Goal: Task Accomplishment & Management: Use online tool/utility

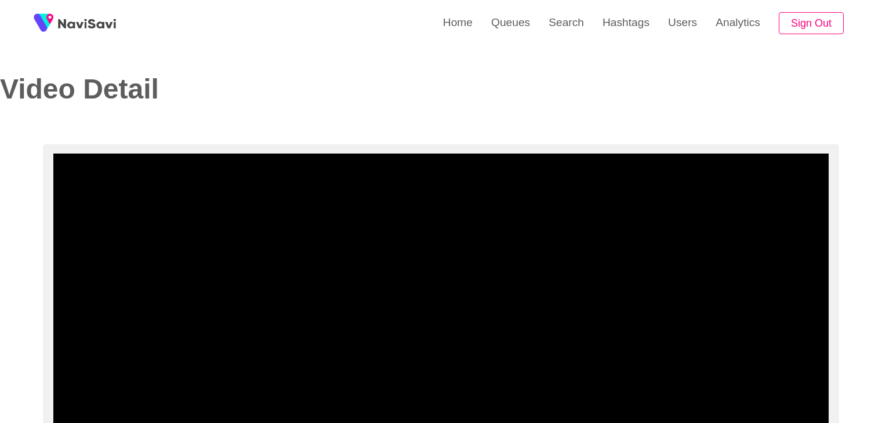
select select "**********"
select select "**"
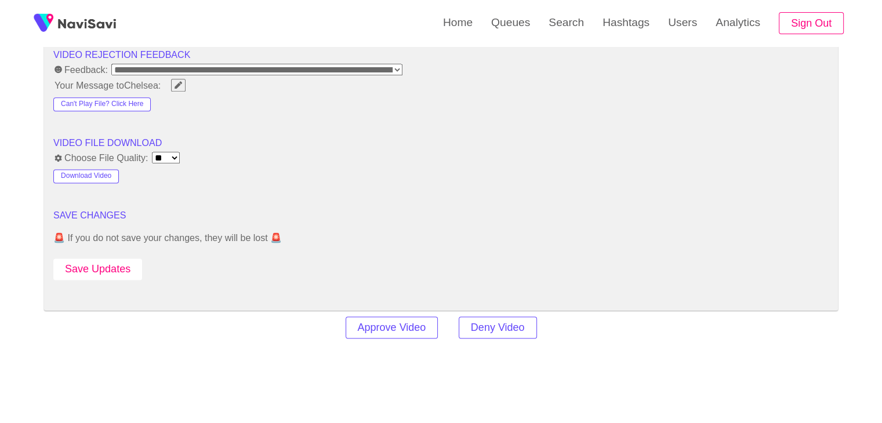
click at [113, 260] on button "Save Updates" at bounding box center [97, 269] width 89 height 21
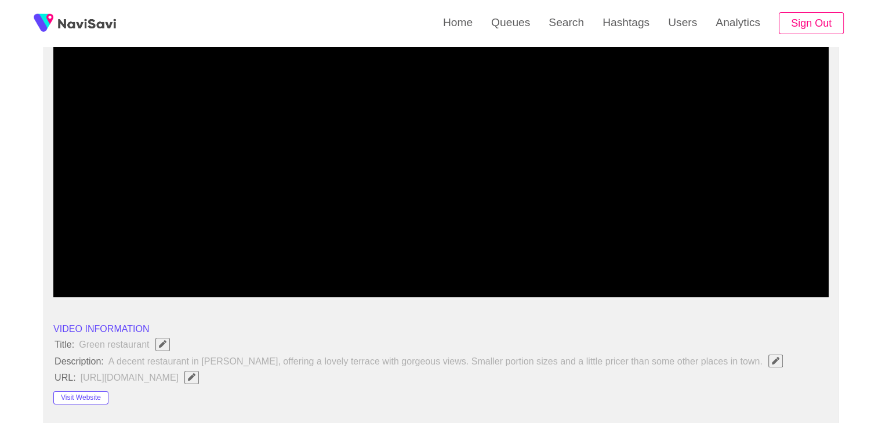
scroll to position [58, 0]
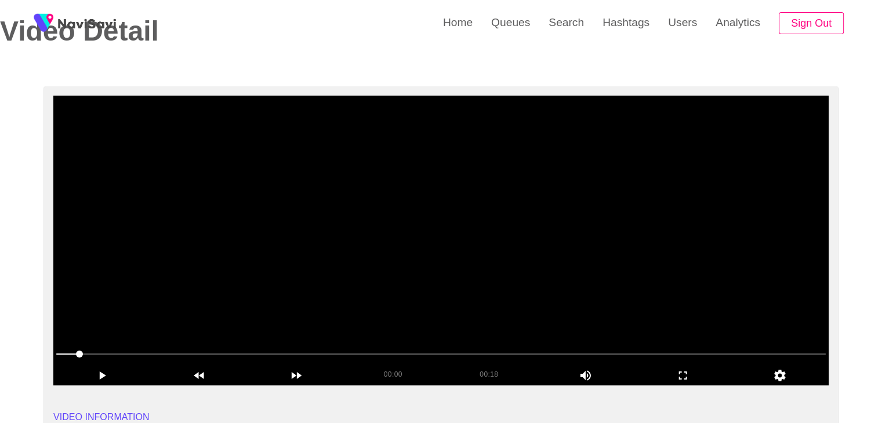
click at [460, 231] on video at bounding box center [440, 241] width 775 height 290
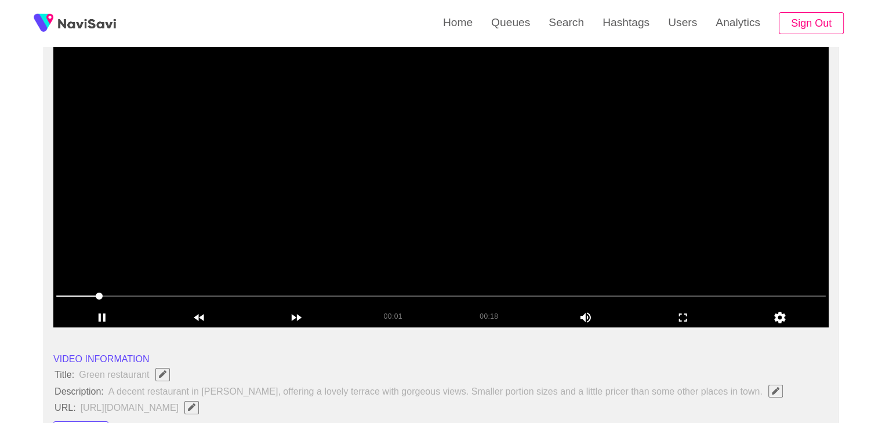
click at [440, 148] on video at bounding box center [440, 183] width 775 height 290
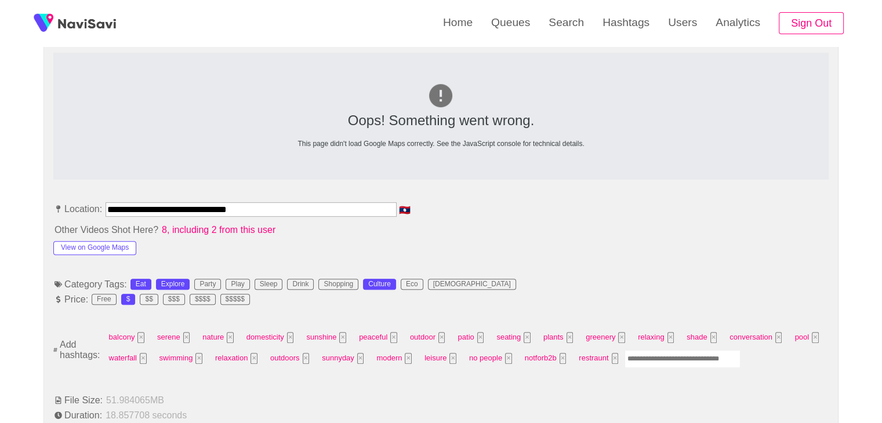
scroll to position [522, 0]
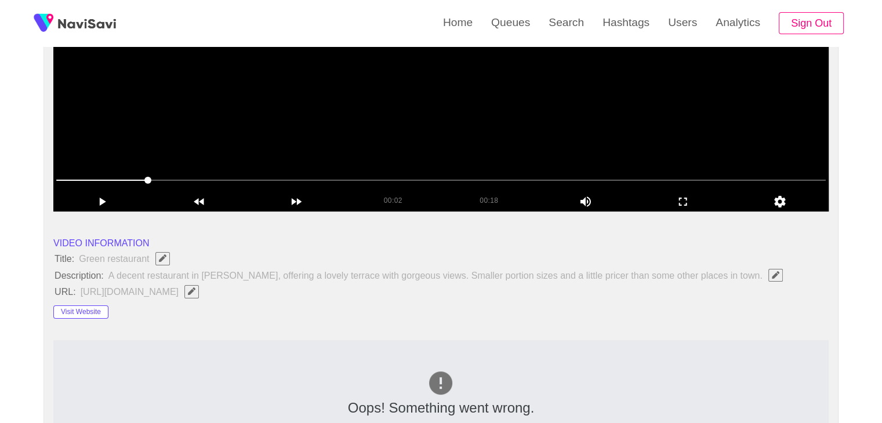
click at [461, 153] on video at bounding box center [440, 67] width 775 height 290
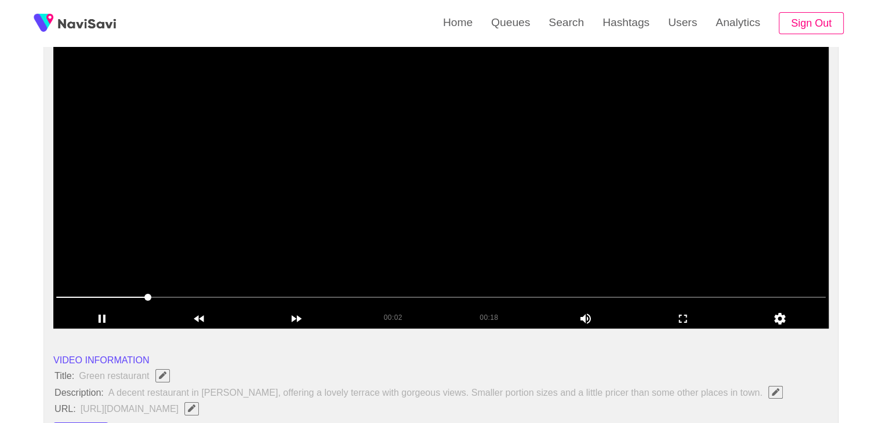
scroll to position [58, 0]
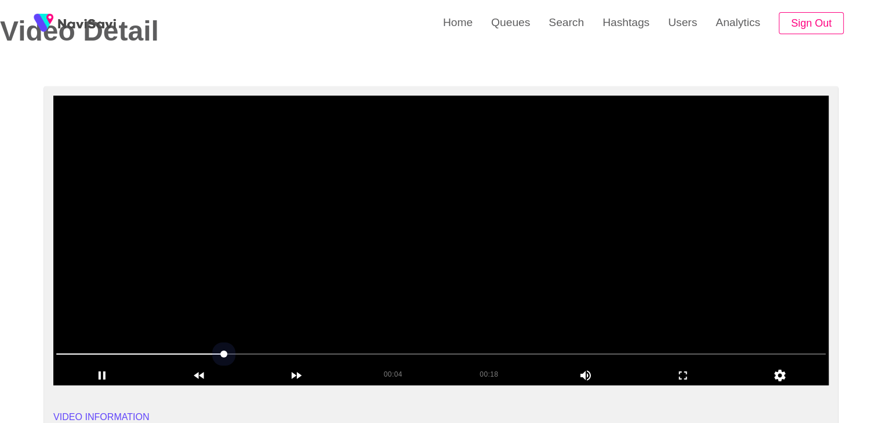
click at [434, 354] on span at bounding box center [440, 354] width 769 height 19
click at [488, 346] on span at bounding box center [440, 354] width 769 height 19
click at [538, 348] on span at bounding box center [440, 354] width 769 height 19
drag, startPoint x: 525, startPoint y: 336, endPoint x: 650, endPoint y: 335, distance: 125.2
click at [526, 336] on video at bounding box center [440, 241] width 775 height 290
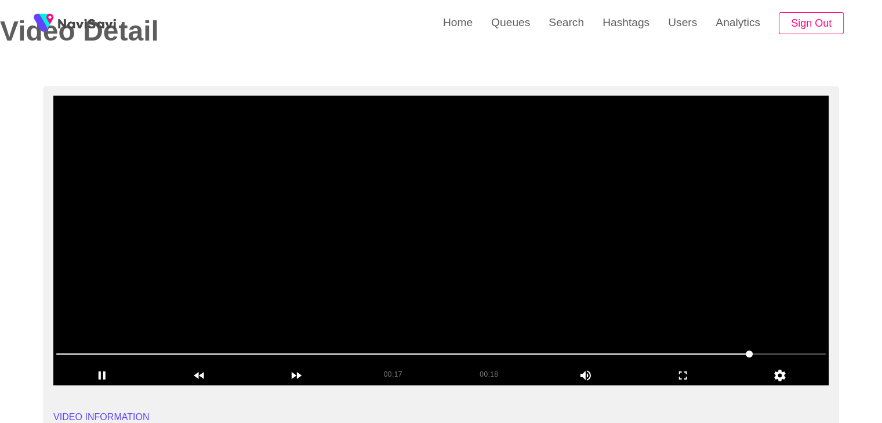
drag, startPoint x: 364, startPoint y: 337, endPoint x: 300, endPoint y: 329, distance: 64.3
click at [301, 329] on section "00:17 00:18 Picture In Picture 1 Error: Failed to load Video" at bounding box center [440, 241] width 775 height 290
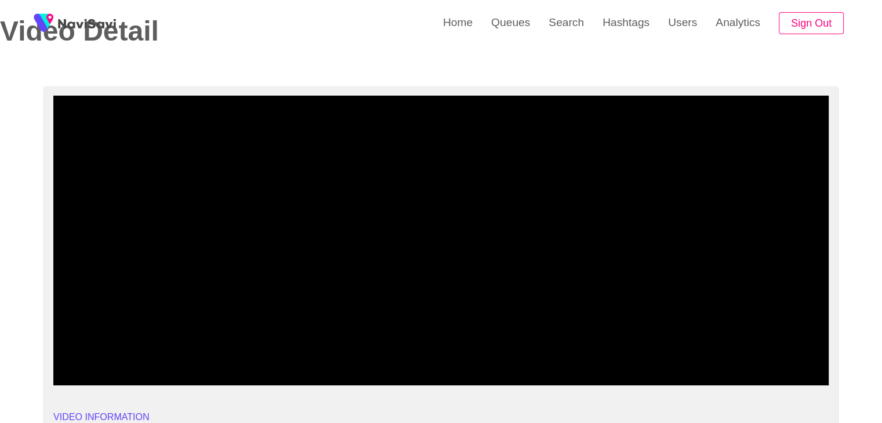
drag, startPoint x: 108, startPoint y: 346, endPoint x: 100, endPoint y: 344, distance: 8.3
drag, startPoint x: 70, startPoint y: 352, endPoint x: 8, endPoint y: 337, distance: 63.8
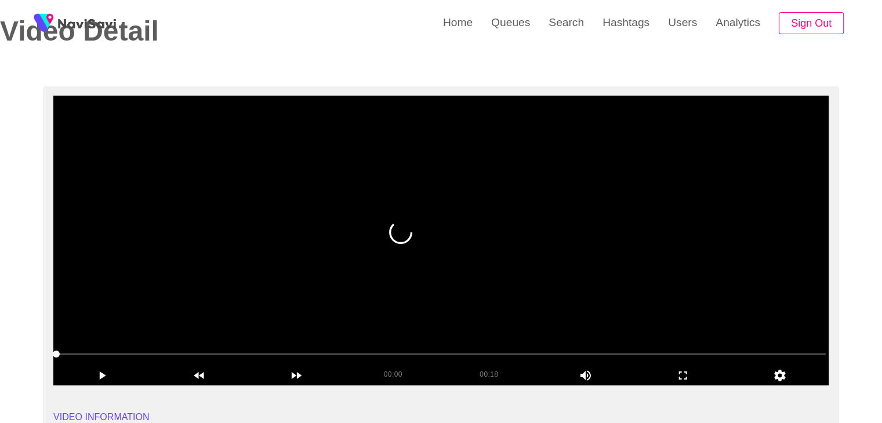
click at [296, 281] on video at bounding box center [440, 241] width 775 height 290
drag, startPoint x: 114, startPoint y: 355, endPoint x: 239, endPoint y: 299, distance: 137.0
click at [434, 253] on video at bounding box center [440, 241] width 775 height 290
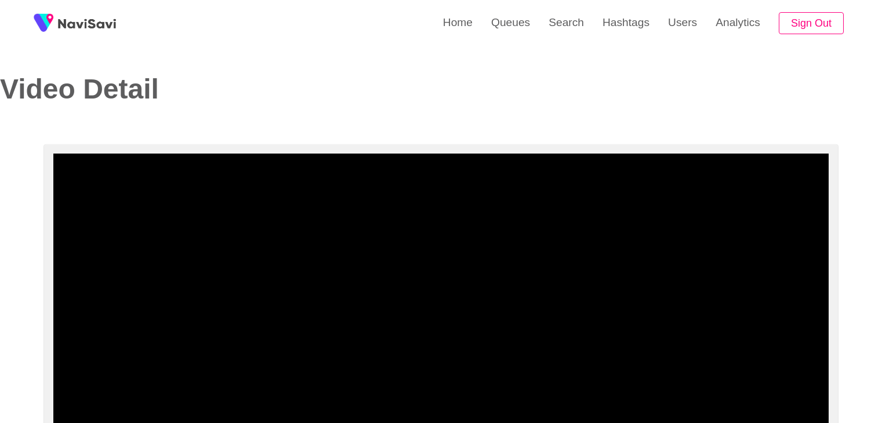
select select "**********"
select select "**"
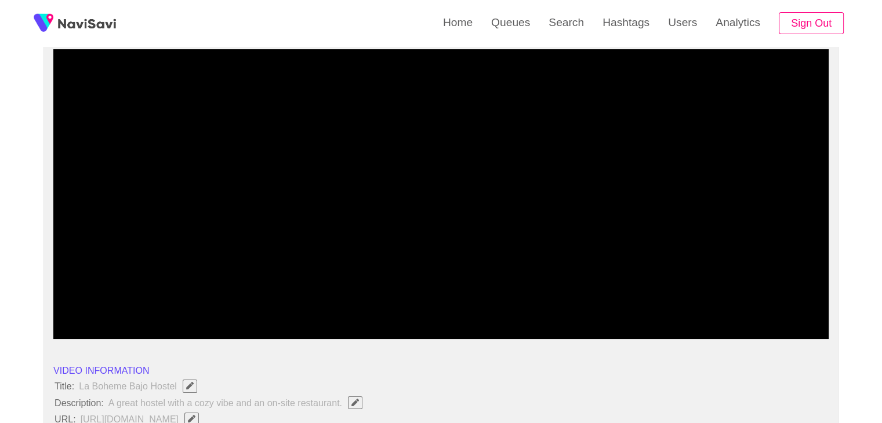
scroll to position [61, 0]
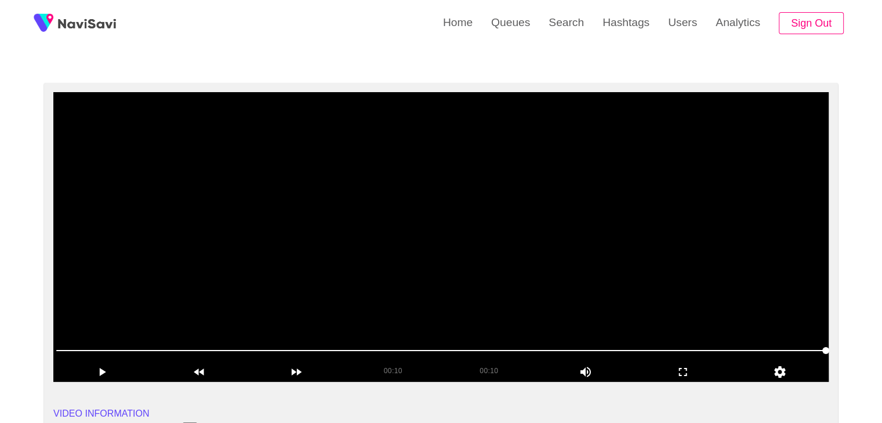
click at [492, 263] on video at bounding box center [440, 237] width 775 height 290
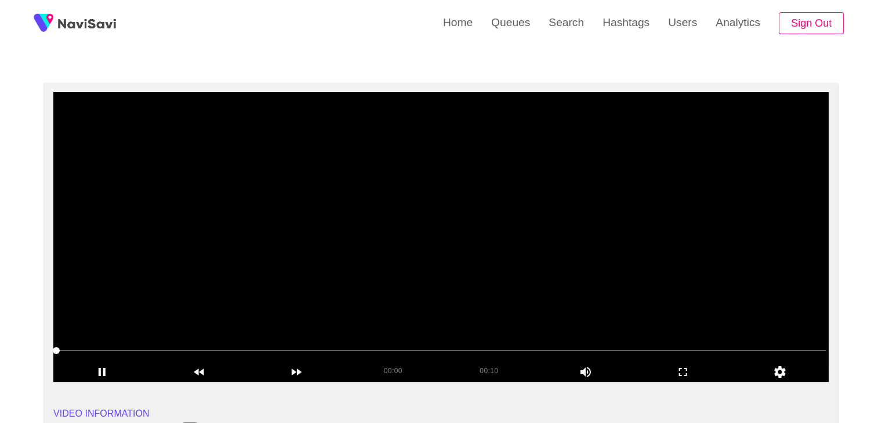
click at [493, 263] on video at bounding box center [440, 237] width 775 height 290
click at [401, 264] on video at bounding box center [440, 237] width 775 height 290
click at [401, 263] on video at bounding box center [440, 237] width 775 height 290
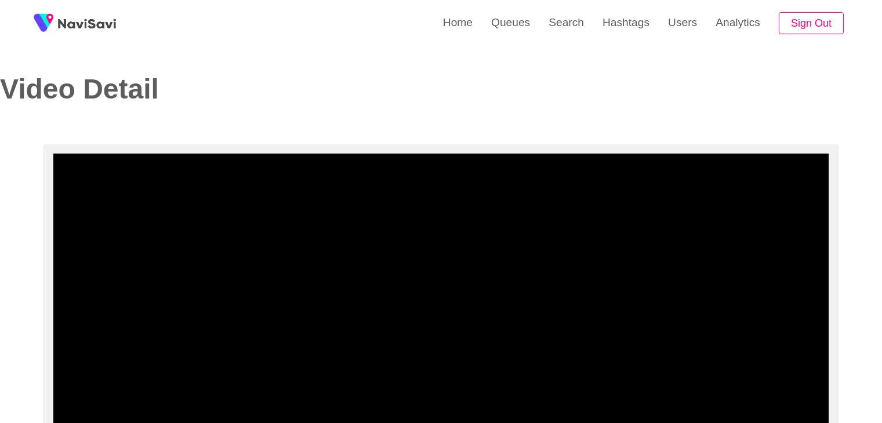
select select "**********"
select select "**"
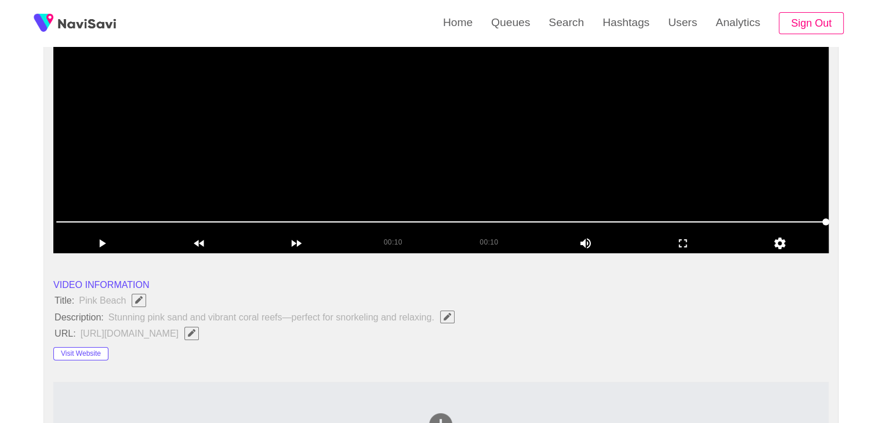
scroll to position [116, 0]
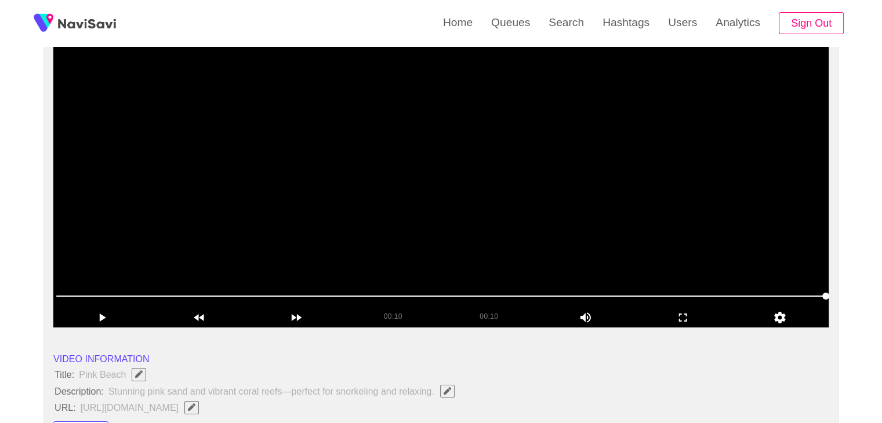
click at [431, 227] on video at bounding box center [440, 183] width 775 height 290
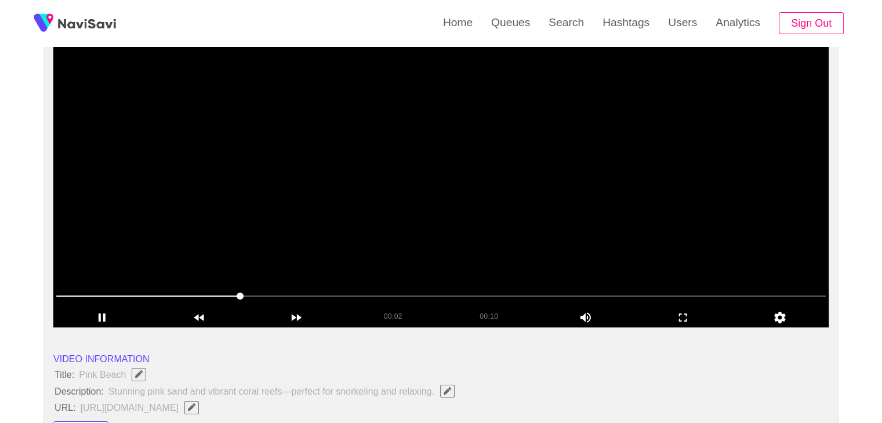
click at [530, 168] on video at bounding box center [440, 183] width 775 height 290
click at [366, 173] on video at bounding box center [440, 183] width 775 height 290
click at [528, 132] on video at bounding box center [440, 183] width 775 height 290
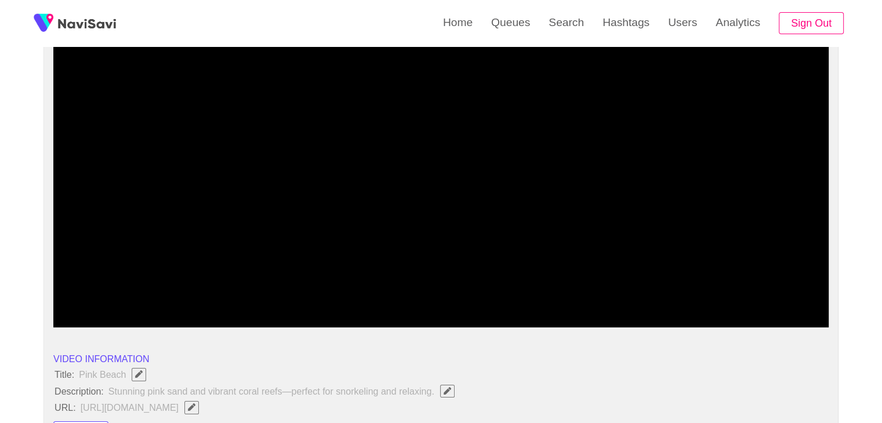
drag, startPoint x: 170, startPoint y: 290, endPoint x: 38, endPoint y: 290, distance: 132.2
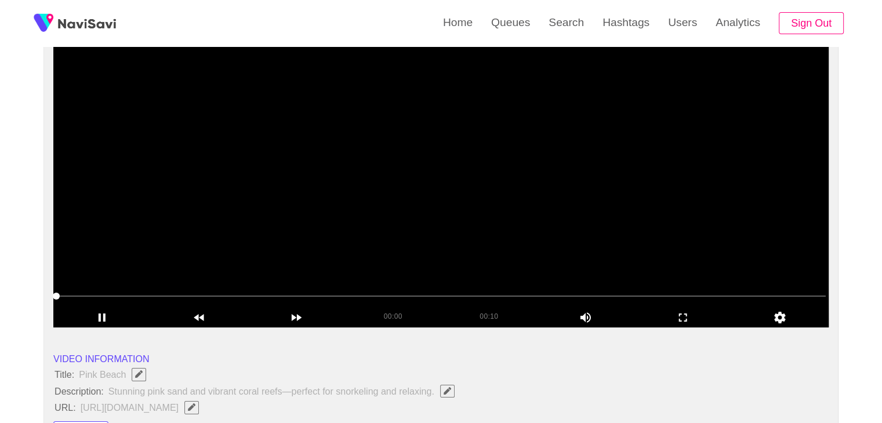
click at [448, 216] on video at bounding box center [440, 183] width 775 height 290
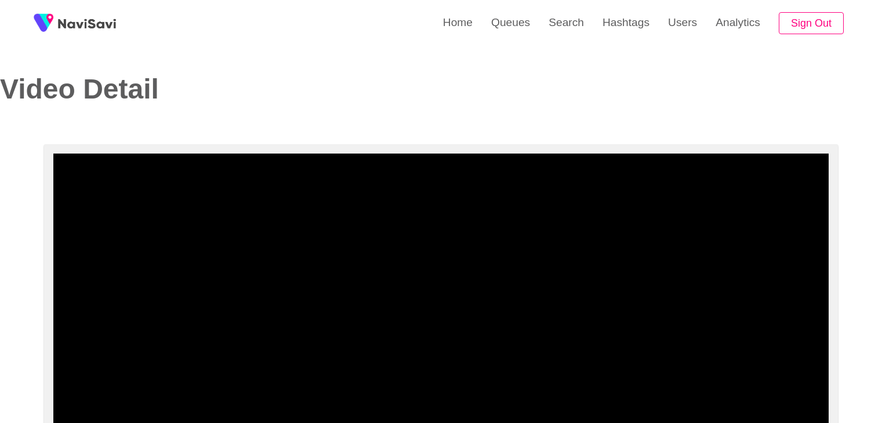
select select "**********"
select select "**"
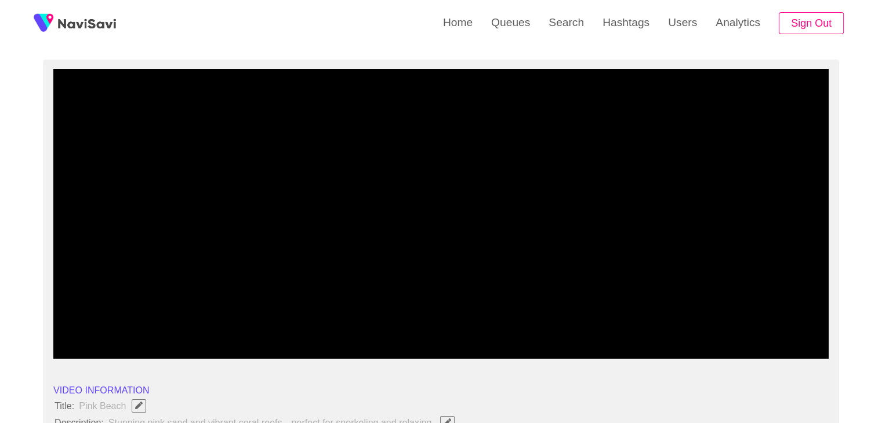
scroll to position [58, 0]
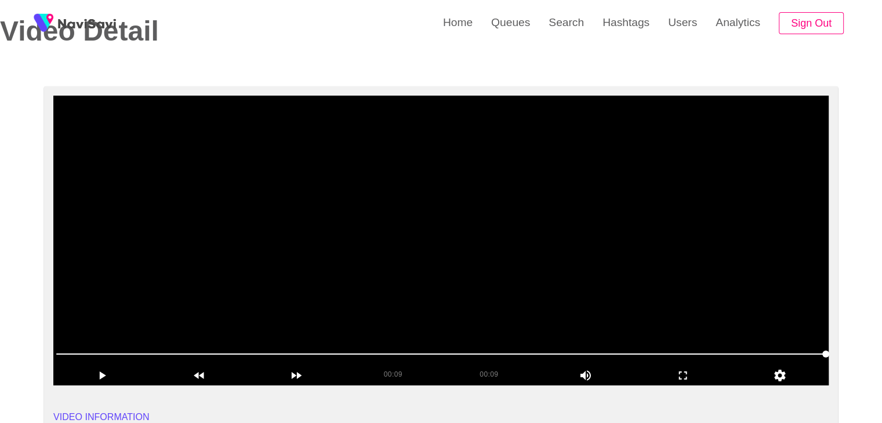
click at [547, 288] on video at bounding box center [440, 241] width 775 height 290
click at [482, 202] on video at bounding box center [440, 241] width 775 height 290
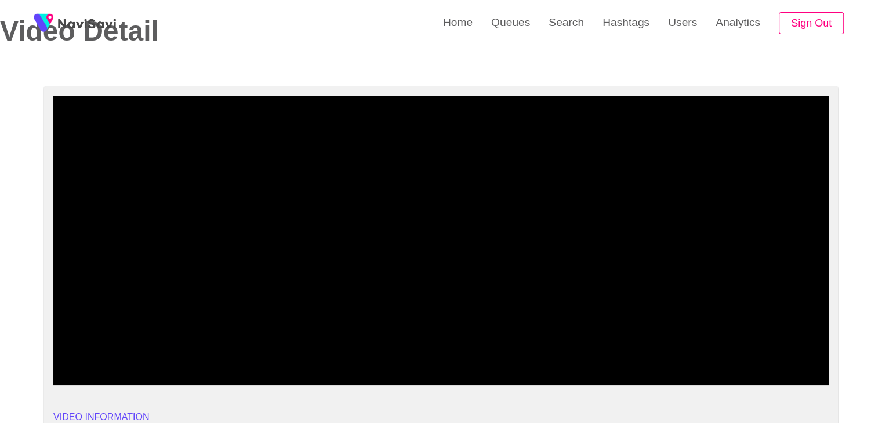
drag, startPoint x: 106, startPoint y: 352, endPoint x: 6, endPoint y: 346, distance: 99.9
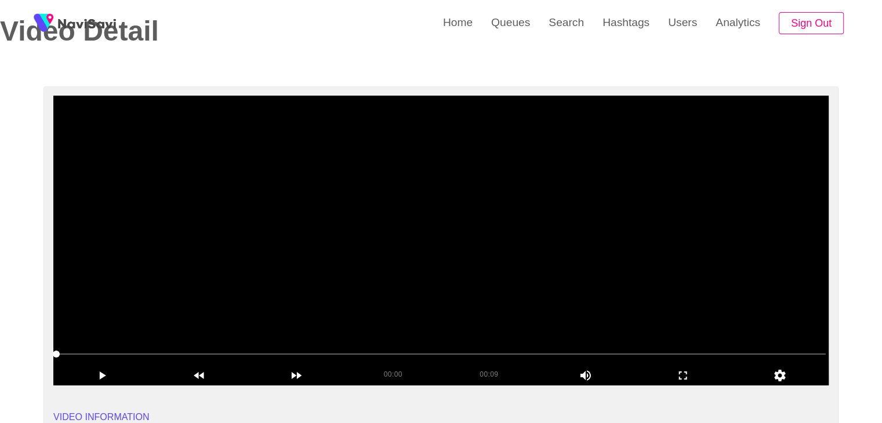
click at [359, 267] on video at bounding box center [440, 241] width 775 height 290
click at [370, 250] on video at bounding box center [440, 241] width 775 height 290
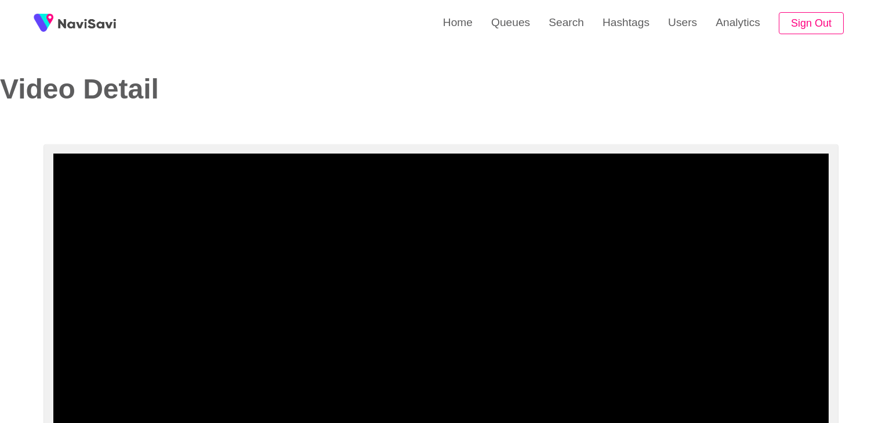
select select "**********"
select select "**"
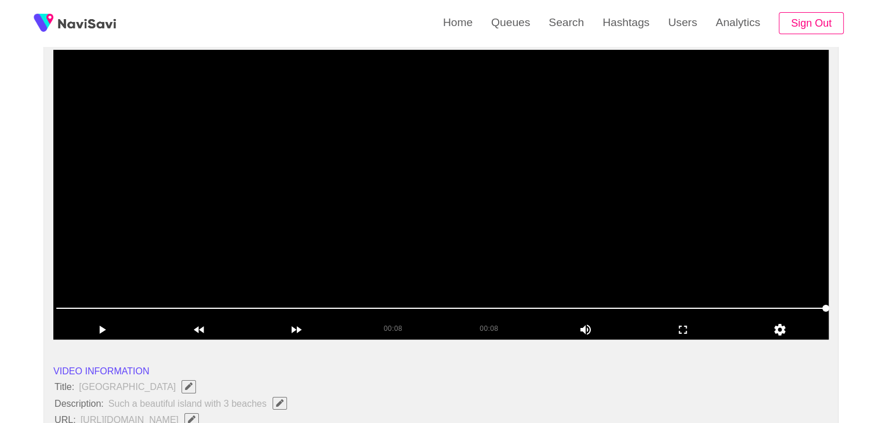
scroll to position [116, 0]
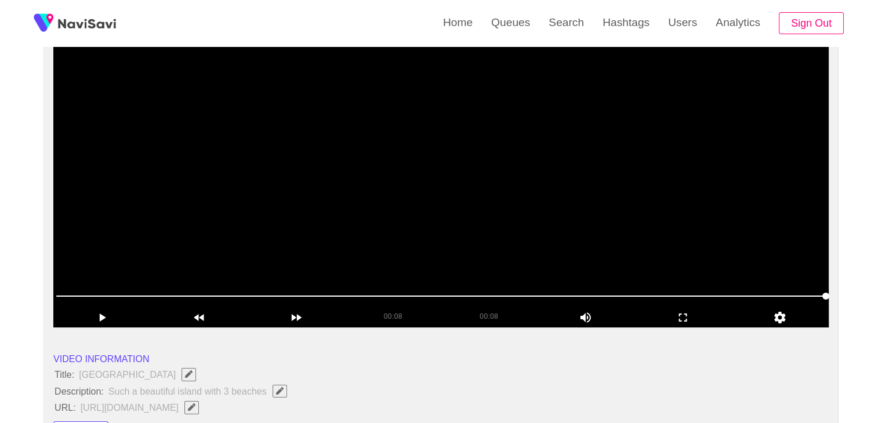
click at [529, 192] on video at bounding box center [440, 183] width 775 height 290
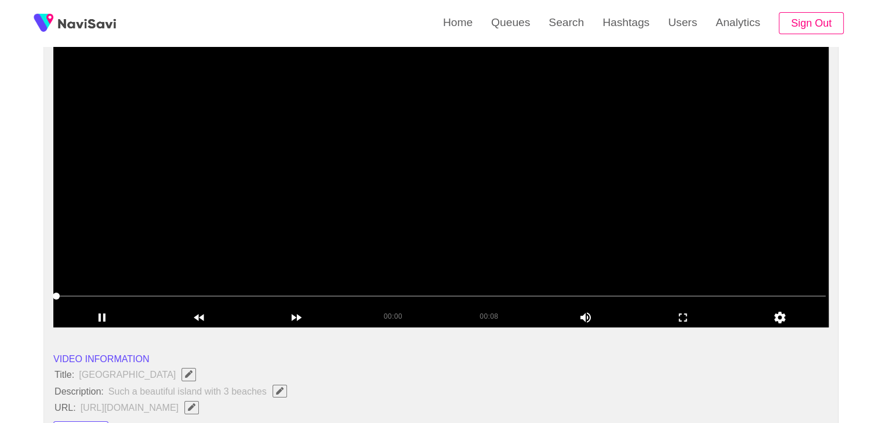
click at [529, 192] on video at bounding box center [440, 183] width 775 height 290
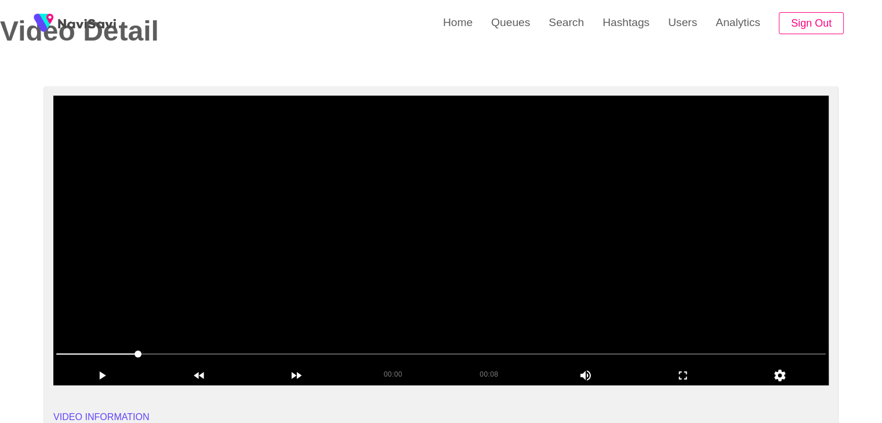
scroll to position [58, 0]
click at [430, 214] on video at bounding box center [440, 241] width 775 height 290
click at [514, 239] on video at bounding box center [440, 241] width 775 height 290
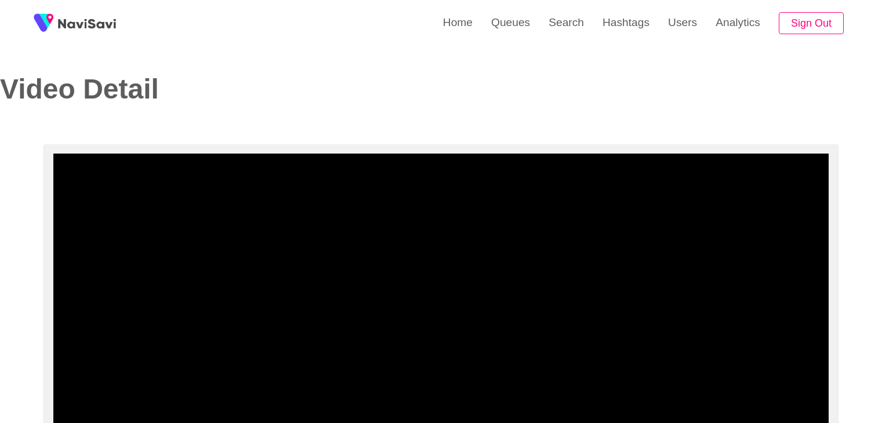
select select "**********"
select select "**"
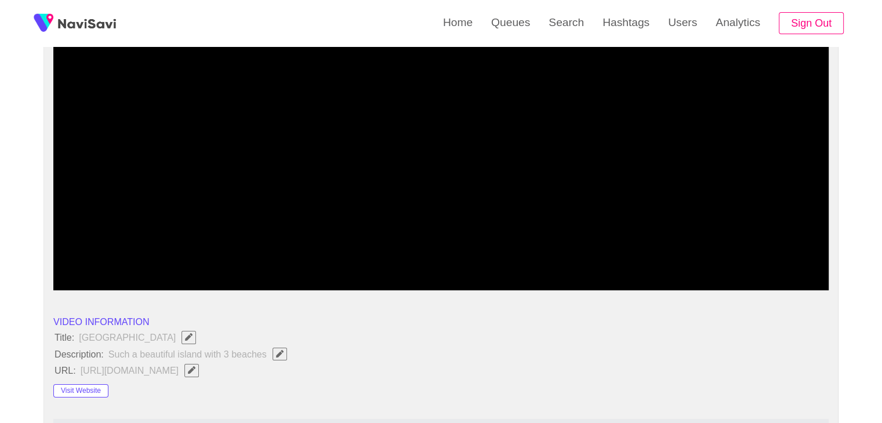
scroll to position [174, 0]
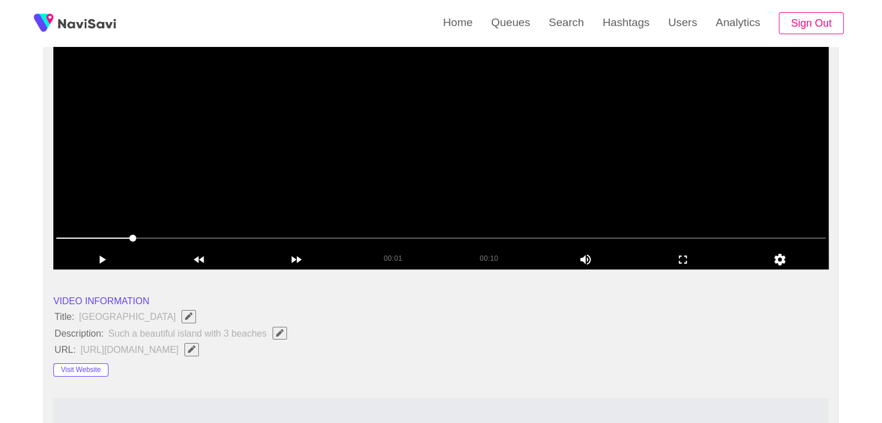
click at [481, 159] on video at bounding box center [440, 125] width 775 height 290
click at [493, 161] on video at bounding box center [440, 125] width 775 height 290
click at [494, 161] on video at bounding box center [440, 125] width 775 height 290
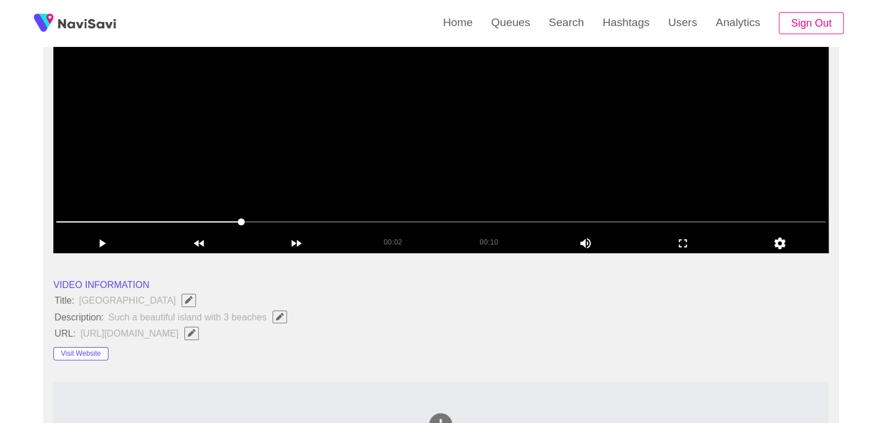
scroll to position [116, 0]
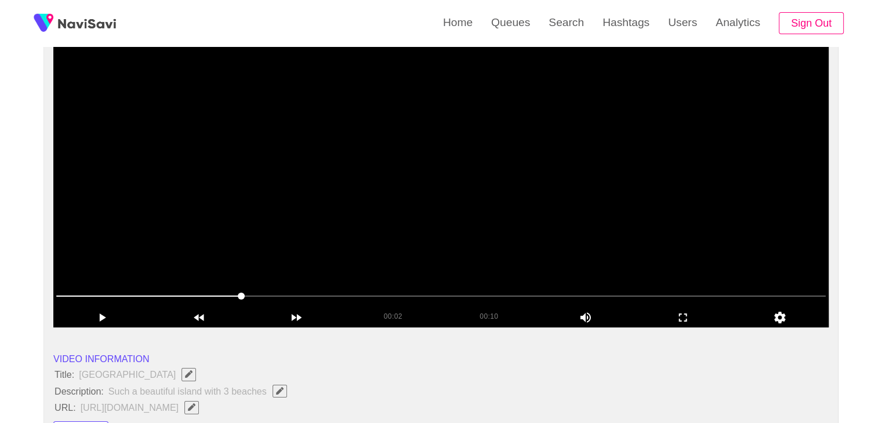
click at [478, 175] on video at bounding box center [440, 183] width 775 height 290
click at [672, 315] on icon "add" at bounding box center [683, 318] width 96 height 14
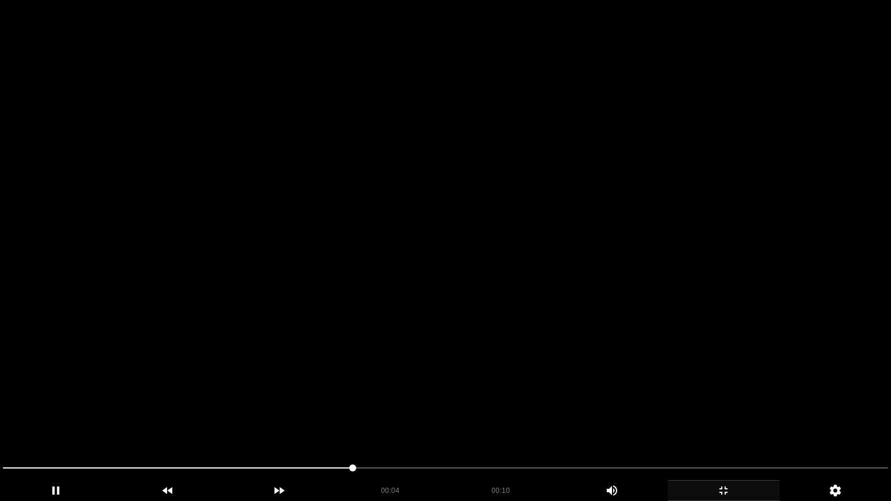
click at [641, 356] on video at bounding box center [445, 250] width 891 height 501
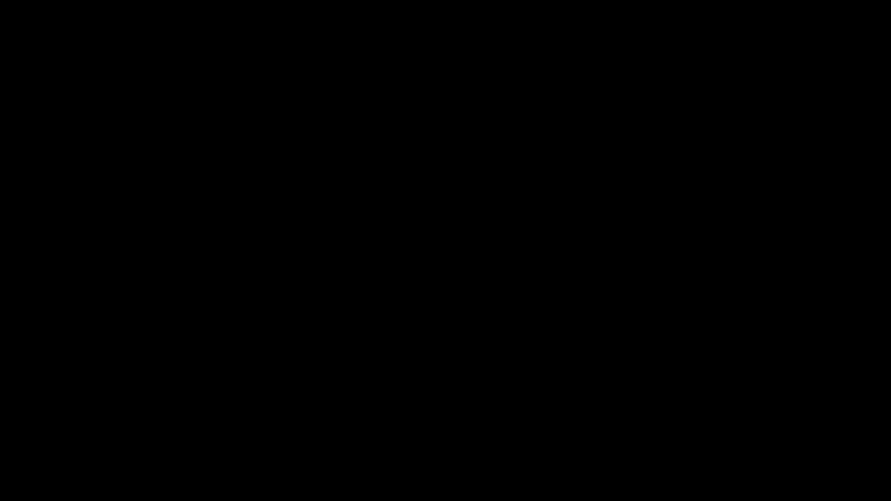
click at [717, 423] on icon "add" at bounding box center [723, 491] width 111 height 14
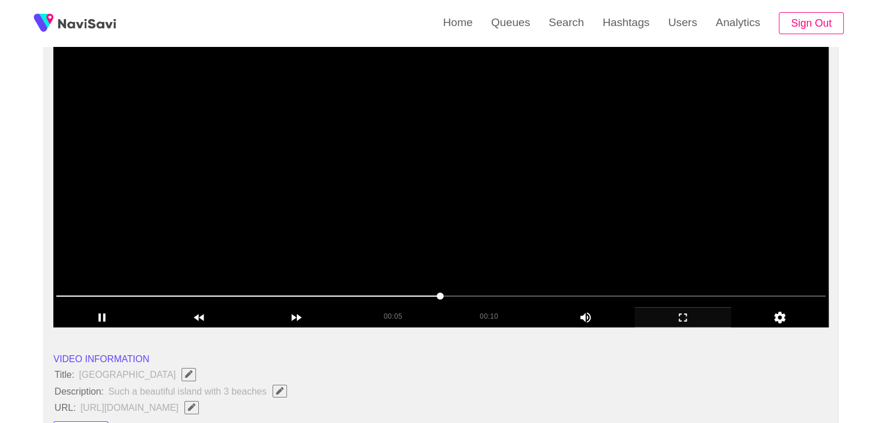
click at [485, 169] on video at bounding box center [440, 183] width 775 height 290
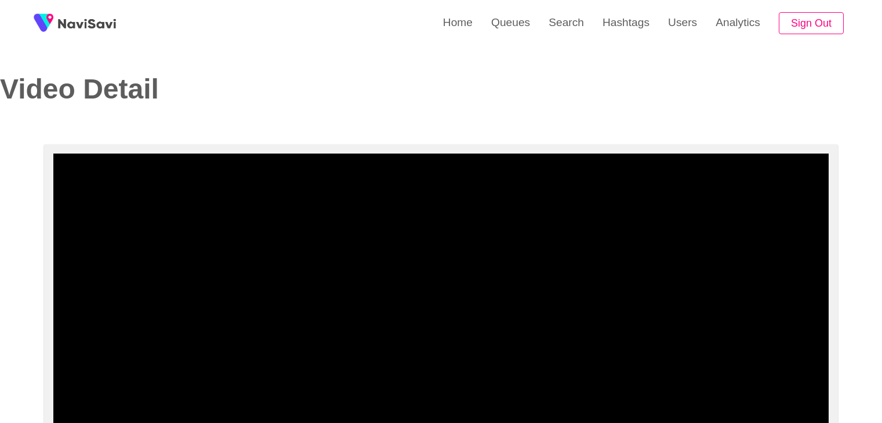
select select "**********"
select select "**"
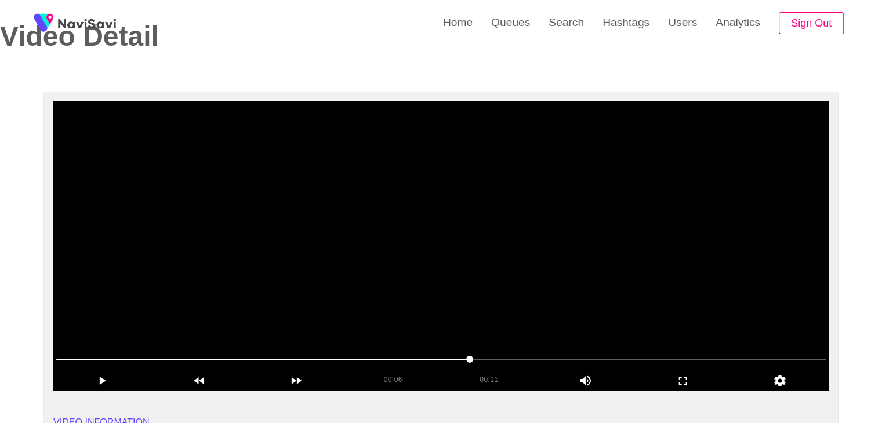
scroll to position [58, 0]
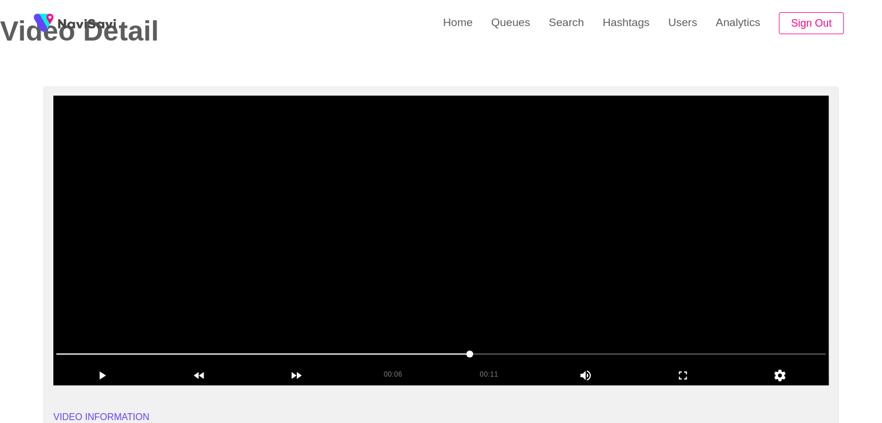
click at [503, 213] on video at bounding box center [440, 241] width 775 height 290
drag, startPoint x: 99, startPoint y: 345, endPoint x: 59, endPoint y: 344, distance: 40.6
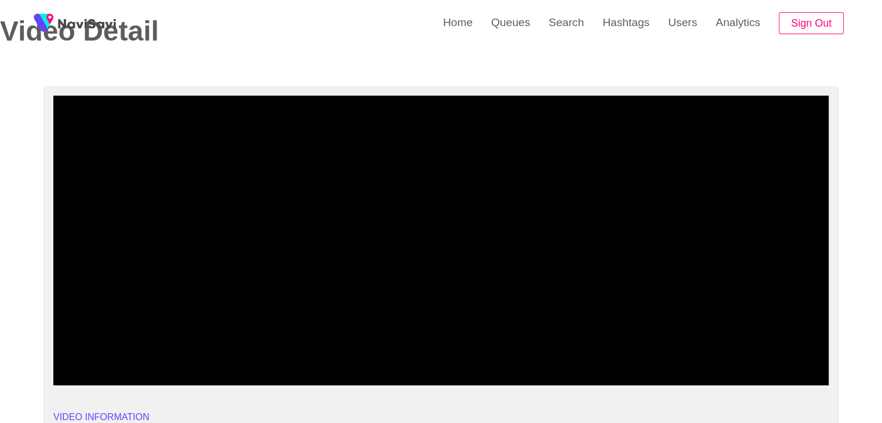
drag, startPoint x: 26, startPoint y: 355, endPoint x: 13, endPoint y: 355, distance: 12.8
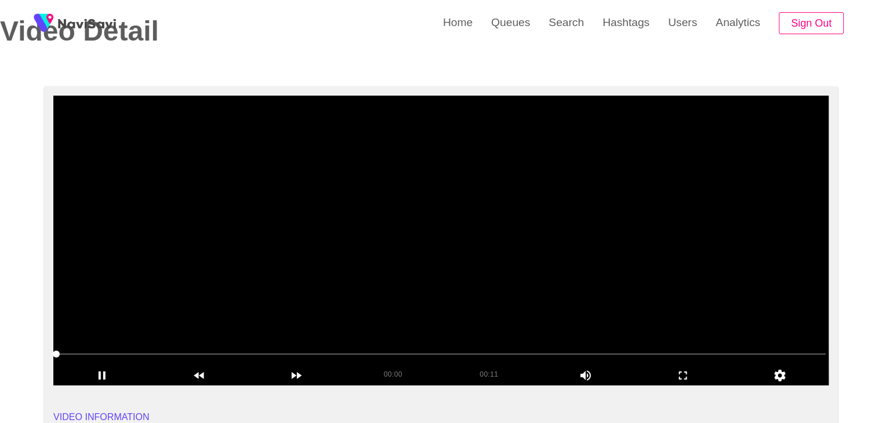
click at [320, 264] on video at bounding box center [440, 241] width 775 height 290
click at [415, 275] on video at bounding box center [440, 241] width 775 height 290
click at [493, 281] on video at bounding box center [440, 241] width 775 height 290
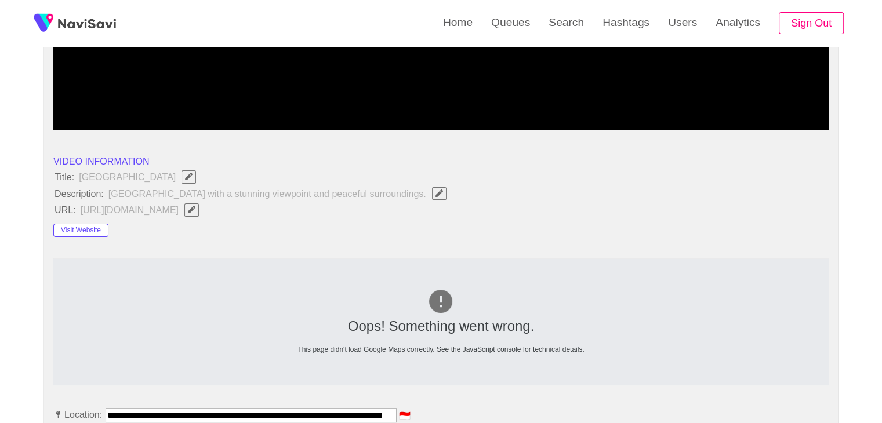
scroll to position [174, 0]
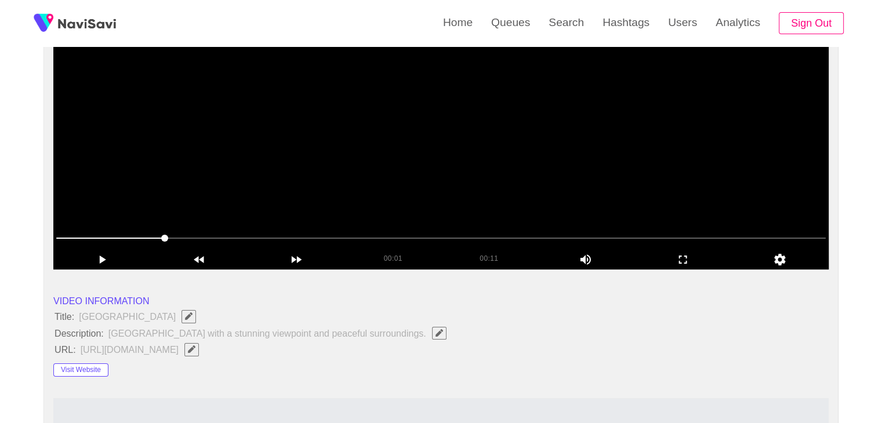
click at [471, 172] on video at bounding box center [440, 125] width 775 height 290
click at [470, 172] on video at bounding box center [440, 125] width 775 height 290
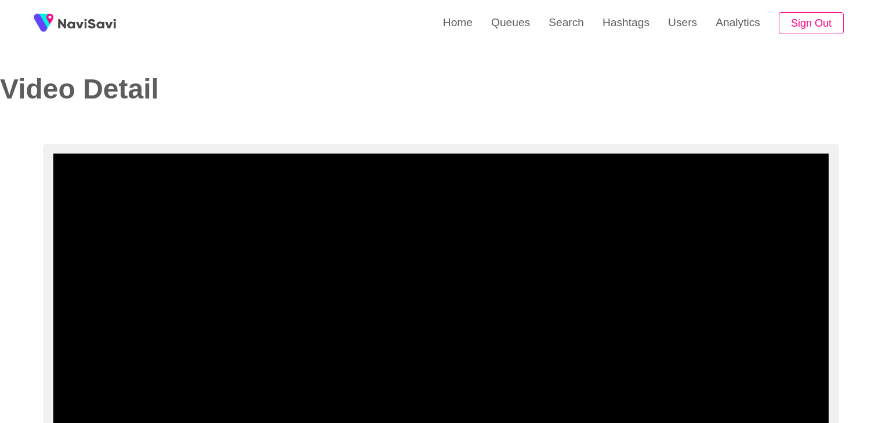
select select "**********"
select select "**"
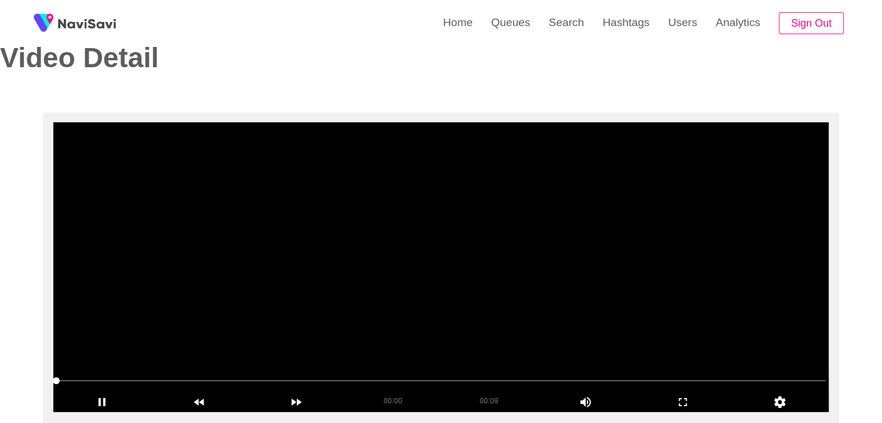
scroll to position [116, 0]
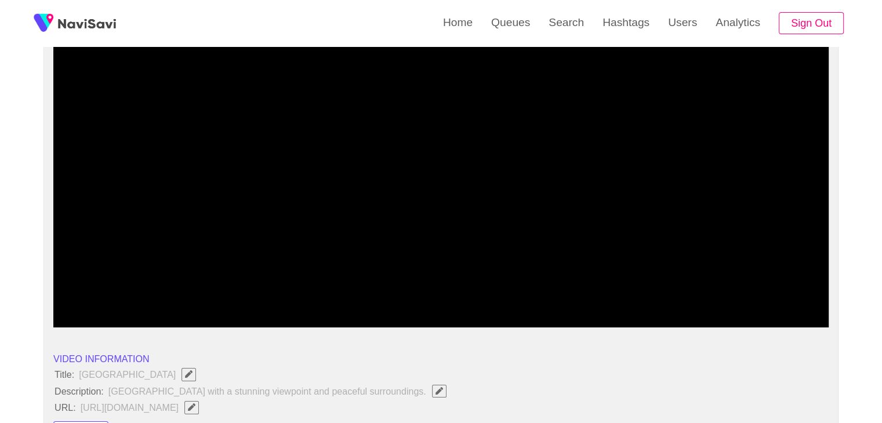
click at [333, 290] on span at bounding box center [440, 296] width 769 height 19
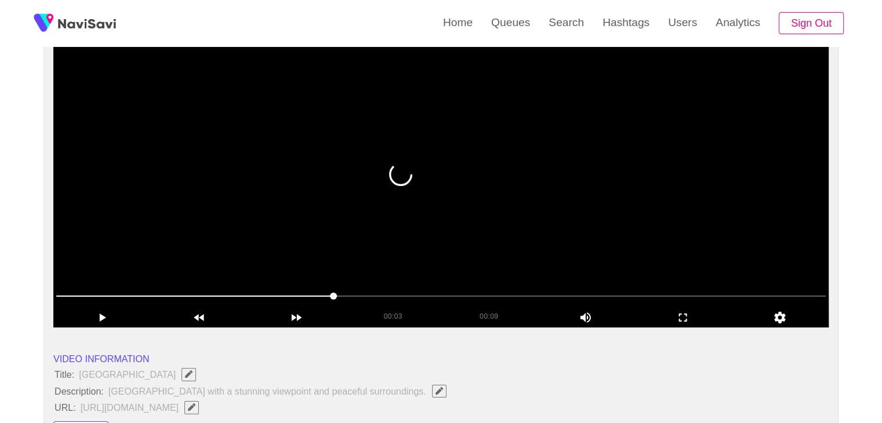
click at [409, 230] on video at bounding box center [440, 183] width 775 height 290
click at [422, 206] on video at bounding box center [440, 183] width 775 height 290
click at [271, 304] on span at bounding box center [440, 296] width 769 height 19
click at [292, 295] on span at bounding box center [440, 296] width 769 height 19
click at [359, 294] on span at bounding box center [440, 296] width 769 height 19
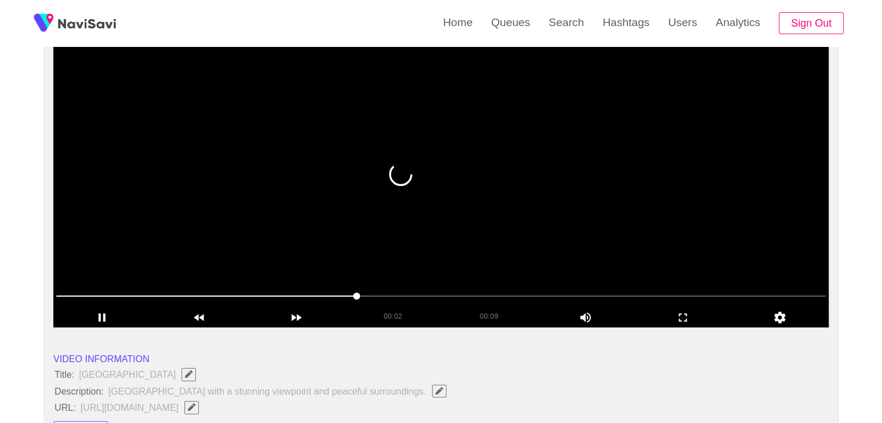
click at [445, 262] on video at bounding box center [440, 183] width 775 height 290
click at [447, 261] on video at bounding box center [440, 183] width 775 height 290
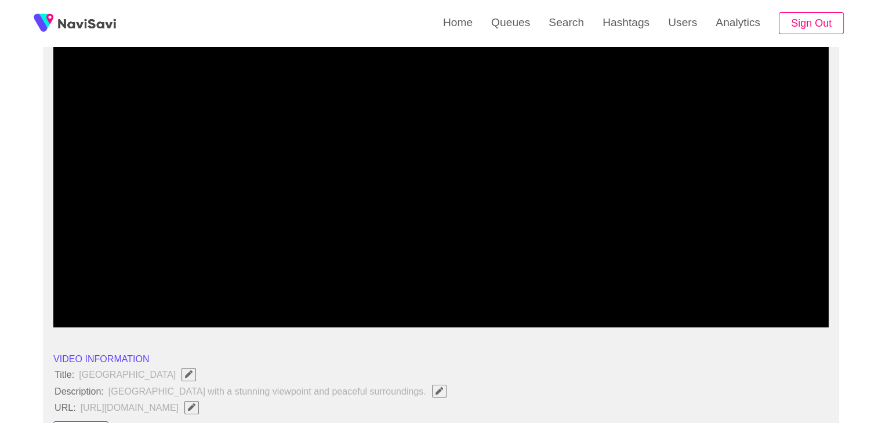
drag, startPoint x: 605, startPoint y: 290, endPoint x: 612, endPoint y: 291, distance: 6.4
click at [612, 291] on span at bounding box center [440, 296] width 769 height 19
click at [663, 296] on span at bounding box center [440, 296] width 769 height 1
click at [714, 299] on span at bounding box center [440, 296] width 769 height 19
click at [299, 297] on span at bounding box center [440, 296] width 769 height 19
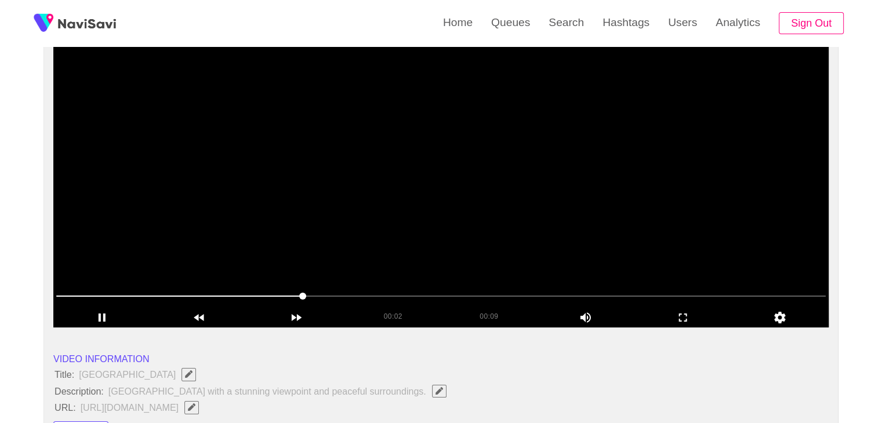
click at [428, 241] on video at bounding box center [440, 183] width 775 height 290
drag, startPoint x: 428, startPoint y: 234, endPoint x: 420, endPoint y: 234, distance: 7.6
click at [427, 234] on video at bounding box center [440, 183] width 775 height 290
drag, startPoint x: 295, startPoint y: 106, endPoint x: 259, endPoint y: 88, distance: 40.5
click at [294, 106] on video at bounding box center [440, 183] width 775 height 290
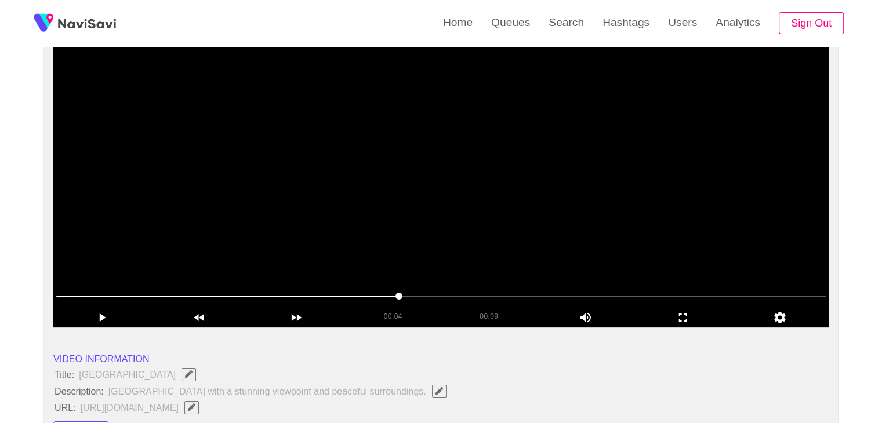
click at [432, 227] on video at bounding box center [440, 183] width 775 height 290
click at [450, 237] on video at bounding box center [440, 183] width 775 height 290
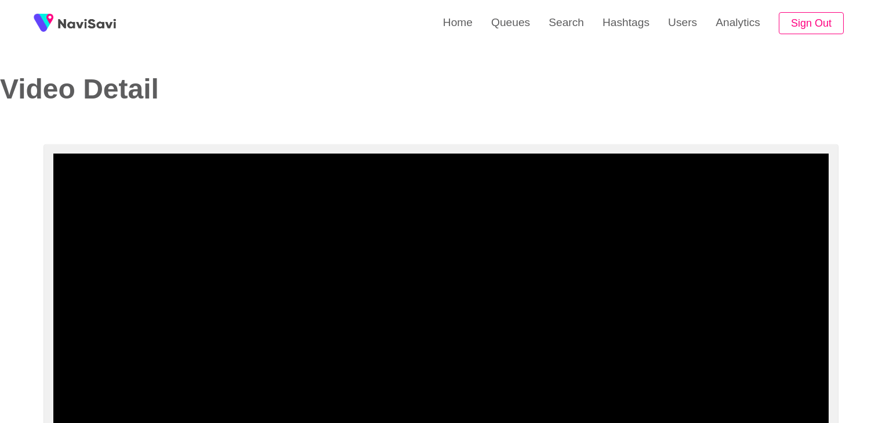
select select "**********"
select select "**"
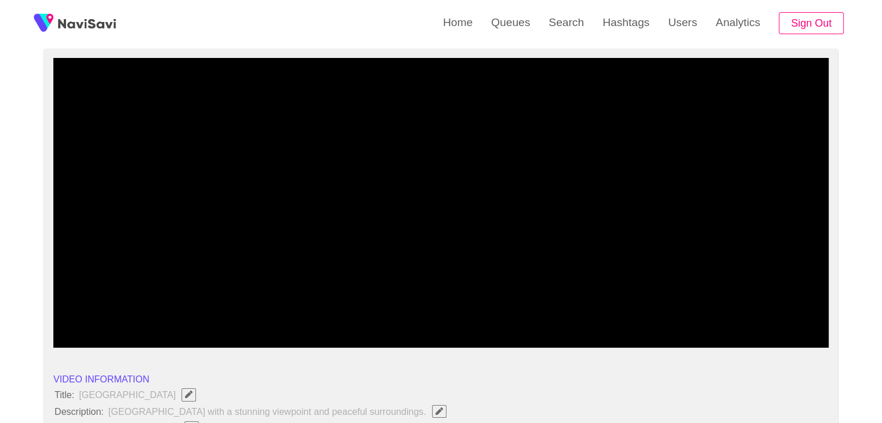
scroll to position [116, 0]
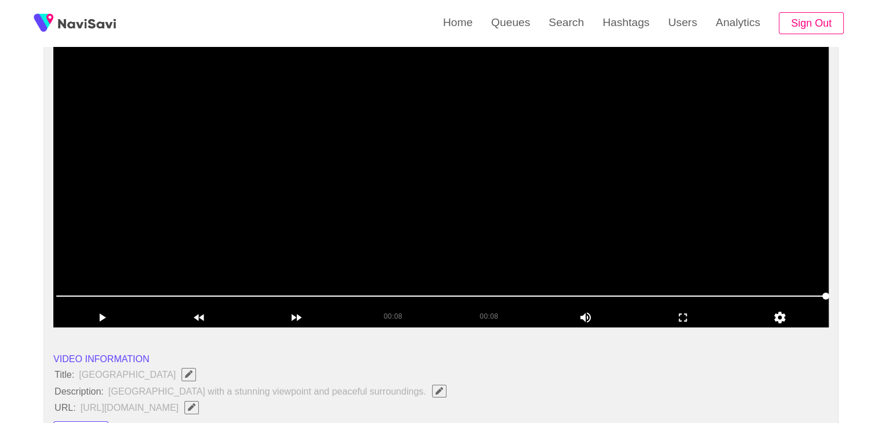
drag, startPoint x: 402, startPoint y: 290, endPoint x: 368, endPoint y: 286, distance: 34.5
click at [368, 286] on div at bounding box center [441, 297] width 779 height 30
click at [394, 209] on video at bounding box center [440, 183] width 775 height 290
click at [468, 181] on video at bounding box center [440, 183] width 775 height 290
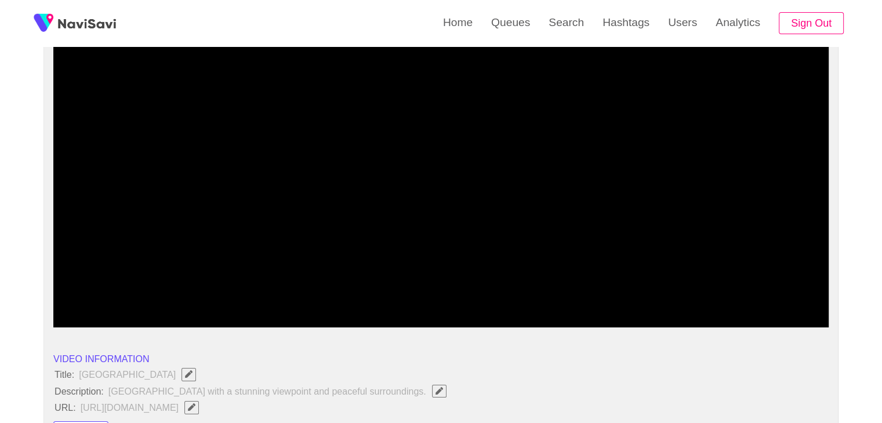
drag, startPoint x: 224, startPoint y: 297, endPoint x: 0, endPoint y: 285, distance: 224.1
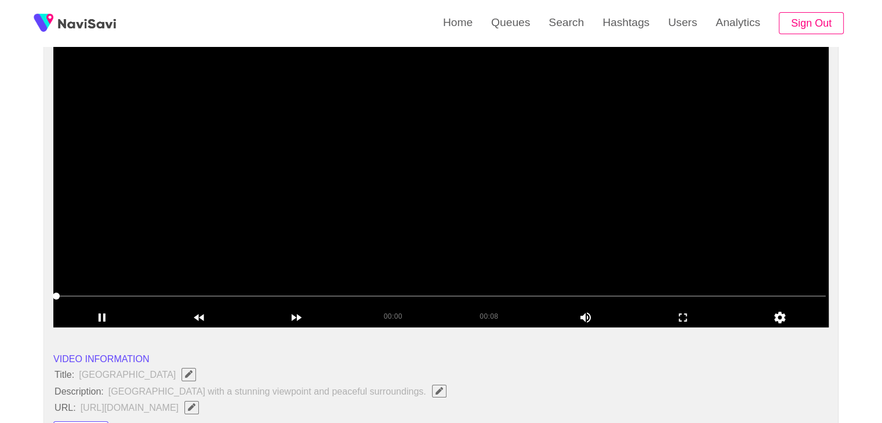
click at [366, 221] on video at bounding box center [440, 183] width 775 height 290
drag, startPoint x: 388, startPoint y: 216, endPoint x: 485, endPoint y: 250, distance: 102.7
click at [390, 216] on video at bounding box center [440, 183] width 775 height 290
click at [679, 323] on icon "add" at bounding box center [683, 318] width 96 height 14
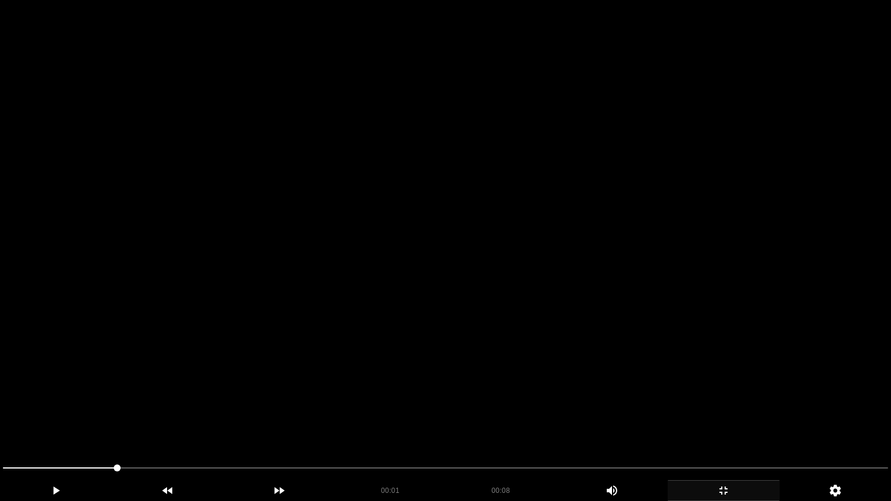
click at [524, 301] on video at bounding box center [445, 250] width 891 height 501
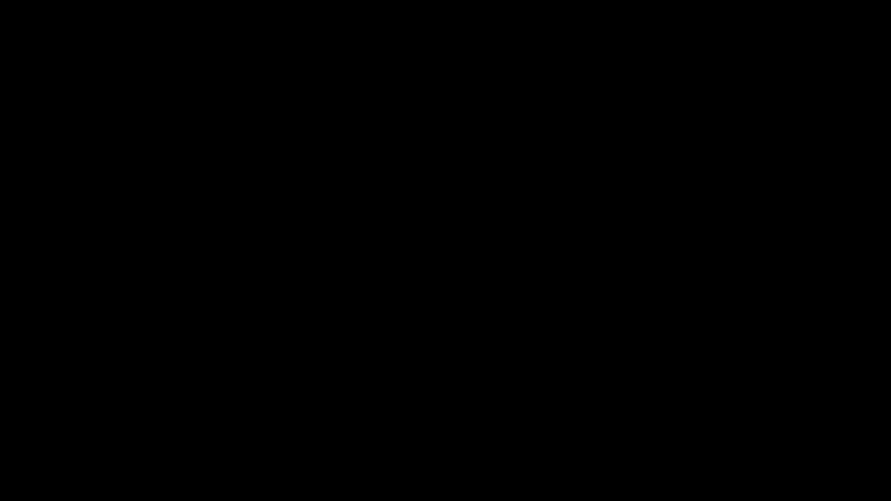
drag, startPoint x: 751, startPoint y: 498, endPoint x: 742, endPoint y: 496, distance: 9.4
click at [742, 423] on div "add" at bounding box center [723, 490] width 112 height 21
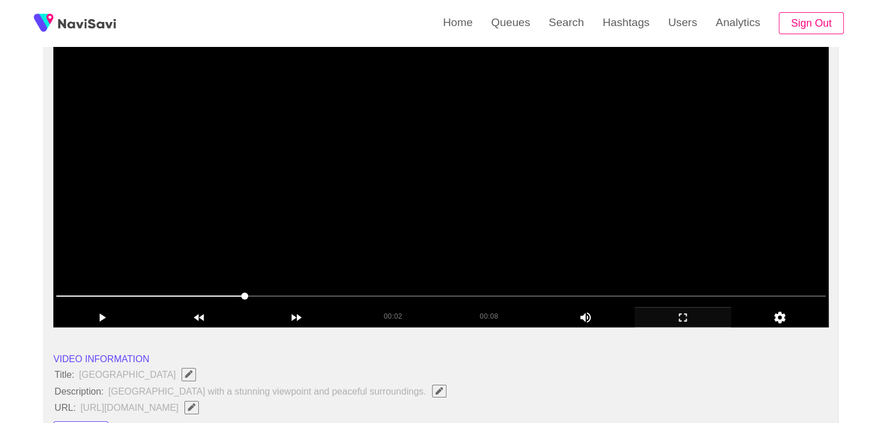
click at [507, 179] on video at bounding box center [440, 183] width 775 height 290
click at [492, 223] on video at bounding box center [440, 183] width 775 height 290
click at [484, 150] on video at bounding box center [440, 183] width 775 height 290
click at [492, 157] on video at bounding box center [440, 183] width 775 height 290
click at [480, 203] on video at bounding box center [440, 183] width 775 height 290
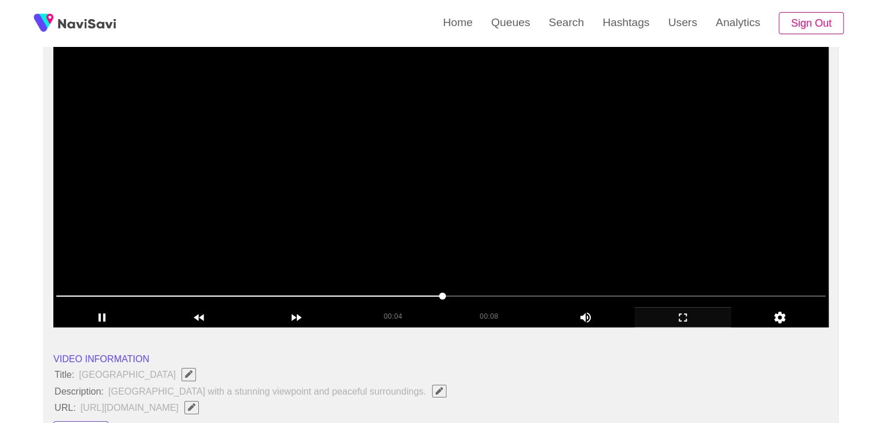
click at [480, 203] on video at bounding box center [440, 183] width 775 height 290
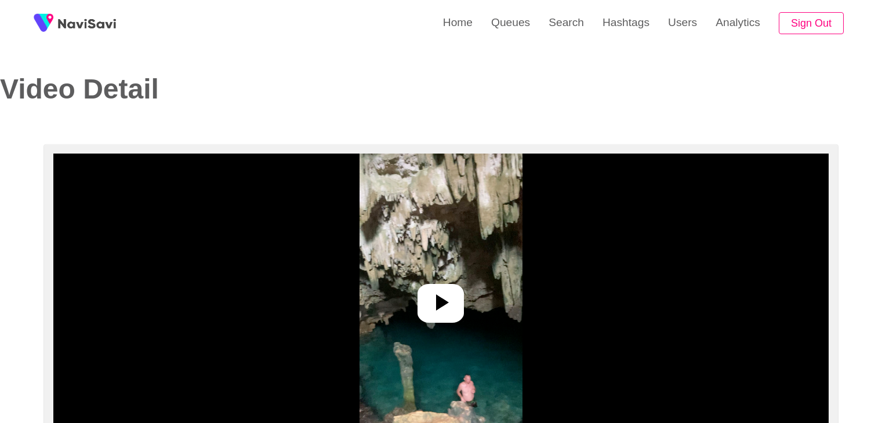
select select "**********"
select select "**"
click at [442, 306] on icon at bounding box center [442, 303] width 13 height 16
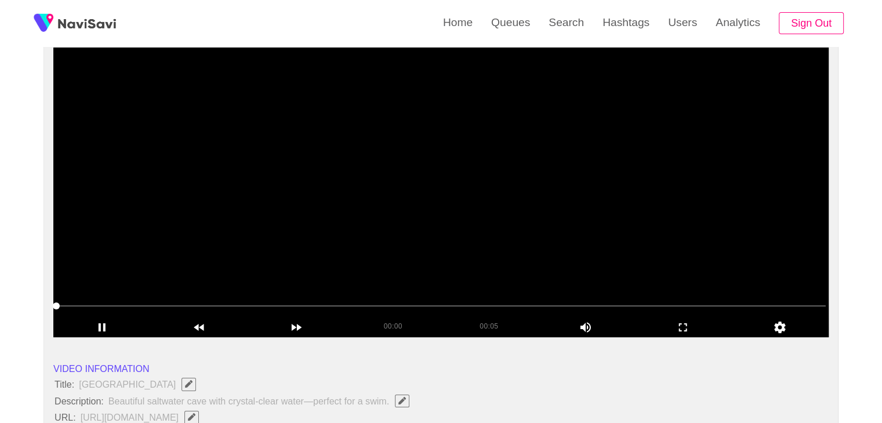
scroll to position [116, 0]
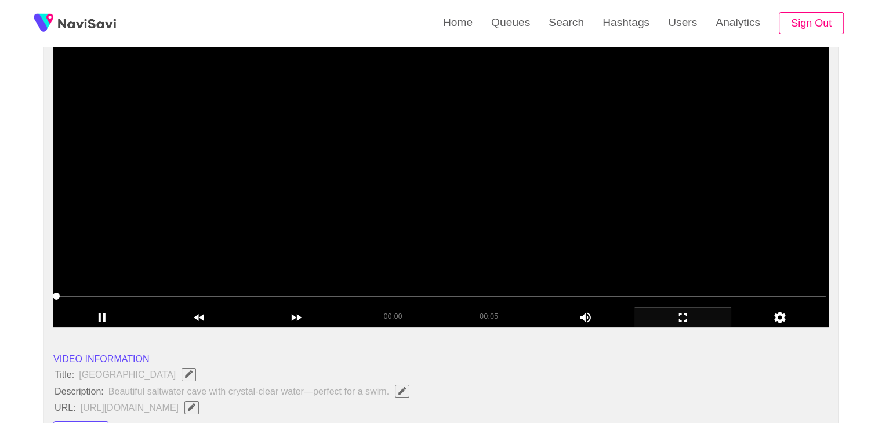
drag, startPoint x: 689, startPoint y: 311, endPoint x: 672, endPoint y: 372, distance: 62.6
click at [689, 311] on icon "add" at bounding box center [683, 318] width 96 height 14
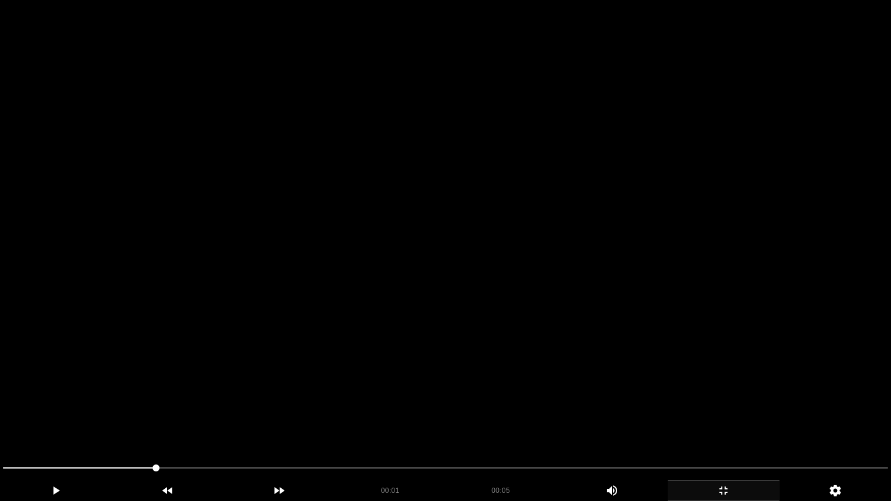
click at [612, 372] on video at bounding box center [445, 250] width 891 height 501
click at [532, 369] on video at bounding box center [445, 250] width 891 height 501
click at [63, 423] on video at bounding box center [445, 250] width 891 height 501
click at [561, 299] on video at bounding box center [445, 250] width 891 height 501
click at [561, 300] on video at bounding box center [445, 250] width 891 height 501
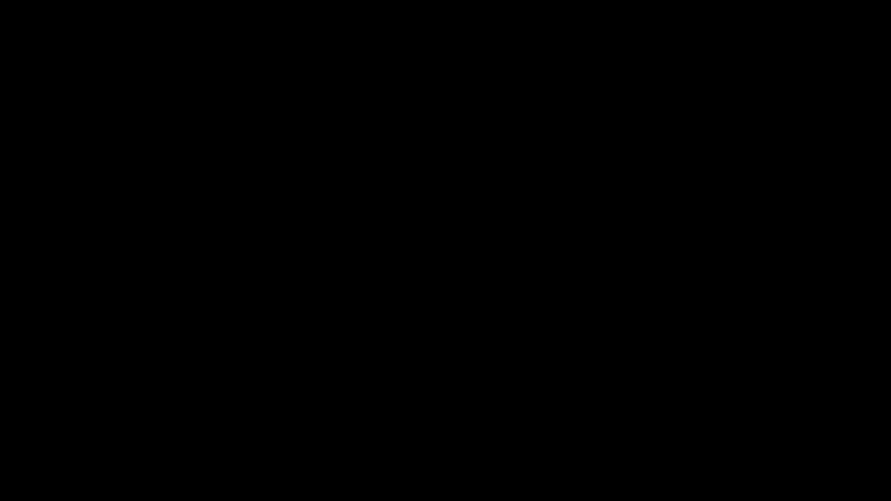
click at [240, 423] on span at bounding box center [445, 468] width 885 height 19
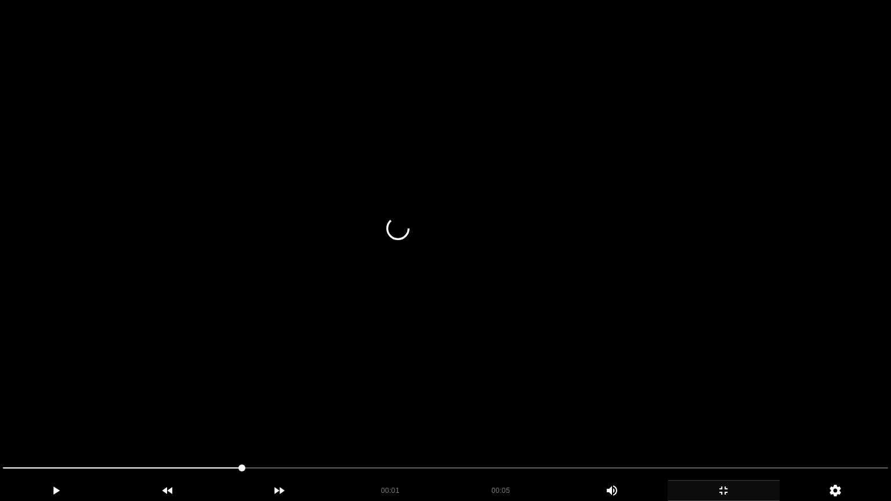
click at [434, 381] on video at bounding box center [445, 250] width 891 height 501
click at [435, 382] on video at bounding box center [445, 250] width 891 height 501
click at [298, 365] on video at bounding box center [445, 250] width 891 height 501
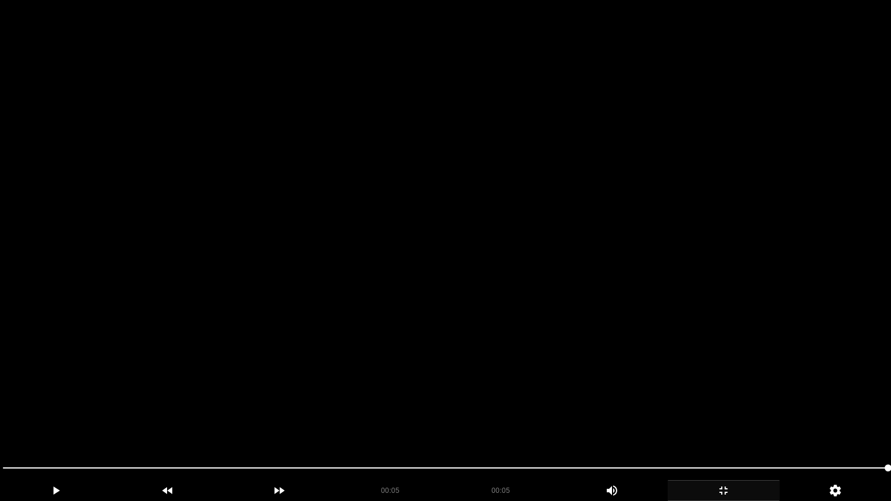
click at [430, 319] on video at bounding box center [445, 250] width 891 height 501
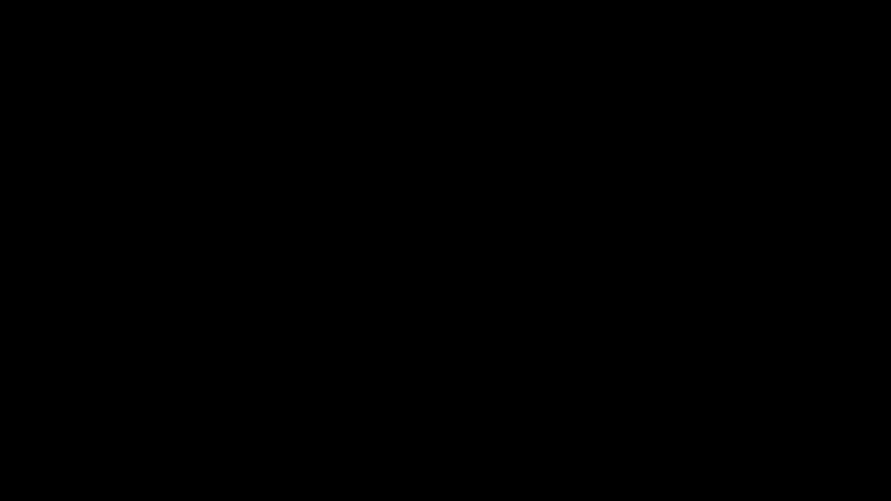
click at [755, 423] on icon "add" at bounding box center [723, 491] width 111 height 14
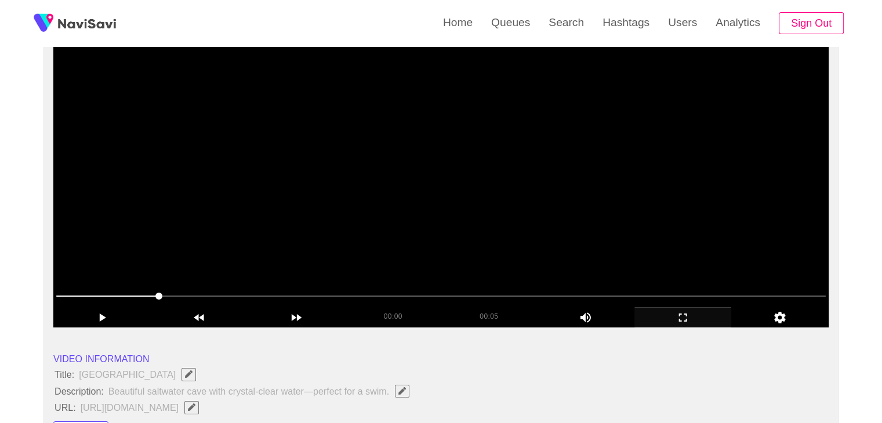
click at [450, 212] on video at bounding box center [440, 183] width 775 height 290
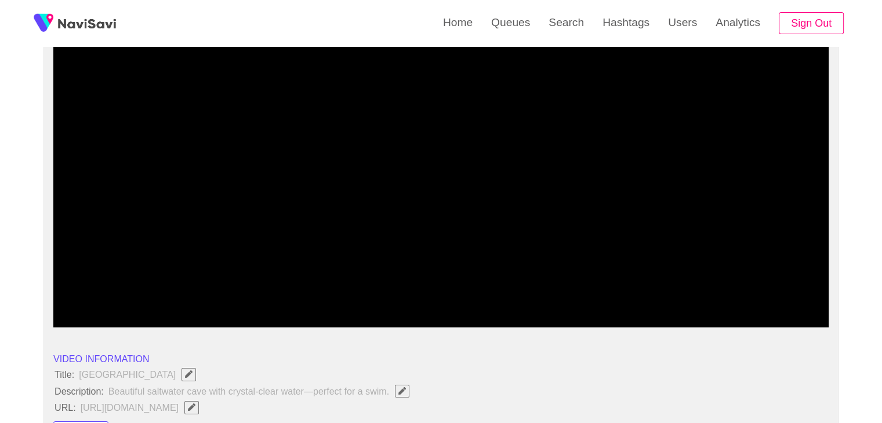
drag, startPoint x: 73, startPoint y: 299, endPoint x: 0, endPoint y: 297, distance: 73.1
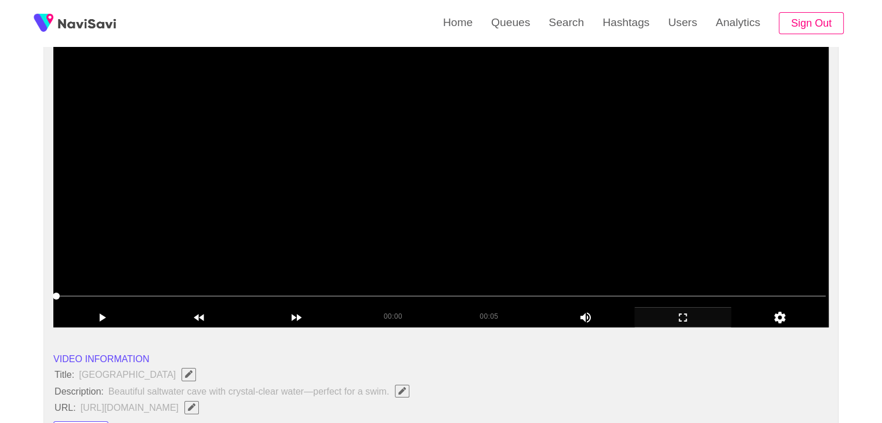
click at [260, 223] on video at bounding box center [440, 183] width 775 height 290
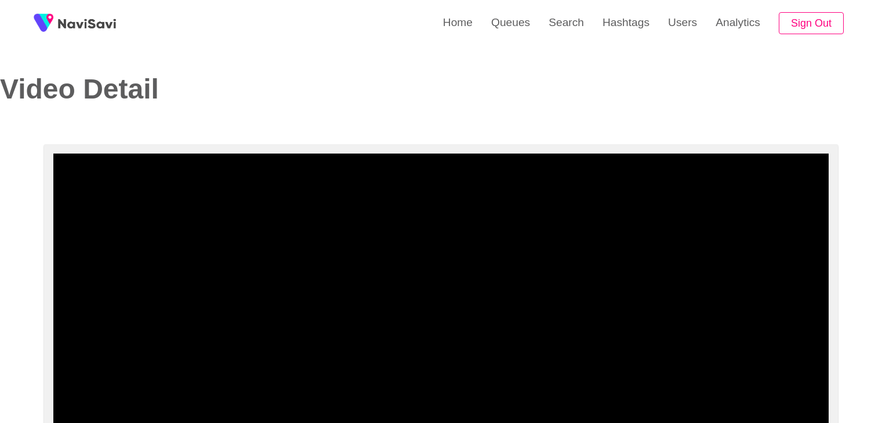
select select "**********"
select select "**"
select select "**********"
select select "**"
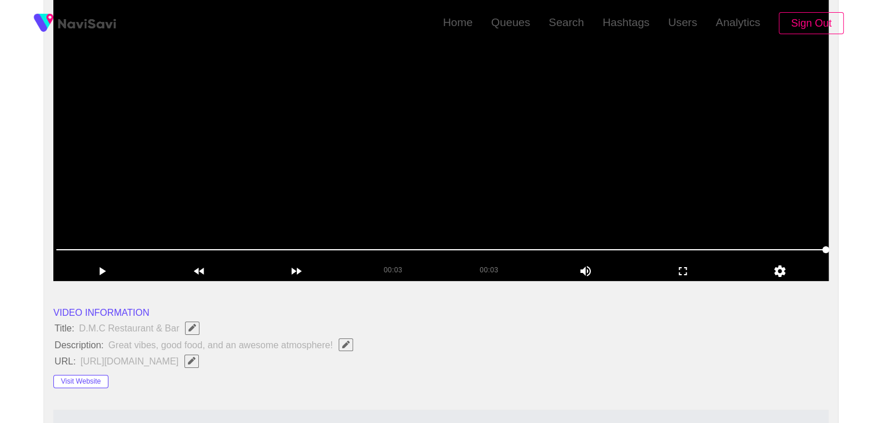
scroll to position [174, 0]
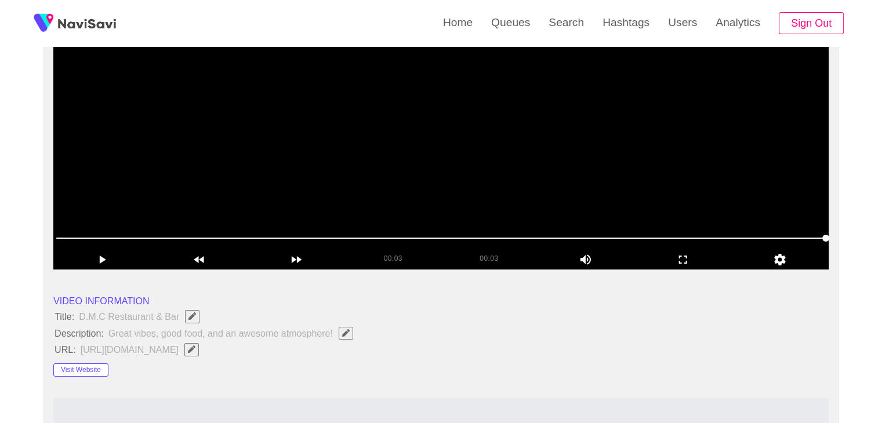
click at [286, 175] on video at bounding box center [440, 125] width 775 height 290
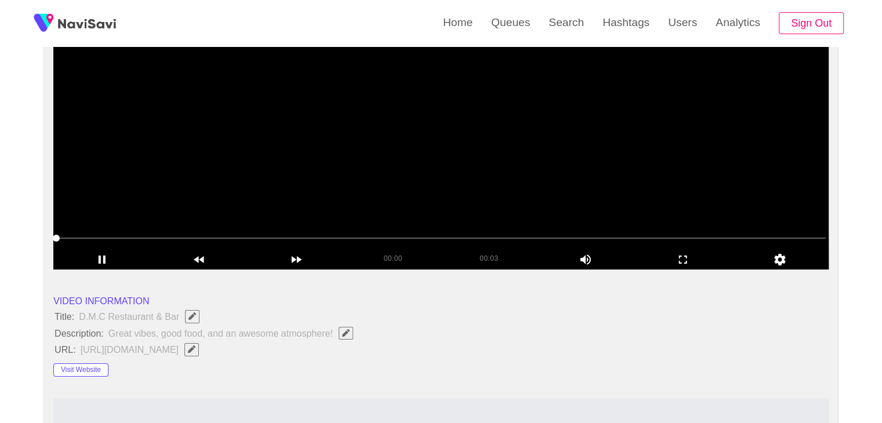
click at [332, 180] on video at bounding box center [440, 125] width 775 height 290
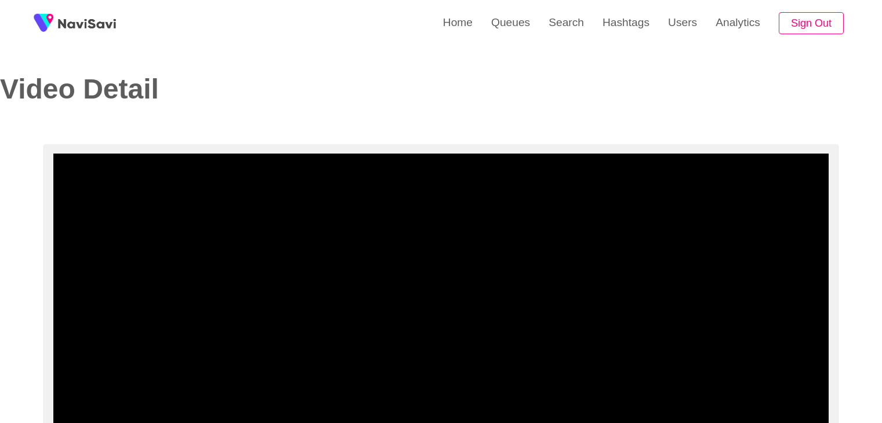
select select "**********"
select select "**"
select select "**********"
select select "**"
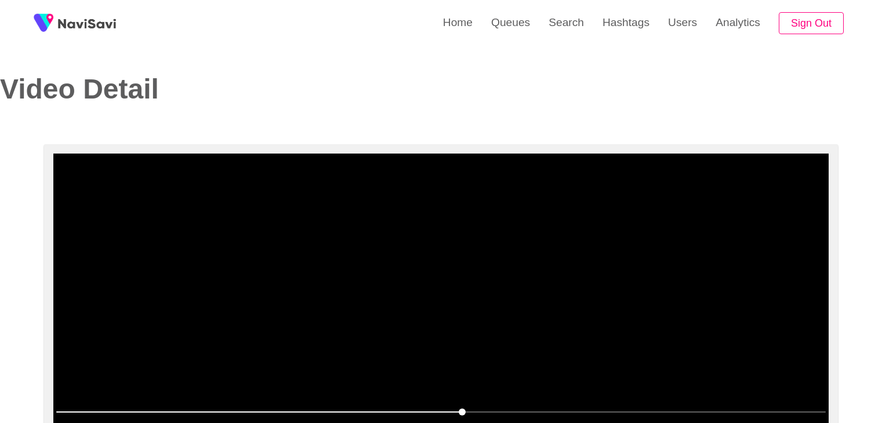
scroll to position [46, 0]
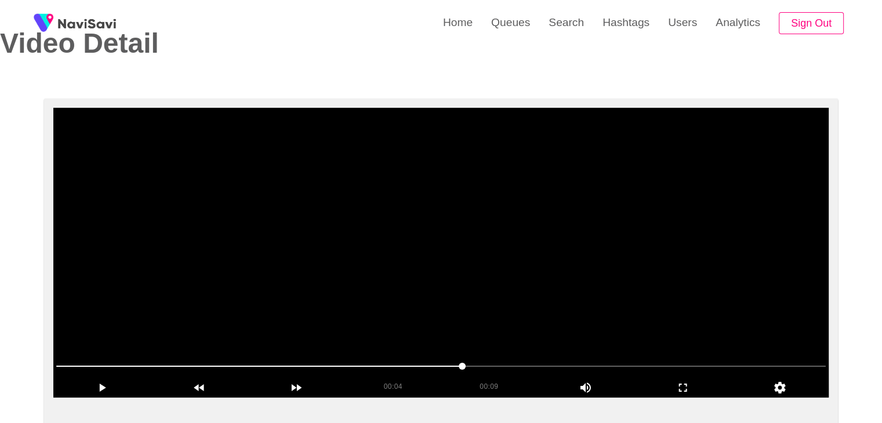
click at [442, 196] on video at bounding box center [440, 253] width 775 height 290
click at [584, 307] on video at bounding box center [440, 253] width 775 height 290
click at [485, 308] on video at bounding box center [440, 253] width 775 height 290
click at [473, 310] on video at bounding box center [440, 253] width 775 height 290
click at [383, 253] on video at bounding box center [440, 253] width 775 height 290
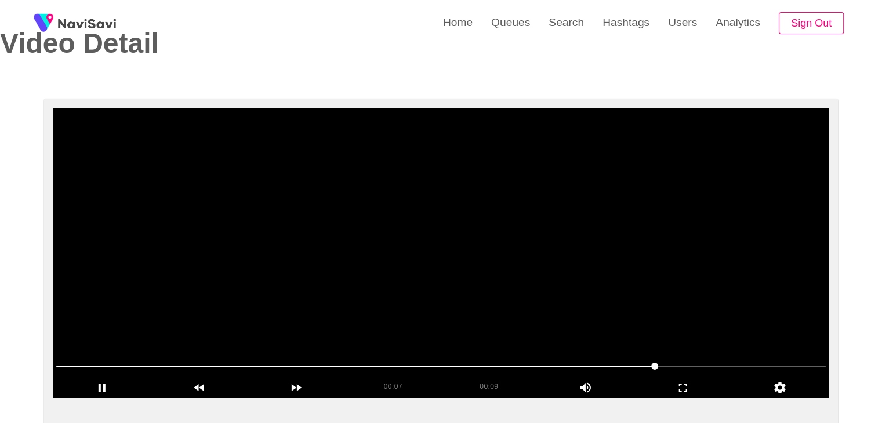
click at [414, 281] on video at bounding box center [440, 253] width 775 height 290
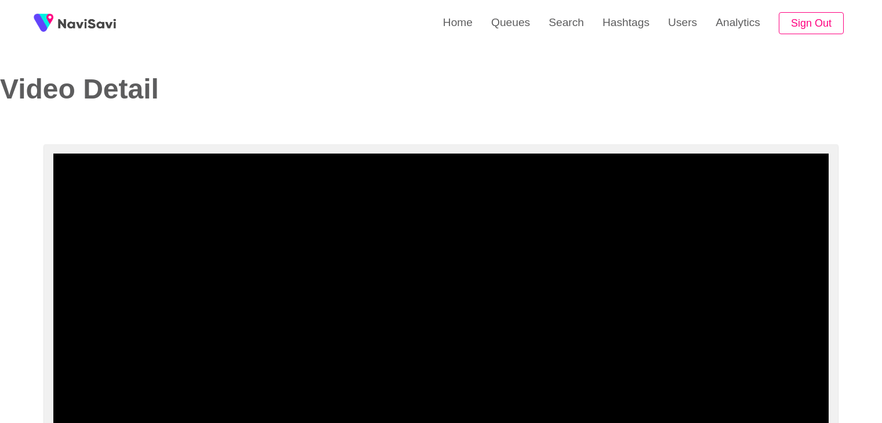
select select "**********"
select select "**"
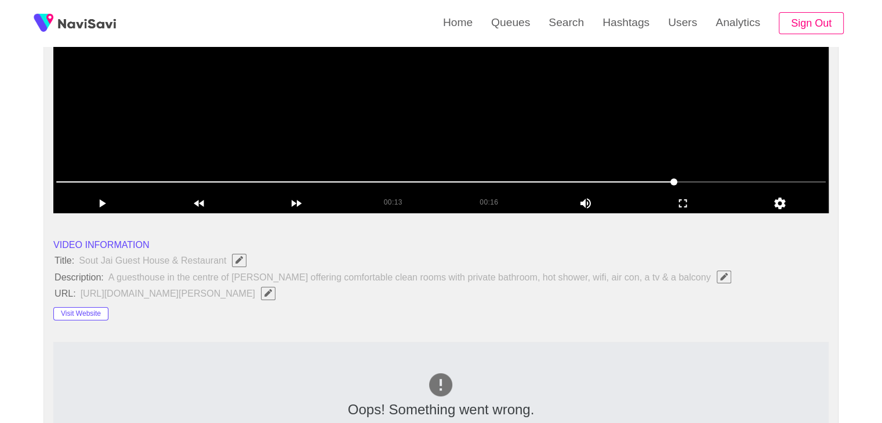
scroll to position [58, 0]
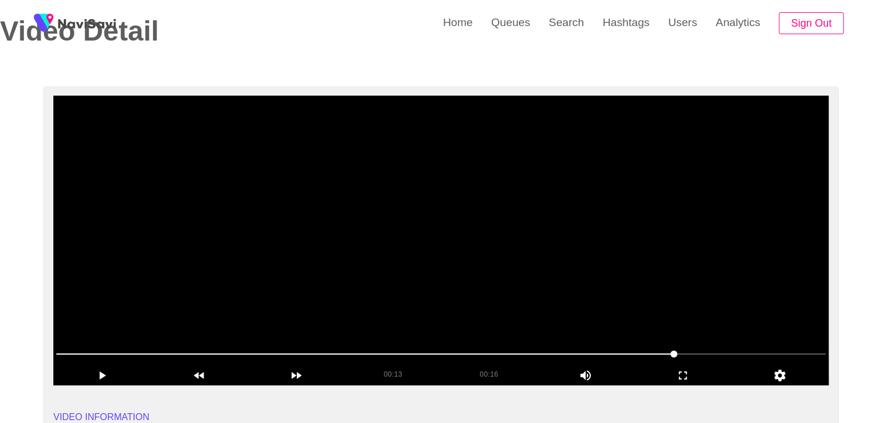
click at [410, 217] on video at bounding box center [440, 241] width 775 height 290
drag, startPoint x: 123, startPoint y: 353, endPoint x: 87, endPoint y: 353, distance: 36.5
click at [87, 354] on span at bounding box center [364, 354] width 617 height 1
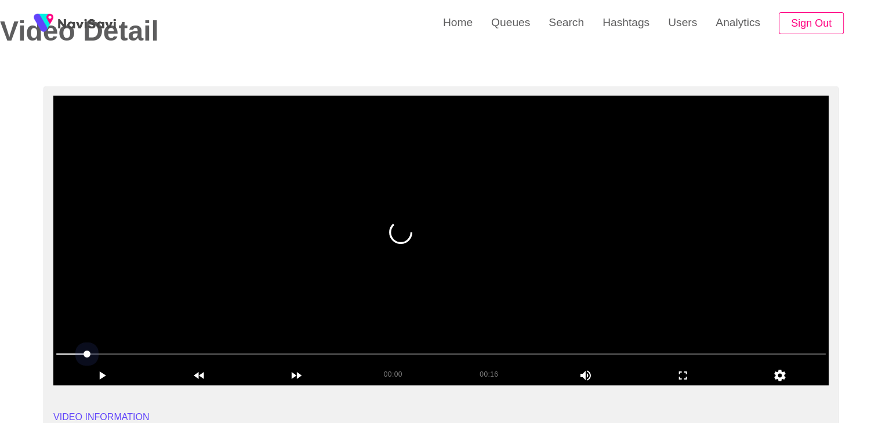
click at [257, 309] on video at bounding box center [440, 241] width 775 height 290
click at [354, 290] on video at bounding box center [440, 241] width 775 height 290
drag, startPoint x: 0, startPoint y: 341, endPoint x: 95, endPoint y: 316, distance: 98.4
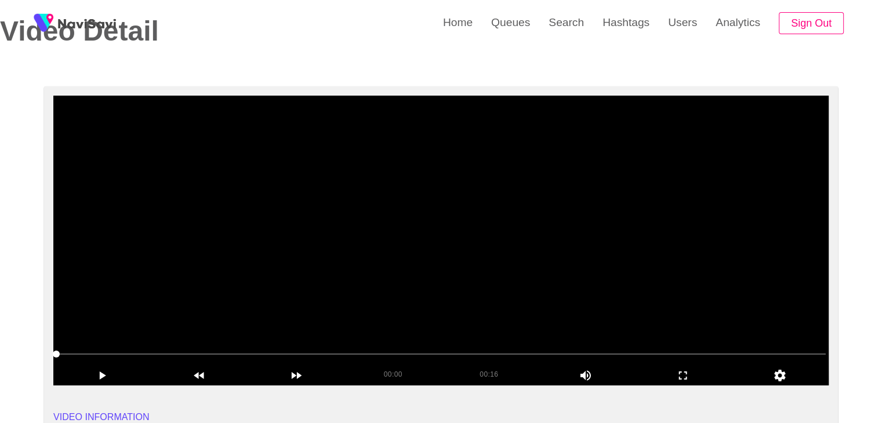
click at [310, 274] on video at bounding box center [440, 241] width 775 height 290
click at [453, 282] on video at bounding box center [440, 241] width 775 height 290
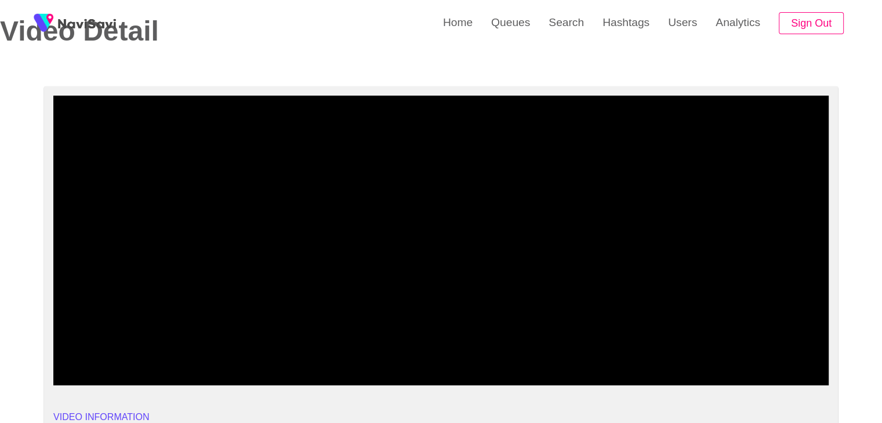
drag, startPoint x: 688, startPoint y: 379, endPoint x: 688, endPoint y: 422, distance: 43.5
click at [688, 378] on icon "add" at bounding box center [683, 376] width 96 height 14
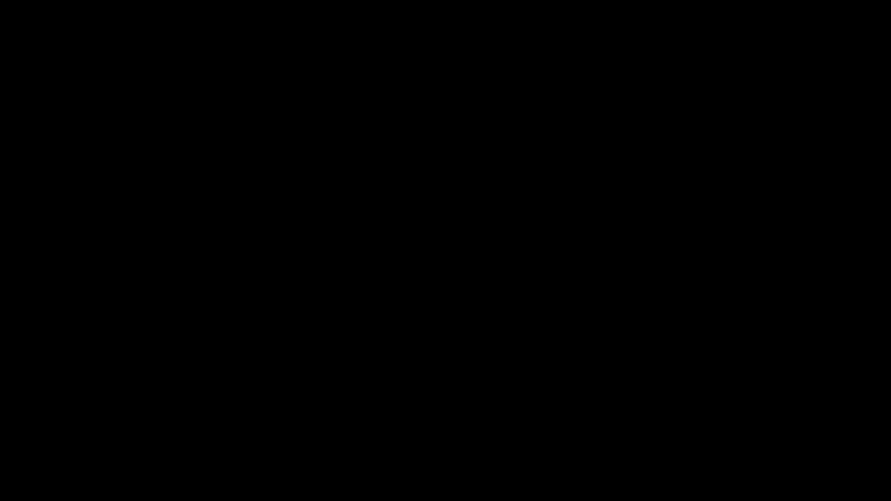
drag, startPoint x: 103, startPoint y: 468, endPoint x: 0, endPoint y: 461, distance: 103.4
click at [429, 384] on video at bounding box center [445, 250] width 891 height 501
click at [439, 383] on video at bounding box center [445, 250] width 891 height 501
click at [728, 423] on icon "add" at bounding box center [723, 491] width 111 height 14
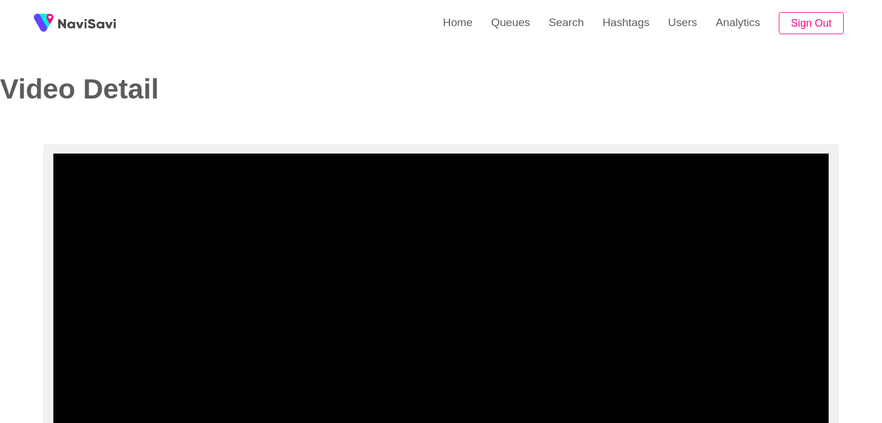
select select "**********"
select select "**"
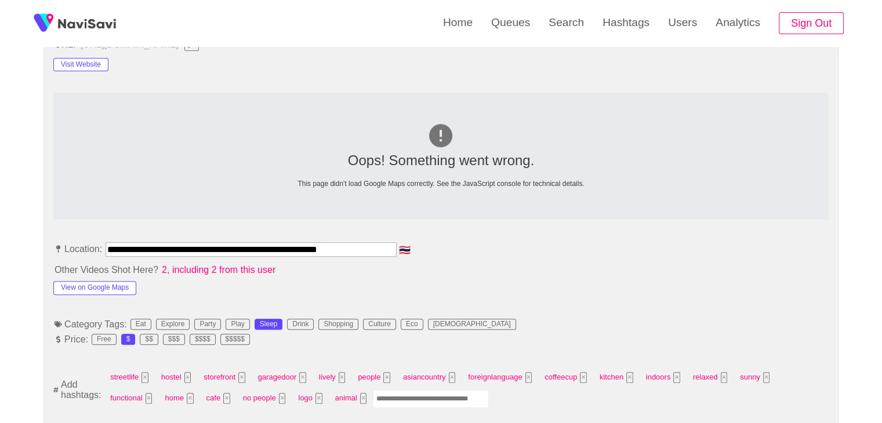
scroll to position [464, 0]
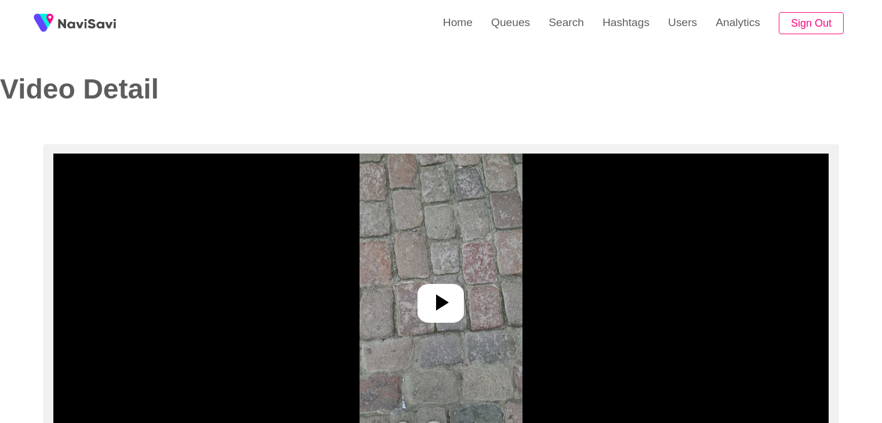
select select "**********"
select select "**"
click at [445, 286] on div at bounding box center [440, 303] width 46 height 39
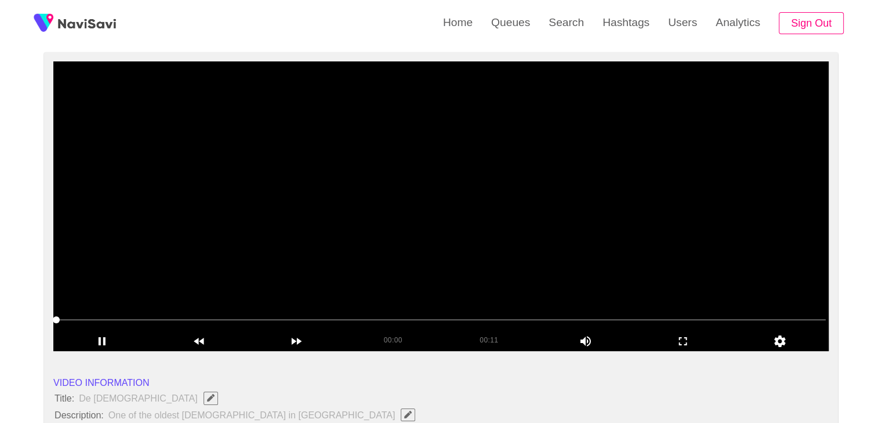
scroll to position [116, 0]
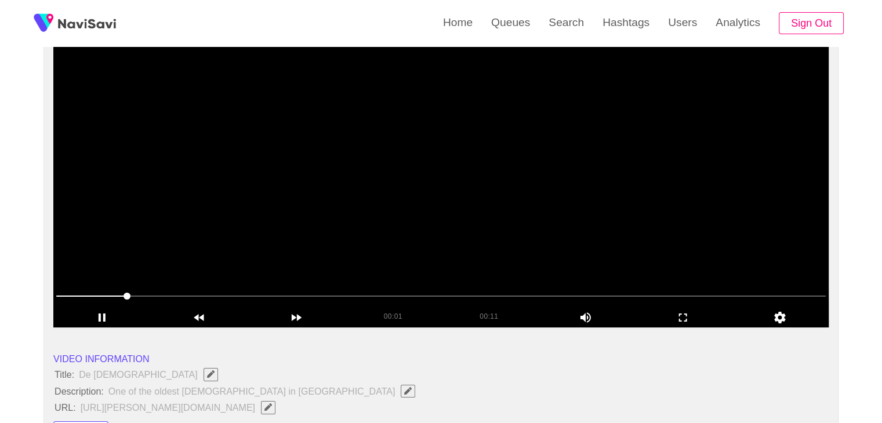
click at [479, 234] on video at bounding box center [440, 183] width 775 height 290
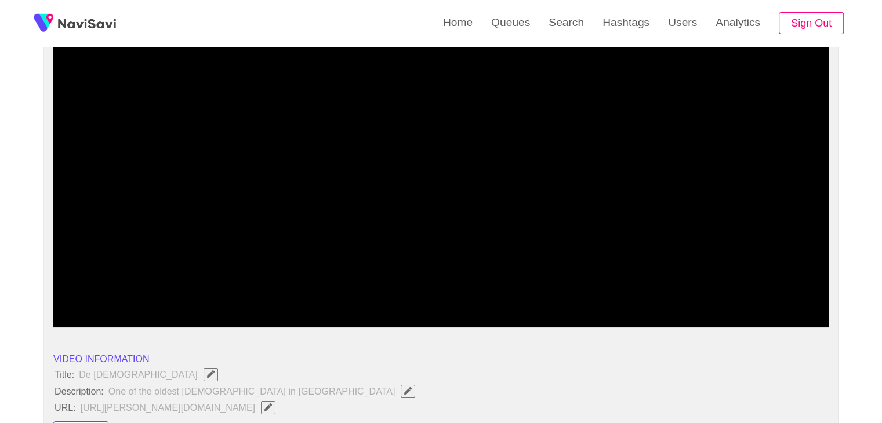
drag, startPoint x: 92, startPoint y: 290, endPoint x: 19, endPoint y: 281, distance: 73.7
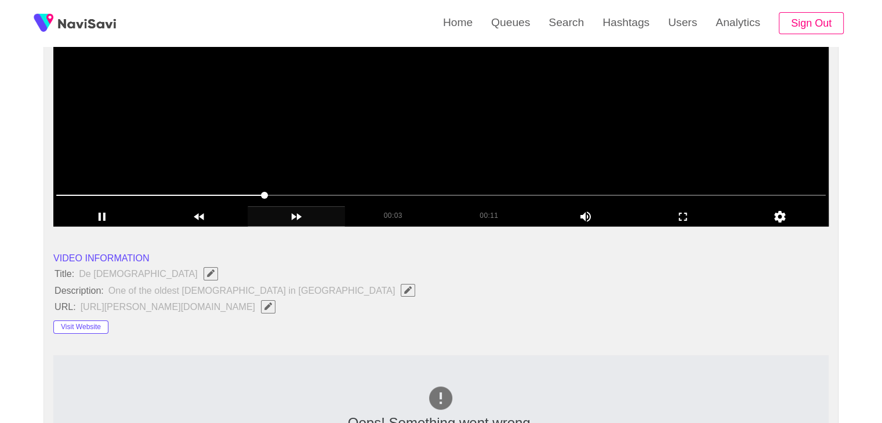
scroll to position [232, 0]
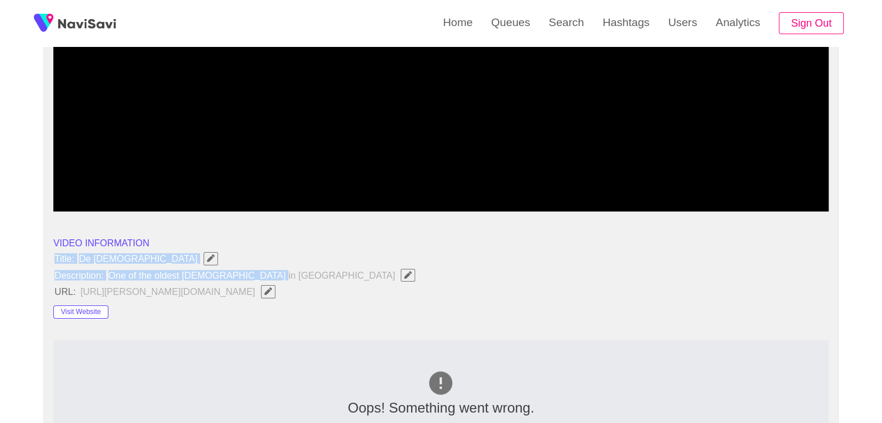
drag, startPoint x: 54, startPoint y: 256, endPoint x: 289, endPoint y: 279, distance: 235.3
copy ul "Title: De [DEMOGRAPHIC_DATA] Description: One of the oldest [DEMOGRAPHIC_DATA] …"
click at [404, 273] on icon "Edit Field" at bounding box center [408, 275] width 8 height 8
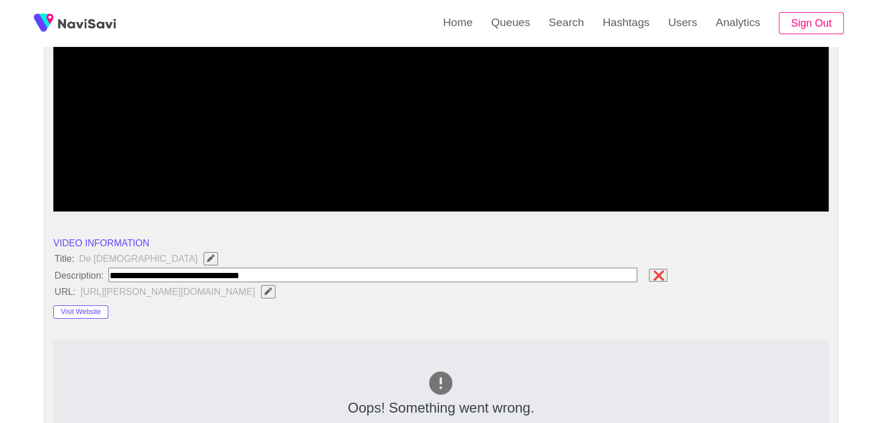
type input "**********"
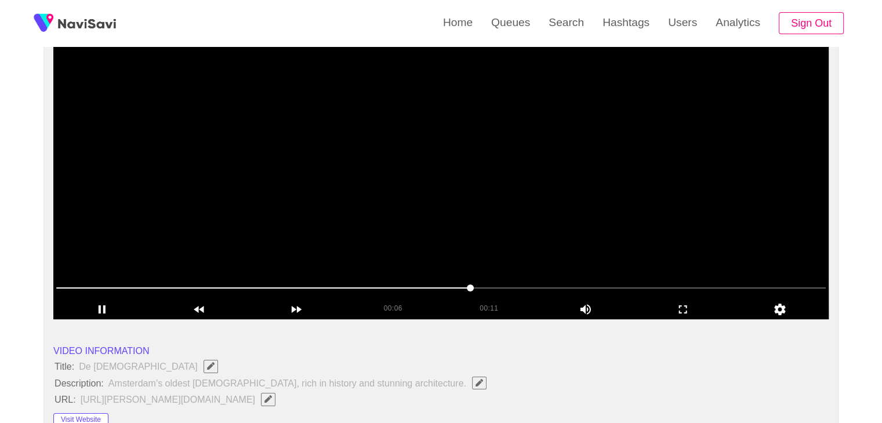
scroll to position [116, 0]
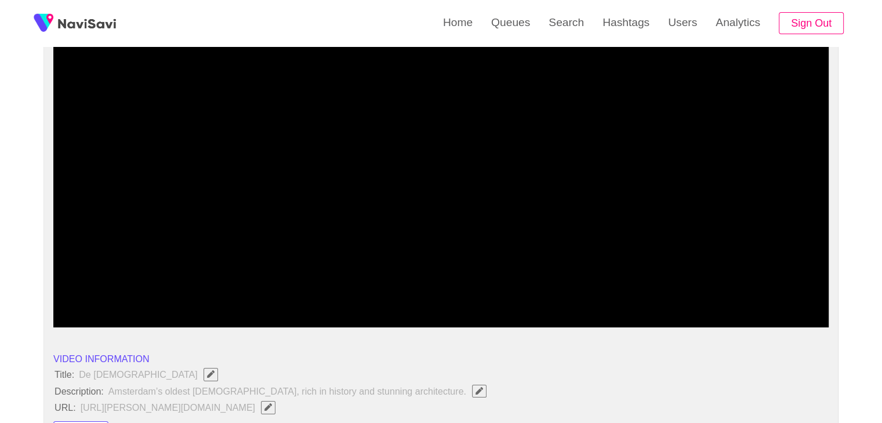
drag, startPoint x: 60, startPoint y: 286, endPoint x: 0, endPoint y: 281, distance: 60.5
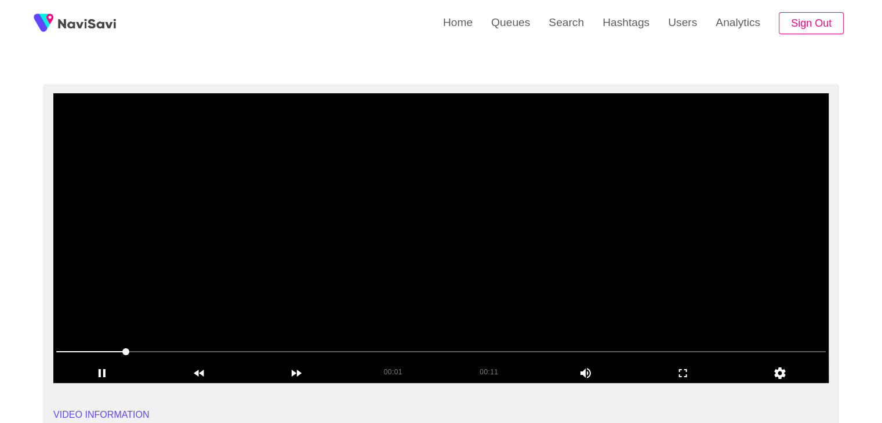
scroll to position [58, 0]
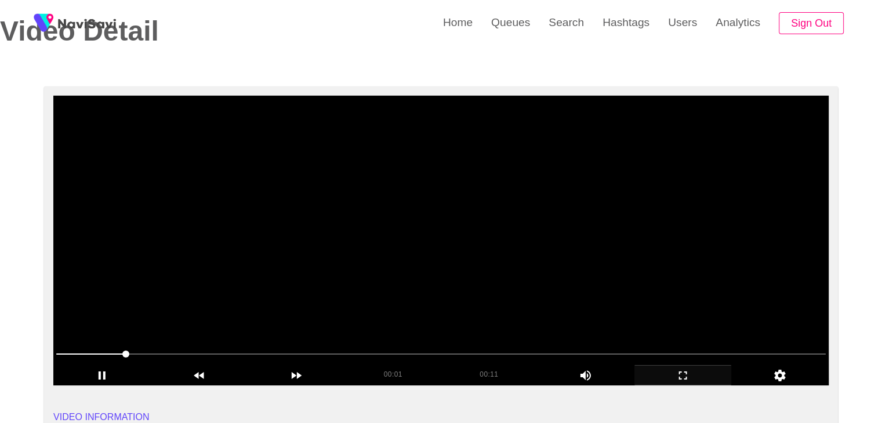
click at [674, 373] on icon "add" at bounding box center [683, 376] width 96 height 14
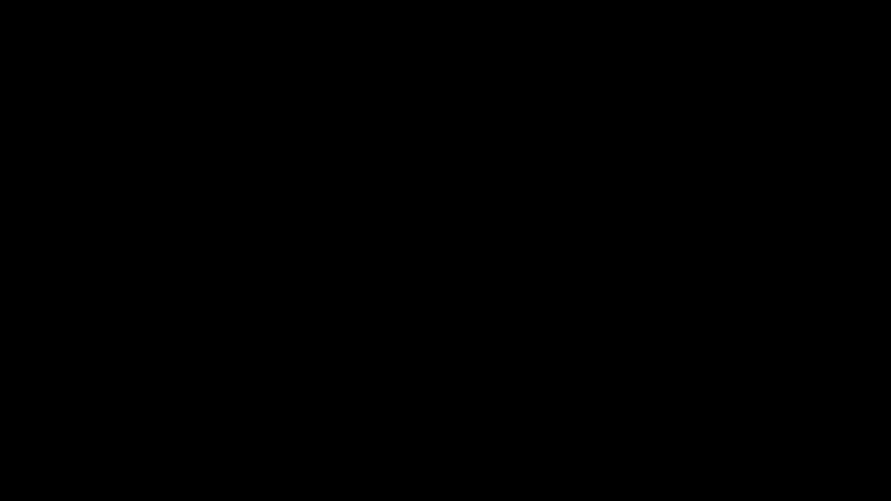
drag, startPoint x: 714, startPoint y: 486, endPoint x: 675, endPoint y: 389, distance: 105.1
click at [713, 423] on icon "add" at bounding box center [723, 491] width 111 height 14
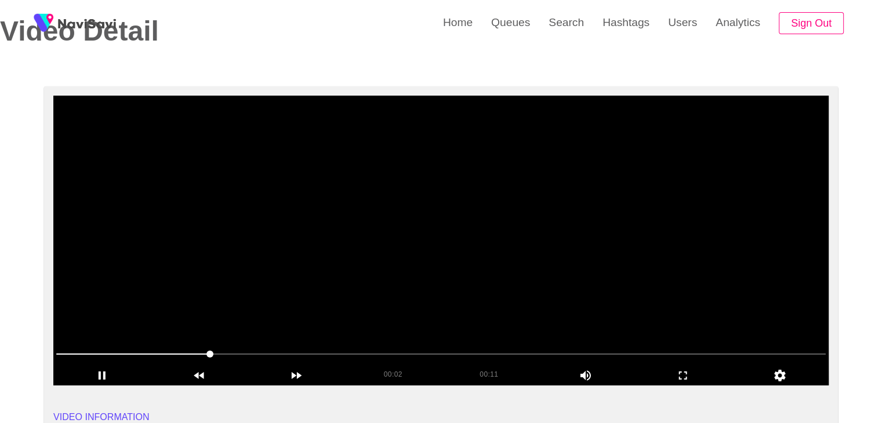
click at [518, 260] on video at bounding box center [440, 241] width 775 height 290
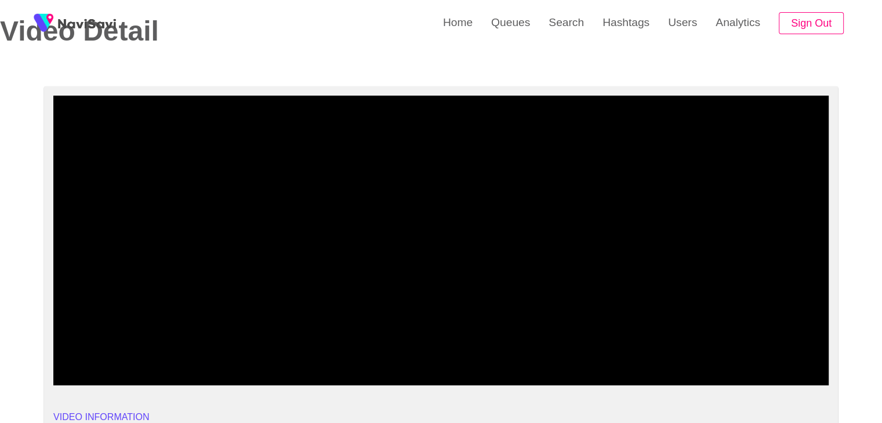
drag, startPoint x: 0, startPoint y: 336, endPoint x: 0, endPoint y: 325, distance: 11.6
drag, startPoint x: 19, startPoint y: 350, endPoint x: 0, endPoint y: 350, distance: 19.1
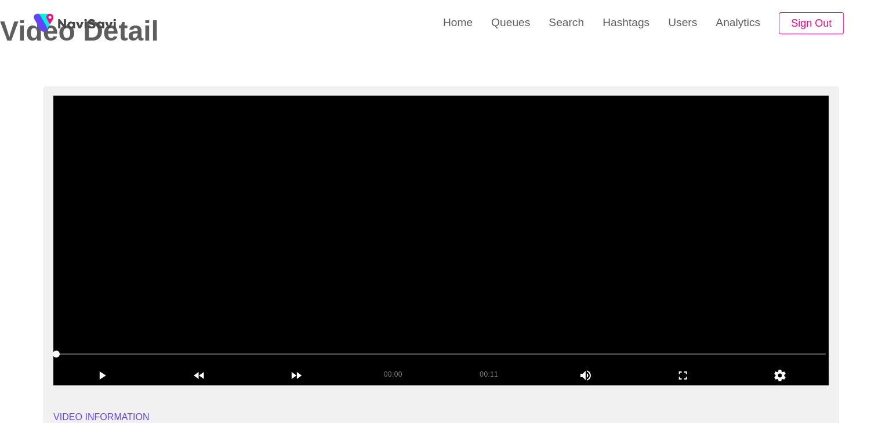
click at [327, 272] on video at bounding box center [440, 241] width 775 height 290
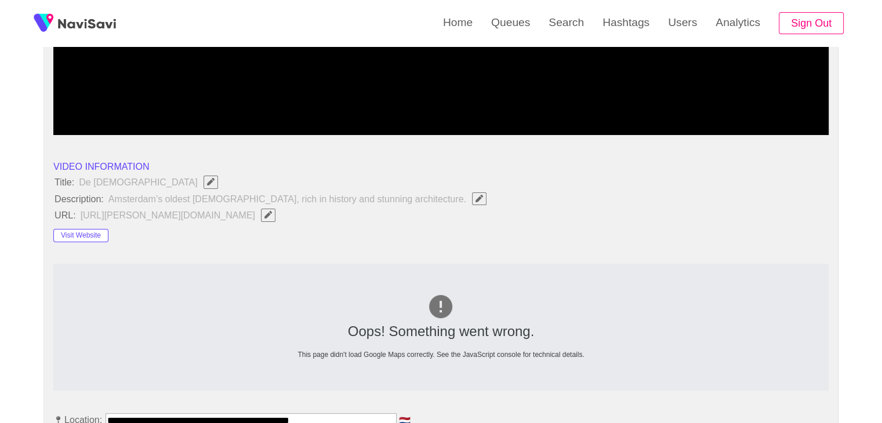
scroll to position [348, 0]
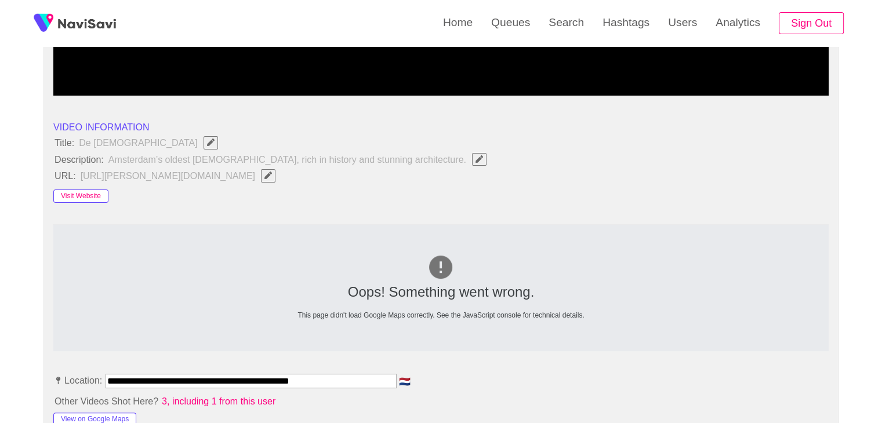
click at [83, 200] on button "Visit Website" at bounding box center [80, 197] width 55 height 14
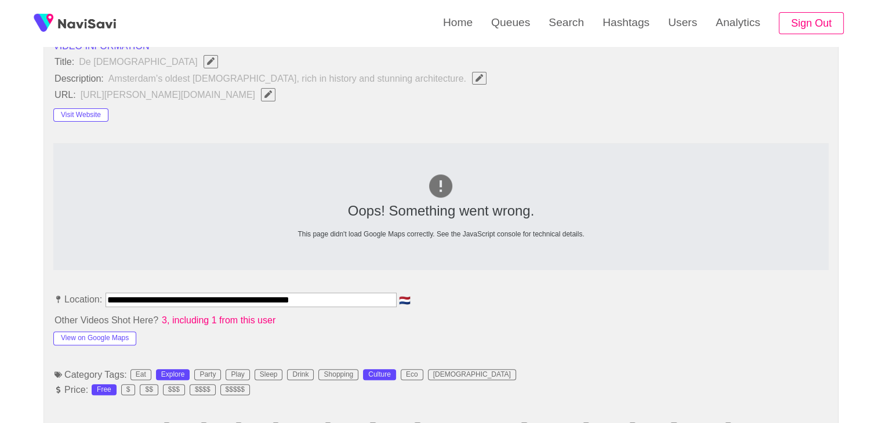
scroll to position [464, 0]
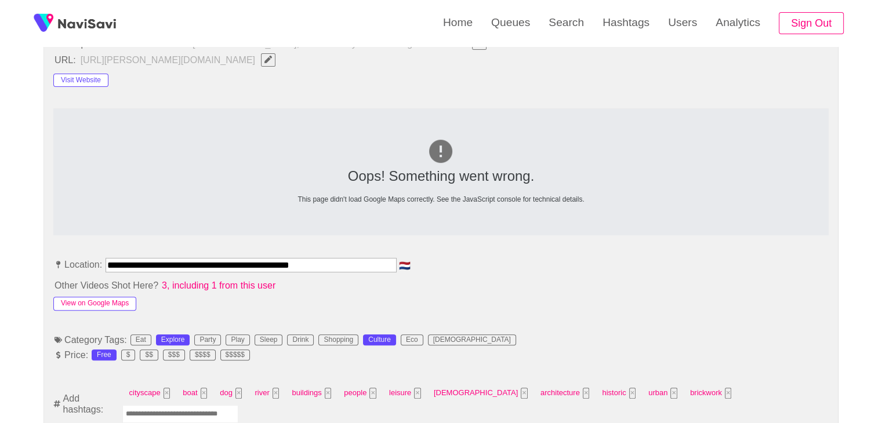
click at [88, 300] on button "View on Google Maps" at bounding box center [94, 304] width 83 height 14
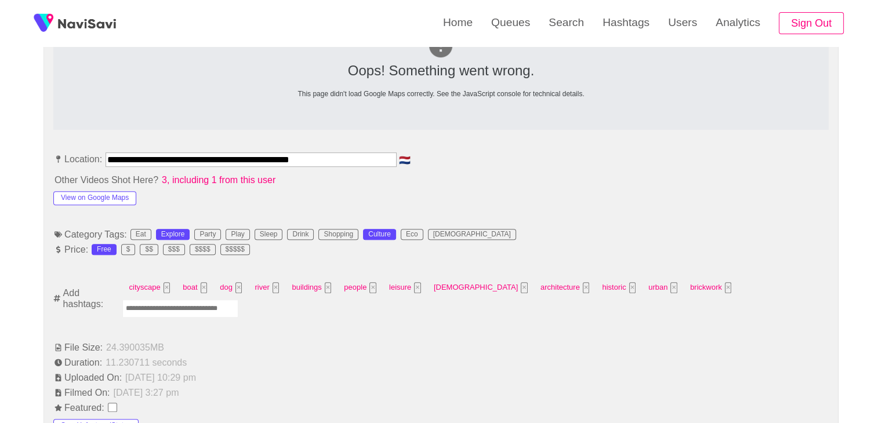
scroll to position [580, 0]
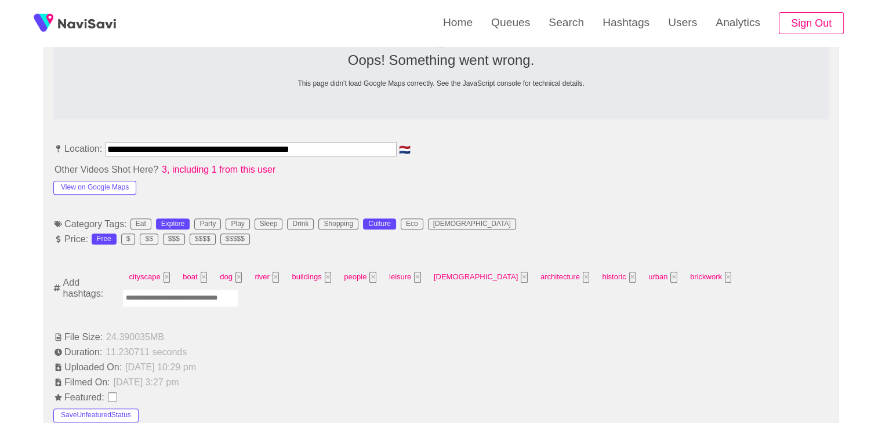
click at [238, 289] on input "Enter tag here and press return" at bounding box center [180, 298] width 116 height 18
type input "*********"
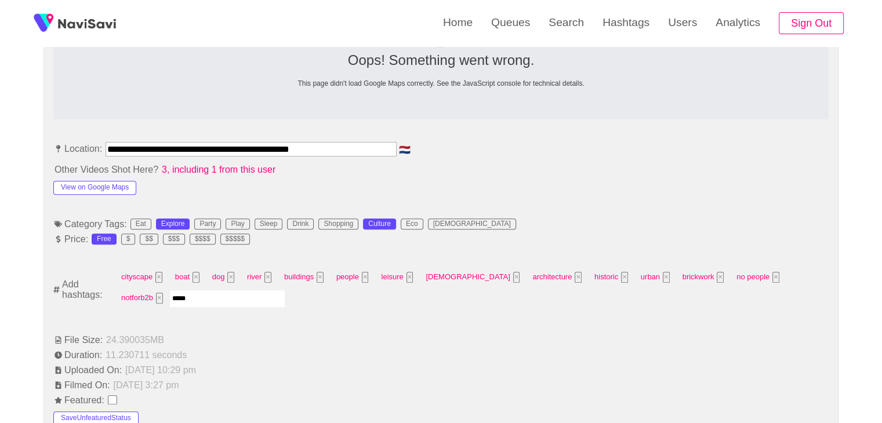
type input "******"
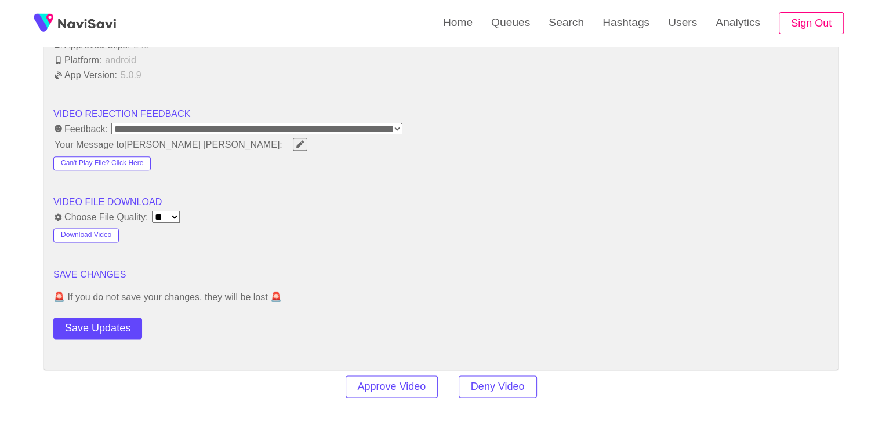
scroll to position [1449, 0]
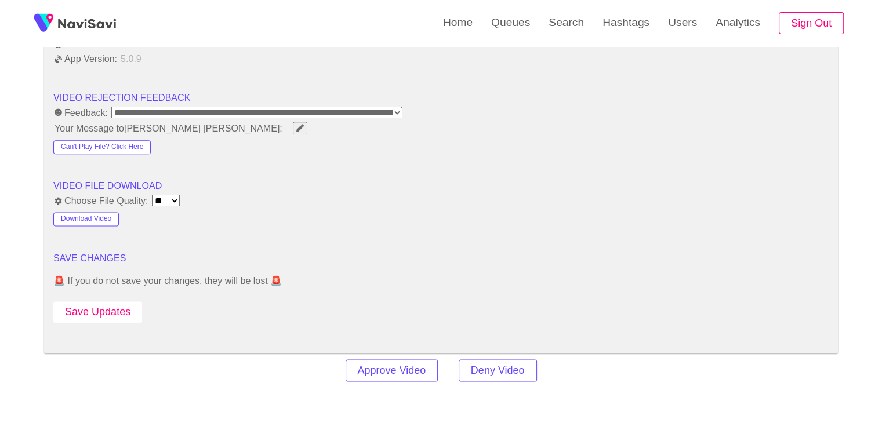
click at [114, 307] on button "Save Updates" at bounding box center [97, 311] width 89 height 21
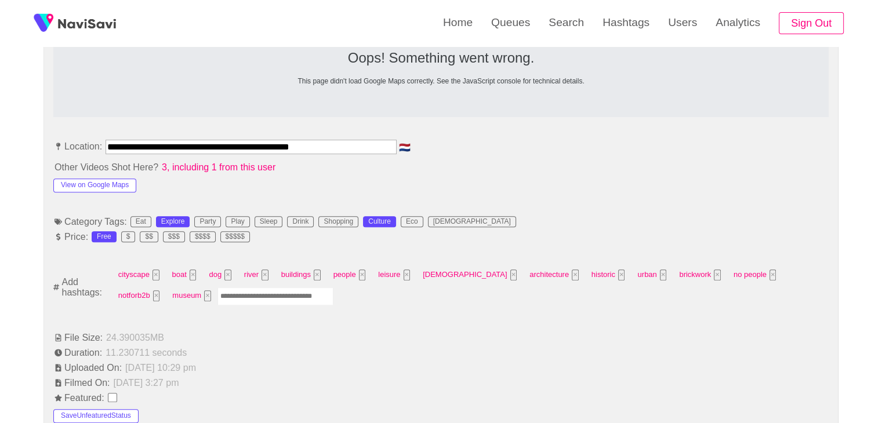
scroll to position [580, 0]
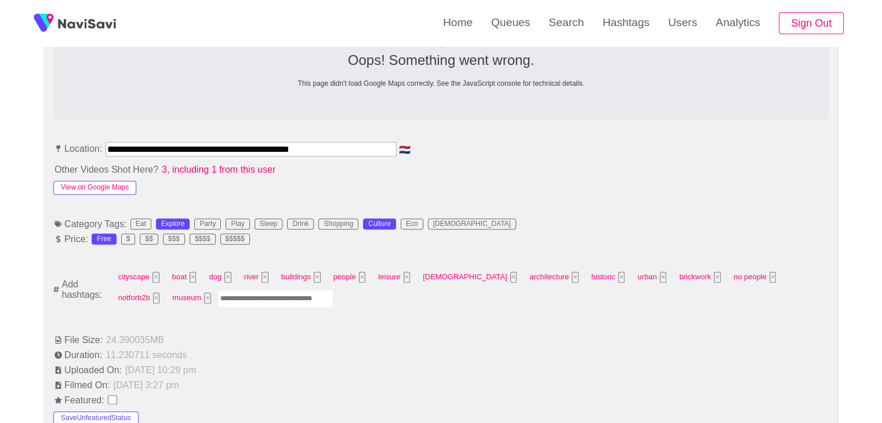
click at [104, 189] on button "View on Google Maps" at bounding box center [94, 188] width 83 height 14
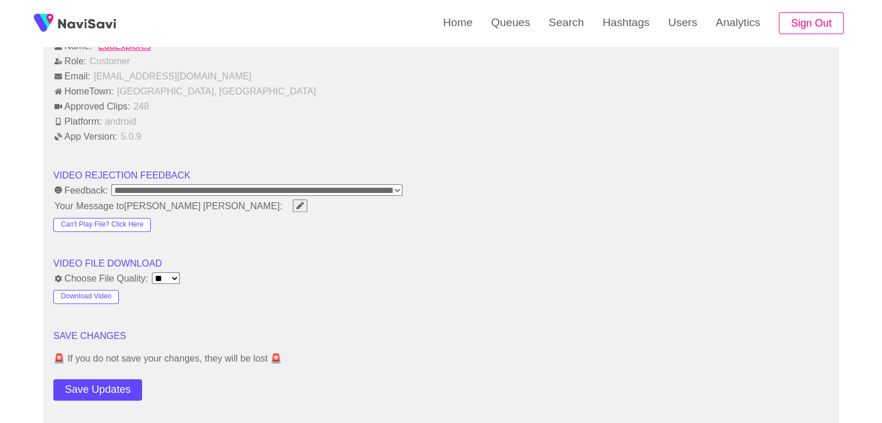
scroll to position [1449, 0]
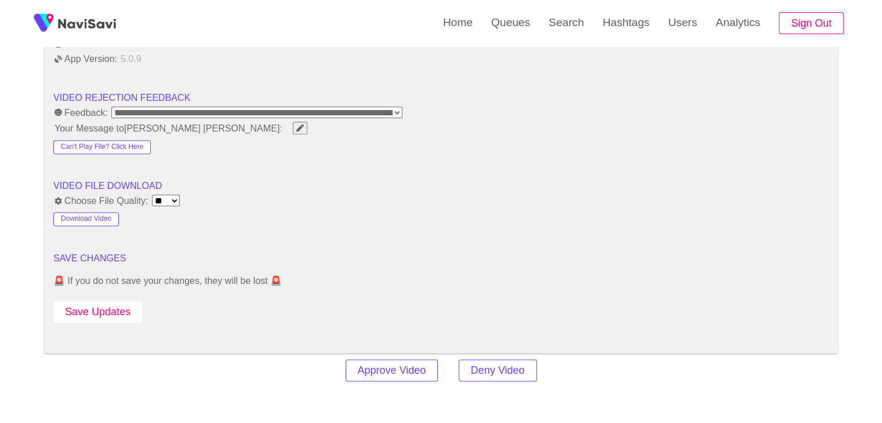
click at [98, 303] on button "Save Updates" at bounding box center [97, 311] width 89 height 21
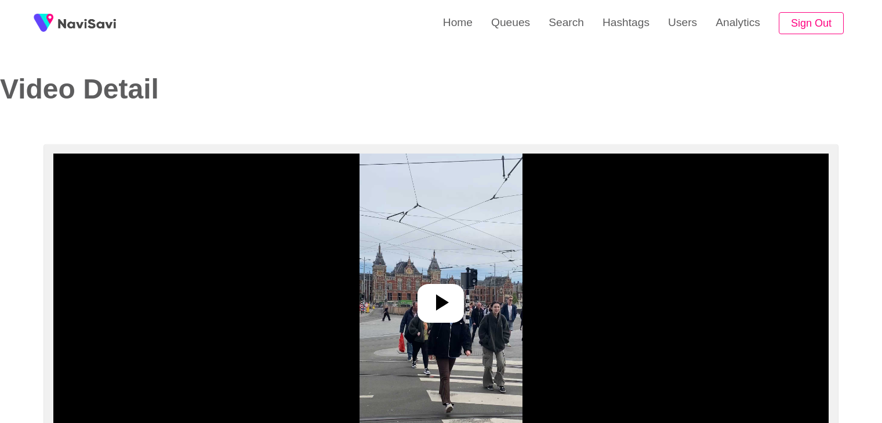
select select "**********"
select select "**"
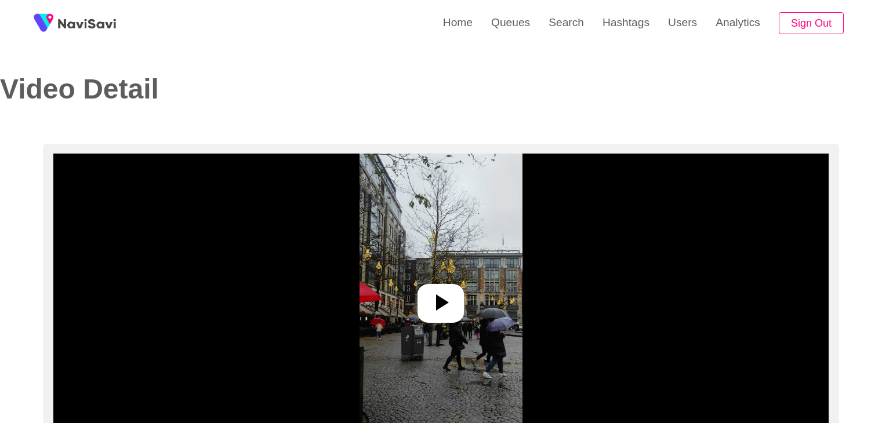
select select "**********"
select select "**"
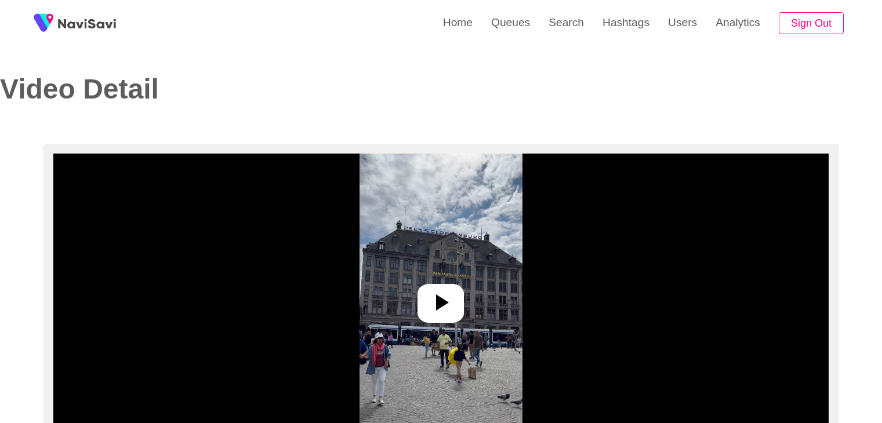
select select "**********"
select select "**"
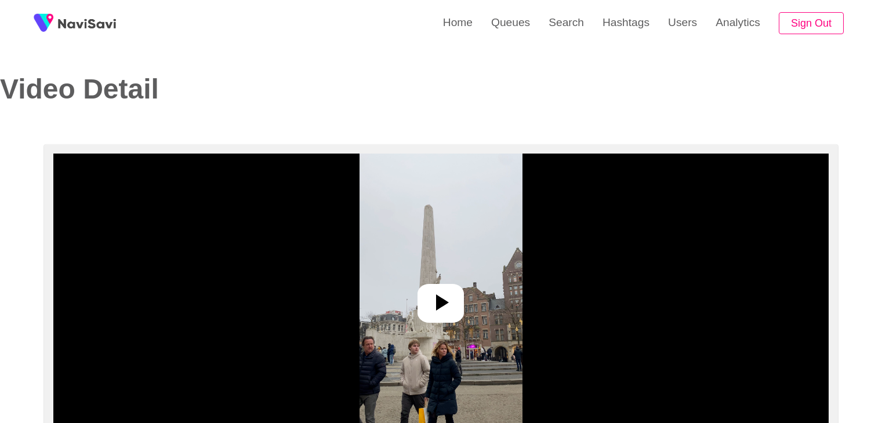
select select "**********"
select select "**"
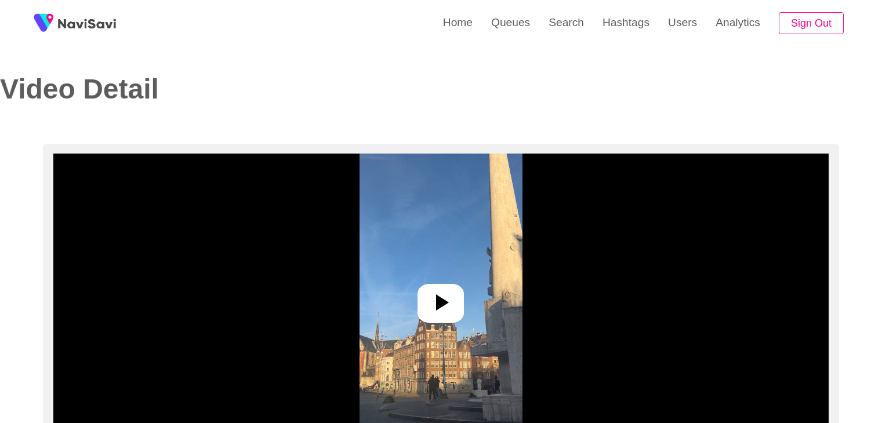
select select "**********"
select select "**"
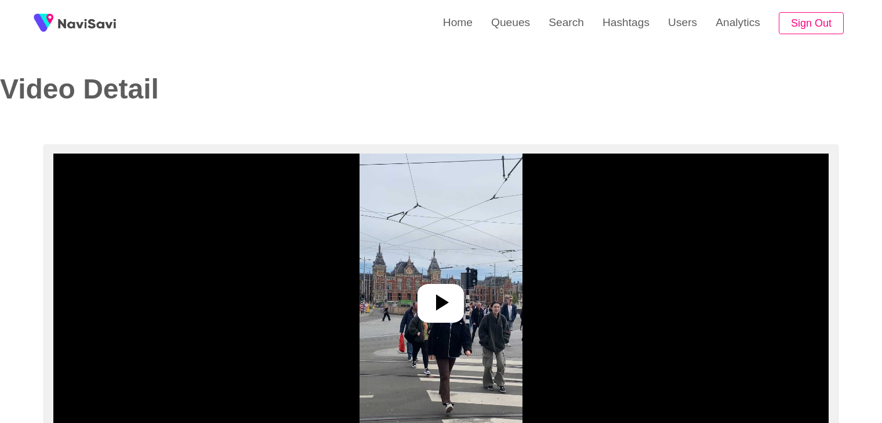
select select "**********"
select select "**"
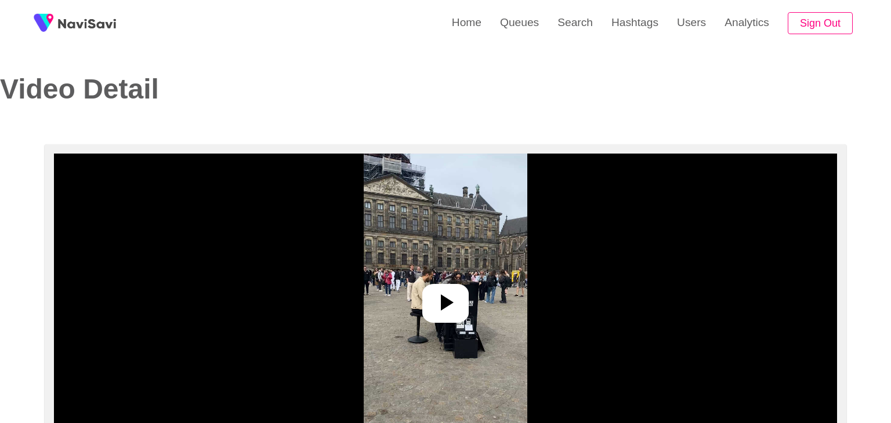
select select "**"
select select "**********"
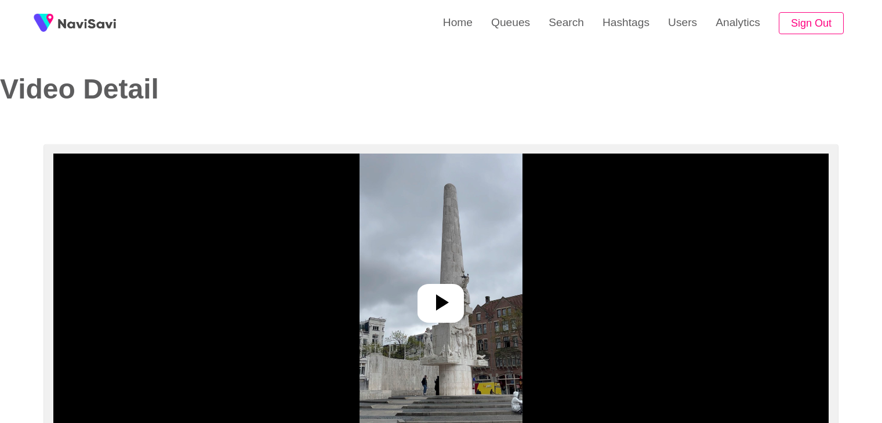
select select "**********"
select select "**"
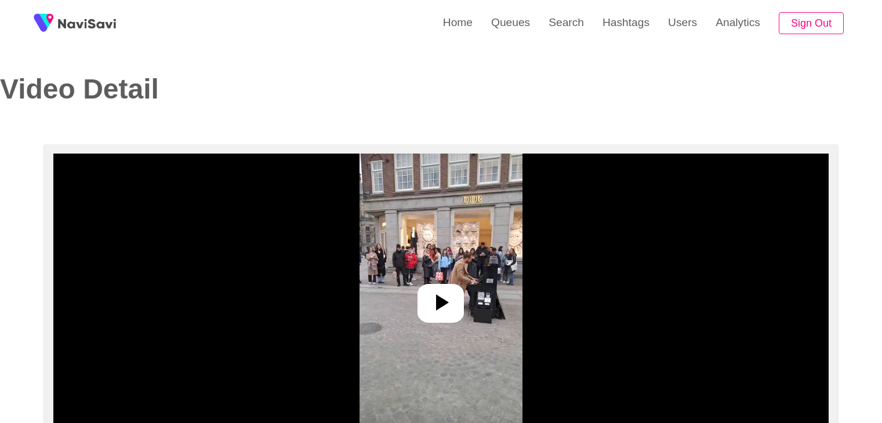
select select "**********"
select select "**"
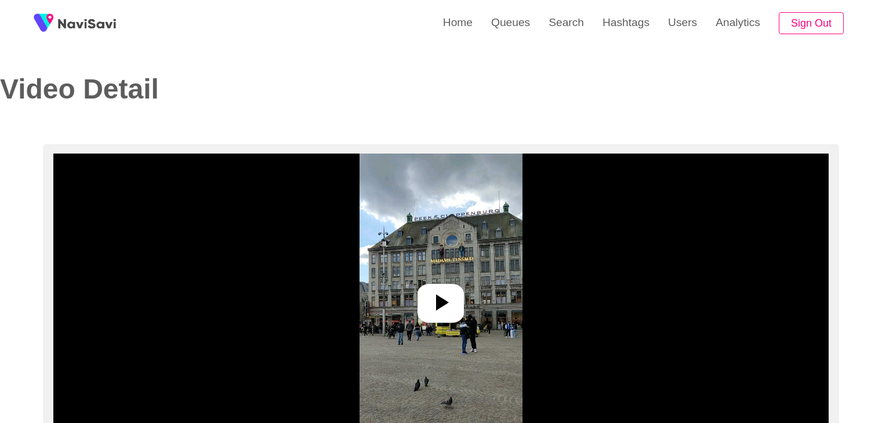
select select "**********"
select select "**"
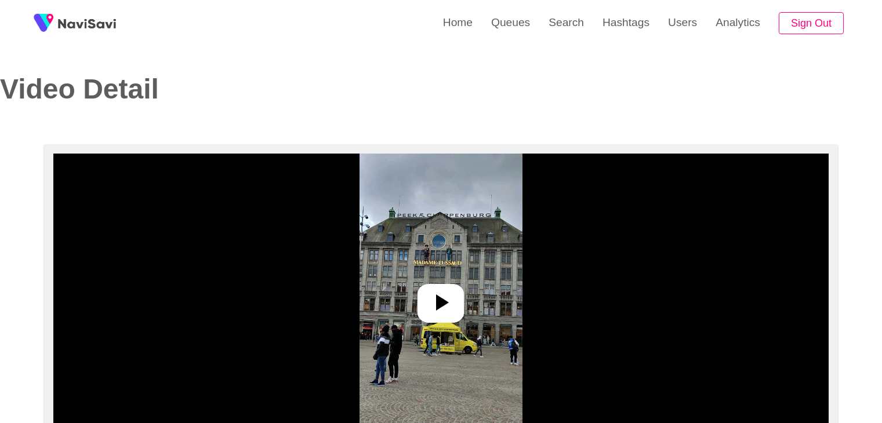
select select "**********"
select select "**"
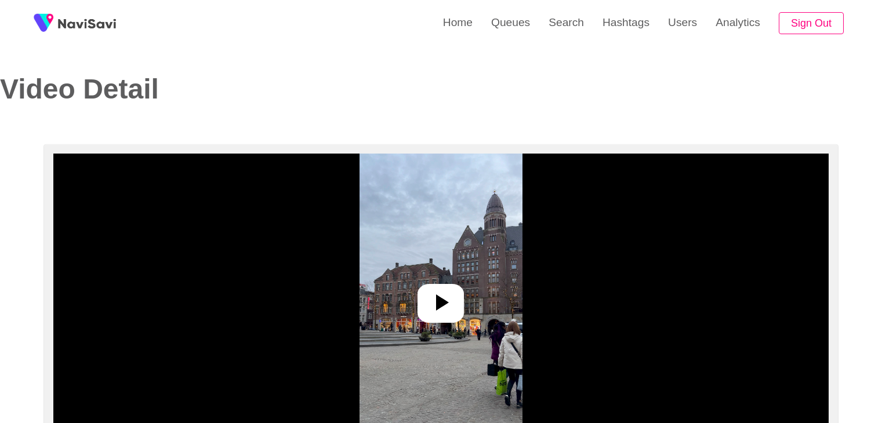
select select "**********"
select select "**"
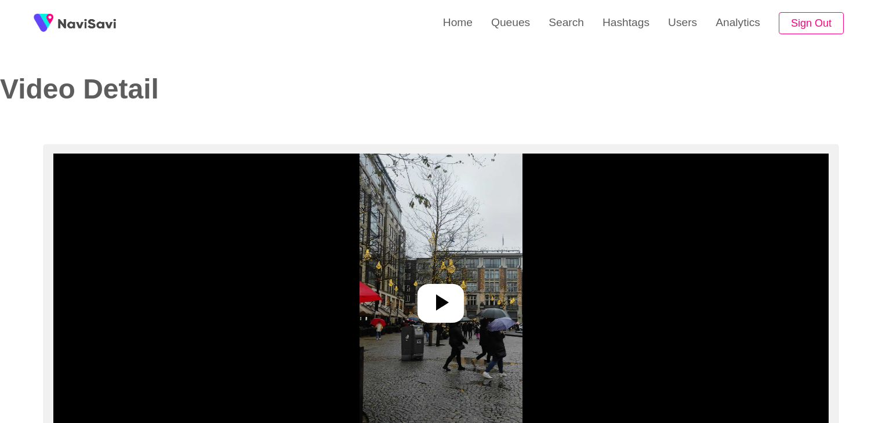
select select "**********"
select select "**"
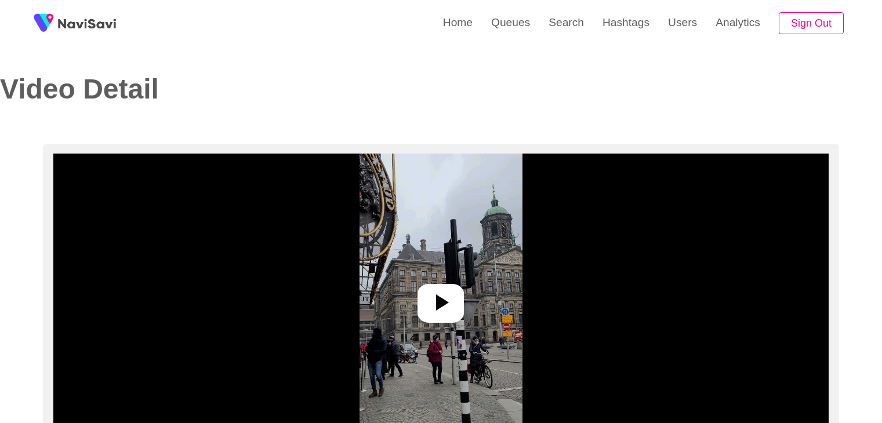
select select "**********"
select select "**"
click at [423, 300] on div at bounding box center [440, 303] width 46 height 39
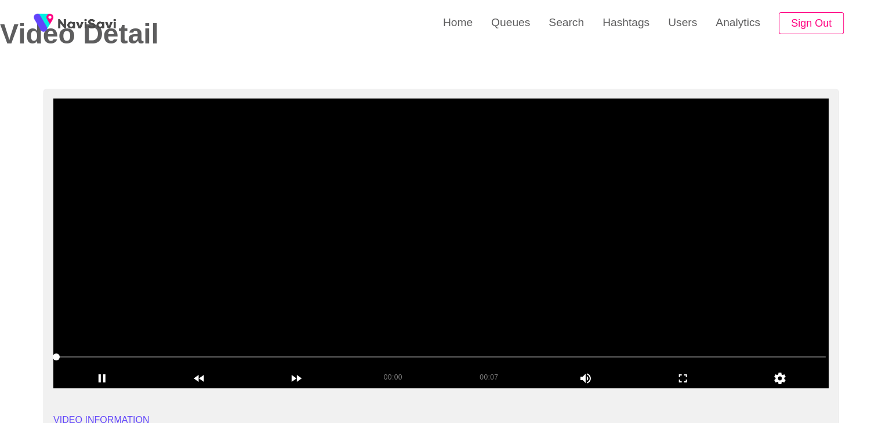
scroll to position [58, 0]
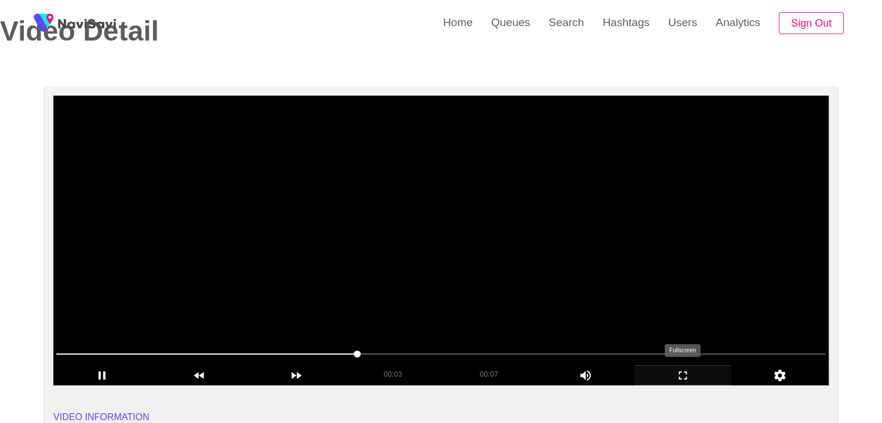
click at [673, 376] on icon "add" at bounding box center [683, 376] width 96 height 14
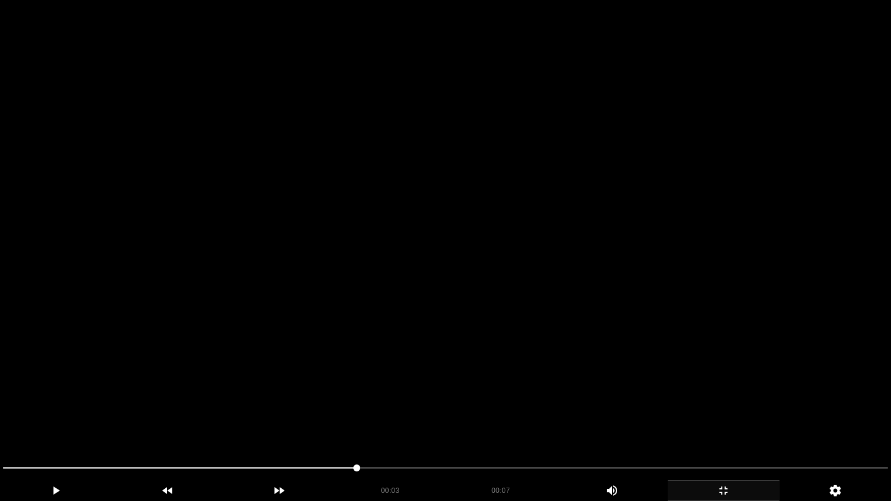
click at [733, 423] on div "add" at bounding box center [723, 490] width 112 height 21
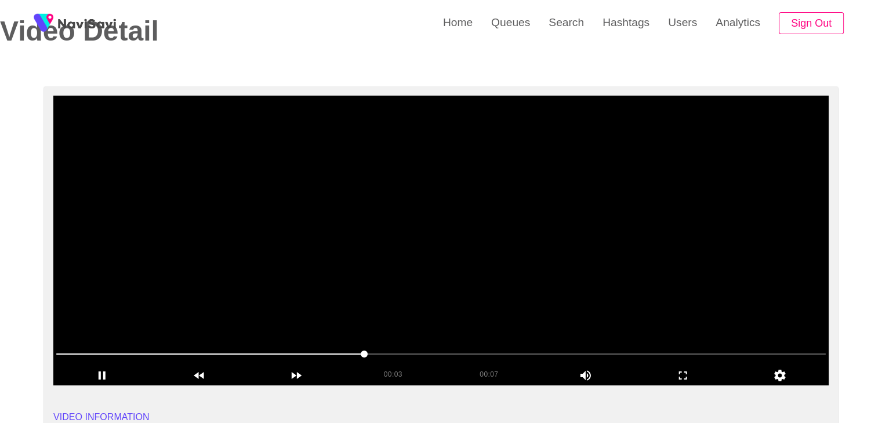
click at [559, 306] on video at bounding box center [440, 241] width 775 height 290
drag, startPoint x: 183, startPoint y: 355, endPoint x: 79, endPoint y: 328, distance: 106.7
click at [523, 282] on video at bounding box center [440, 241] width 775 height 290
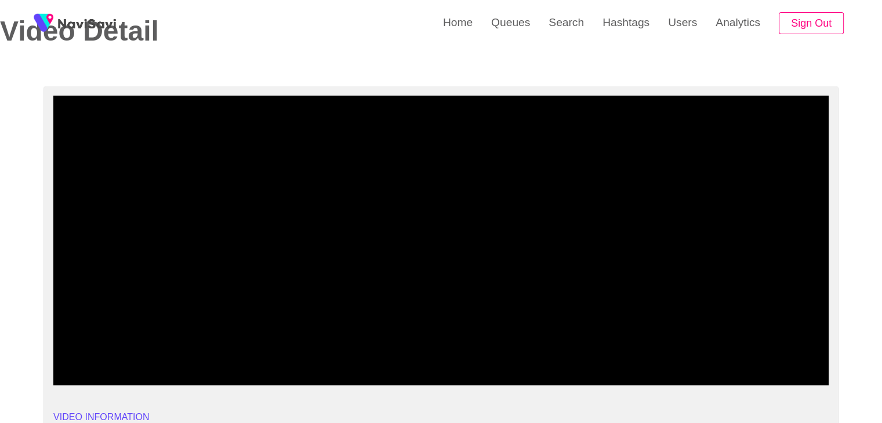
drag, startPoint x: 56, startPoint y: 357, endPoint x: 0, endPoint y: 355, distance: 55.7
drag, startPoint x: 83, startPoint y: 352, endPoint x: 26, endPoint y: 358, distance: 58.3
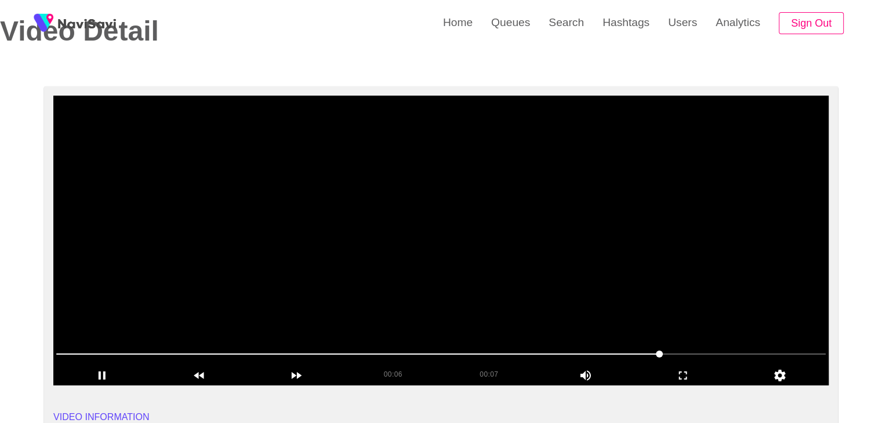
click at [225, 304] on video at bounding box center [440, 241] width 775 height 290
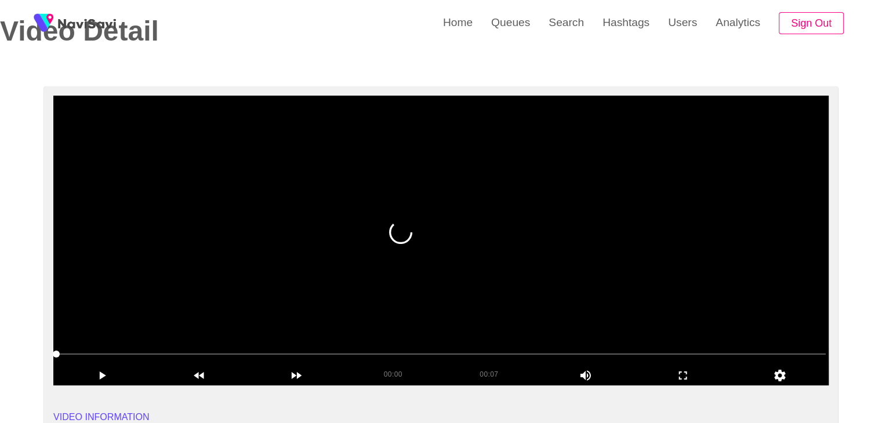
click at [317, 312] on video at bounding box center [440, 241] width 775 height 290
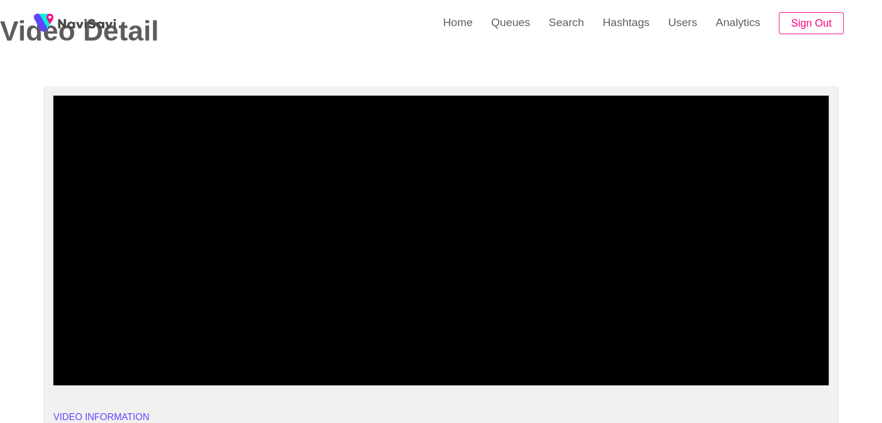
drag, startPoint x: 0, startPoint y: 358, endPoint x: 32, endPoint y: 345, distance: 35.1
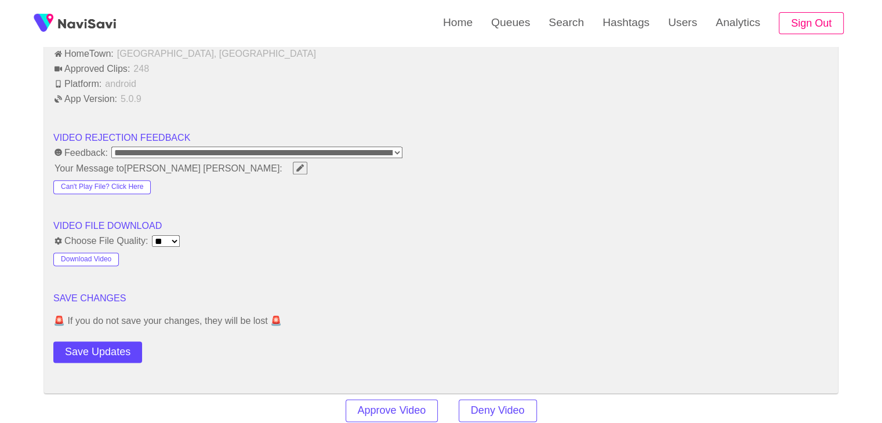
scroll to position [1391, 0]
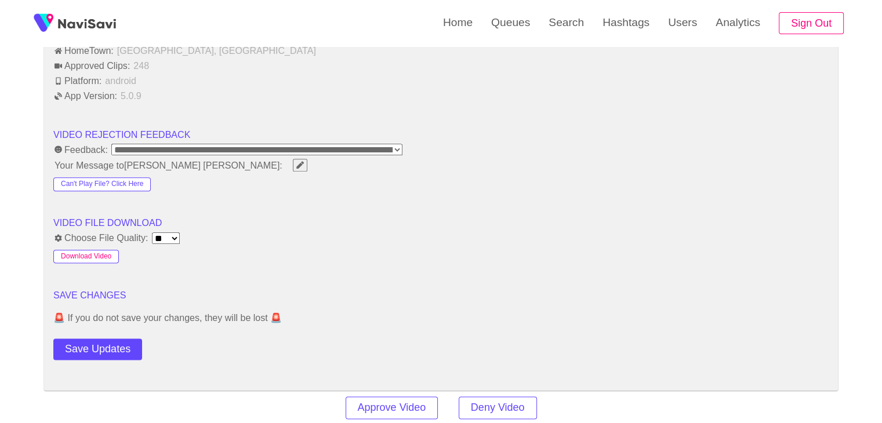
click at [104, 255] on button "Download Video" at bounding box center [86, 257] width 66 height 14
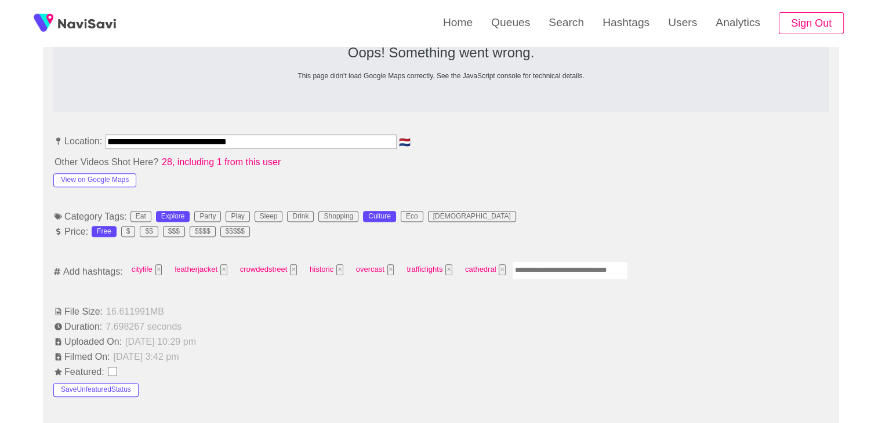
scroll to position [580, 0]
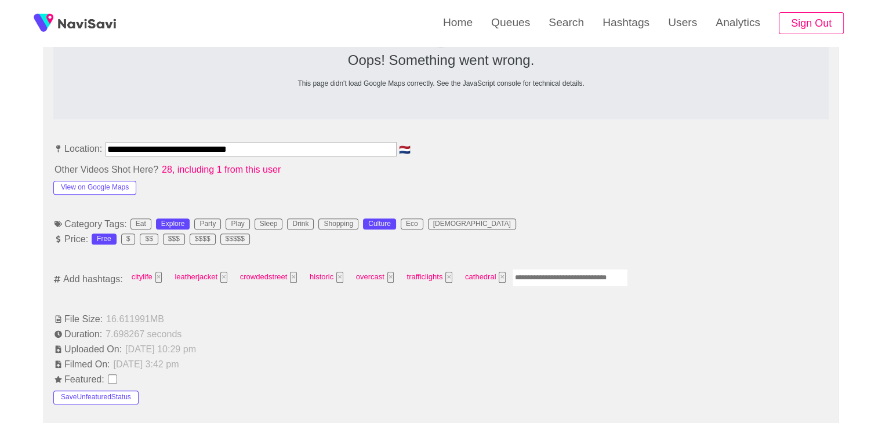
click at [538, 281] on input "Enter tag here and press return" at bounding box center [570, 278] width 116 height 18
type input "*********"
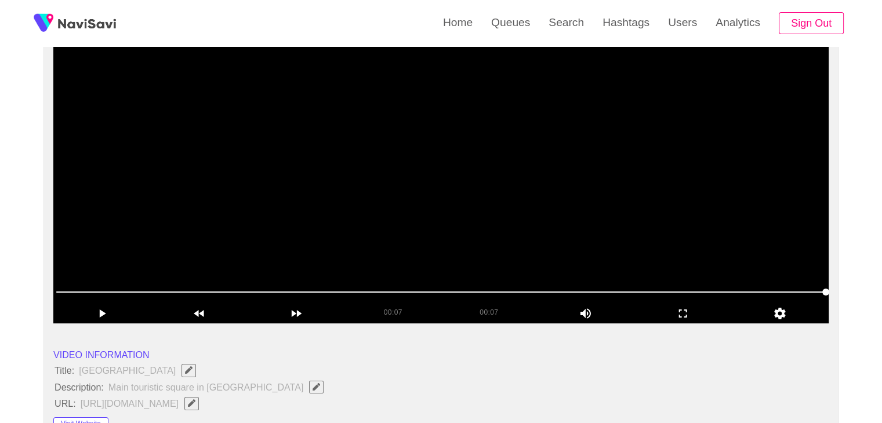
scroll to position [116, 0]
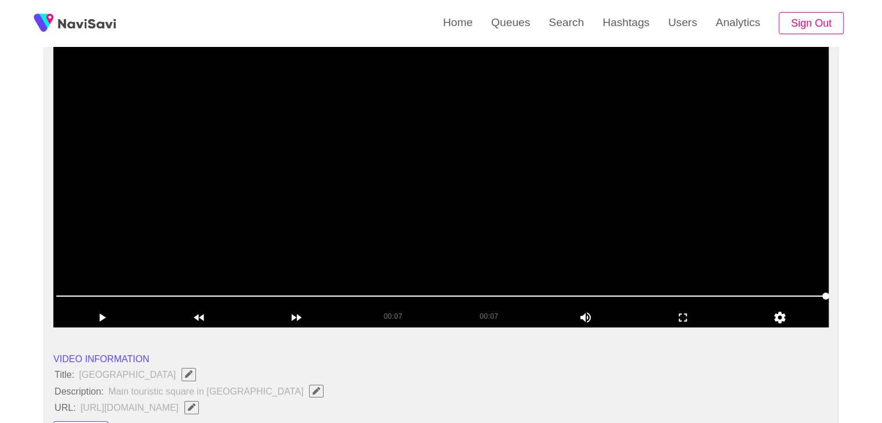
click at [524, 214] on video at bounding box center [440, 183] width 775 height 290
click at [533, 216] on video at bounding box center [440, 183] width 775 height 290
click at [505, 203] on video at bounding box center [440, 183] width 775 height 290
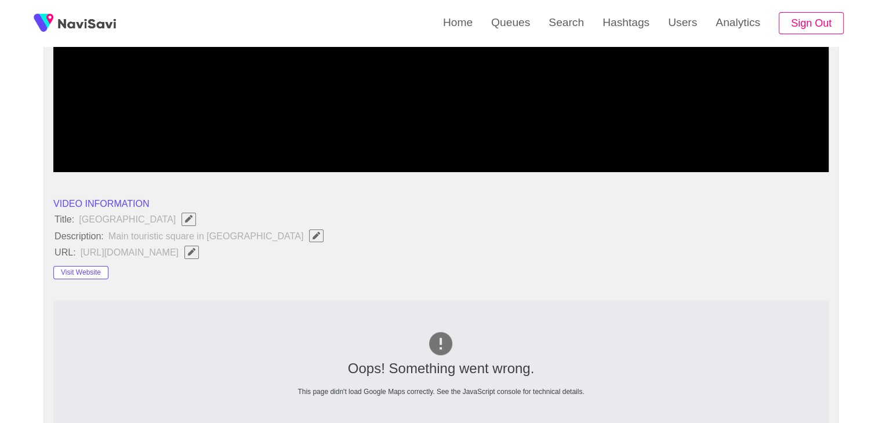
scroll to position [290, 0]
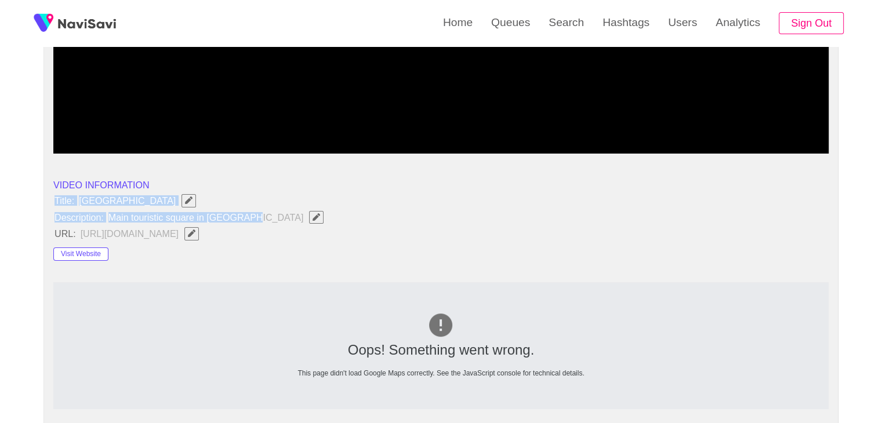
drag, startPoint x: 72, startPoint y: 198, endPoint x: 286, endPoint y: 219, distance: 215.5
copy ul "Title: Dam Square Description: Main touristic square in Amsterdam"
click at [312, 215] on icon "Edit Field" at bounding box center [316, 217] width 8 height 8
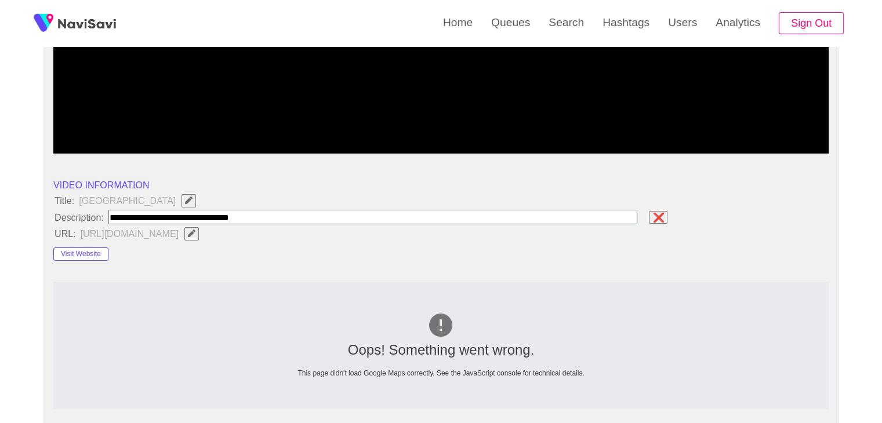
type input "**********"
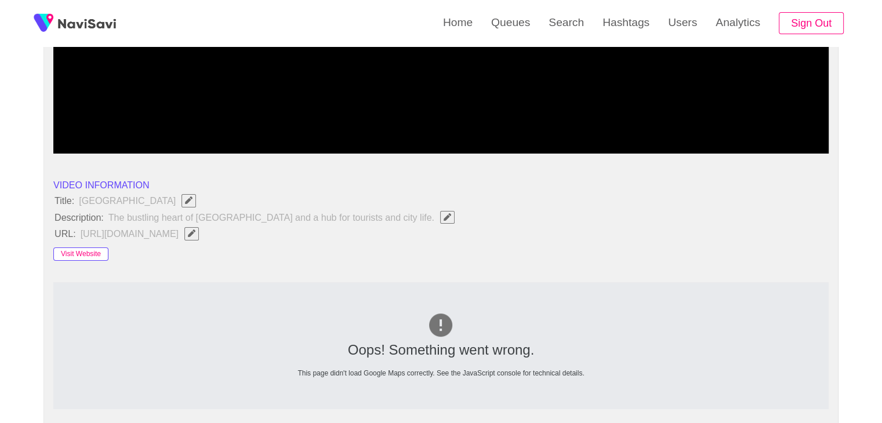
click at [95, 255] on button "Visit Website" at bounding box center [80, 255] width 55 height 14
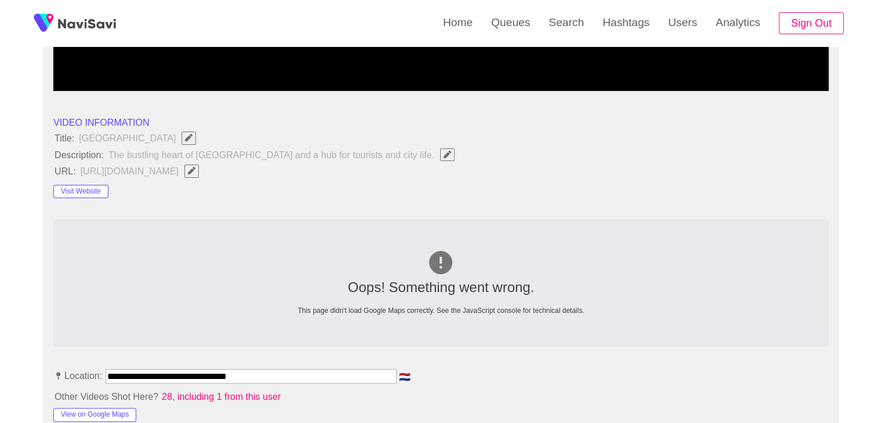
scroll to position [522, 0]
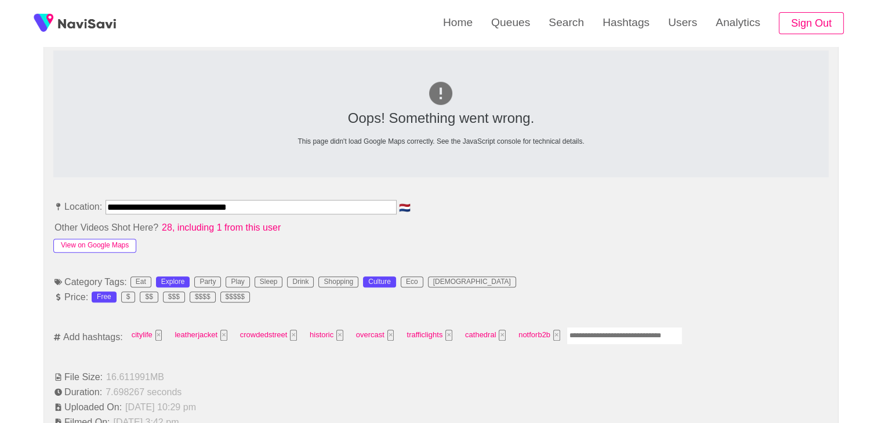
click at [107, 245] on button "View on Google Maps" at bounding box center [94, 246] width 83 height 14
drag, startPoint x: 271, startPoint y: 202, endPoint x: 0, endPoint y: 205, distance: 270.8
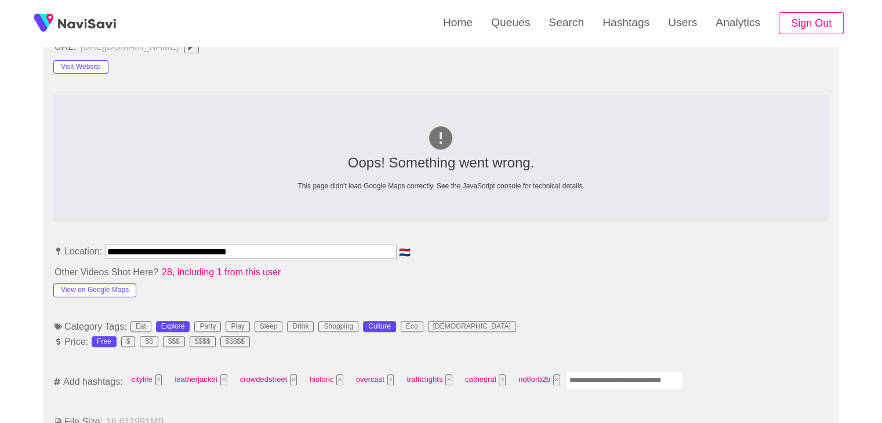
scroll to position [348, 0]
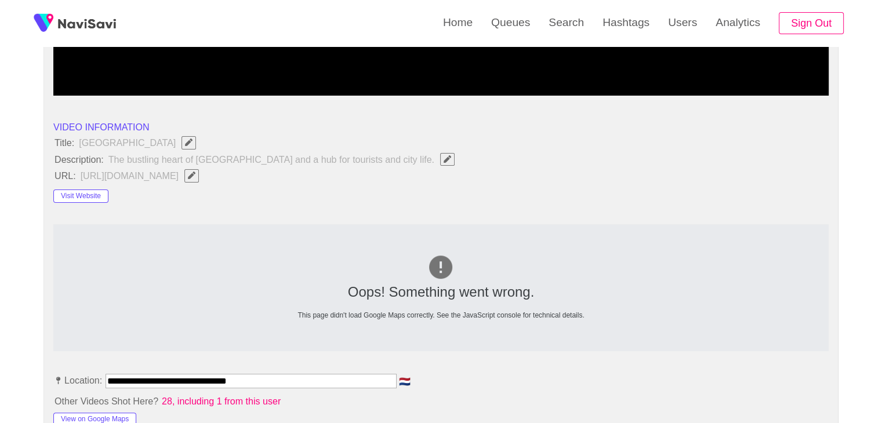
click at [195, 177] on icon "Edit Field" at bounding box center [192, 176] width 8 height 8
type input "**********"
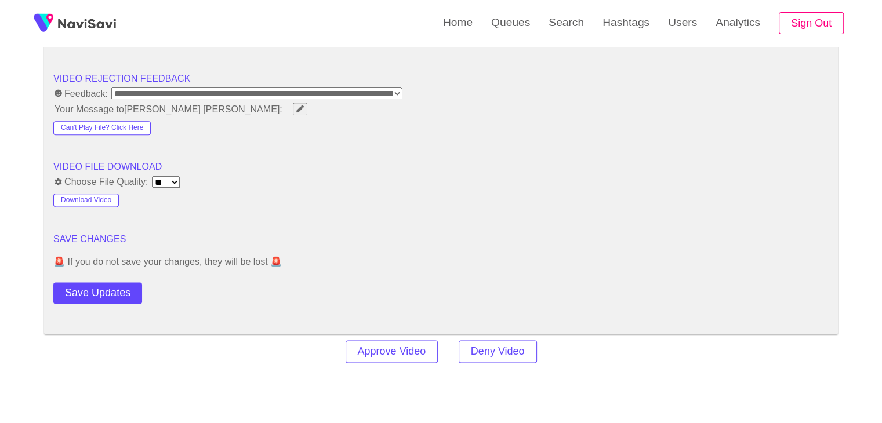
scroll to position [1449, 0]
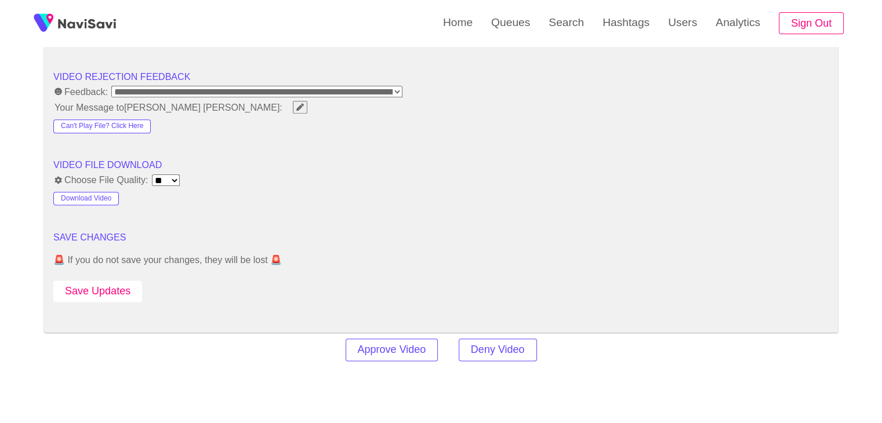
click at [117, 286] on button "Save Updates" at bounding box center [97, 291] width 89 height 21
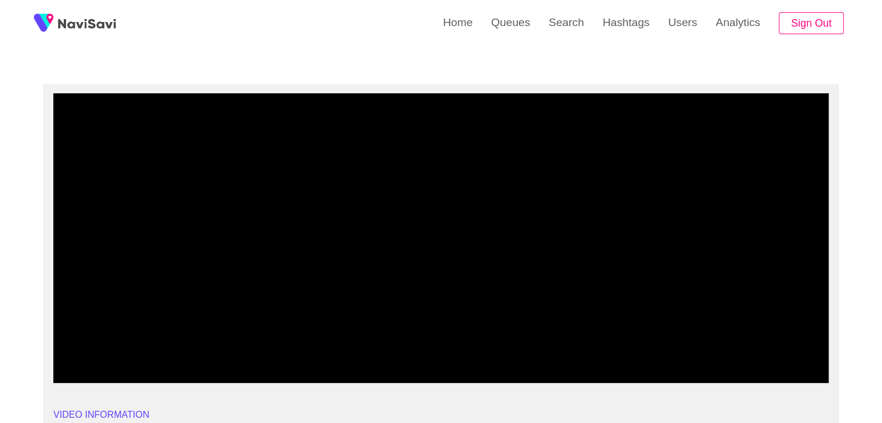
scroll to position [0, 0]
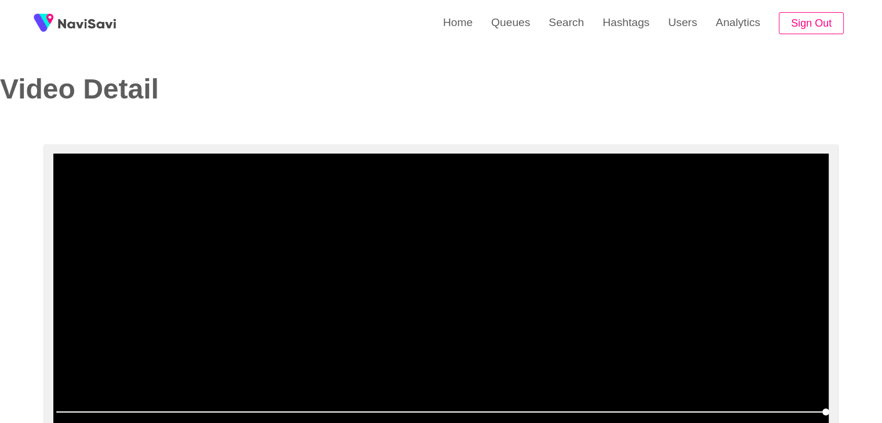
click at [490, 251] on video at bounding box center [440, 299] width 775 height 290
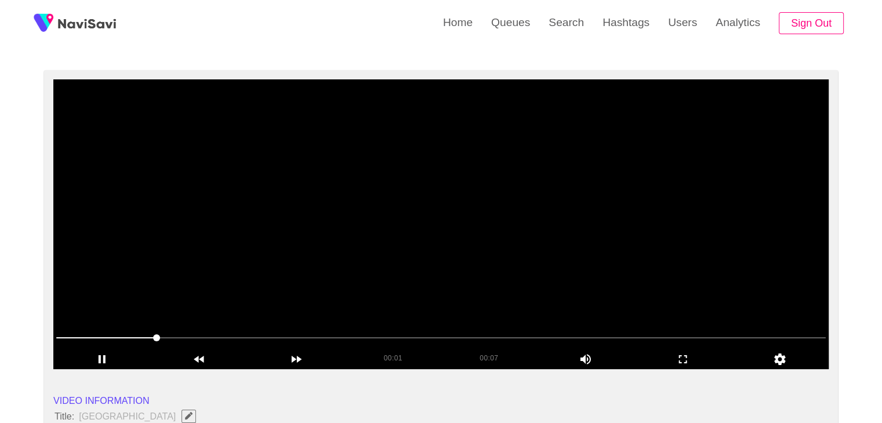
scroll to position [116, 0]
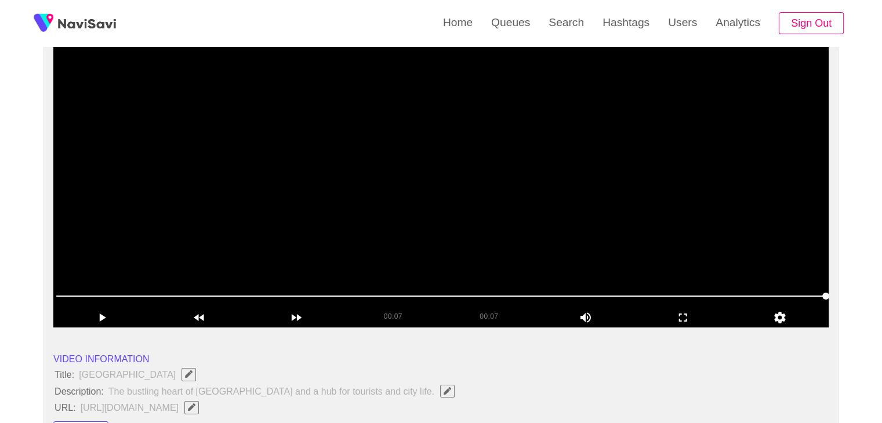
click at [526, 195] on video at bounding box center [440, 183] width 775 height 290
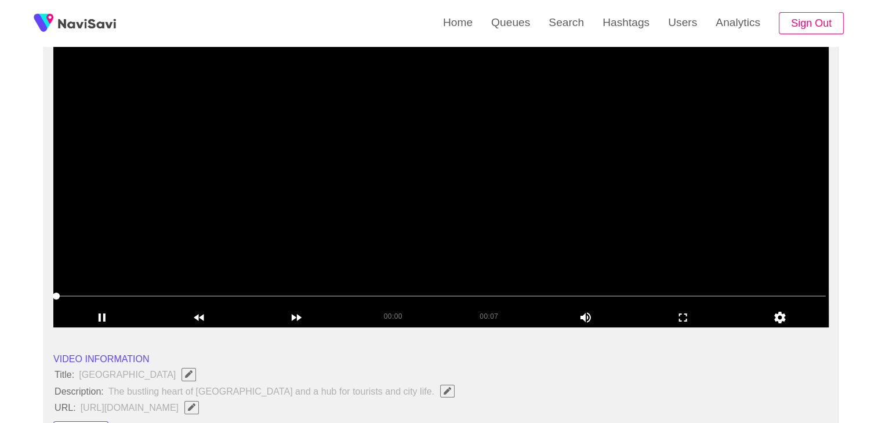
click at [526, 195] on video at bounding box center [440, 183] width 775 height 290
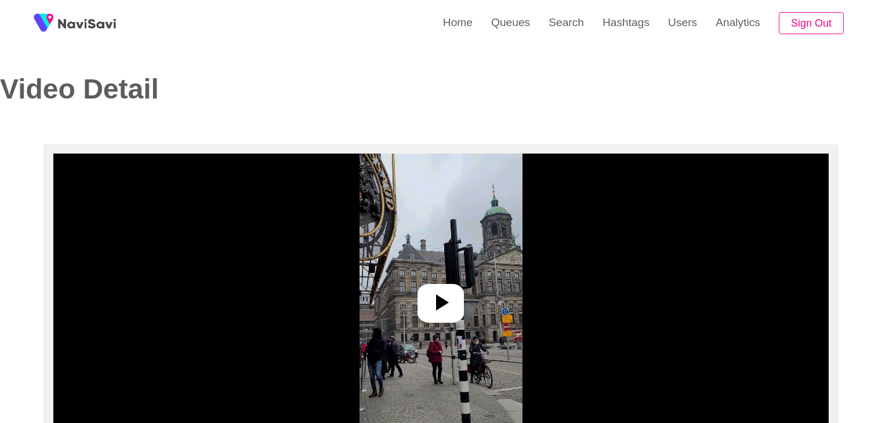
select select "**********"
select select "**"
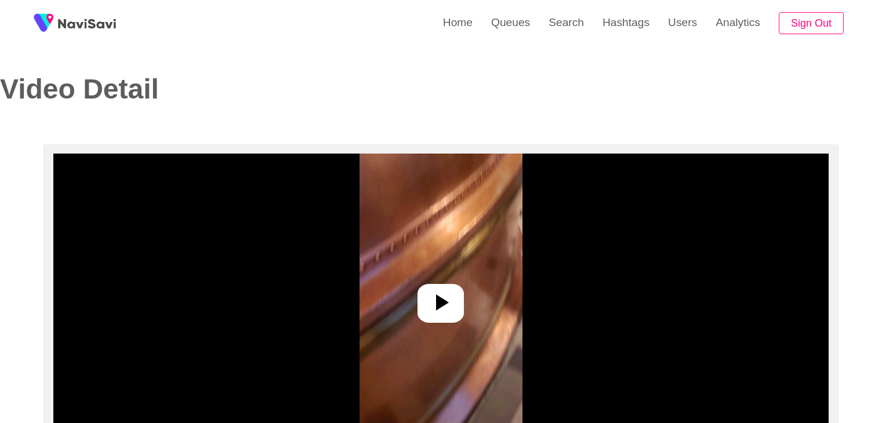
select select "**********"
select select "**"
drag, startPoint x: 359, startPoint y: 1, endPoint x: 333, endPoint y: 35, distance: 43.5
click at [333, 35] on div "Home Queues Search Hashtags Users Analytics Sign Out" at bounding box center [441, 23] width 882 height 46
click at [373, 109] on div "Video Detail" at bounding box center [212, 101] width 424 height 54
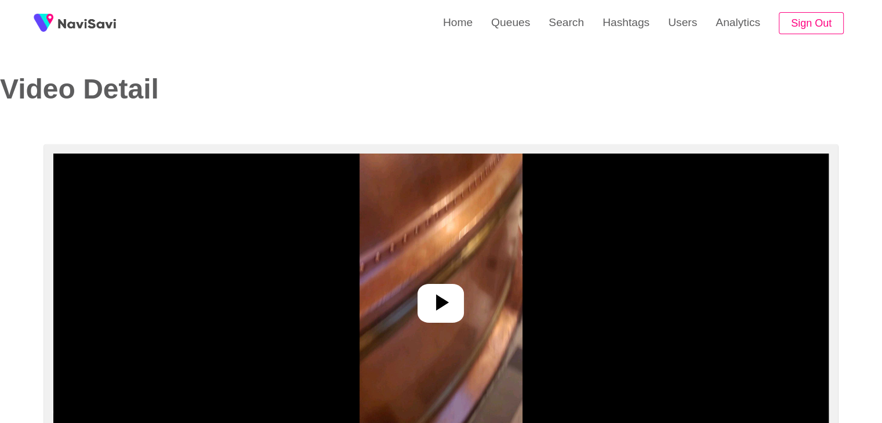
click at [433, 288] on div at bounding box center [440, 303] width 46 height 39
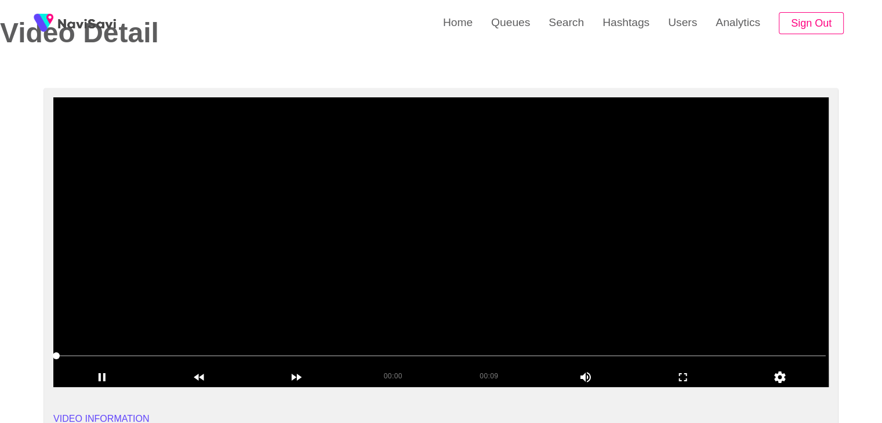
scroll to position [58, 0]
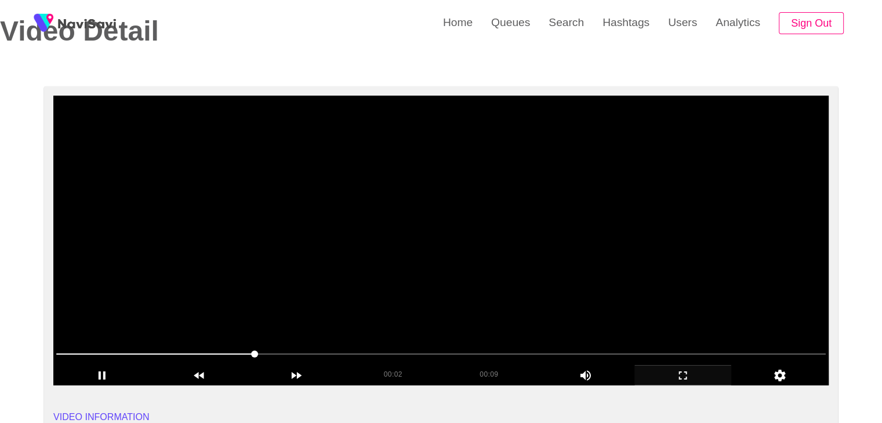
click at [682, 381] on icon "add" at bounding box center [683, 376] width 96 height 14
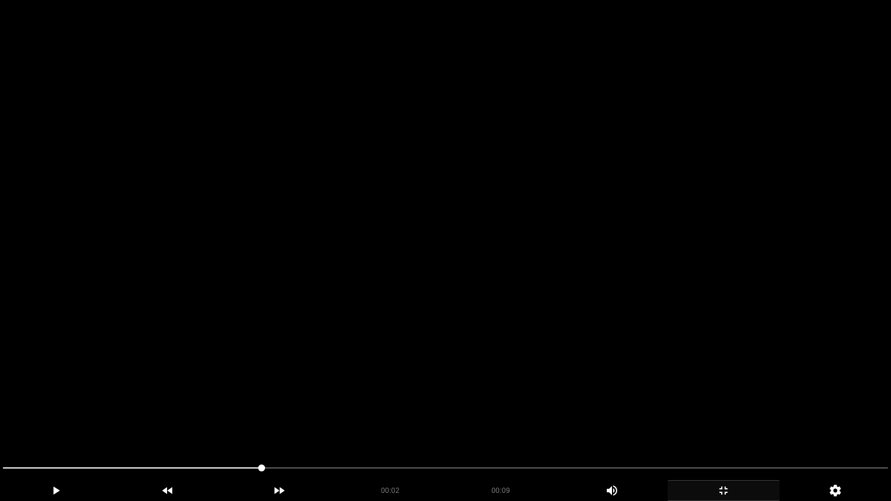
click at [730, 423] on icon "add" at bounding box center [723, 491] width 111 height 14
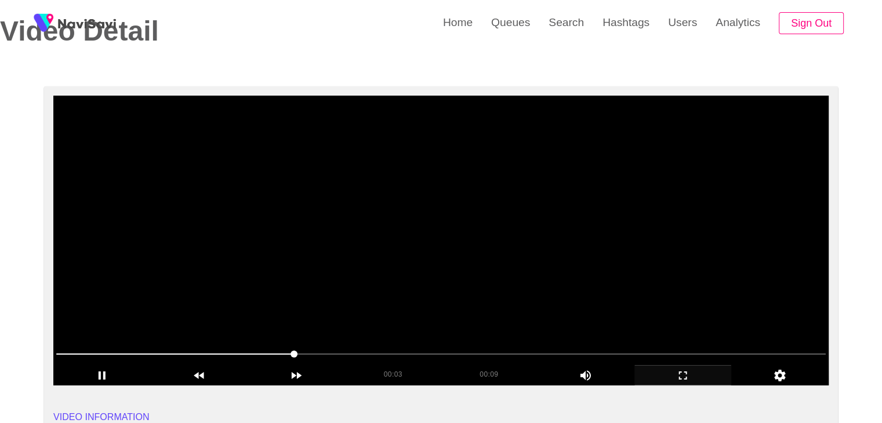
drag, startPoint x: 443, startPoint y: 237, endPoint x: 413, endPoint y: 248, distance: 31.6
click at [442, 237] on video at bounding box center [440, 241] width 775 height 290
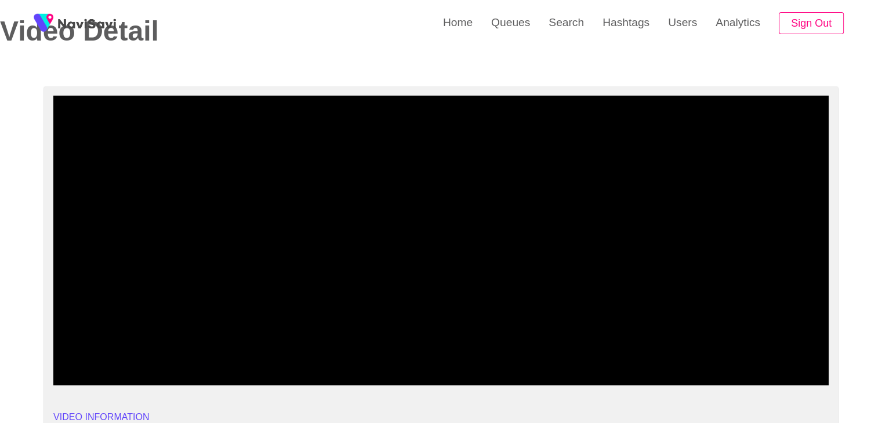
drag, startPoint x: 13, startPoint y: 358, endPoint x: 17, endPoint y: 348, distance: 10.7
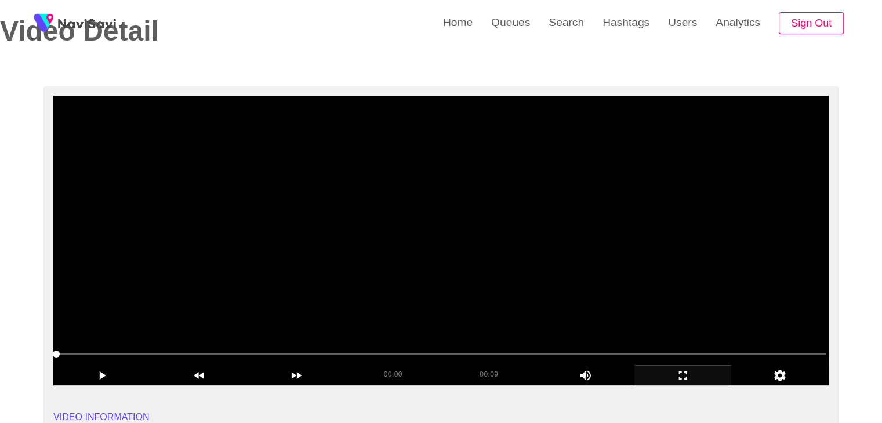
click at [305, 287] on video at bounding box center [440, 241] width 775 height 290
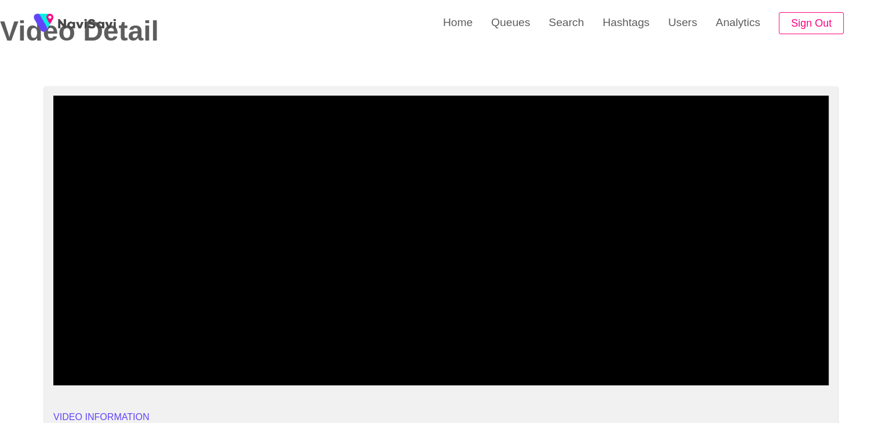
drag, startPoint x: 312, startPoint y: 352, endPoint x: 340, endPoint y: 333, distance: 33.4
click at [310, 352] on span at bounding box center [440, 354] width 769 height 19
click at [445, 299] on video at bounding box center [440, 241] width 775 height 290
click at [262, 352] on span at bounding box center [440, 354] width 769 height 19
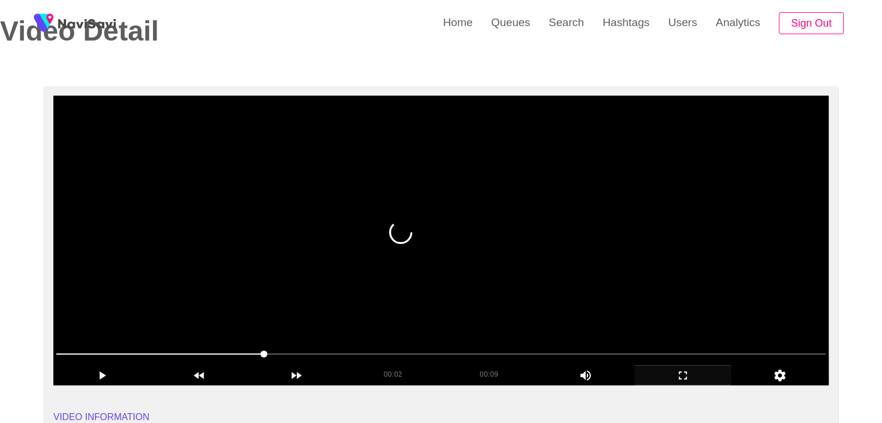
click at [348, 297] on video at bounding box center [440, 241] width 775 height 290
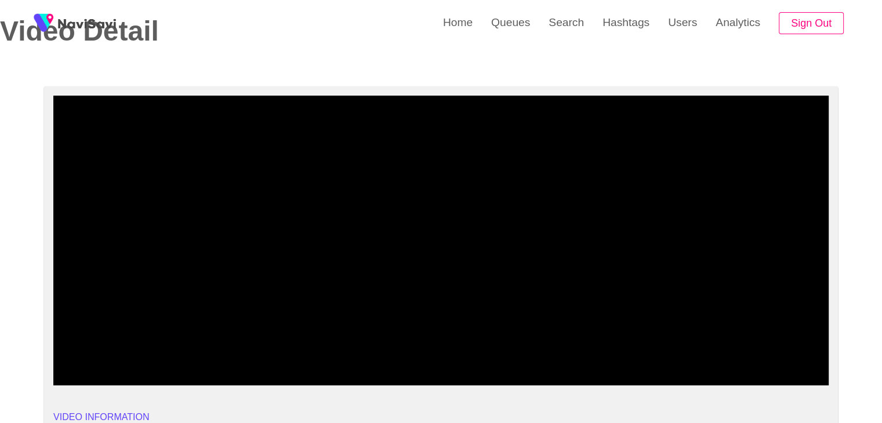
drag, startPoint x: 54, startPoint y: 347, endPoint x: 0, endPoint y: 343, distance: 54.1
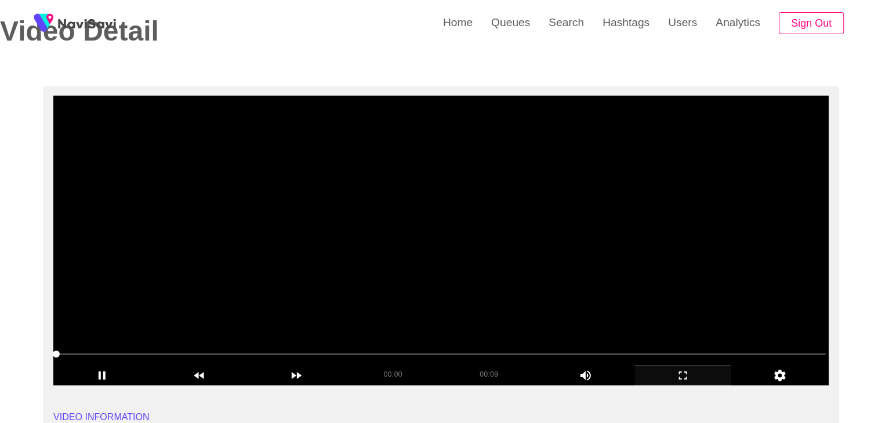
drag, startPoint x: 35, startPoint y: 351, endPoint x: 90, endPoint y: 314, distance: 66.4
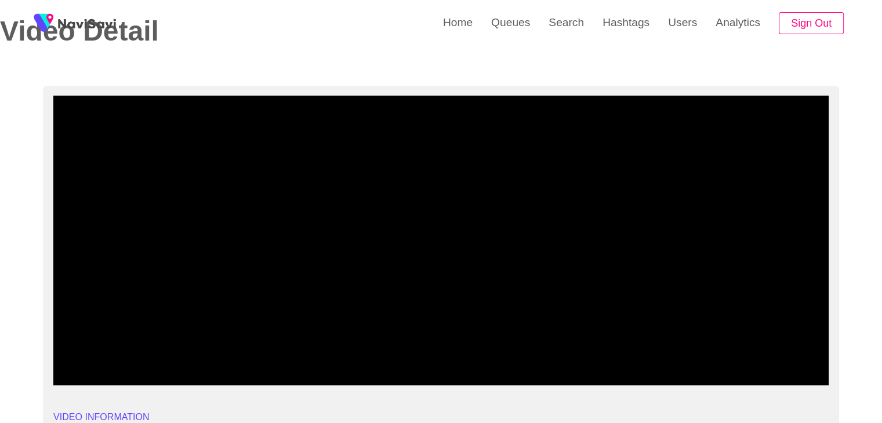
drag, startPoint x: 191, startPoint y: 355, endPoint x: 0, endPoint y: 350, distance: 191.4
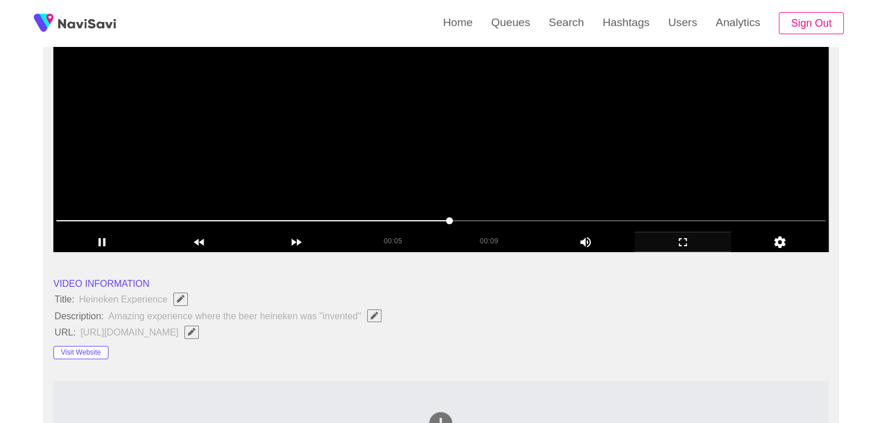
scroll to position [232, 0]
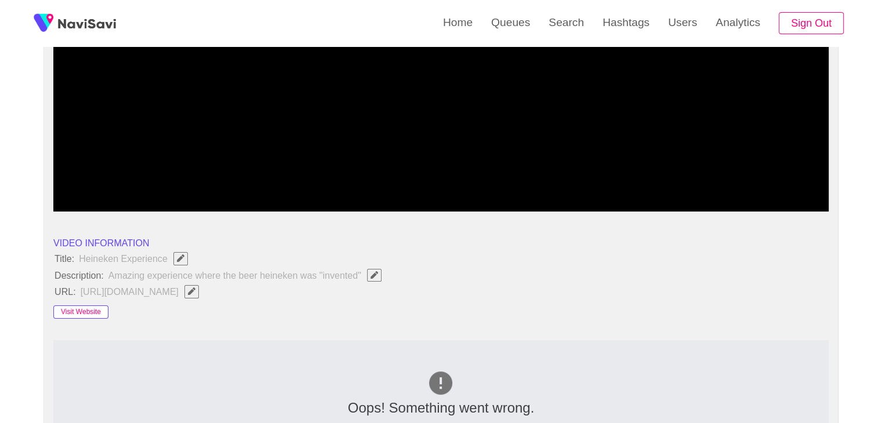
click at [84, 308] on button "Visit Website" at bounding box center [80, 313] width 55 height 14
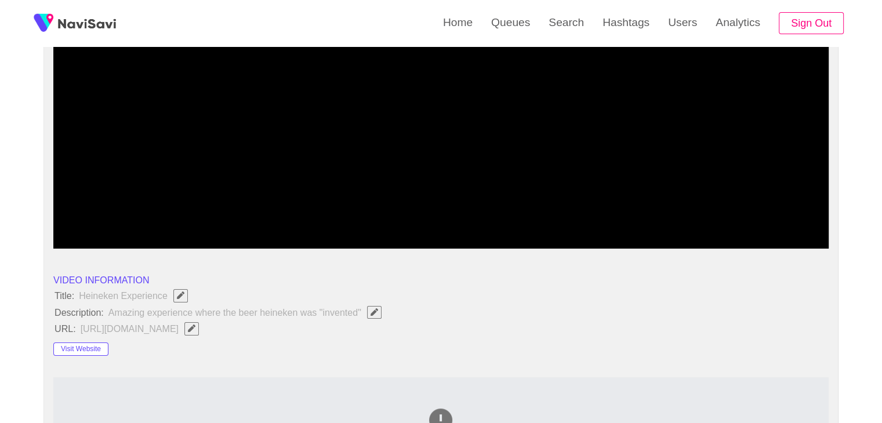
scroll to position [58, 0]
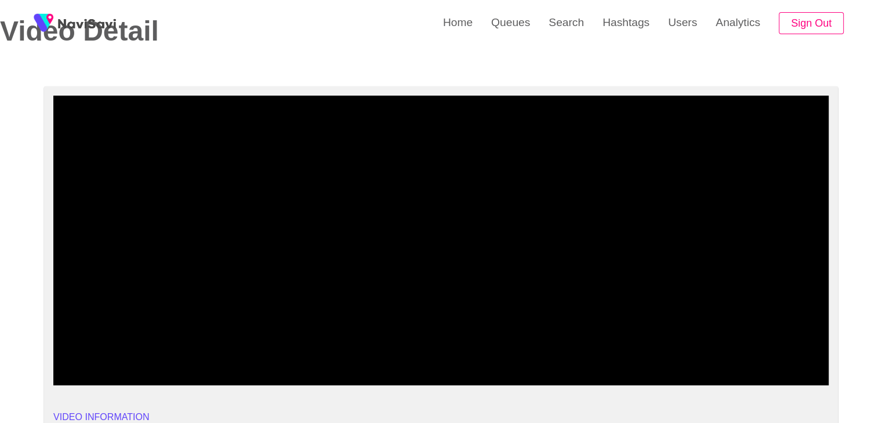
click at [471, 265] on video at bounding box center [440, 241] width 775 height 290
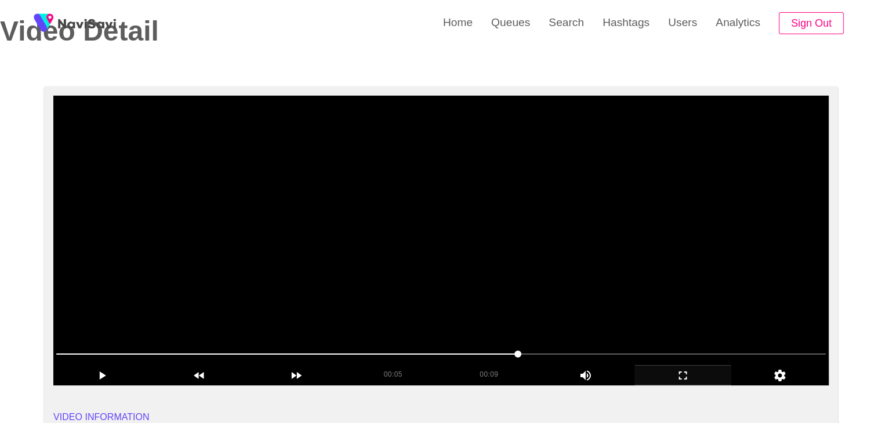
click at [521, 296] on video at bounding box center [440, 241] width 775 height 290
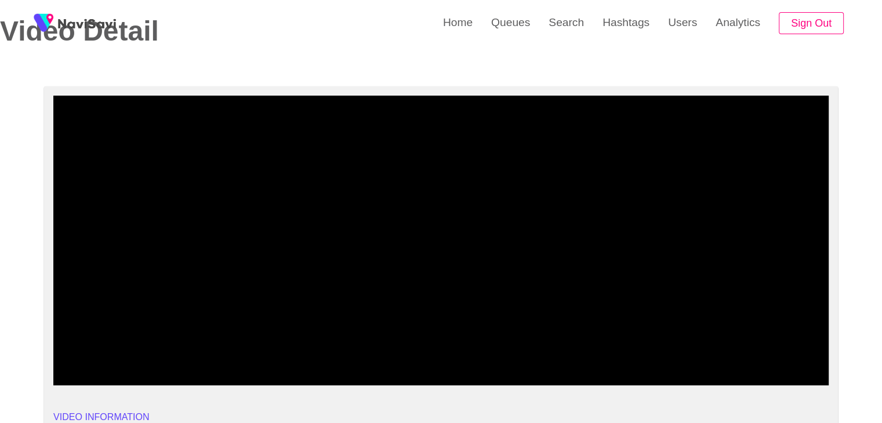
drag, startPoint x: 81, startPoint y: 353, endPoint x: 5, endPoint y: 343, distance: 77.2
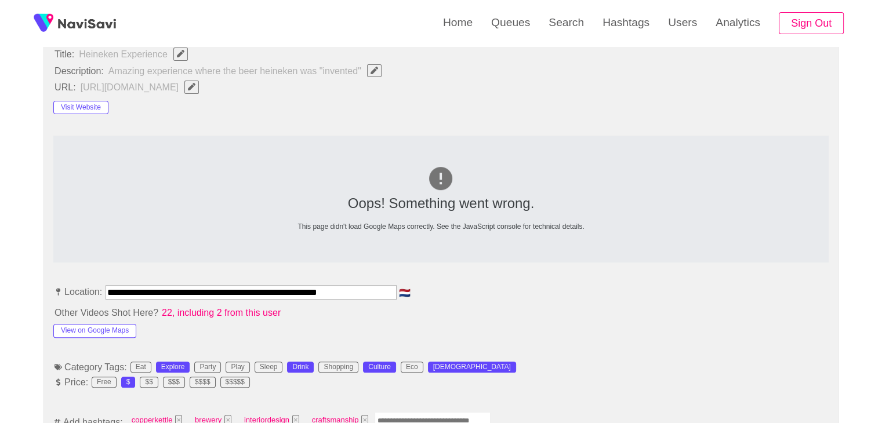
scroll to position [522, 0]
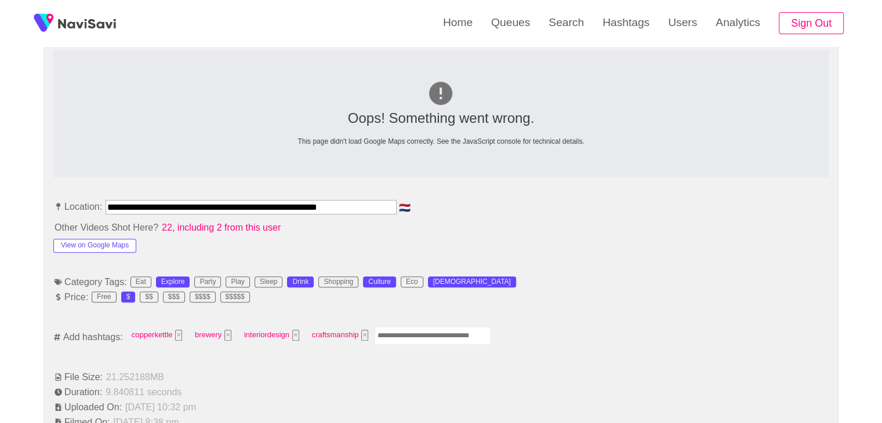
click at [408, 332] on input "Enter tag here and press return" at bounding box center [433, 336] width 116 height 18
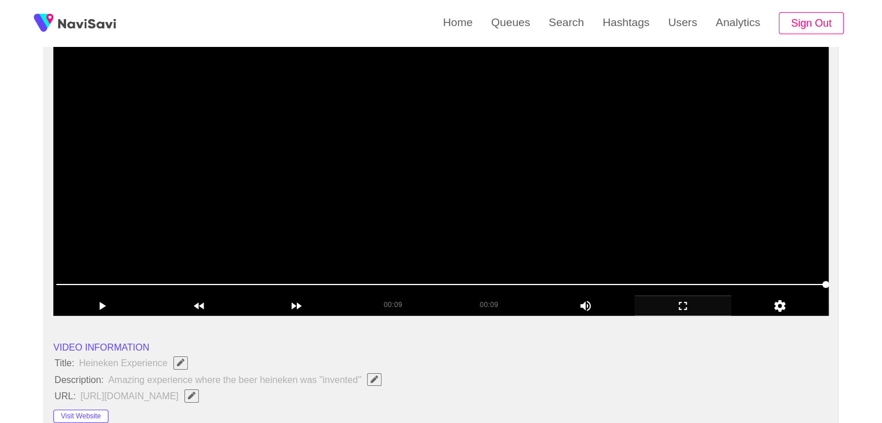
scroll to position [116, 0]
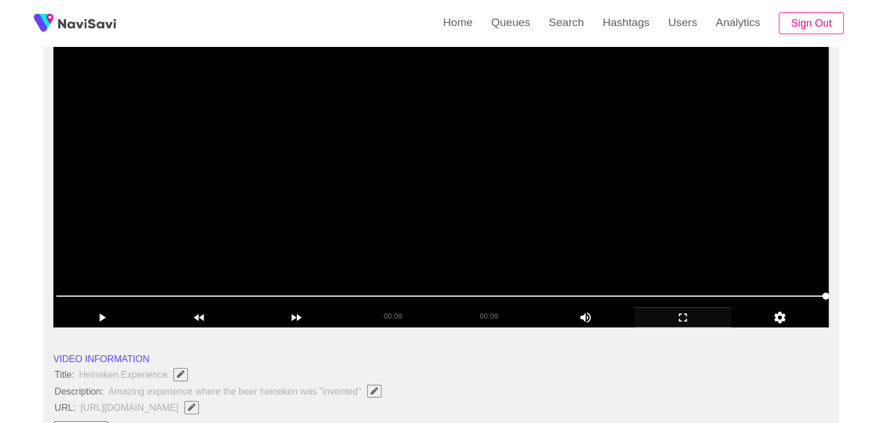
click at [622, 242] on video at bounding box center [440, 183] width 775 height 290
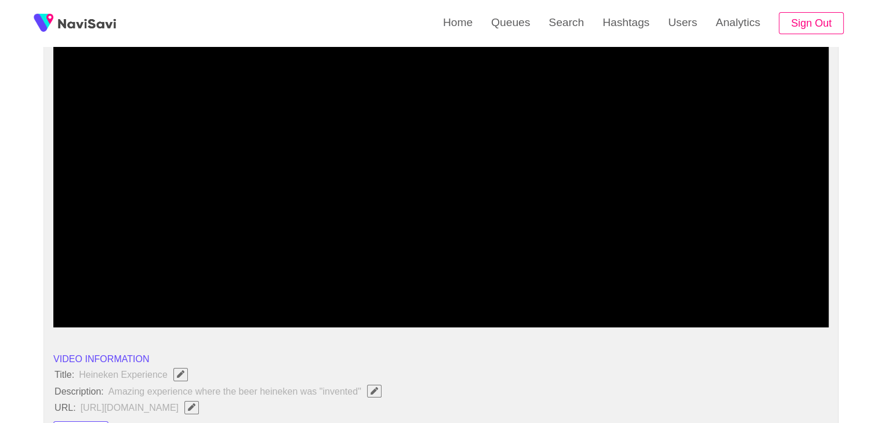
drag, startPoint x: 357, startPoint y: 286, endPoint x: 301, endPoint y: 281, distance: 56.0
click at [327, 284] on div at bounding box center [441, 297] width 779 height 30
drag, startPoint x: 159, startPoint y: 284, endPoint x: 133, endPoint y: 284, distance: 26.1
click at [138, 284] on section "00:03 00:09 Picture In Picture 1 Error: Failed to load Video" at bounding box center [440, 183] width 775 height 290
click at [259, 253] on video at bounding box center [440, 183] width 775 height 290
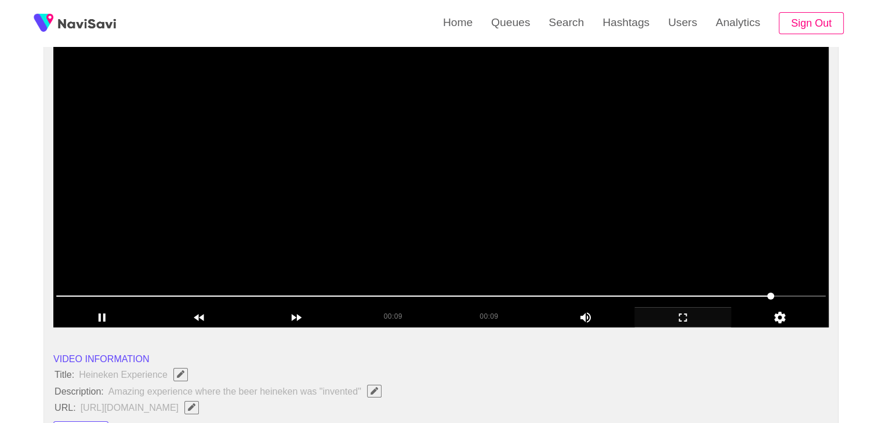
click at [646, 241] on video at bounding box center [440, 183] width 775 height 290
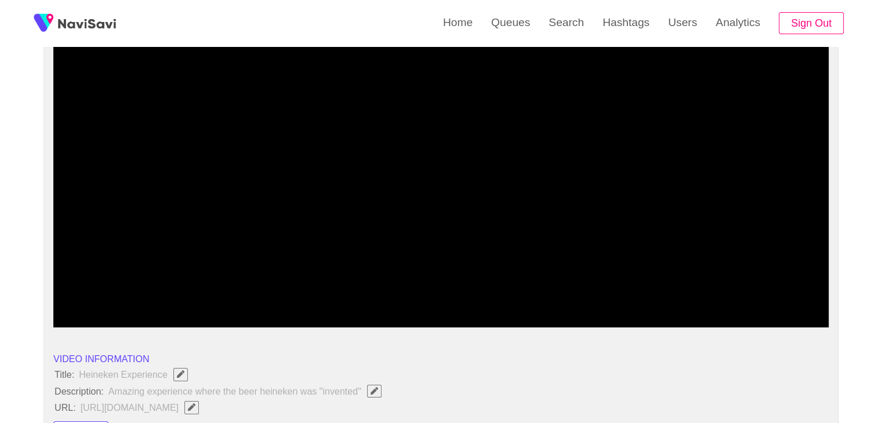
click at [763, 292] on span at bounding box center [440, 296] width 769 height 19
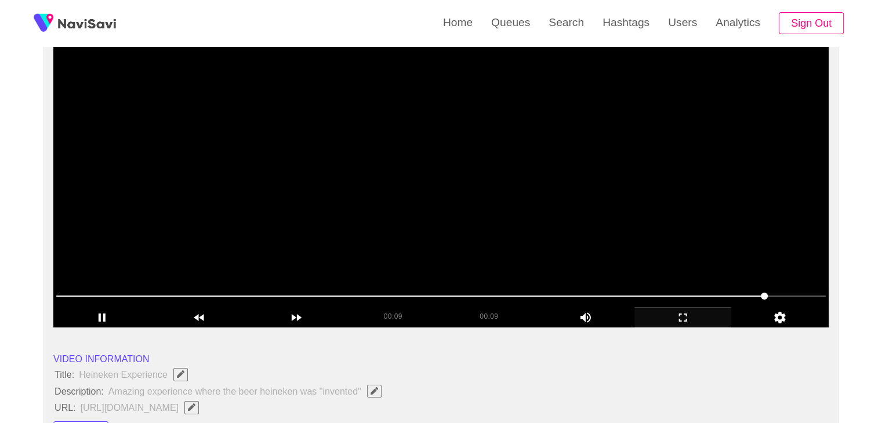
click at [776, 272] on video at bounding box center [440, 183] width 775 height 290
click at [775, 272] on video at bounding box center [440, 183] width 775 height 290
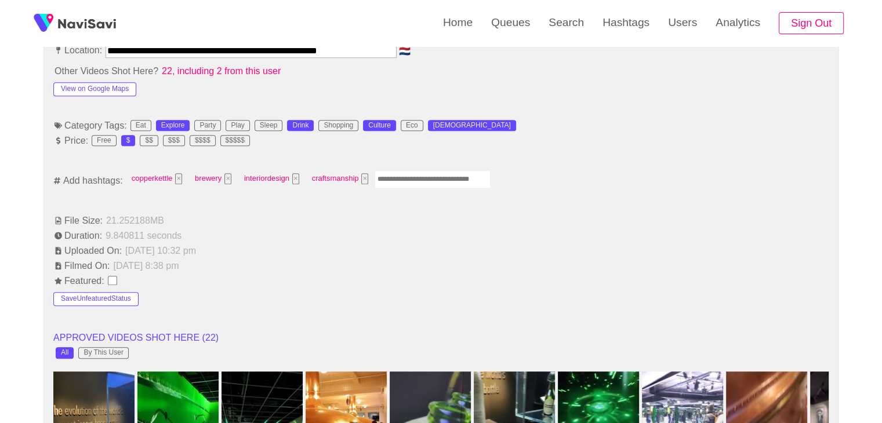
scroll to position [696, 0]
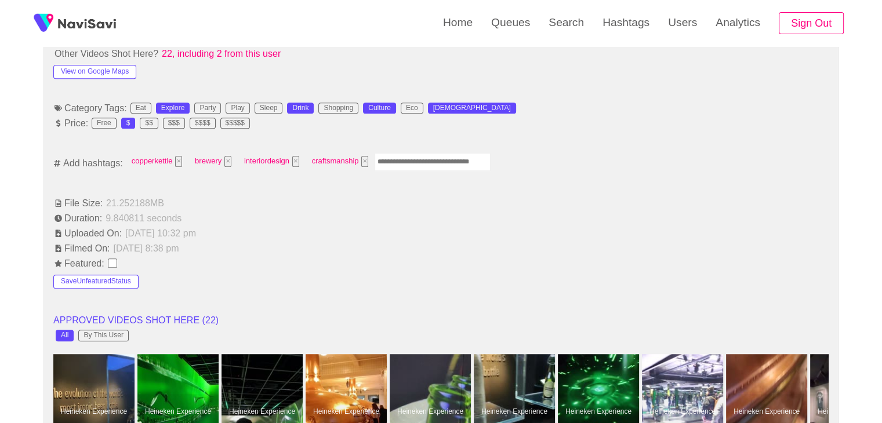
click at [407, 164] on input "Enter tag here and press return" at bounding box center [433, 162] width 116 height 18
type input "*********"
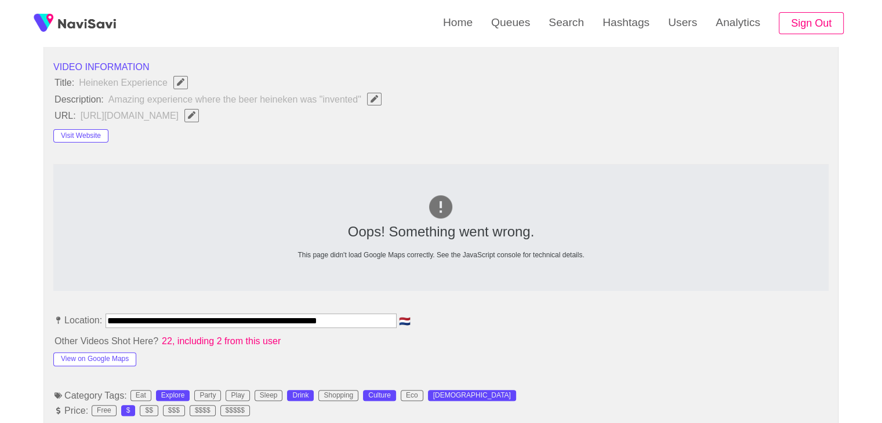
scroll to position [406, 0]
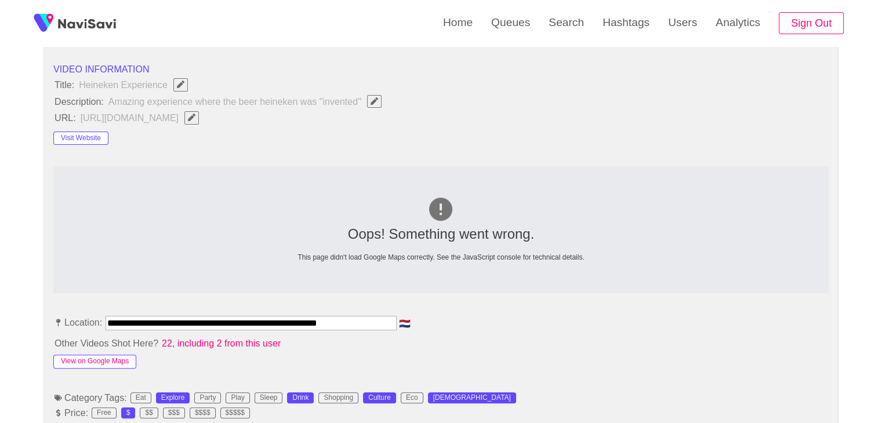
click at [102, 355] on button "View on Google Maps" at bounding box center [94, 362] width 83 height 14
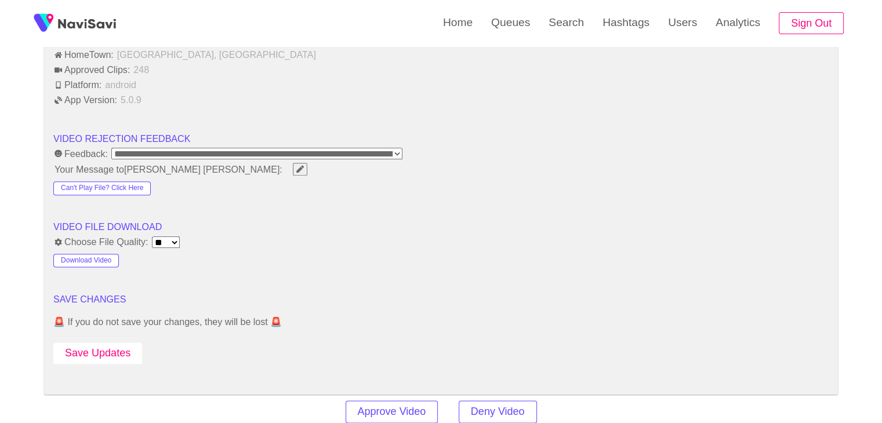
scroll to position [1391, 0]
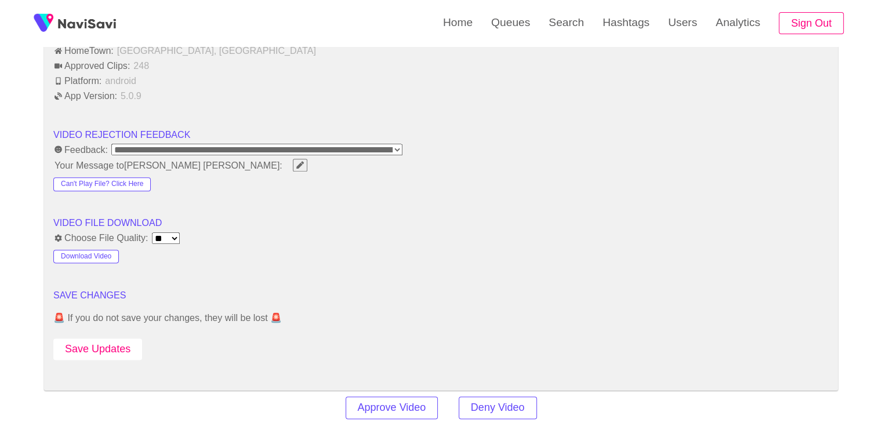
click at [92, 348] on button "Save Updates" at bounding box center [97, 349] width 89 height 21
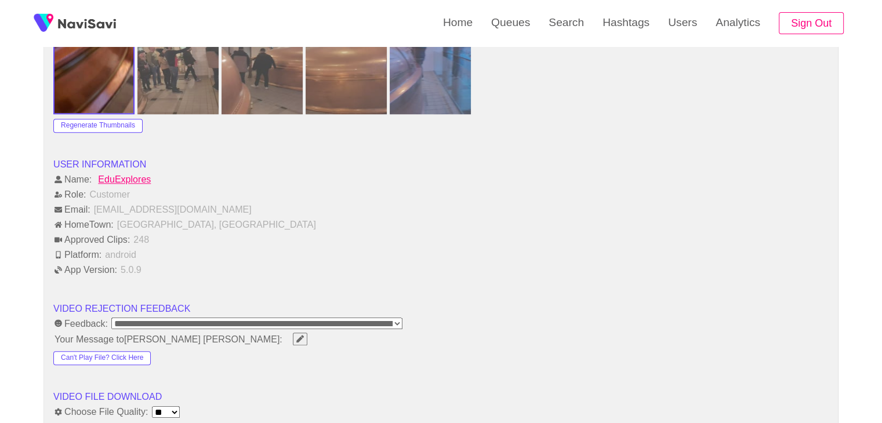
scroll to position [1449, 0]
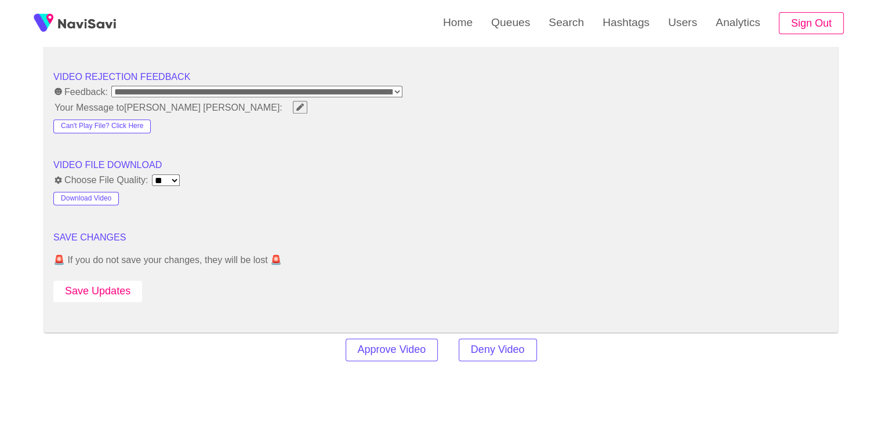
click at [135, 284] on button "Save Updates" at bounding box center [97, 291] width 89 height 21
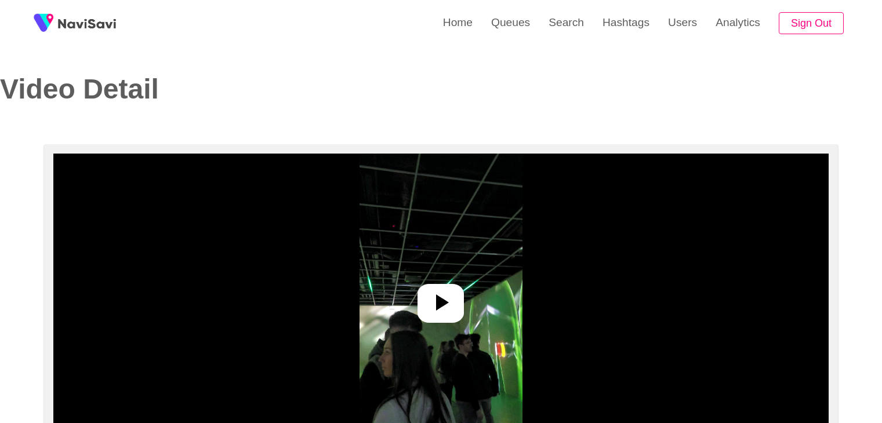
select select "**********"
select select "**"
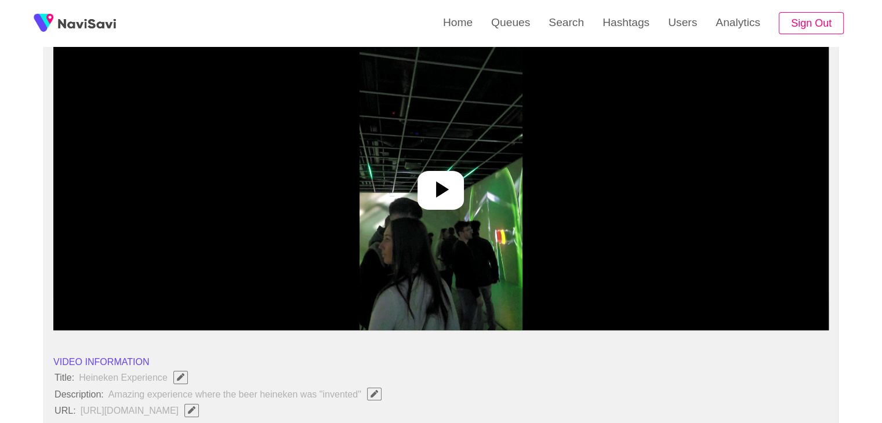
scroll to position [116, 0]
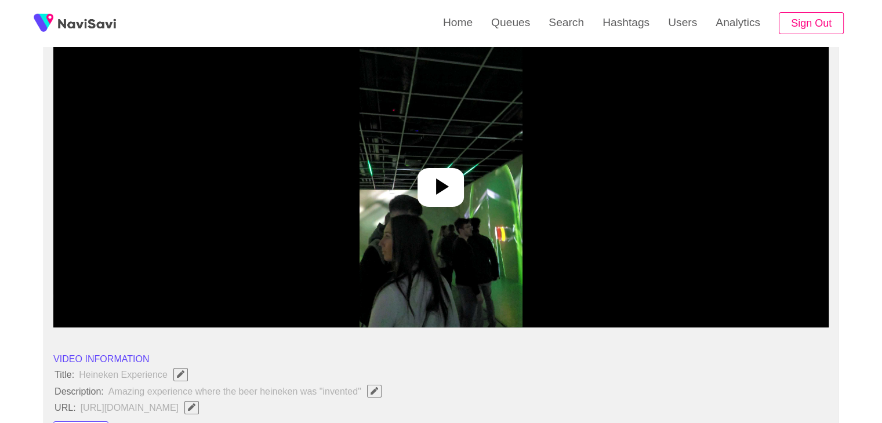
click at [430, 180] on icon at bounding box center [441, 187] width 28 height 28
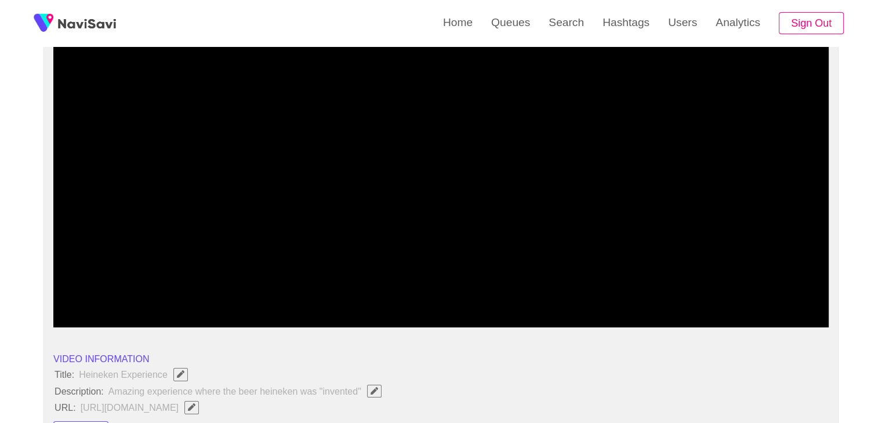
drag, startPoint x: 95, startPoint y: 295, endPoint x: 38, endPoint y: 272, distance: 61.9
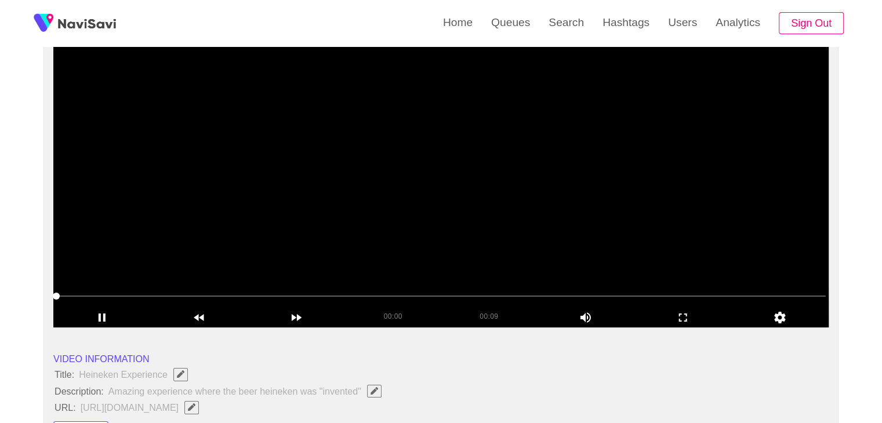
drag, startPoint x: 8, startPoint y: 283, endPoint x: 73, endPoint y: 257, distance: 70.5
click at [468, 247] on video at bounding box center [440, 183] width 775 height 290
click at [692, 318] on icon "add" at bounding box center [683, 318] width 96 height 14
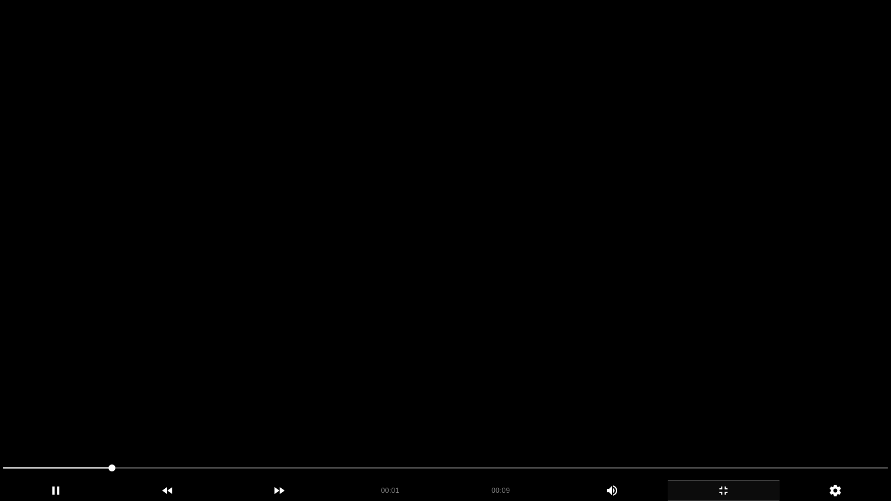
click at [546, 370] on video at bounding box center [445, 250] width 891 height 501
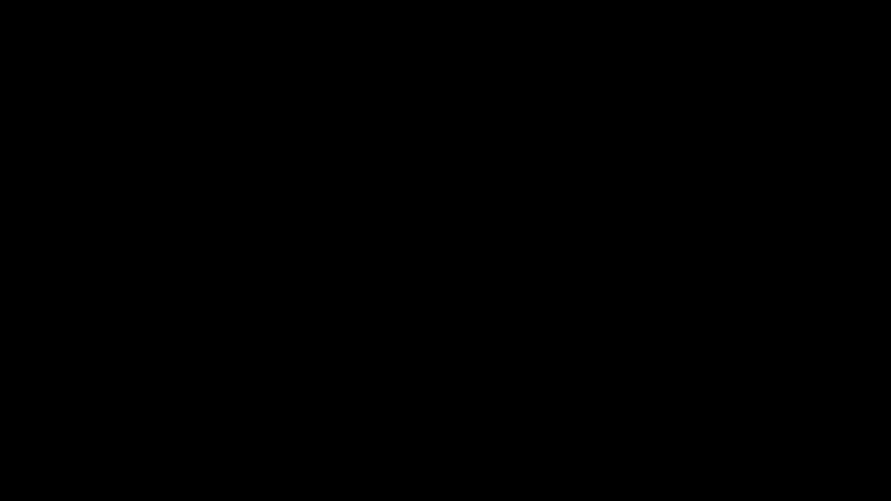
click at [740, 423] on div "add" at bounding box center [723, 490] width 112 height 21
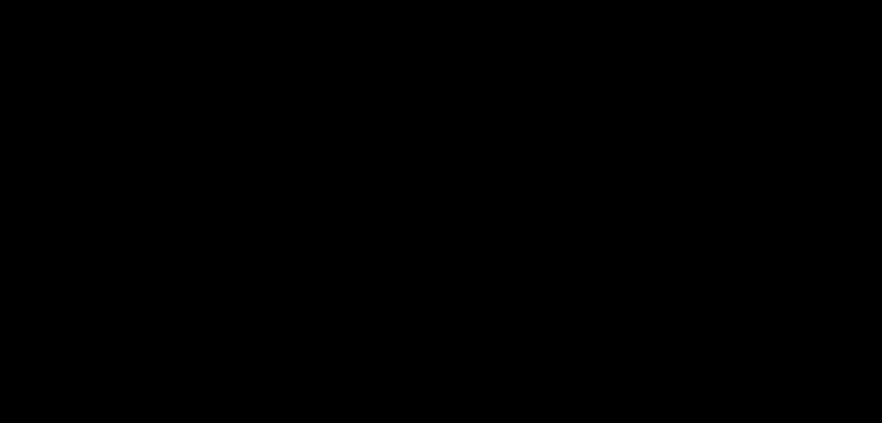
scroll to position [115, 0]
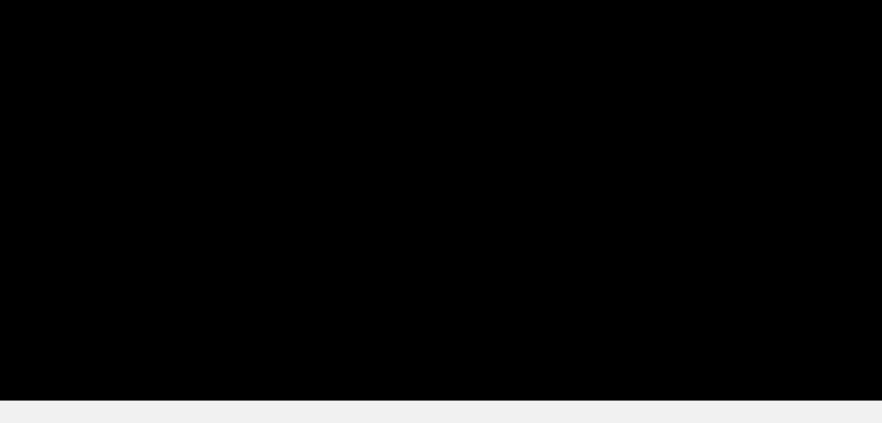
click at [495, 196] on video at bounding box center [440, 183] width 775 height 290
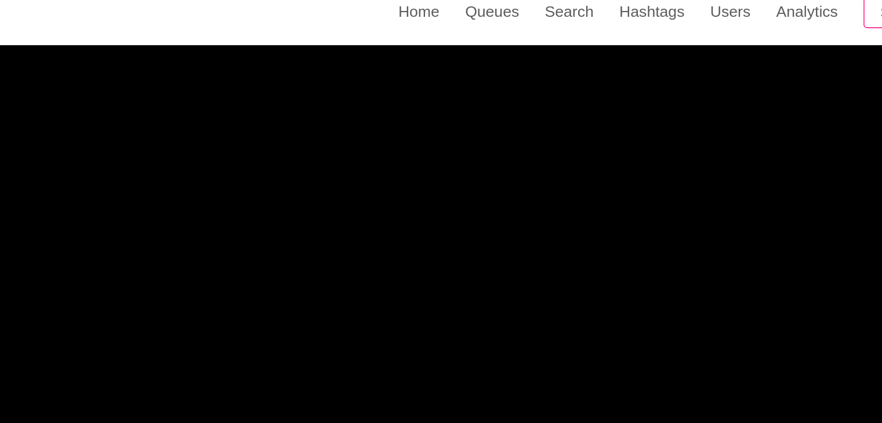
scroll to position [116, 0]
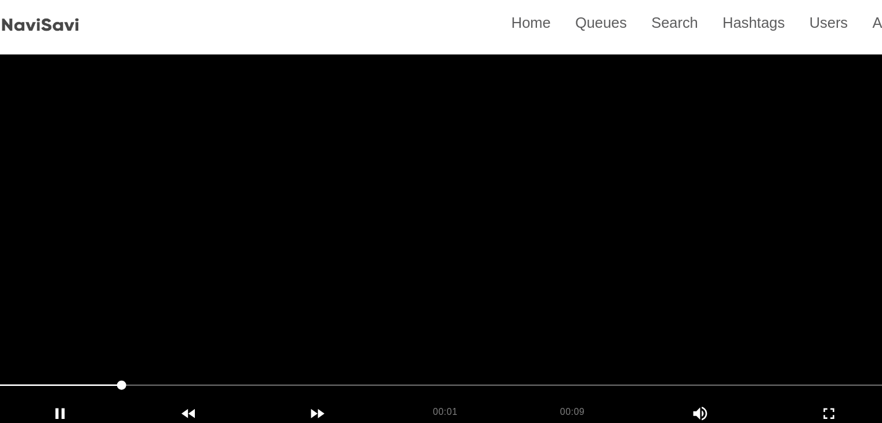
click at [264, 224] on video at bounding box center [440, 183] width 775 height 290
click at [308, 217] on video at bounding box center [440, 183] width 775 height 290
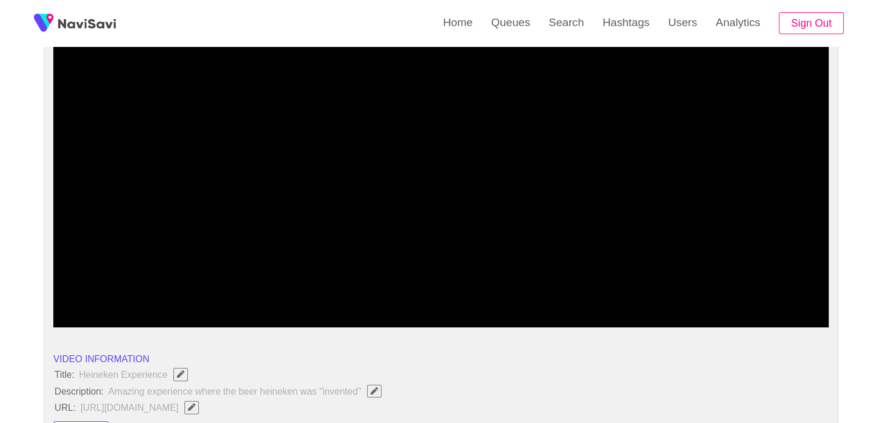
drag, startPoint x: 217, startPoint y: 295, endPoint x: 0, endPoint y: 293, distance: 217.4
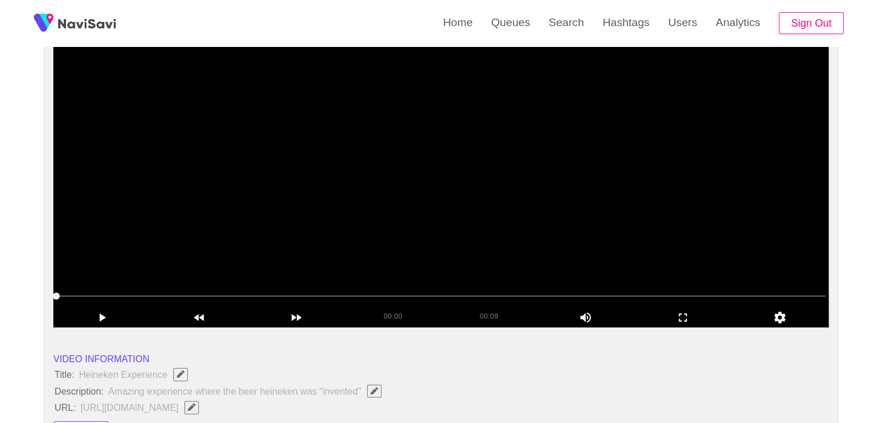
click at [442, 212] on video at bounding box center [440, 183] width 775 height 290
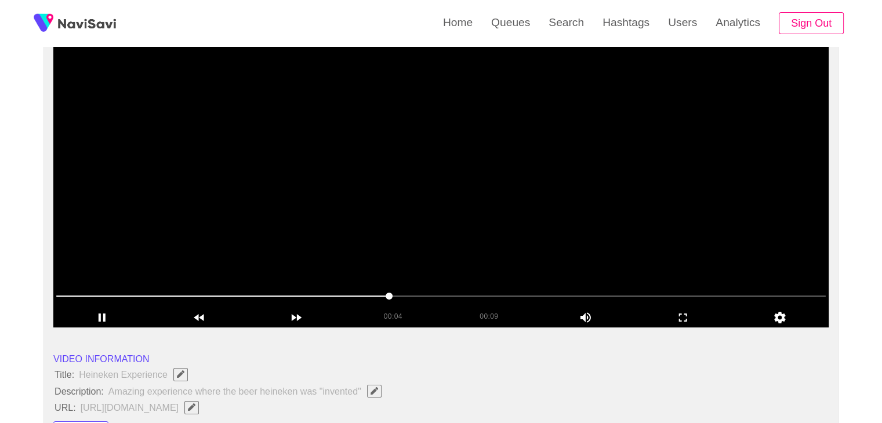
click at [490, 249] on video at bounding box center [440, 183] width 775 height 290
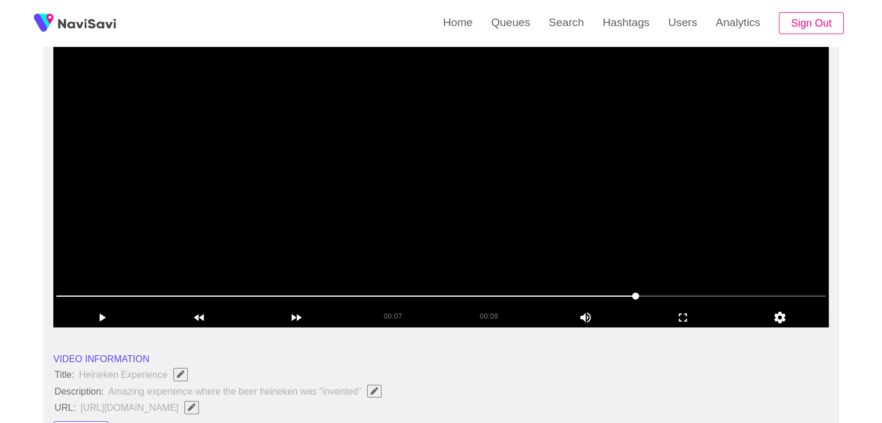
click at [490, 249] on video at bounding box center [440, 183] width 775 height 290
click at [635, 264] on video at bounding box center [440, 183] width 775 height 290
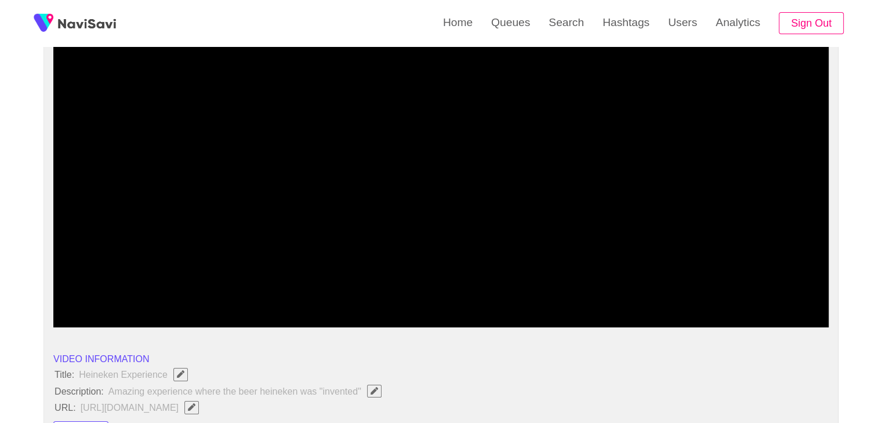
click at [661, 306] on div at bounding box center [441, 297] width 779 height 30
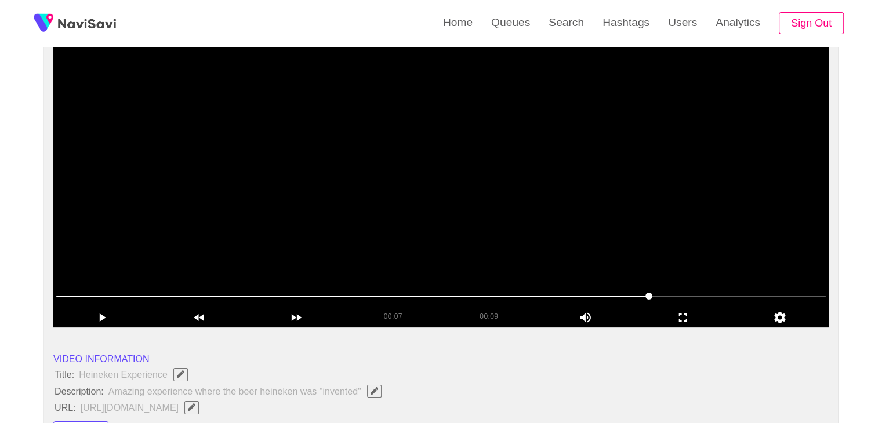
click at [662, 259] on video at bounding box center [440, 183] width 775 height 290
click at [395, 180] on video at bounding box center [440, 183] width 775 height 290
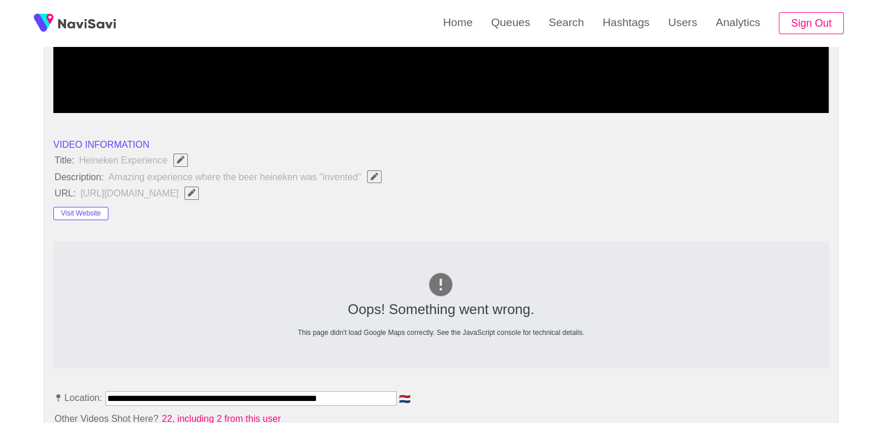
scroll to position [348, 0]
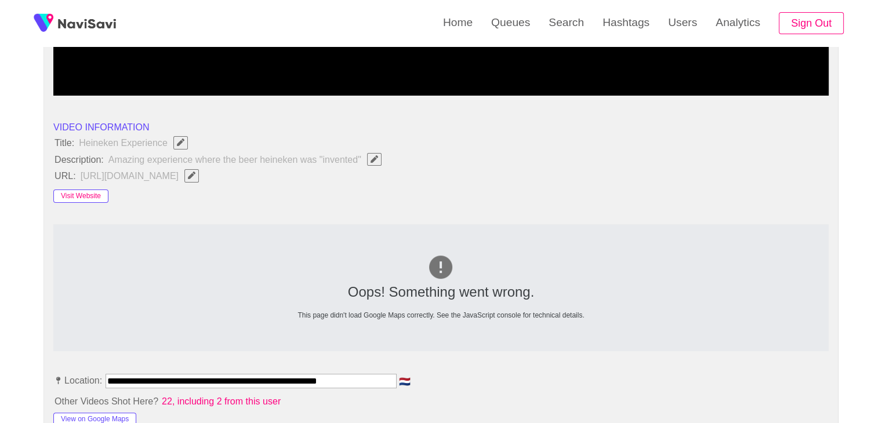
click at [86, 198] on button "Visit Website" at bounding box center [80, 197] width 55 height 14
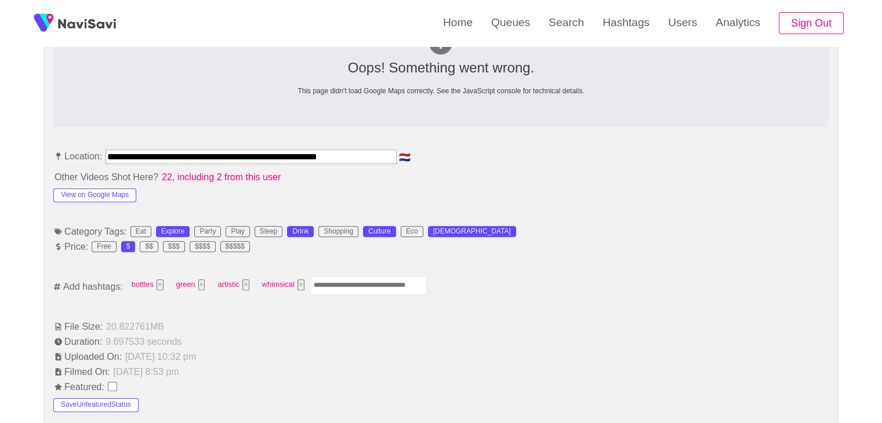
scroll to position [580, 0]
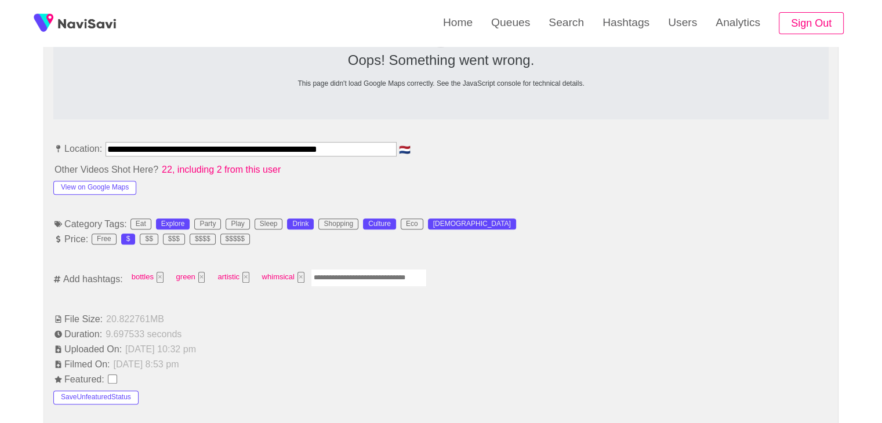
click at [341, 277] on input "Enter tag here and press return" at bounding box center [369, 278] width 116 height 18
type input "*********"
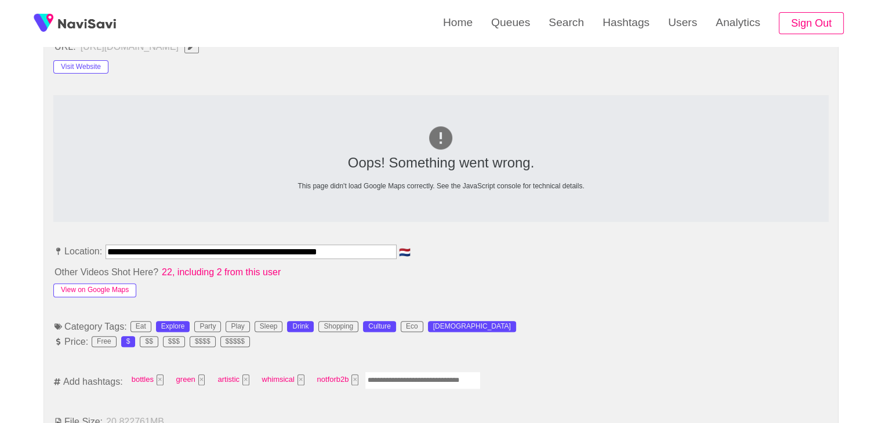
scroll to position [464, 0]
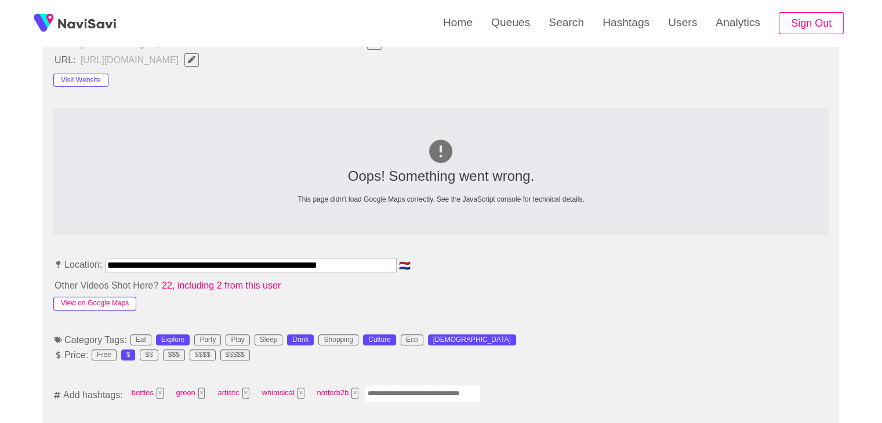
click at [102, 304] on button "View on Google Maps" at bounding box center [94, 304] width 83 height 14
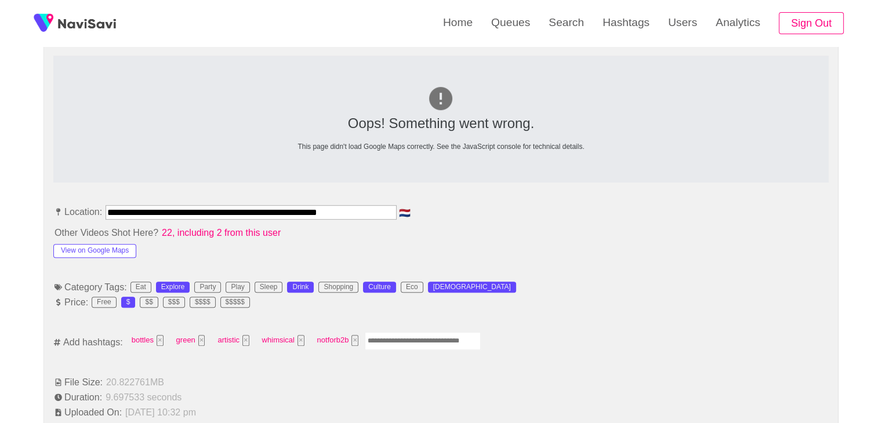
scroll to position [522, 0]
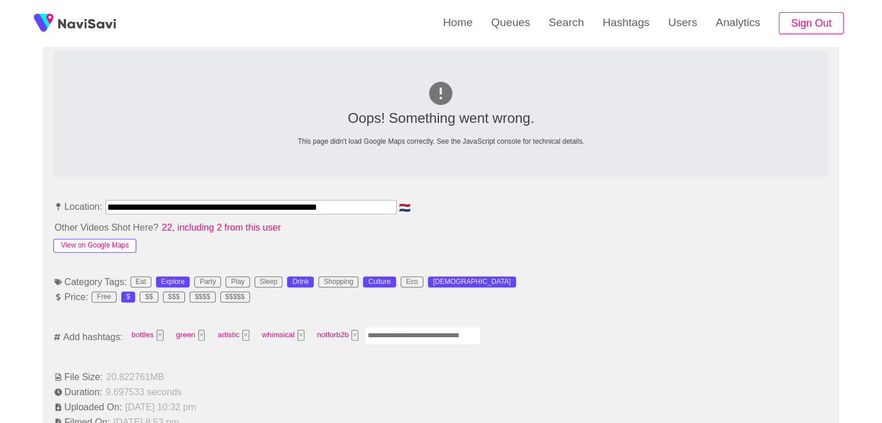
click at [91, 242] on button "View on Google Maps" at bounding box center [94, 246] width 83 height 14
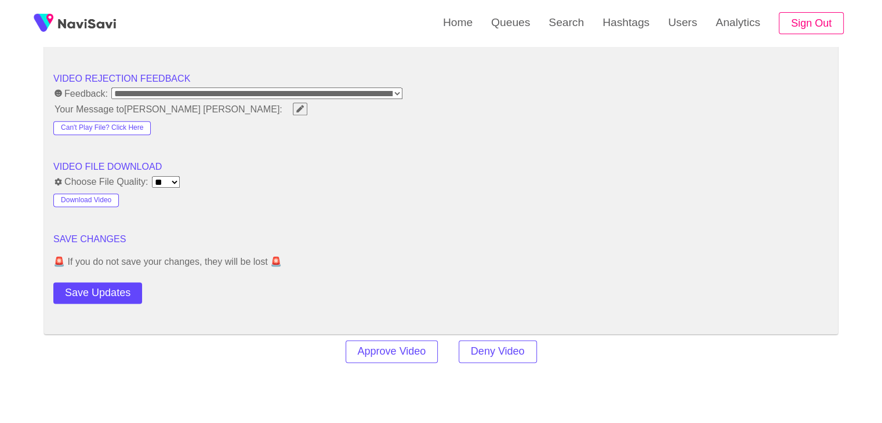
scroll to position [1449, 0]
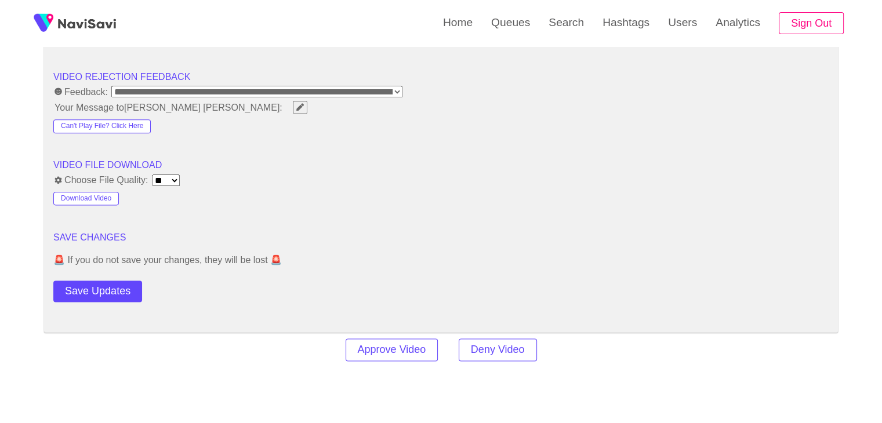
drag, startPoint x: 92, startPoint y: 295, endPoint x: 96, endPoint y: 291, distance: 6.2
click at [92, 295] on button "Save Updates" at bounding box center [97, 291] width 89 height 21
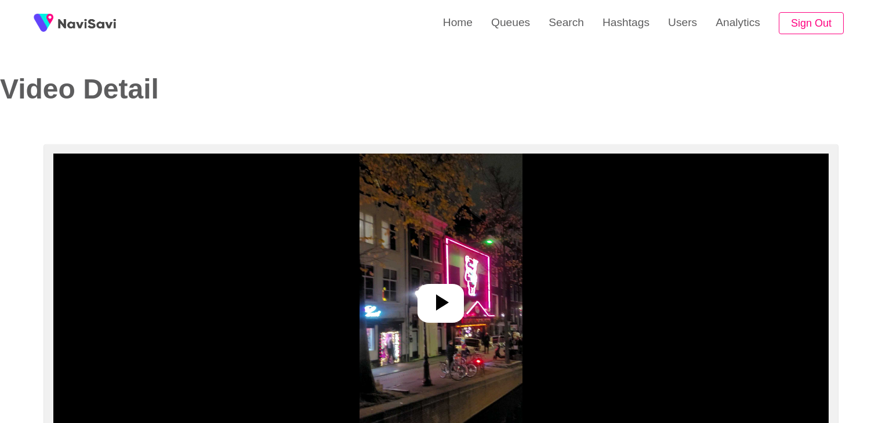
select select "**********"
select select "**"
click at [424, 295] on div at bounding box center [440, 303] width 46 height 39
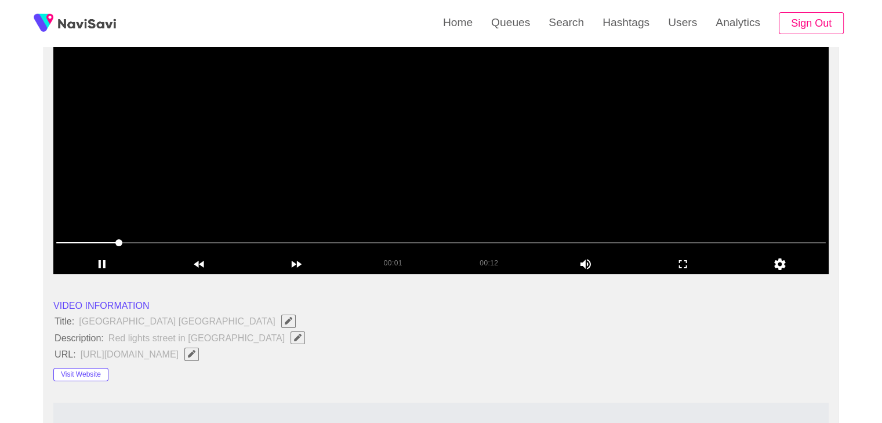
scroll to position [174, 0]
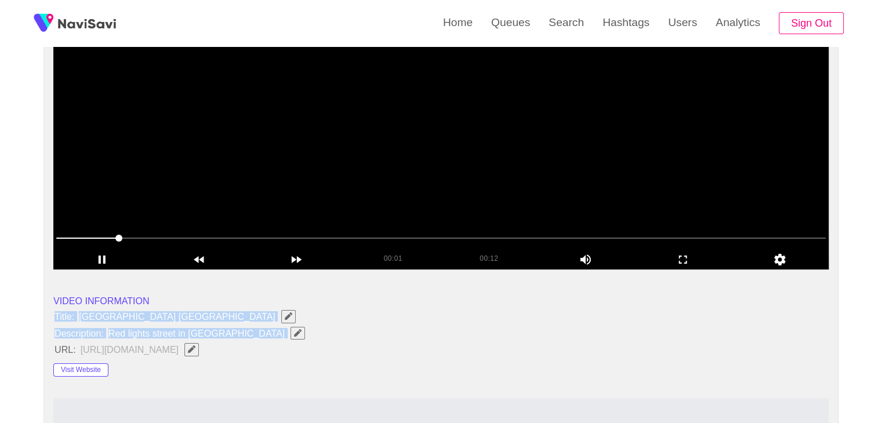
drag, startPoint x: 60, startPoint y: 315, endPoint x: 246, endPoint y: 337, distance: 186.9
copy ul "Title: [GEOGRAPHIC_DATA] Description: [GEOGRAPHIC_DATA] in [GEOGRAPHIC_DATA]"
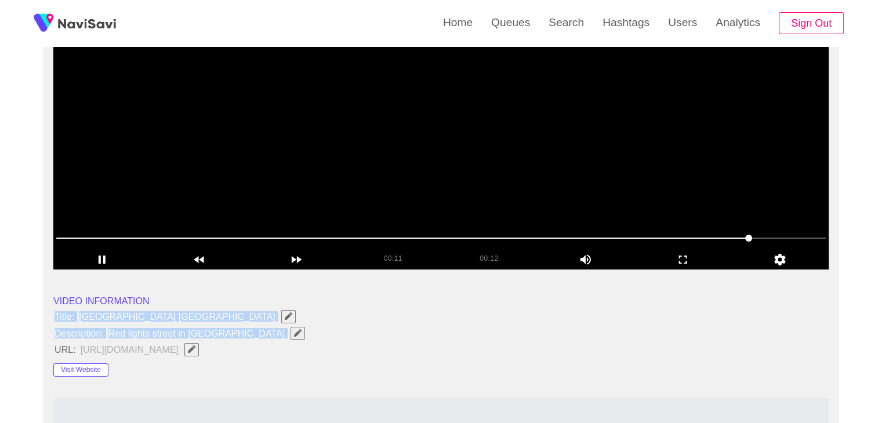
click at [294, 329] on icon "Edit Field" at bounding box center [298, 333] width 8 height 8
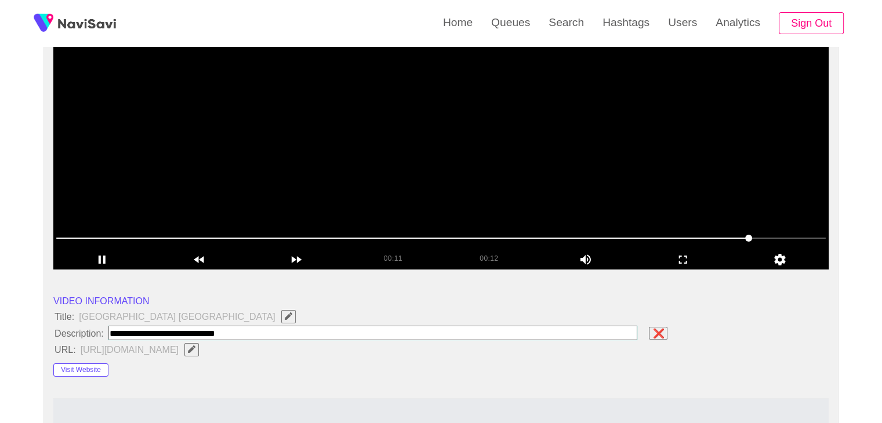
type input "**********"
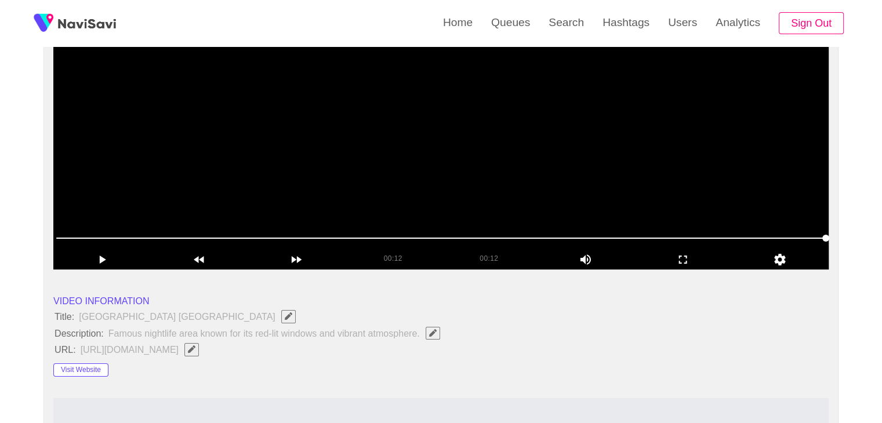
click at [468, 173] on video at bounding box center [440, 125] width 775 height 290
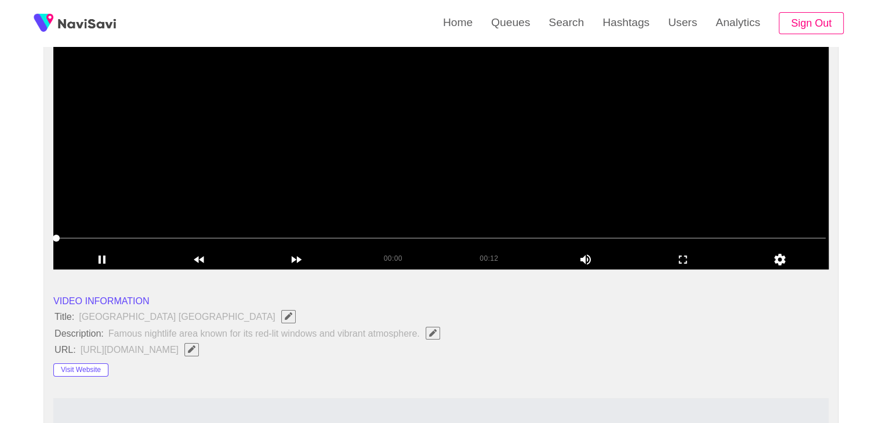
click at [468, 149] on video at bounding box center [440, 125] width 775 height 290
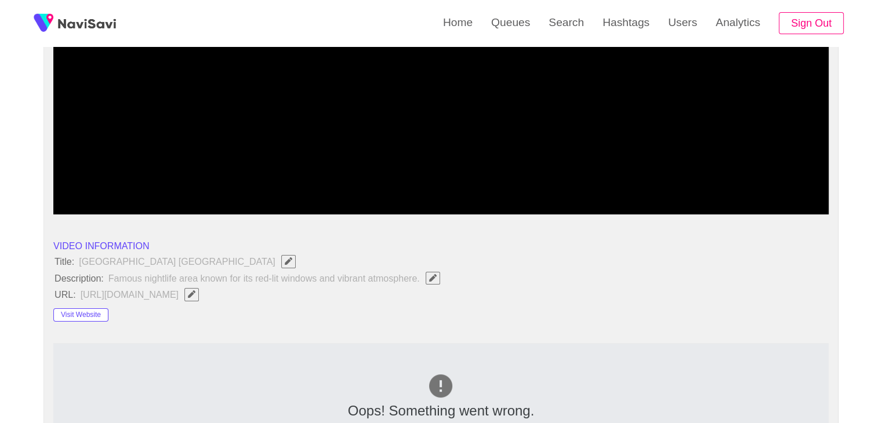
scroll to position [232, 0]
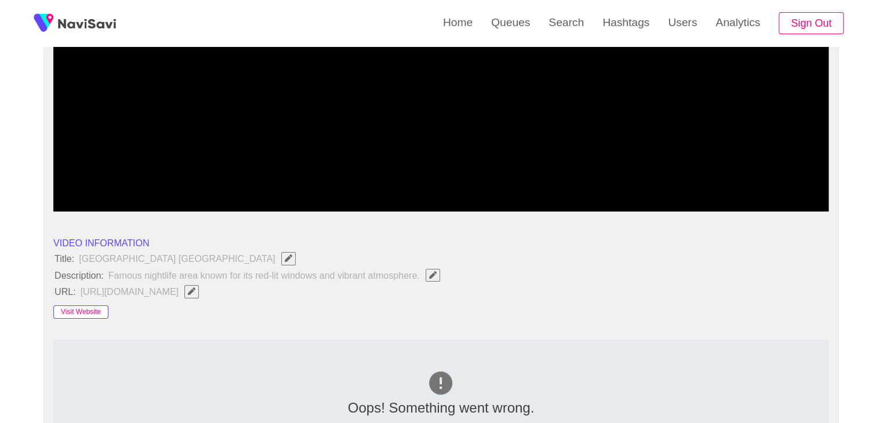
click at [70, 308] on button "Visit Website" at bounding box center [80, 313] width 55 height 14
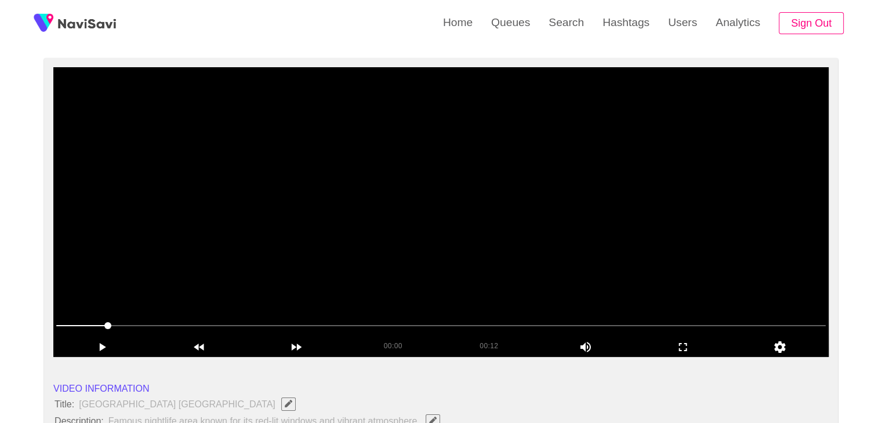
scroll to position [58, 0]
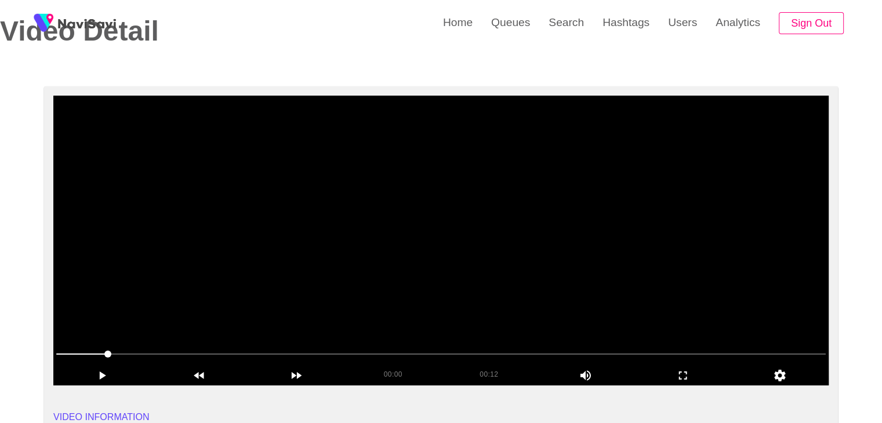
click at [441, 250] on video at bounding box center [440, 241] width 775 height 290
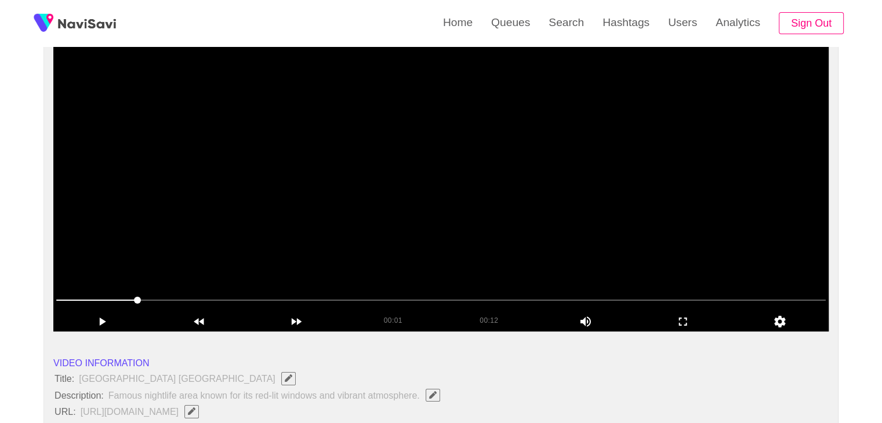
scroll to position [116, 0]
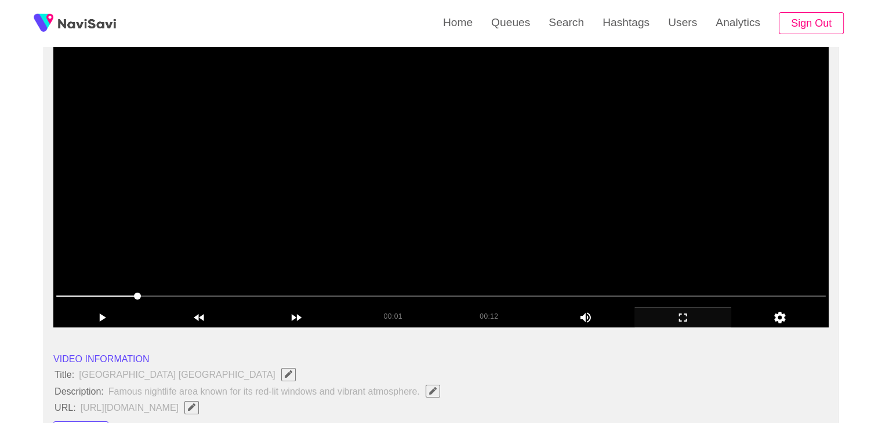
click at [685, 311] on icon "add" at bounding box center [683, 318] width 96 height 14
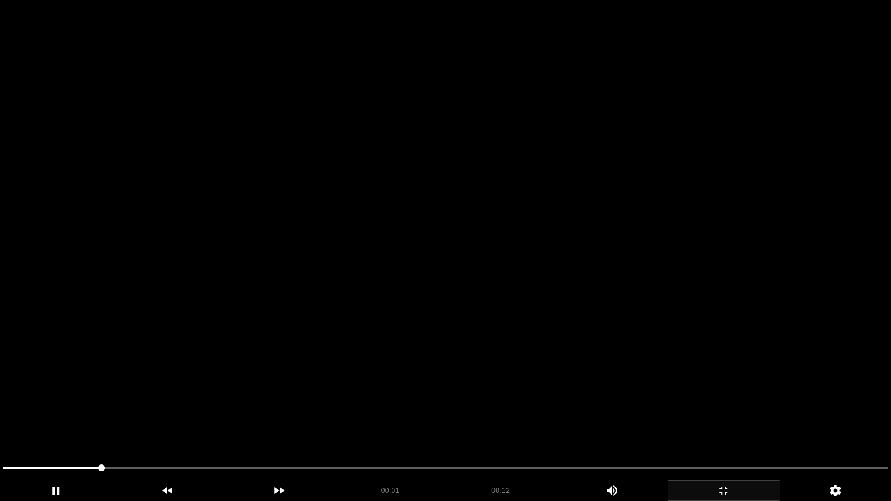
click at [419, 352] on video at bounding box center [445, 250] width 891 height 501
drag, startPoint x: 431, startPoint y: 352, endPoint x: 526, endPoint y: 377, distance: 97.9
click at [431, 352] on video at bounding box center [445, 250] width 891 height 501
click at [640, 400] on video at bounding box center [445, 250] width 891 height 501
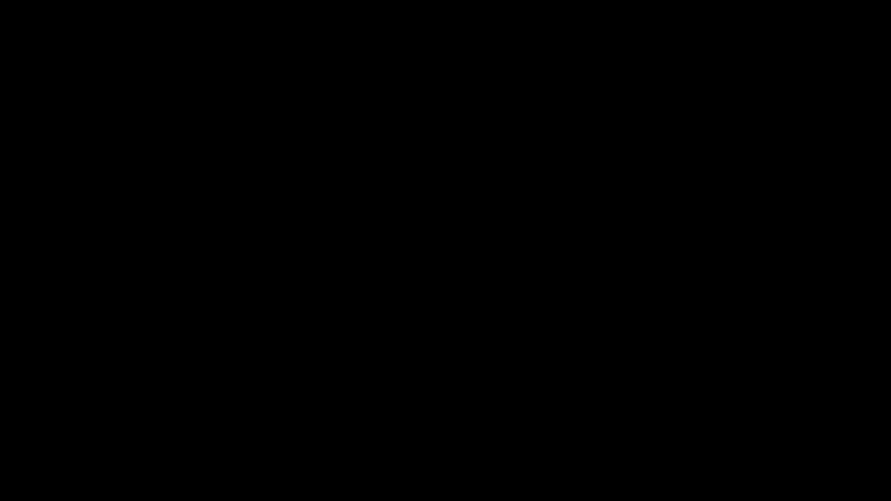
click at [730, 423] on icon "add" at bounding box center [723, 491] width 111 height 14
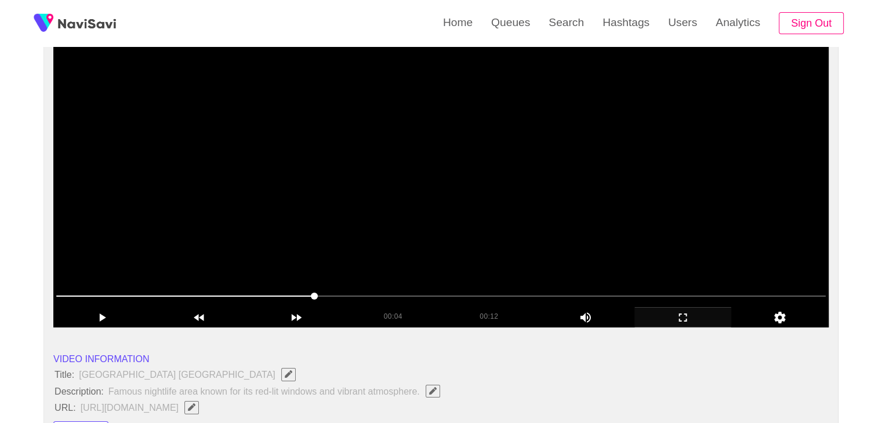
click at [583, 245] on video at bounding box center [440, 183] width 775 height 290
click at [564, 250] on video at bounding box center [440, 183] width 775 height 290
click at [412, 223] on video at bounding box center [440, 183] width 775 height 290
click at [411, 221] on video at bounding box center [440, 183] width 775 height 290
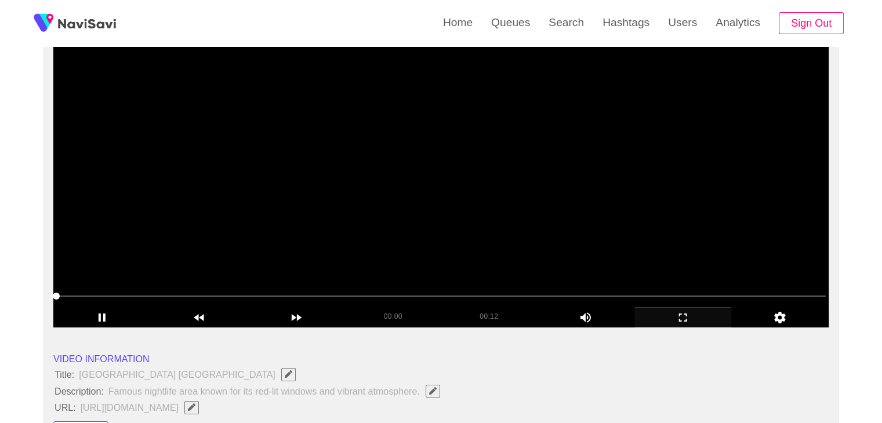
drag, startPoint x: 0, startPoint y: 285, endPoint x: 60, endPoint y: 257, distance: 66.2
click at [524, 179] on video at bounding box center [440, 183] width 775 height 290
click at [533, 170] on video at bounding box center [440, 183] width 775 height 290
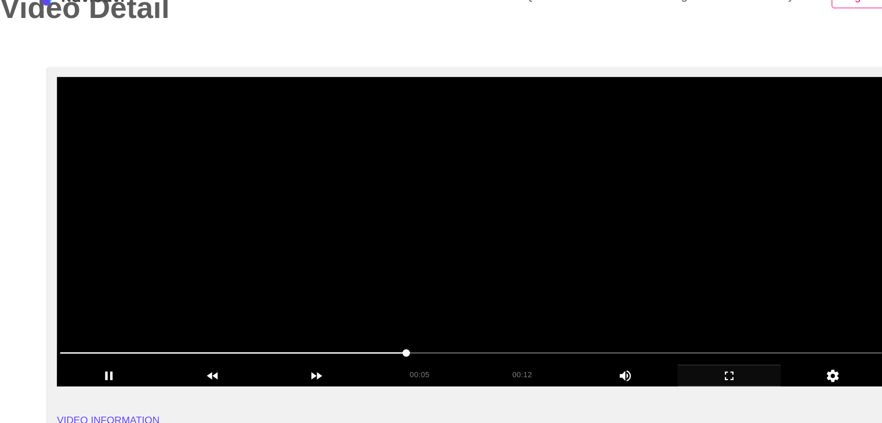
scroll to position [55, 0]
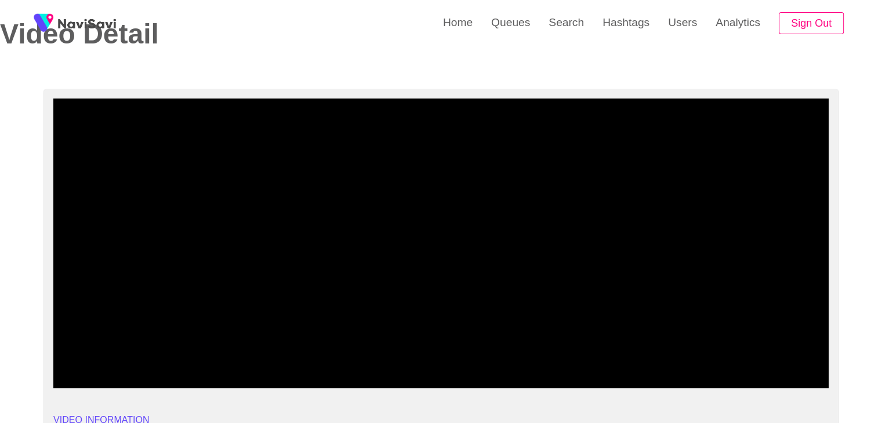
drag, startPoint x: 19, startPoint y: 374, endPoint x: 1, endPoint y: 360, distance: 22.7
drag, startPoint x: 130, startPoint y: 352, endPoint x: 21, endPoint y: 338, distance: 110.0
click at [328, 300] on video at bounding box center [440, 244] width 775 height 290
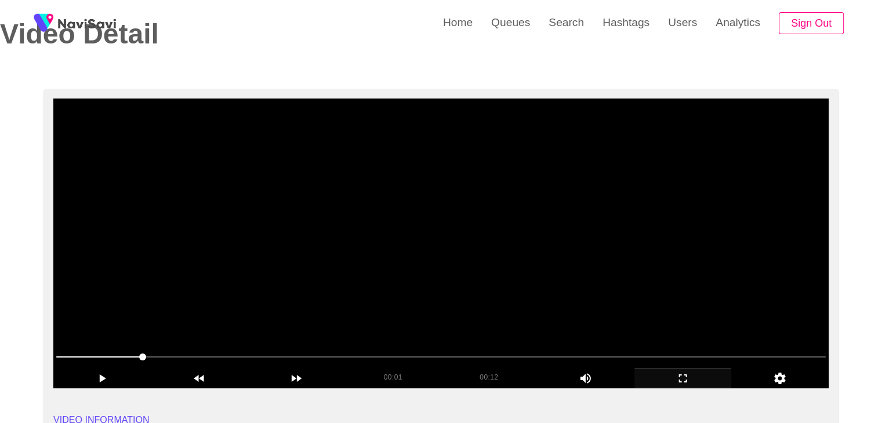
click at [374, 242] on video at bounding box center [440, 244] width 775 height 290
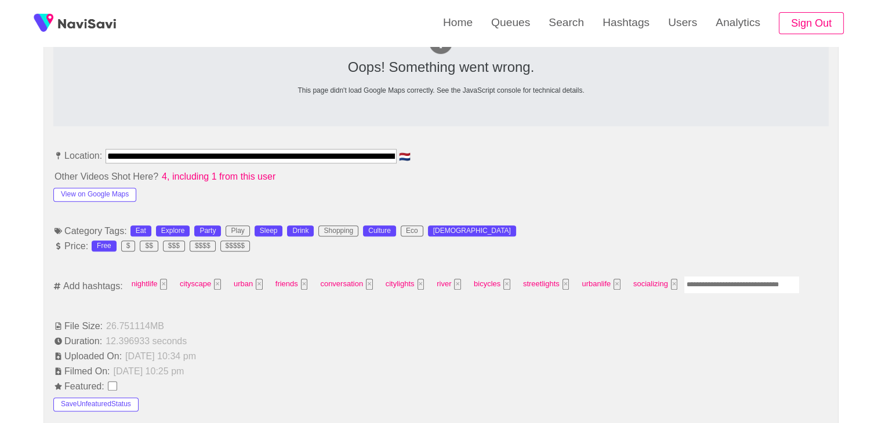
scroll to position [577, 0]
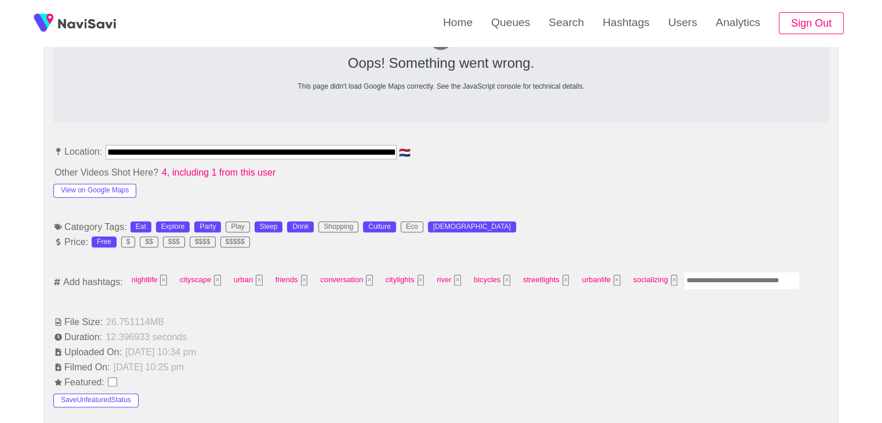
click at [708, 280] on input "Enter tag here and press return" at bounding box center [742, 281] width 116 height 18
type input "*********"
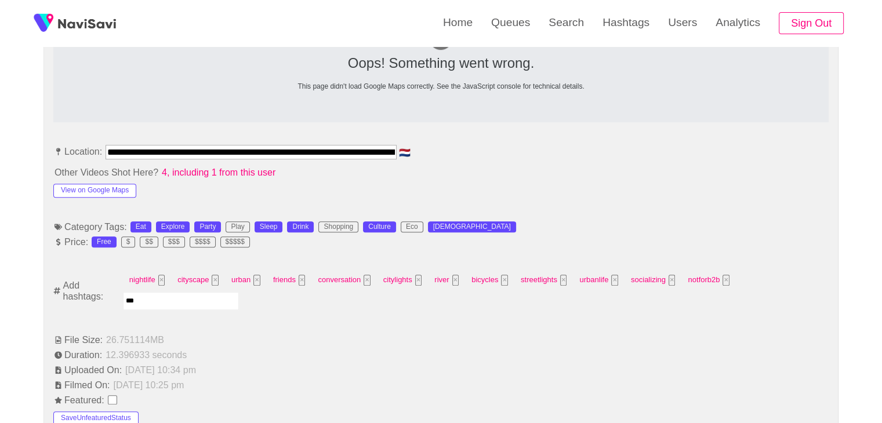
type input "****"
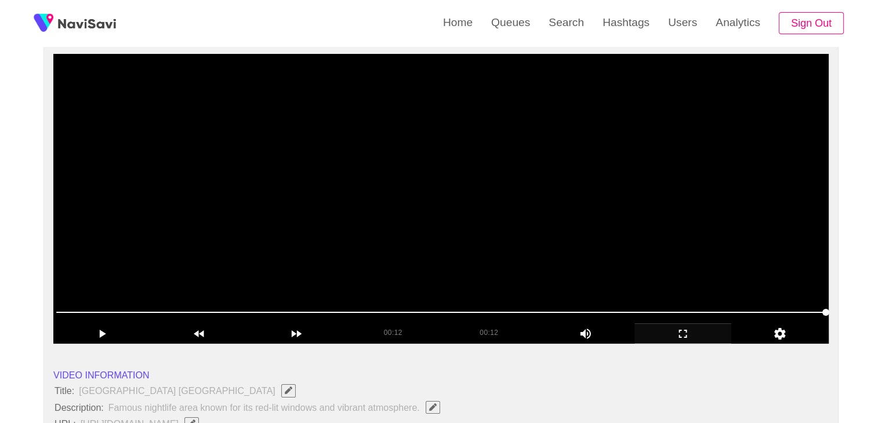
scroll to position [116, 0]
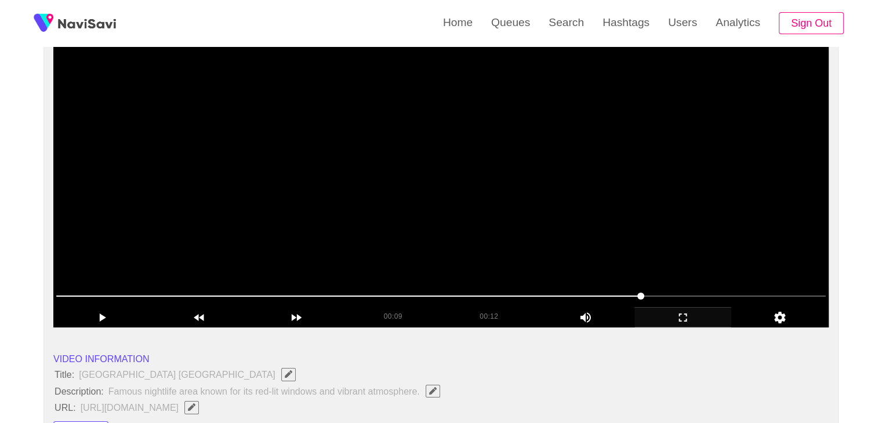
click at [554, 244] on video at bounding box center [440, 183] width 775 height 290
click at [585, 237] on video at bounding box center [440, 183] width 775 height 290
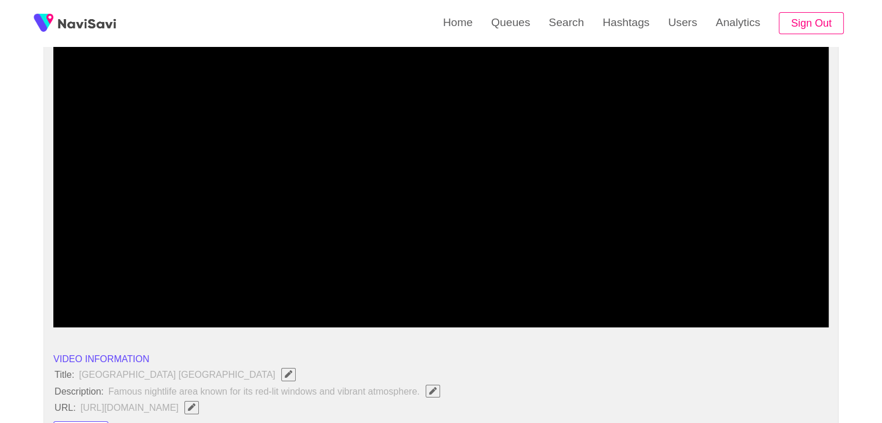
click at [659, 309] on div "add" at bounding box center [682, 317] width 97 height 20
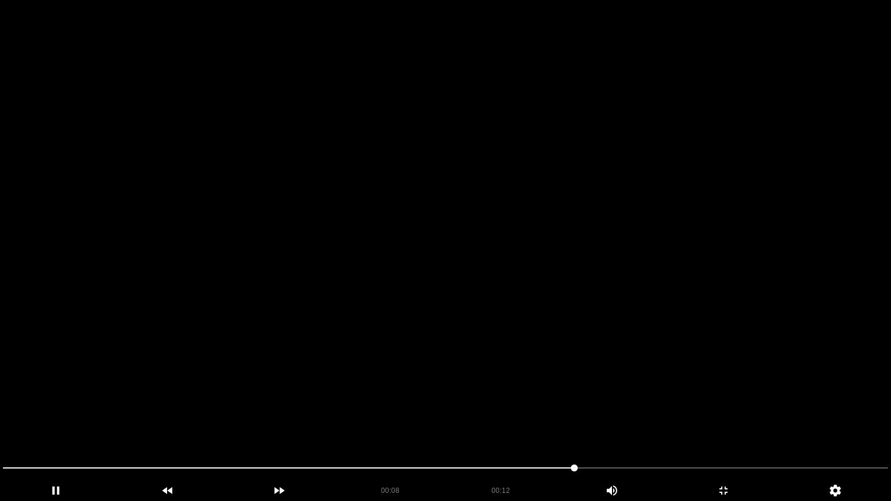
click at [512, 388] on video at bounding box center [445, 250] width 891 height 501
click at [739, 423] on div "add" at bounding box center [723, 490] width 112 height 21
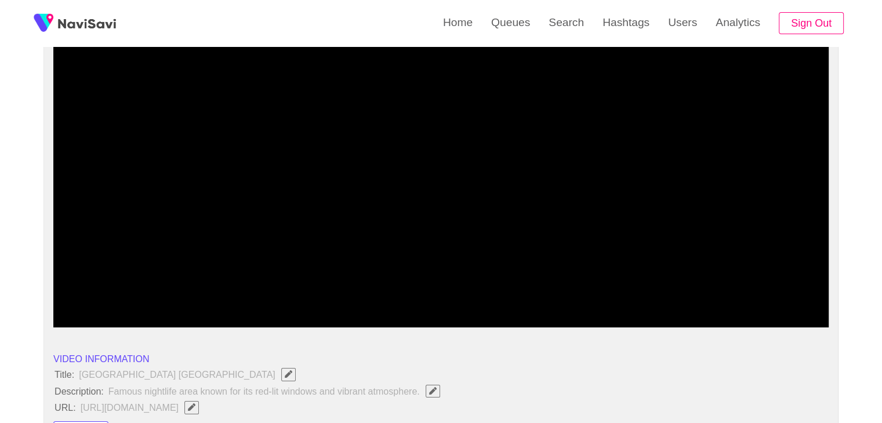
drag, startPoint x: 383, startPoint y: 298, endPoint x: 362, endPoint y: 285, distance: 24.5
click at [303, 301] on span at bounding box center [440, 296] width 769 height 19
click at [500, 241] on video at bounding box center [440, 183] width 775 height 290
click at [506, 234] on video at bounding box center [440, 183] width 775 height 290
click at [603, 223] on video at bounding box center [440, 183] width 775 height 290
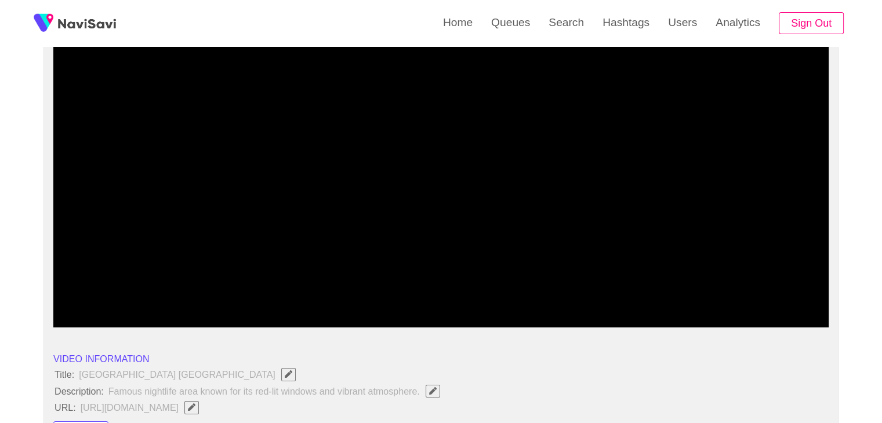
click at [559, 227] on video at bounding box center [440, 183] width 775 height 290
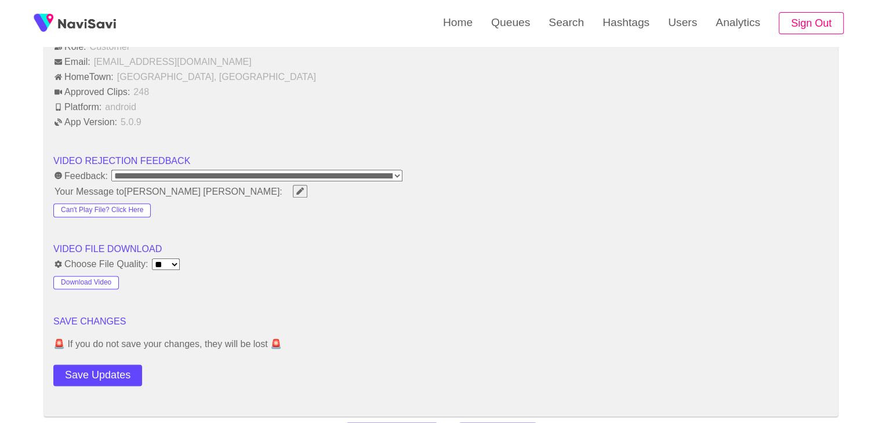
scroll to position [1391, 0]
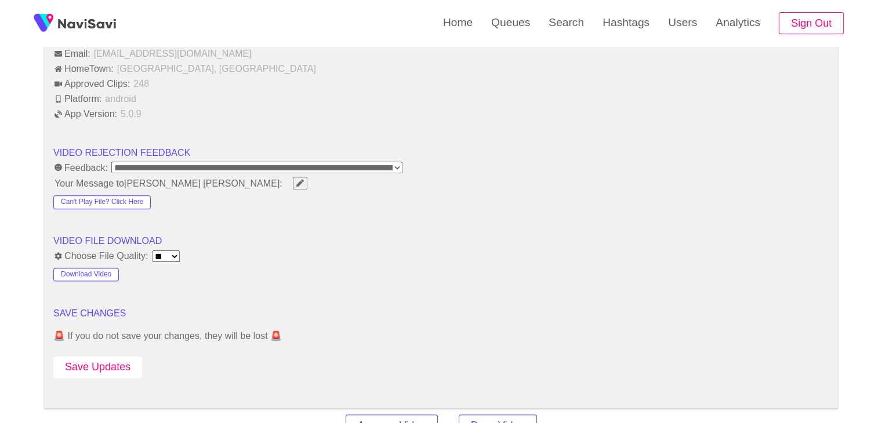
click at [102, 359] on button "Save Updates" at bounding box center [97, 367] width 89 height 21
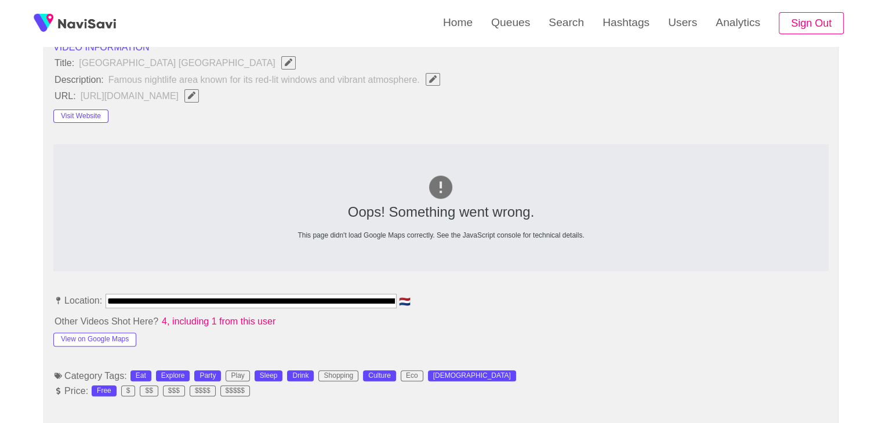
scroll to position [406, 0]
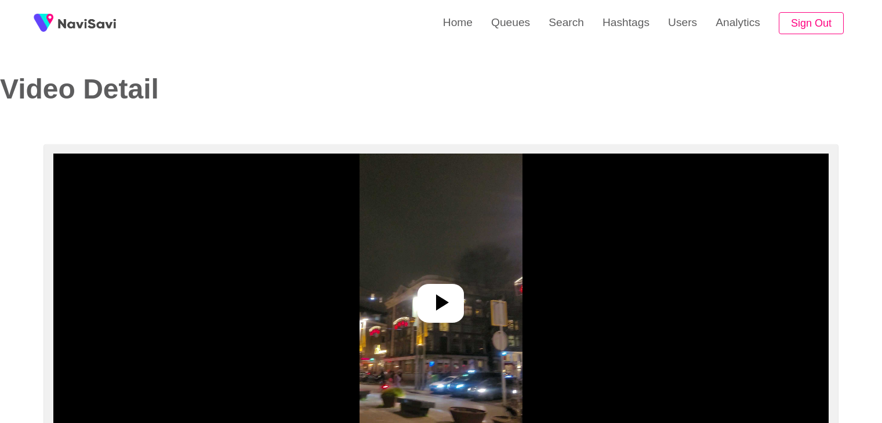
select select "**********"
select select "**"
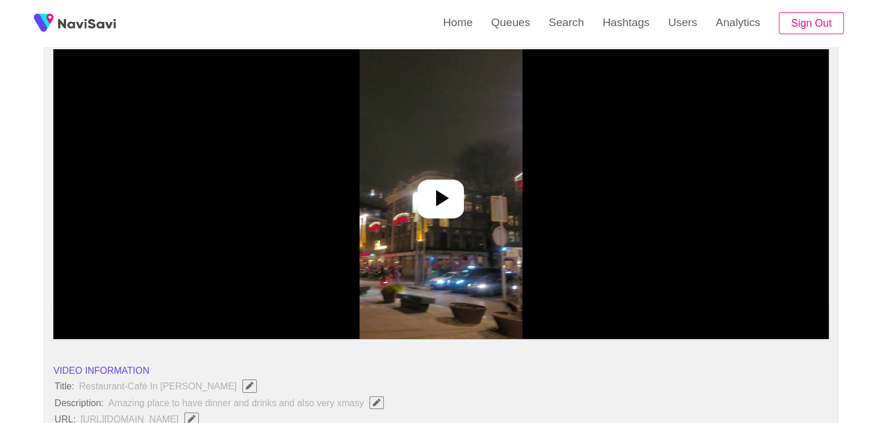
scroll to position [116, 0]
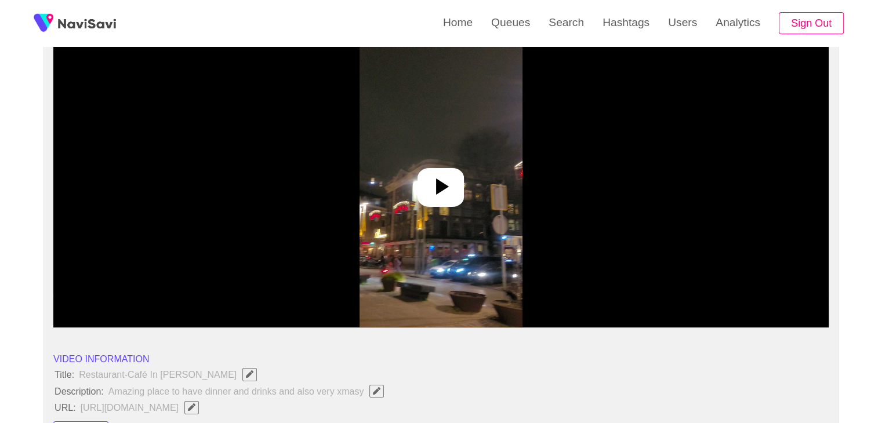
click at [441, 198] on icon at bounding box center [441, 187] width 28 height 28
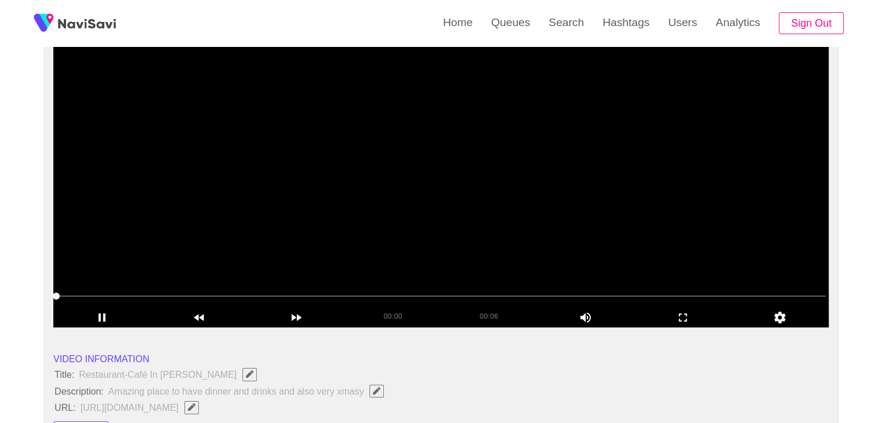
drag, startPoint x: 698, startPoint y: 318, endPoint x: 667, endPoint y: 367, distance: 58.1
click at [696, 318] on icon "add" at bounding box center [683, 318] width 96 height 14
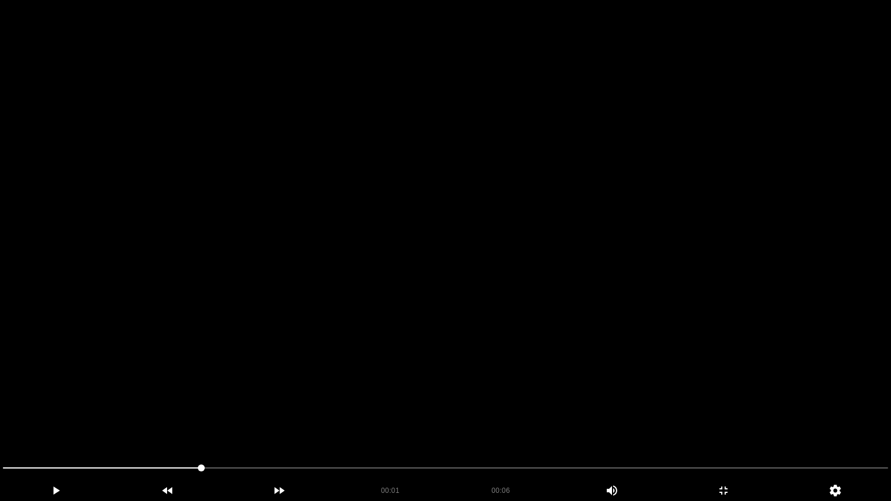
click at [575, 357] on video at bounding box center [445, 250] width 891 height 501
click at [712, 423] on icon "add" at bounding box center [723, 491] width 111 height 14
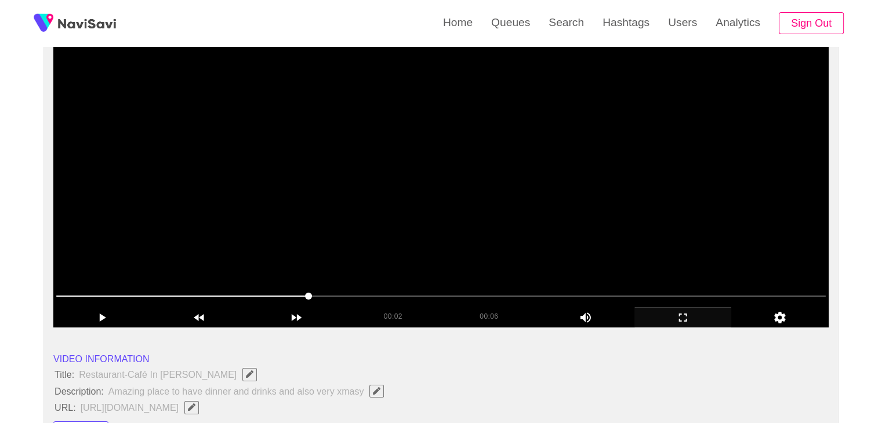
click at [497, 199] on video at bounding box center [440, 183] width 775 height 290
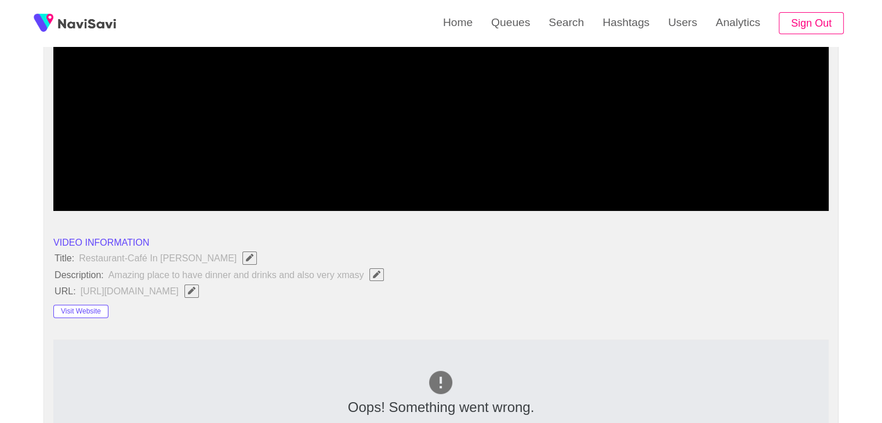
scroll to position [290, 0]
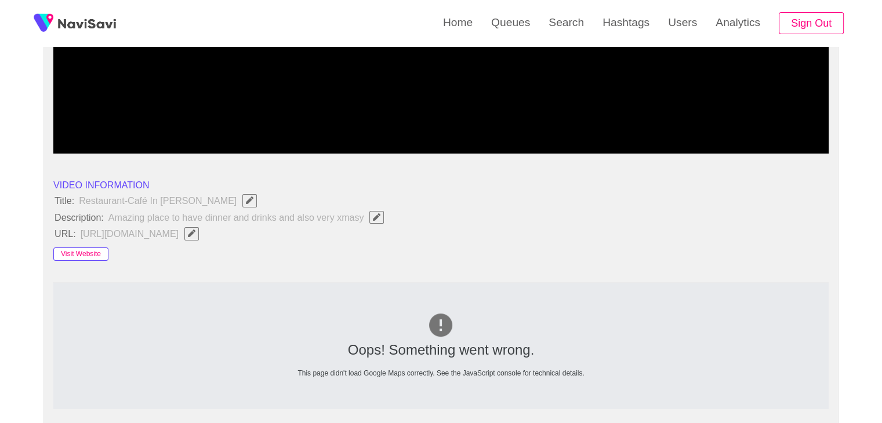
click at [89, 256] on button "Visit Website" at bounding box center [80, 255] width 55 height 14
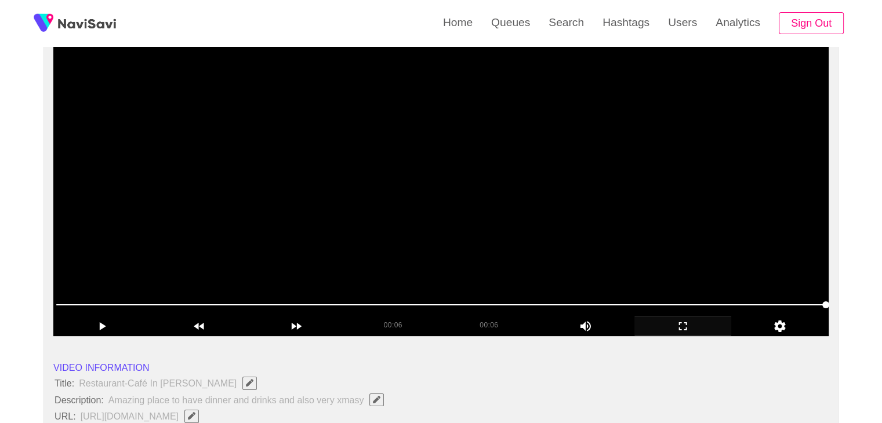
scroll to position [116, 0]
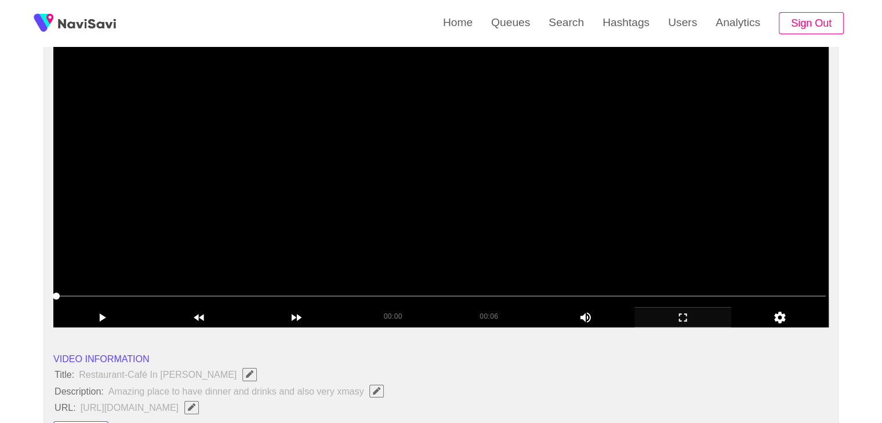
drag, startPoint x: 0, startPoint y: 296, endPoint x: 61, endPoint y: 278, distance: 63.9
click at [392, 239] on video at bounding box center [440, 183] width 775 height 290
click at [538, 235] on video at bounding box center [440, 183] width 775 height 290
click at [542, 231] on video at bounding box center [440, 183] width 775 height 290
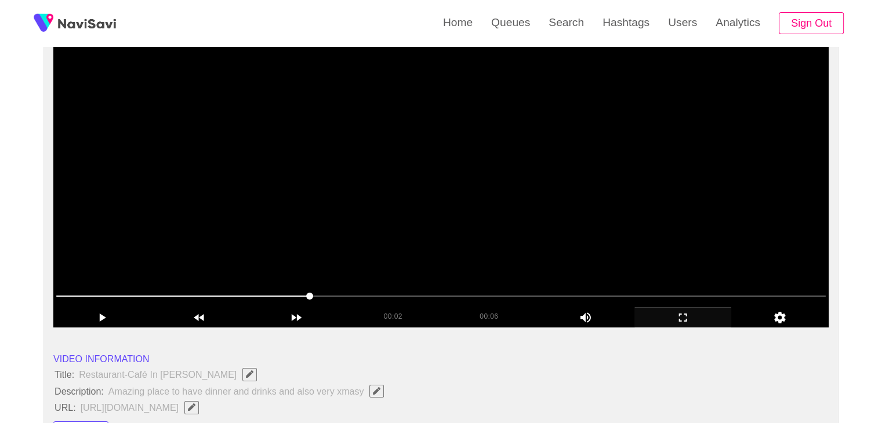
click at [490, 270] on video at bounding box center [440, 183] width 775 height 290
click at [488, 271] on video at bounding box center [440, 183] width 775 height 290
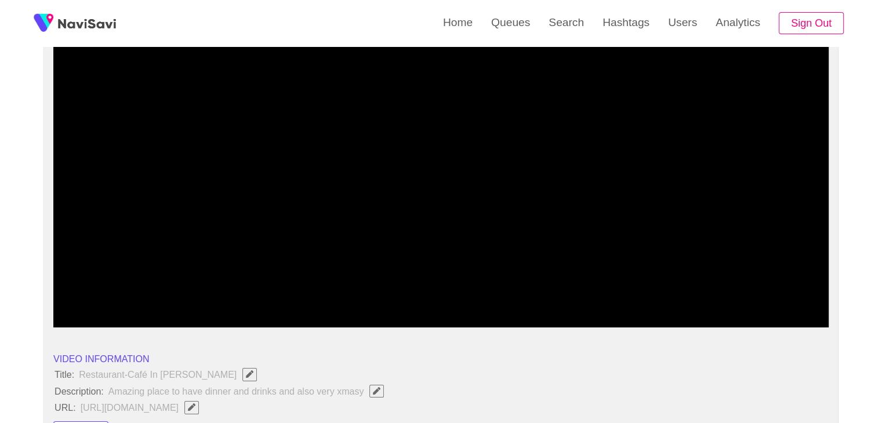
drag, startPoint x: 283, startPoint y: 299, endPoint x: 0, endPoint y: 293, distance: 283.0
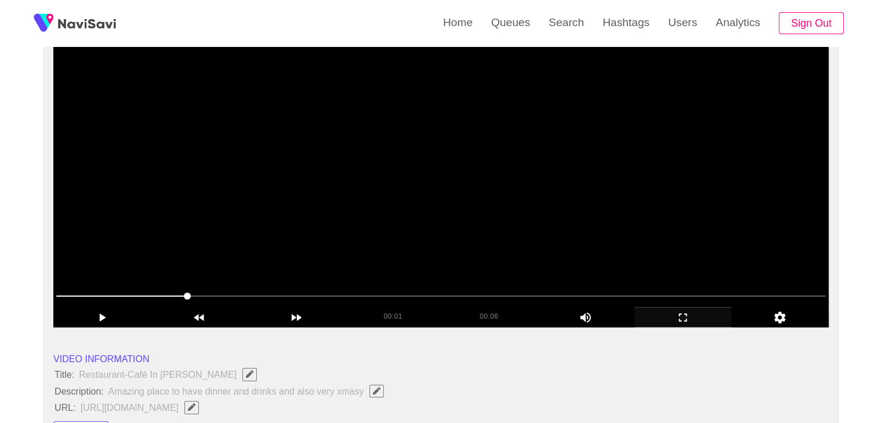
click at [500, 256] on video at bounding box center [440, 183] width 775 height 290
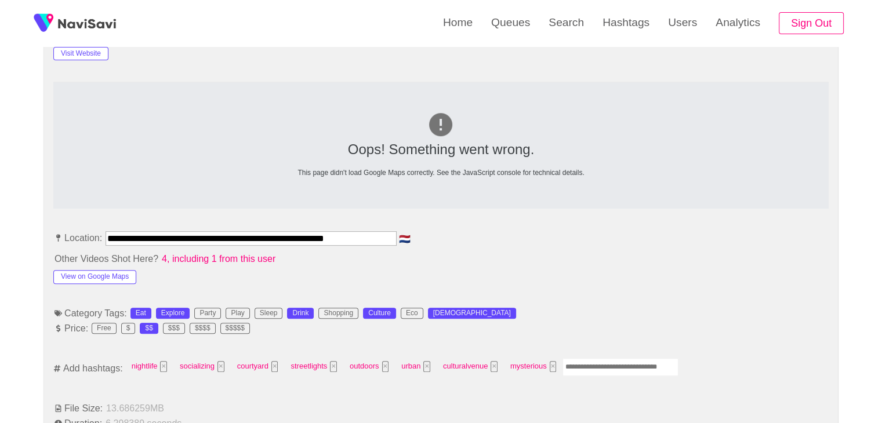
scroll to position [580, 0]
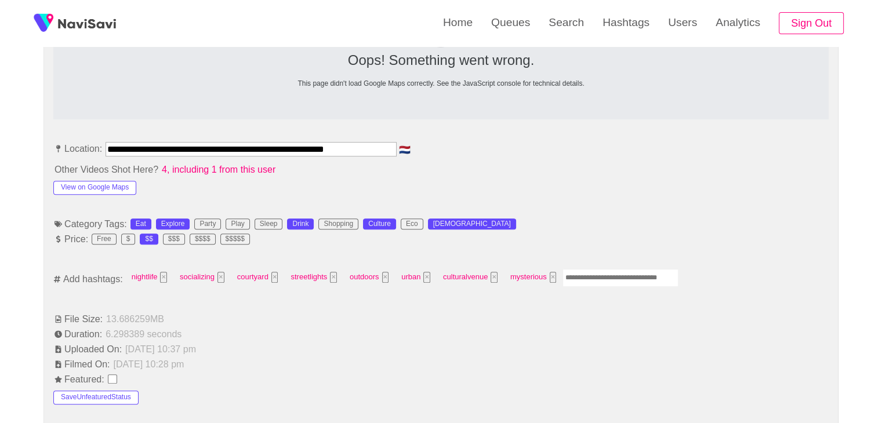
click at [613, 277] on input "Enter tag here and press return" at bounding box center [620, 278] width 116 height 18
type input "*********"
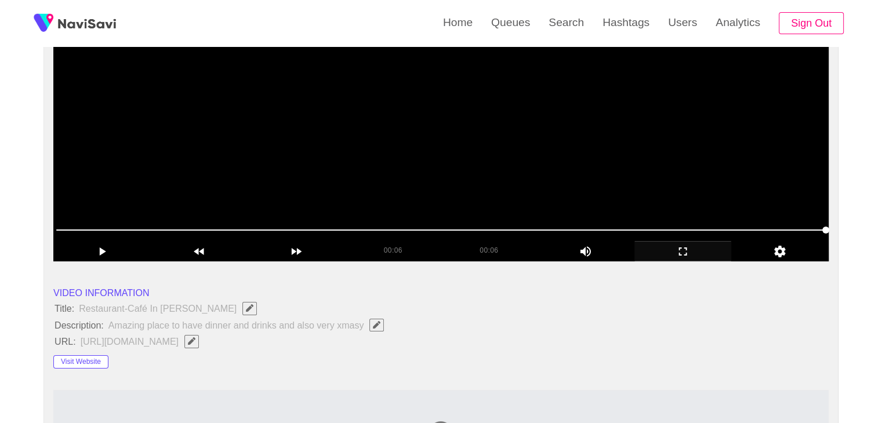
scroll to position [174, 0]
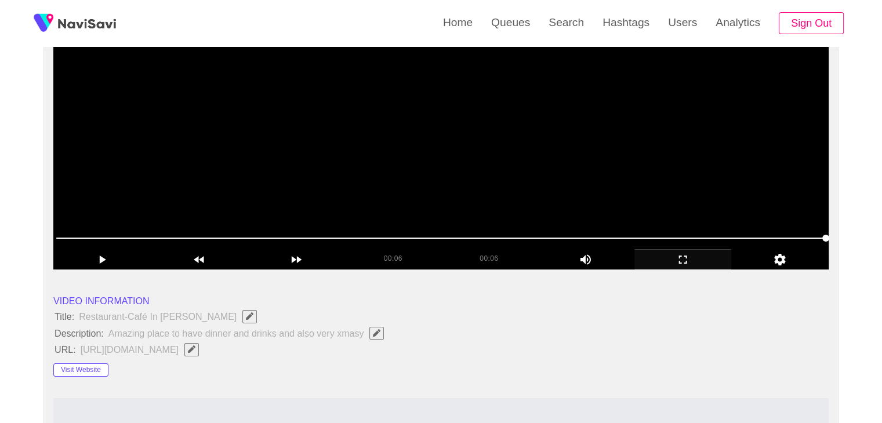
click at [544, 152] on video at bounding box center [440, 125] width 775 height 290
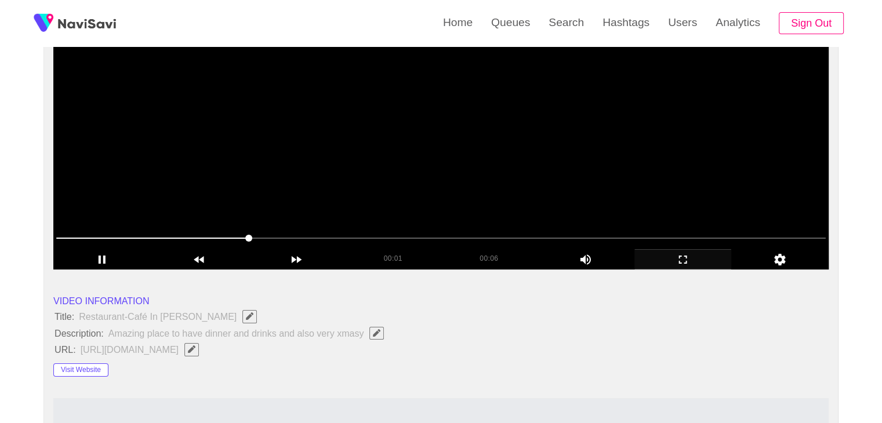
click at [580, 181] on video at bounding box center [440, 125] width 775 height 290
click at [455, 177] on video at bounding box center [440, 125] width 775 height 290
click at [529, 176] on video at bounding box center [440, 125] width 775 height 290
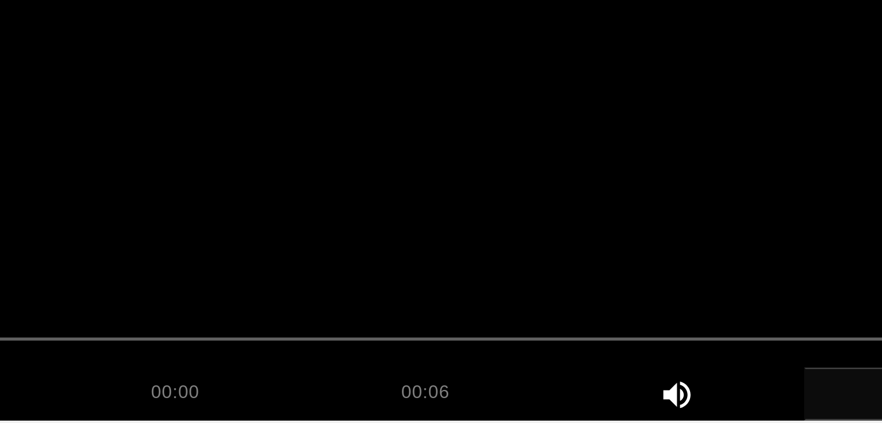
click at [528, 175] on video at bounding box center [440, 125] width 775 height 290
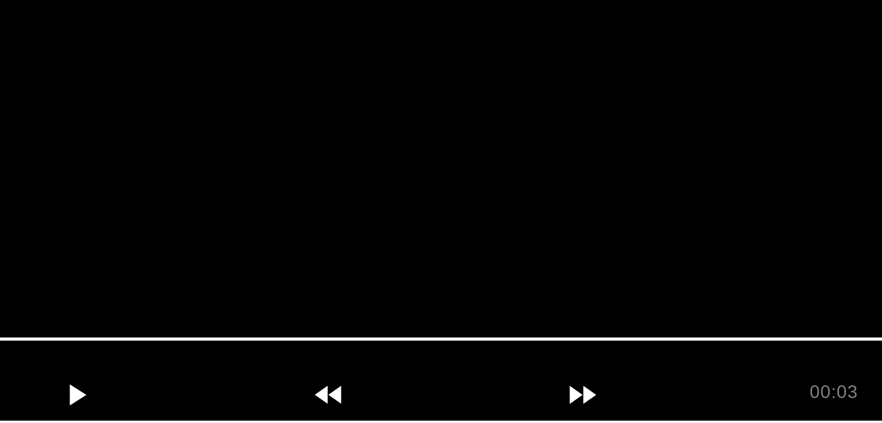
click at [221, 216] on video at bounding box center [440, 125] width 775 height 290
click at [246, 195] on video at bounding box center [440, 125] width 775 height 290
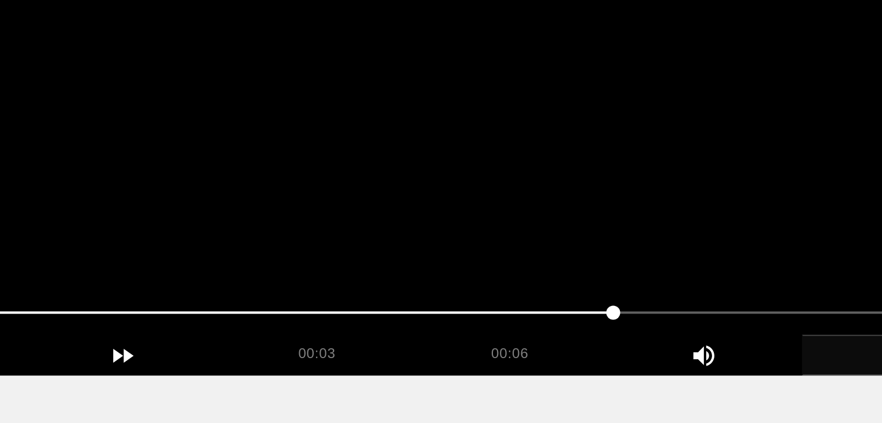
click at [462, 194] on video at bounding box center [440, 125] width 775 height 290
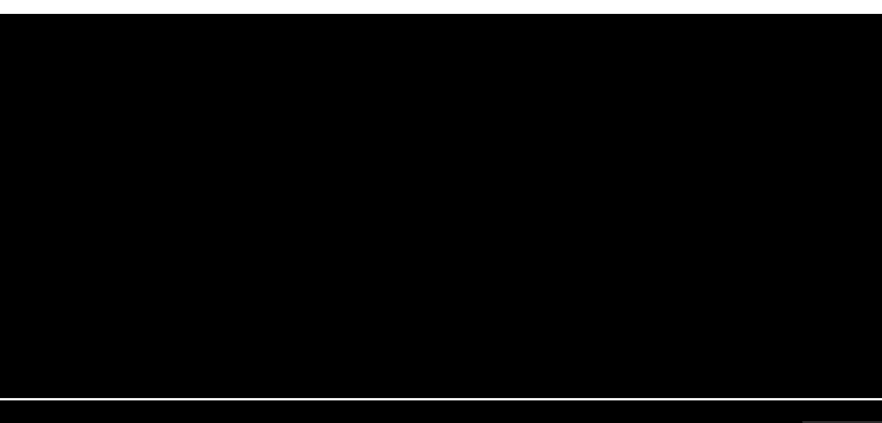
click at [379, 195] on video at bounding box center [440, 125] width 775 height 290
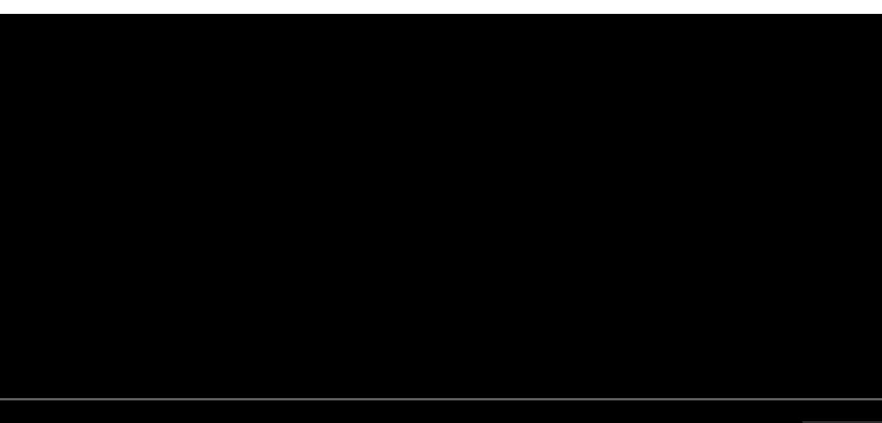
click at [436, 155] on video at bounding box center [440, 125] width 775 height 290
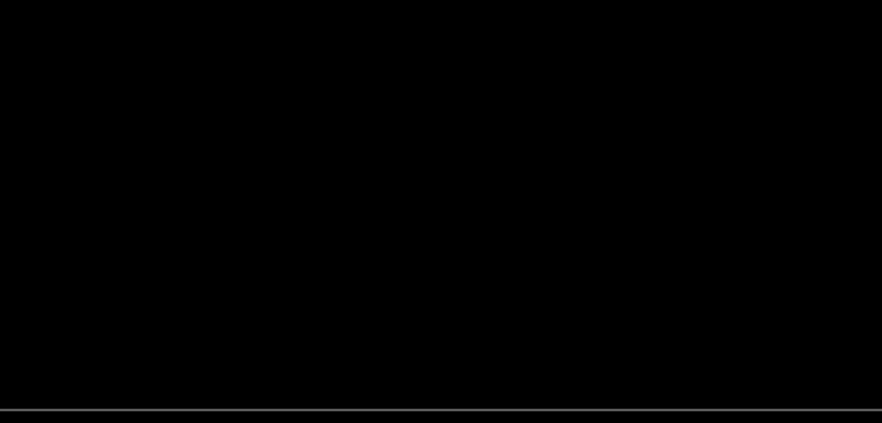
scroll to position [173, 0]
click at [437, 155] on video at bounding box center [440, 125] width 775 height 290
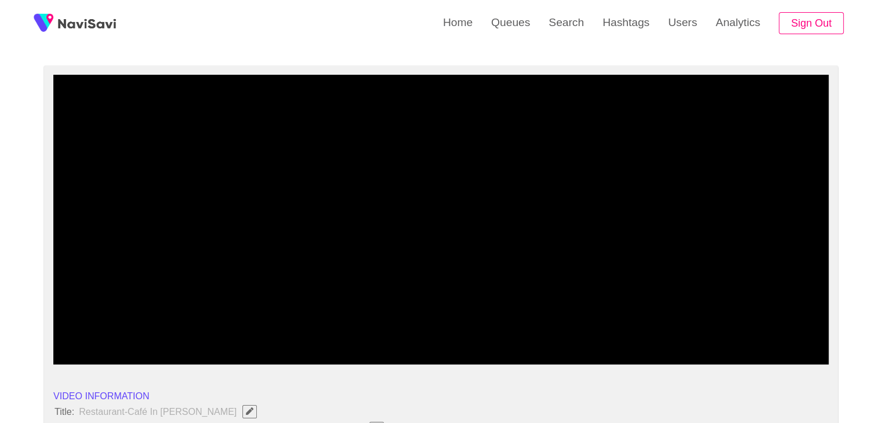
scroll to position [58, 0]
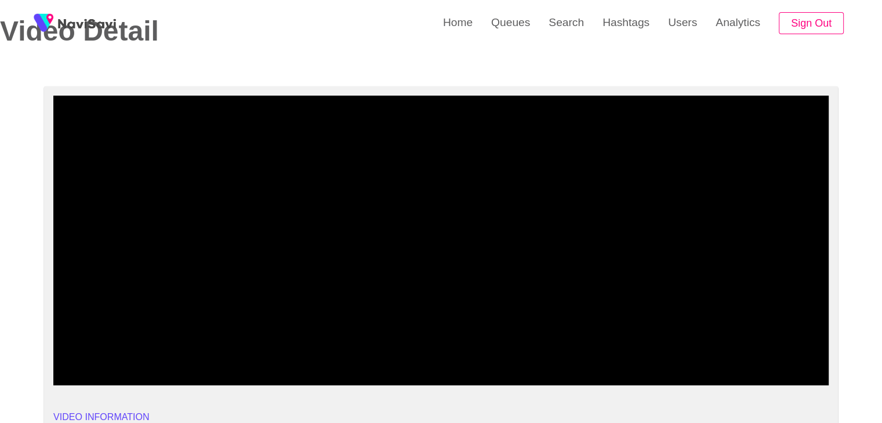
drag, startPoint x: 76, startPoint y: 360, endPoint x: 60, endPoint y: 362, distance: 15.8
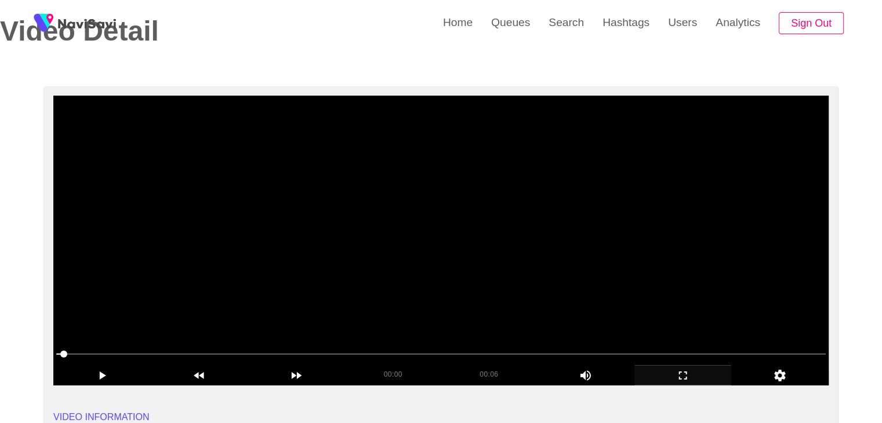
click at [431, 248] on video at bounding box center [440, 241] width 775 height 290
click at [433, 250] on video at bounding box center [440, 241] width 775 height 290
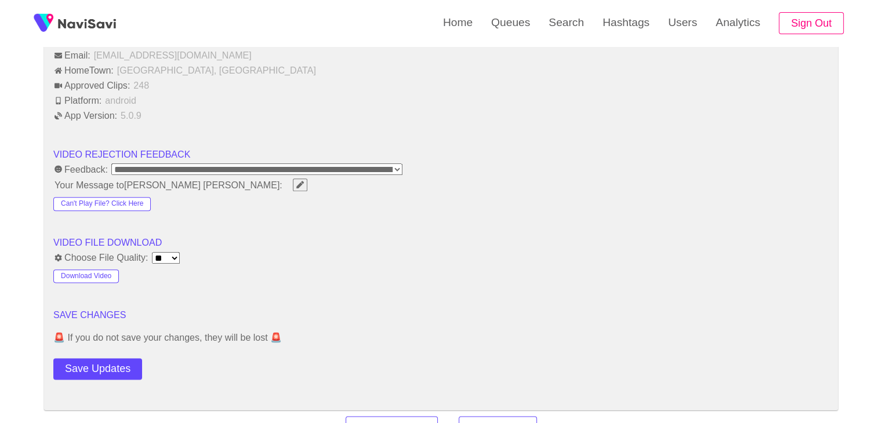
scroll to position [1391, 0]
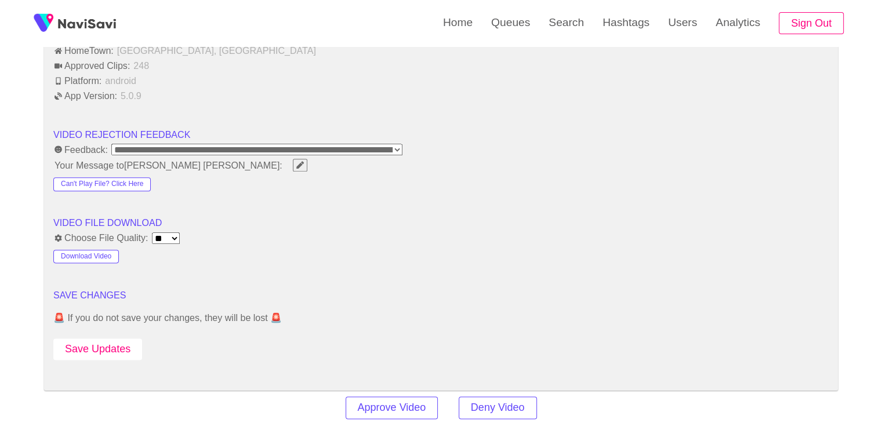
click at [106, 350] on button "Save Updates" at bounding box center [97, 349] width 89 height 21
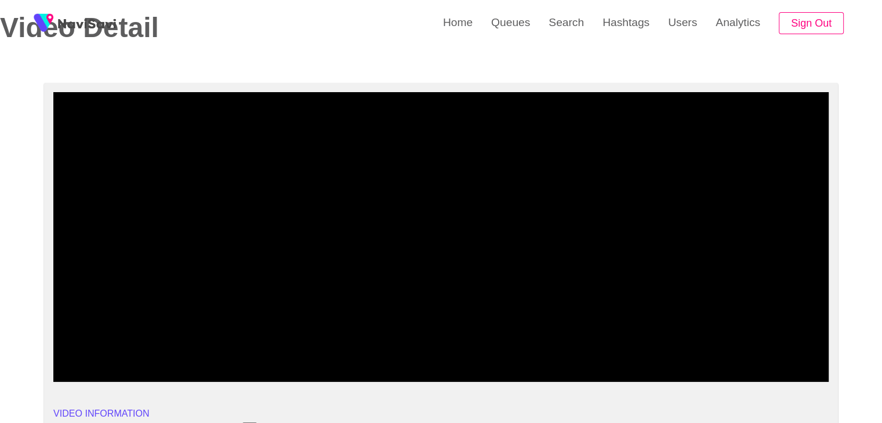
scroll to position [58, 0]
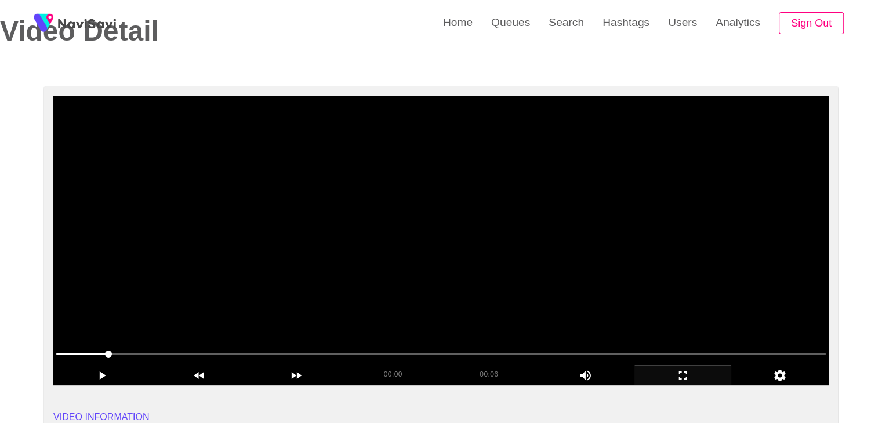
click at [523, 272] on video at bounding box center [440, 241] width 775 height 290
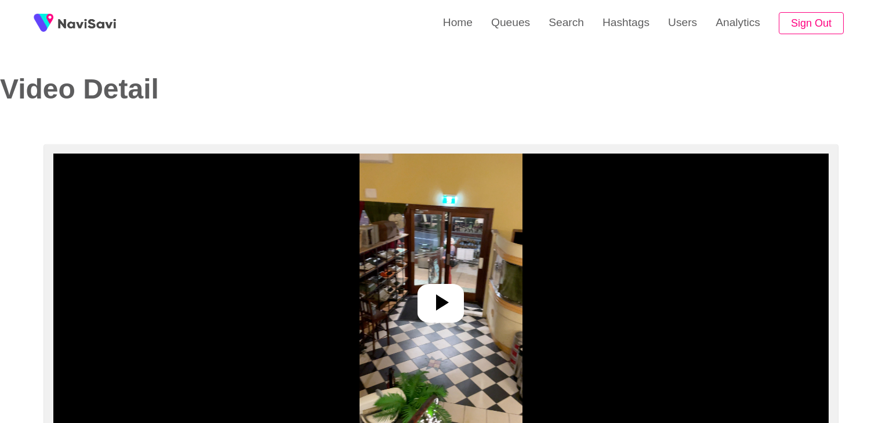
select select "**********"
select select "**"
click at [452, 310] on icon at bounding box center [441, 303] width 28 height 28
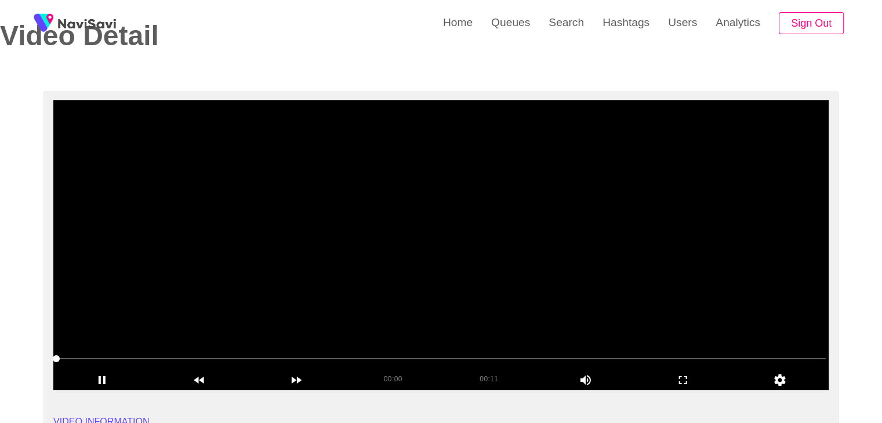
scroll to position [58, 0]
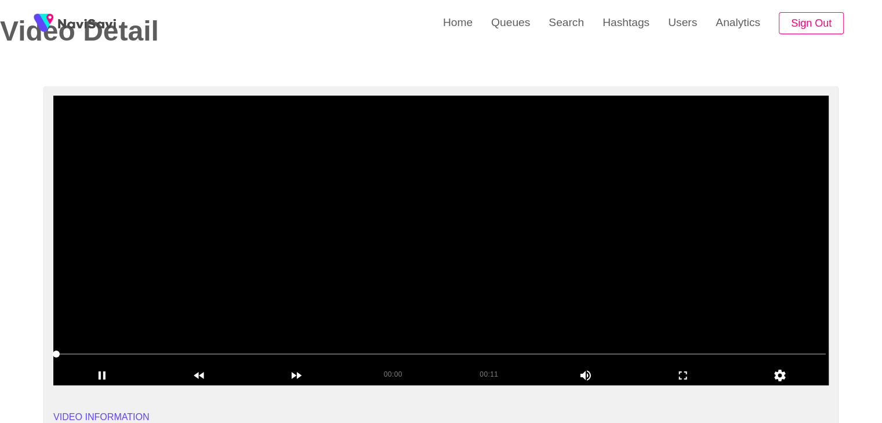
click at [575, 300] on video at bounding box center [440, 241] width 775 height 290
click at [466, 206] on video at bounding box center [440, 241] width 775 height 290
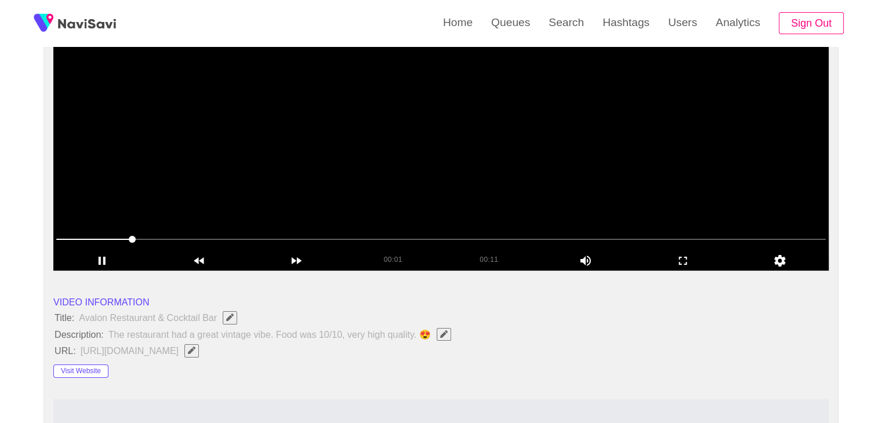
scroll to position [174, 0]
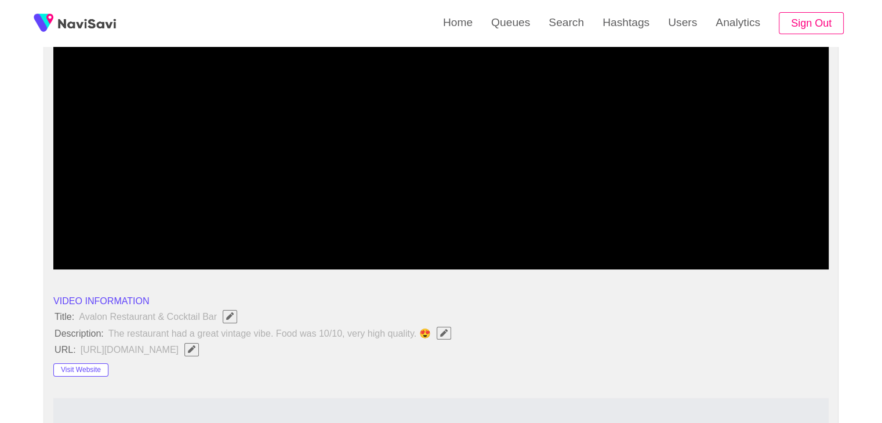
drag, startPoint x: 135, startPoint y: 240, endPoint x: 32, endPoint y: 215, distance: 105.2
click at [379, 181] on video at bounding box center [440, 125] width 775 height 290
click at [380, 180] on video at bounding box center [440, 125] width 775 height 290
click at [681, 259] on icon "add" at bounding box center [683, 260] width 96 height 14
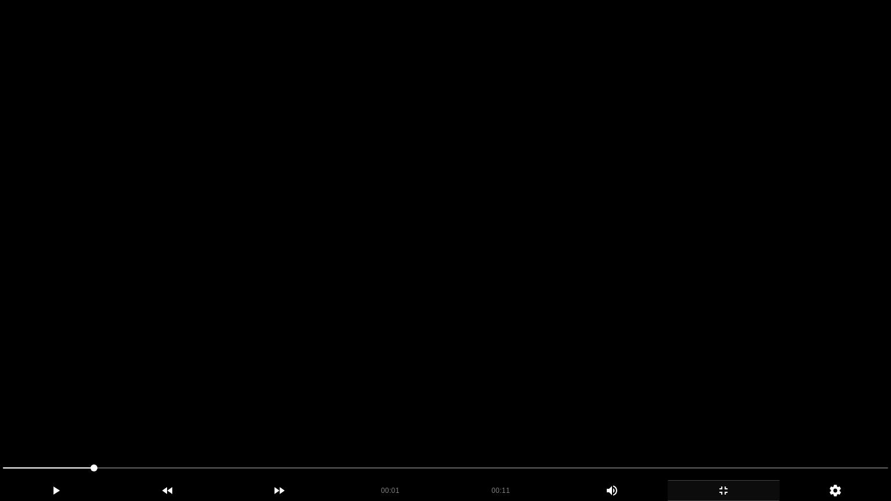
drag, startPoint x: 615, startPoint y: 312, endPoint x: 623, endPoint y: 320, distance: 11.1
click at [615, 312] on video at bounding box center [445, 250] width 891 height 501
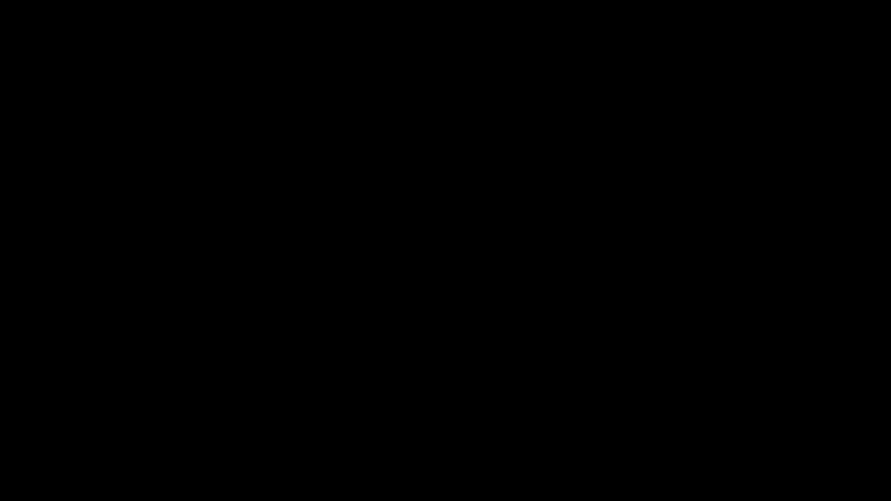
click at [725, 423] on icon "add" at bounding box center [723, 490] width 8 height 8
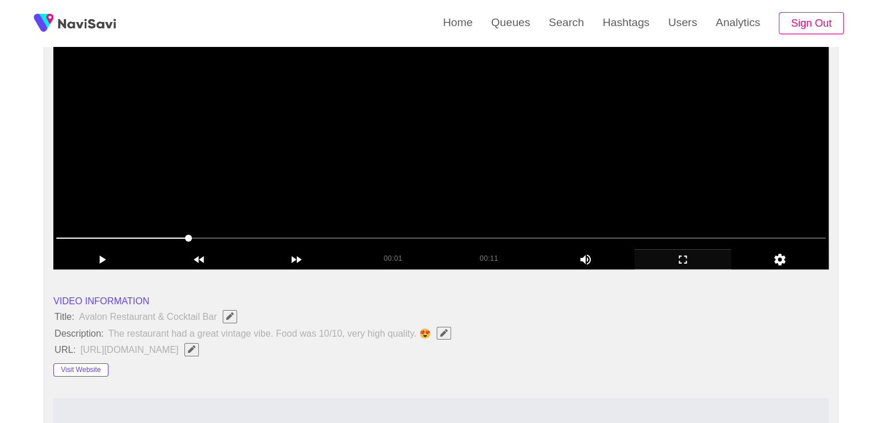
click at [508, 179] on video at bounding box center [440, 125] width 775 height 290
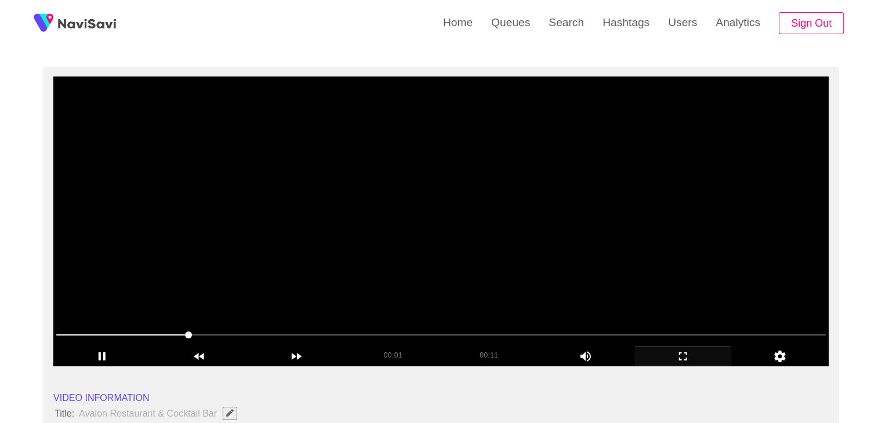
scroll to position [58, 0]
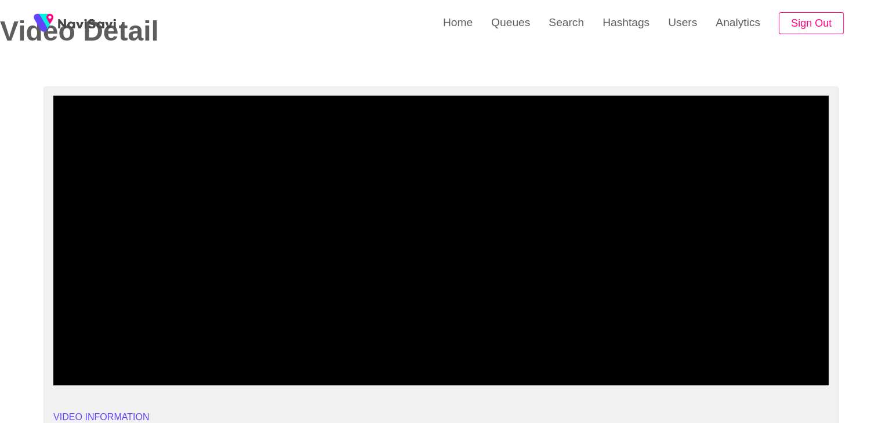
drag, startPoint x: 113, startPoint y: 351, endPoint x: 0, endPoint y: 336, distance: 114.1
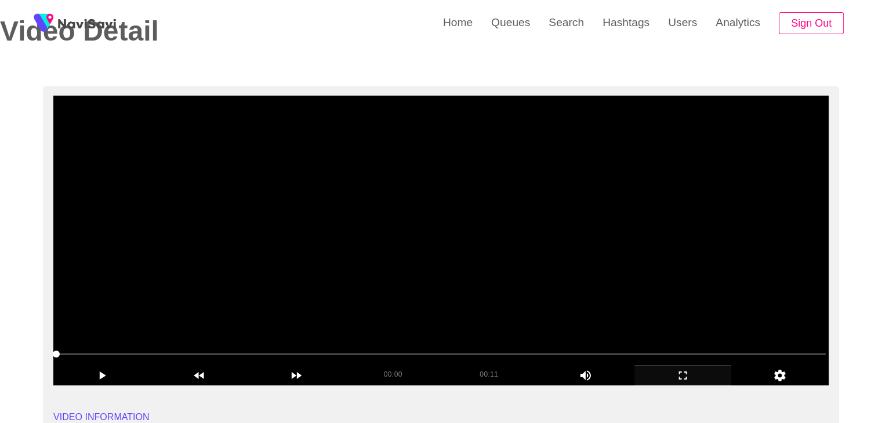
click at [415, 293] on video at bounding box center [440, 241] width 775 height 290
click at [434, 295] on video at bounding box center [440, 241] width 775 height 290
drag, startPoint x: 378, startPoint y: 350, endPoint x: 400, endPoint y: 350, distance: 22.0
drag, startPoint x: 457, startPoint y: 350, endPoint x: 464, endPoint y: 350, distance: 6.4
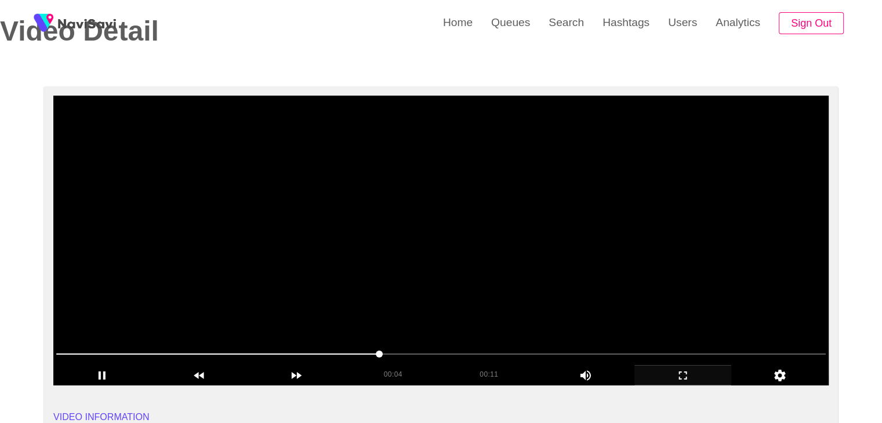
click at [464, 350] on span at bounding box center [440, 354] width 769 height 19
click at [537, 348] on span at bounding box center [440, 354] width 769 height 19
click at [686, 370] on icon "add" at bounding box center [683, 376] width 96 height 14
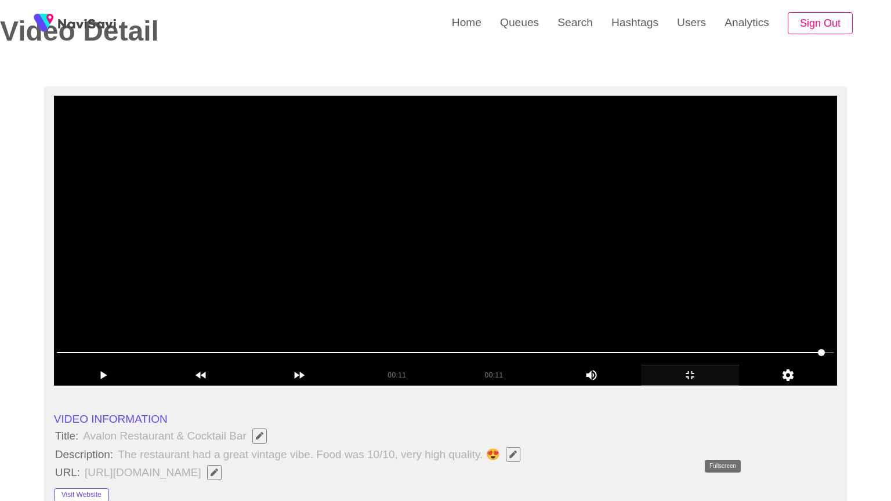
click at [701, 382] on icon "add" at bounding box center [689, 375] width 97 height 14
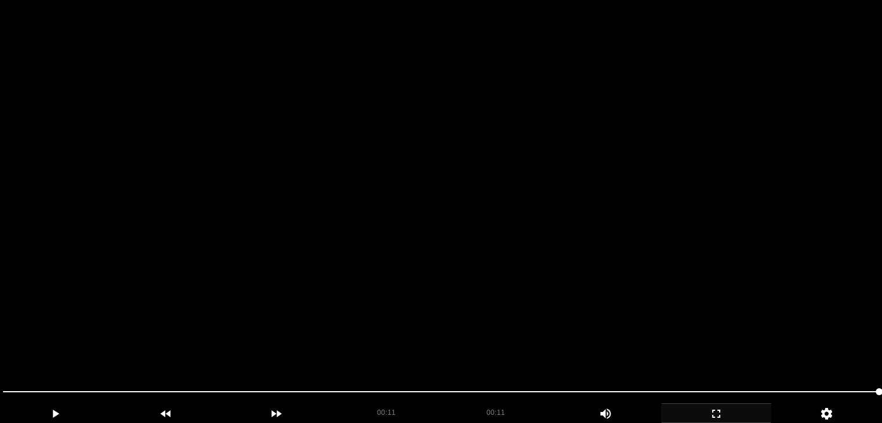
scroll to position [290, 0]
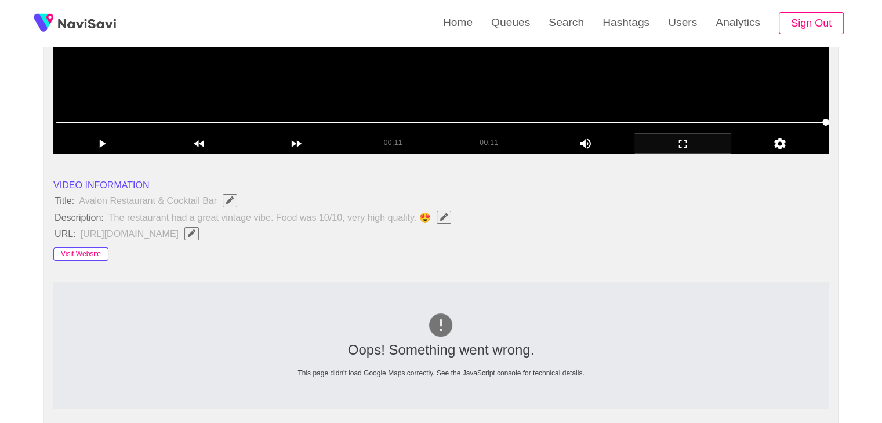
click at [95, 250] on button "Visit Website" at bounding box center [80, 255] width 55 height 14
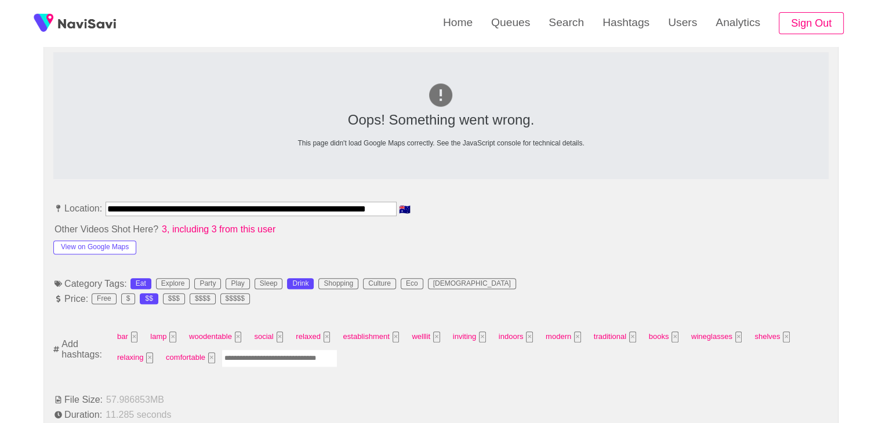
scroll to position [522, 0]
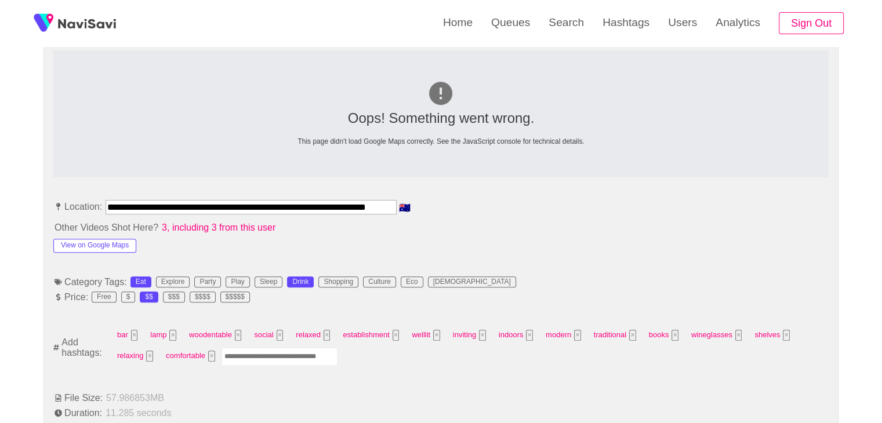
click at [271, 349] on input "Enter tag here and press return" at bounding box center [279, 357] width 116 height 18
type input "*********"
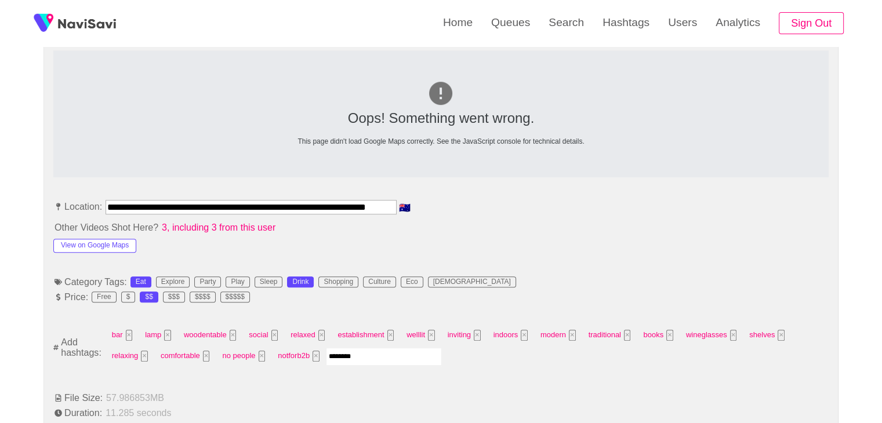
type input "*********"
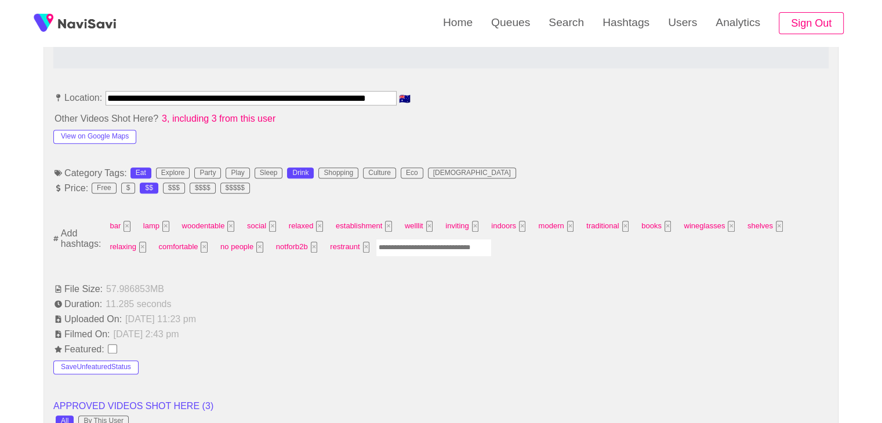
scroll to position [638, 0]
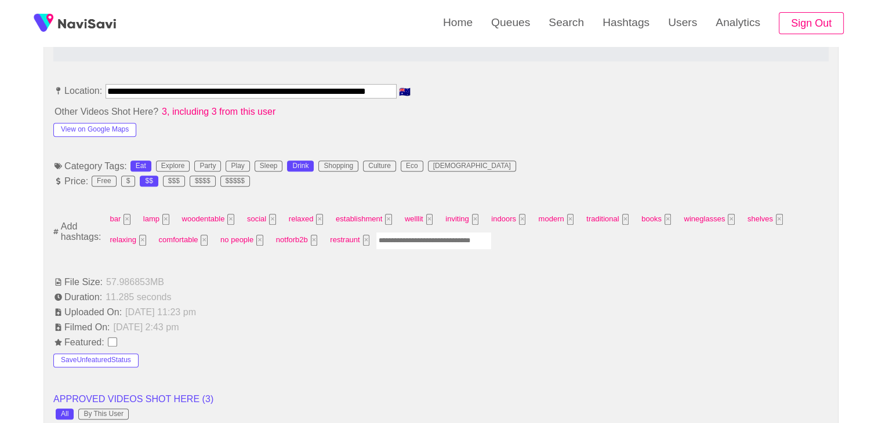
click at [391, 241] on input "Enter tag here and press return" at bounding box center [434, 241] width 116 height 18
type input "***"
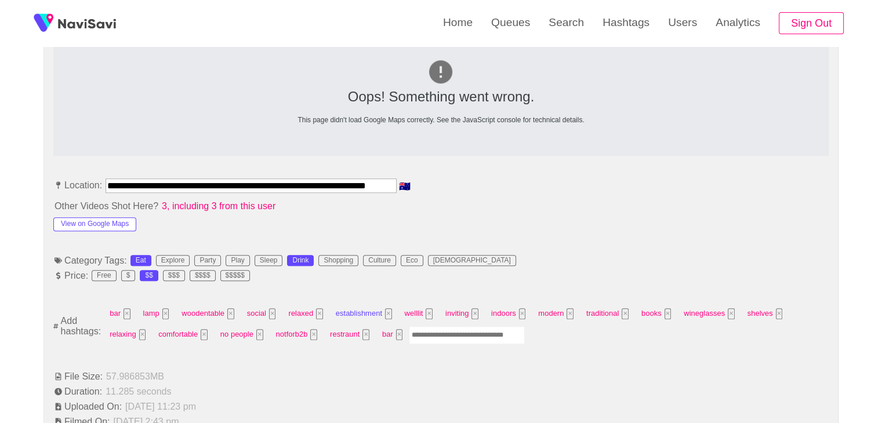
scroll to position [522, 0]
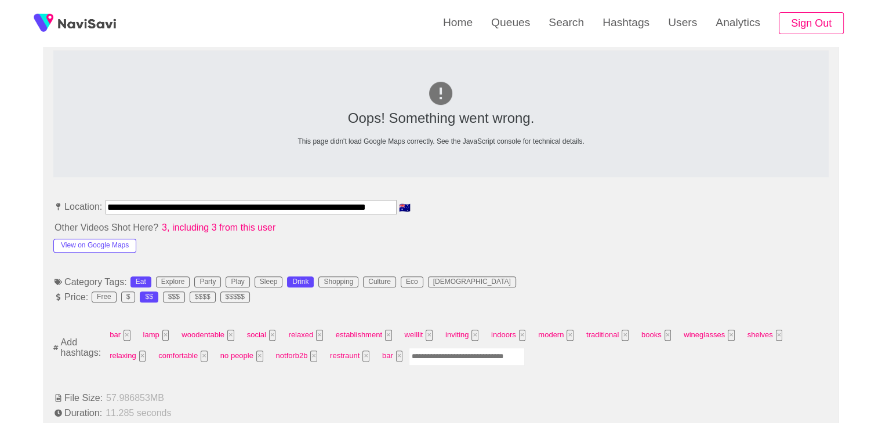
click at [427, 353] on input "Enter tag here and press return" at bounding box center [467, 357] width 116 height 18
type input "****"
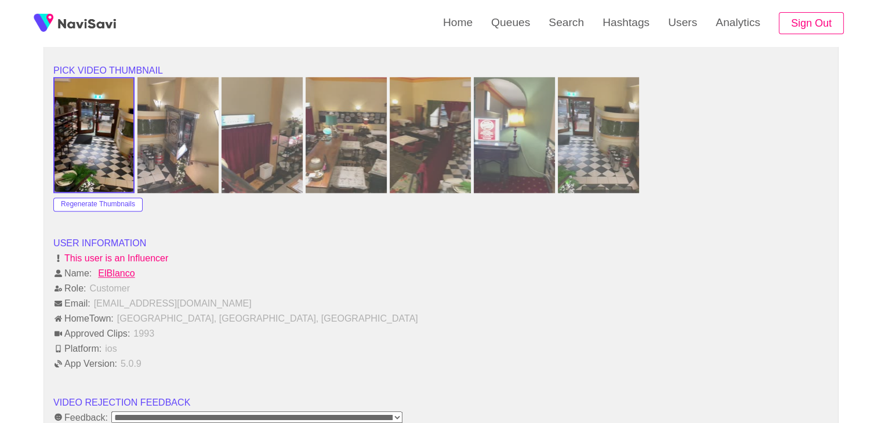
scroll to position [1391, 0]
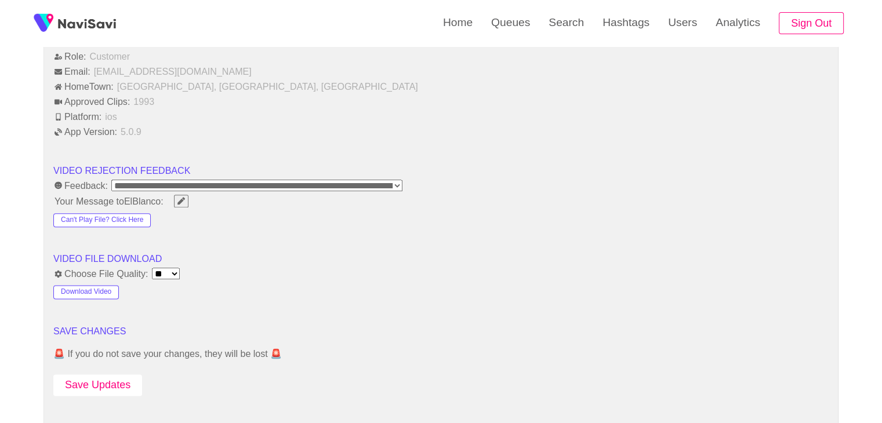
click at [107, 379] on button "Save Updates" at bounding box center [97, 385] width 89 height 21
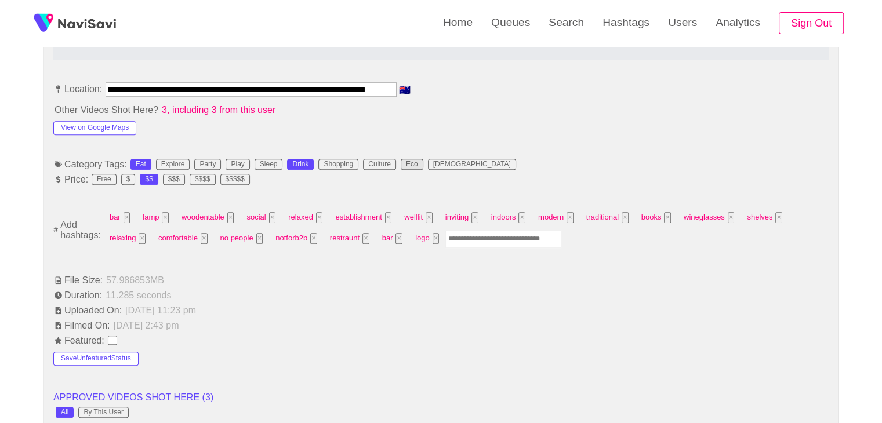
scroll to position [638, 0]
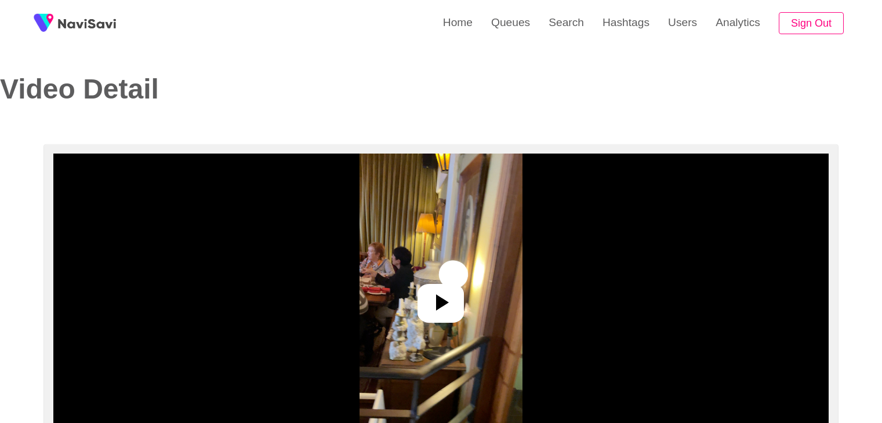
select select "**********"
select select "**"
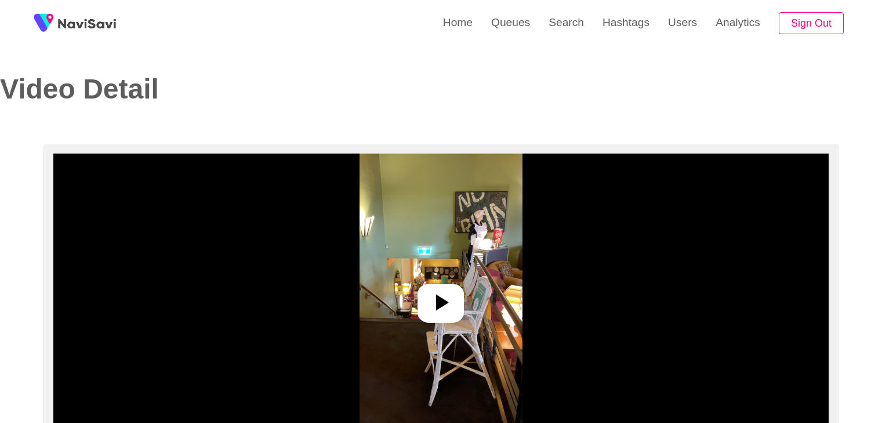
select select "**********"
select select "**"
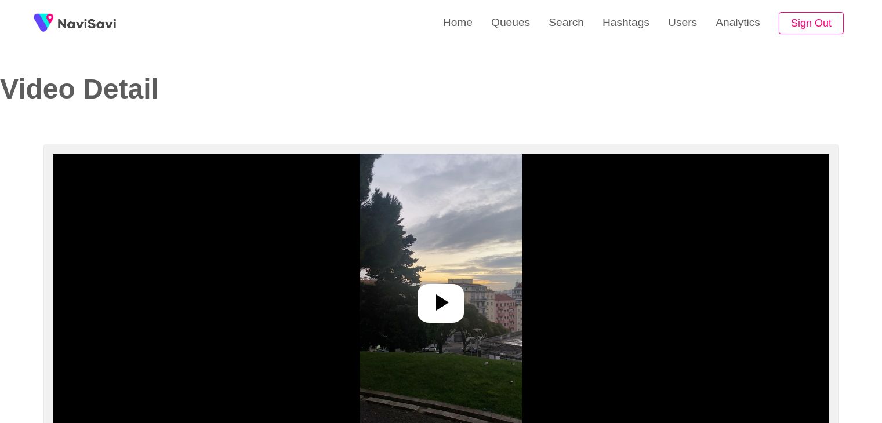
select select "**********"
select select "**"
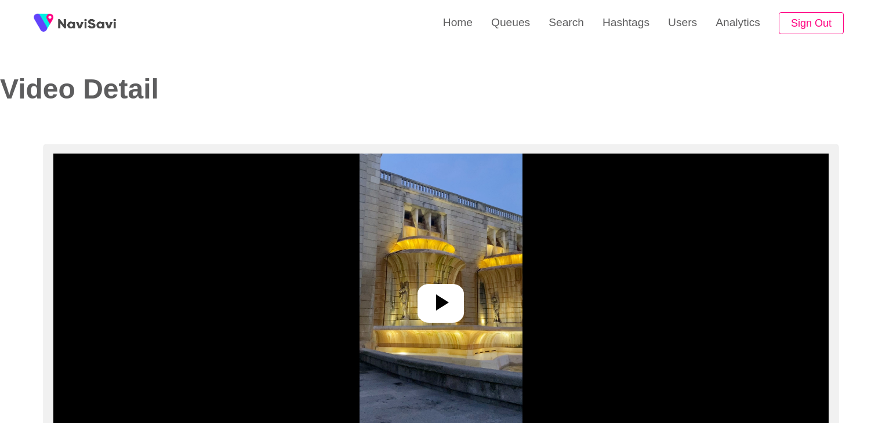
select select "**********"
select select "**"
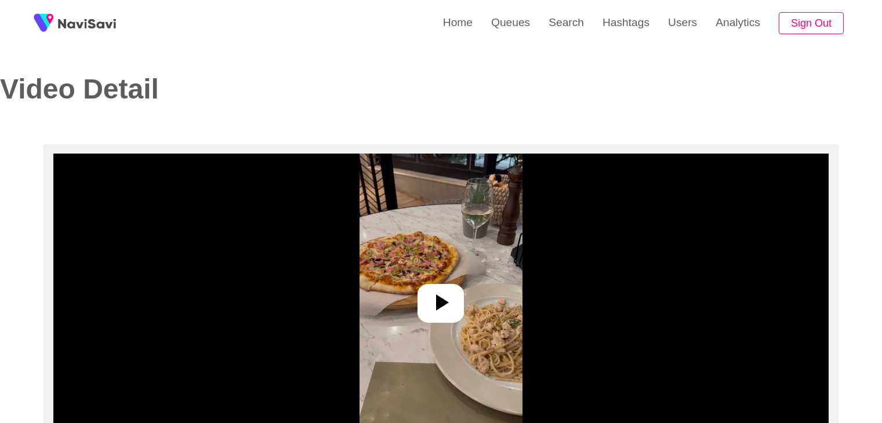
select select "**********"
select select "**"
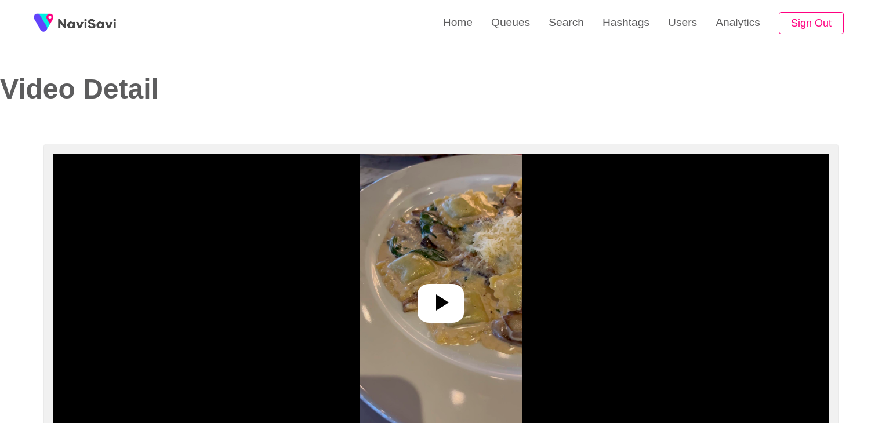
select select "**********"
select select "**"
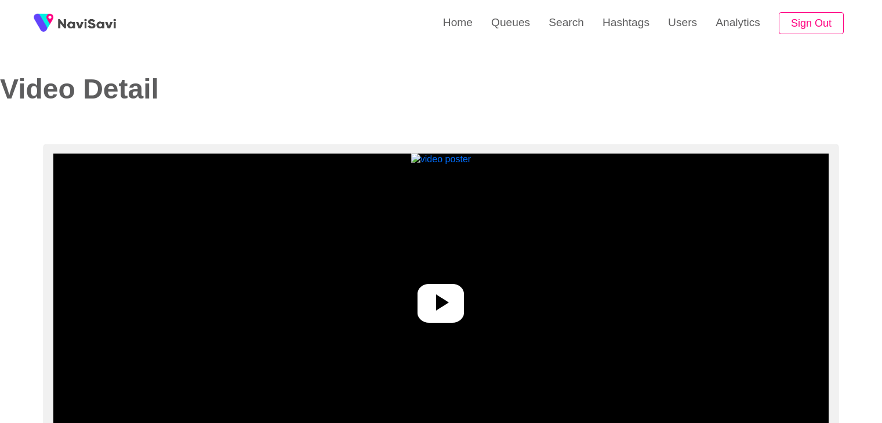
select select "**********"
select select "**"
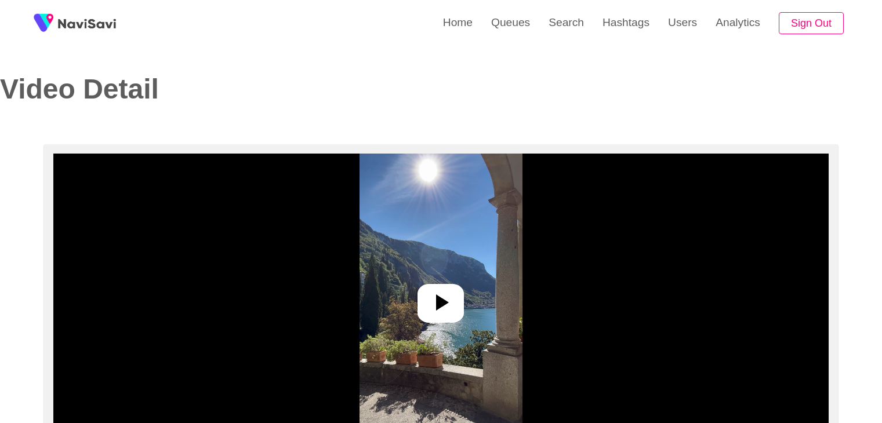
select select "**********"
select select "**"
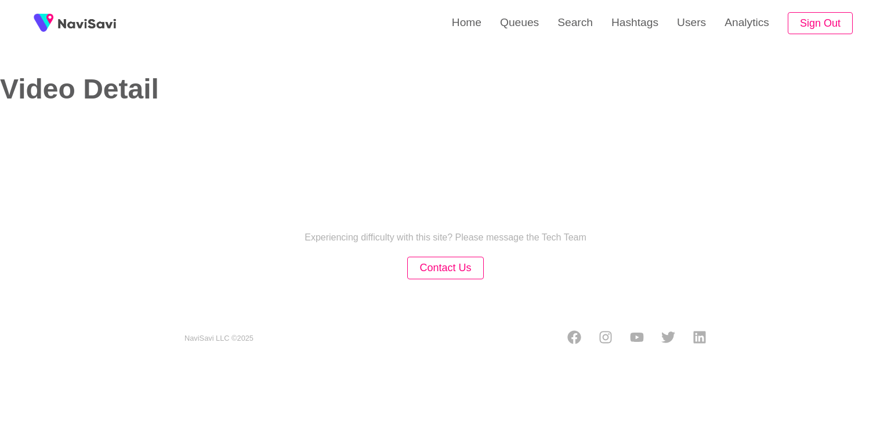
select select "**********"
select select "**"
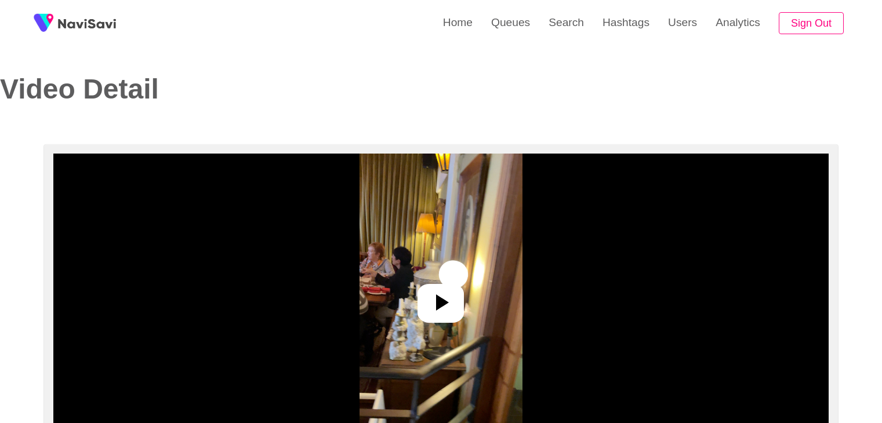
select select "**********"
select select "**"
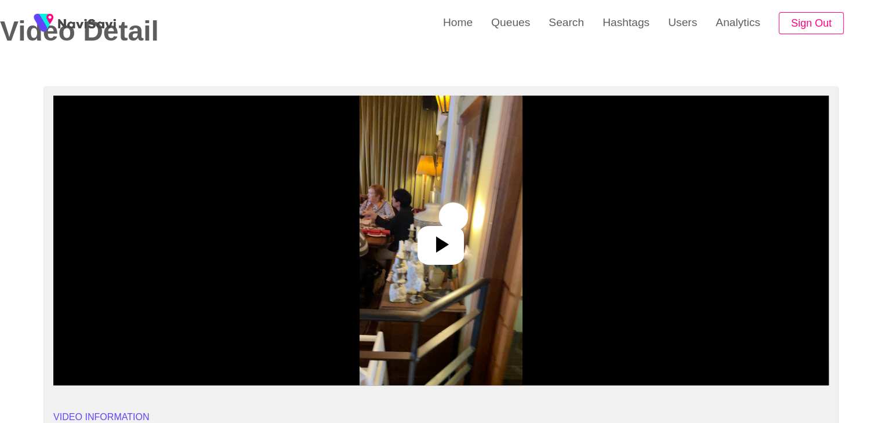
click at [431, 240] on icon at bounding box center [441, 245] width 28 height 28
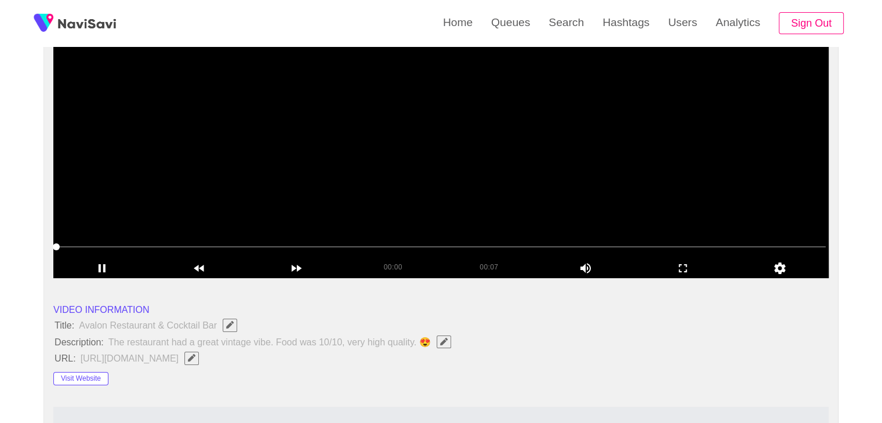
scroll to position [174, 0]
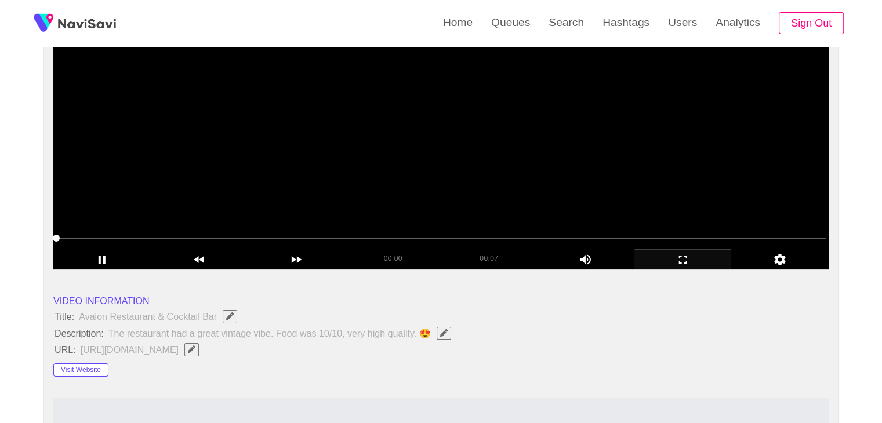
click at [687, 257] on icon "add" at bounding box center [683, 260] width 96 height 14
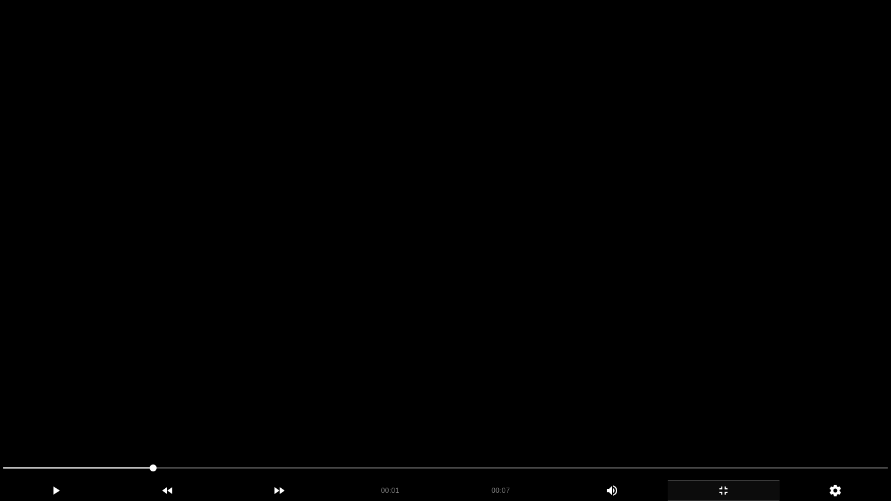
click at [630, 287] on video at bounding box center [445, 250] width 891 height 501
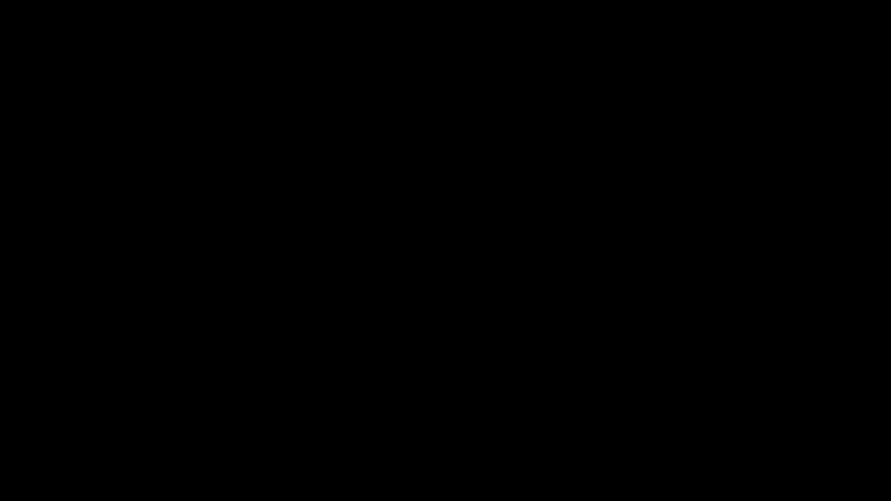
click at [726, 423] on icon "add" at bounding box center [723, 490] width 8 height 8
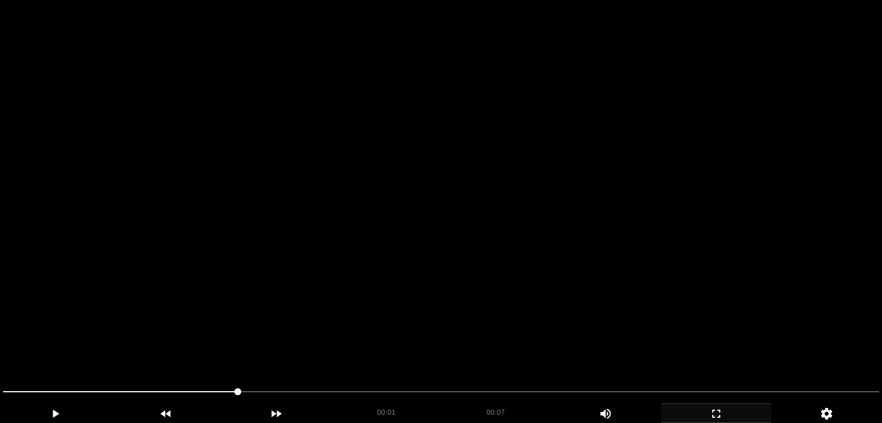
scroll to position [116, 0]
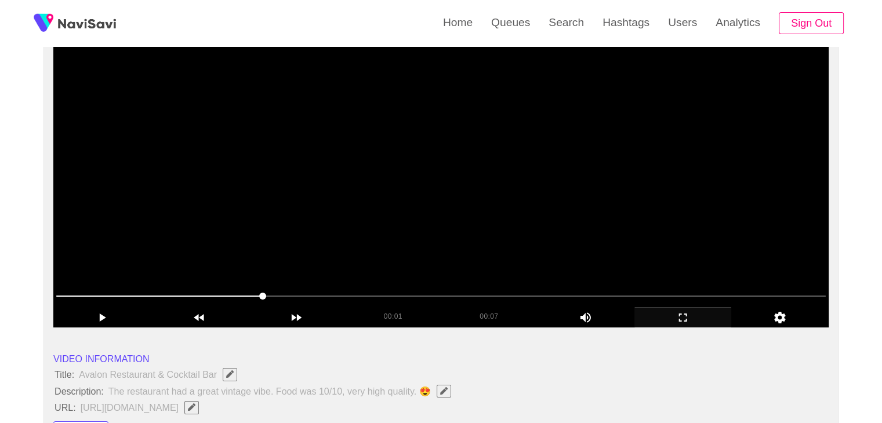
click at [309, 263] on video at bounding box center [440, 183] width 775 height 290
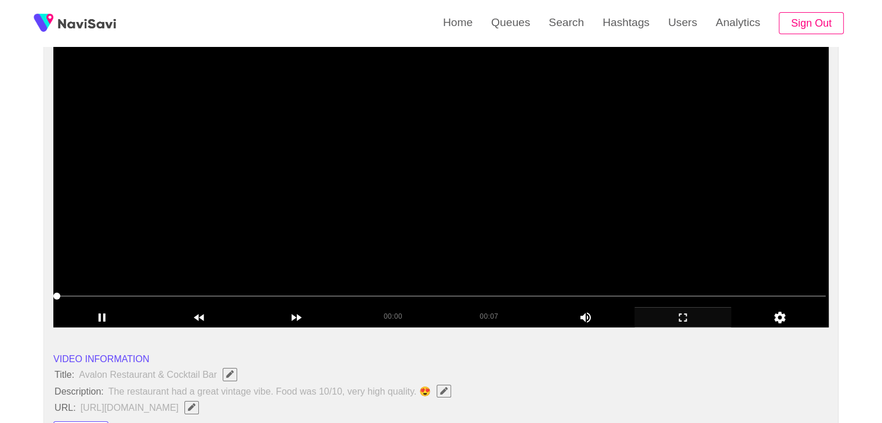
click at [445, 205] on video at bounding box center [440, 183] width 775 height 290
click at [448, 206] on video at bounding box center [440, 183] width 775 height 290
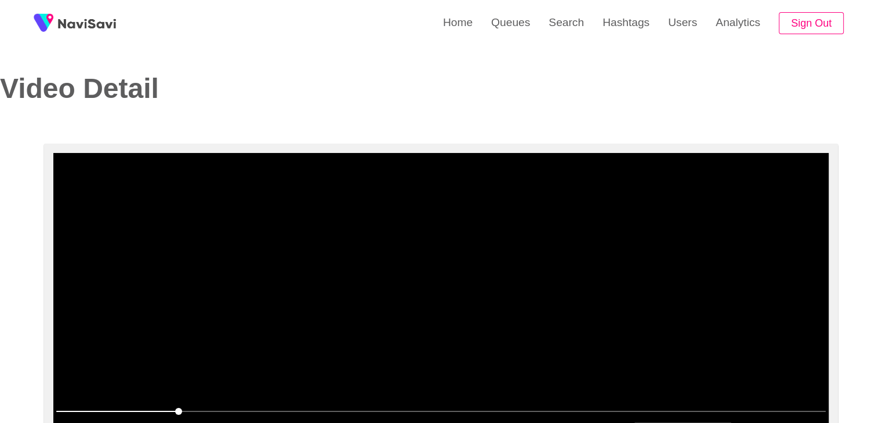
scroll to position [0, 0]
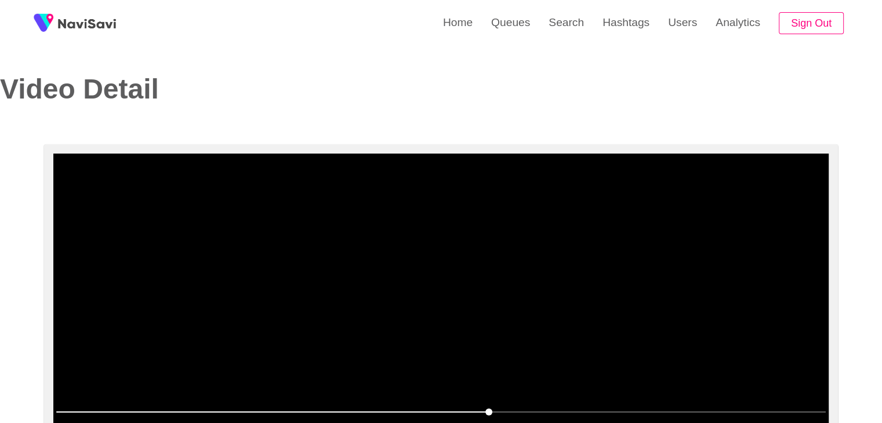
click at [216, 405] on span at bounding box center [440, 412] width 769 height 19
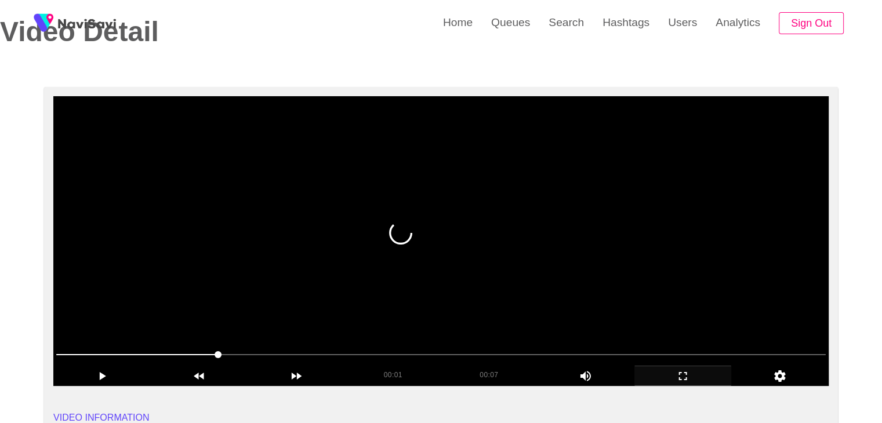
scroll to position [58, 0]
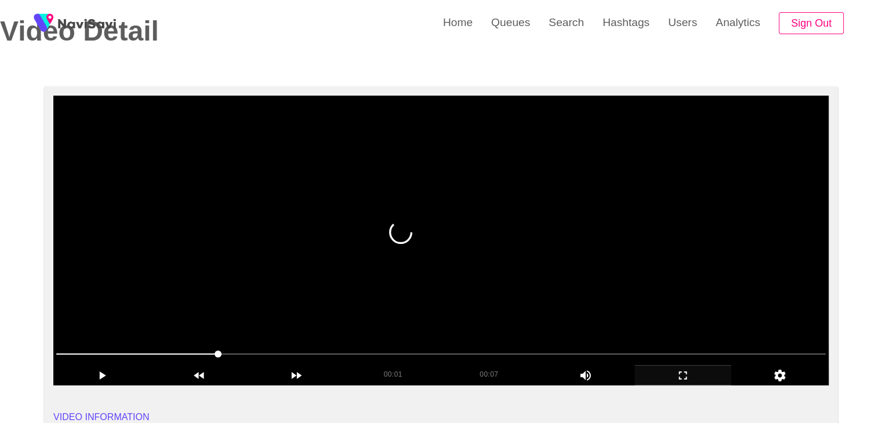
click at [490, 268] on video at bounding box center [440, 241] width 775 height 290
click at [499, 267] on video at bounding box center [440, 241] width 775 height 290
click at [485, 285] on video at bounding box center [440, 241] width 775 height 290
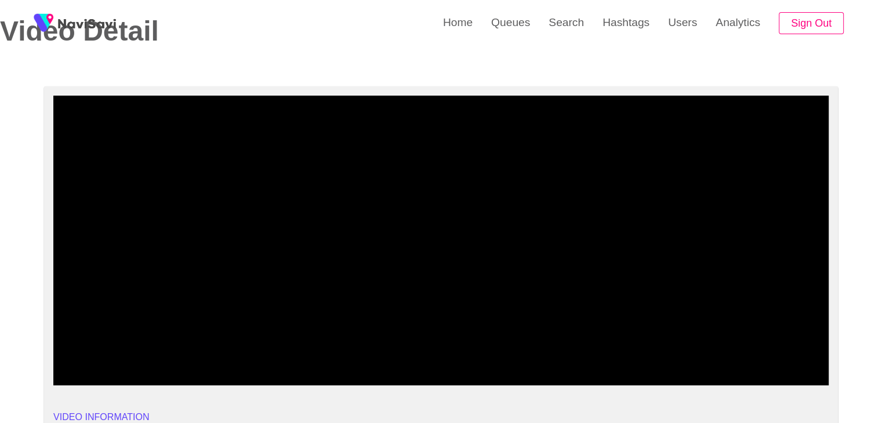
drag, startPoint x: 0, startPoint y: 339, endPoint x: 200, endPoint y: 294, distance: 204.9
click at [292, 274] on video at bounding box center [440, 241] width 775 height 290
click at [401, 260] on video at bounding box center [440, 241] width 775 height 290
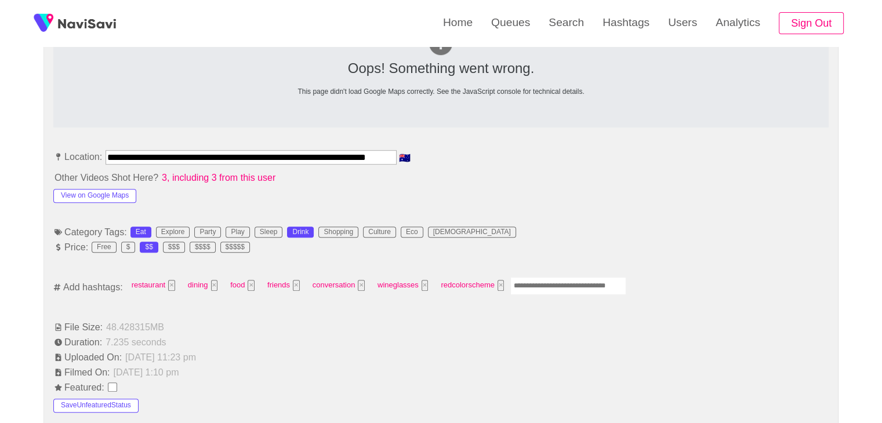
scroll to position [580, 0]
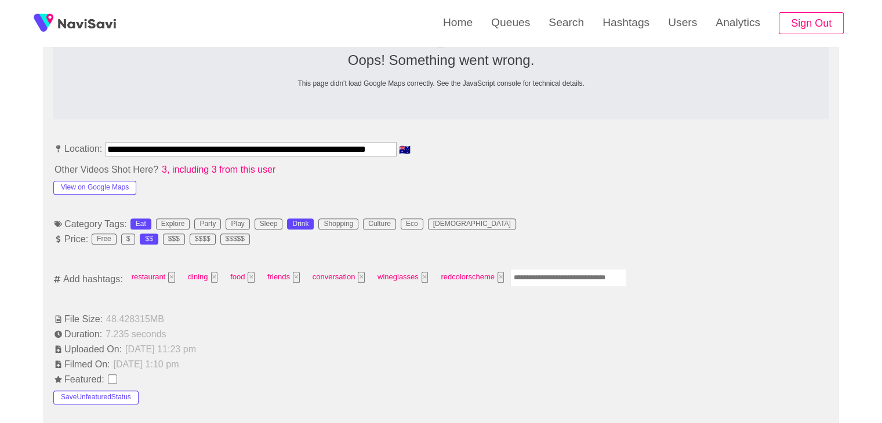
click at [530, 278] on input "Enter tag here and press return" at bounding box center [568, 278] width 116 height 18
type input "*********"
type input "***"
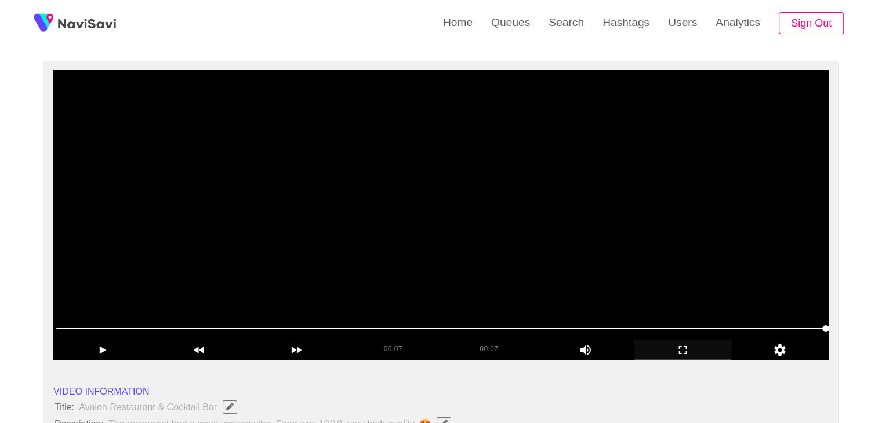
scroll to position [0, 0]
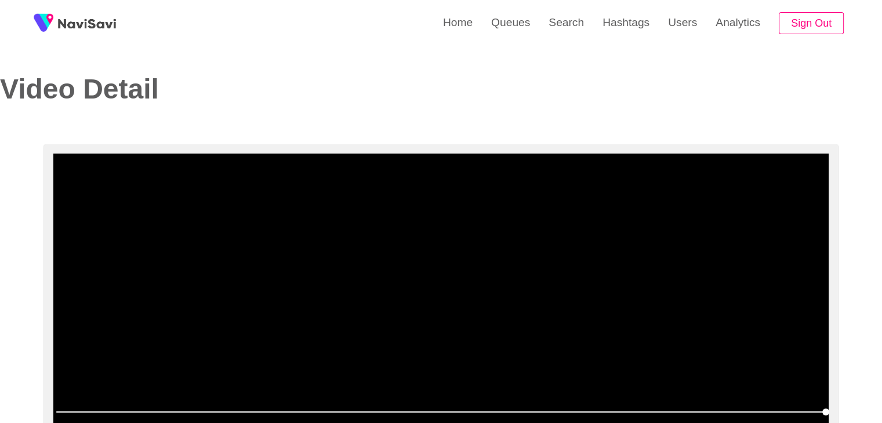
click at [445, 228] on video at bounding box center [440, 299] width 775 height 290
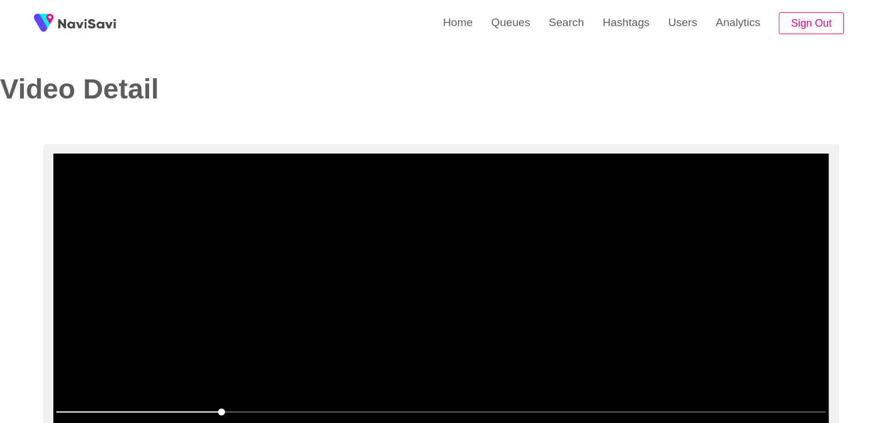
click at [550, 295] on video at bounding box center [440, 299] width 775 height 290
click at [555, 296] on video at bounding box center [440, 299] width 775 height 290
click at [573, 297] on video at bounding box center [440, 299] width 775 height 290
drag, startPoint x: 184, startPoint y: 407, endPoint x: 108, endPoint y: 384, distance: 79.4
click at [97, 399] on div at bounding box center [441, 413] width 779 height 30
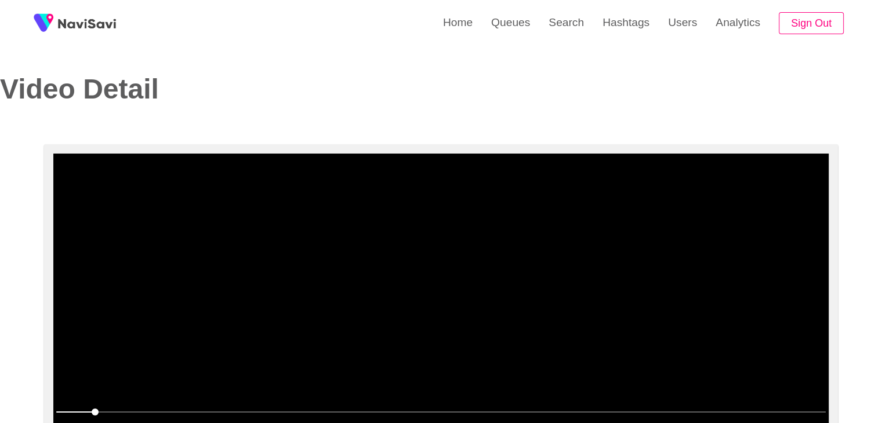
click at [575, 312] on video at bounding box center [440, 299] width 775 height 290
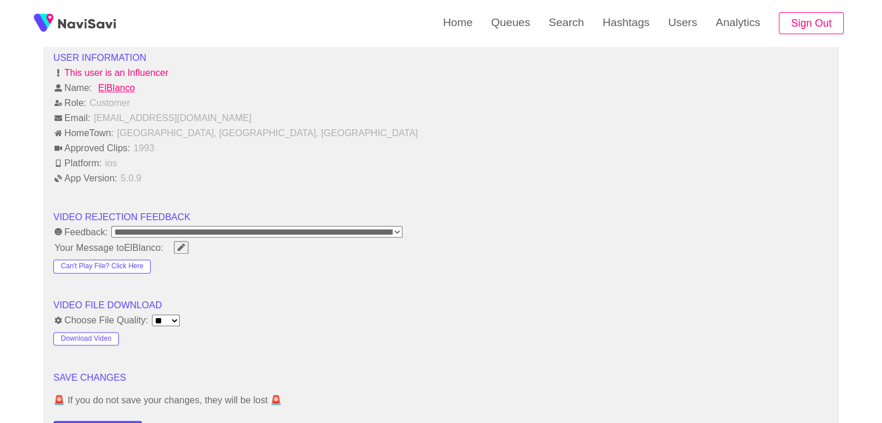
scroll to position [1507, 0]
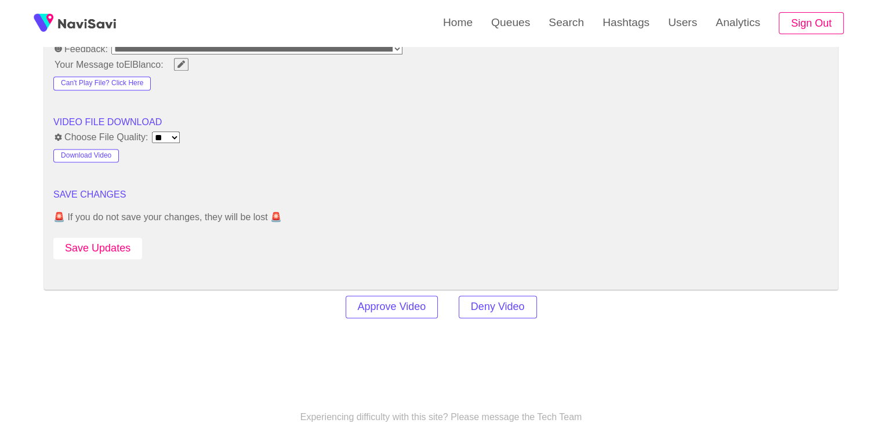
click at [111, 246] on button "Save Updates" at bounding box center [97, 248] width 89 height 21
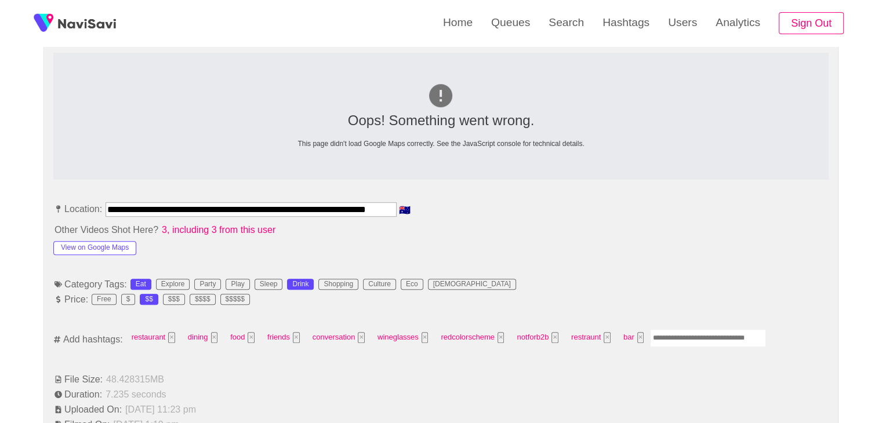
scroll to position [522, 0]
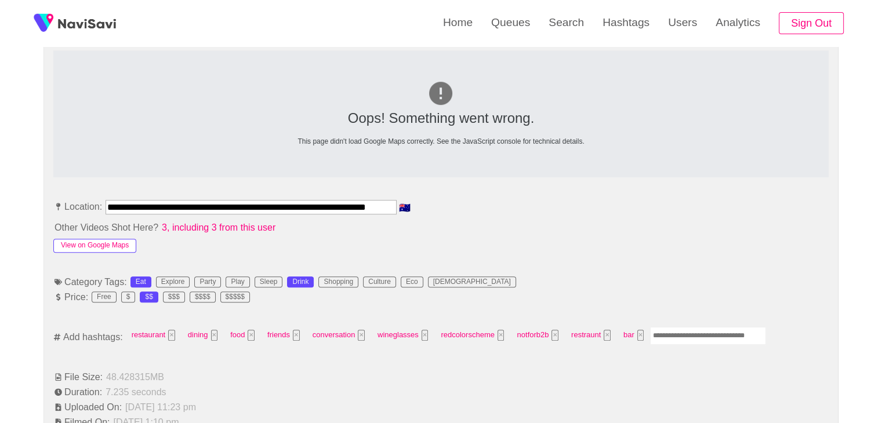
click at [114, 243] on button "View on Google Maps" at bounding box center [94, 246] width 83 height 14
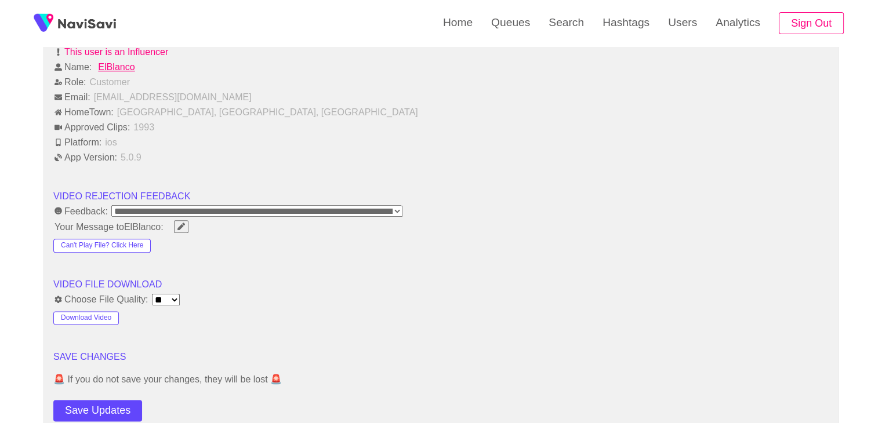
scroll to position [1507, 0]
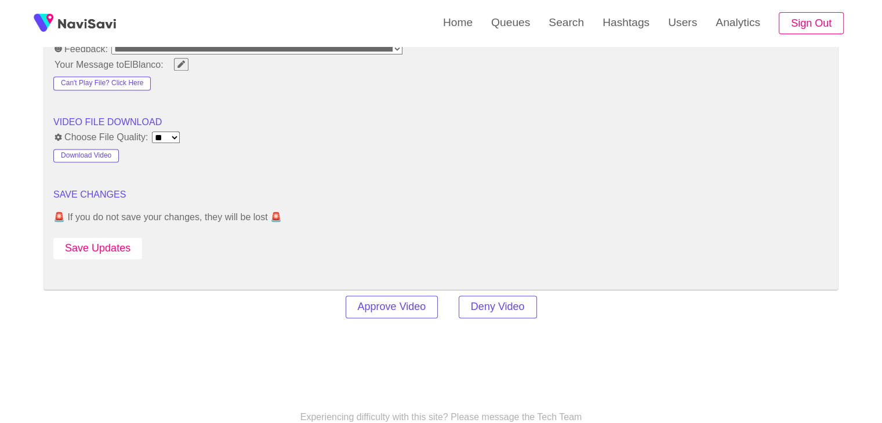
click at [118, 251] on button "Save Updates" at bounding box center [97, 248] width 89 height 21
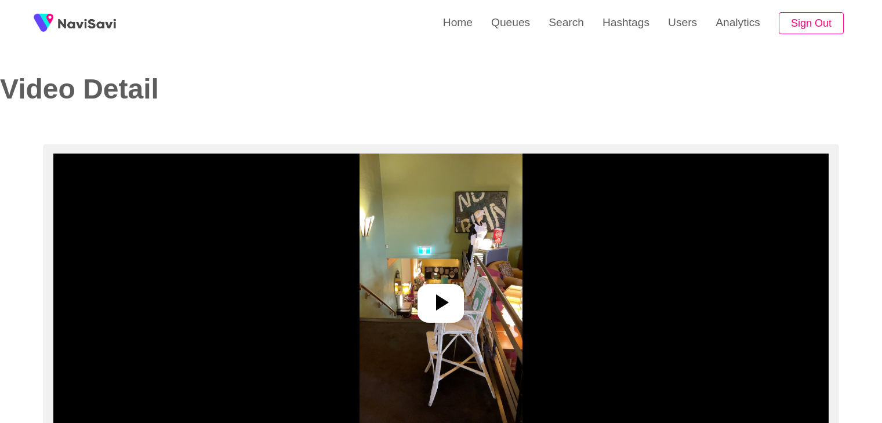
select select "**********"
select select "**"
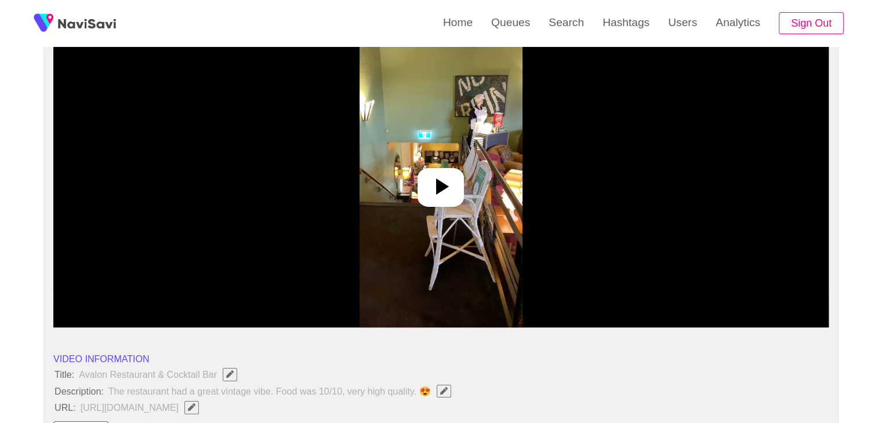
click at [452, 194] on icon at bounding box center [441, 187] width 28 height 28
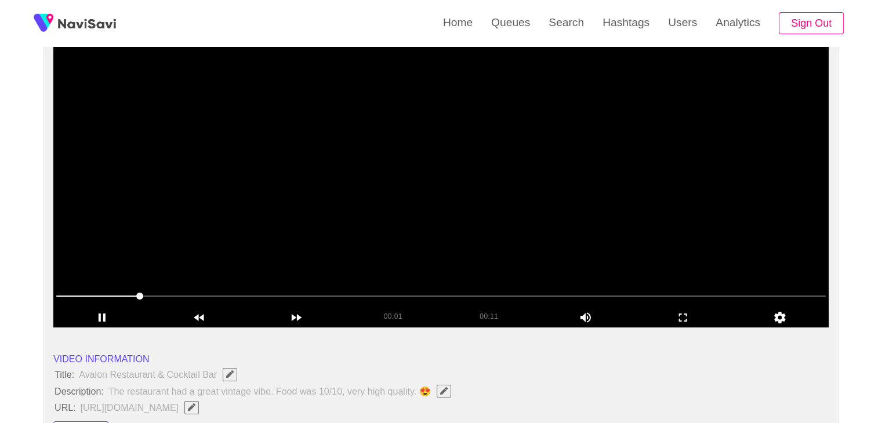
click at [526, 153] on video at bounding box center [440, 183] width 775 height 290
click at [689, 317] on icon "add" at bounding box center [683, 318] width 96 height 14
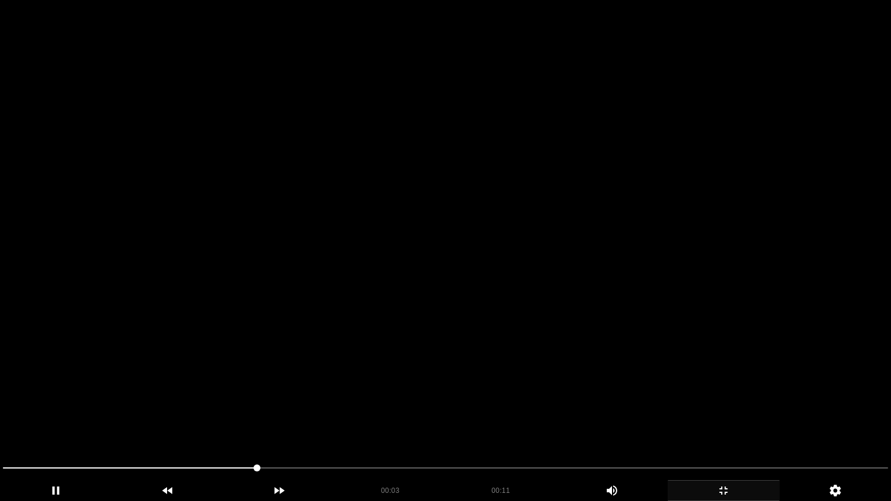
click at [756, 423] on icon "add" at bounding box center [723, 491] width 111 height 14
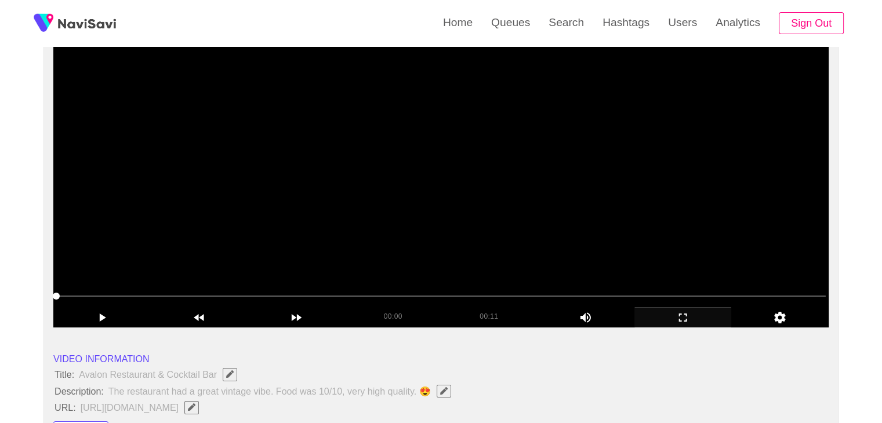
drag, startPoint x: 198, startPoint y: 290, endPoint x: 0, endPoint y: 290, distance: 198.3
click at [429, 209] on video at bounding box center [440, 183] width 775 height 290
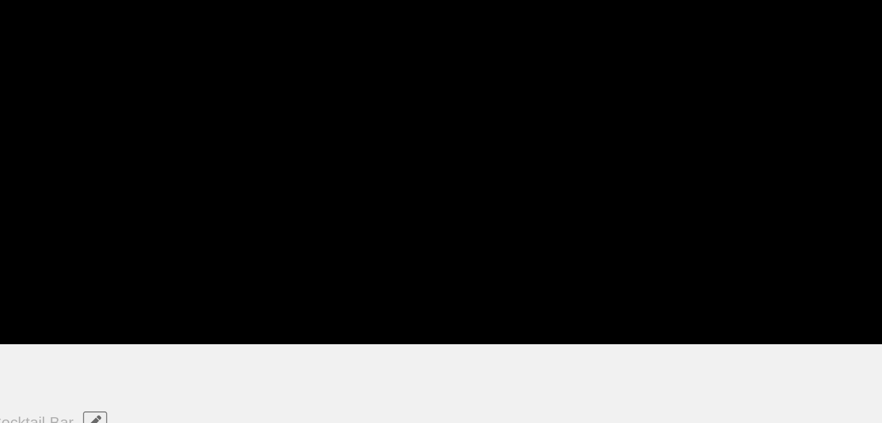
scroll to position [80, 0]
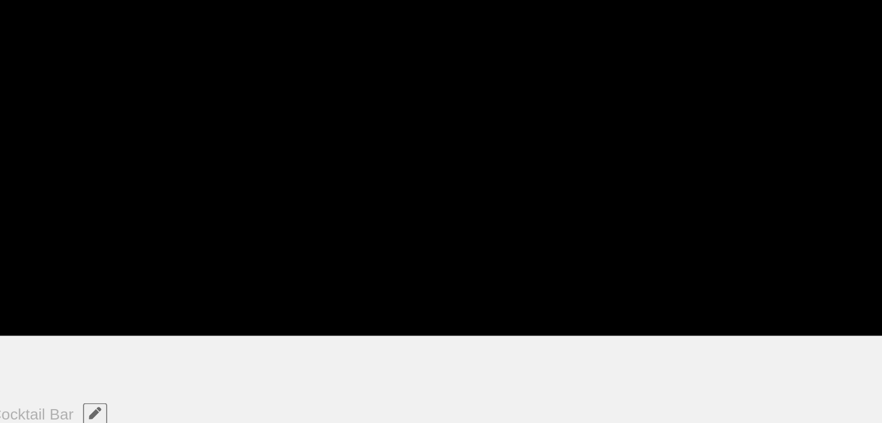
drag, startPoint x: 387, startPoint y: 333, endPoint x: 235, endPoint y: 328, distance: 152.6
click at [235, 328] on span at bounding box center [440, 332] width 769 height 19
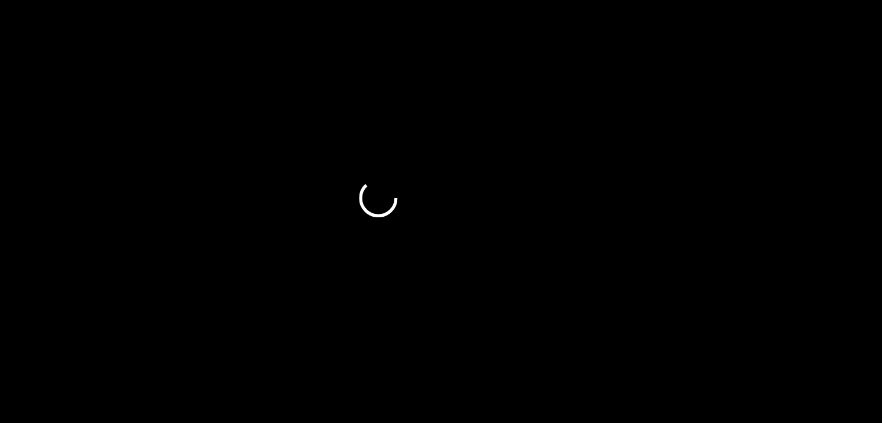
drag, startPoint x: 234, startPoint y: 332, endPoint x: 172, endPoint y: 345, distance: 62.9
click at [172, 345] on div "00:02 00:11 Picture In Picture 1" at bounding box center [440, 343] width 775 height 41
click at [281, 280] on video at bounding box center [440, 219] width 775 height 290
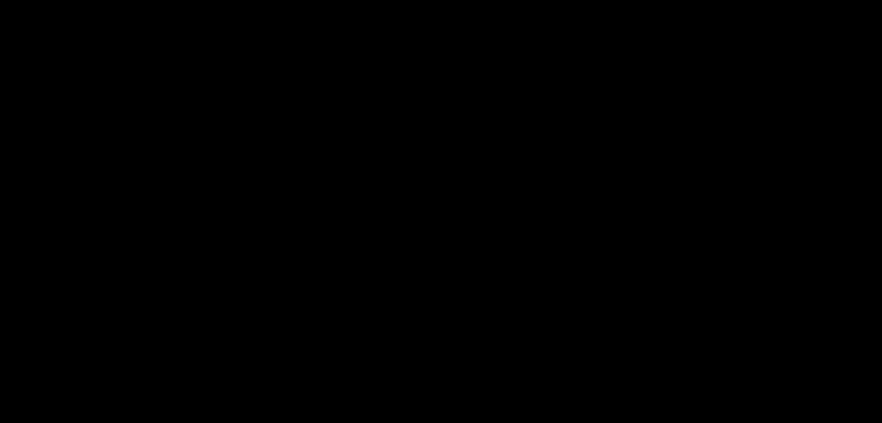
click at [281, 280] on video at bounding box center [440, 219] width 775 height 290
drag, startPoint x: 308, startPoint y: 333, endPoint x: 177, endPoint y: 335, distance: 131.6
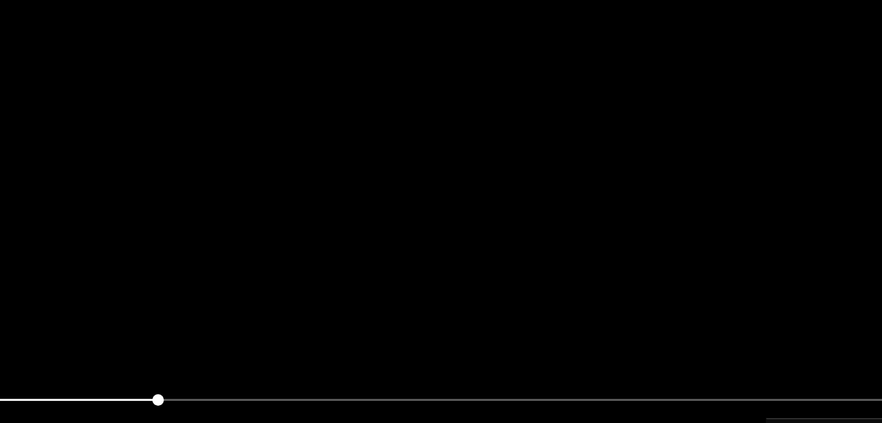
click at [271, 282] on video at bounding box center [440, 219] width 775 height 290
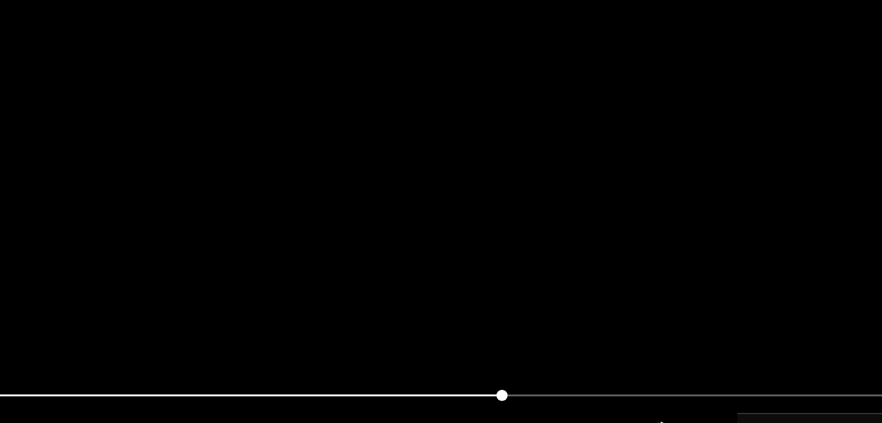
click at [474, 229] on video at bounding box center [440, 219] width 775 height 290
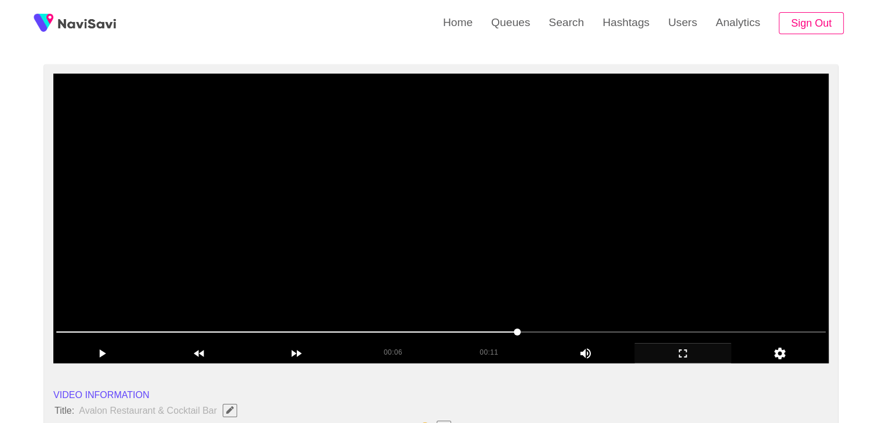
click at [481, 231] on video at bounding box center [440, 219] width 775 height 290
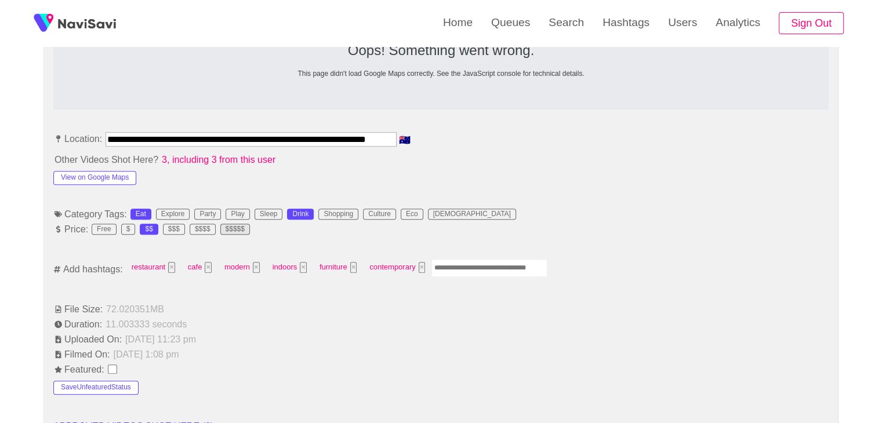
scroll to position [602, 0]
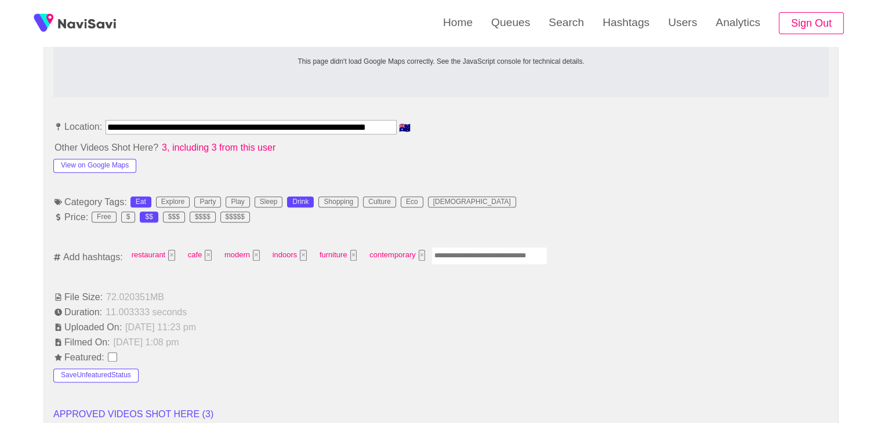
click at [459, 251] on input "Enter tag here and press return" at bounding box center [489, 256] width 116 height 18
type input "*********"
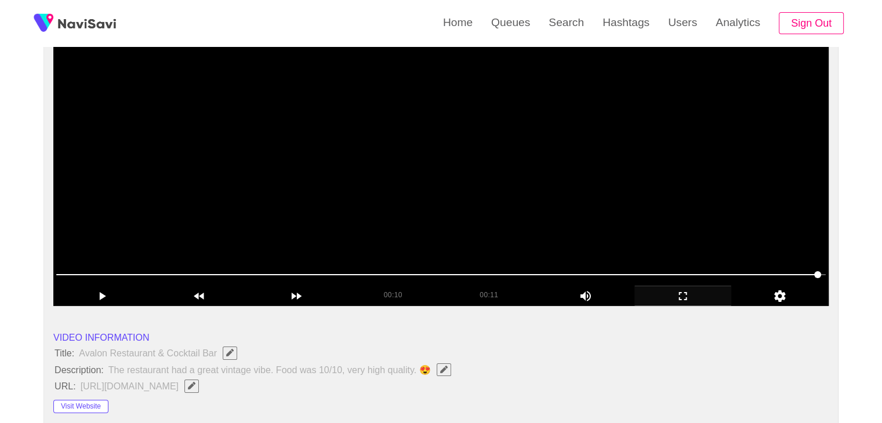
scroll to position [80, 0]
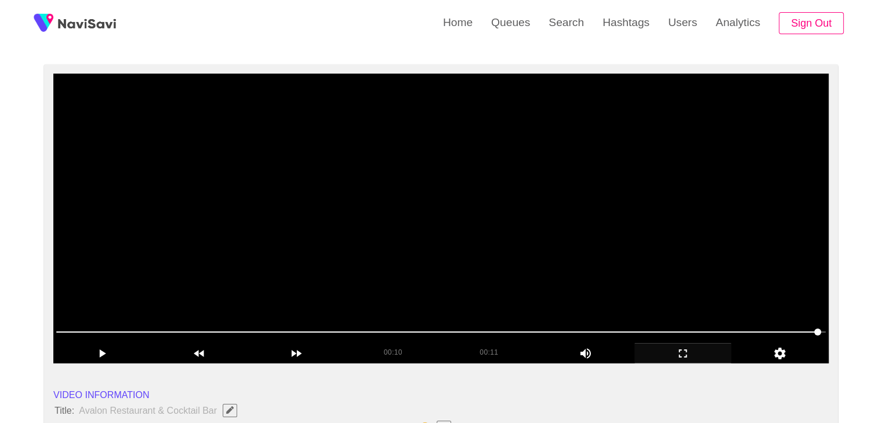
click at [428, 316] on video at bounding box center [440, 219] width 775 height 290
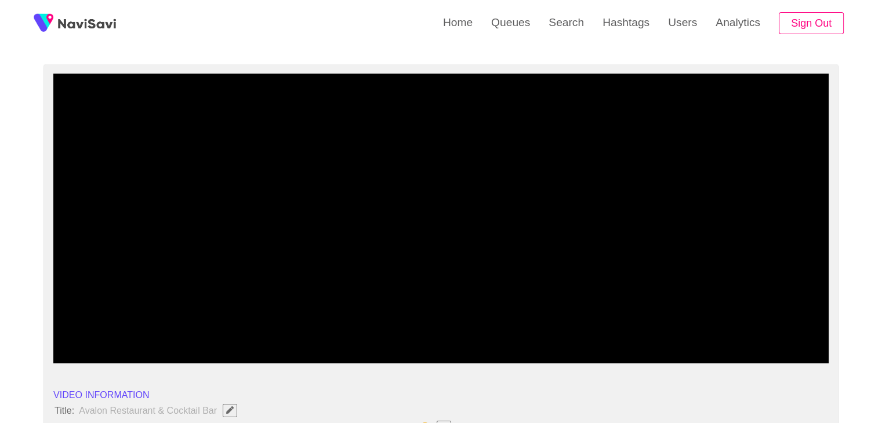
click at [434, 322] on div at bounding box center [441, 333] width 779 height 30
click at [434, 264] on video at bounding box center [440, 219] width 775 height 290
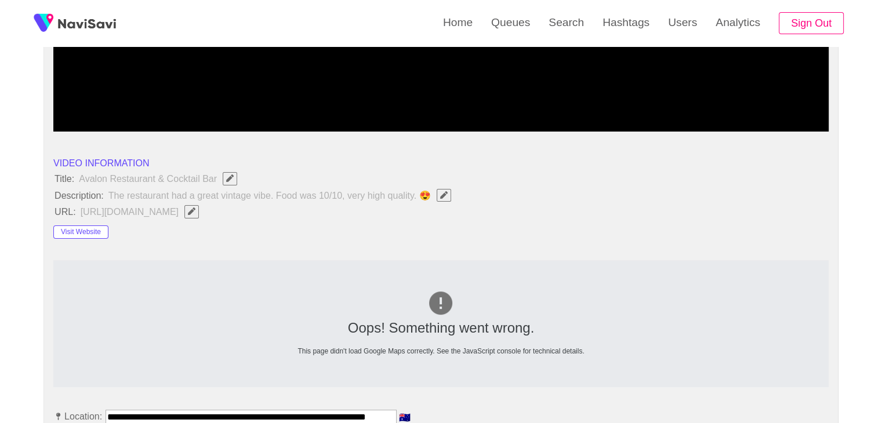
scroll to position [544, 0]
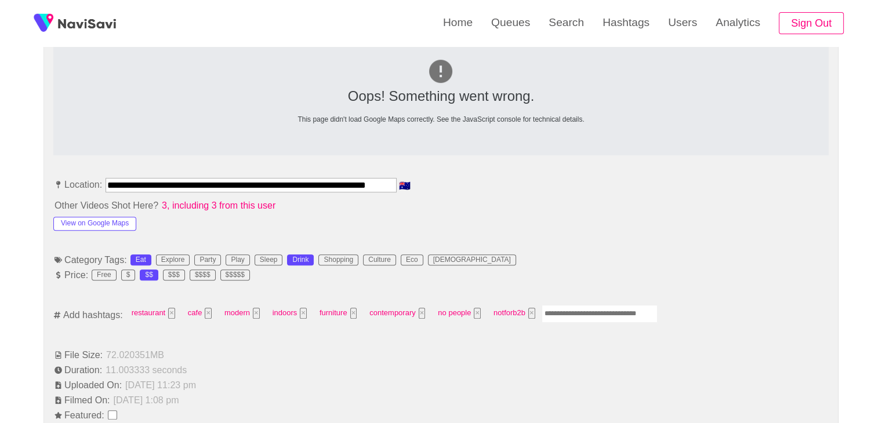
click at [588, 310] on input "Enter tag here and press return" at bounding box center [599, 314] width 116 height 18
type input "****"
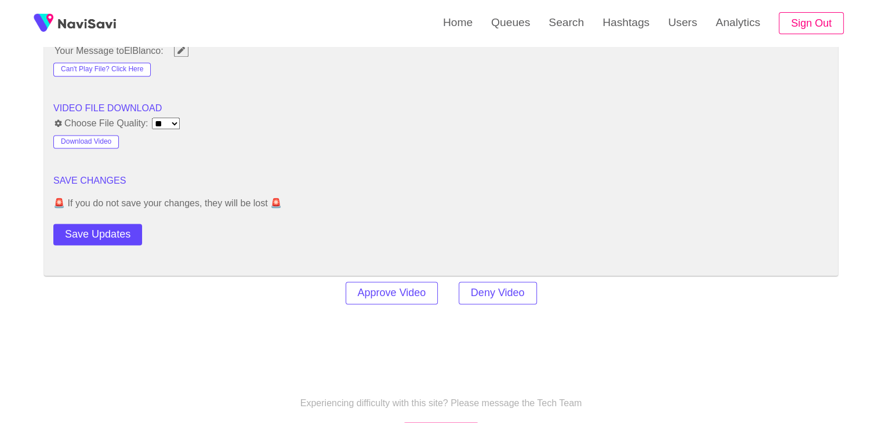
scroll to position [1529, 0]
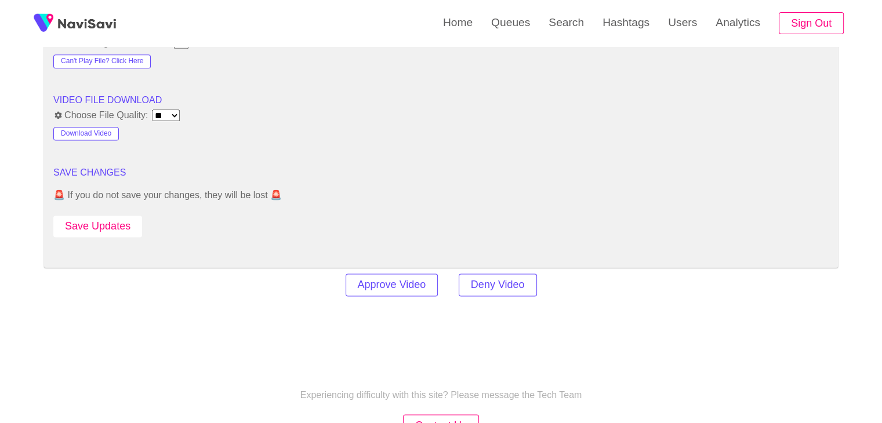
click at [93, 226] on button "Save Updates" at bounding box center [97, 226] width 89 height 21
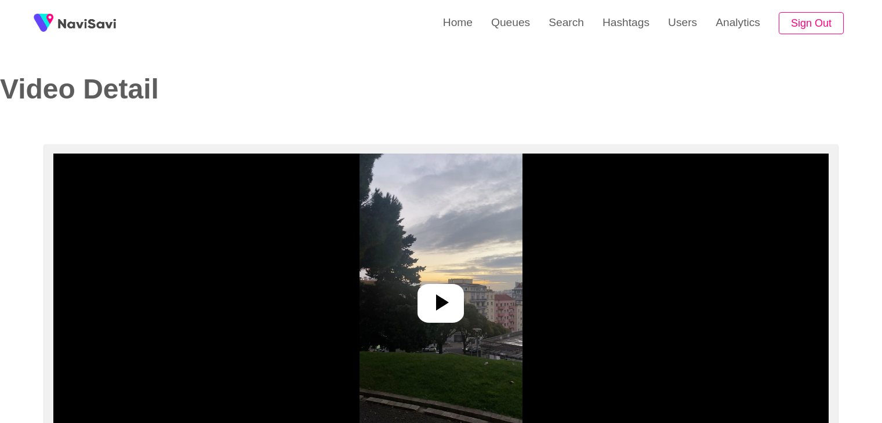
select select "**********"
select select "**"
click at [455, 296] on icon at bounding box center [441, 303] width 28 height 28
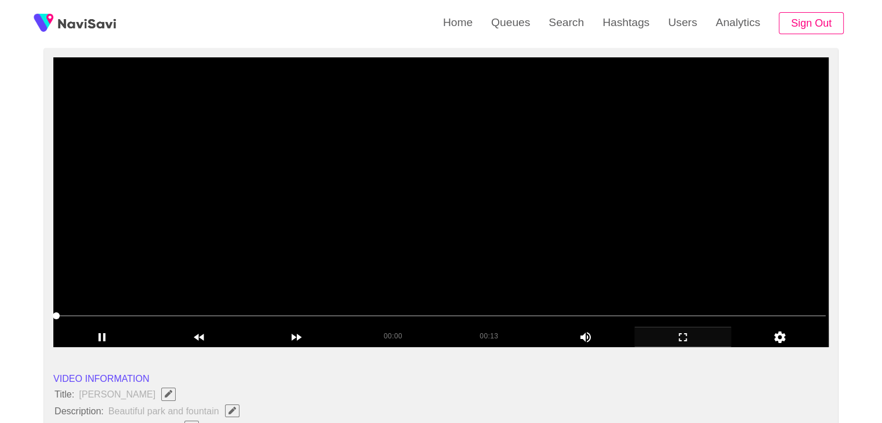
scroll to position [116, 0]
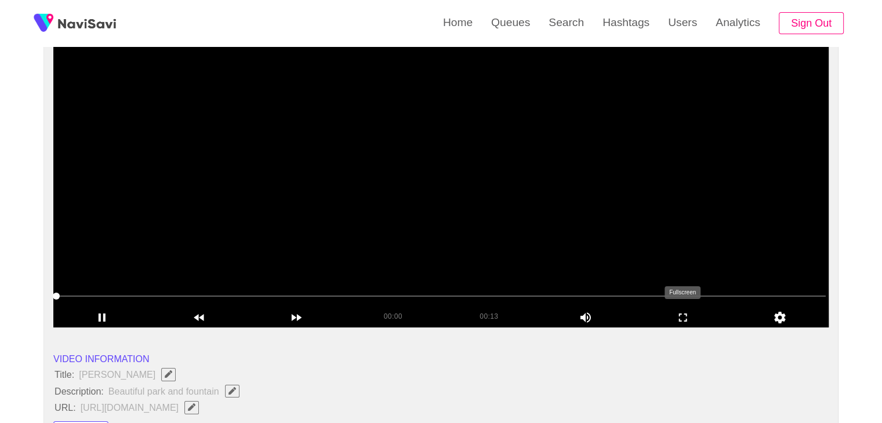
click at [677, 314] on icon "add" at bounding box center [683, 318] width 96 height 14
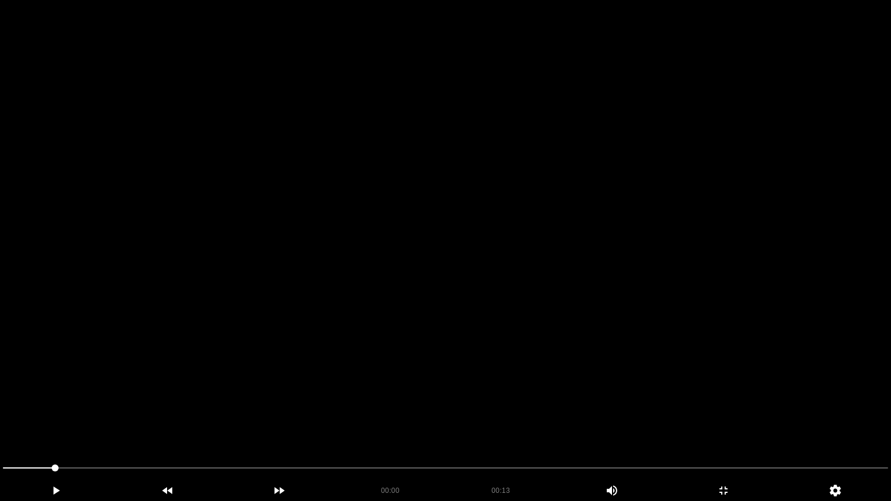
click at [392, 343] on video at bounding box center [445, 250] width 891 height 501
click at [712, 423] on div "add" at bounding box center [723, 490] width 112 height 21
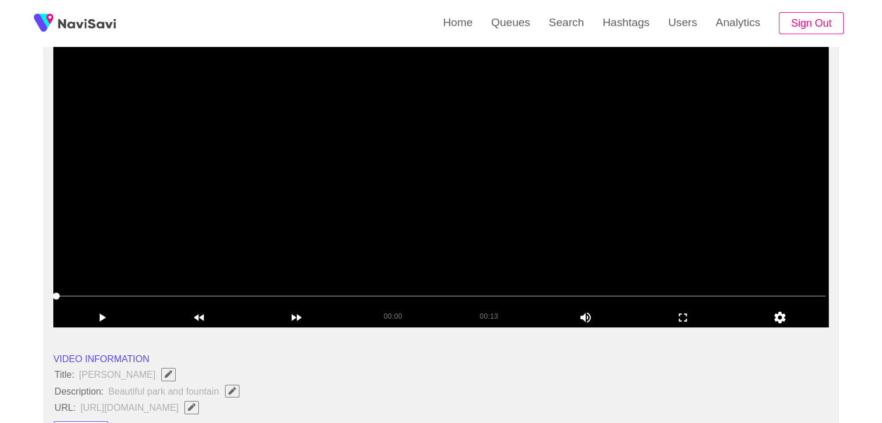
drag, startPoint x: 118, startPoint y: 304, endPoint x: 0, endPoint y: 325, distance: 119.6
click at [166, 250] on video at bounding box center [440, 183] width 775 height 290
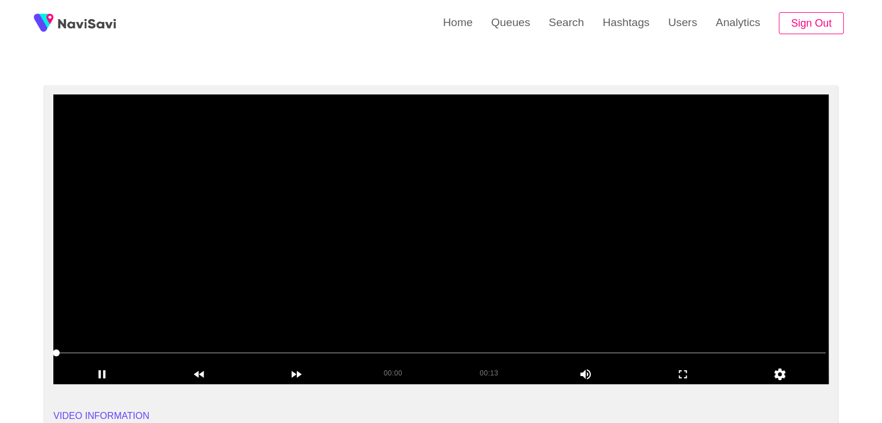
scroll to position [58, 0]
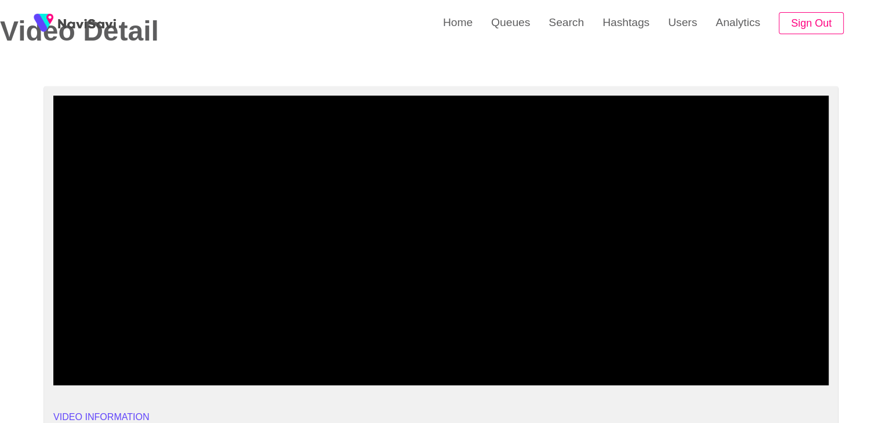
drag, startPoint x: 137, startPoint y: 351, endPoint x: 17, endPoint y: 336, distance: 120.9
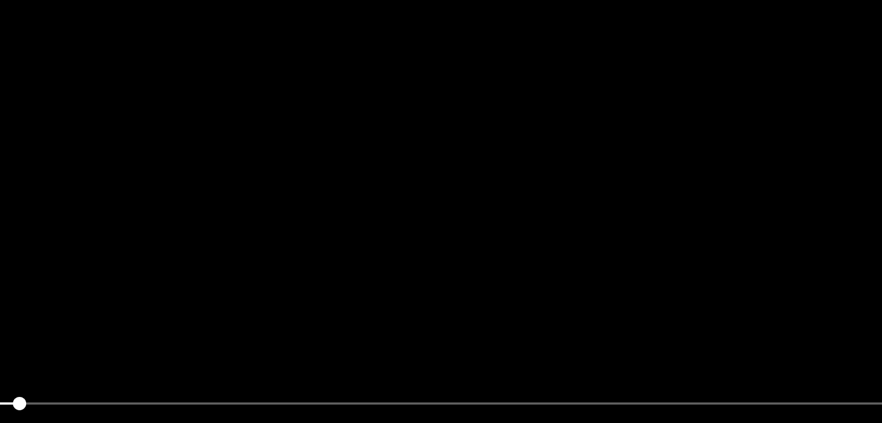
click at [474, 266] on video at bounding box center [440, 241] width 775 height 290
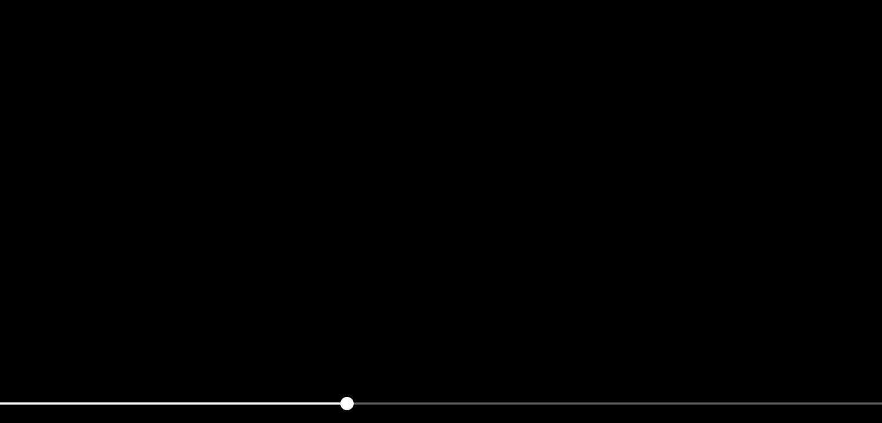
scroll to position [57, 0]
click at [474, 266] on video at bounding box center [440, 241] width 775 height 290
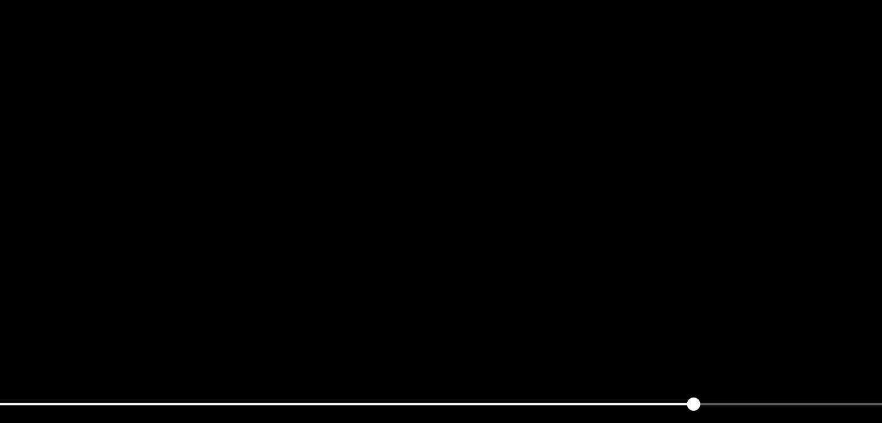
click at [474, 266] on video at bounding box center [440, 241] width 775 height 290
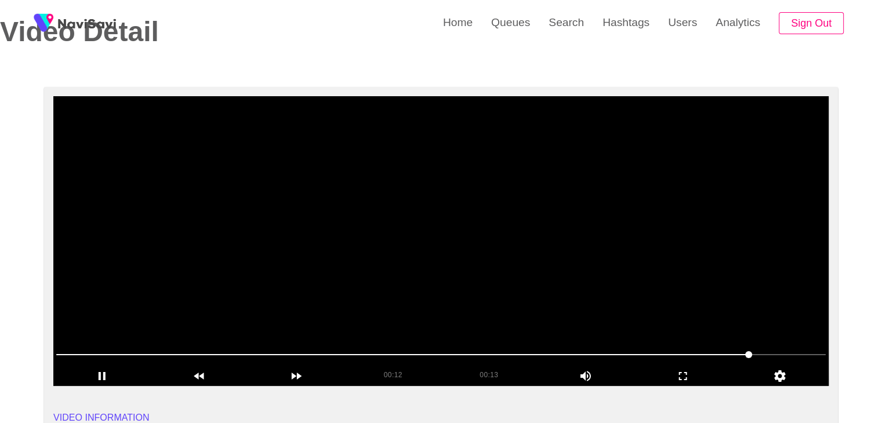
click at [550, 215] on video at bounding box center [440, 241] width 775 height 290
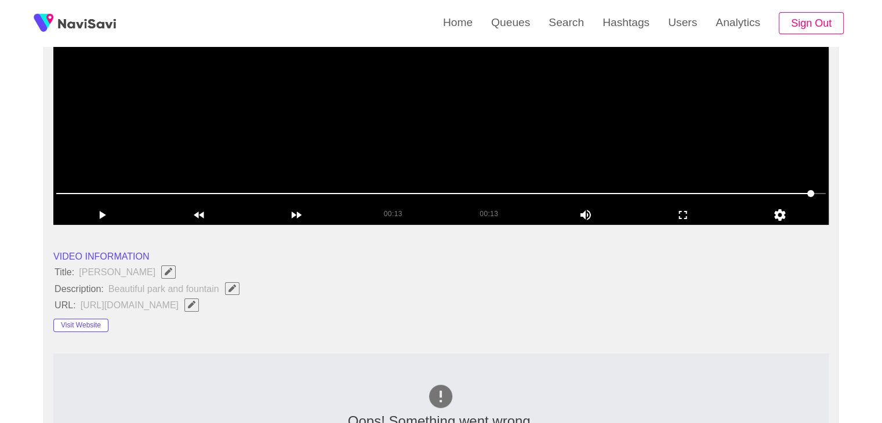
scroll to position [231, 0]
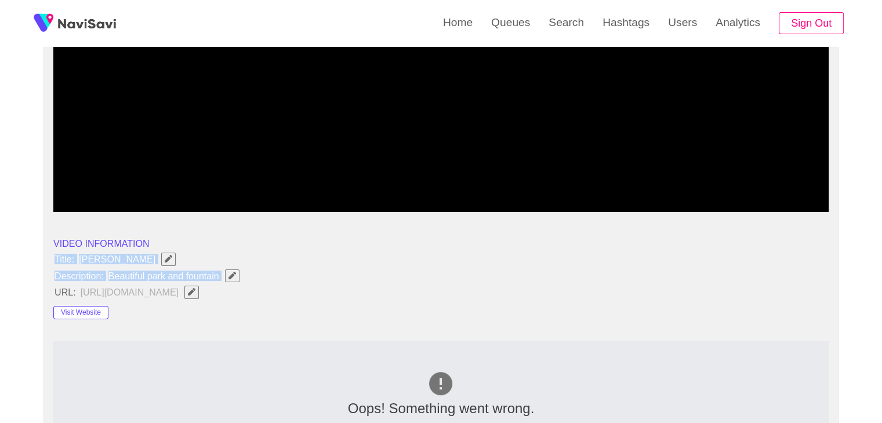
drag, startPoint x: 52, startPoint y: 256, endPoint x: 227, endPoint y: 277, distance: 175.8
copy ul "Title: Fonte Luminosa Description: Beautiful park and fountain"
click at [234, 274] on icon "Edit Field" at bounding box center [232, 276] width 8 height 8
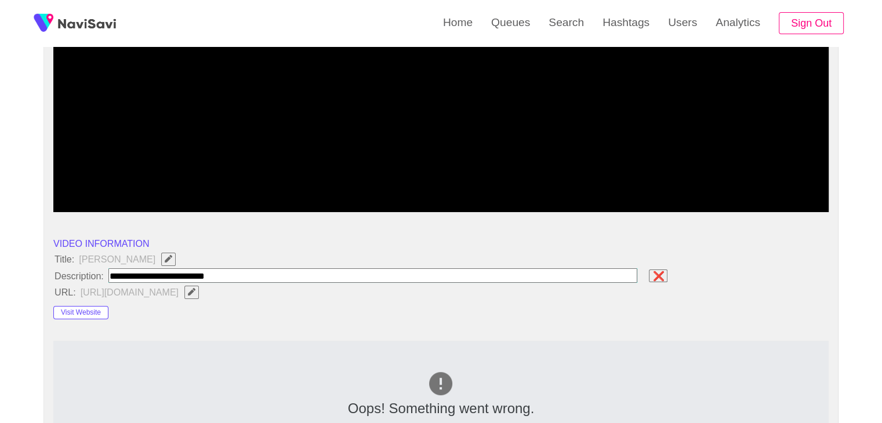
type input "**********"
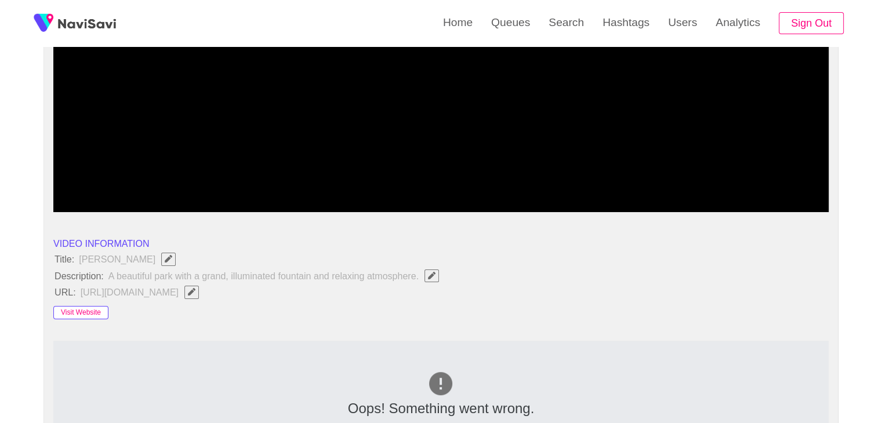
click at [77, 309] on button "Visit Website" at bounding box center [80, 313] width 55 height 14
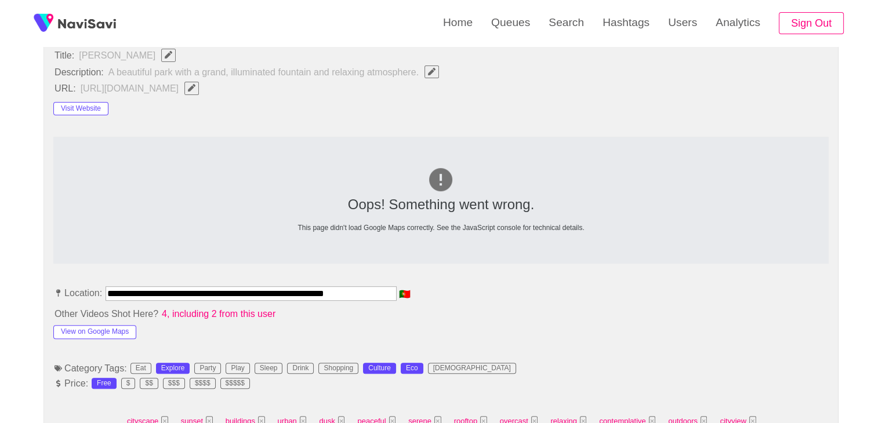
scroll to position [521, 0]
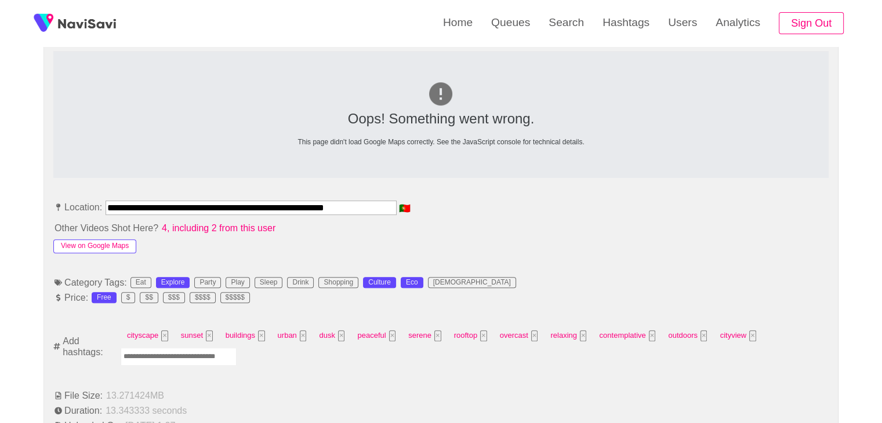
click at [102, 247] on button "View on Google Maps" at bounding box center [94, 246] width 83 height 14
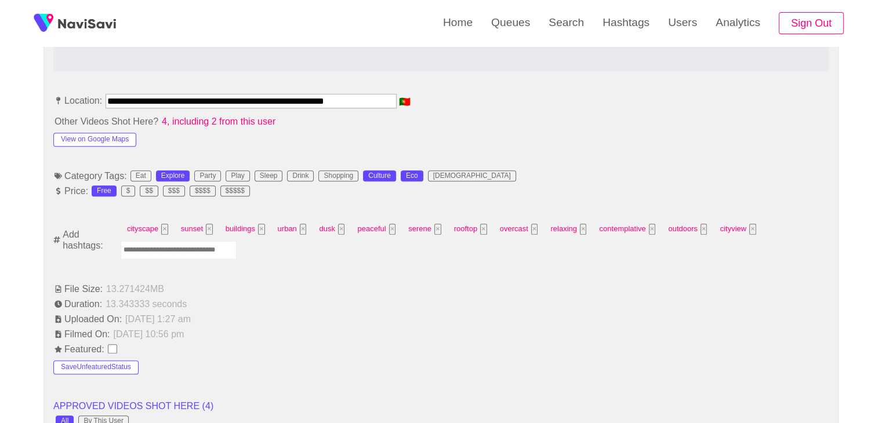
scroll to position [637, 0]
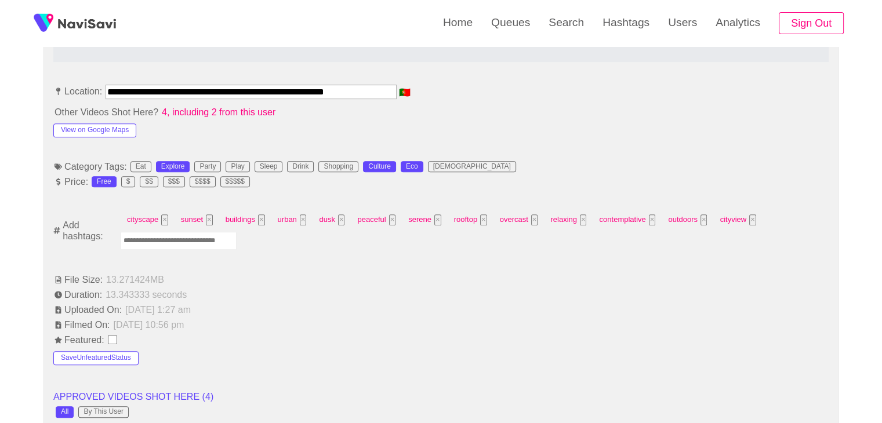
click at [205, 244] on input "Enter tag here and press return" at bounding box center [179, 241] width 116 height 18
type input "*********"
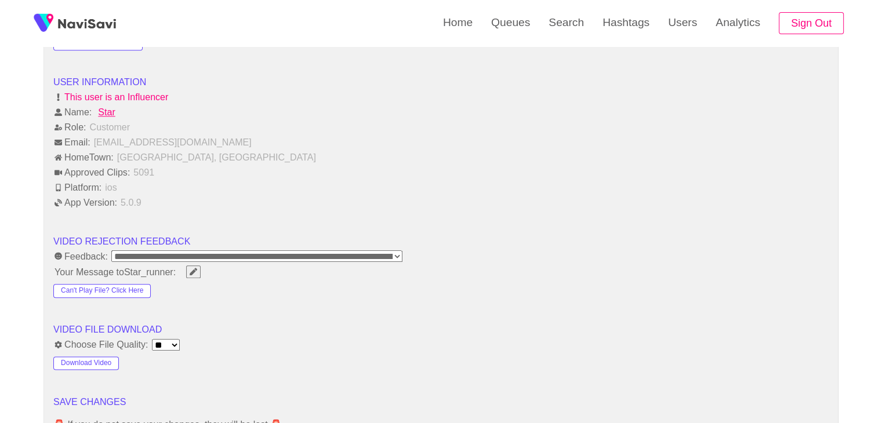
scroll to position [1449, 0]
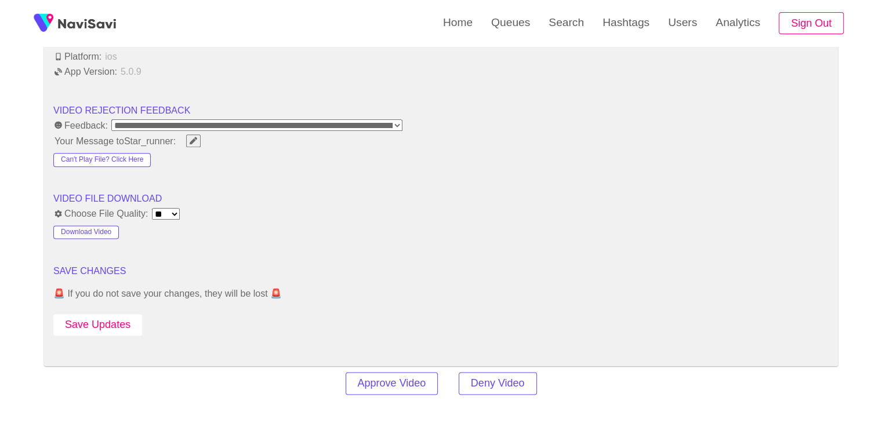
click at [117, 323] on button "Save Updates" at bounding box center [97, 324] width 89 height 21
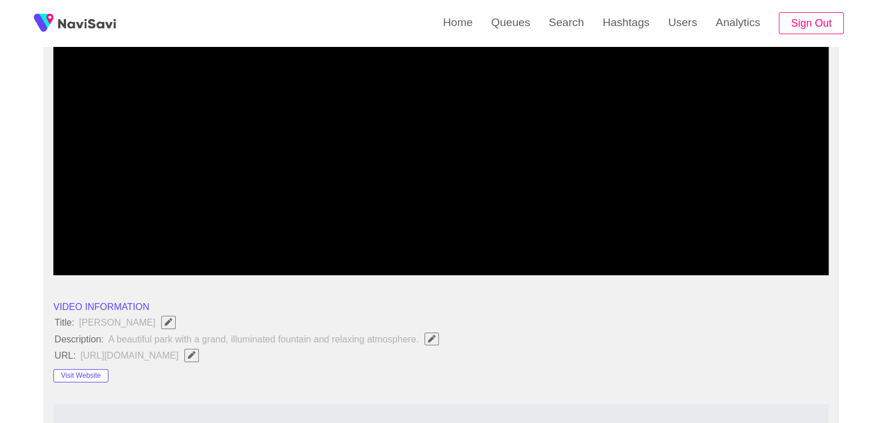
scroll to position [115, 0]
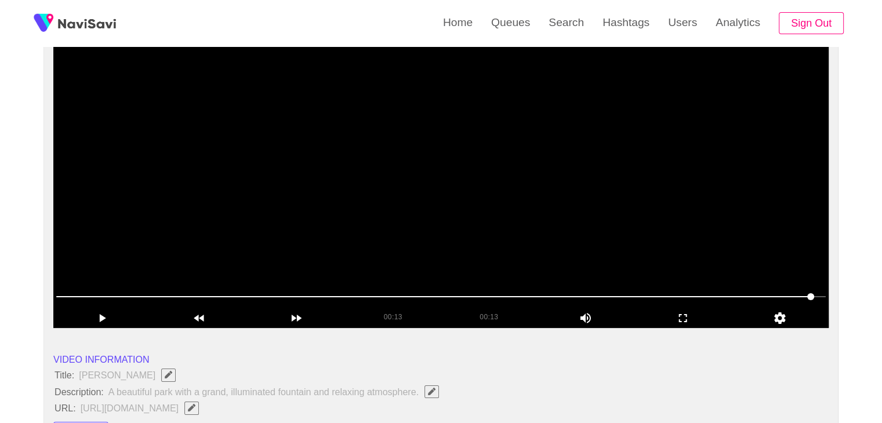
click at [388, 244] on video at bounding box center [440, 183] width 775 height 290
click at [230, 297] on span at bounding box center [440, 297] width 769 height 19
click at [340, 224] on video at bounding box center [440, 183] width 775 height 290
drag, startPoint x: 327, startPoint y: 161, endPoint x: 300, endPoint y: 105, distance: 62.0
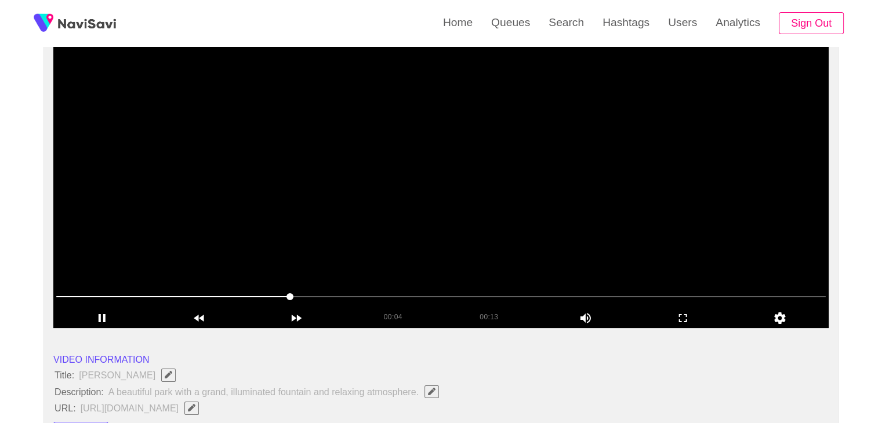
click at [327, 161] on video at bounding box center [440, 183] width 775 height 290
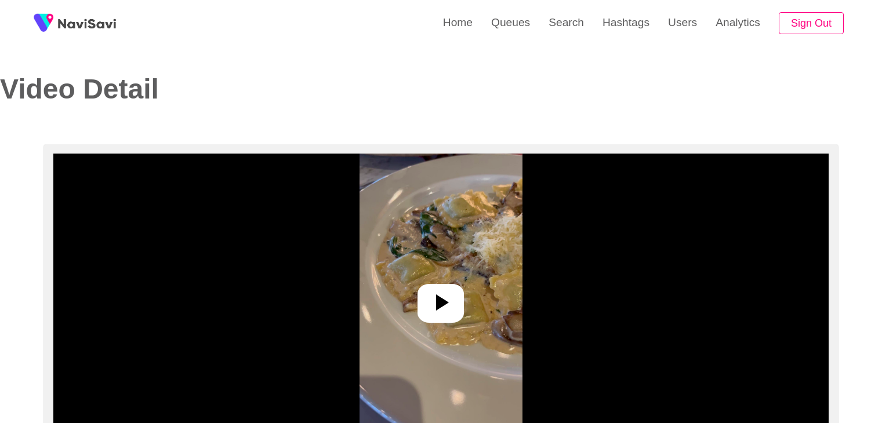
select select "**********"
select select "**"
click at [452, 290] on icon at bounding box center [441, 303] width 28 height 28
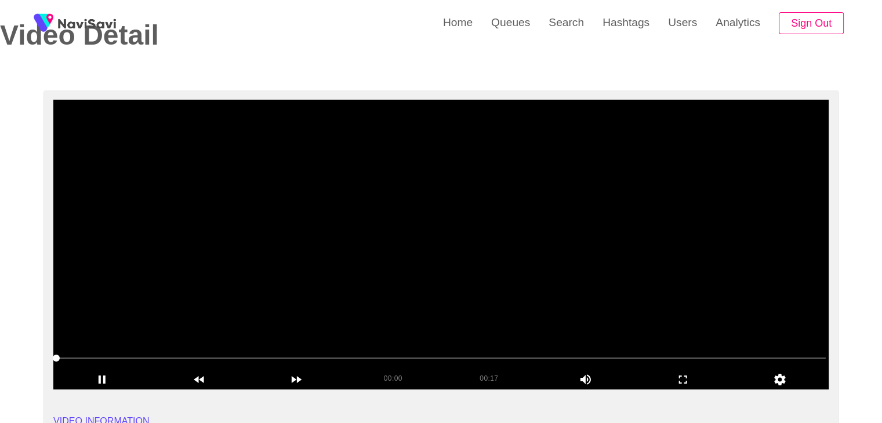
scroll to position [58, 0]
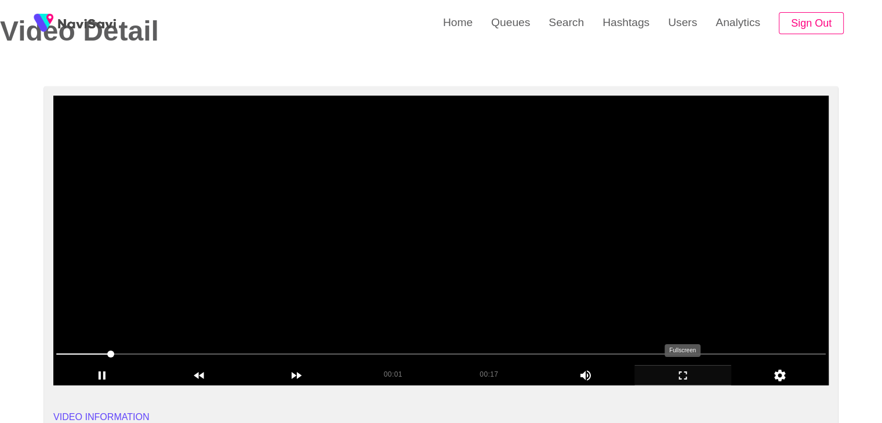
click at [703, 369] on icon "add" at bounding box center [683, 376] width 96 height 14
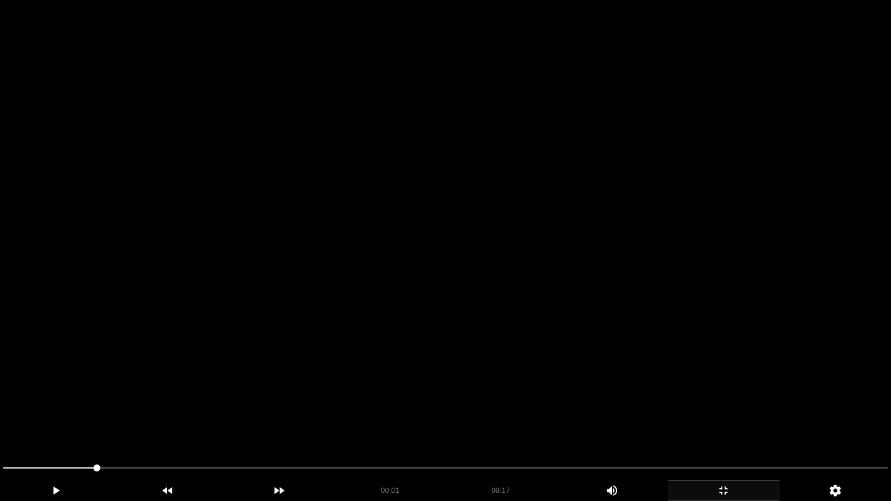
click at [647, 381] on video at bounding box center [445, 250] width 891 height 501
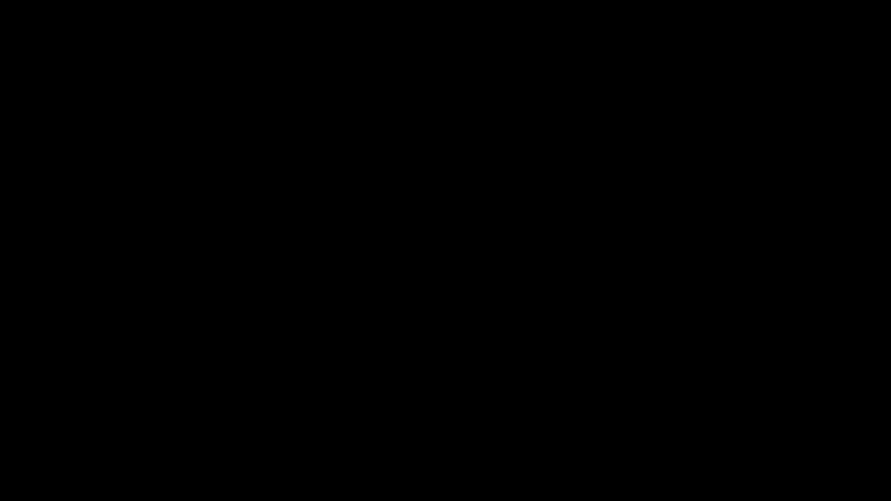
click at [723, 423] on icon "add" at bounding box center [723, 491] width 111 height 14
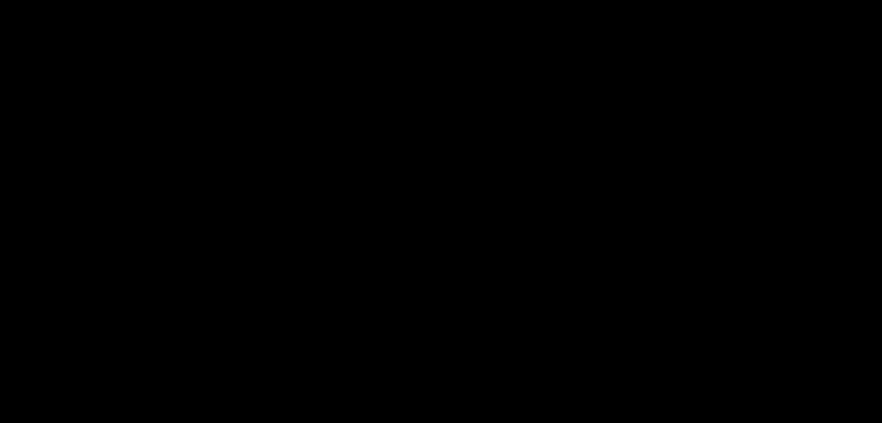
scroll to position [290, 0]
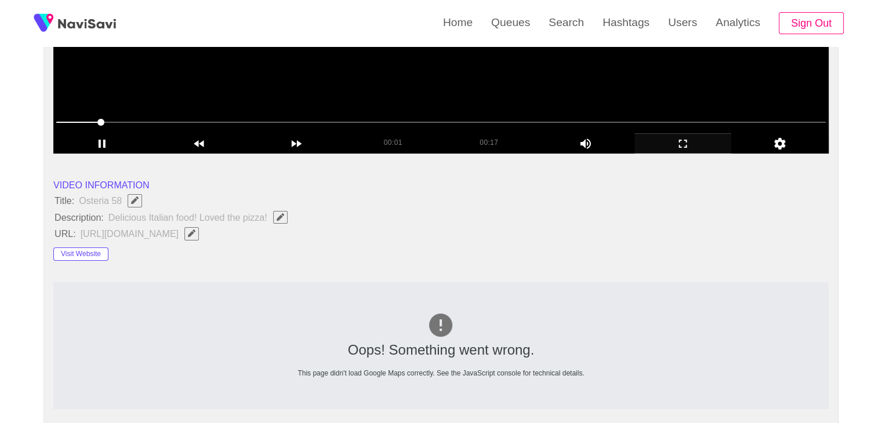
click at [379, 89] on video at bounding box center [440, 9] width 775 height 290
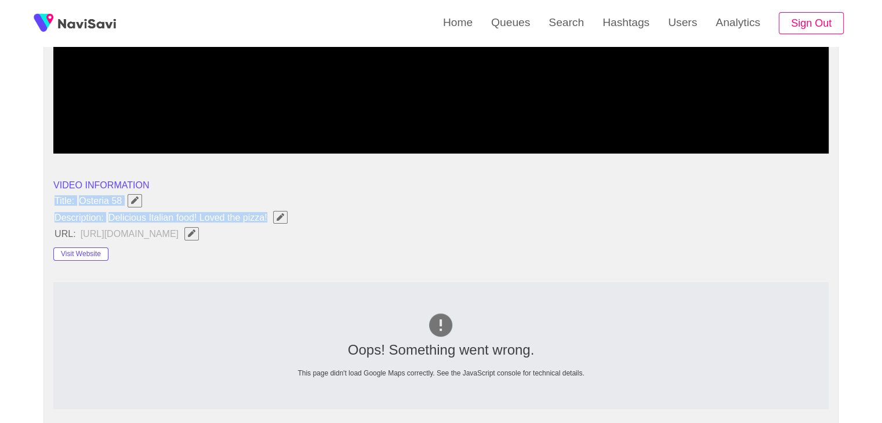
drag, startPoint x: 56, startPoint y: 199, endPoint x: 268, endPoint y: 216, distance: 212.9
copy ul "Title: Osteria 58 Description: Delicious Italian food! Loved the pizza!"
click at [281, 216] on icon "Edit Field" at bounding box center [281, 217] width 8 height 8
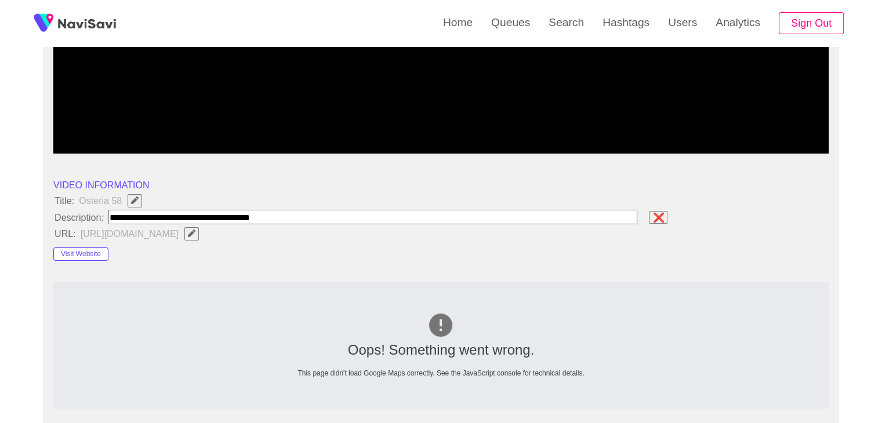
type input "**********"
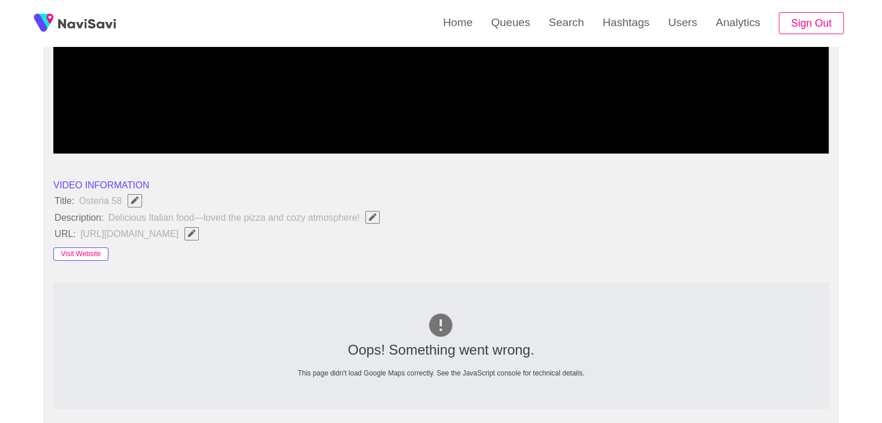
click at [97, 253] on button "Visit Website" at bounding box center [80, 255] width 55 height 14
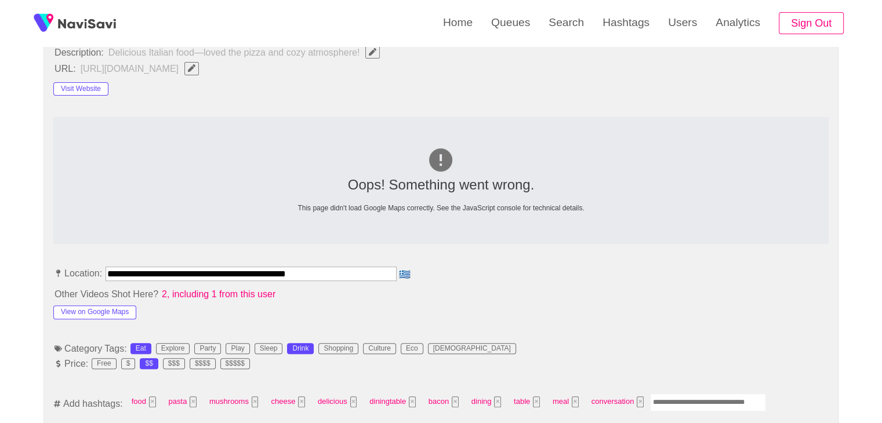
scroll to position [464, 0]
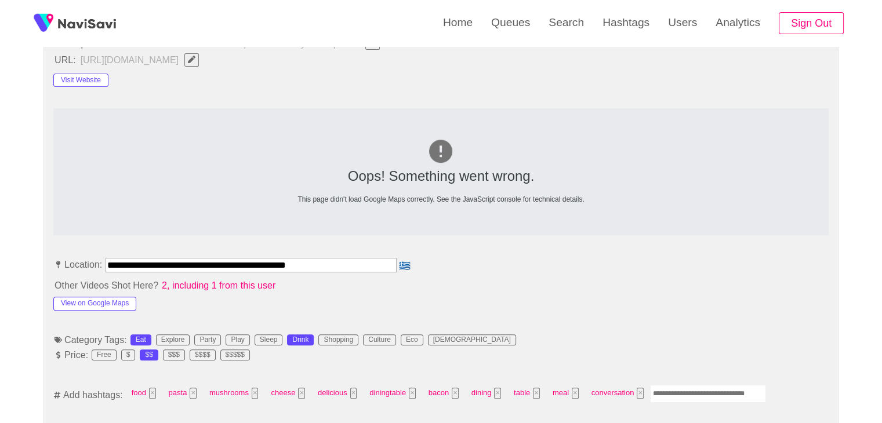
drag, startPoint x: 329, startPoint y: 268, endPoint x: 0, endPoint y: 267, distance: 329.3
click at [123, 304] on button "View on Google Maps" at bounding box center [94, 304] width 83 height 14
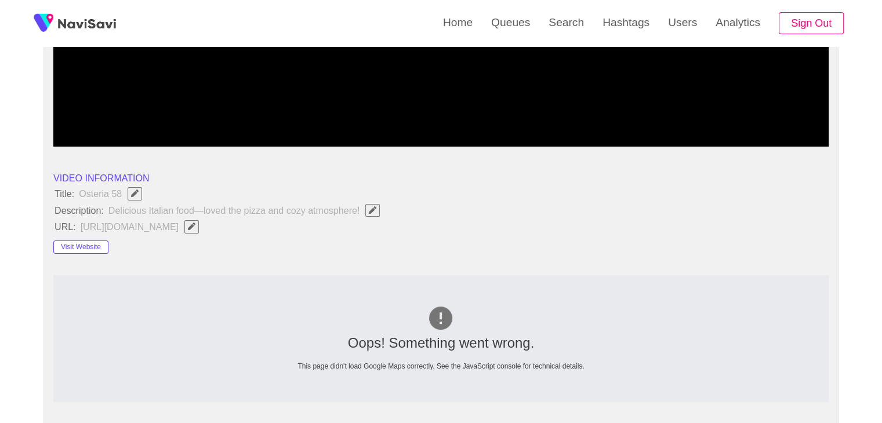
scroll to position [290, 0]
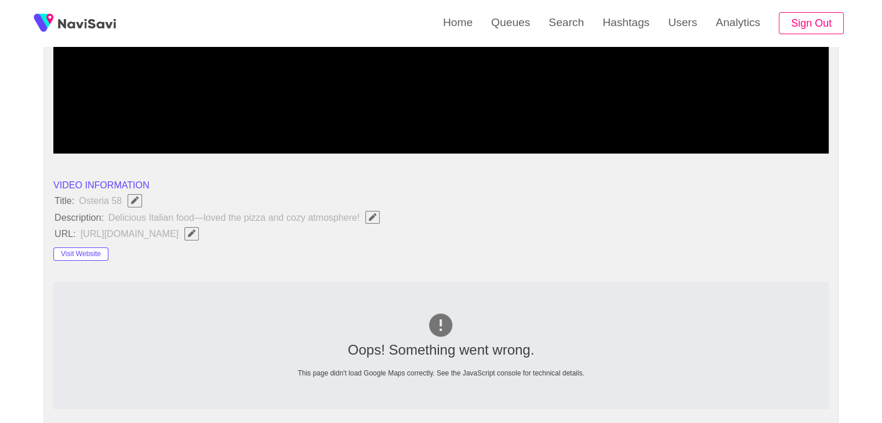
click at [199, 236] on button "button" at bounding box center [191, 233] width 14 height 13
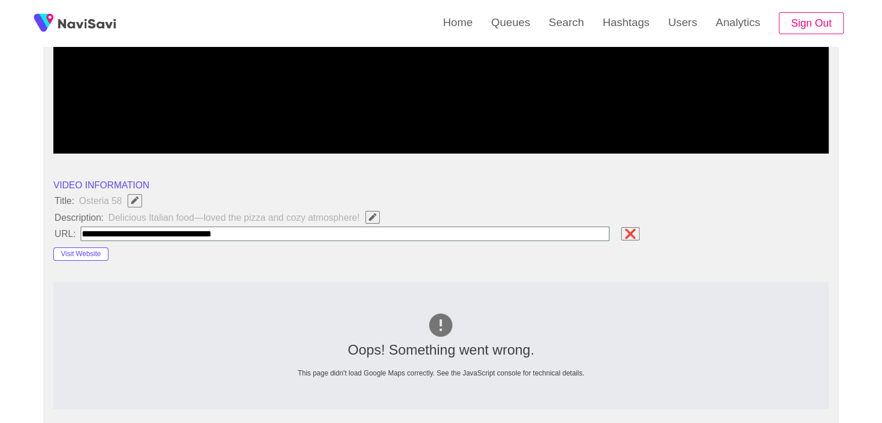
type input "**********"
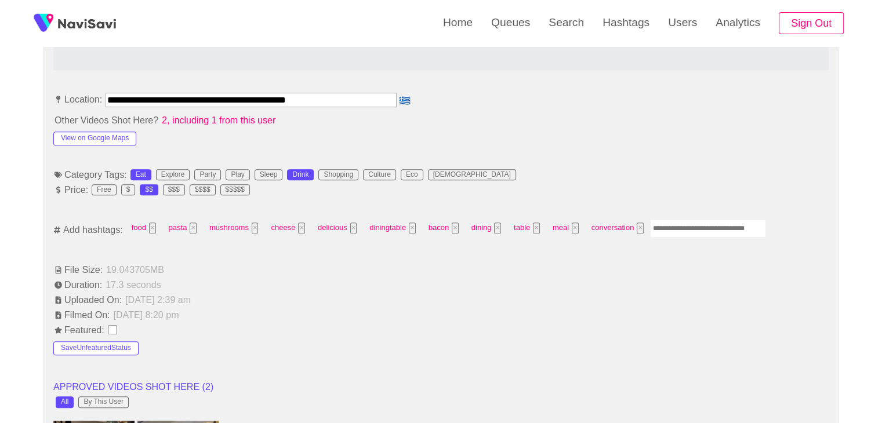
scroll to position [638, 0]
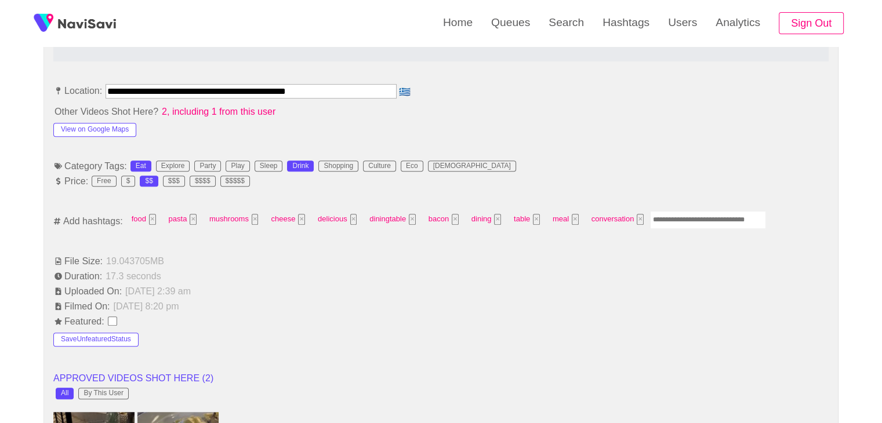
click at [682, 214] on input "Enter tag here and press return" at bounding box center [708, 220] width 116 height 18
type input "*********"
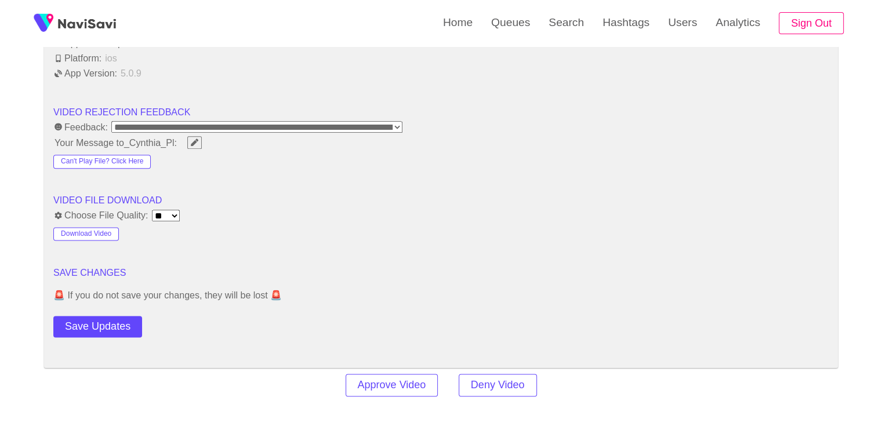
scroll to position [1449, 0]
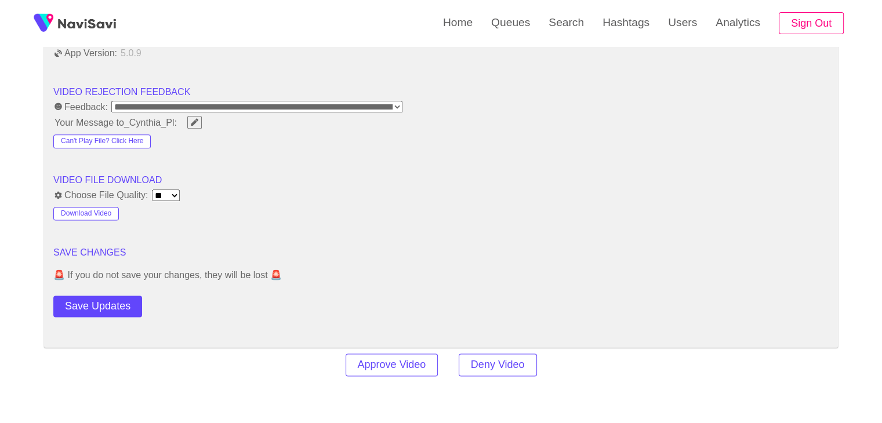
click at [114, 302] on button "Save Updates" at bounding box center [97, 306] width 89 height 21
click at [110, 299] on button "Save Updates" at bounding box center [97, 306] width 89 height 21
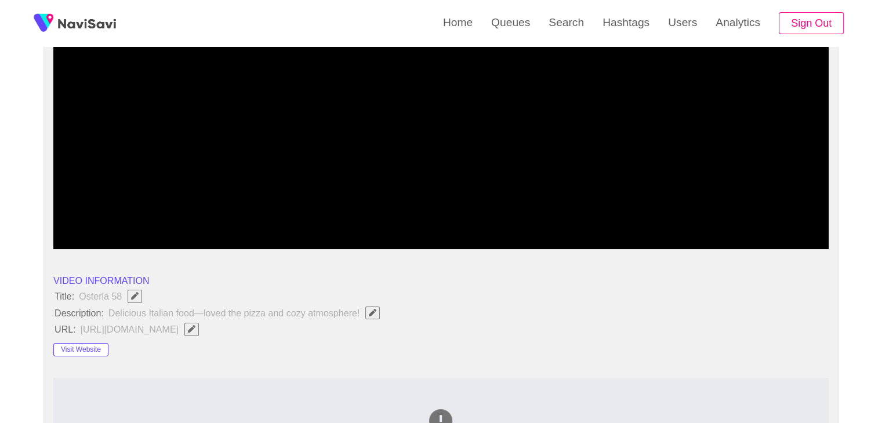
scroll to position [58, 0]
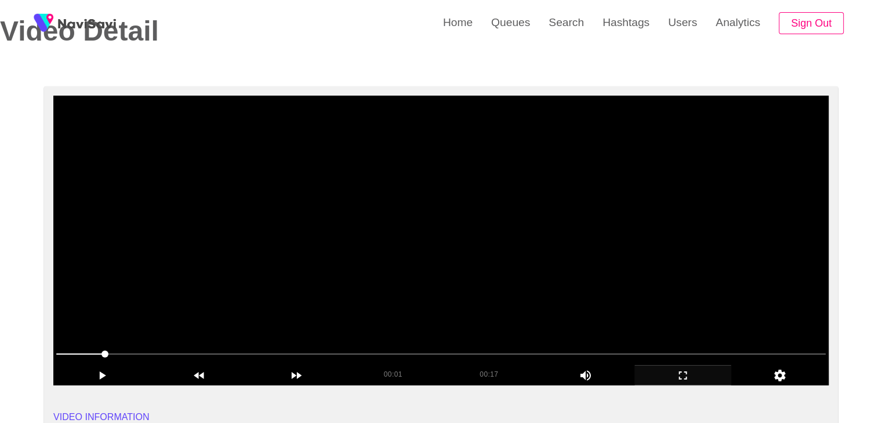
click at [497, 243] on video at bounding box center [440, 241] width 775 height 290
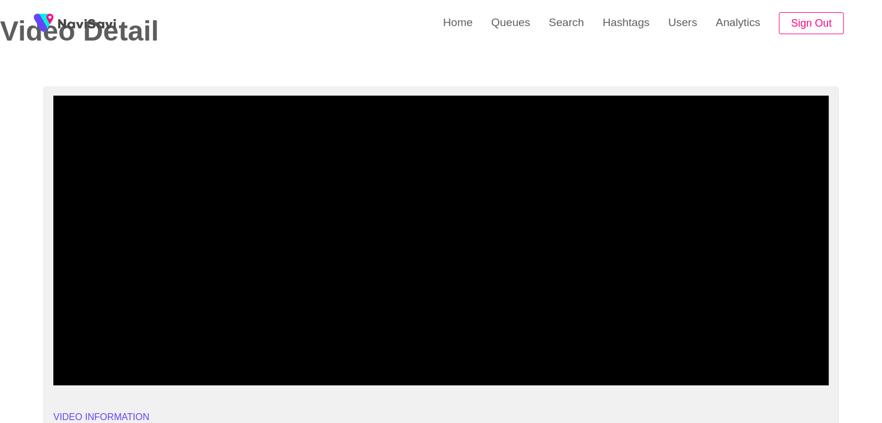
drag, startPoint x: 446, startPoint y: 355, endPoint x: 580, endPoint y: 351, distance: 134.0
click at [580, 351] on span at bounding box center [440, 354] width 769 height 19
drag, startPoint x: 580, startPoint y: 351, endPoint x: 668, endPoint y: 347, distance: 88.2
click at [668, 347] on span at bounding box center [440, 354] width 769 height 19
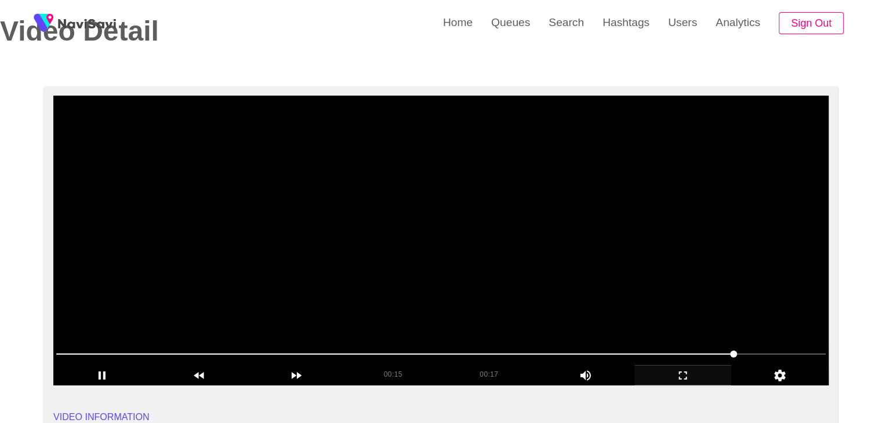
click at [514, 249] on video at bounding box center [440, 241] width 775 height 290
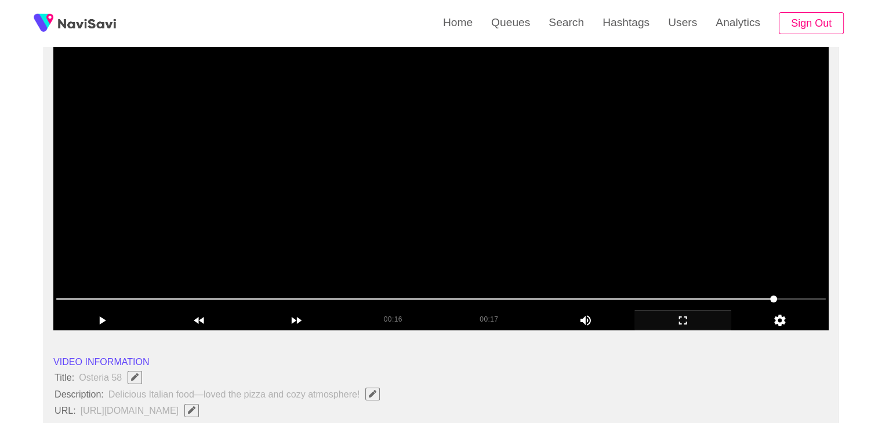
scroll to position [116, 0]
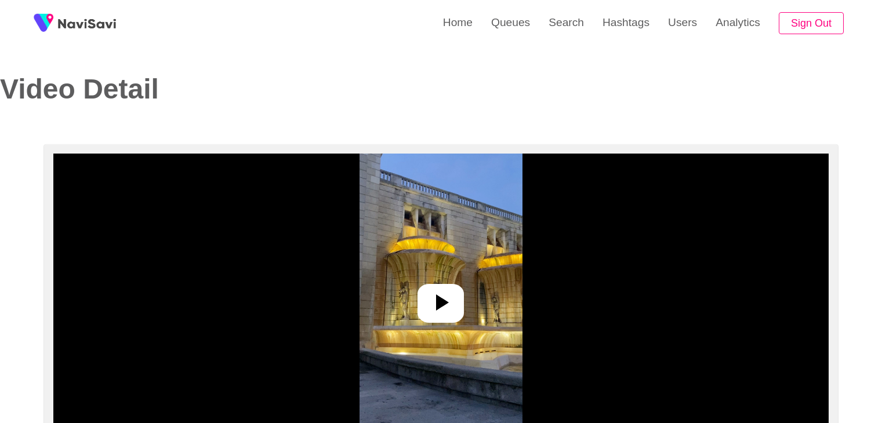
select select "**********"
select select "**"
click at [416, 285] on img at bounding box center [440, 299] width 163 height 290
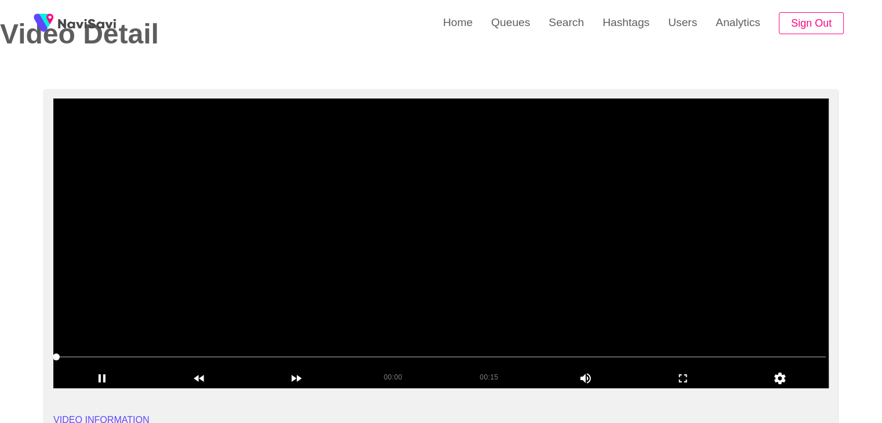
scroll to position [58, 0]
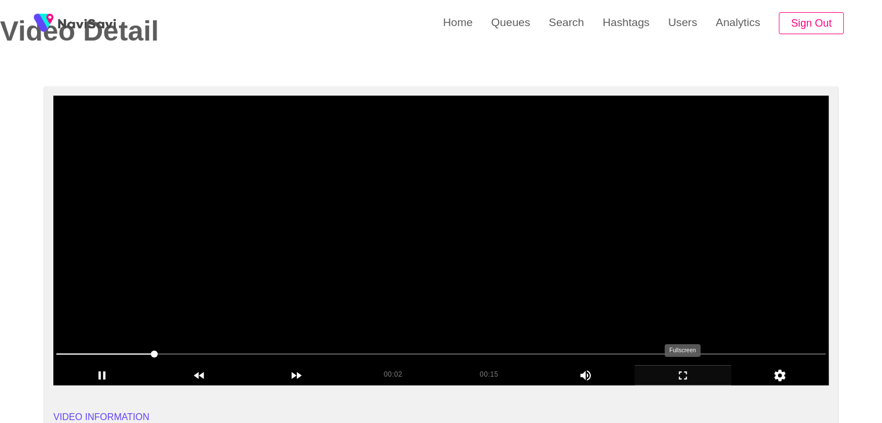
click at [692, 372] on icon "add" at bounding box center [683, 376] width 96 height 14
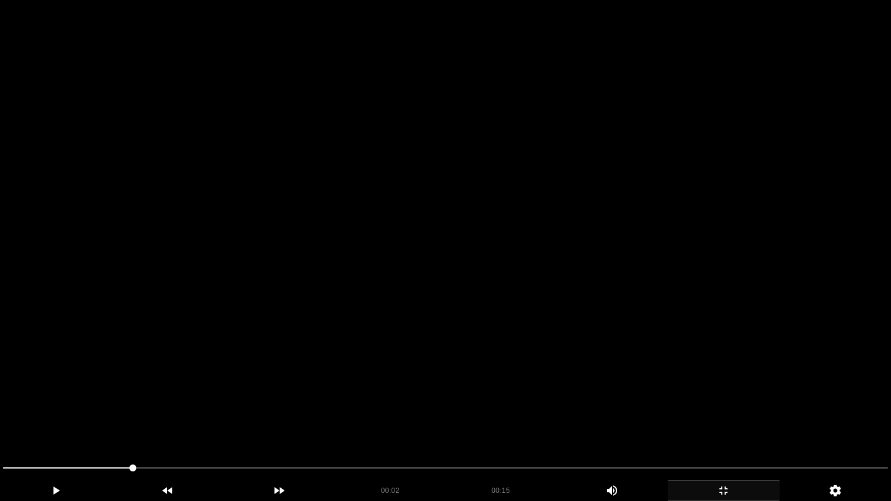
click at [732, 423] on icon "add" at bounding box center [723, 491] width 111 height 14
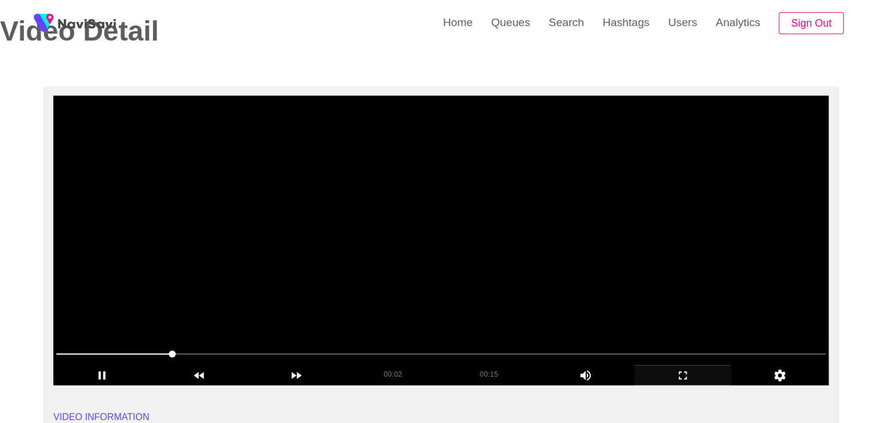
click at [533, 258] on video at bounding box center [440, 241] width 775 height 290
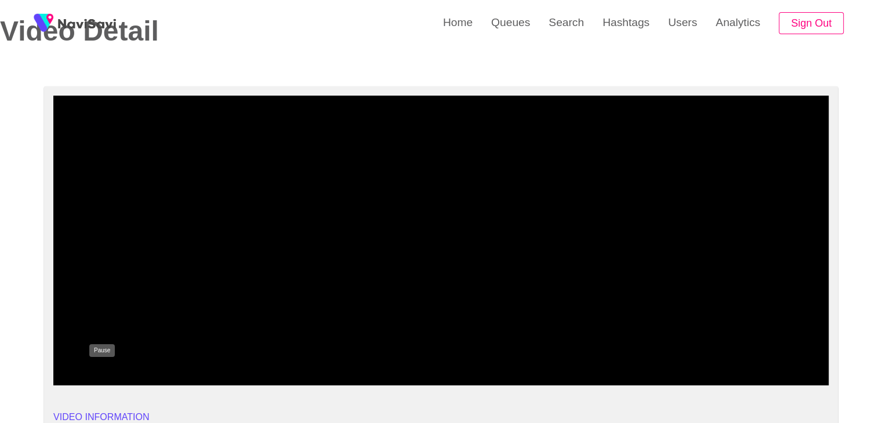
drag, startPoint x: 88, startPoint y: 376, endPoint x: 0, endPoint y: 376, distance: 87.5
drag, startPoint x: 129, startPoint y: 357, endPoint x: 0, endPoint y: 345, distance: 129.3
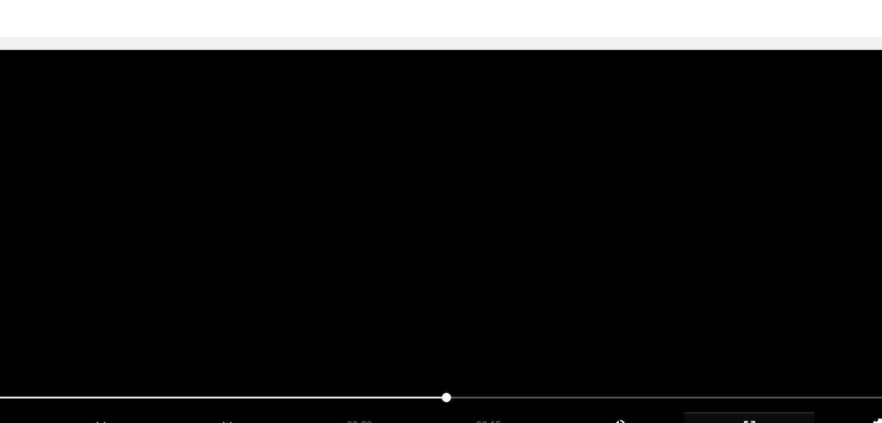
scroll to position [56, 0]
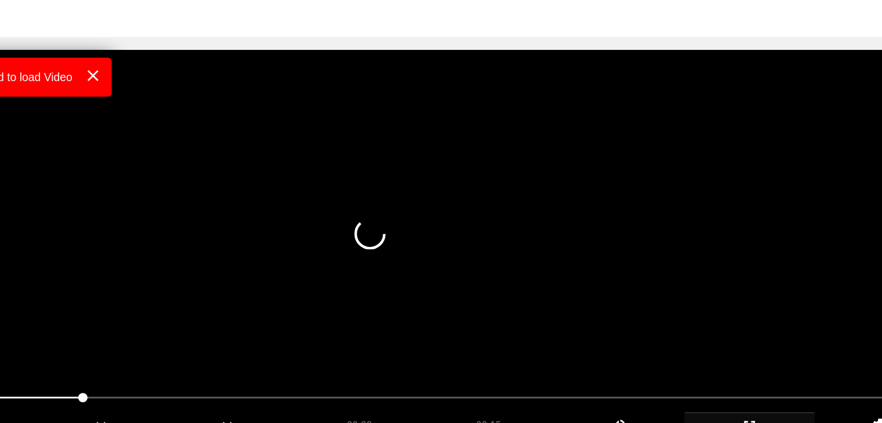
drag, startPoint x: 249, startPoint y: 355, endPoint x: 155, endPoint y: 351, distance: 94.0
click at [434, 278] on video at bounding box center [440, 242] width 775 height 290
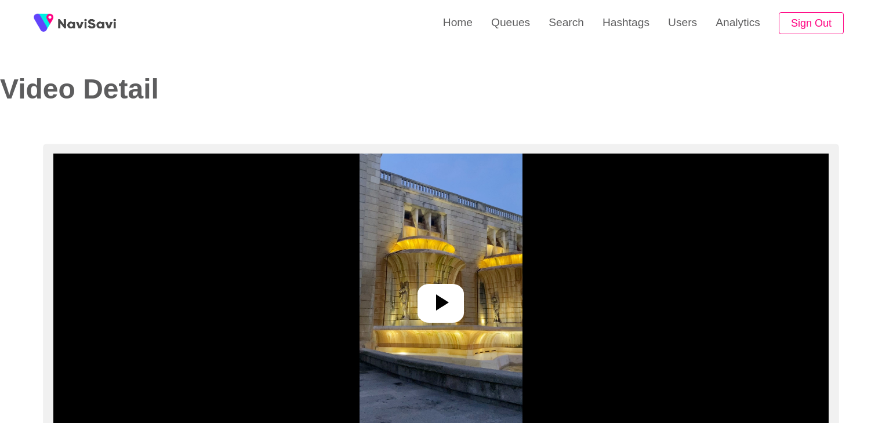
select select "**"
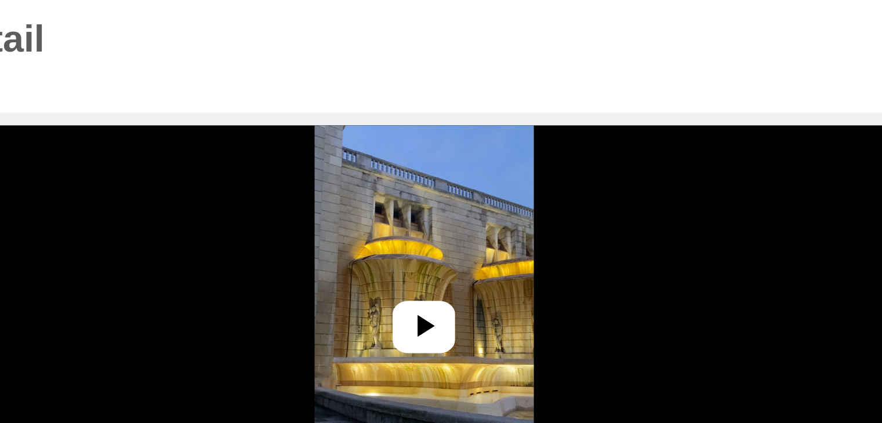
click at [437, 293] on icon at bounding box center [441, 303] width 28 height 28
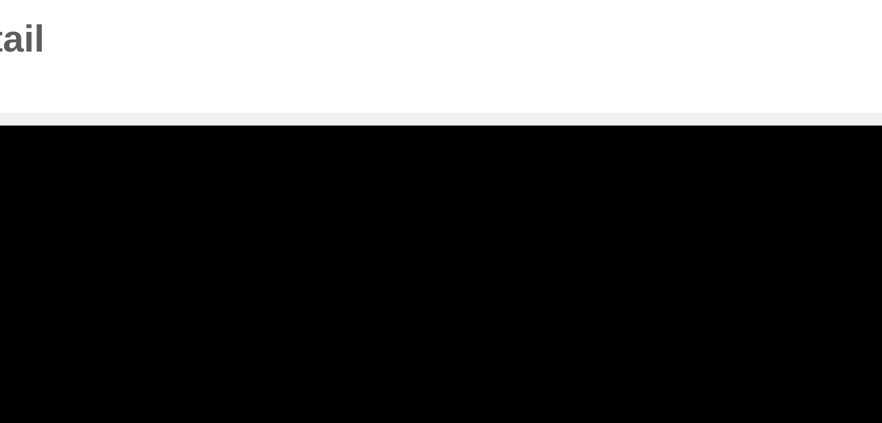
select select "**********"
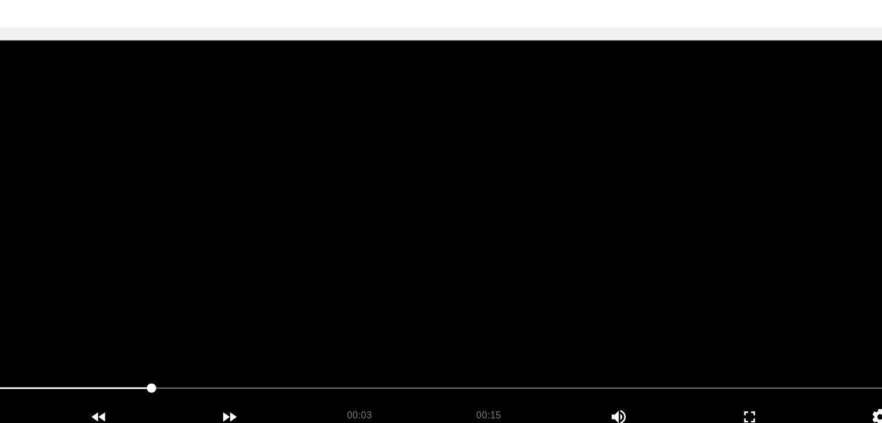
scroll to position [43, 0]
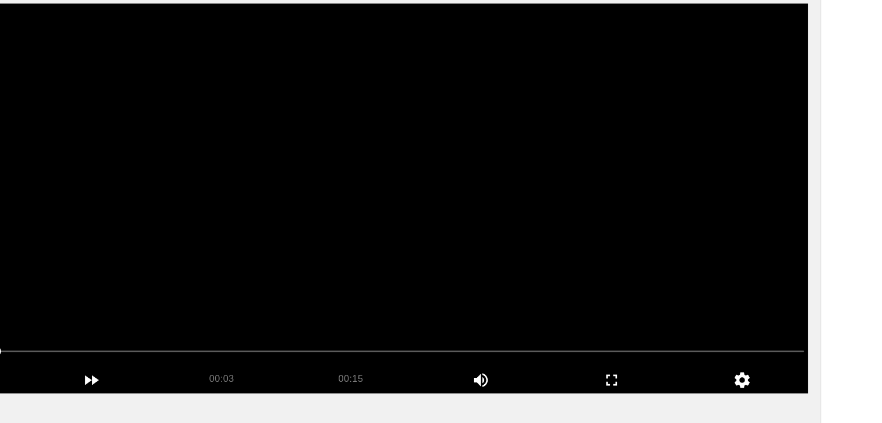
click at [466, 320] on video at bounding box center [440, 256] width 775 height 290
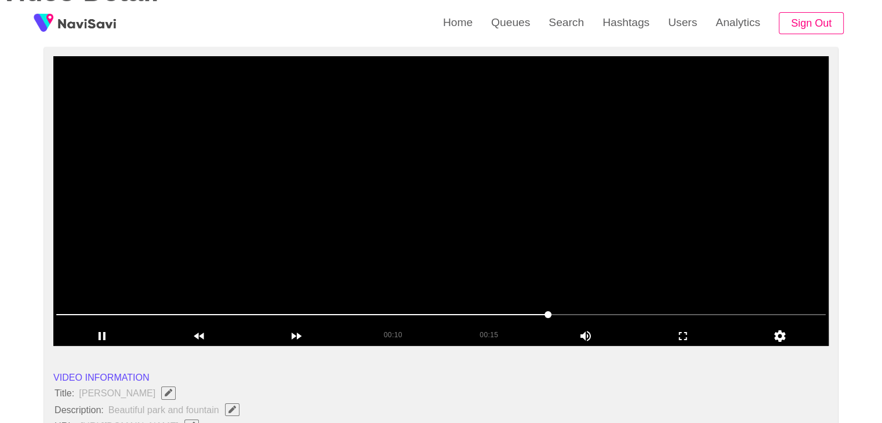
scroll to position [100, 0]
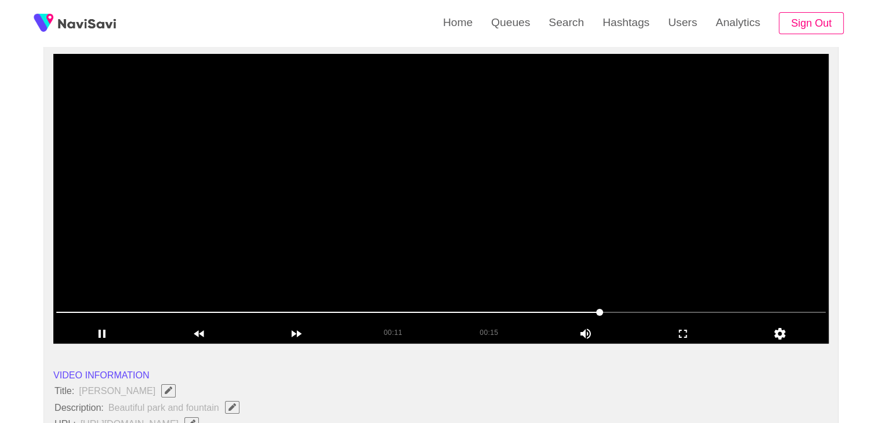
click at [557, 200] on video at bounding box center [440, 199] width 775 height 290
click at [558, 200] on video at bounding box center [440, 199] width 775 height 290
click at [561, 199] on video at bounding box center [440, 199] width 775 height 290
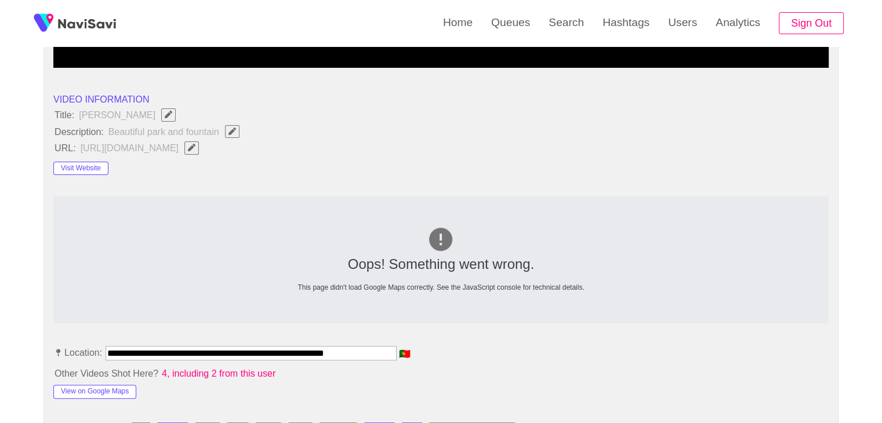
scroll to position [390, 0]
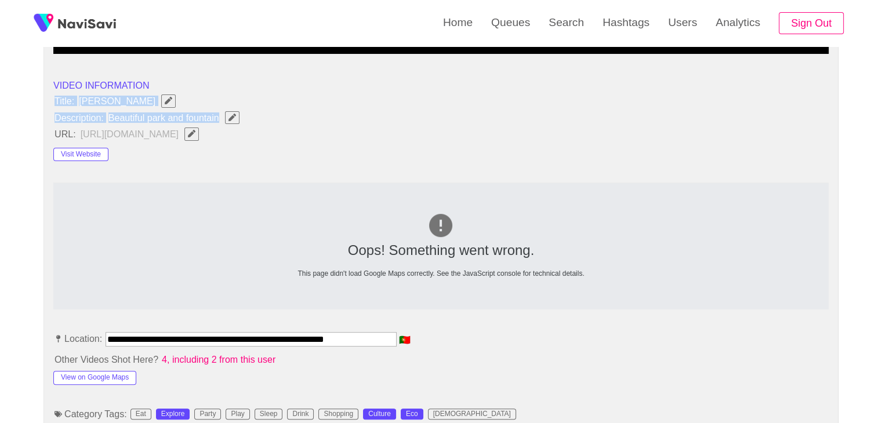
drag, startPoint x: 56, startPoint y: 100, endPoint x: 223, endPoint y: 117, distance: 167.8
copy ul "Title: Fonte Luminosa Description: Beautiful park and fountain"
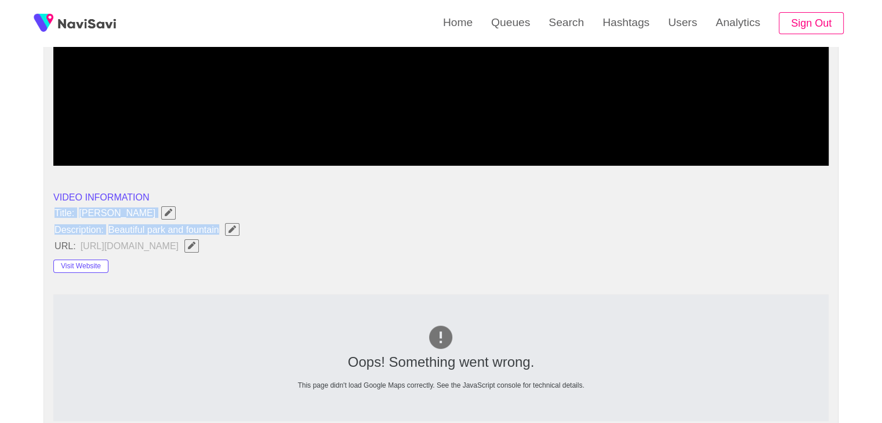
scroll to position [274, 0]
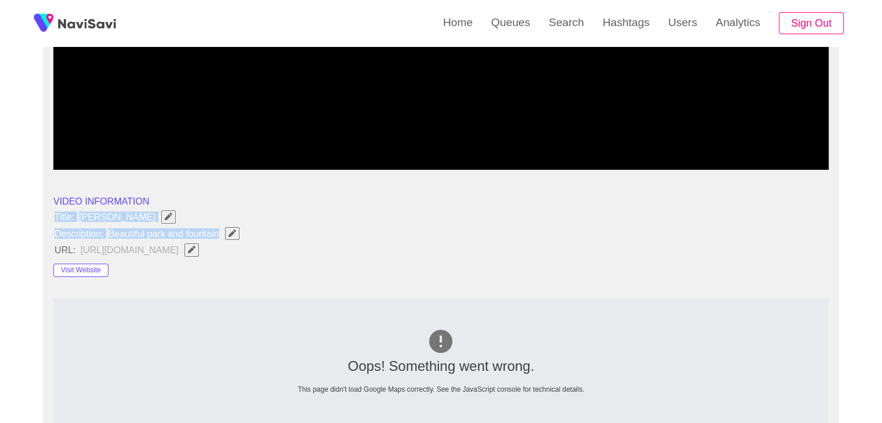
click at [233, 231] on icon "Edit Field" at bounding box center [232, 234] width 8 height 8
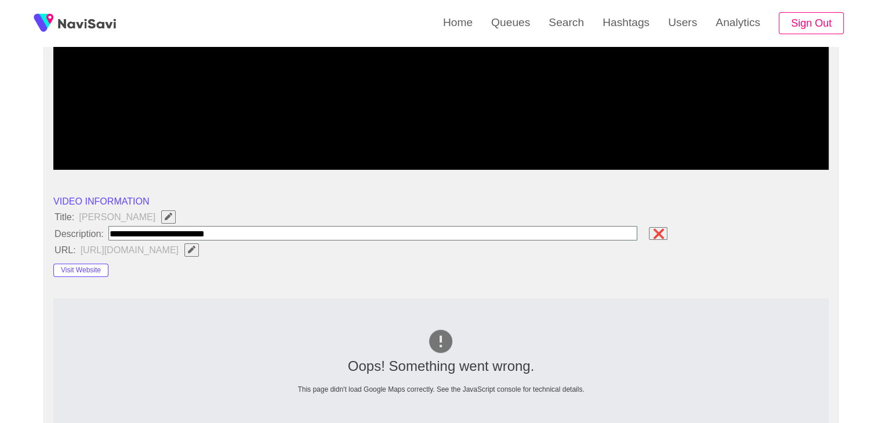
type input "**********"
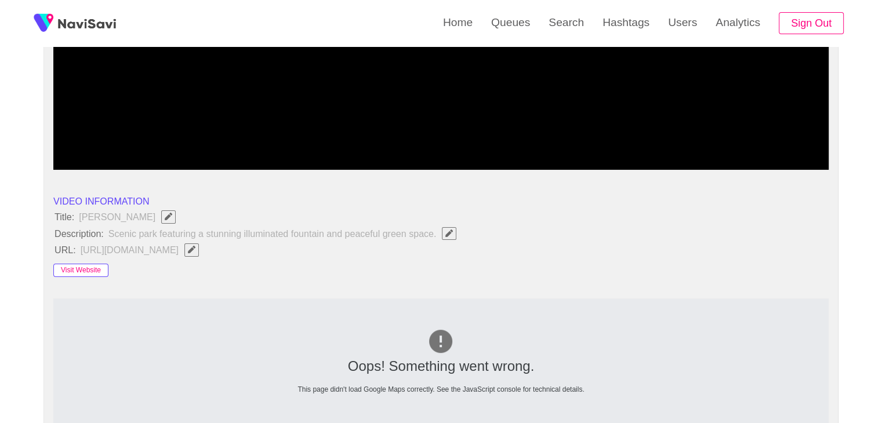
click at [97, 267] on button "Visit Website" at bounding box center [80, 271] width 55 height 14
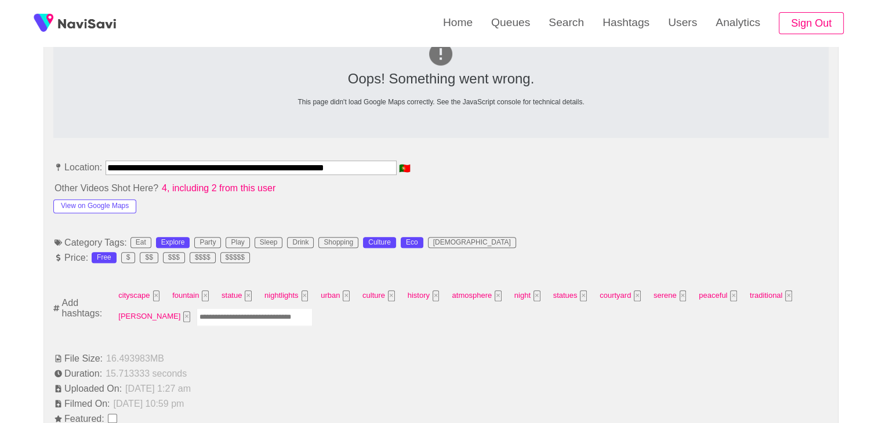
scroll to position [564, 0]
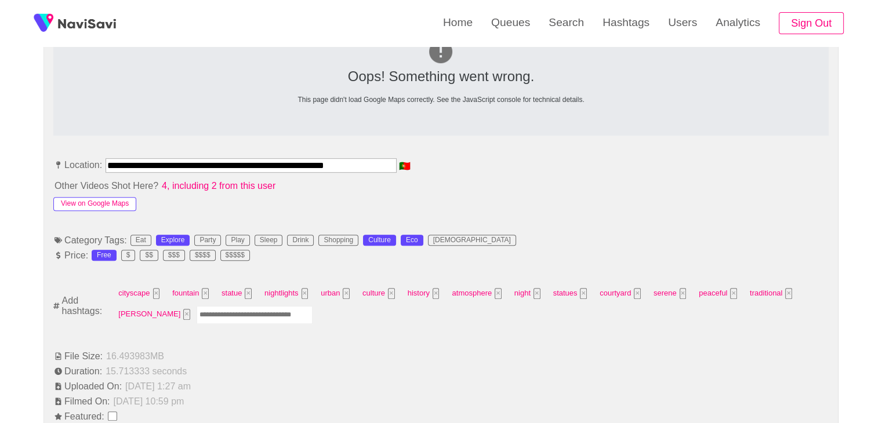
click at [108, 200] on button "View on Google Maps" at bounding box center [94, 204] width 83 height 14
click at [218, 307] on input "Enter tag here and press return" at bounding box center [255, 315] width 116 height 18
type input "*********"
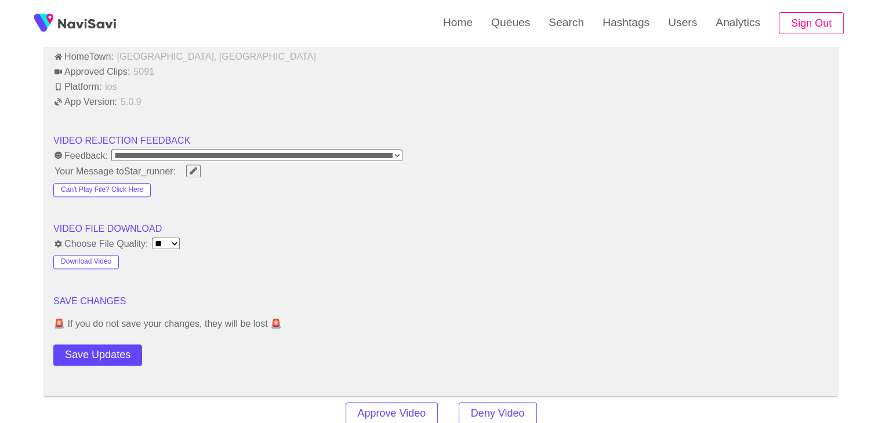
scroll to position [1433, 0]
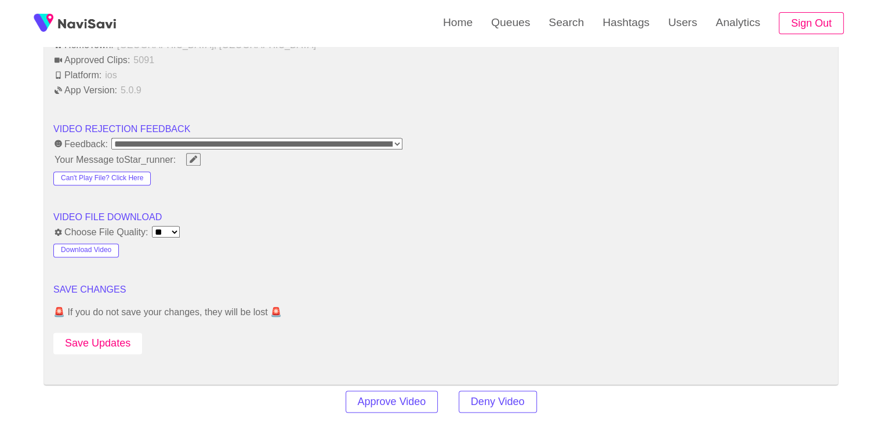
click at [106, 335] on button "Save Updates" at bounding box center [97, 343] width 89 height 21
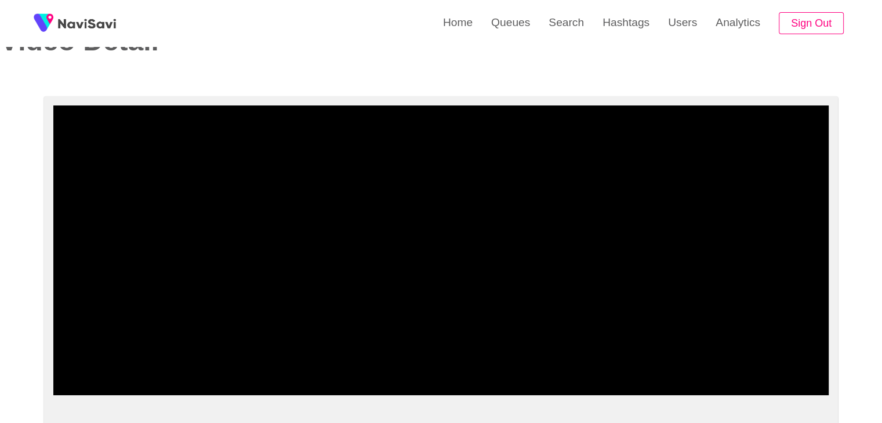
scroll to position [42, 0]
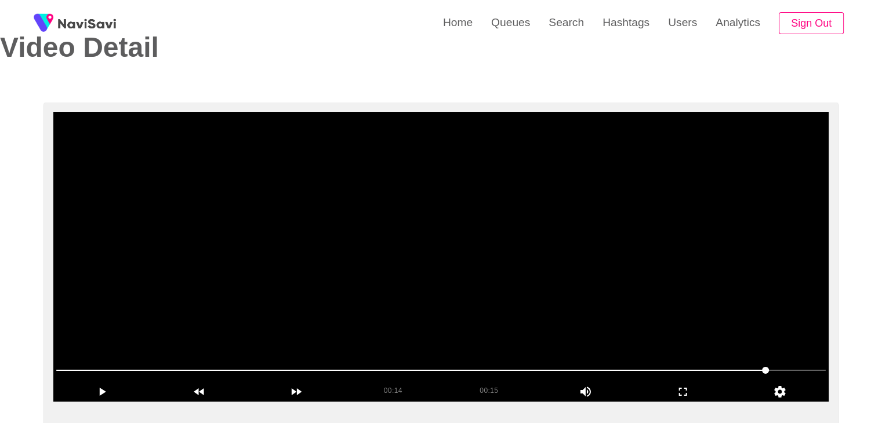
click at [390, 242] on video at bounding box center [440, 257] width 775 height 290
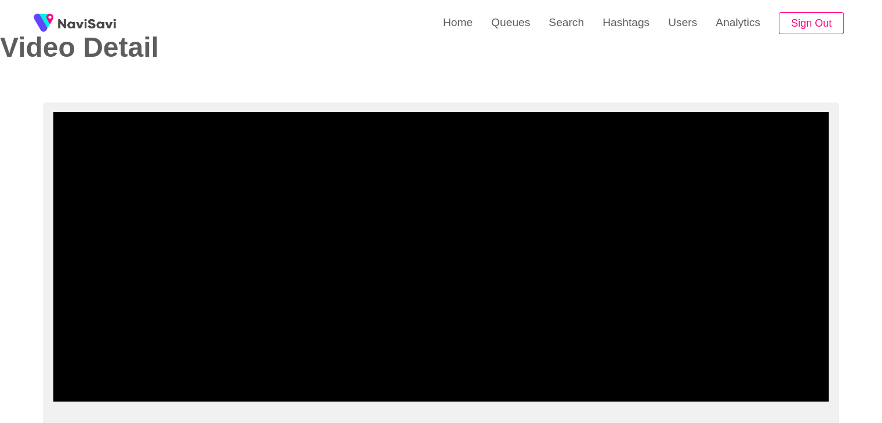
drag, startPoint x: 295, startPoint y: 359, endPoint x: 186, endPoint y: 354, distance: 109.1
click at [186, 354] on section "00:15 00:15 Picture In Picture 1 Error: Failed to load Video" at bounding box center [440, 257] width 775 height 290
click at [350, 271] on video at bounding box center [440, 257] width 775 height 290
click at [409, 221] on video at bounding box center [440, 257] width 775 height 290
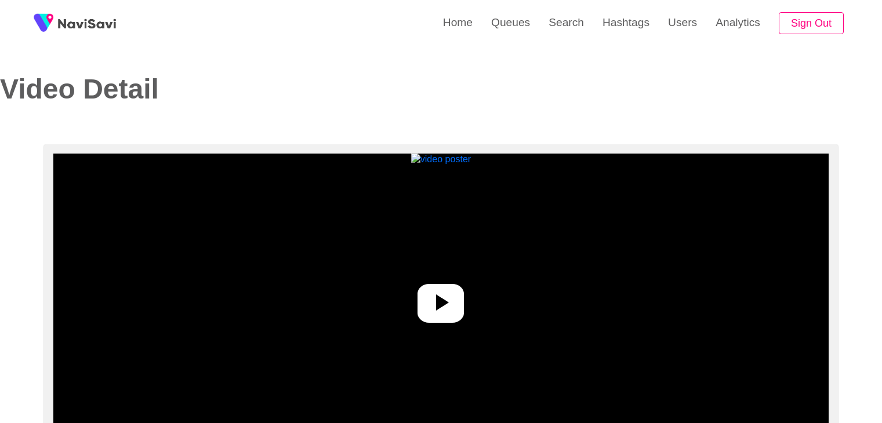
select select "**********"
select select "**"
click at [447, 288] on div at bounding box center [440, 303] width 46 height 39
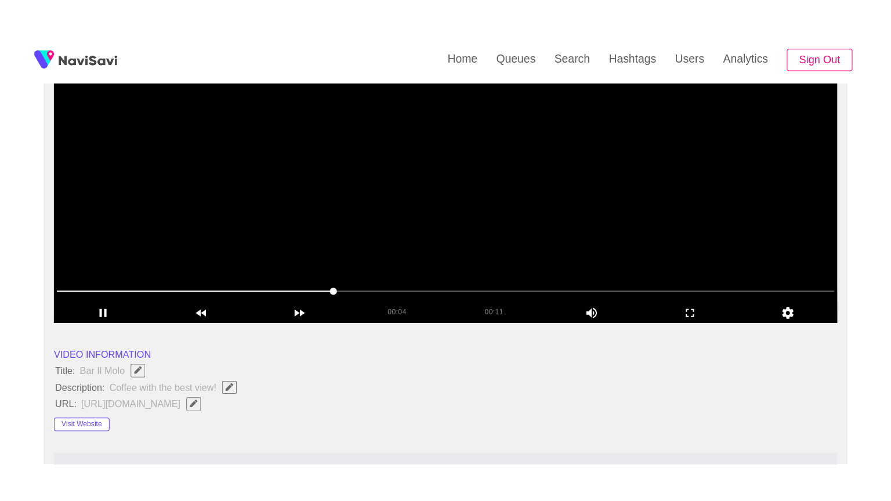
scroll to position [174, 0]
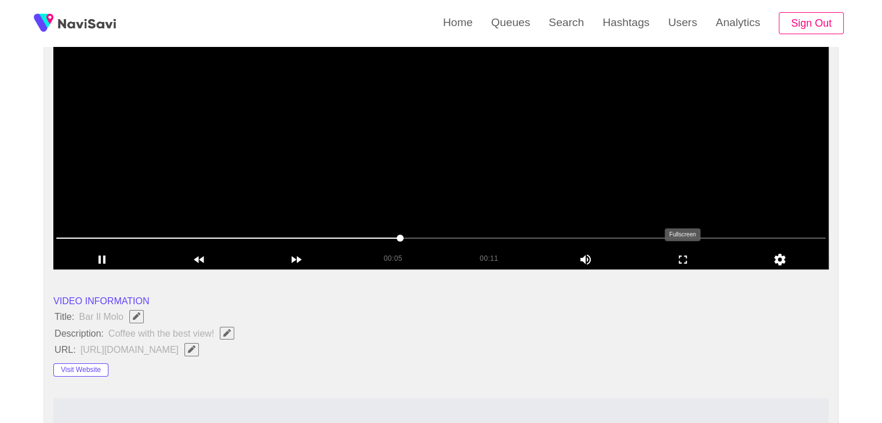
drag, startPoint x: 678, startPoint y: 259, endPoint x: 660, endPoint y: 315, distance: 59.0
click at [678, 260] on icon "add" at bounding box center [683, 260] width 96 height 14
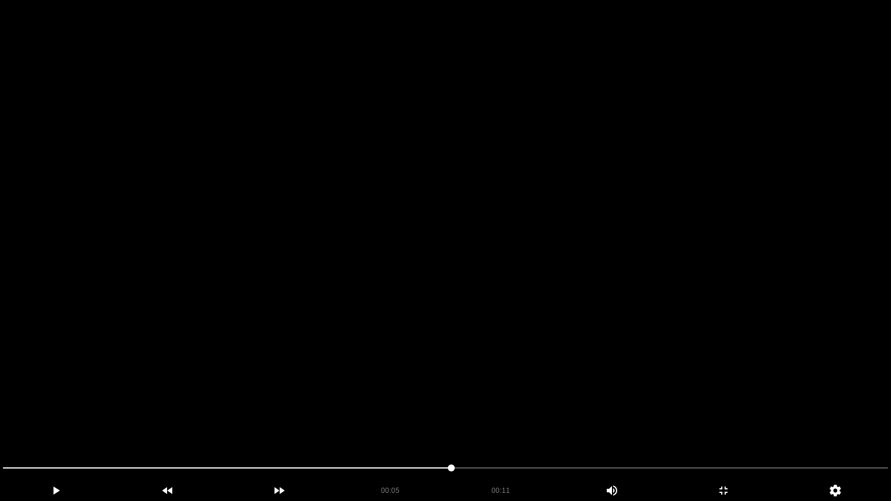
click at [501, 307] on video at bounding box center [445, 250] width 891 height 501
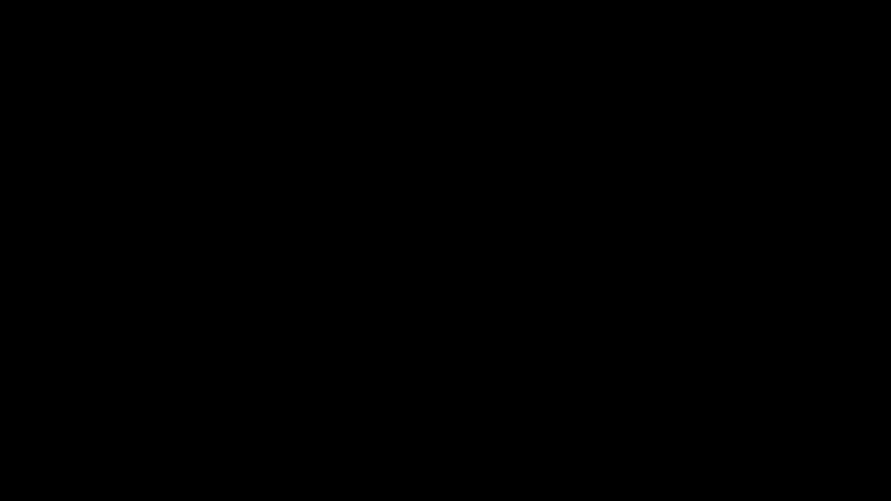
drag, startPoint x: 0, startPoint y: 471, endPoint x: 37, endPoint y: 457, distance: 39.3
click at [415, 408] on video at bounding box center [445, 250] width 891 height 501
click at [449, 408] on video at bounding box center [445, 250] width 891 height 501
click at [714, 423] on icon "add" at bounding box center [723, 491] width 111 height 14
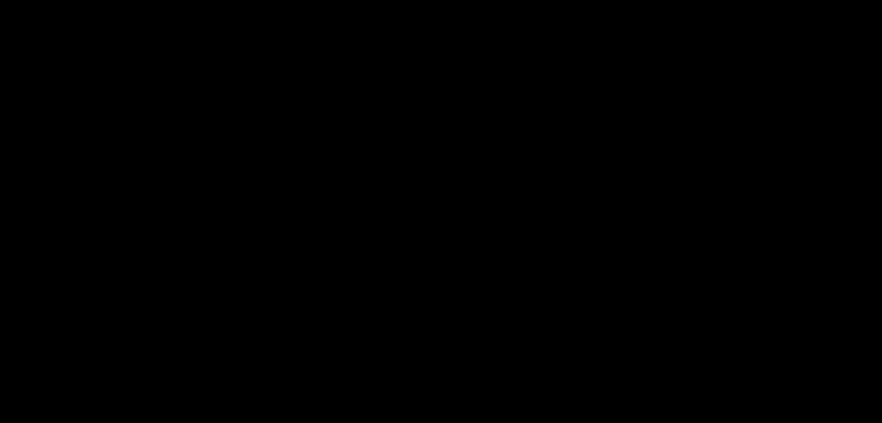
scroll to position [577, 0]
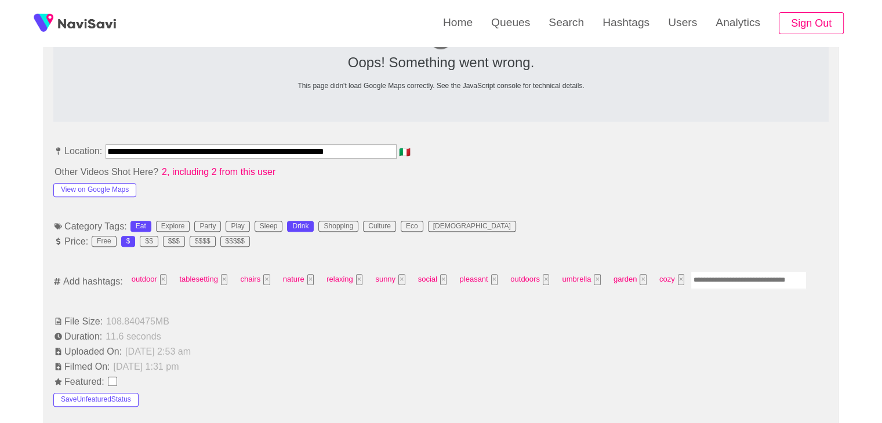
click at [717, 273] on input "Enter tag here and press return" at bounding box center [748, 280] width 116 height 18
type input "*********"
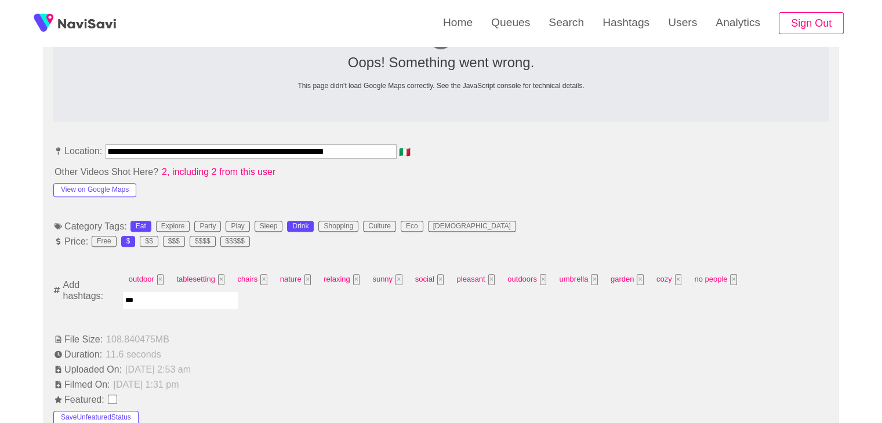
type input "****"
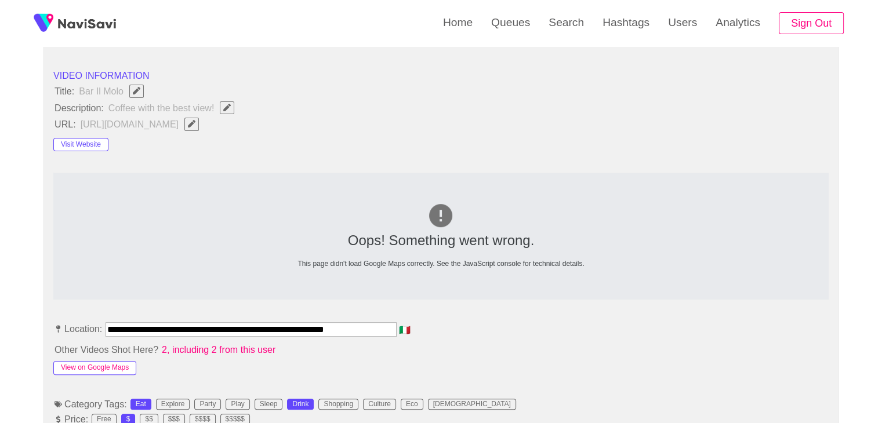
scroll to position [404, 0]
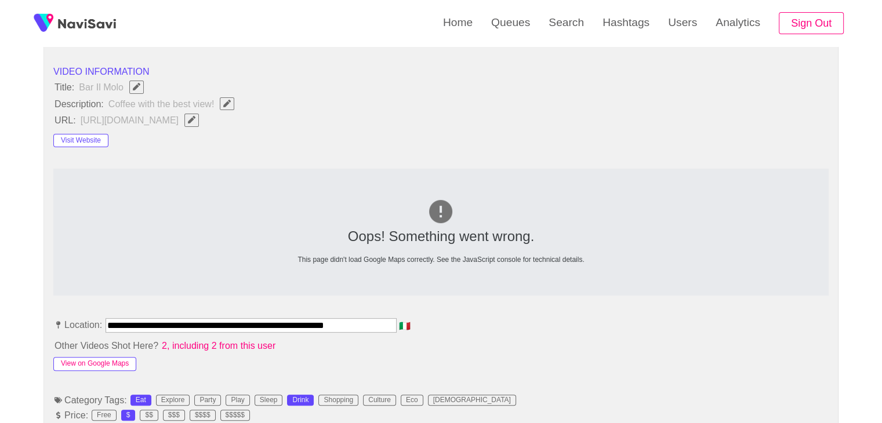
click at [117, 363] on button "View on Google Maps" at bounding box center [94, 364] width 83 height 14
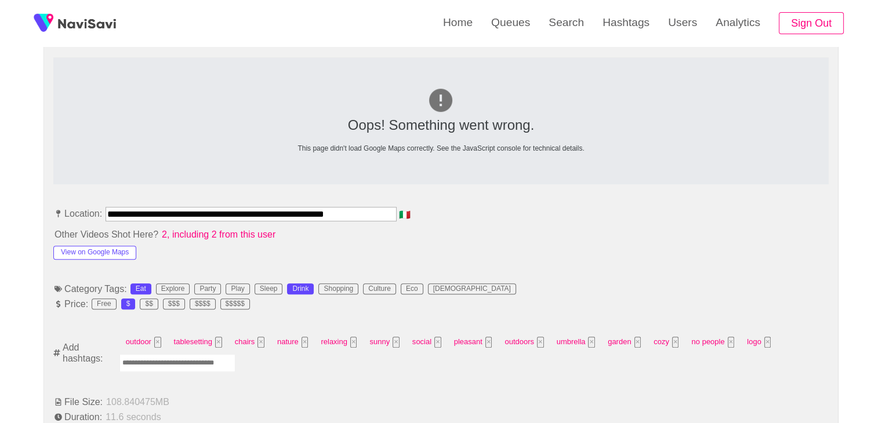
scroll to position [519, 0]
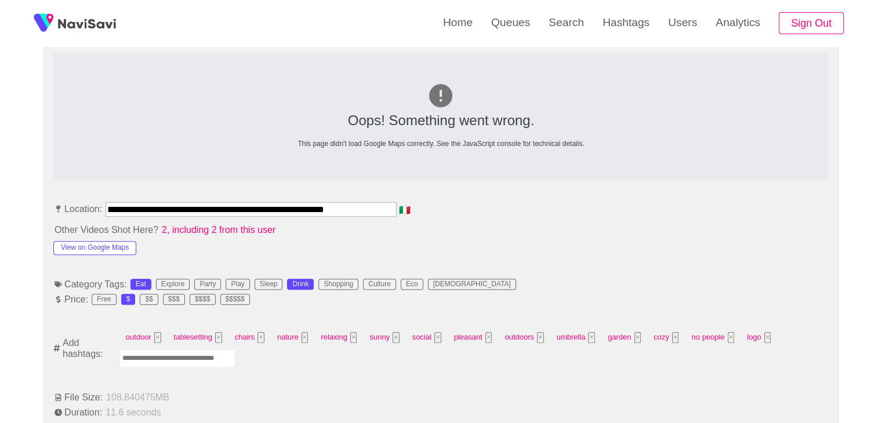
click at [194, 353] on input "Enter tag here and press return" at bounding box center [177, 359] width 116 height 18
type input "***"
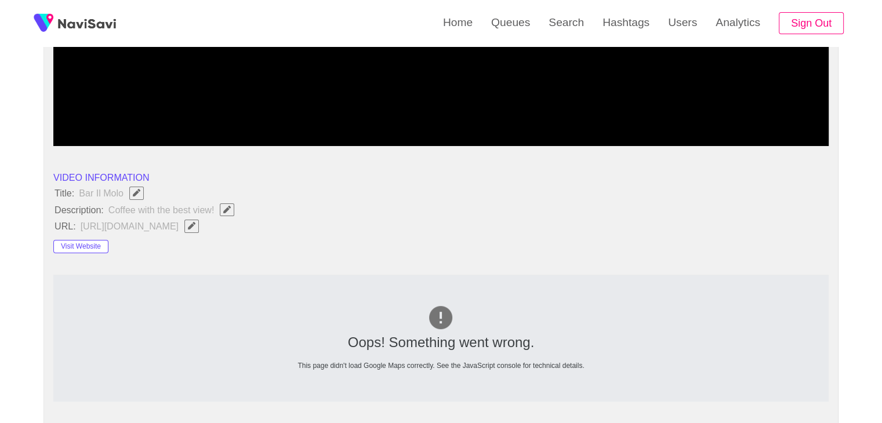
scroll to position [288, 0]
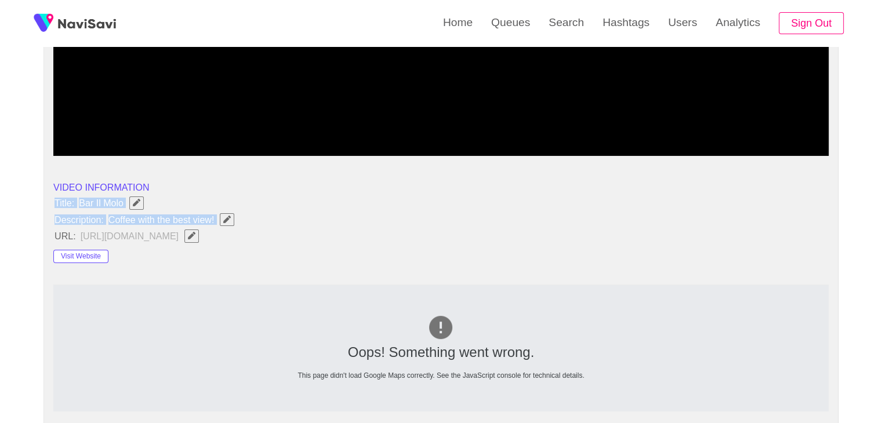
drag, startPoint x: 49, startPoint y: 200, endPoint x: 210, endPoint y: 224, distance: 162.4
copy ul "Title: Bar Il Molo Description: Coffee with the best view!"
click at [232, 213] on button "button" at bounding box center [227, 219] width 14 height 13
type input "**********"
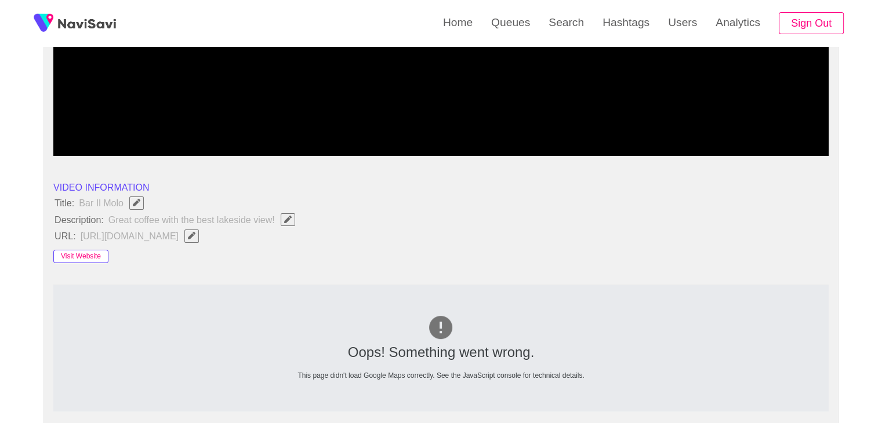
click at [79, 259] on button "Visit Website" at bounding box center [80, 257] width 55 height 14
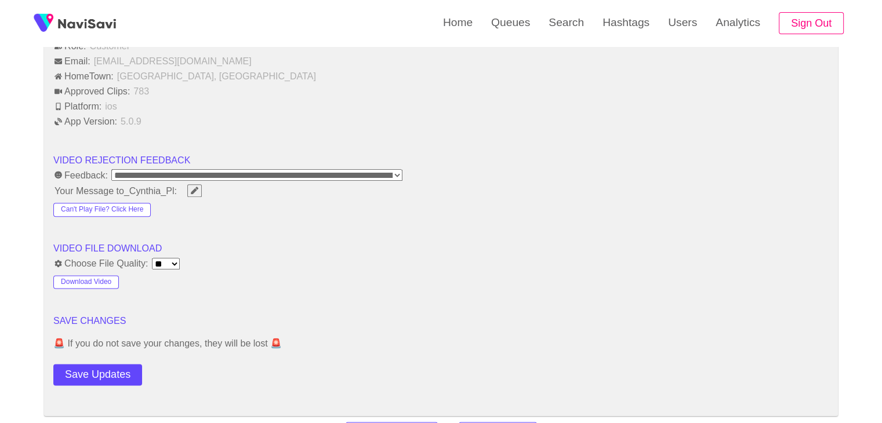
scroll to position [1563, 0]
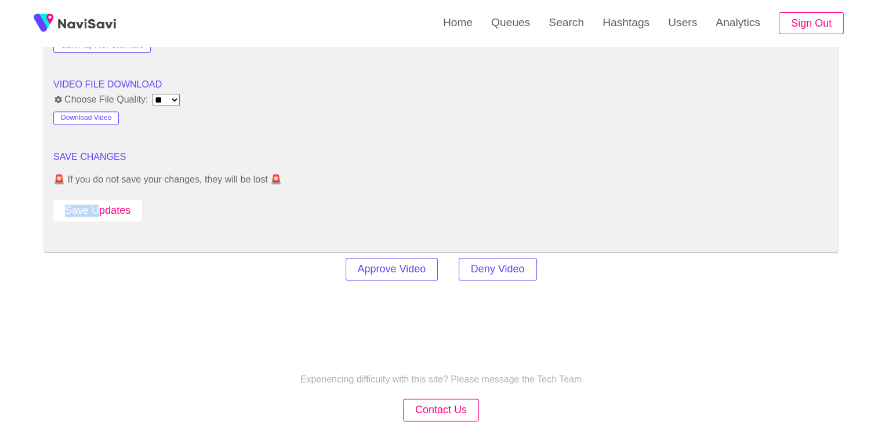
click at [97, 196] on div "Save Updates" at bounding box center [130, 208] width 155 height 26
click at [119, 203] on button "Save Updates" at bounding box center [97, 210] width 89 height 21
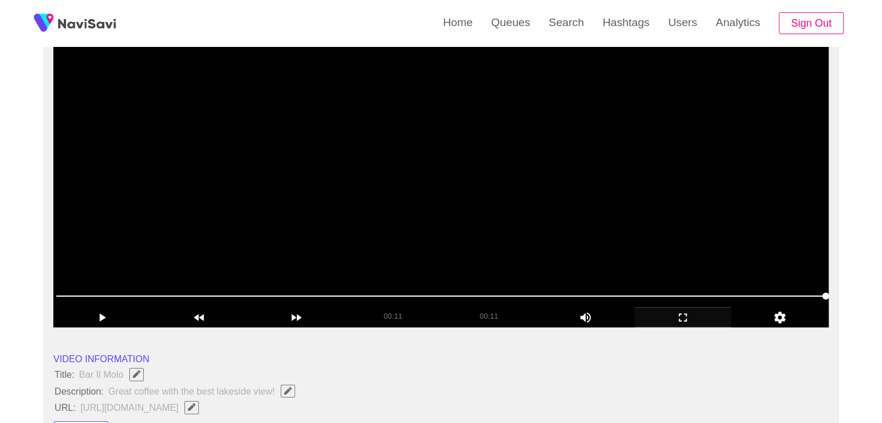
scroll to position [114, 0]
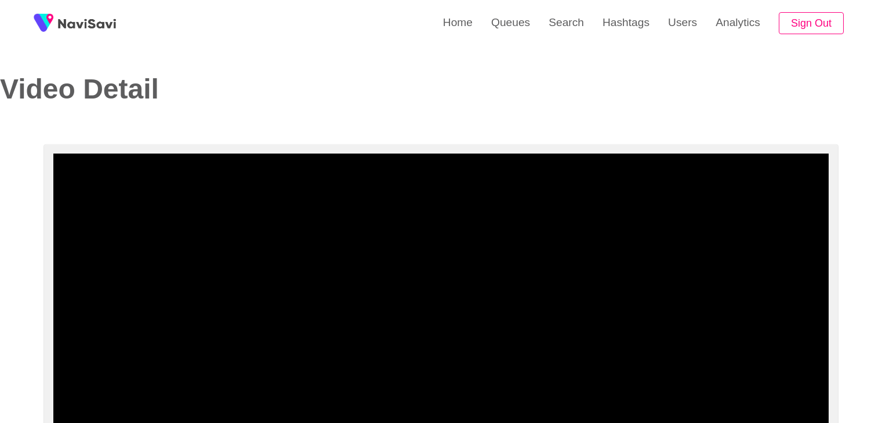
select select "**********"
select select "**"
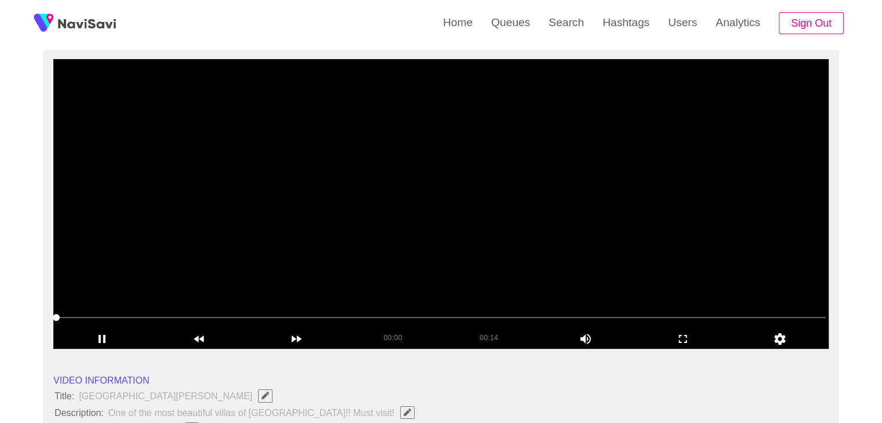
scroll to position [116, 0]
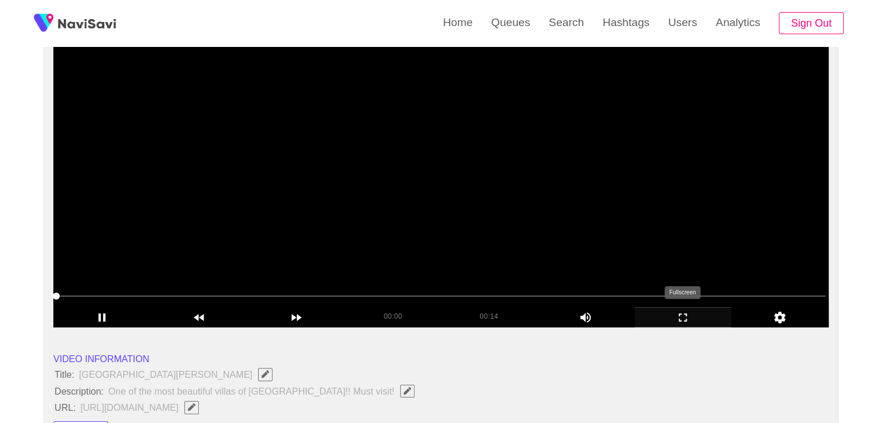
click at [680, 318] on icon "add" at bounding box center [683, 318] width 96 height 14
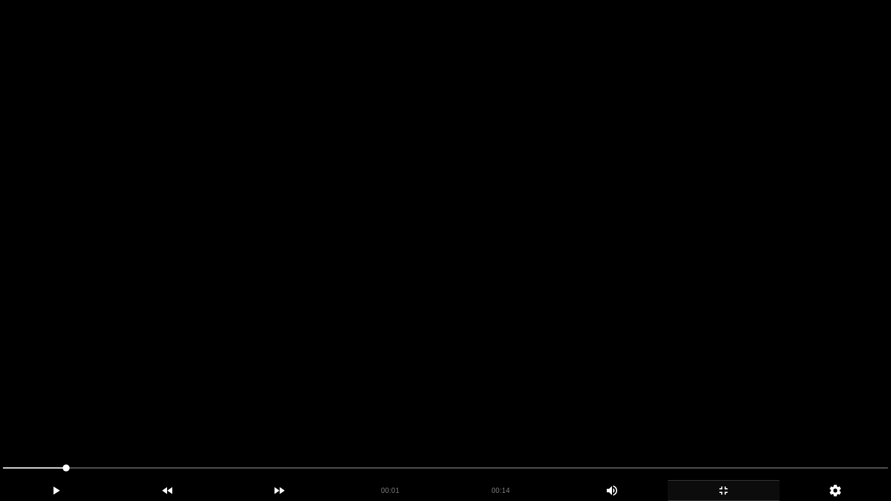
click at [538, 355] on video at bounding box center [445, 250] width 891 height 501
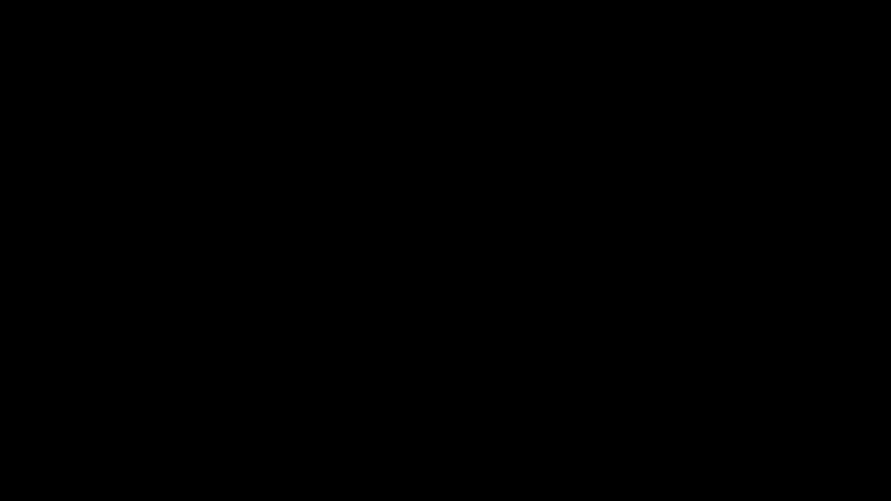
click at [341, 401] on video at bounding box center [445, 250] width 891 height 501
click at [342, 401] on video at bounding box center [445, 250] width 891 height 501
click at [735, 423] on icon "add" at bounding box center [723, 491] width 111 height 14
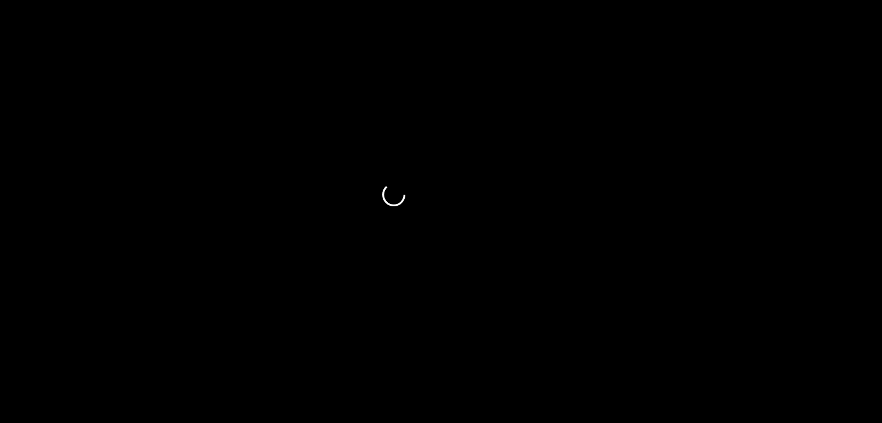
scroll to position [348, 0]
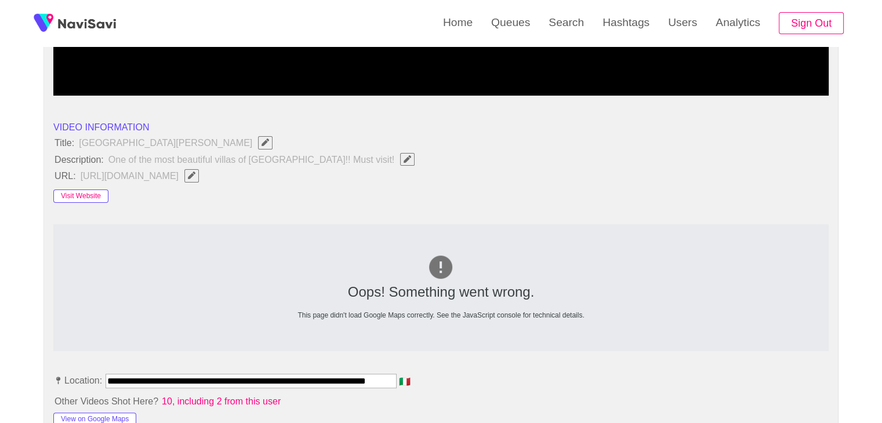
click at [99, 197] on button "Visit Website" at bounding box center [80, 197] width 55 height 14
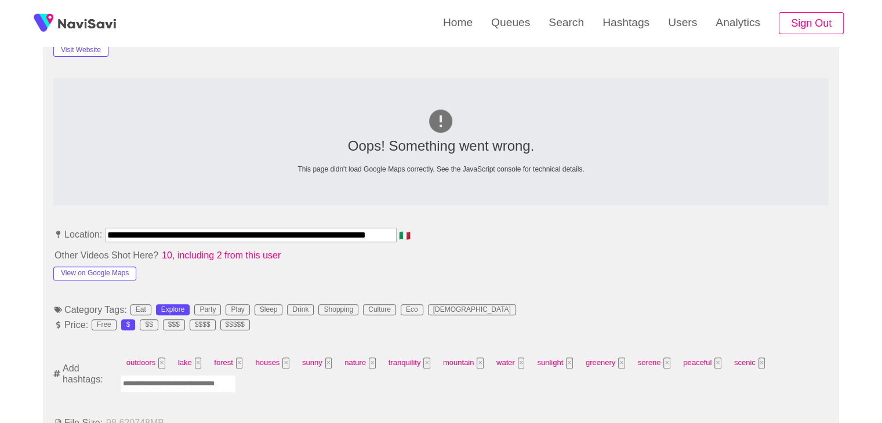
scroll to position [580, 0]
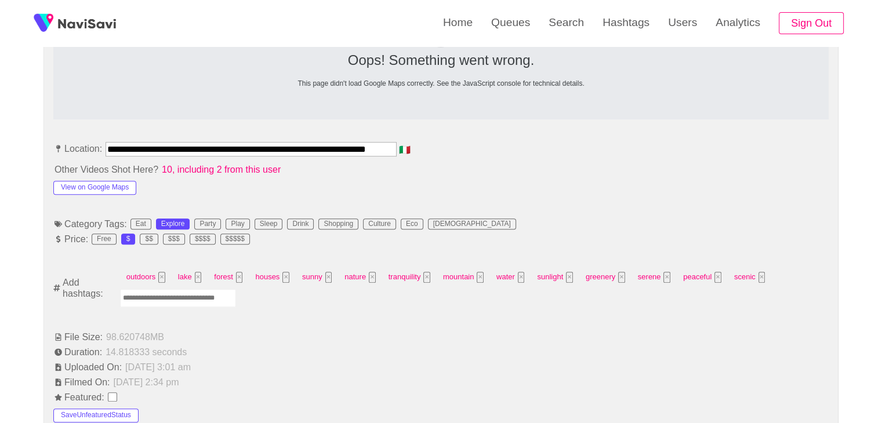
click at [188, 296] on input "Enter tag here and press return" at bounding box center [178, 298] width 116 height 18
type input "*********"
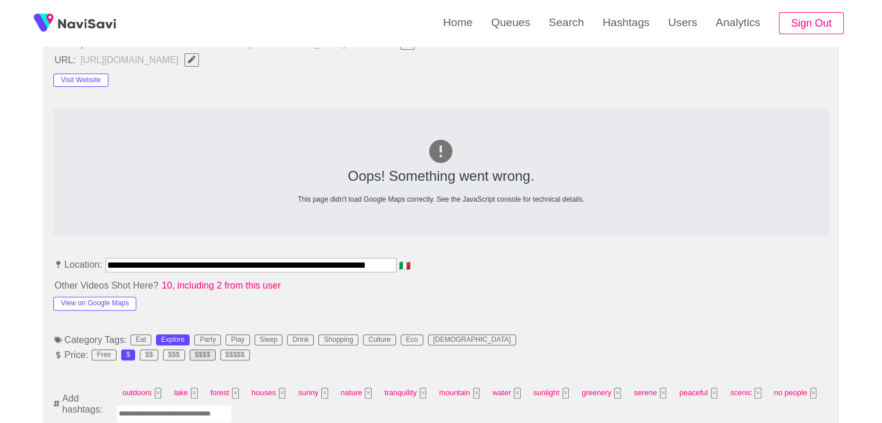
scroll to position [464, 0]
click at [125, 299] on button "View on Google Maps" at bounding box center [94, 304] width 83 height 14
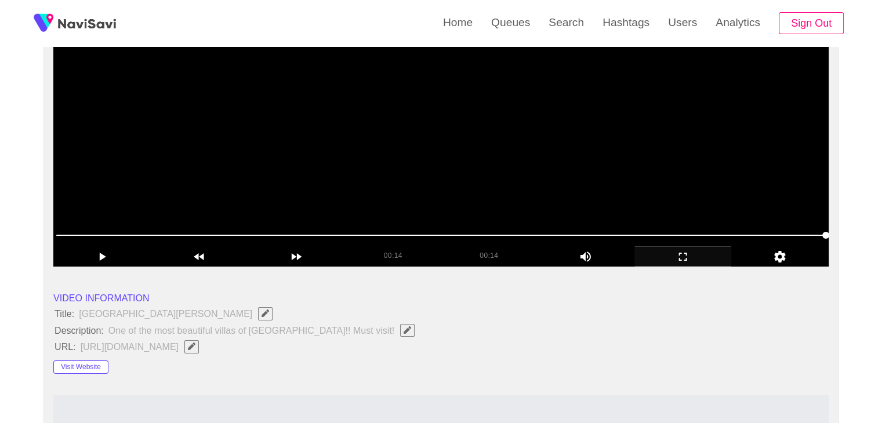
scroll to position [174, 0]
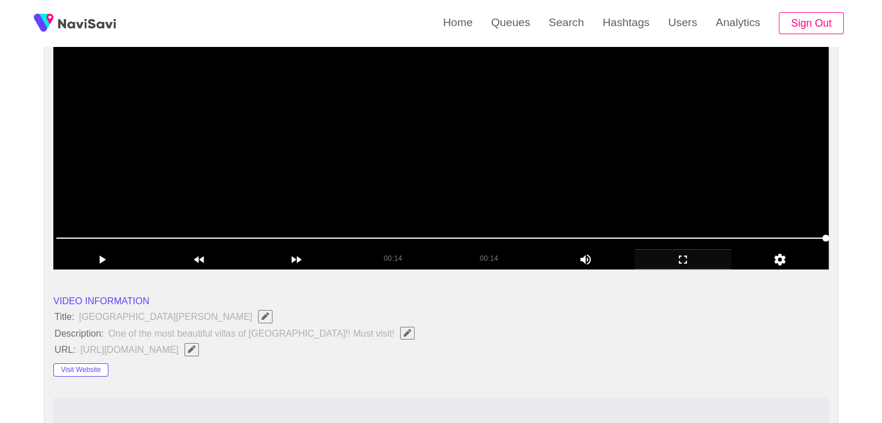
click at [376, 176] on video at bounding box center [440, 125] width 775 height 290
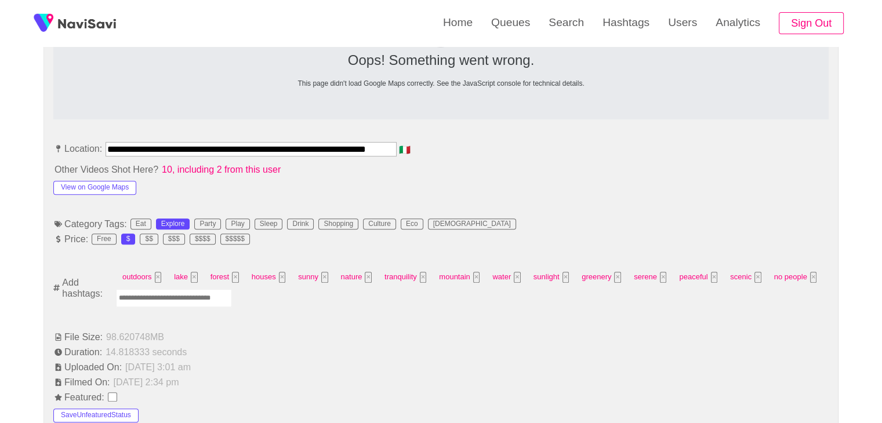
scroll to position [0, 12]
drag, startPoint x: 107, startPoint y: 143, endPoint x: 486, endPoint y: 143, distance: 379.2
click at [486, 143] on li "**********" at bounding box center [440, 151] width 775 height 19
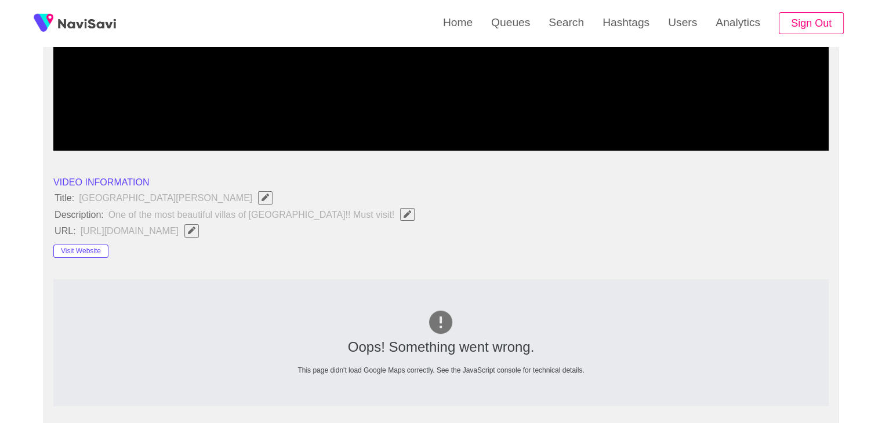
scroll to position [290, 0]
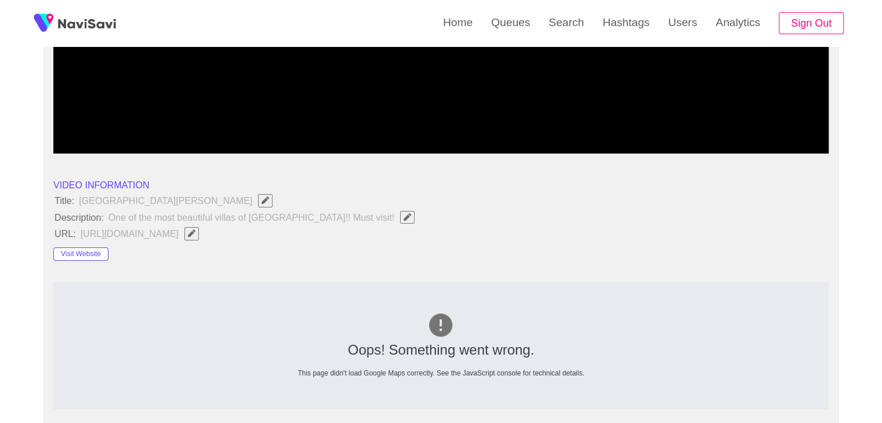
click at [195, 230] on icon "Edit Field" at bounding box center [192, 234] width 8 height 8
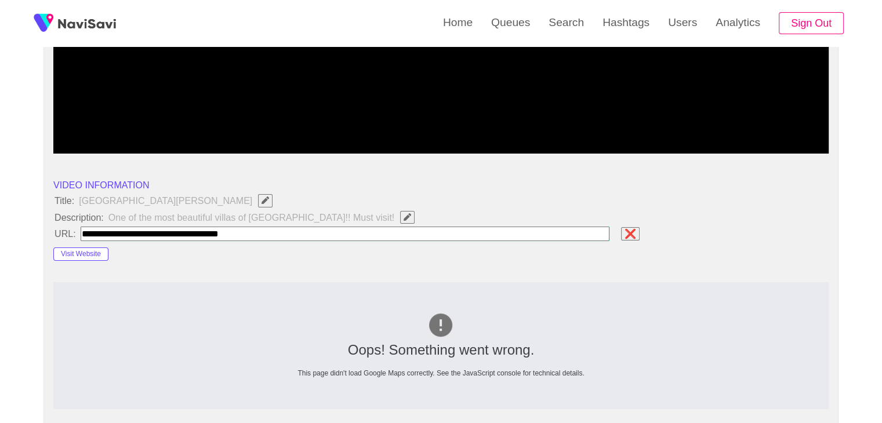
type input "**********"
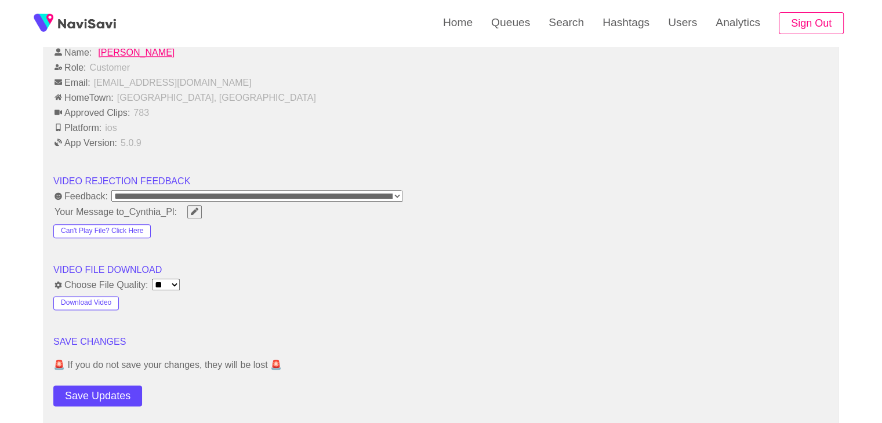
scroll to position [1391, 0]
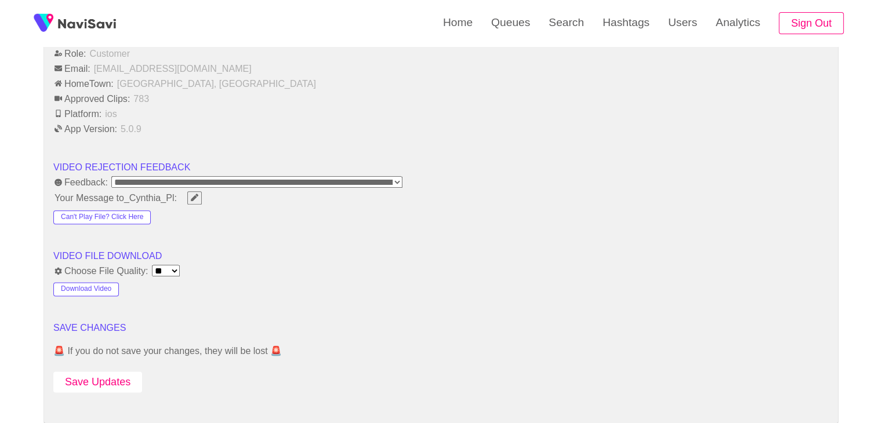
click at [102, 376] on button "Save Updates" at bounding box center [97, 382] width 89 height 21
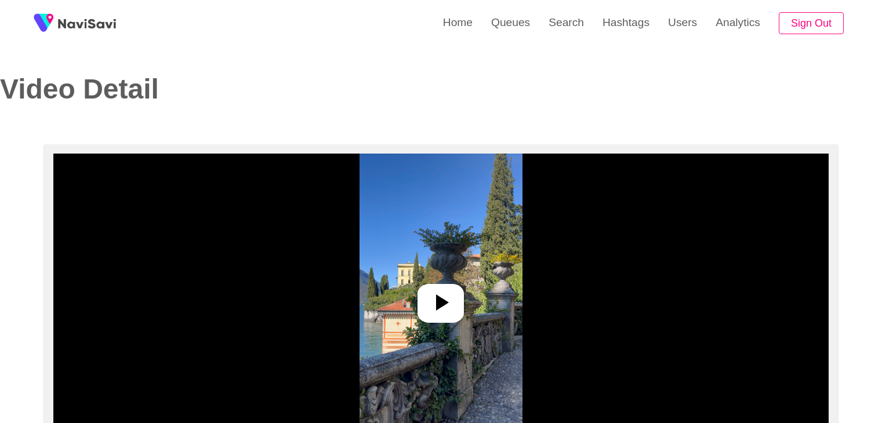
select select "**********"
select select "**"
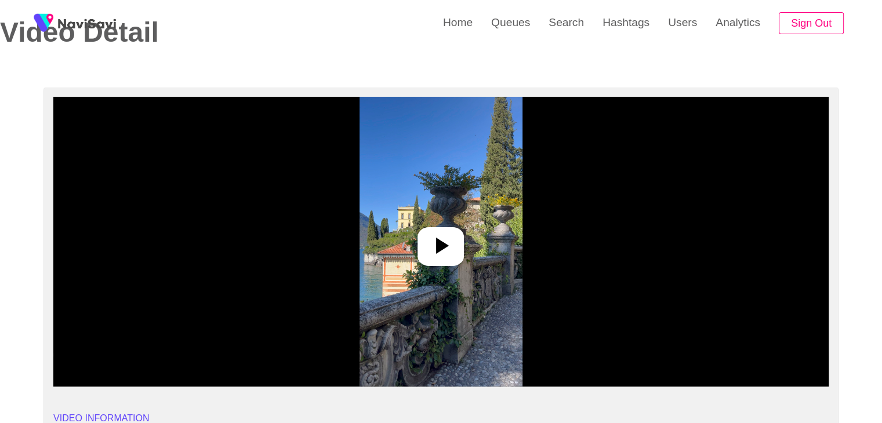
scroll to position [58, 0]
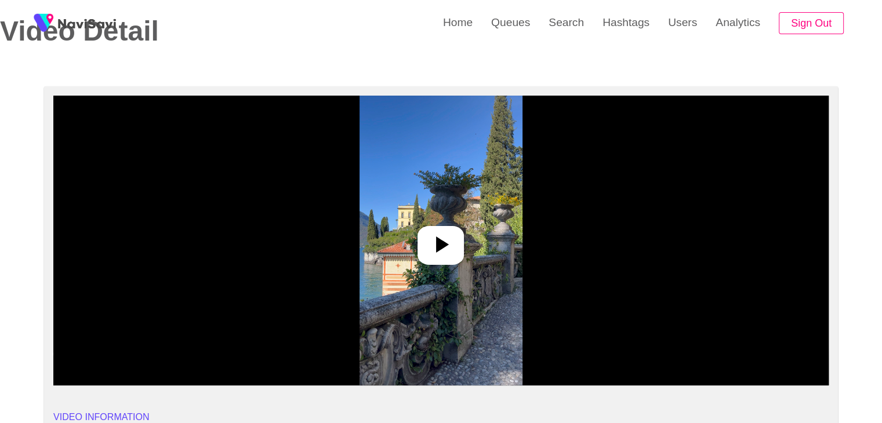
click at [438, 211] on img at bounding box center [440, 241] width 163 height 290
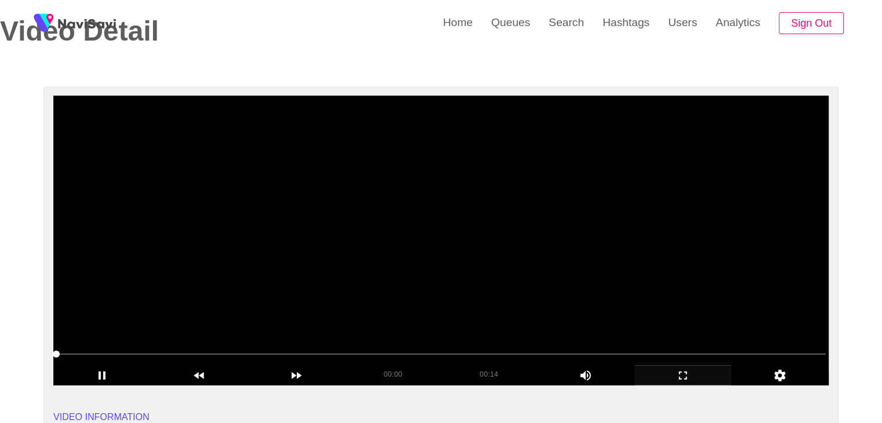
click at [688, 374] on icon "add" at bounding box center [683, 376] width 96 height 14
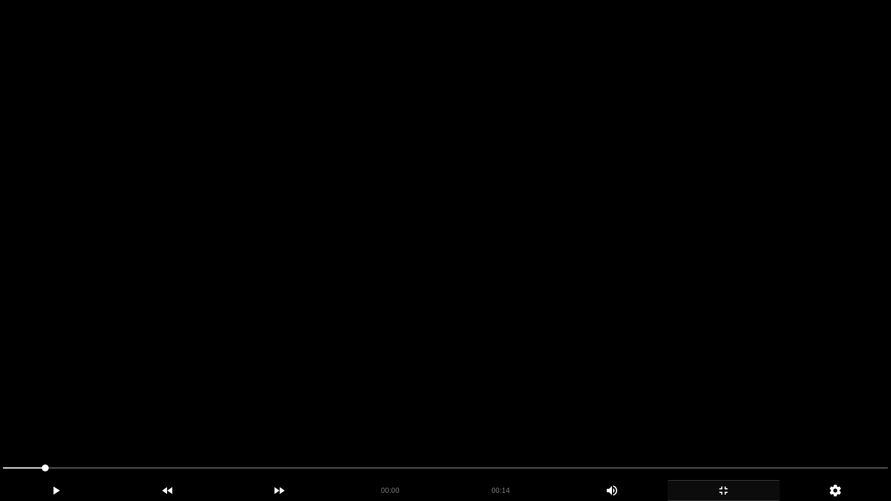
click at [604, 401] on video at bounding box center [445, 250] width 891 height 501
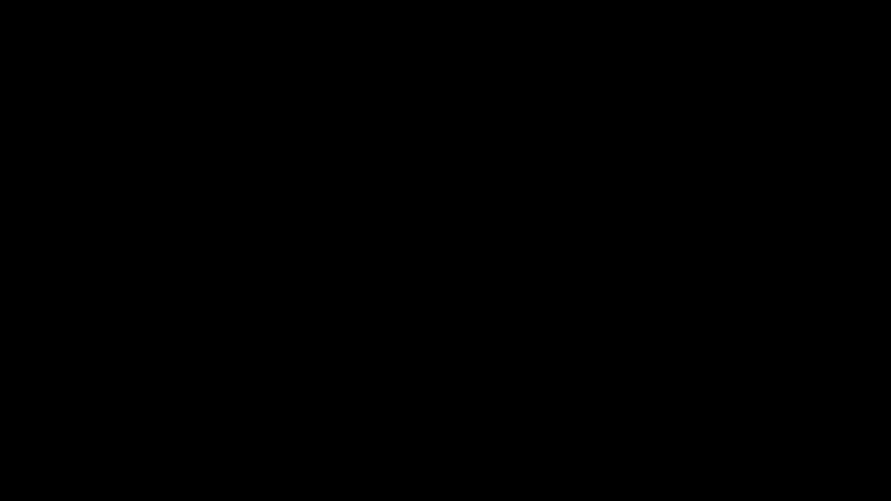
click at [325, 399] on video at bounding box center [445, 250] width 891 height 501
click at [326, 399] on video at bounding box center [445, 250] width 891 height 501
click at [0, 423] on div at bounding box center [445, 469] width 894 height 31
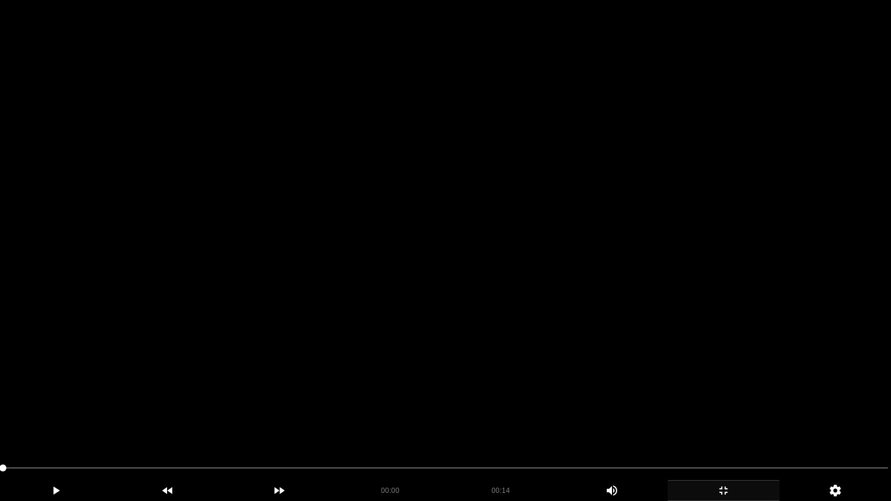
click at [241, 416] on video at bounding box center [445, 250] width 891 height 501
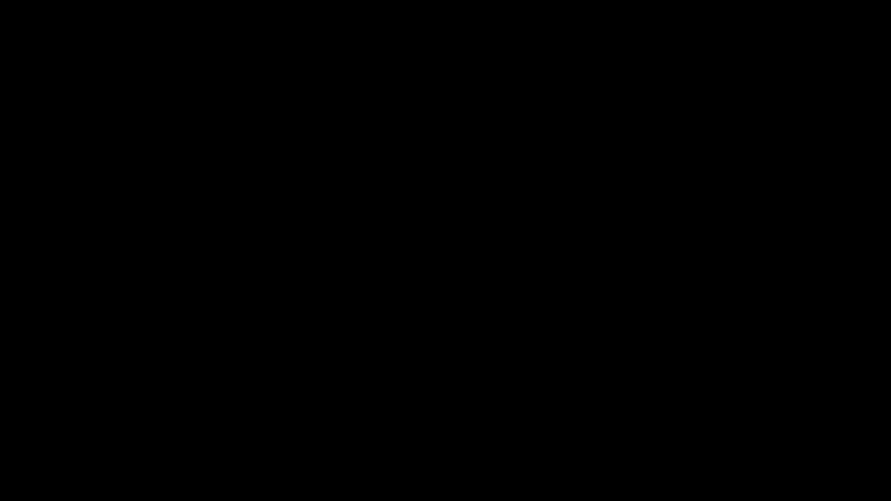
click at [720, 423] on icon "add" at bounding box center [723, 491] width 111 height 14
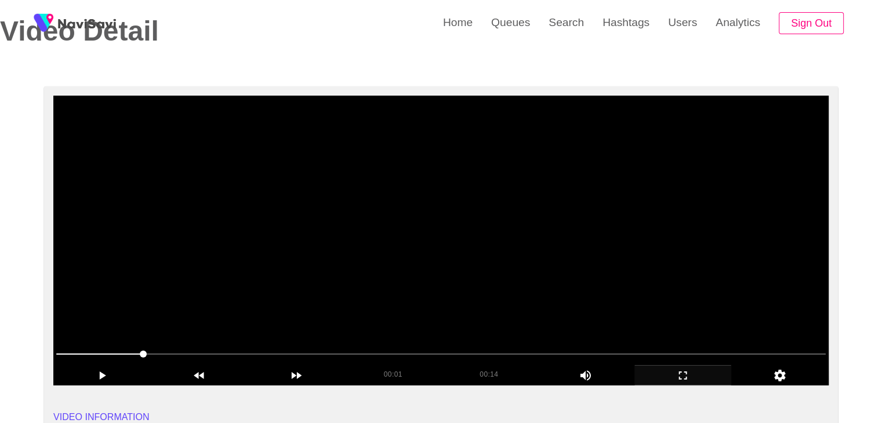
click at [339, 319] on video at bounding box center [440, 241] width 775 height 290
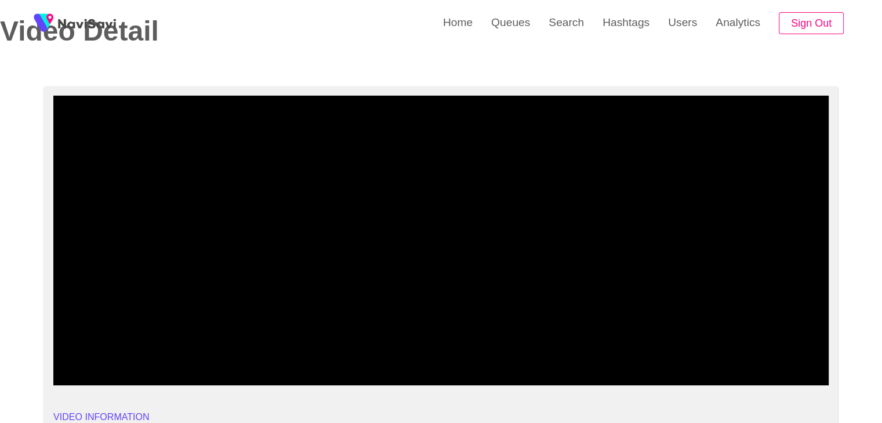
drag, startPoint x: 100, startPoint y: 357, endPoint x: 0, endPoint y: 352, distance: 99.8
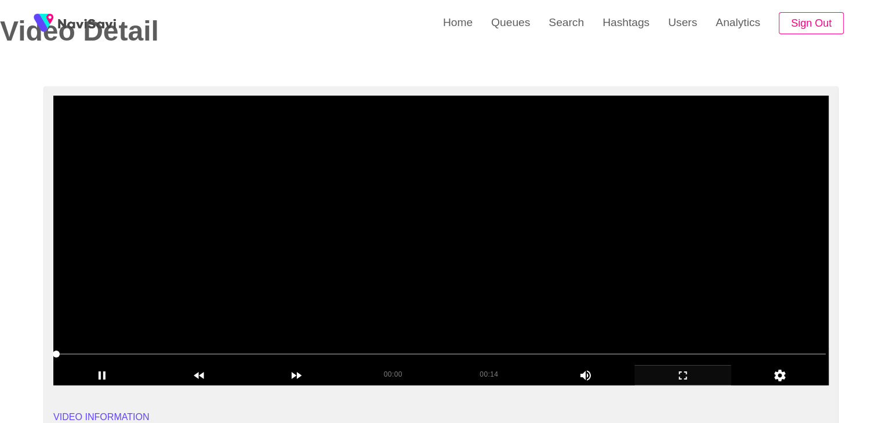
click at [398, 304] on video at bounding box center [440, 241] width 775 height 290
click at [342, 326] on video at bounding box center [440, 241] width 775 height 290
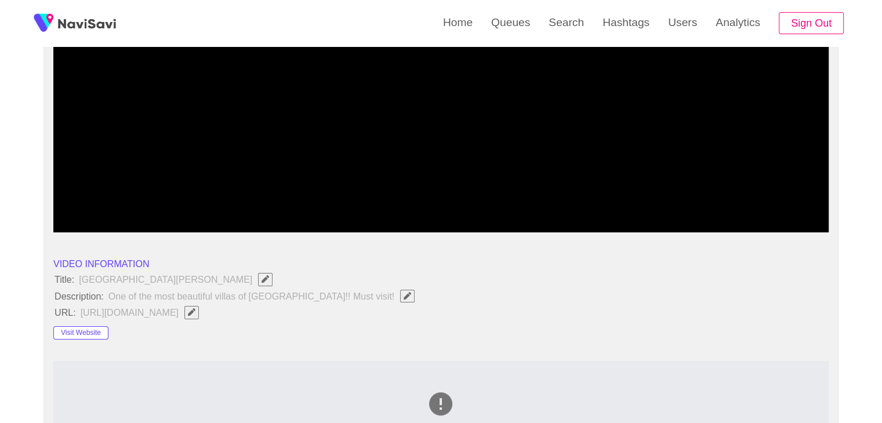
scroll to position [232, 0]
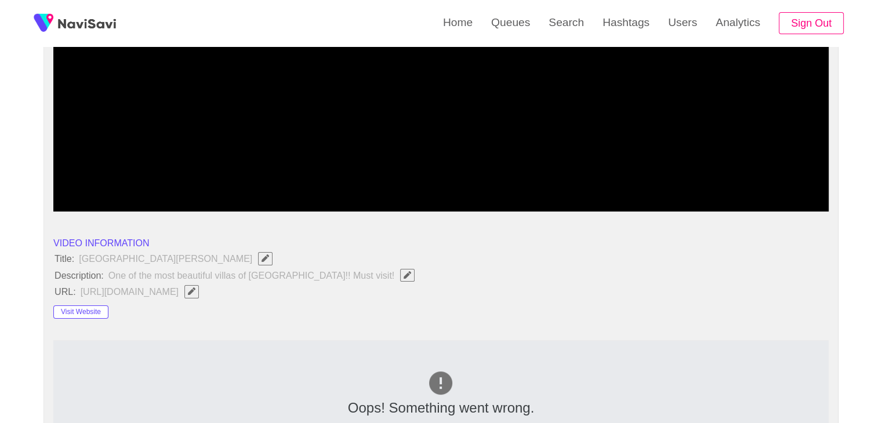
click at [195, 293] on icon "Edit Field" at bounding box center [192, 292] width 8 height 8
type input "**********"
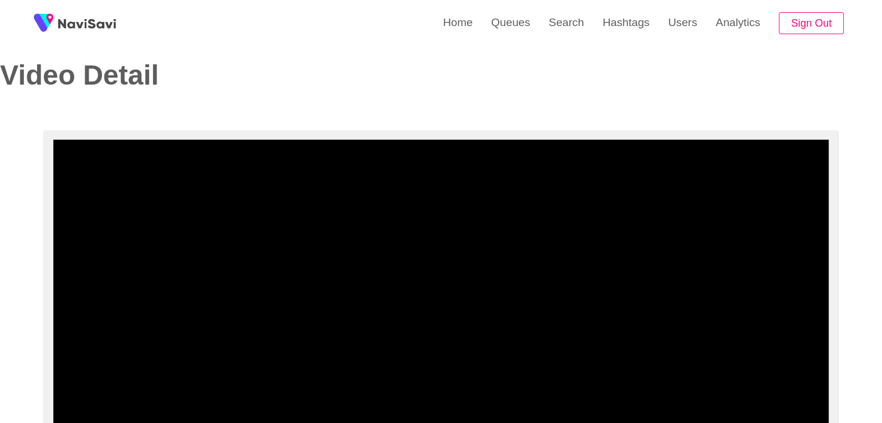
scroll to position [0, 0]
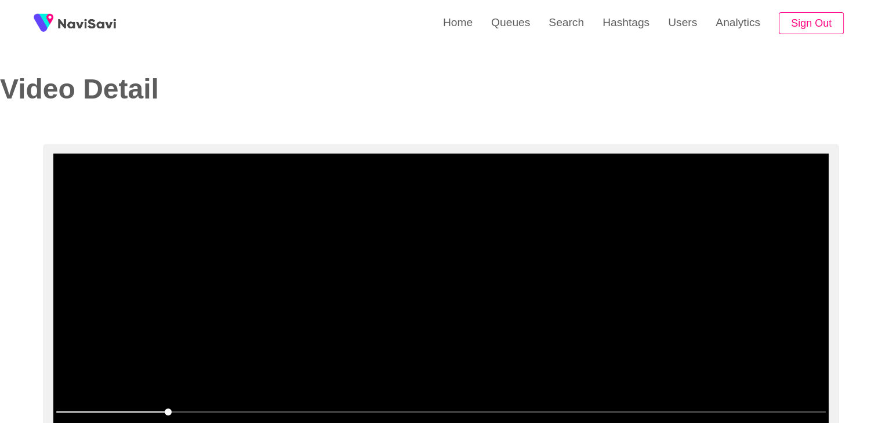
click at [373, 281] on video at bounding box center [440, 299] width 775 height 290
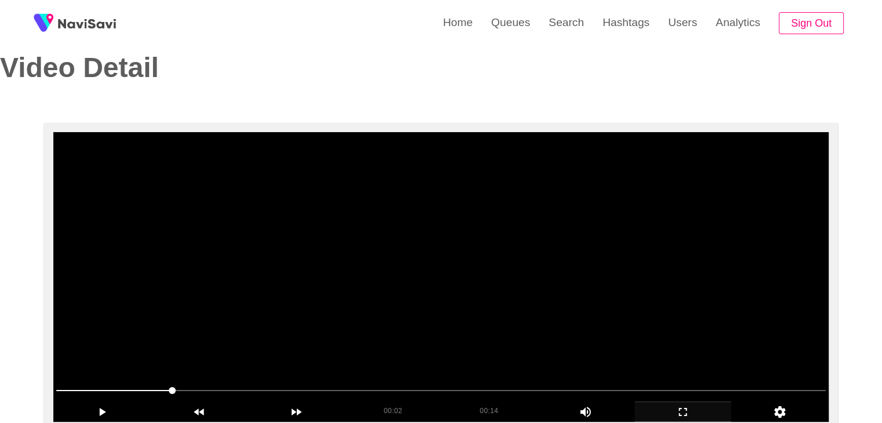
scroll to position [58, 0]
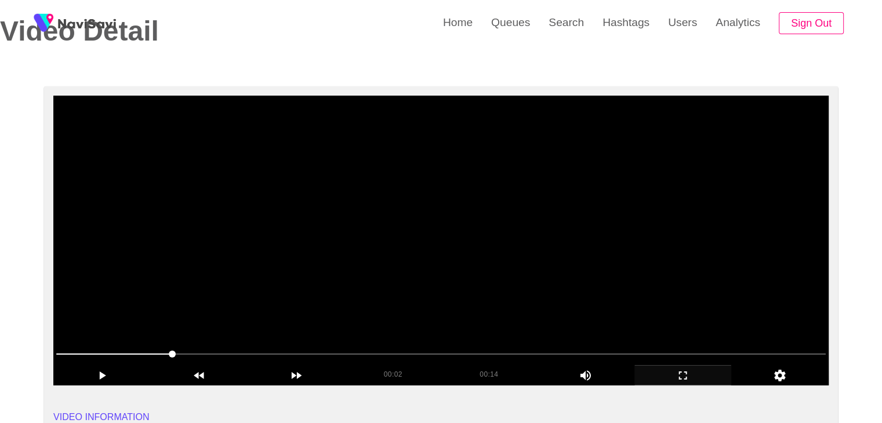
drag, startPoint x: 12, startPoint y: 347, endPoint x: 123, endPoint y: 322, distance: 114.2
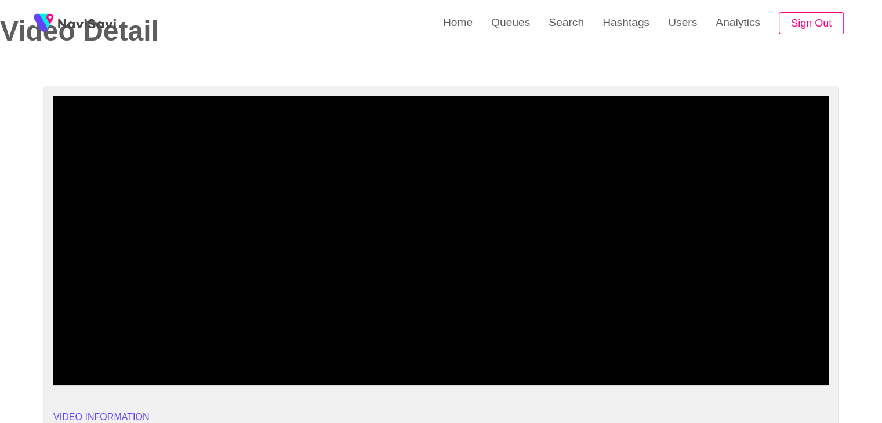
drag, startPoint x: 49, startPoint y: 352, endPoint x: 16, endPoint y: 344, distance: 33.5
drag, startPoint x: 122, startPoint y: 358, endPoint x: 7, endPoint y: 357, distance: 115.4
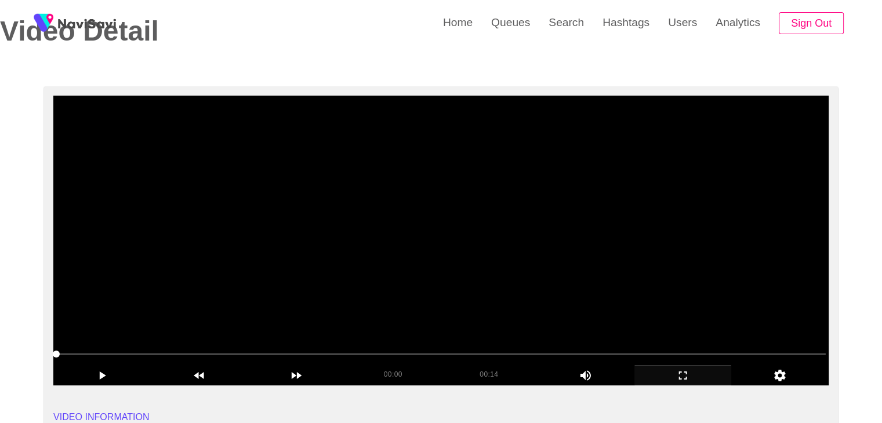
click at [340, 294] on video at bounding box center [440, 241] width 775 height 290
click at [675, 375] on icon "add" at bounding box center [683, 376] width 96 height 14
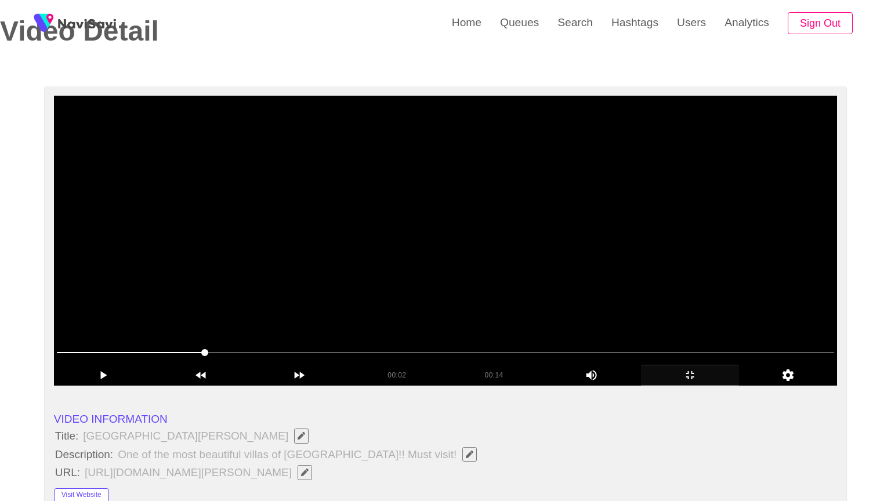
click at [668, 386] on video at bounding box center [445, 241] width 783 height 290
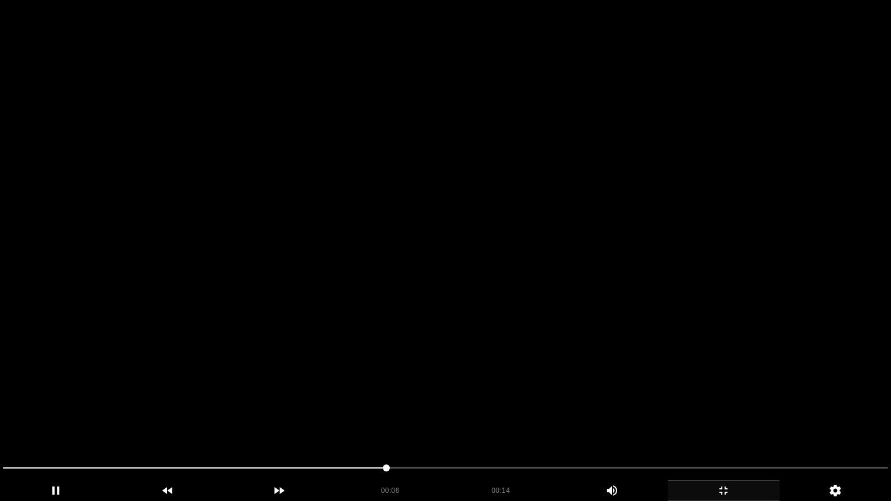
click at [547, 381] on video at bounding box center [445, 250] width 891 height 501
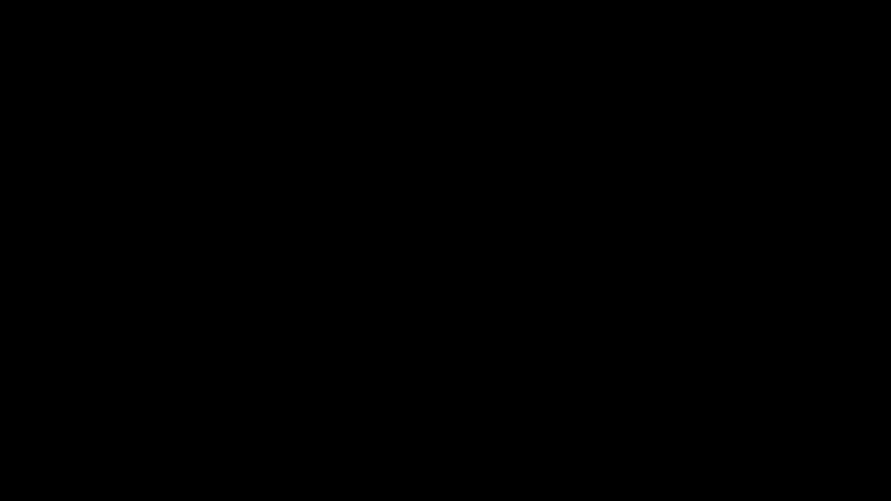
click at [739, 423] on icon "add" at bounding box center [723, 491] width 111 height 14
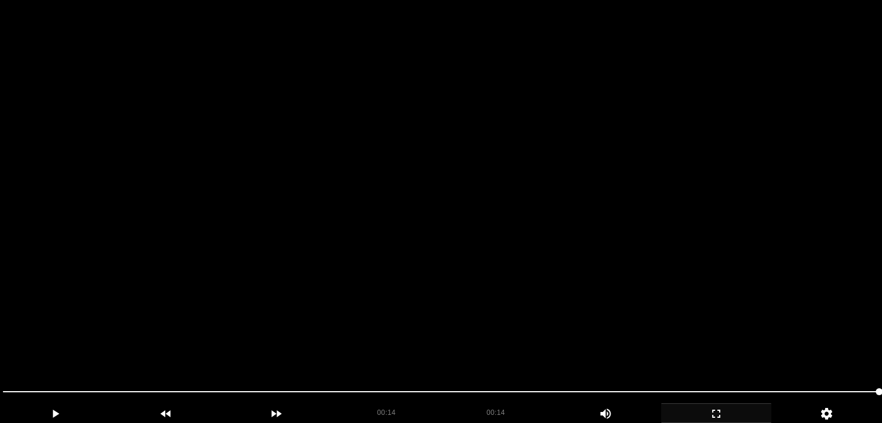
scroll to position [116, 0]
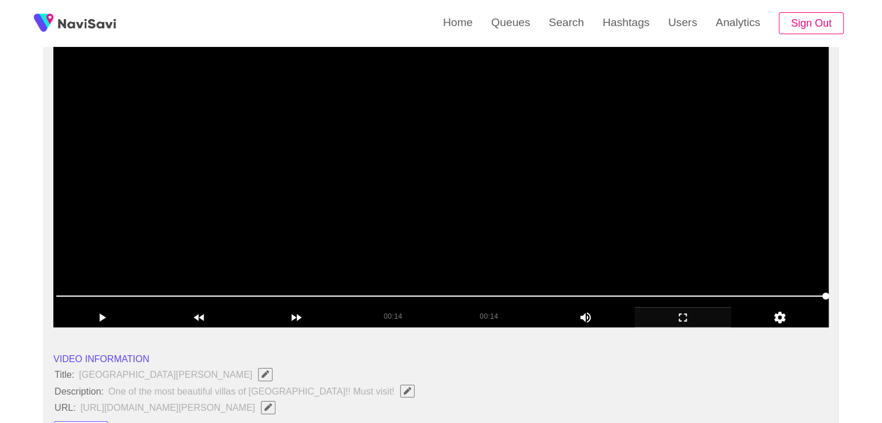
click at [412, 230] on video at bounding box center [440, 183] width 775 height 290
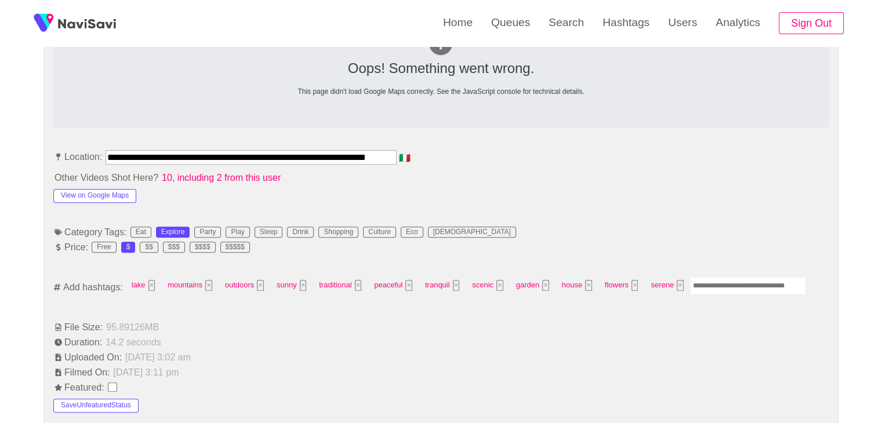
scroll to position [580, 0]
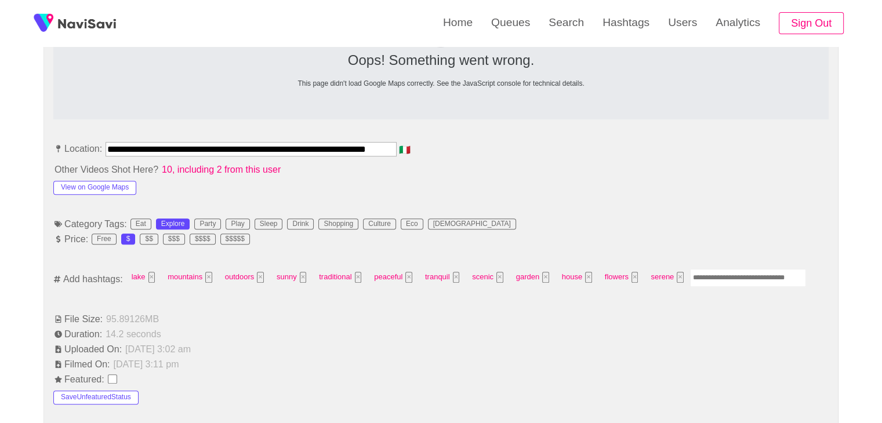
click at [717, 281] on input "Enter tag here and press return" at bounding box center [748, 278] width 116 height 18
type input "*********"
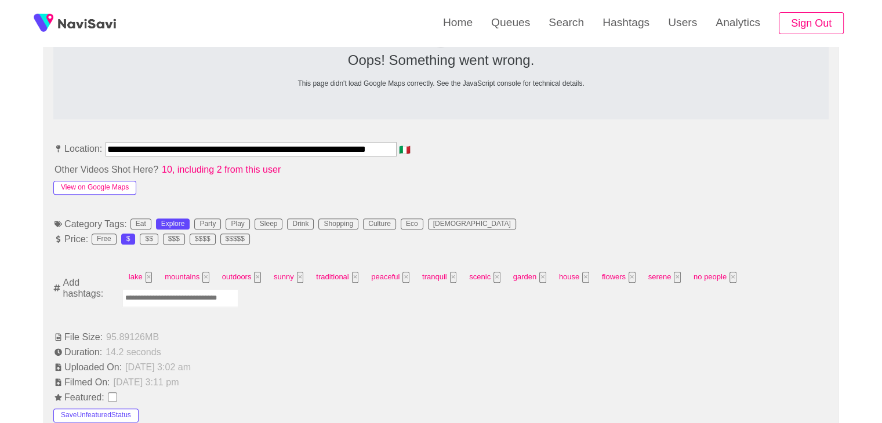
click at [118, 190] on button "View on Google Maps" at bounding box center [94, 188] width 83 height 14
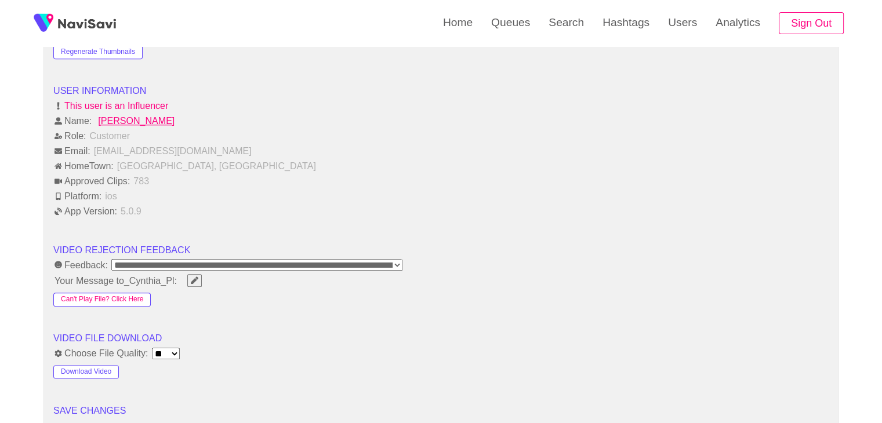
scroll to position [1391, 0]
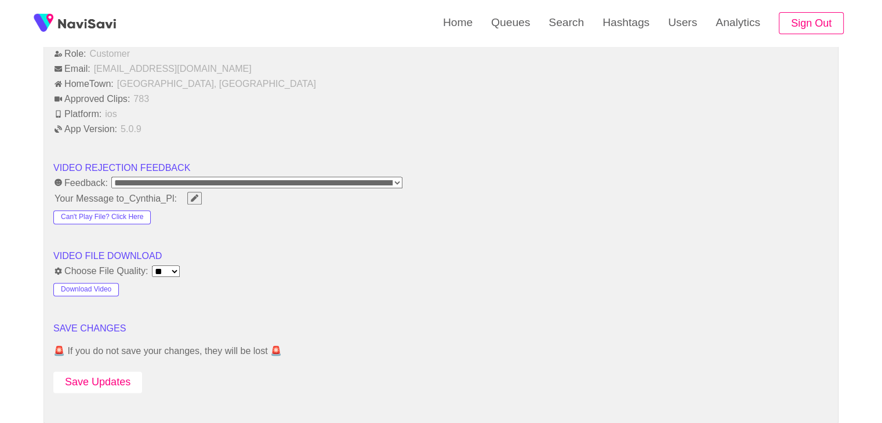
click at [104, 375] on button "Save Updates" at bounding box center [97, 382] width 89 height 21
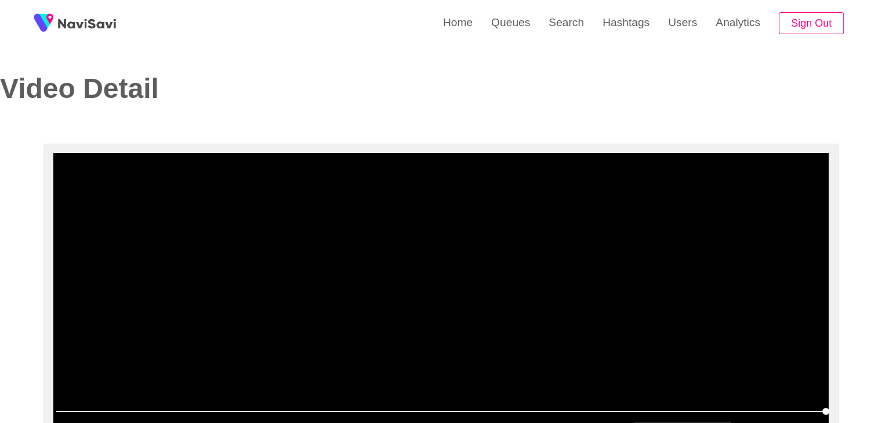
scroll to position [0, 0]
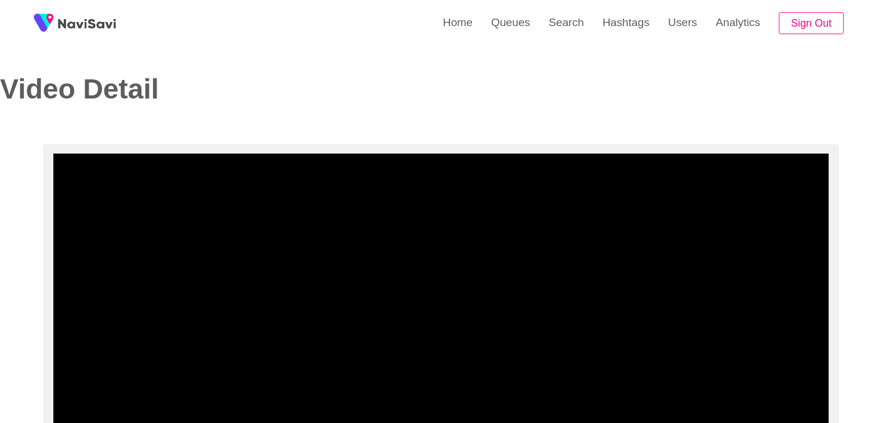
select select "**********"
select select "**"
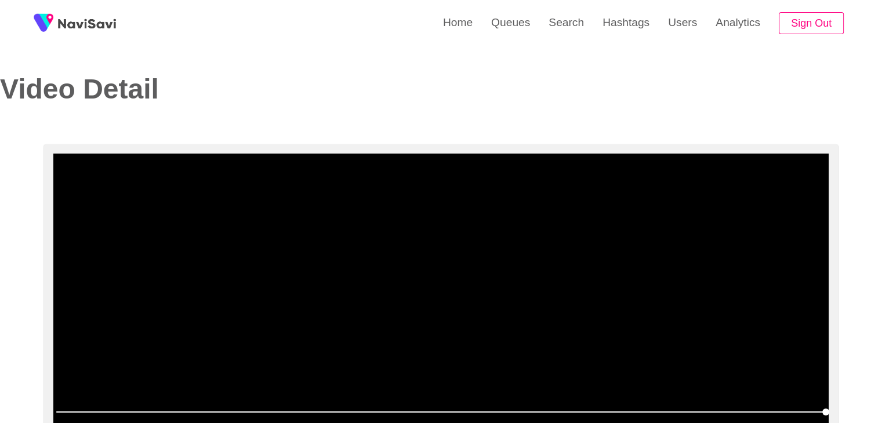
click at [440, 253] on video at bounding box center [440, 299] width 775 height 290
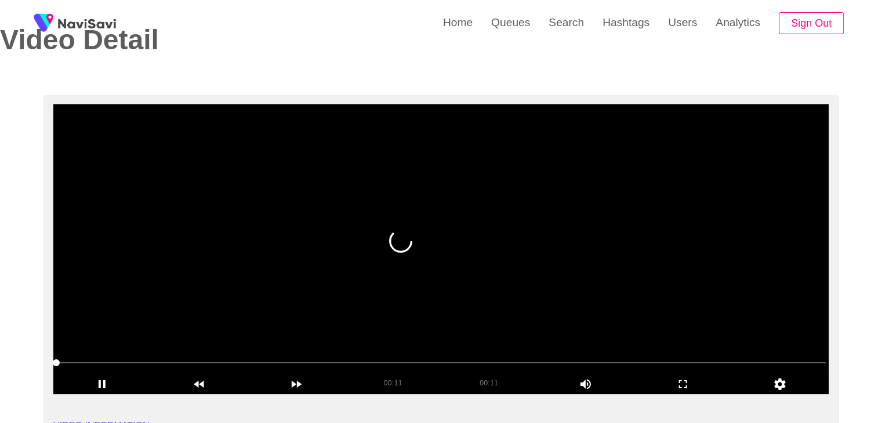
scroll to position [58, 0]
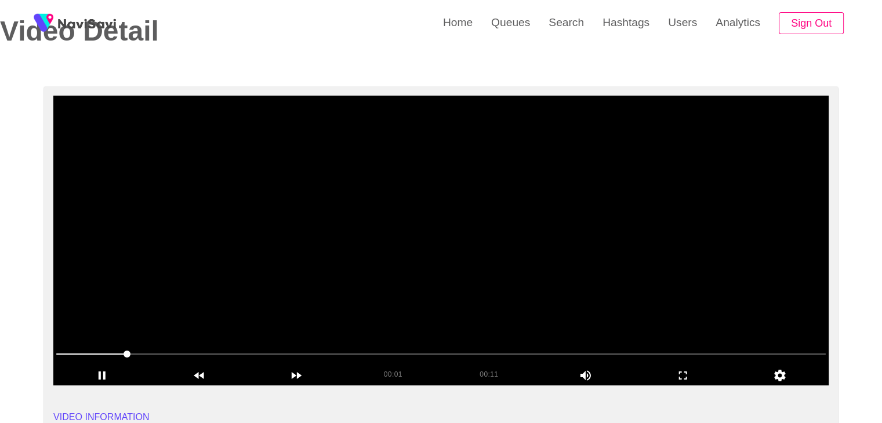
click at [373, 247] on video at bounding box center [440, 241] width 775 height 290
drag, startPoint x: 125, startPoint y: 354, endPoint x: 93, endPoint y: 336, distance: 36.6
click at [350, 297] on video at bounding box center [440, 241] width 775 height 290
drag, startPoint x: 79, startPoint y: 355, endPoint x: 232, endPoint y: 330, distance: 154.4
click at [77, 355] on span at bounding box center [440, 354] width 769 height 19
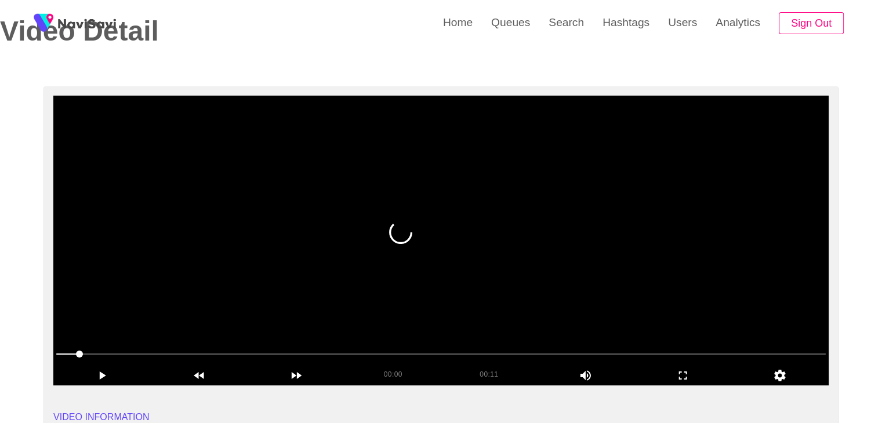
click at [475, 284] on video at bounding box center [440, 241] width 775 height 290
drag, startPoint x: 473, startPoint y: 284, endPoint x: 380, endPoint y: 260, distance: 96.2
click at [473, 284] on video at bounding box center [440, 241] width 775 height 290
click at [361, 248] on video at bounding box center [440, 241] width 775 height 290
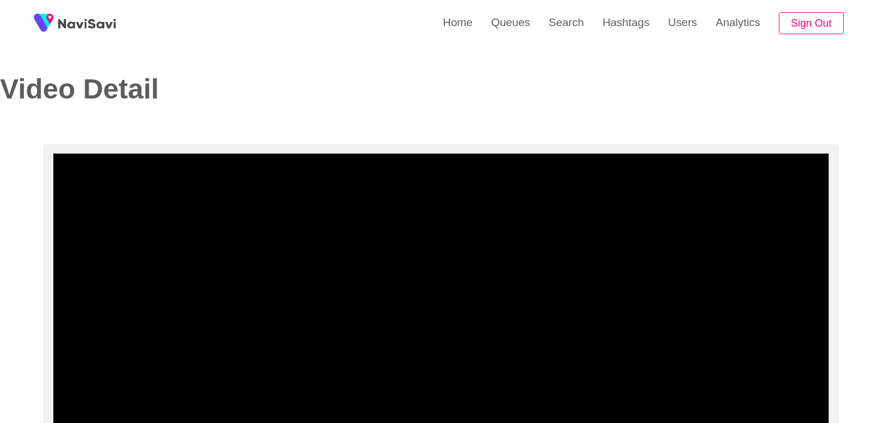
select select "**********"
select select "**"
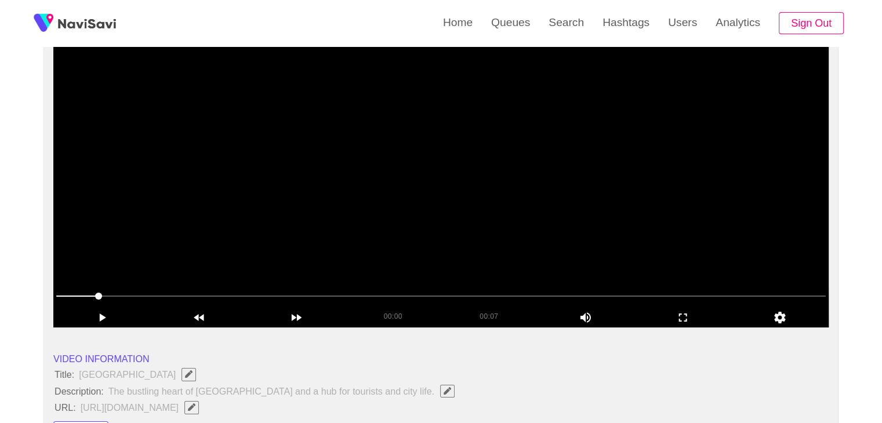
click at [500, 157] on video at bounding box center [440, 183] width 775 height 290
drag, startPoint x: 500, startPoint y: 157, endPoint x: 341, endPoint y: 84, distance: 174.1
click at [498, 156] on video at bounding box center [440, 183] width 775 height 290
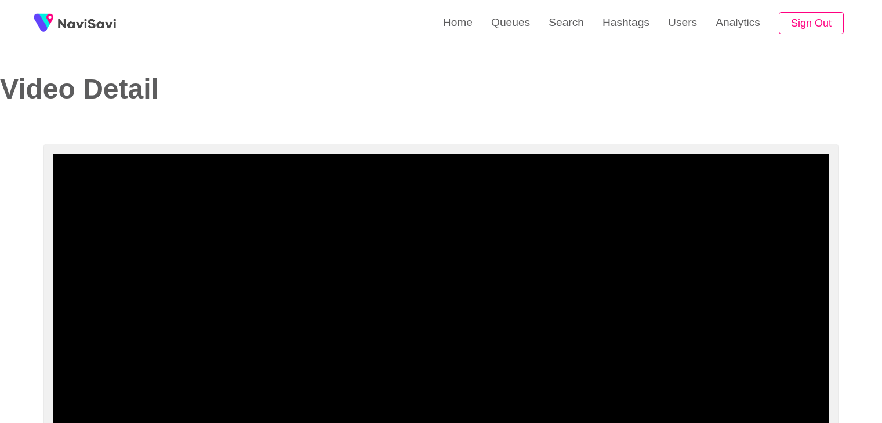
select select "**********"
select select "**"
select select "**********"
select select "**"
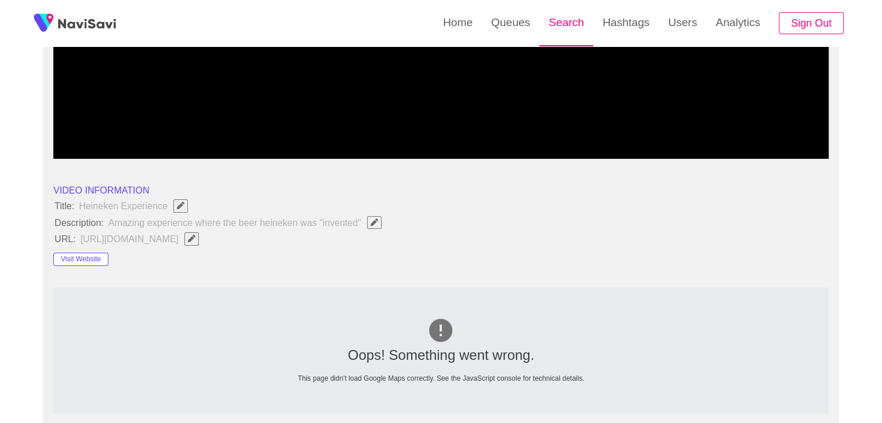
scroll to position [174, 0]
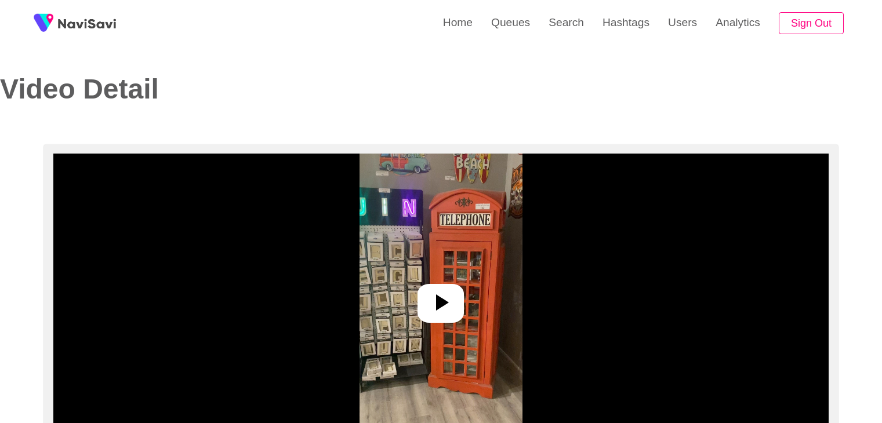
select select "**********"
select select "**"
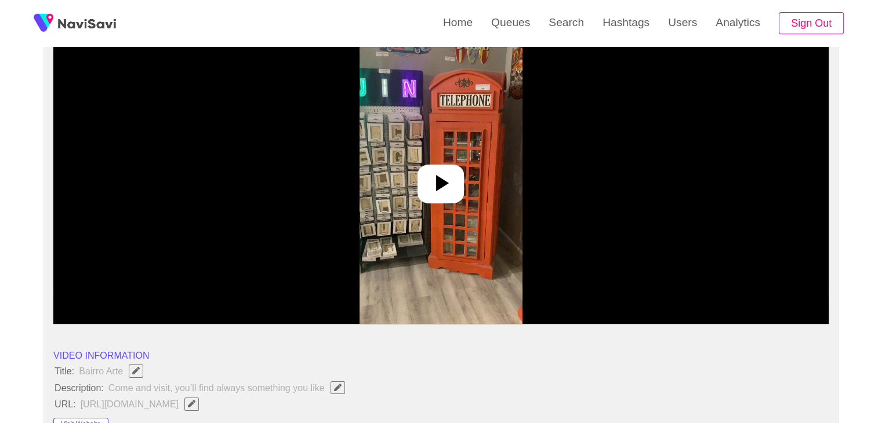
scroll to position [116, 0]
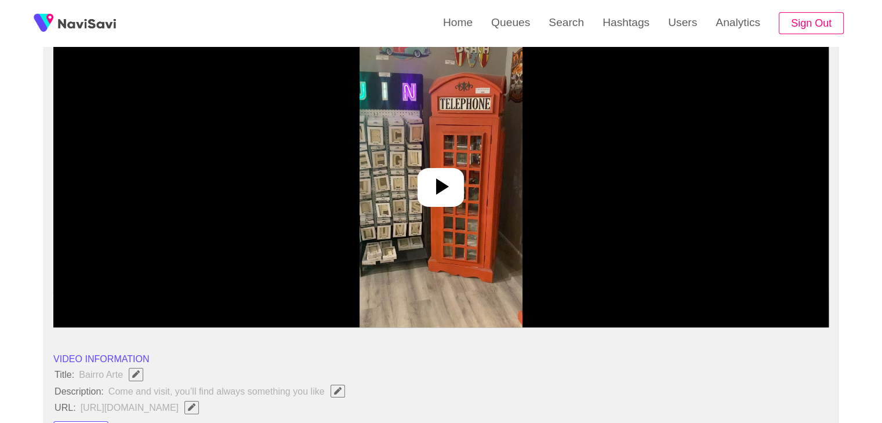
click at [455, 191] on div at bounding box center [440, 187] width 46 height 39
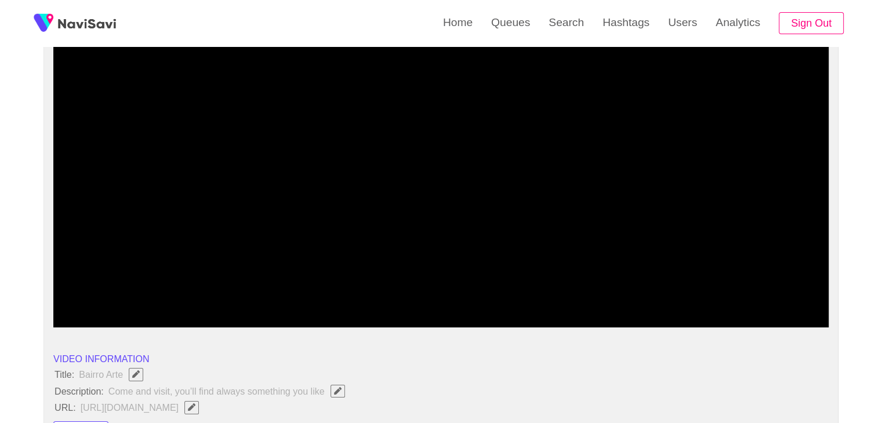
drag, startPoint x: 108, startPoint y: 292, endPoint x: 0, endPoint y: 281, distance: 108.4
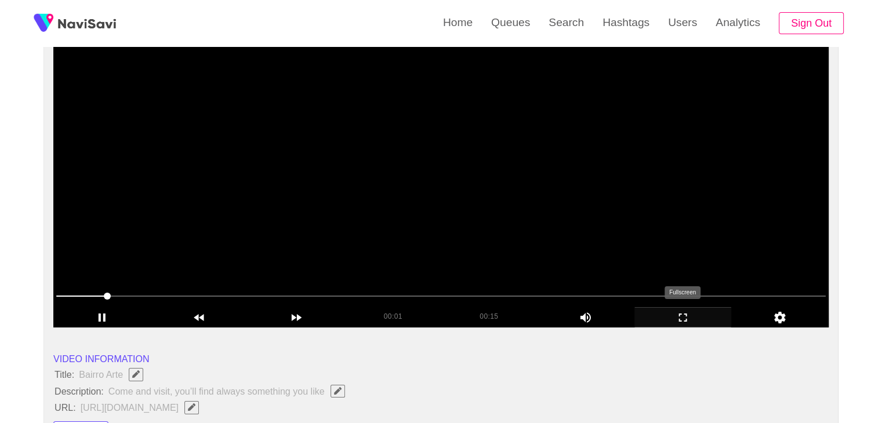
click at [693, 322] on icon "add" at bounding box center [683, 318] width 96 height 14
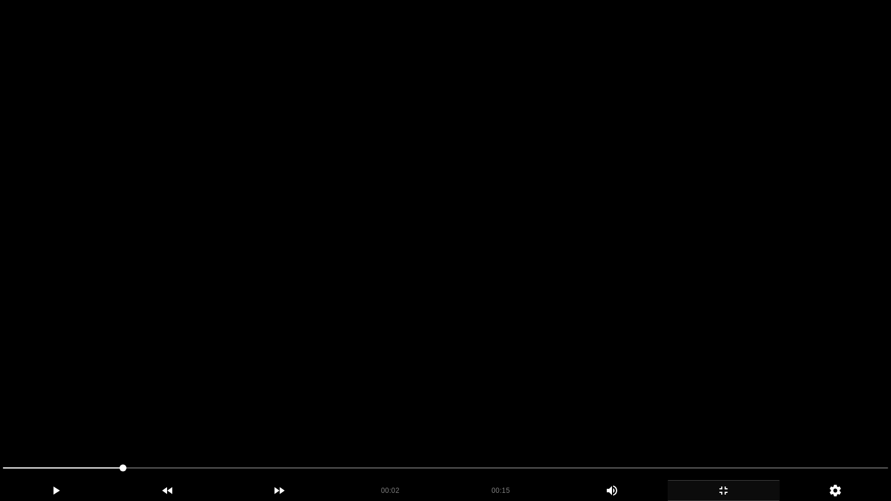
click at [539, 287] on video at bounding box center [445, 250] width 891 height 501
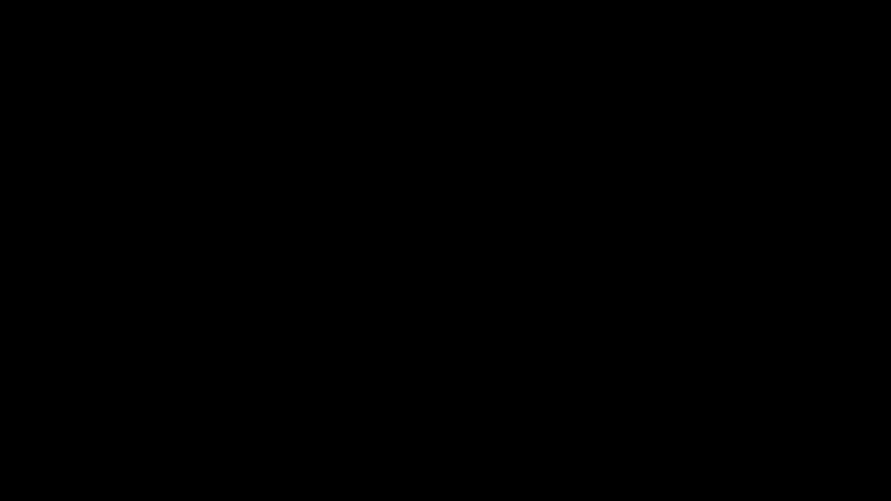
click at [720, 423] on icon "add" at bounding box center [723, 491] width 111 height 14
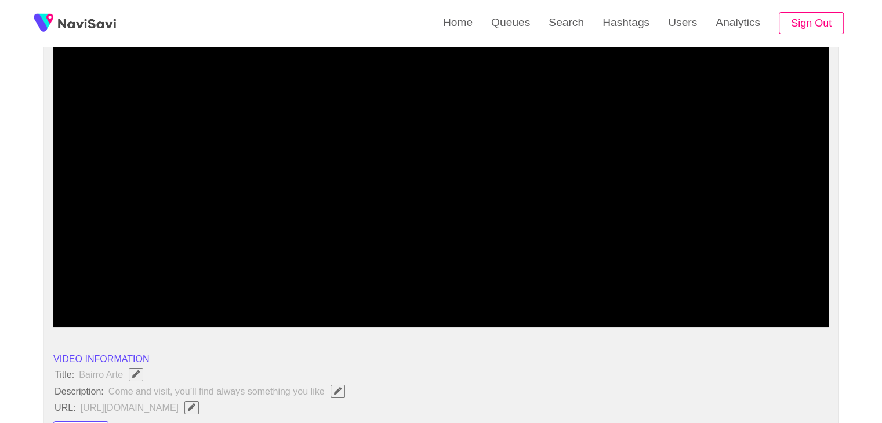
drag, startPoint x: 227, startPoint y: 296, endPoint x: 24, endPoint y: 277, distance: 204.4
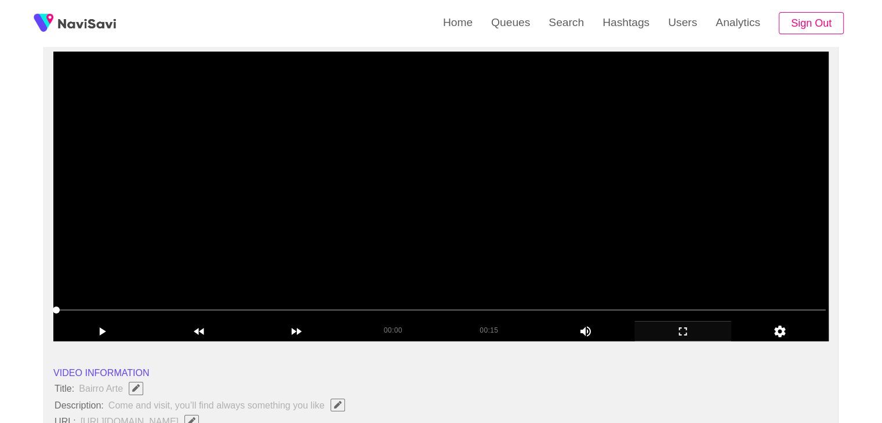
scroll to position [80, 0]
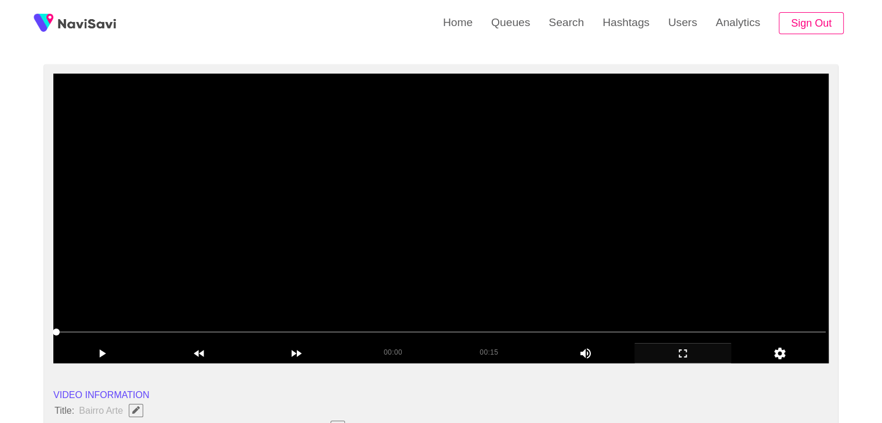
click at [413, 188] on video at bounding box center [440, 219] width 775 height 290
drag, startPoint x: 35, startPoint y: 337, endPoint x: 1, endPoint y: 312, distance: 41.5
drag, startPoint x: 96, startPoint y: 337, endPoint x: 0, endPoint y: 321, distance: 97.1
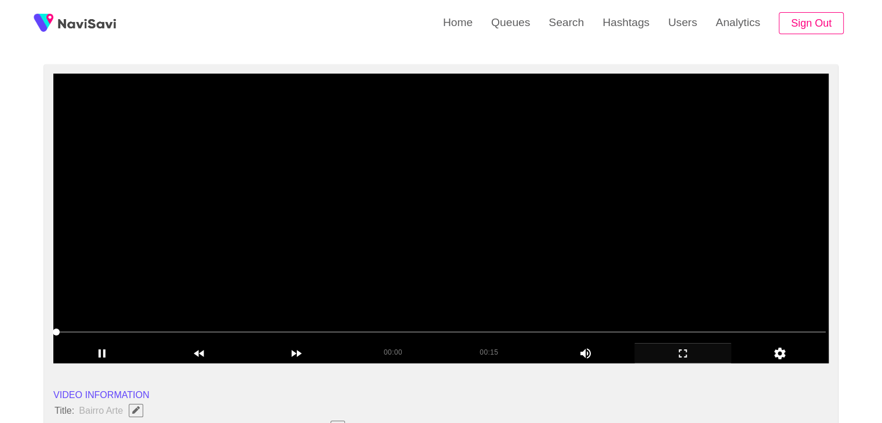
click at [260, 288] on video at bounding box center [440, 219] width 775 height 290
drag, startPoint x: 308, startPoint y: 278, endPoint x: 315, endPoint y: 277, distance: 6.5
click at [309, 278] on video at bounding box center [440, 219] width 775 height 290
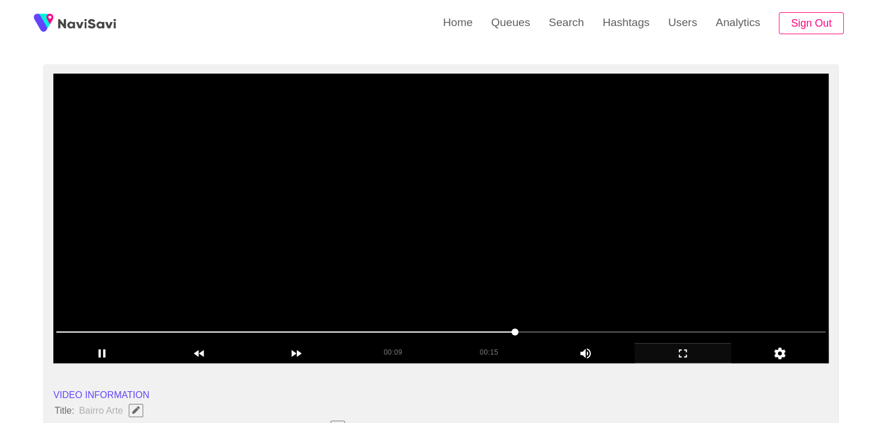
click at [566, 335] on span at bounding box center [440, 332] width 769 height 19
click at [593, 338] on span at bounding box center [440, 332] width 769 height 19
click at [554, 332] on span at bounding box center [440, 332] width 769 height 19
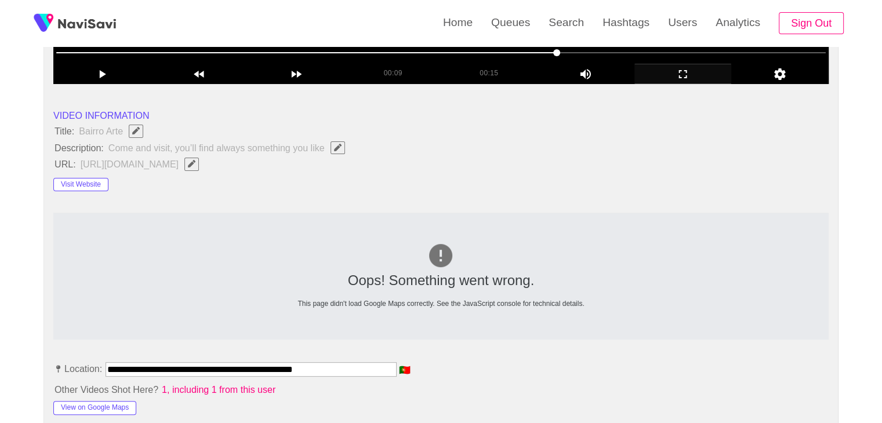
scroll to position [370, 0]
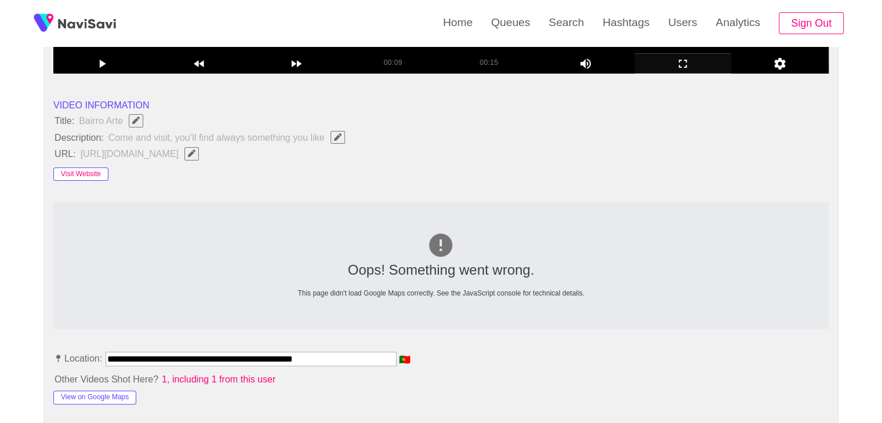
click at [86, 172] on button "Visit Website" at bounding box center [80, 175] width 55 height 14
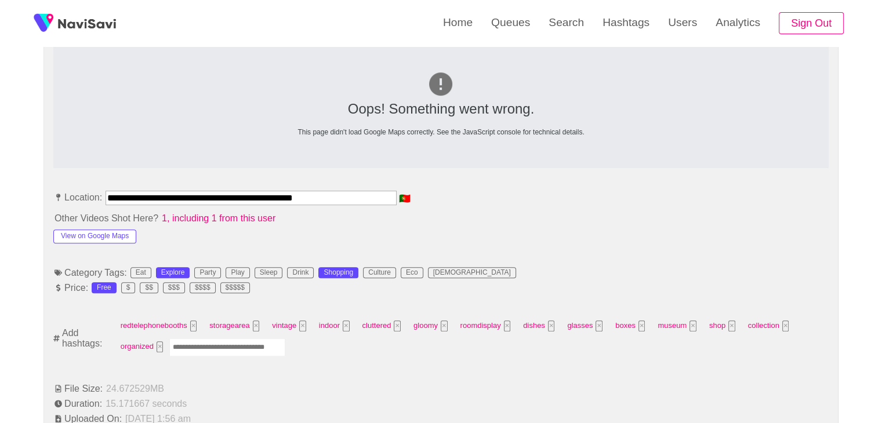
scroll to position [544, 0]
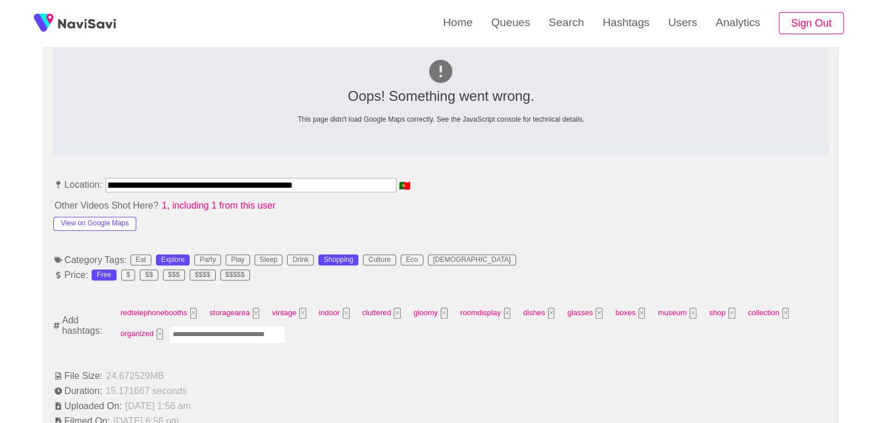
drag, startPoint x: 341, startPoint y: 178, endPoint x: 0, endPoint y: 150, distance: 342.0
click at [110, 217] on button "View on Google Maps" at bounding box center [94, 224] width 83 height 14
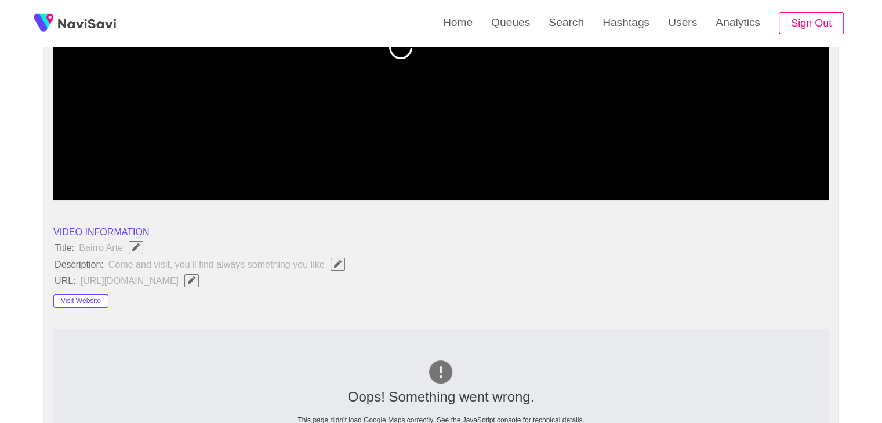
scroll to position [254, 0]
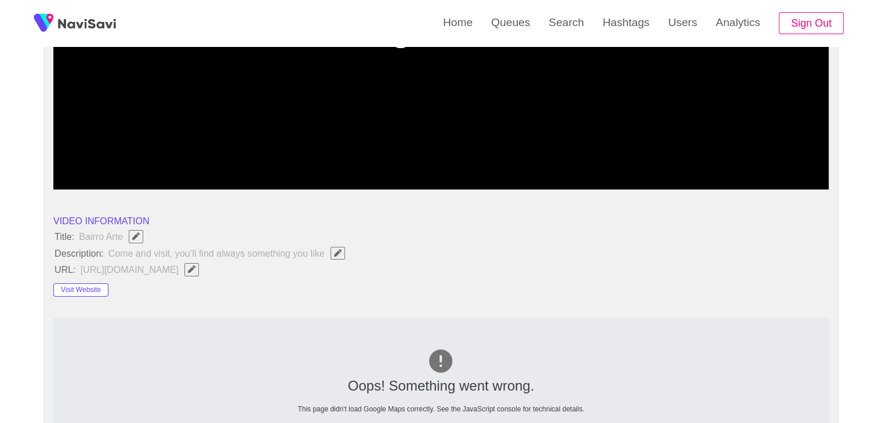
click at [170, 272] on span "http://bairroarte.com/" at bounding box center [142, 269] width 126 height 15
click at [188, 270] on icon "Edit Field" at bounding box center [192, 270] width 8 height 8
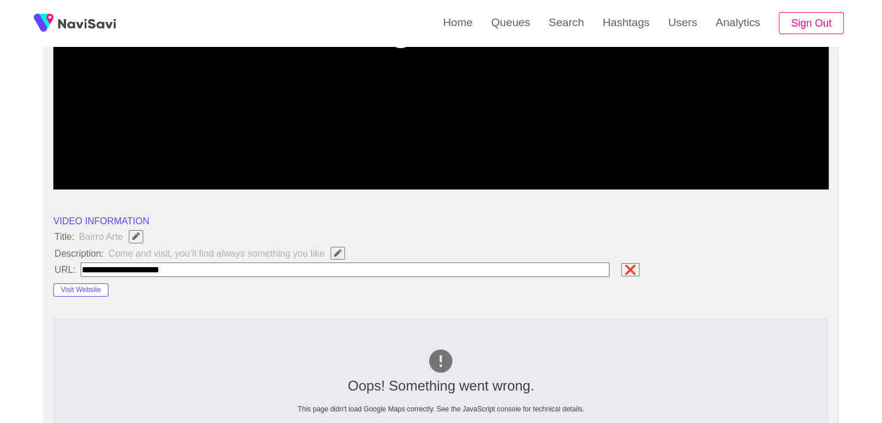
type input "**********"
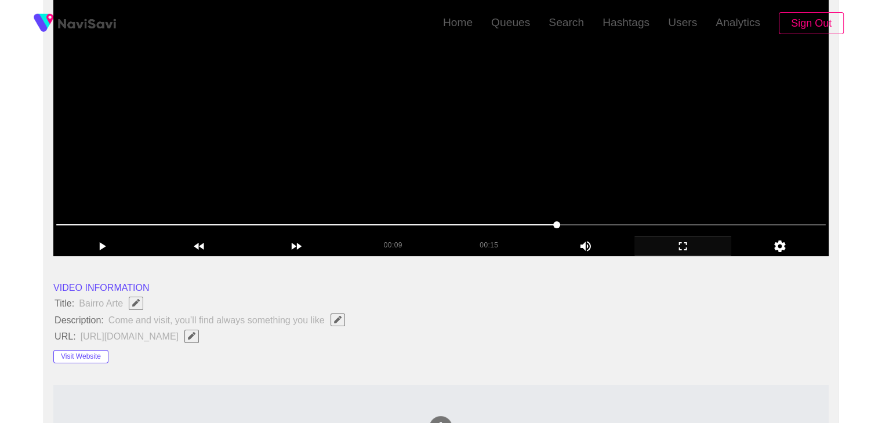
scroll to position [196, 0]
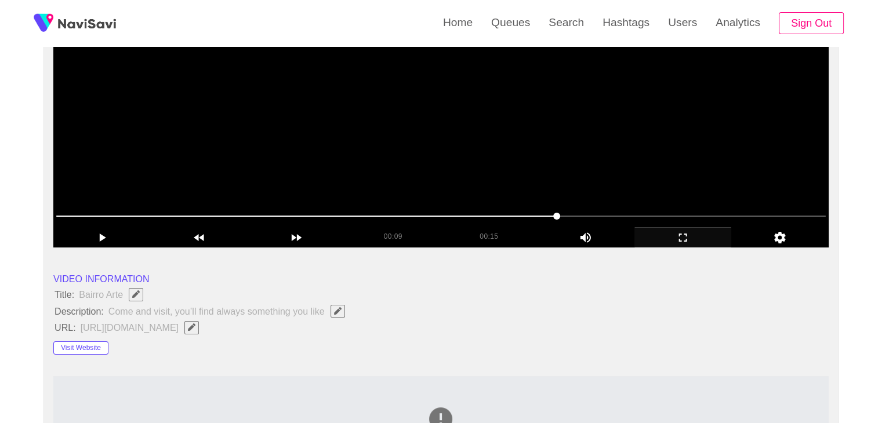
click at [325, 172] on video at bounding box center [440, 103] width 775 height 290
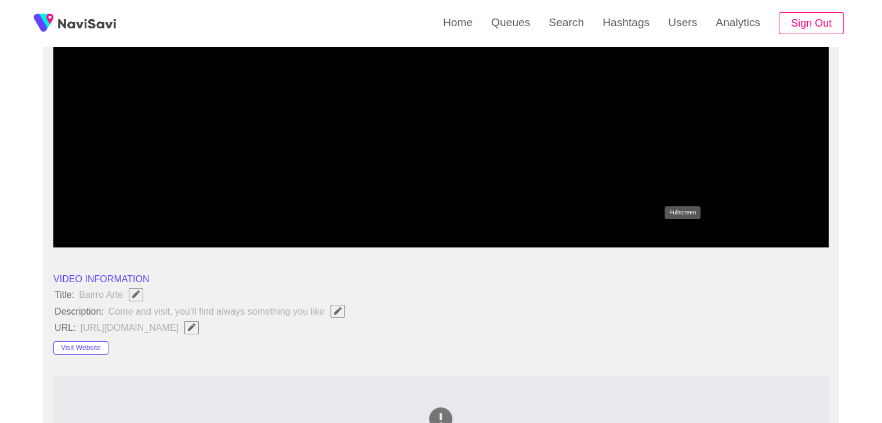
click at [671, 232] on icon "add" at bounding box center [683, 238] width 96 height 14
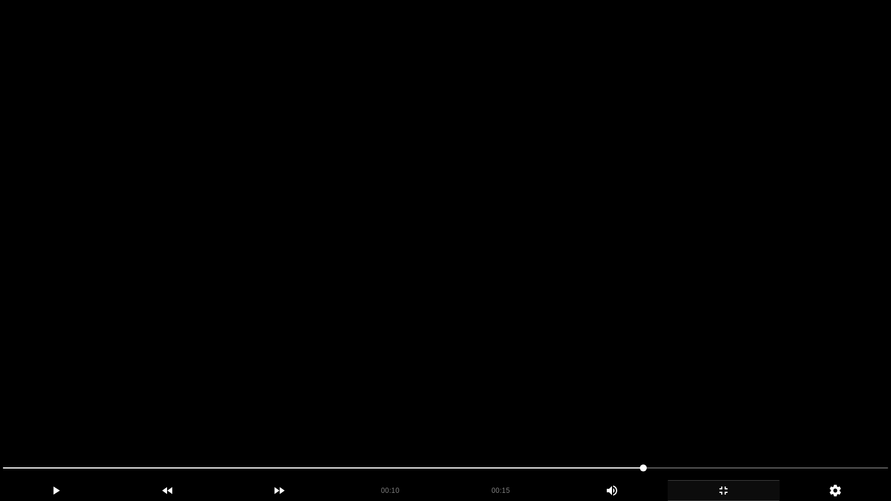
click at [611, 287] on video at bounding box center [445, 250] width 891 height 501
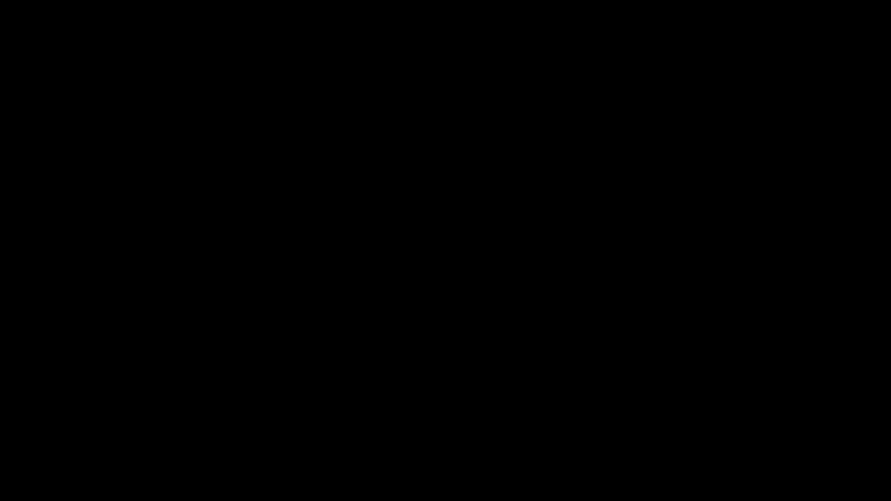
click at [725, 423] on icon "add" at bounding box center [723, 491] width 111 height 14
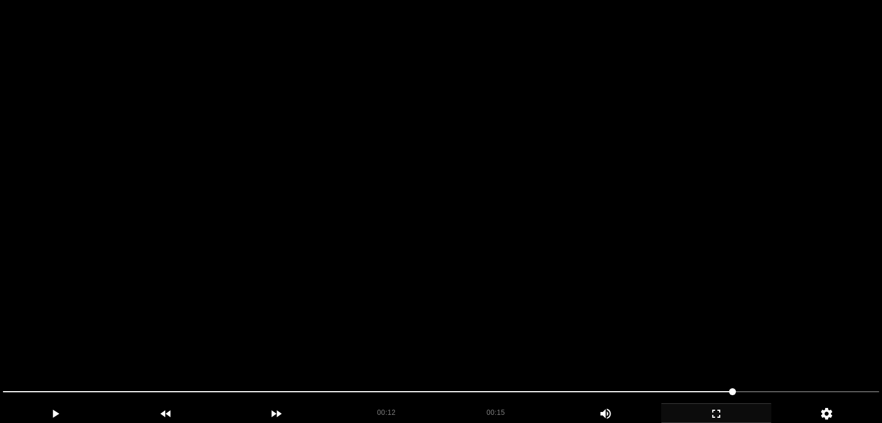
scroll to position [22, 0]
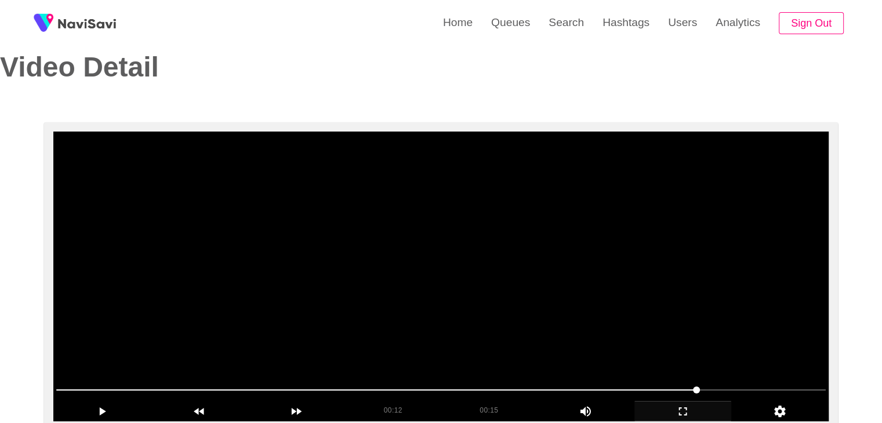
drag, startPoint x: 253, startPoint y: 270, endPoint x: 243, endPoint y: 284, distance: 17.1
click at [253, 272] on video at bounding box center [440, 277] width 775 height 290
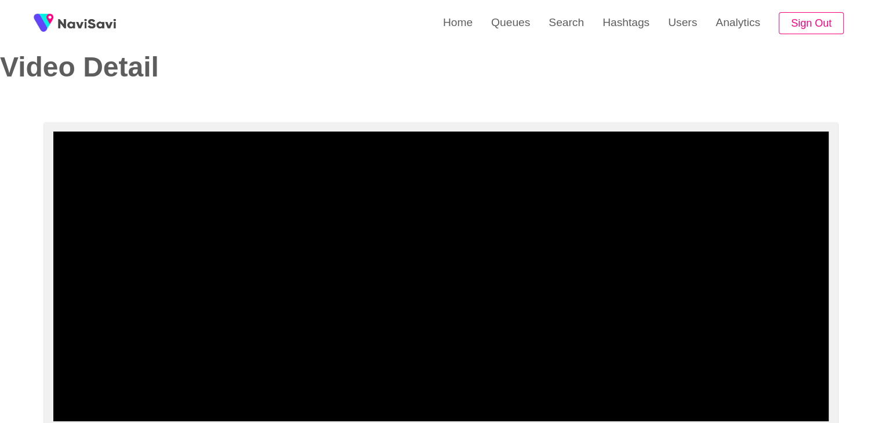
drag, startPoint x: 134, startPoint y: 384, endPoint x: 39, endPoint y: 403, distance: 96.9
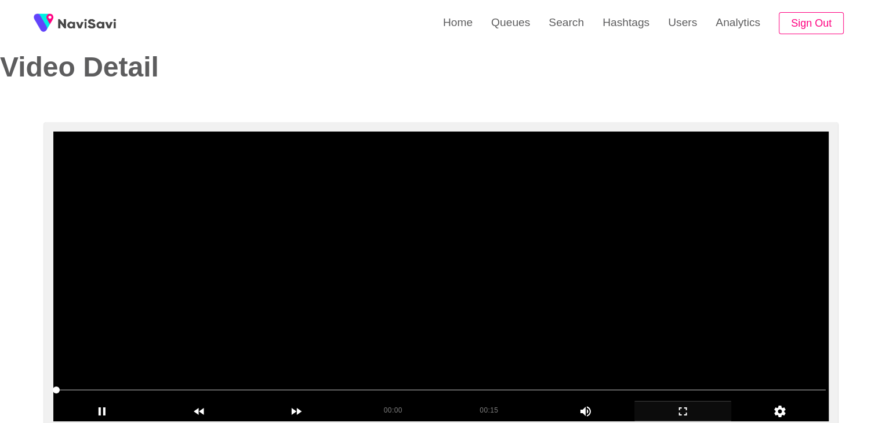
click at [274, 334] on video at bounding box center [440, 277] width 775 height 290
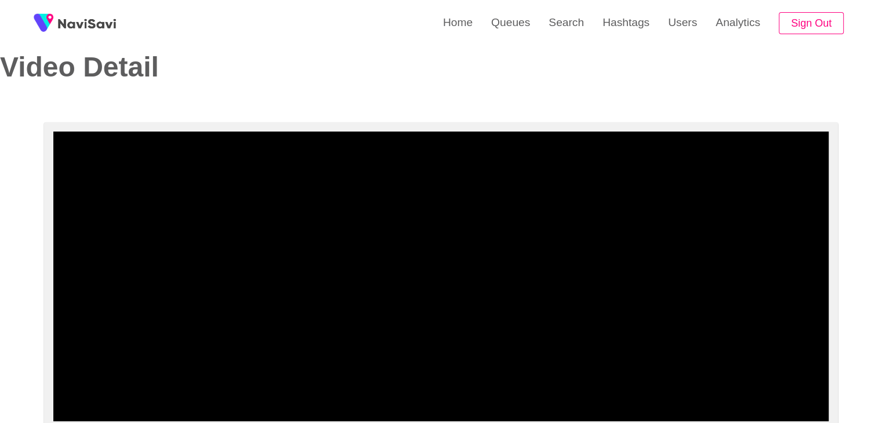
drag, startPoint x: 88, startPoint y: 394, endPoint x: 28, endPoint y: 395, distance: 59.7
drag, startPoint x: 80, startPoint y: 384, endPoint x: 38, endPoint y: 390, distance: 42.7
drag, startPoint x: 95, startPoint y: 389, endPoint x: 19, endPoint y: 396, distance: 76.3
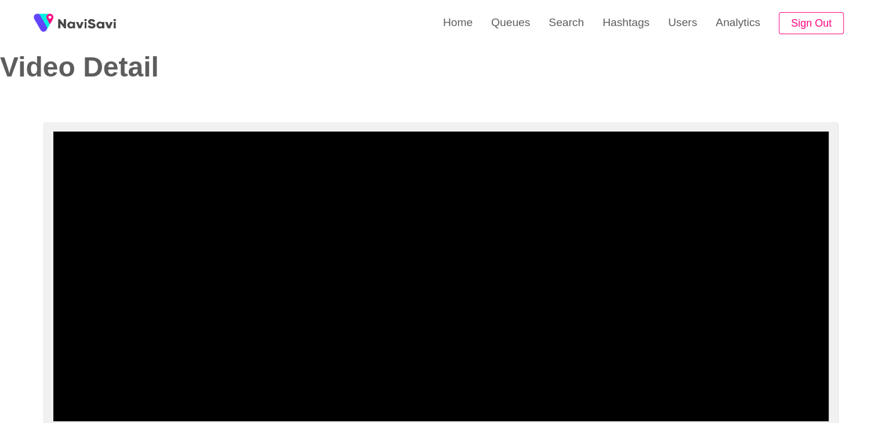
click at [96, 411] on icon "add" at bounding box center [102, 412] width 96 height 14
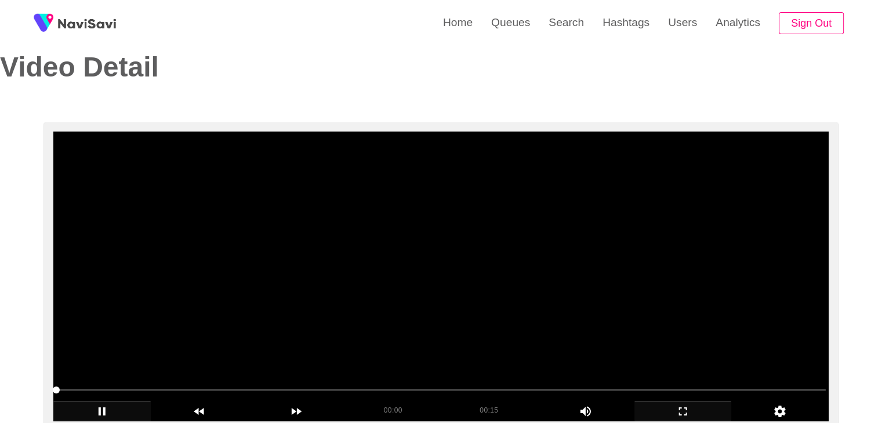
click at [274, 324] on video at bounding box center [440, 277] width 775 height 290
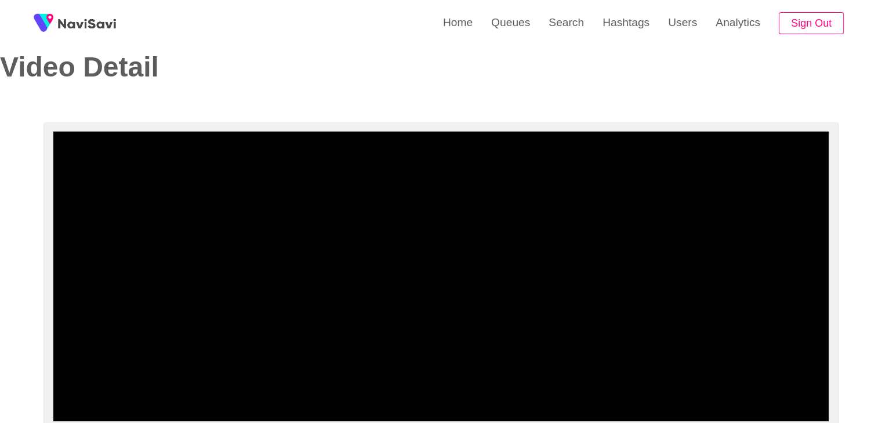
click at [690, 406] on icon "add" at bounding box center [683, 412] width 96 height 14
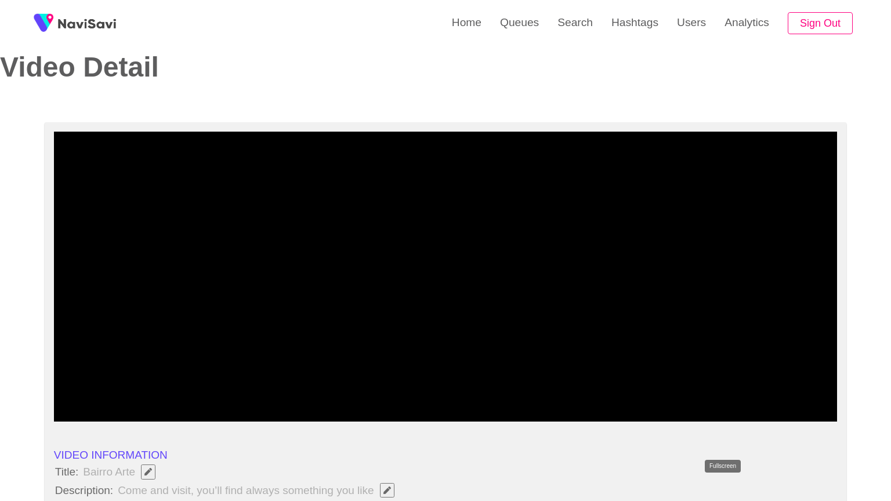
click at [717, 418] on icon "add" at bounding box center [689, 411] width 97 height 14
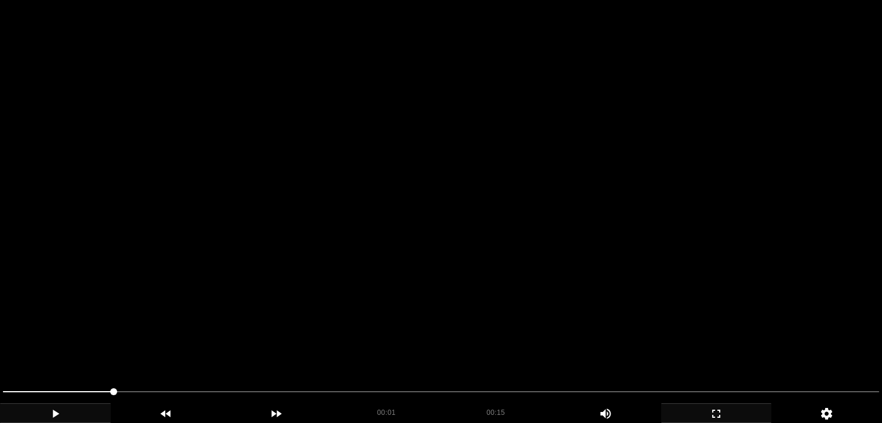
click at [408, 324] on video at bounding box center [441, 211] width 882 height 423
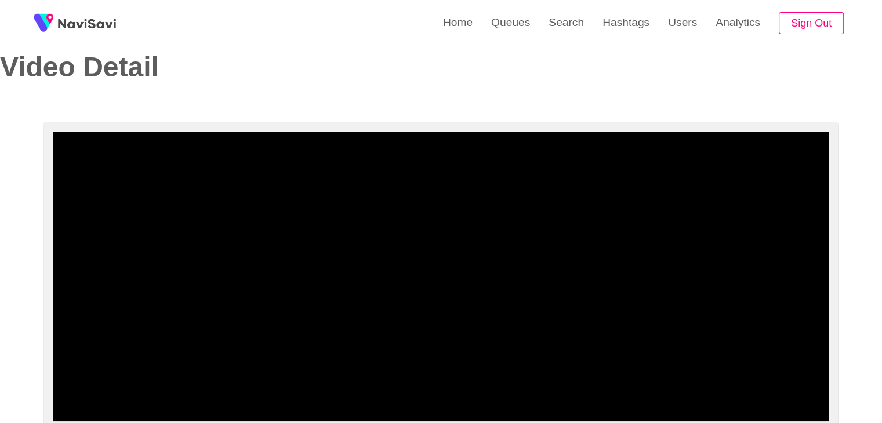
drag, startPoint x: 0, startPoint y: 390, endPoint x: 8, endPoint y: 379, distance: 13.8
drag, startPoint x: 53, startPoint y: 383, endPoint x: 7, endPoint y: 383, distance: 46.4
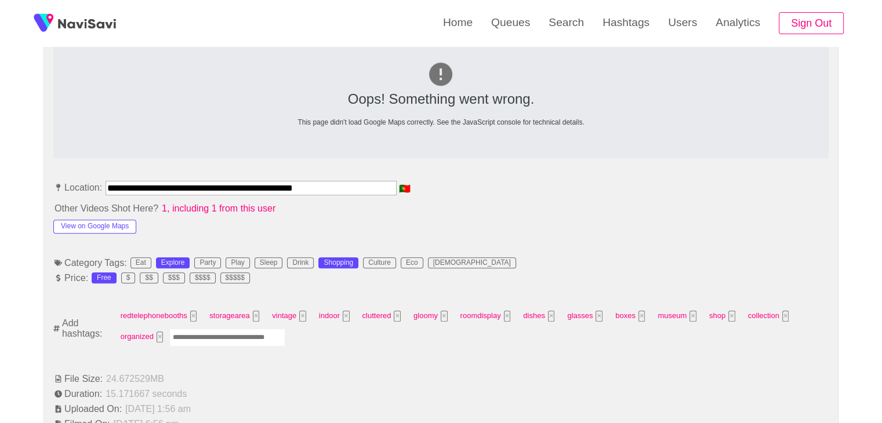
scroll to position [544, 0]
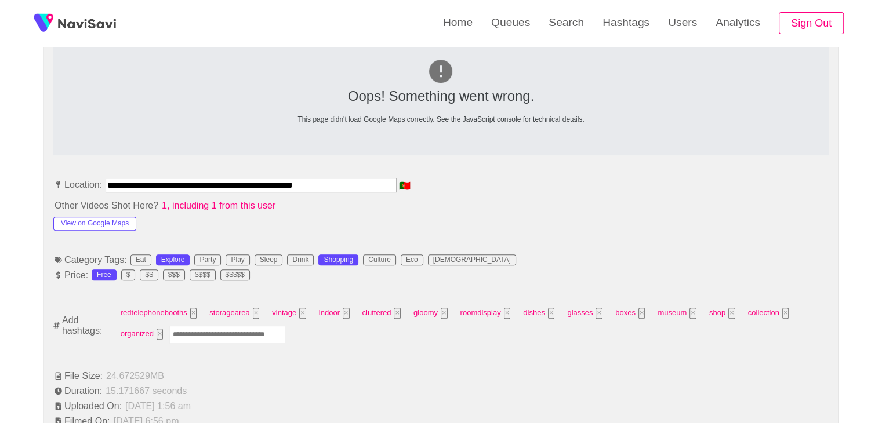
click at [217, 332] on input "Enter tag here and press return" at bounding box center [227, 335] width 116 height 18
type input "*********"
type input "****"
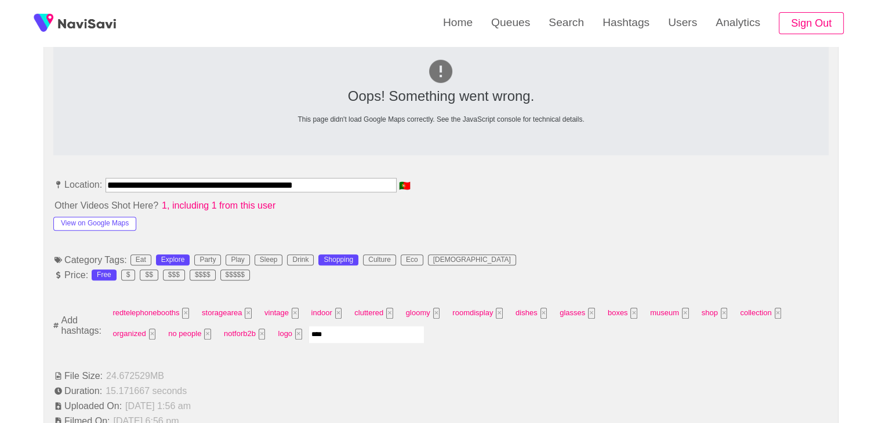
type input "*****"
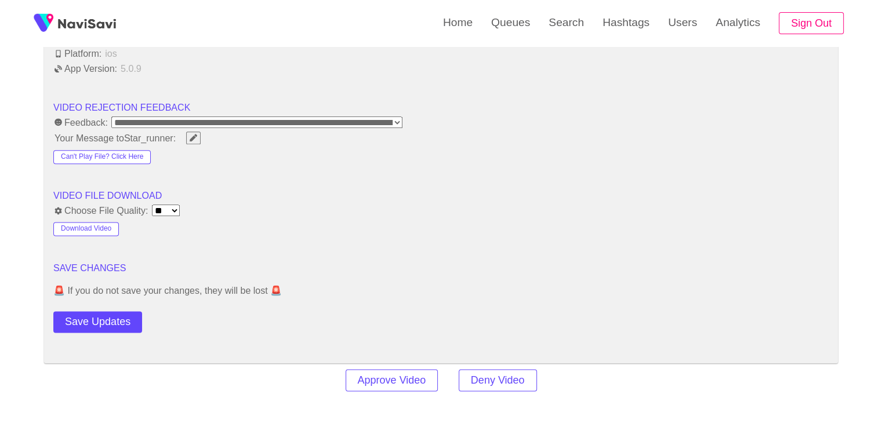
scroll to position [1471, 0]
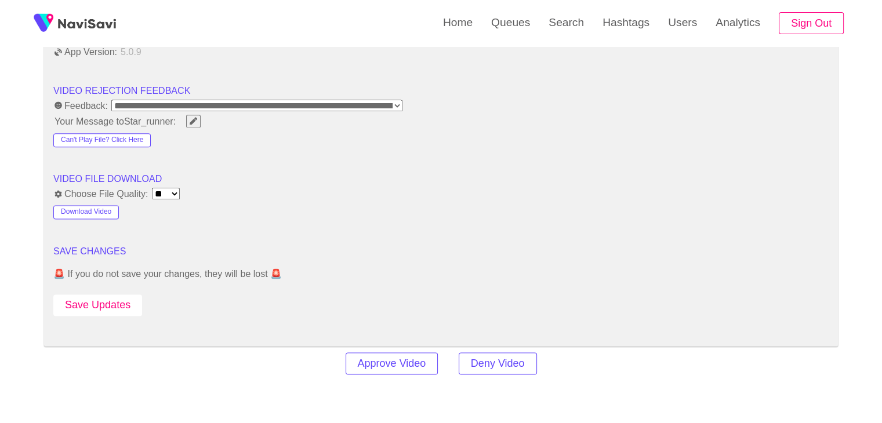
click at [109, 309] on button "Save Updates" at bounding box center [97, 305] width 89 height 21
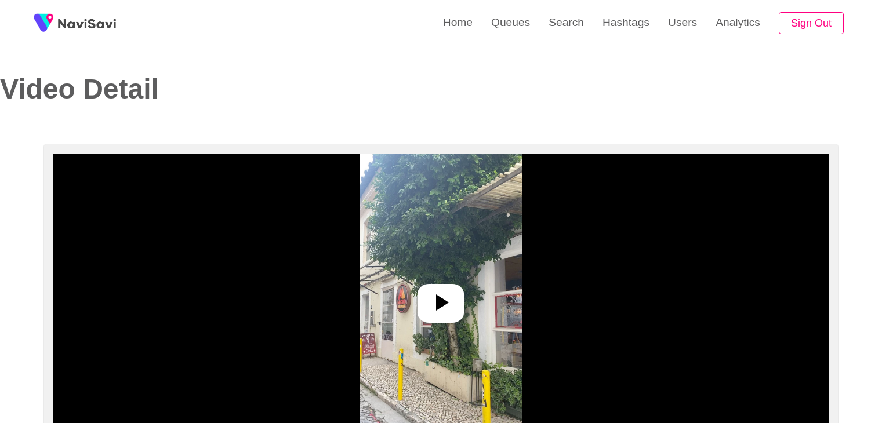
select select "**********"
select select "**"
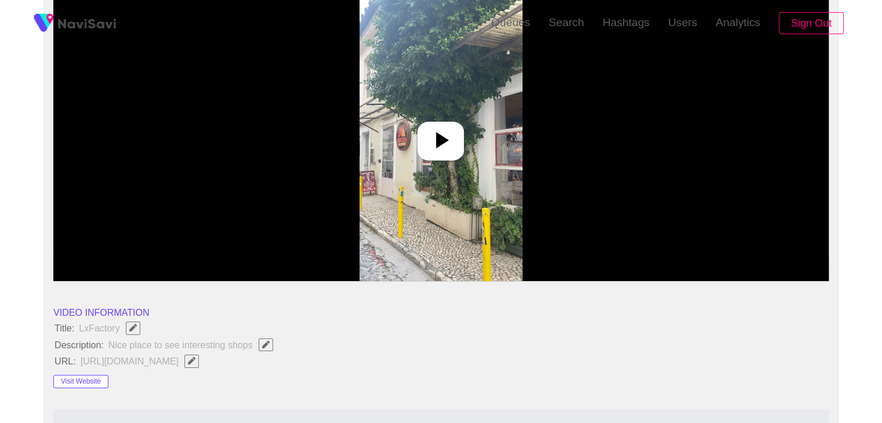
scroll to position [174, 0]
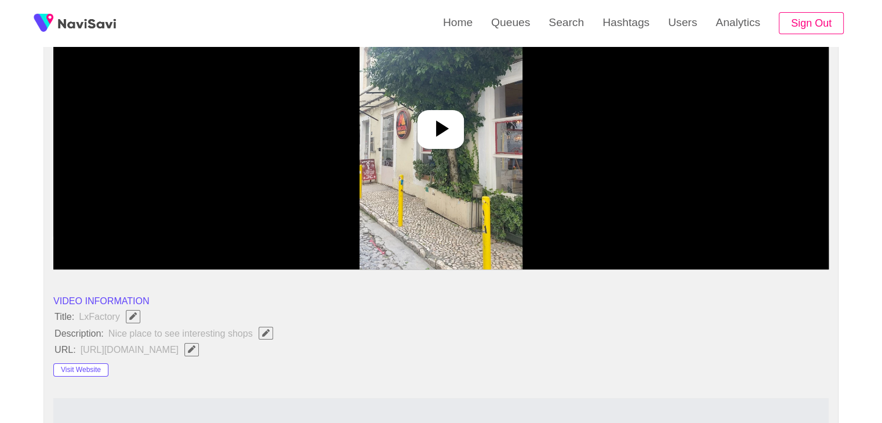
click at [442, 126] on icon at bounding box center [442, 129] width 13 height 16
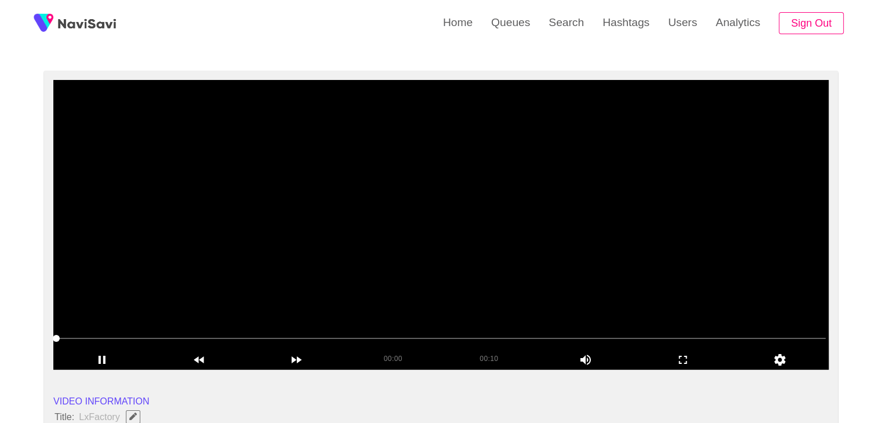
scroll to position [58, 0]
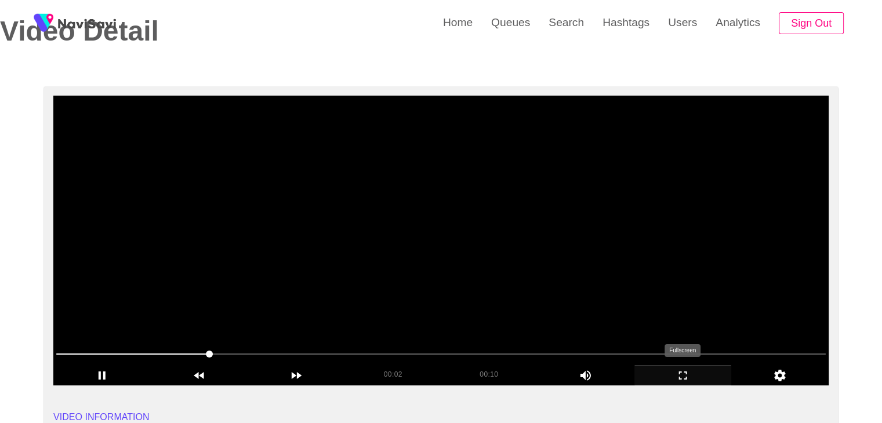
click at [696, 379] on icon "add" at bounding box center [683, 376] width 96 height 14
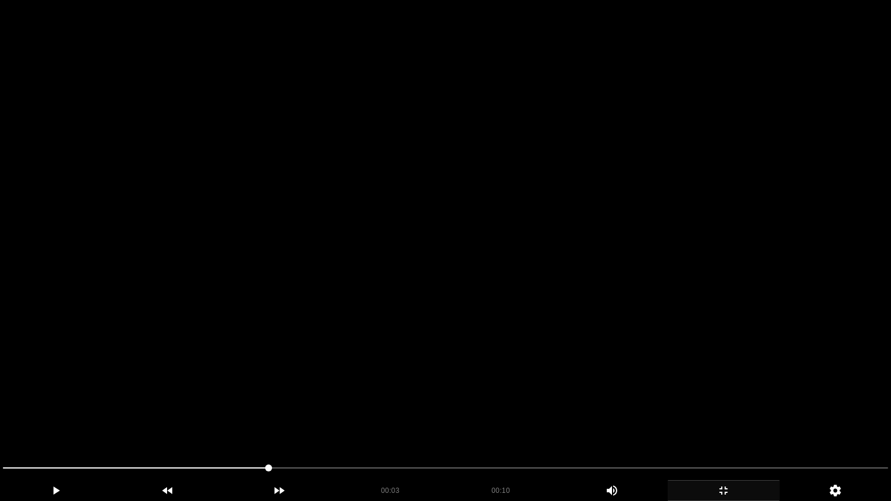
click at [721, 423] on div at bounding box center [445, 469] width 894 height 31
click at [659, 380] on video at bounding box center [445, 250] width 891 height 501
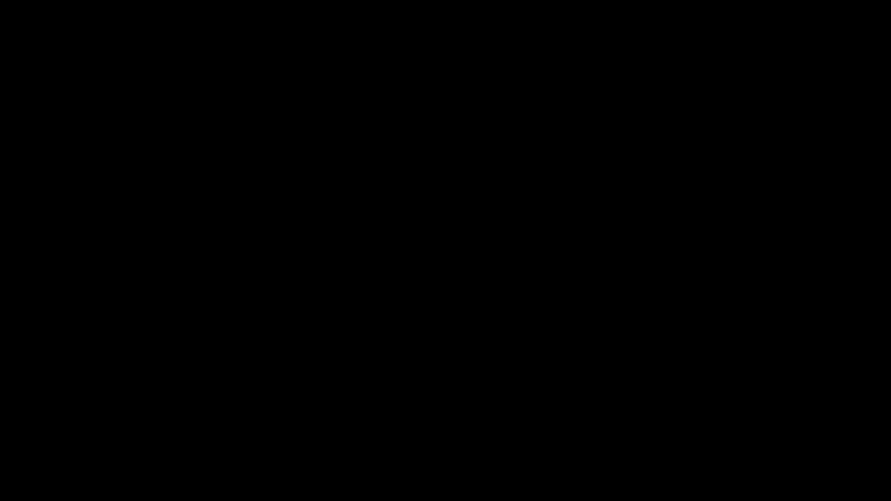
click at [719, 423] on icon "add" at bounding box center [723, 491] width 111 height 14
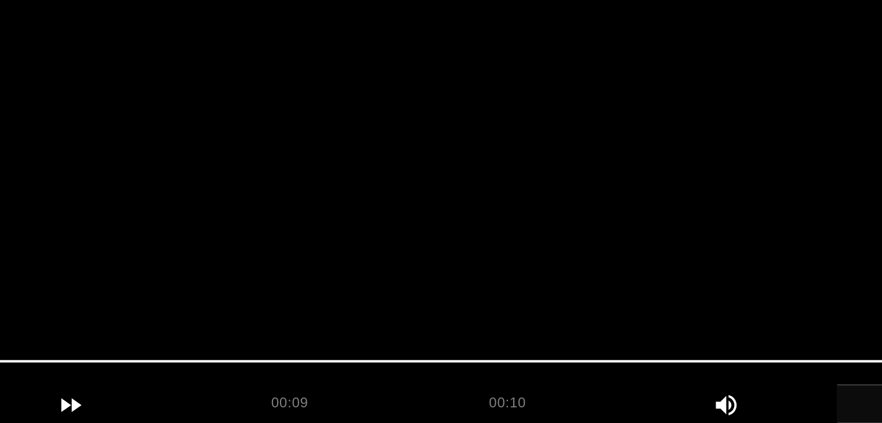
scroll to position [57, 0]
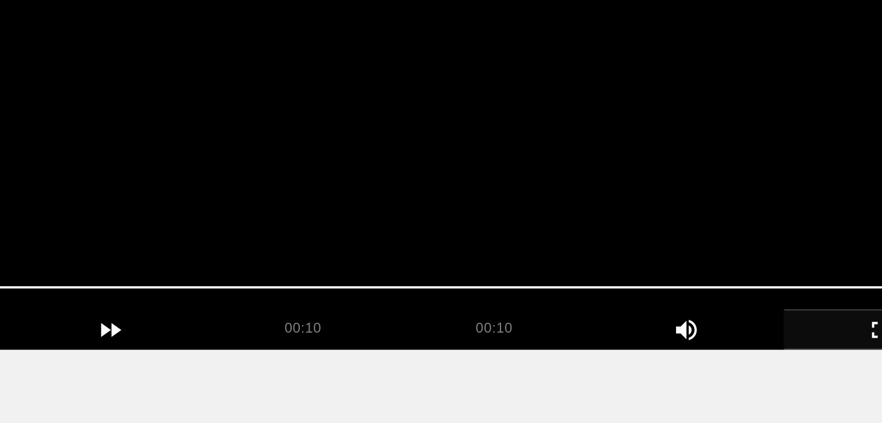
click at [454, 318] on video at bounding box center [440, 241] width 775 height 290
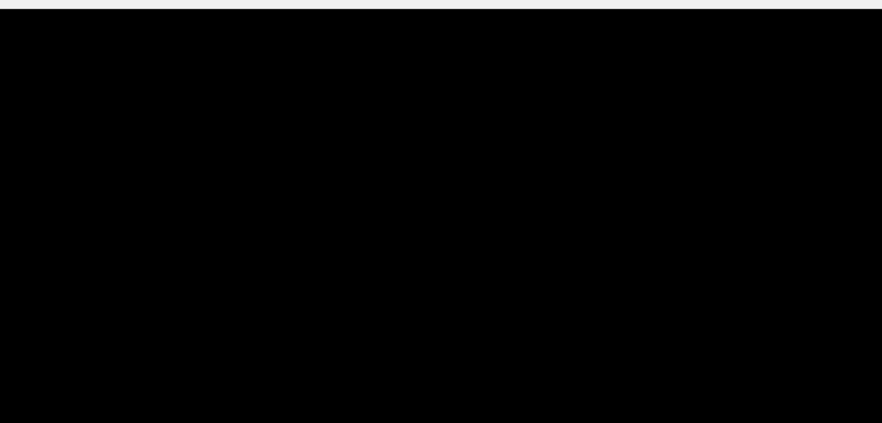
scroll to position [52, 0]
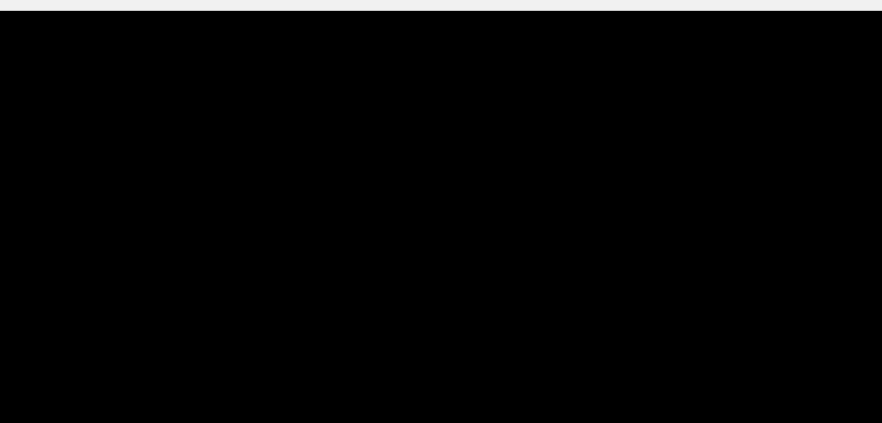
click at [473, 228] on video at bounding box center [440, 246] width 775 height 290
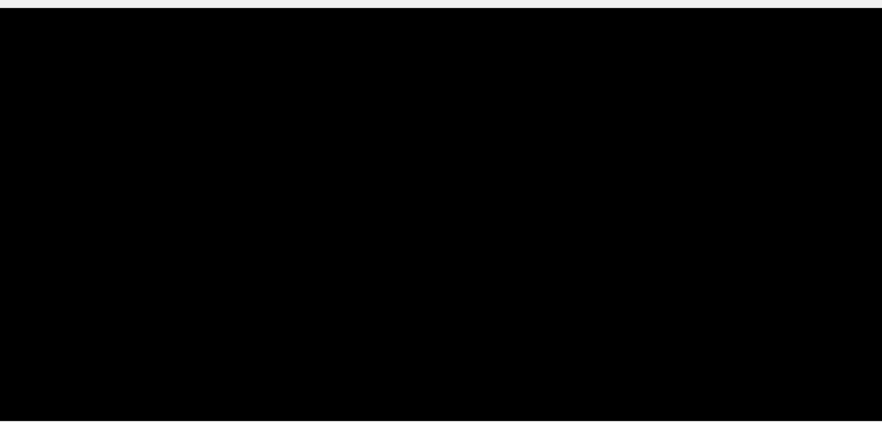
click at [466, 260] on video at bounding box center [440, 246] width 775 height 290
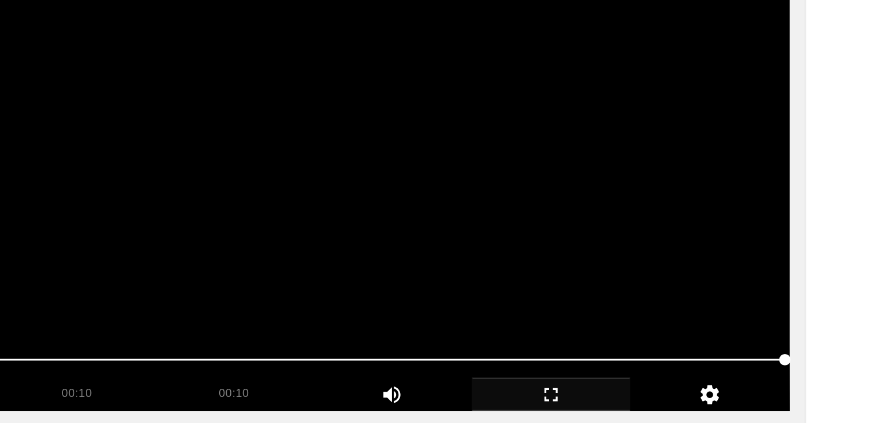
drag, startPoint x: 404, startPoint y: 356, endPoint x: 413, endPoint y: 342, distance: 16.7
click at [358, 347] on div at bounding box center [441, 361] width 779 height 30
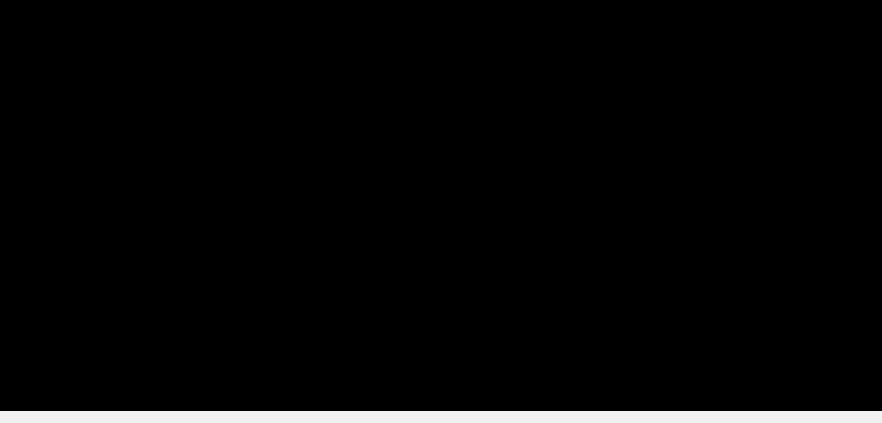
drag, startPoint x: 395, startPoint y: 354, endPoint x: 284, endPoint y: 390, distance: 117.0
drag, startPoint x: 322, startPoint y: 365, endPoint x: 284, endPoint y: 355, distance: 39.5
click at [284, 355] on span at bounding box center [440, 360] width 769 height 19
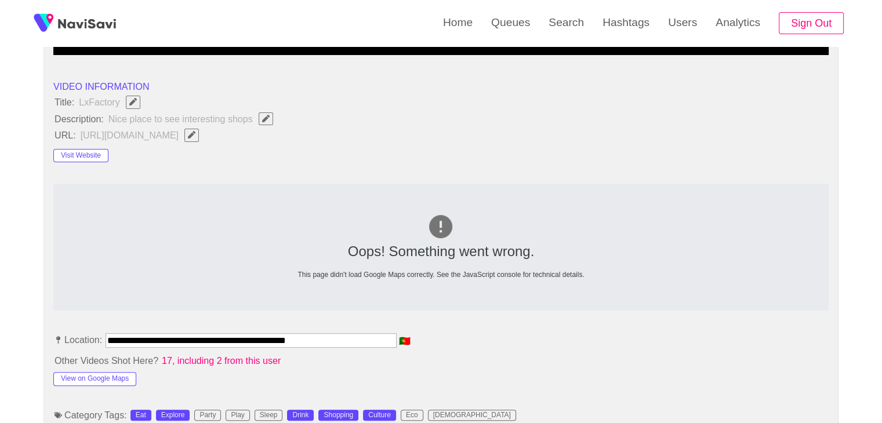
scroll to position [398, 0]
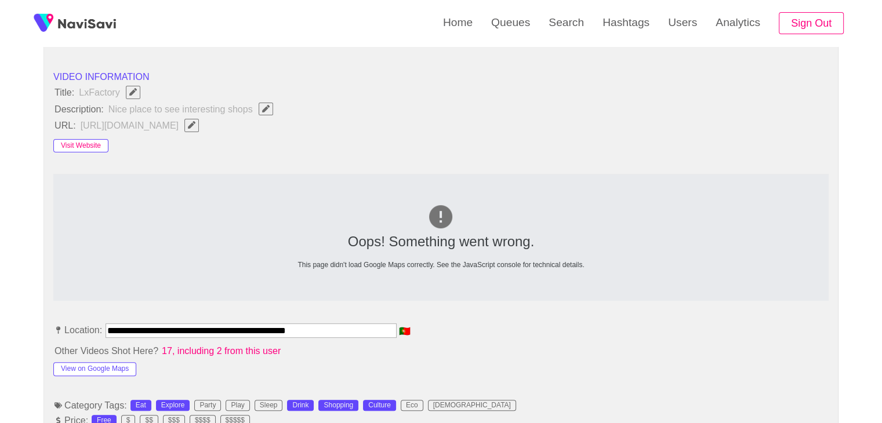
click at [95, 143] on button "Visit Website" at bounding box center [80, 146] width 55 height 14
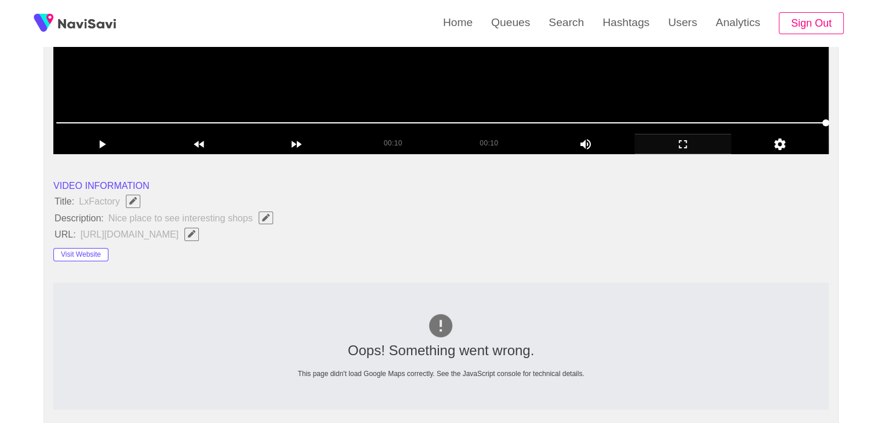
scroll to position [282, 0]
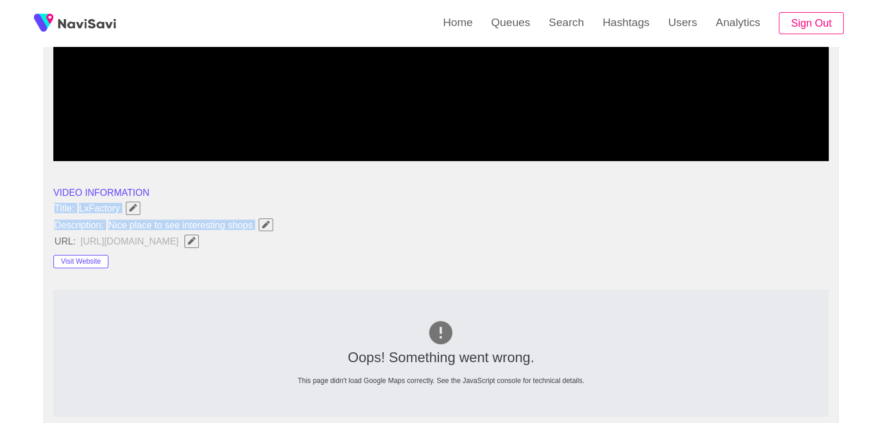
drag, startPoint x: 54, startPoint y: 208, endPoint x: 260, endPoint y: 230, distance: 206.4
copy ul "Title: LxFactory Description: Nice place to see interesting shops"
click at [270, 217] on span "Nice place to see interesting shops" at bounding box center [193, 224] width 173 height 15
click at [267, 223] on icon "Edit Field" at bounding box center [266, 225] width 8 height 8
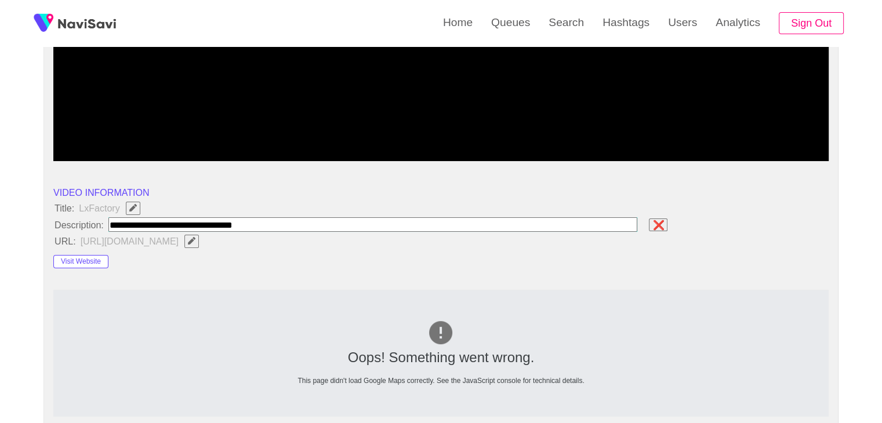
type input "**********"
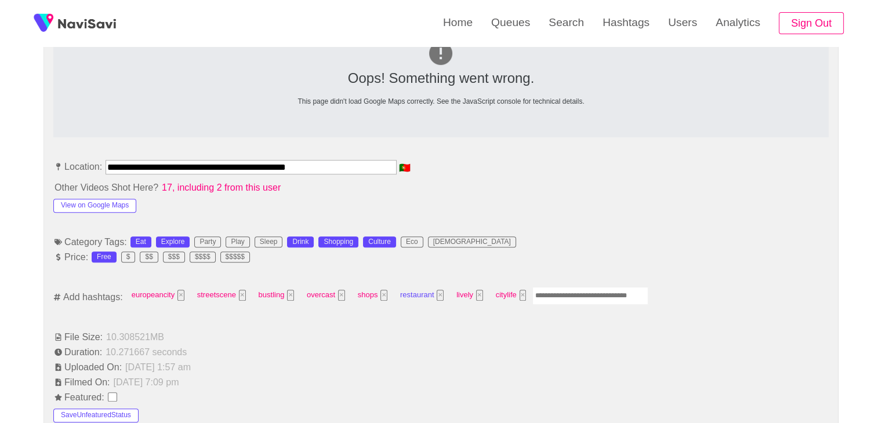
scroll to position [688, 0]
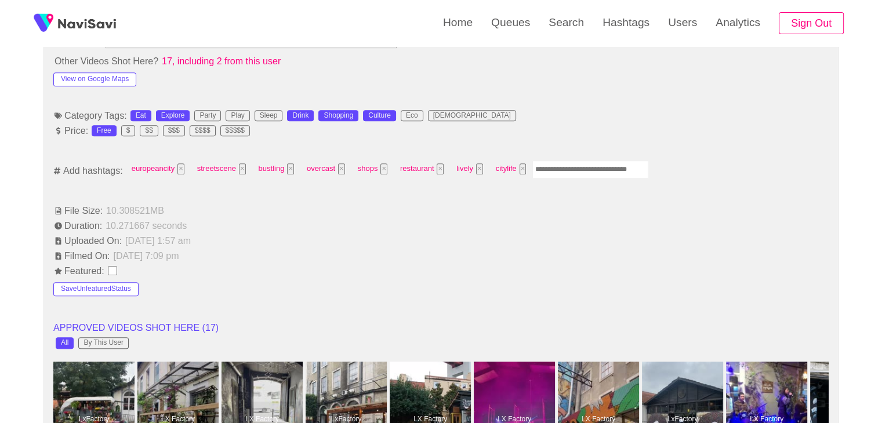
click at [558, 172] on input "Enter tag here and press return" at bounding box center [590, 170] width 116 height 18
type input "*********"
type input "****"
type input "*****"
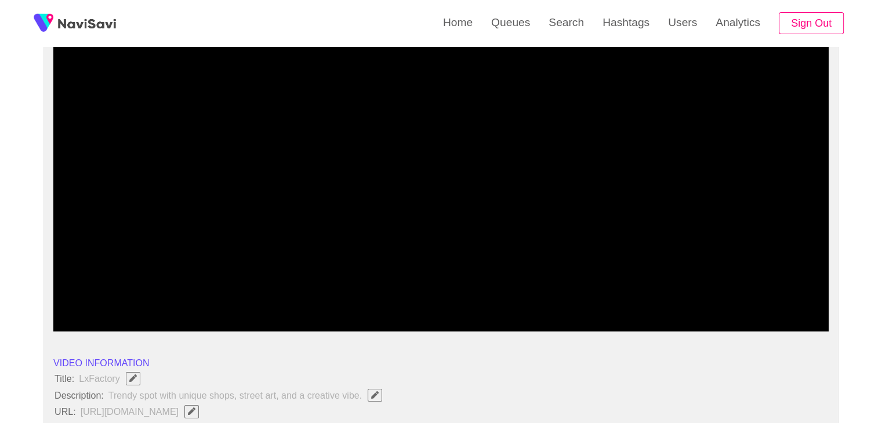
scroll to position [108, 0]
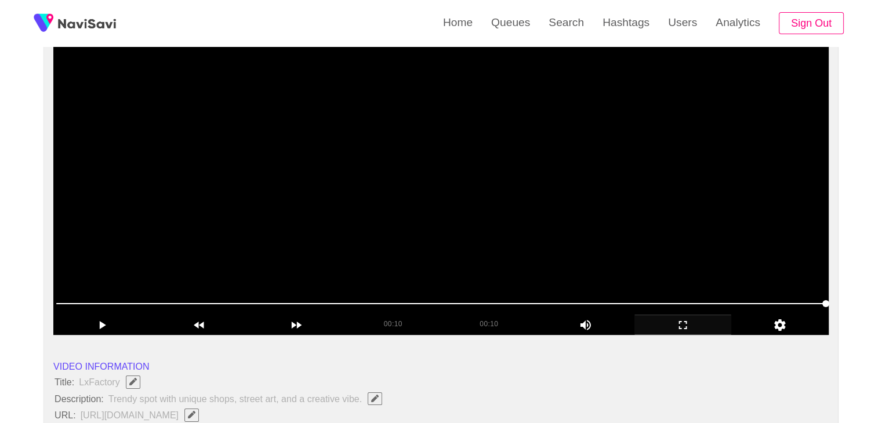
click at [559, 171] on video at bounding box center [440, 190] width 775 height 290
click at [369, 214] on video at bounding box center [440, 190] width 775 height 290
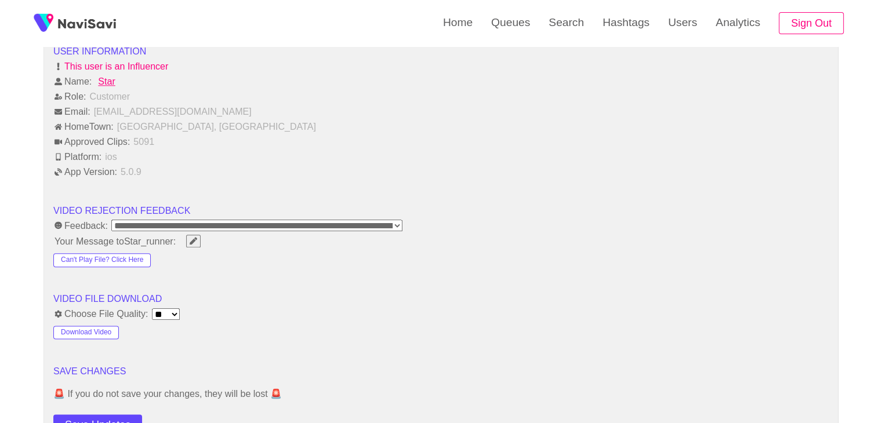
scroll to position [1442, 0]
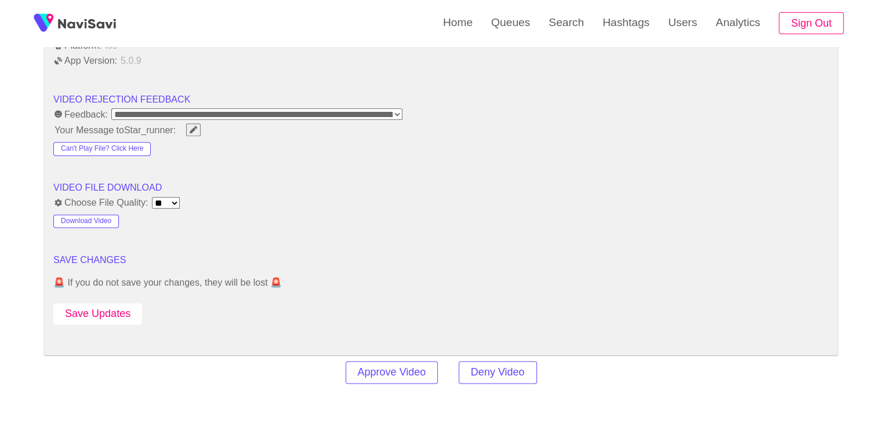
click at [115, 309] on button "Save Updates" at bounding box center [97, 313] width 89 height 21
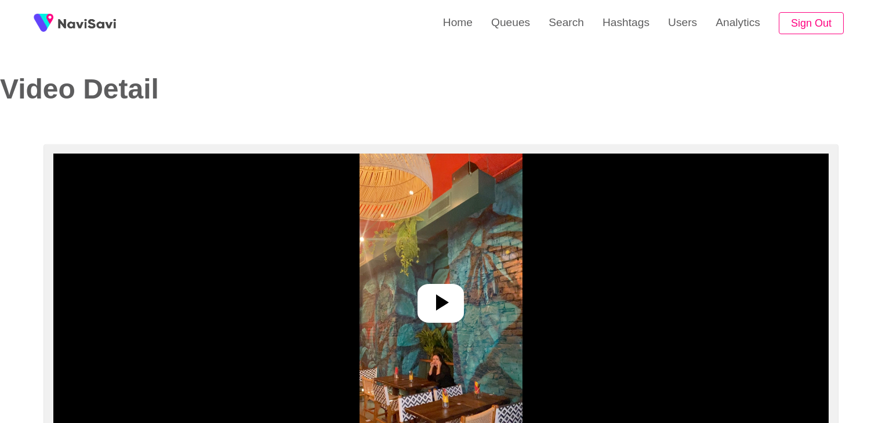
select select "**********"
select select "**"
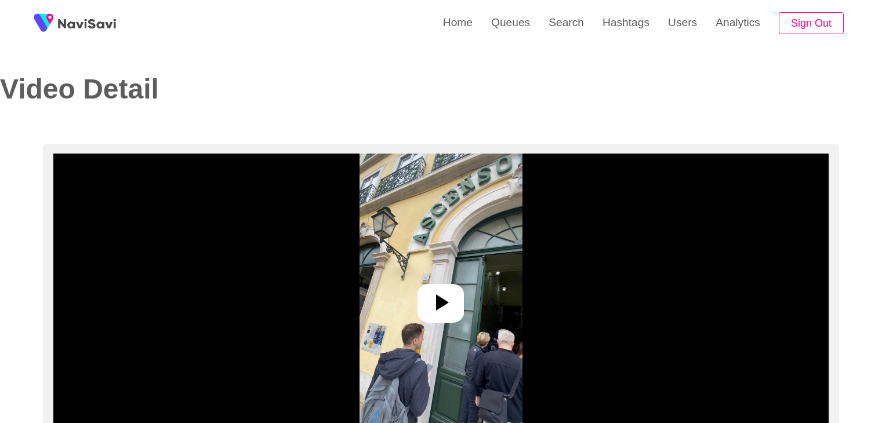
select select "**********"
select select "**"
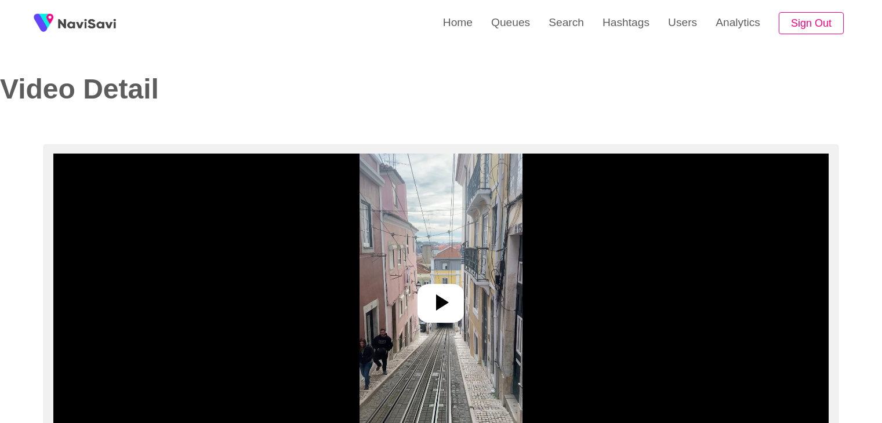
select select "**********"
select select "**"
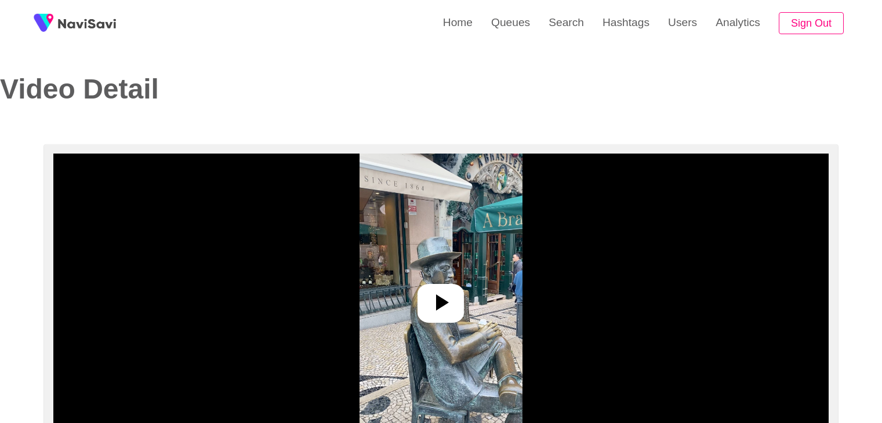
select select "**********"
select select "****"
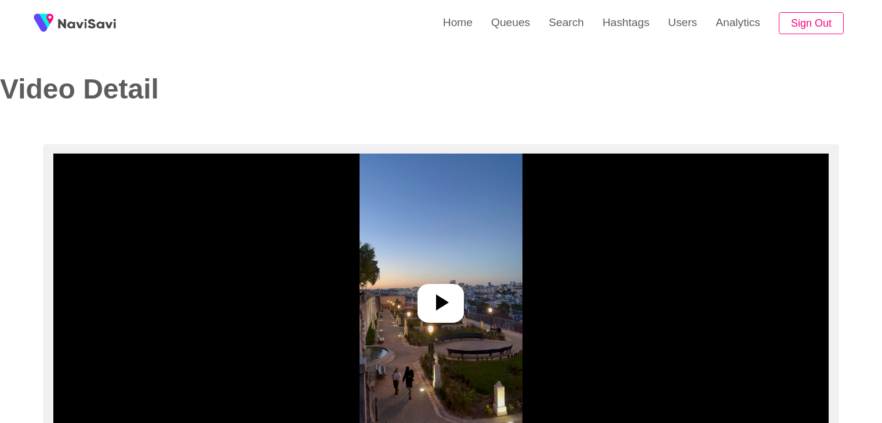
select select "**********"
select select "**"
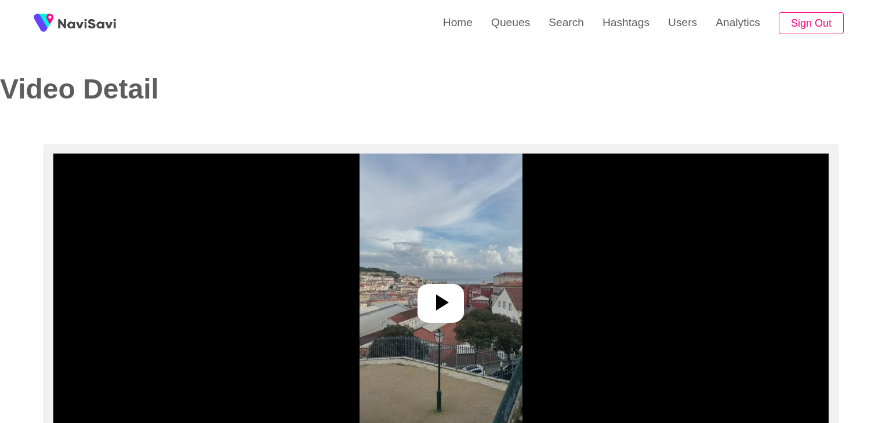
select select "**********"
select select "**"
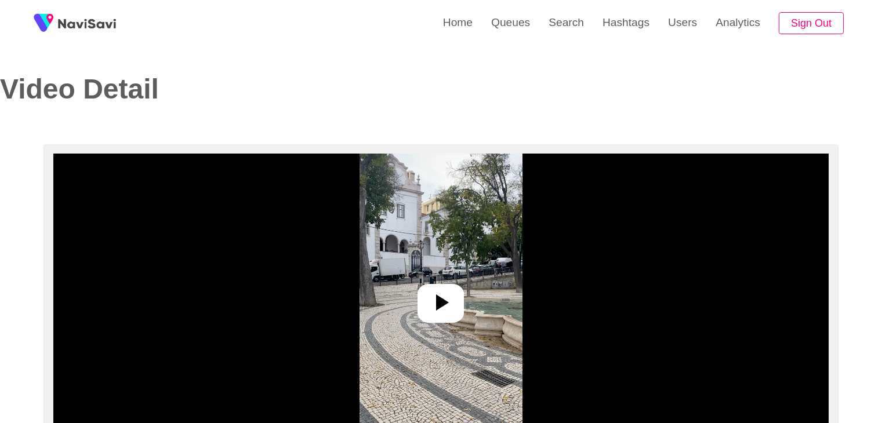
select select "**********"
select select "**"
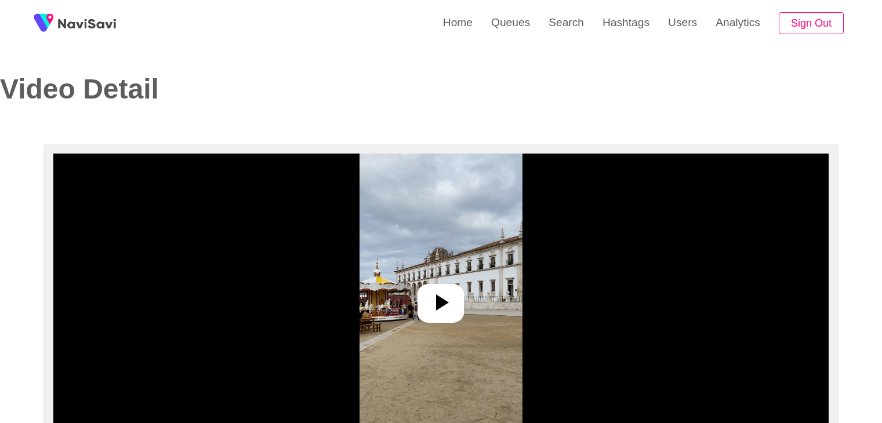
select select "**********"
select select "**"
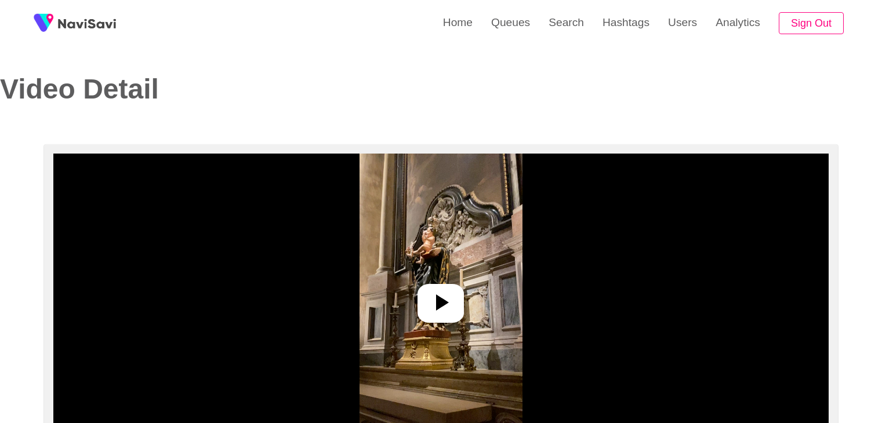
select select "**********"
select select "**"
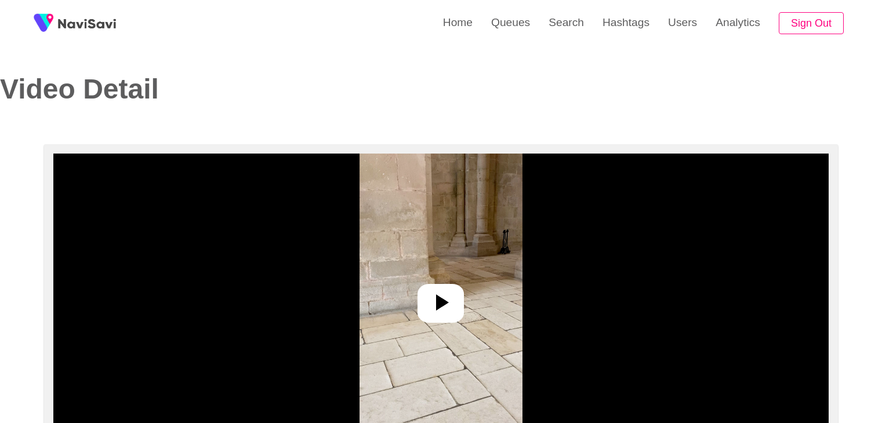
select select "**********"
select select "**"
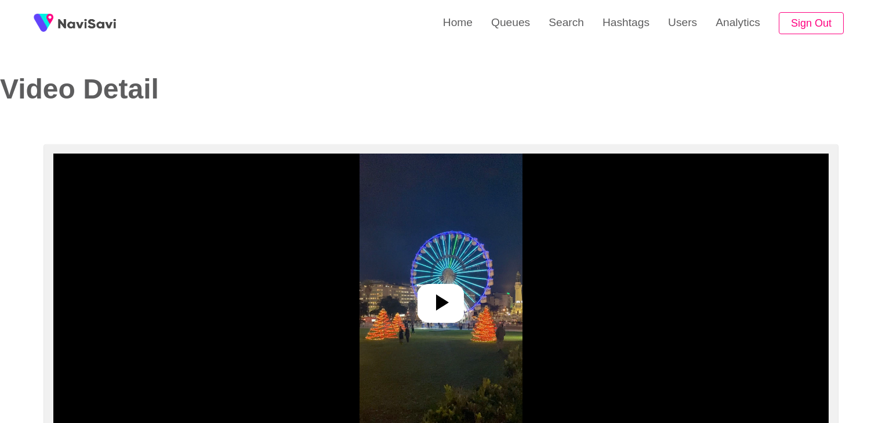
select select "**********"
select select "**"
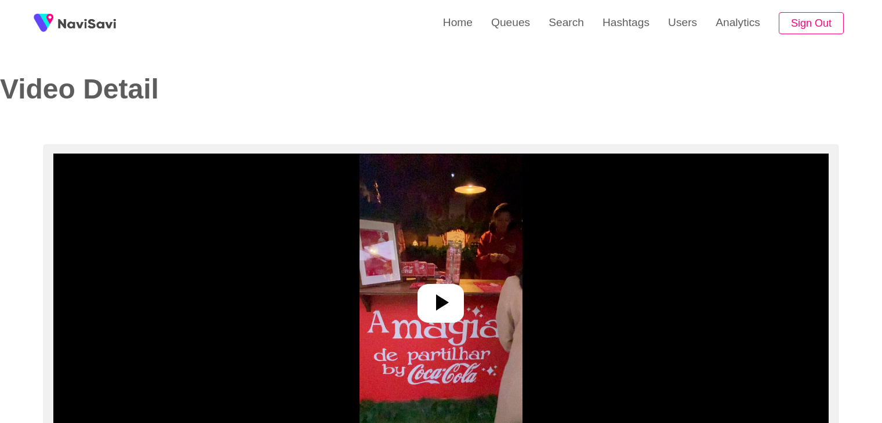
select select "**********"
select select "**"
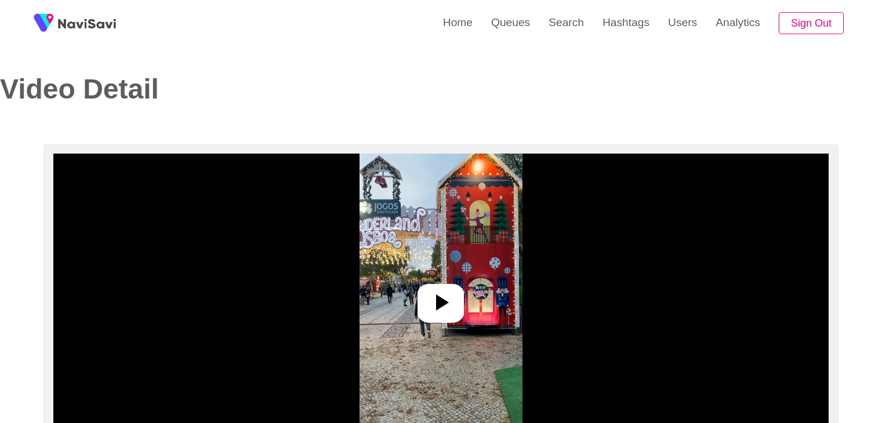
select select "**********"
select select "**"
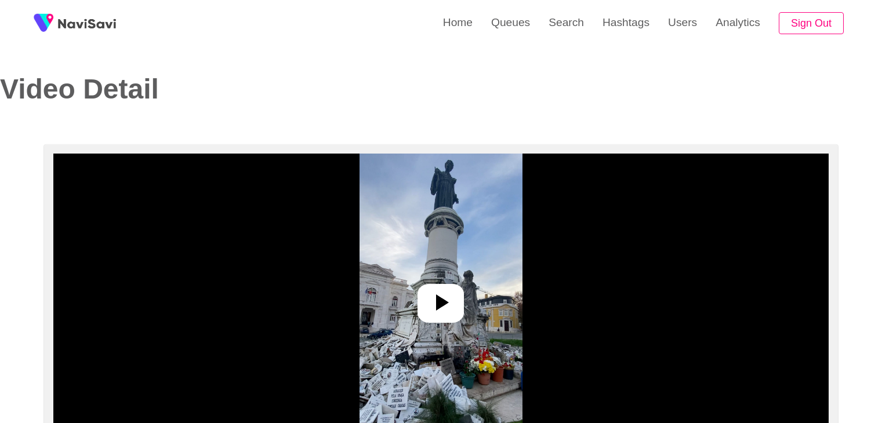
select select "**********"
select select "**"
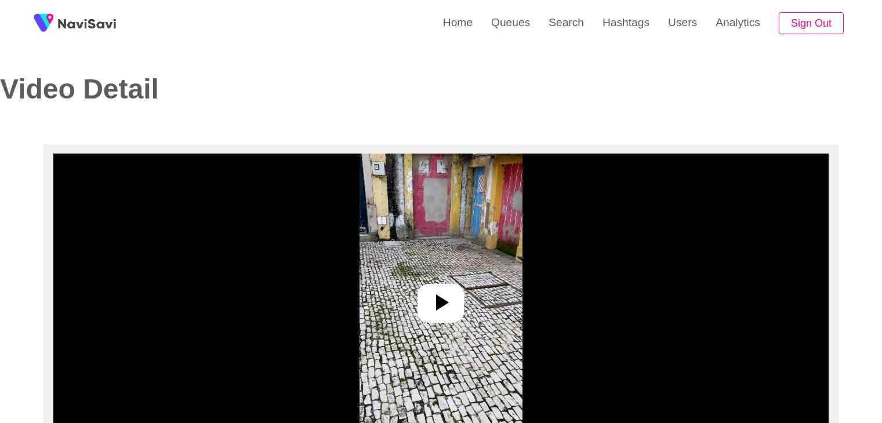
select select "**********"
select select "**"
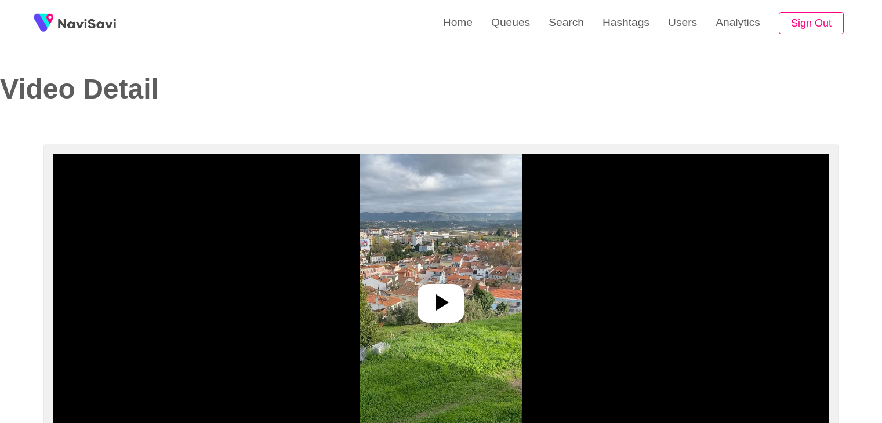
select select "**********"
select select "**"
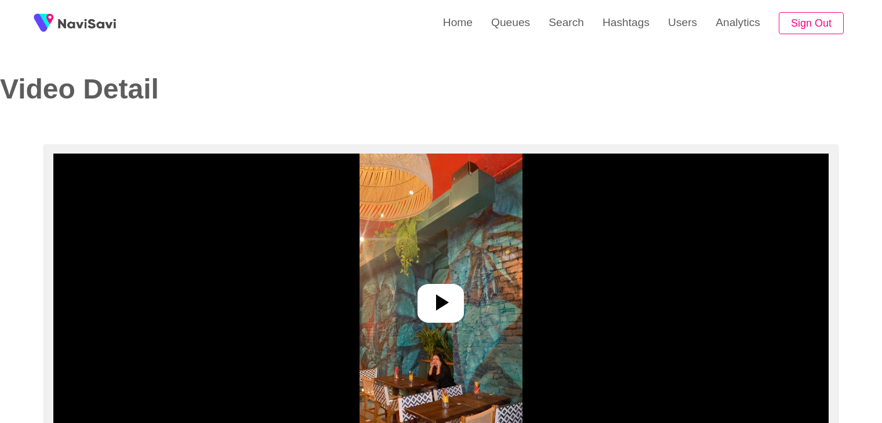
select select "**********"
select select "**"
click at [457, 292] on div at bounding box center [440, 303] width 46 height 39
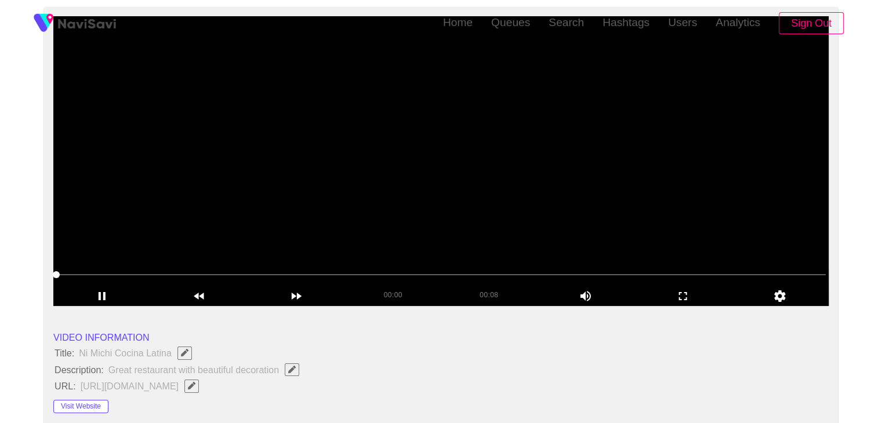
scroll to position [174, 0]
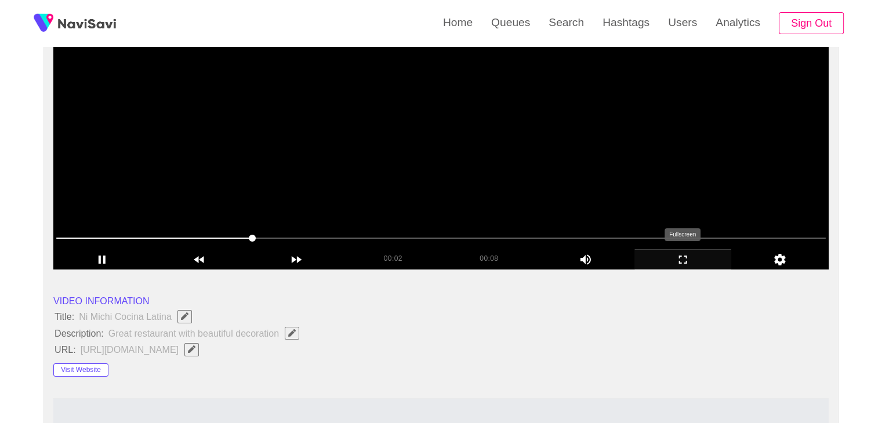
click at [673, 258] on icon "add" at bounding box center [683, 260] width 96 height 14
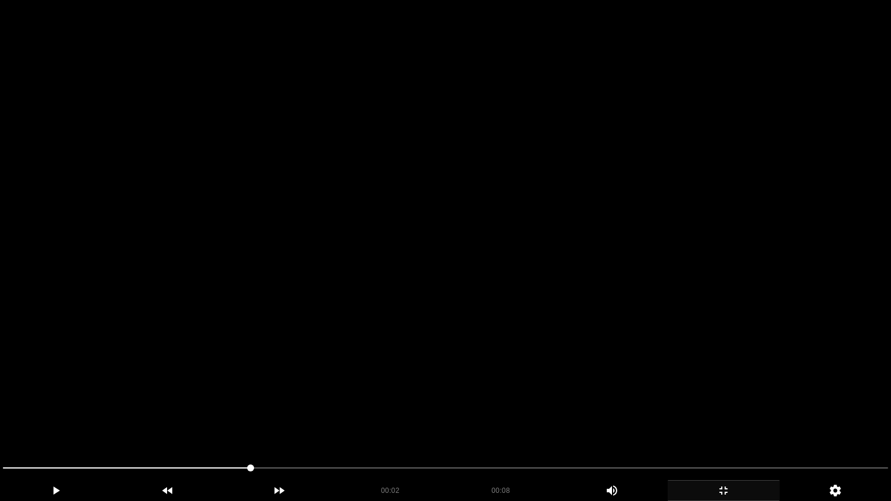
click at [671, 308] on video at bounding box center [445, 250] width 891 height 501
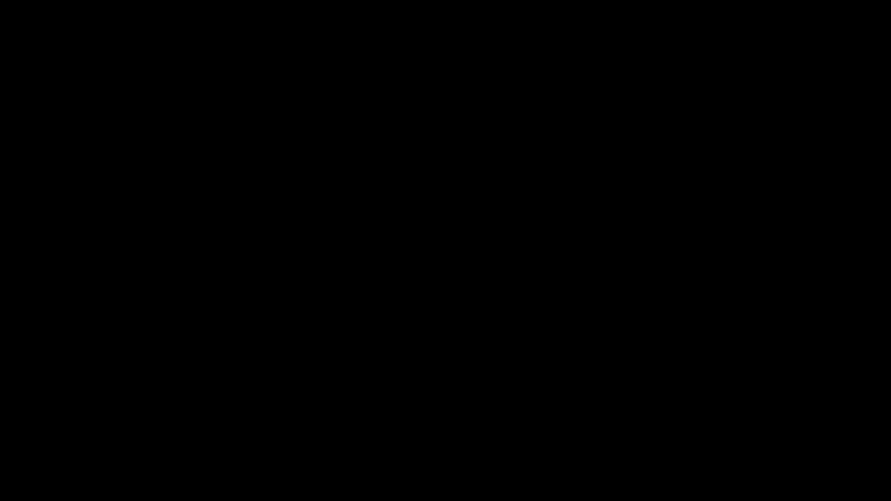
click at [721, 423] on icon "add" at bounding box center [723, 491] width 111 height 14
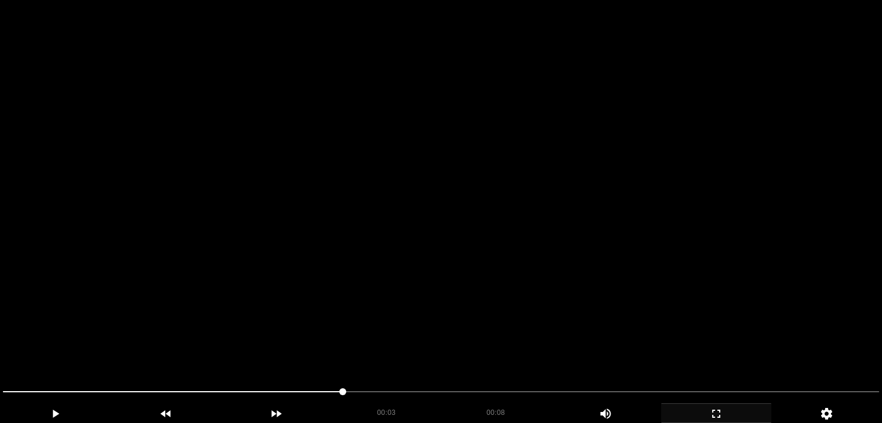
scroll to position [58, 0]
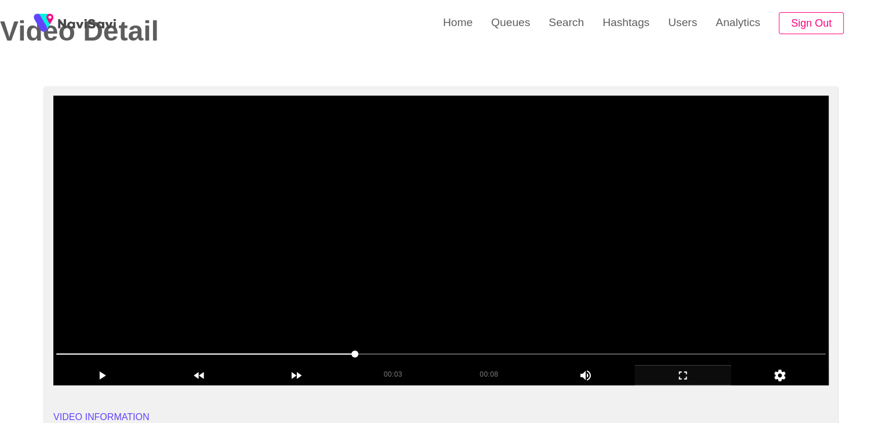
click at [520, 269] on video at bounding box center [440, 241] width 775 height 290
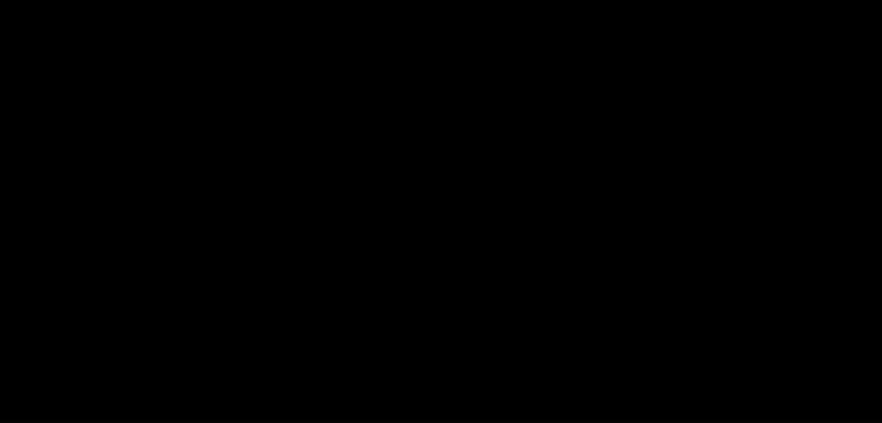
drag, startPoint x: 348, startPoint y: 352, endPoint x: 263, endPoint y: 349, distance: 85.3
click at [263, 349] on span at bounding box center [440, 354] width 769 height 19
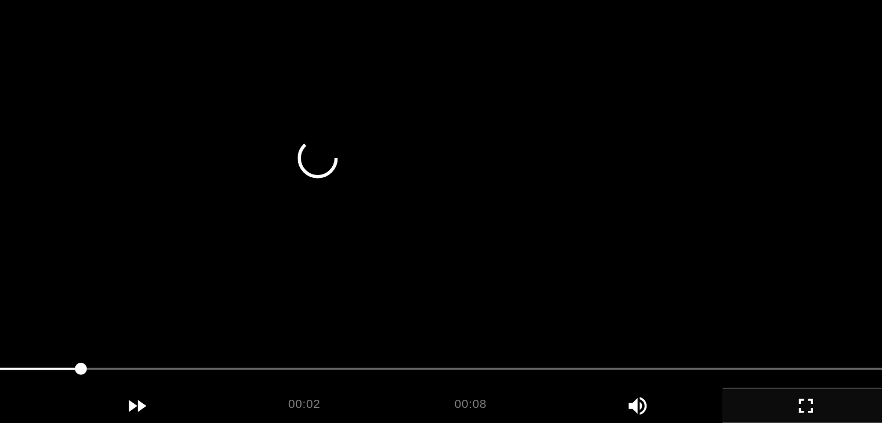
click at [471, 305] on video at bounding box center [440, 241] width 775 height 290
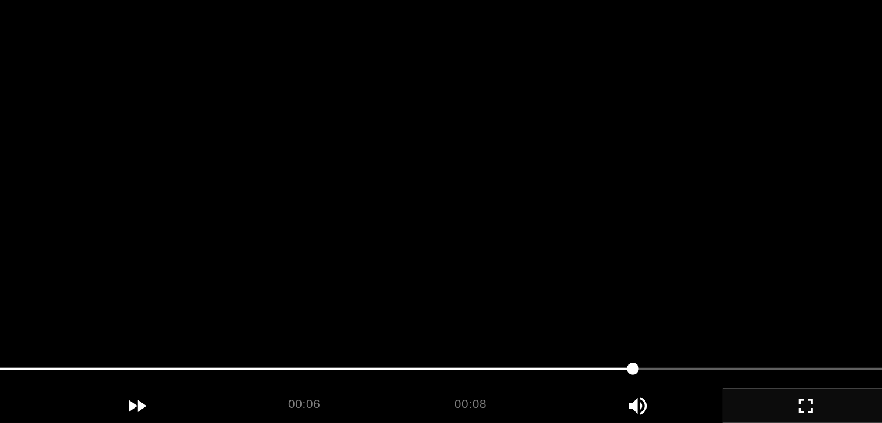
click at [479, 304] on video at bounding box center [440, 241] width 775 height 290
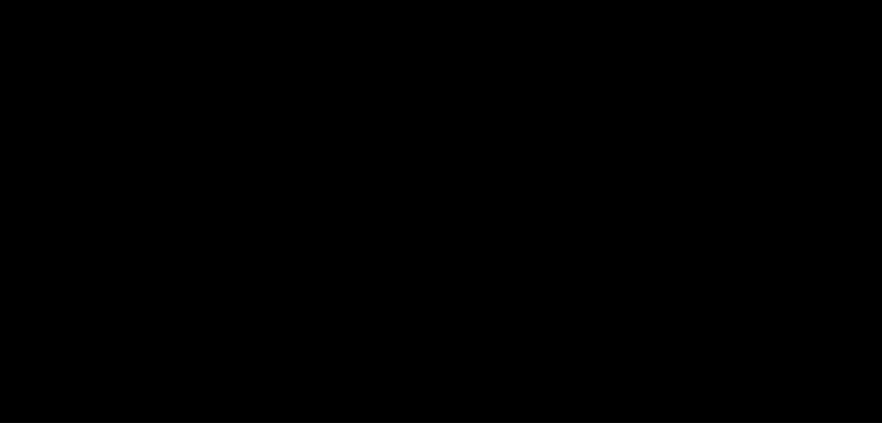
drag, startPoint x: 322, startPoint y: 355, endPoint x: 217, endPoint y: 357, distance: 104.9
click at [217, 357] on span at bounding box center [440, 354] width 769 height 19
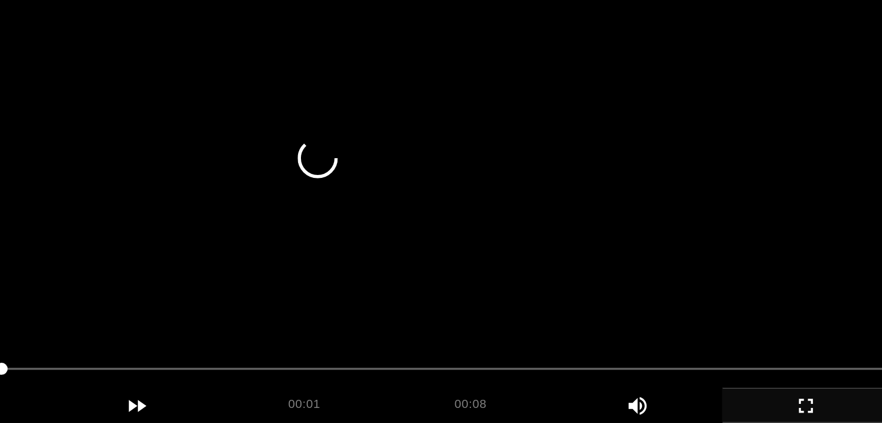
click at [522, 296] on video at bounding box center [440, 241] width 775 height 290
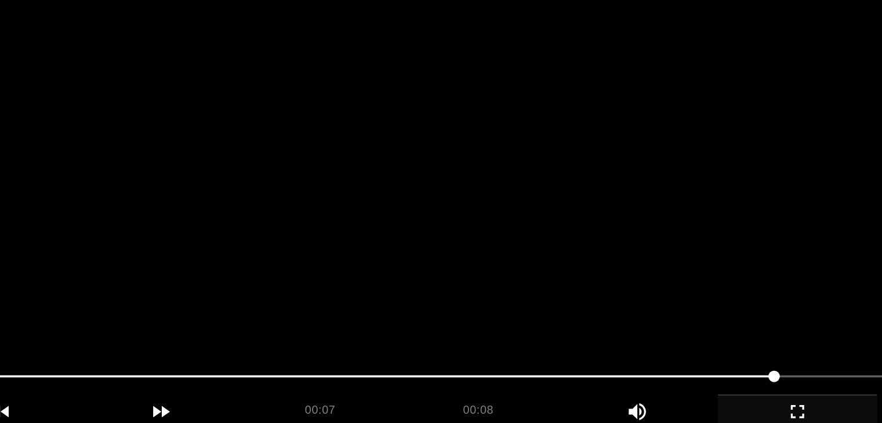
scroll to position [55, 0]
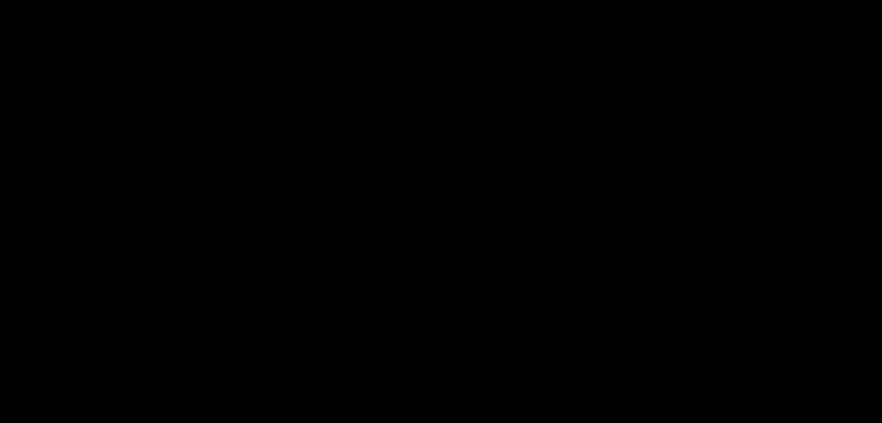
click at [410, 354] on span at bounding box center [440, 357] width 769 height 19
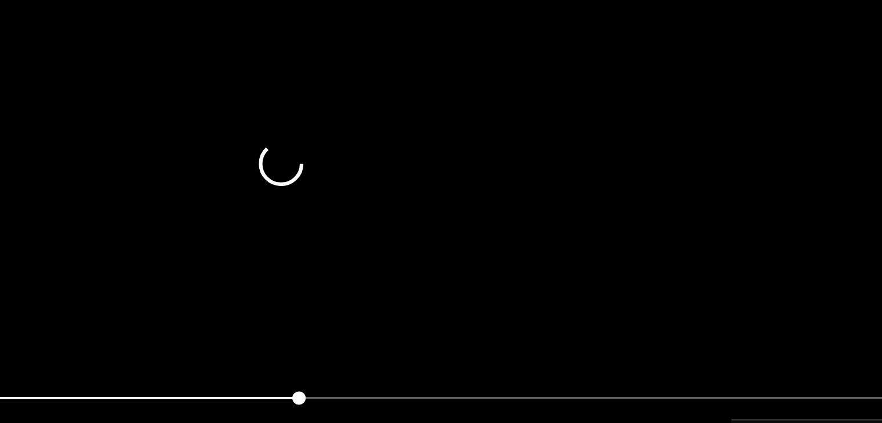
click at [461, 307] on video at bounding box center [440, 244] width 775 height 290
click at [416, 317] on video at bounding box center [440, 244] width 775 height 290
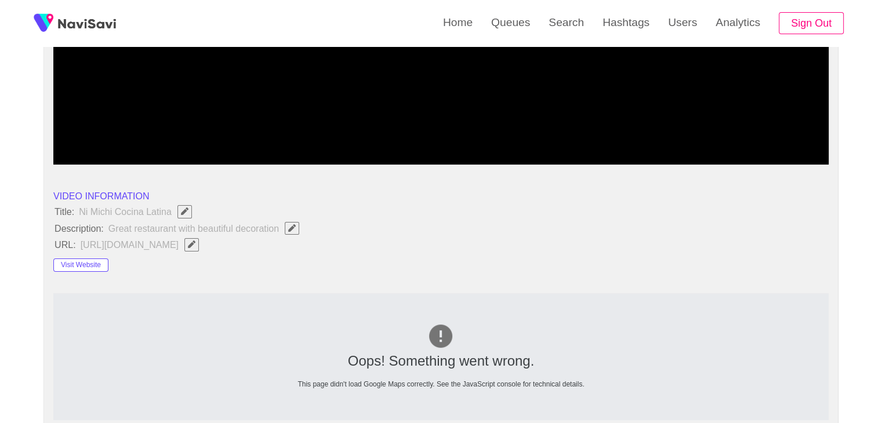
scroll to position [287, 0]
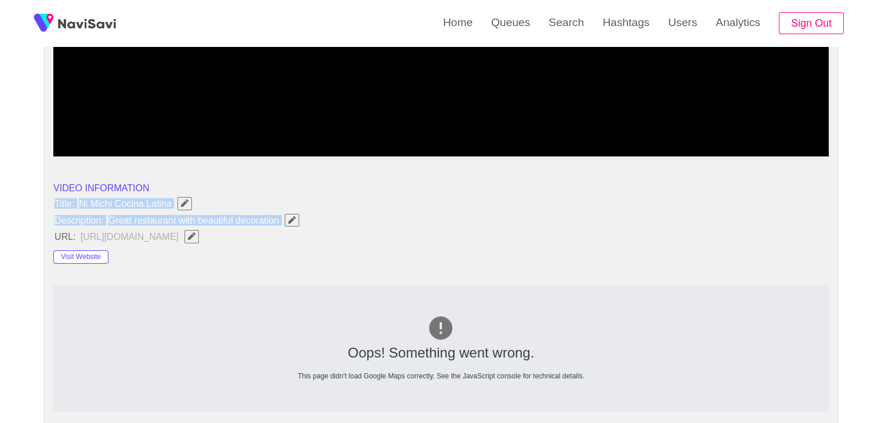
drag, startPoint x: 49, startPoint y: 199, endPoint x: 288, endPoint y: 226, distance: 240.3
copy ul "Title: Ni Michi Cocina Latina Description: Great restaurant with beautiful deco…"
click at [289, 216] on icon "Edit Field" at bounding box center [292, 220] width 8 height 8
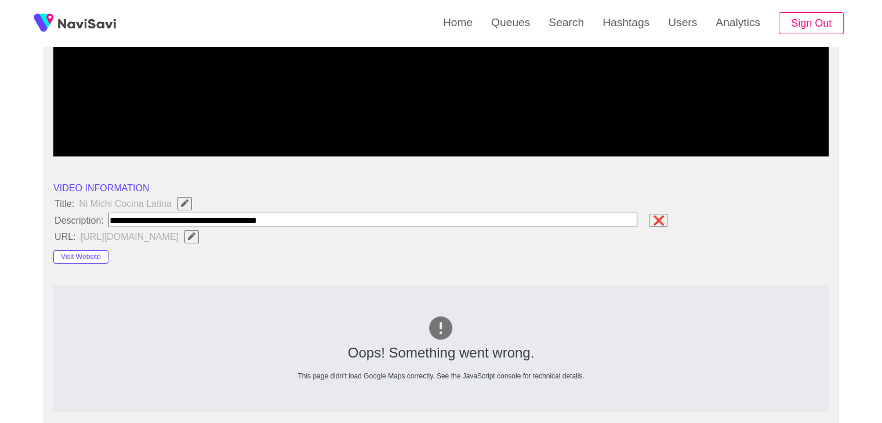
type input "**********"
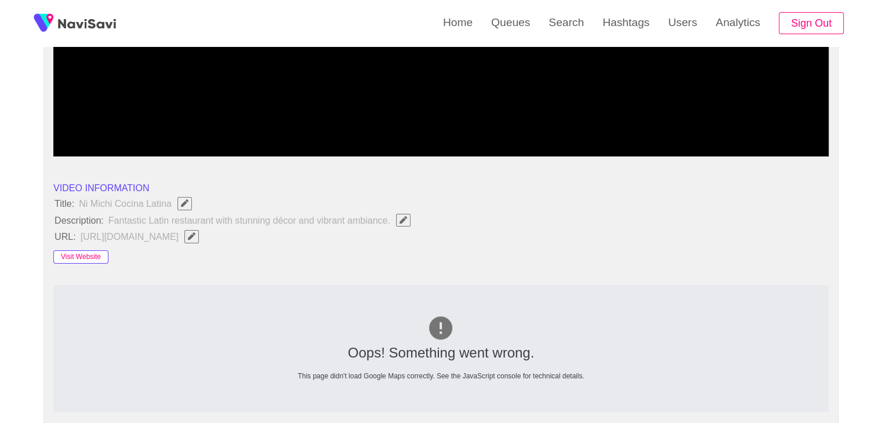
click at [79, 258] on button "Visit Website" at bounding box center [80, 257] width 55 height 14
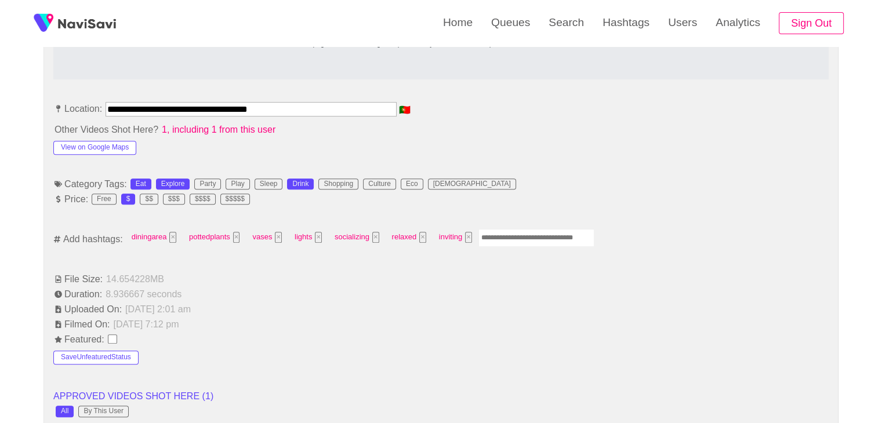
scroll to position [635, 0]
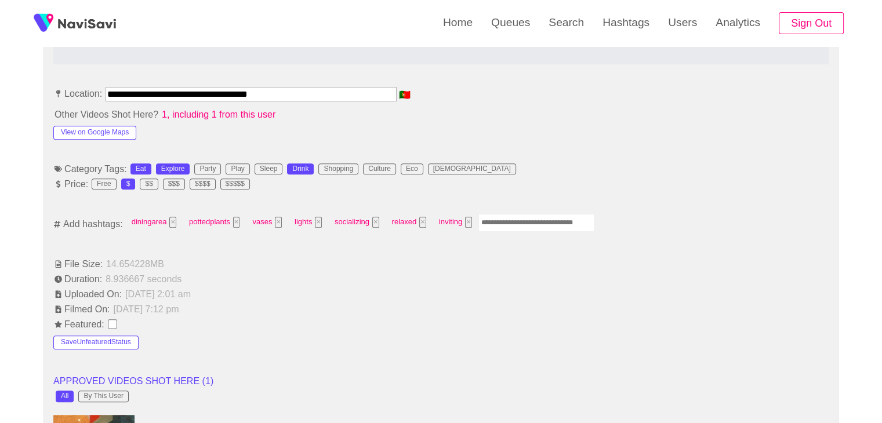
click at [524, 224] on input "Enter tag here and press return" at bounding box center [536, 223] width 116 height 18
type input "*********"
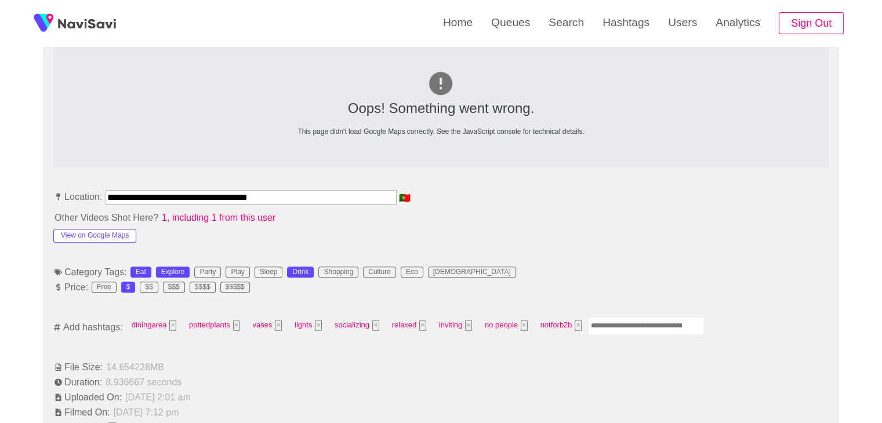
scroll to position [461, 0]
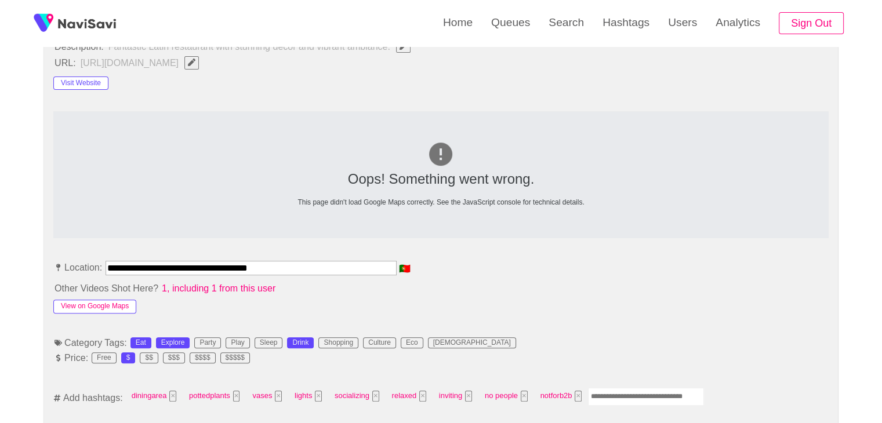
click at [113, 304] on button "View on Google Maps" at bounding box center [94, 307] width 83 height 14
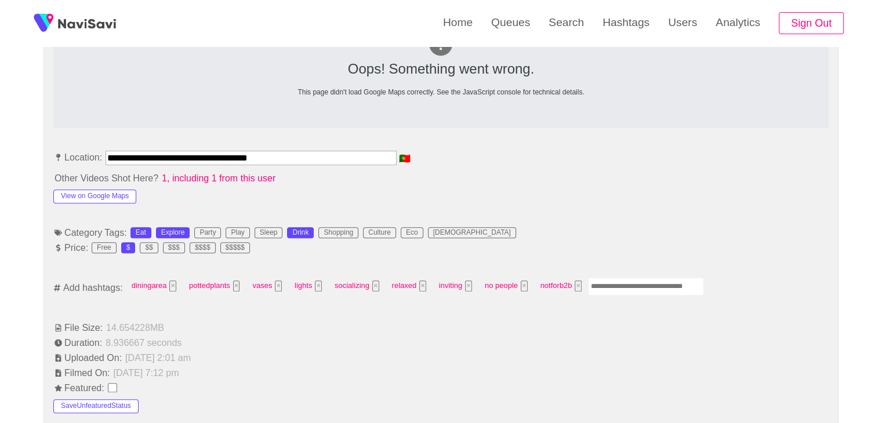
scroll to position [519, 0]
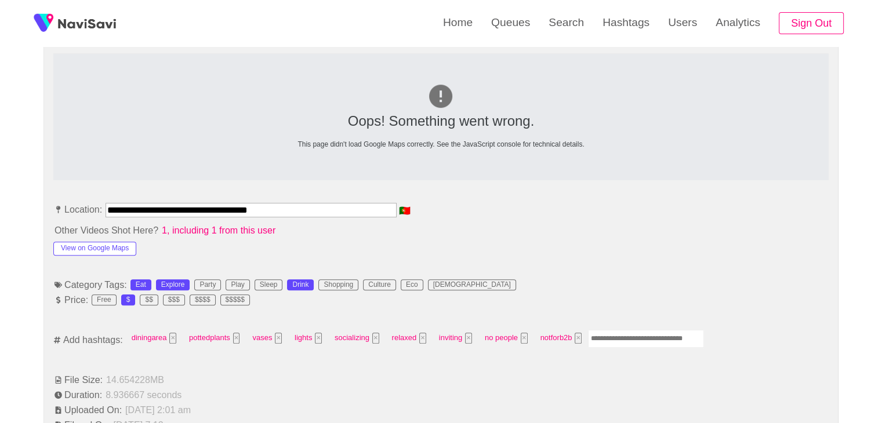
click at [604, 330] on input "Enter tag here and press return" at bounding box center [646, 339] width 116 height 18
type input "*****"
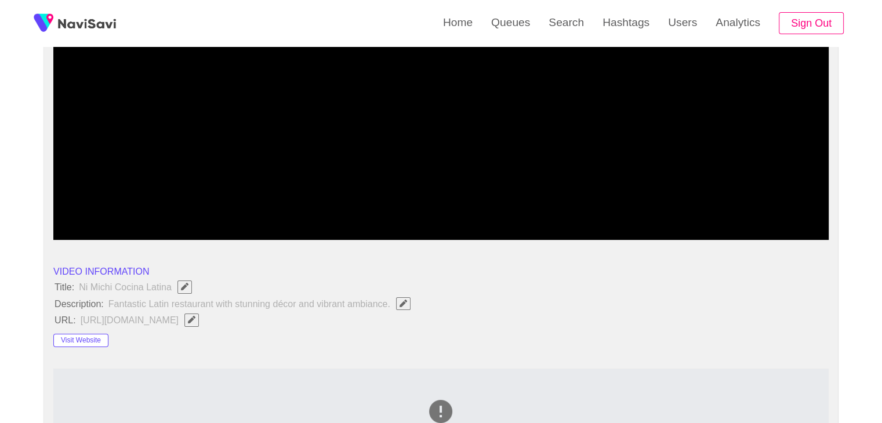
scroll to position [113, 0]
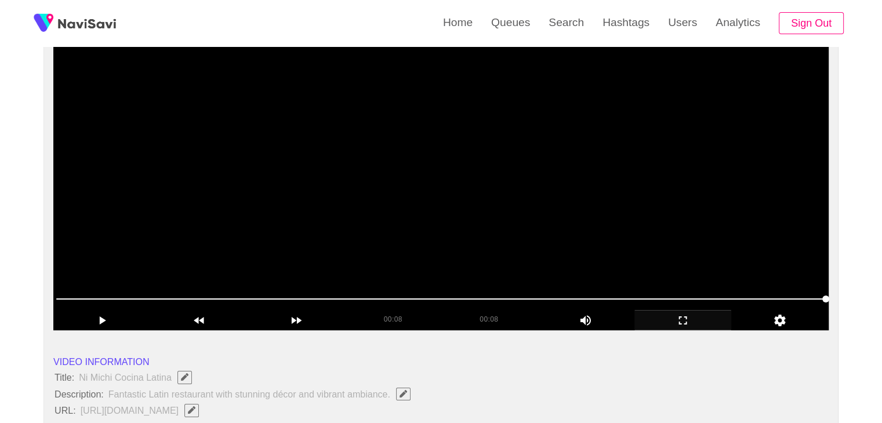
click at [584, 237] on video at bounding box center [440, 186] width 775 height 290
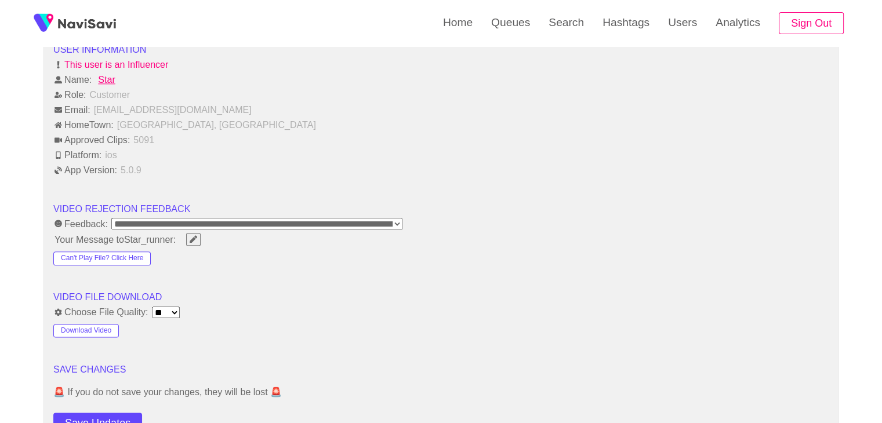
scroll to position [1447, 0]
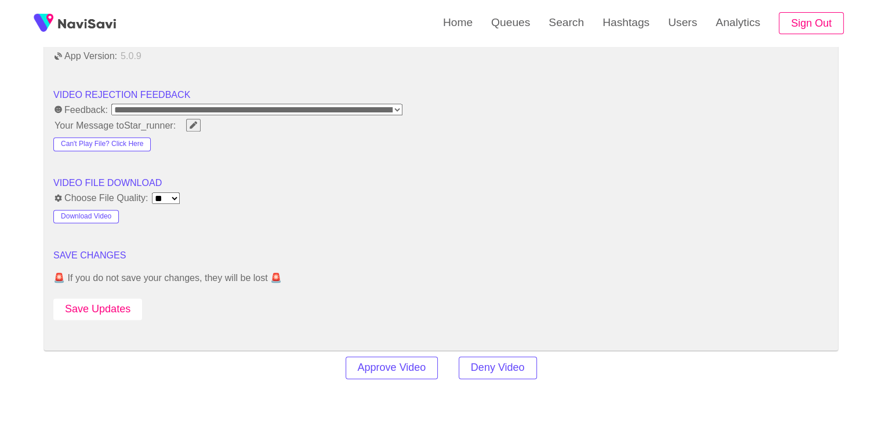
click at [119, 301] on button "Save Updates" at bounding box center [97, 309] width 89 height 21
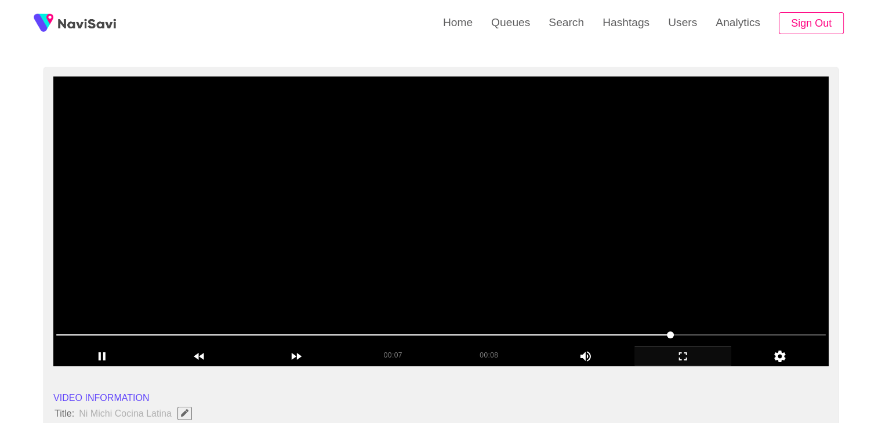
scroll to position [55, 0]
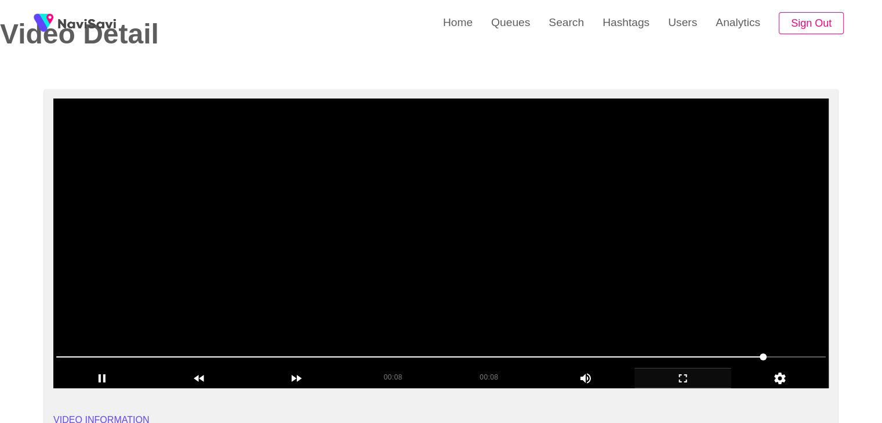
click at [461, 186] on video at bounding box center [440, 244] width 775 height 290
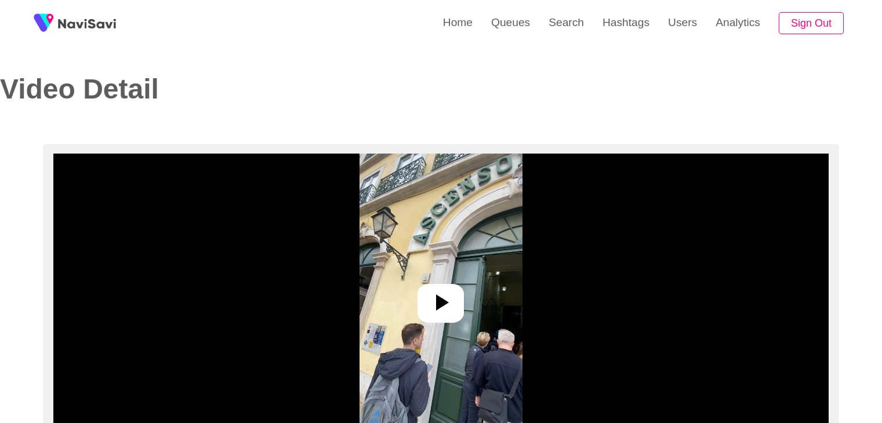
select select "**********"
select select "**"
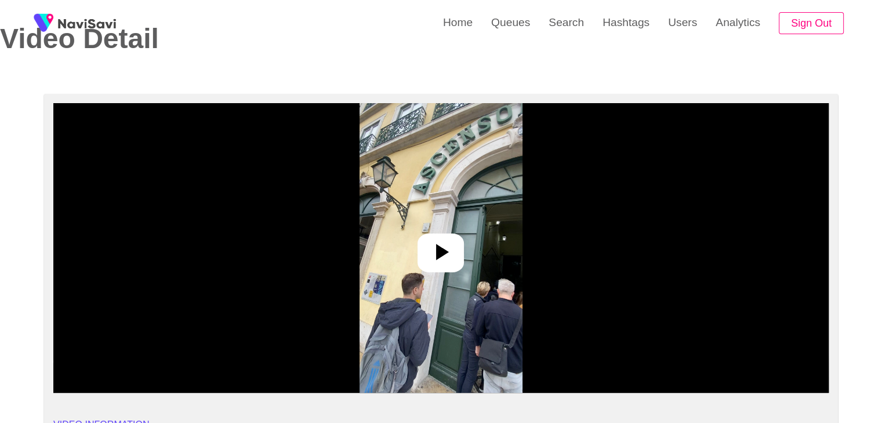
scroll to position [58, 0]
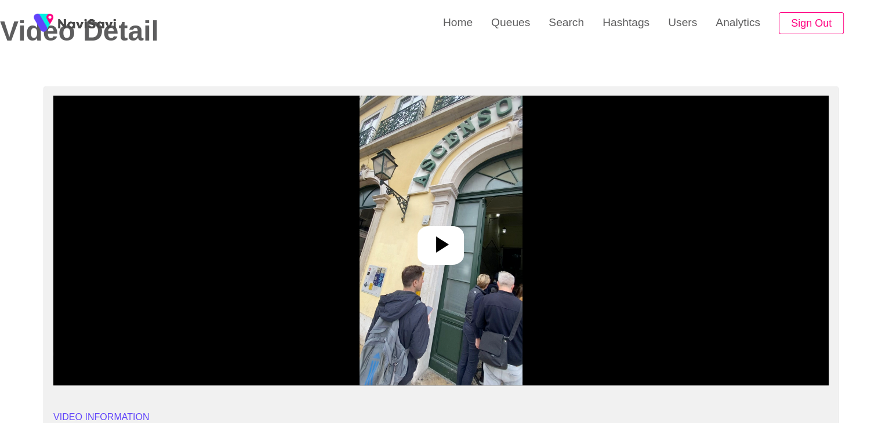
click at [453, 237] on icon at bounding box center [441, 245] width 28 height 28
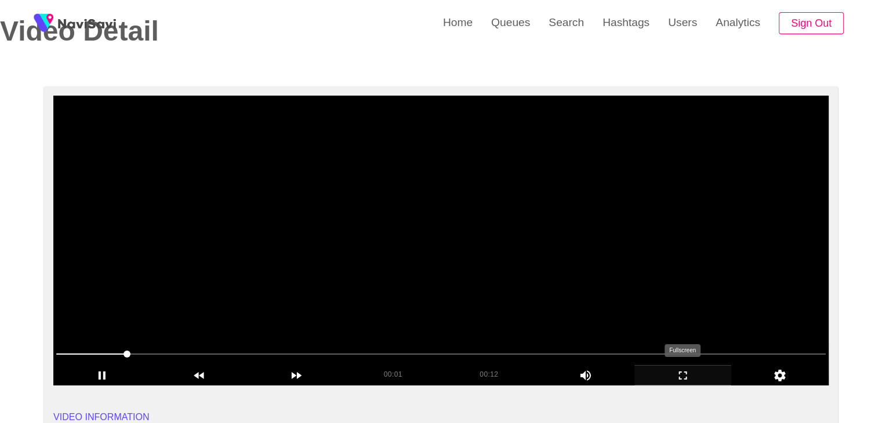
click at [682, 376] on icon "add" at bounding box center [683, 376] width 96 height 14
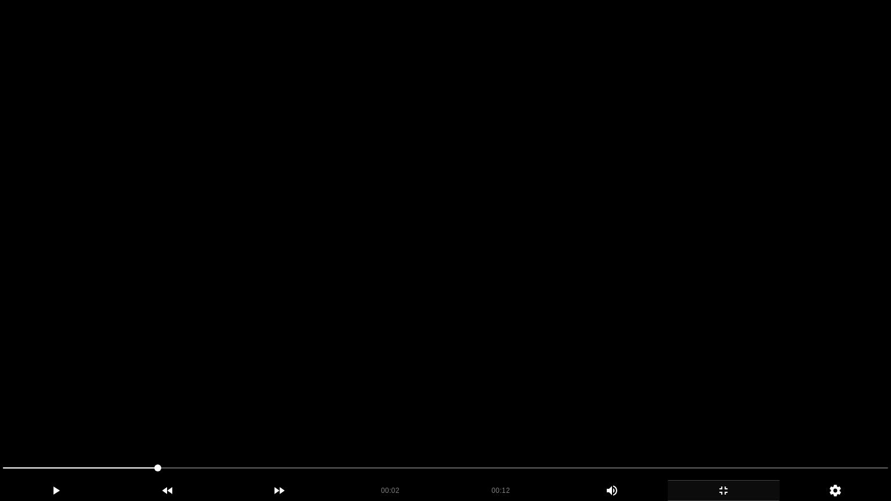
click at [728, 423] on icon "add" at bounding box center [723, 491] width 111 height 14
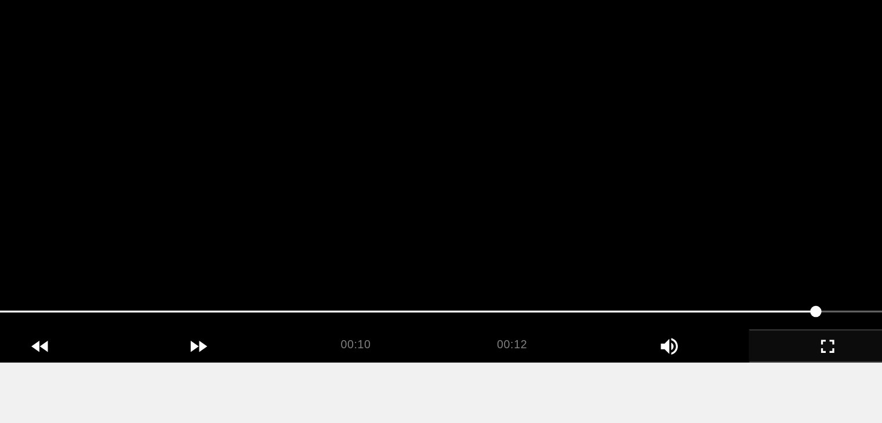
click at [495, 293] on video at bounding box center [440, 241] width 775 height 290
click at [330, 309] on video at bounding box center [440, 241] width 775 height 290
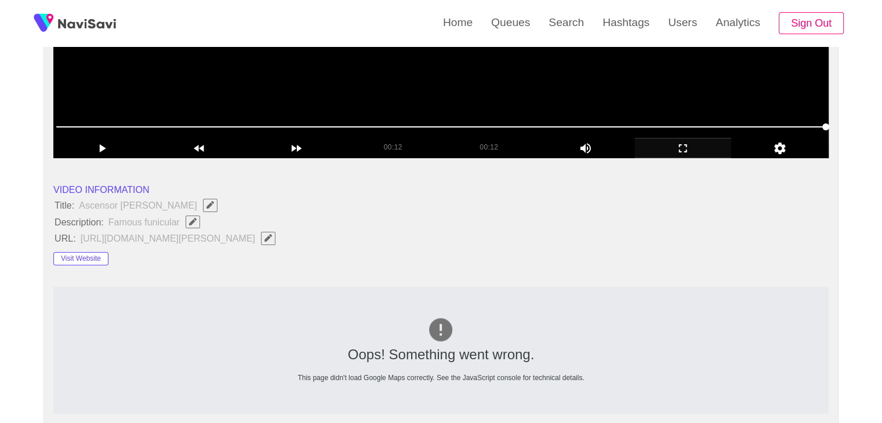
scroll to position [290, 0]
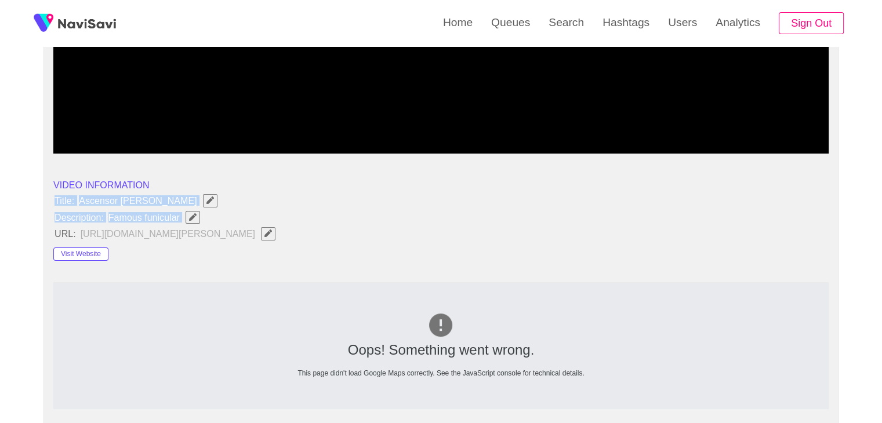
drag, startPoint x: 51, startPoint y: 195, endPoint x: 187, endPoint y: 221, distance: 138.7
copy ul "Title: Ascensor [PERSON_NAME] Description: Famous funicular"
click at [192, 217] on icon "Edit Field" at bounding box center [193, 217] width 8 height 8
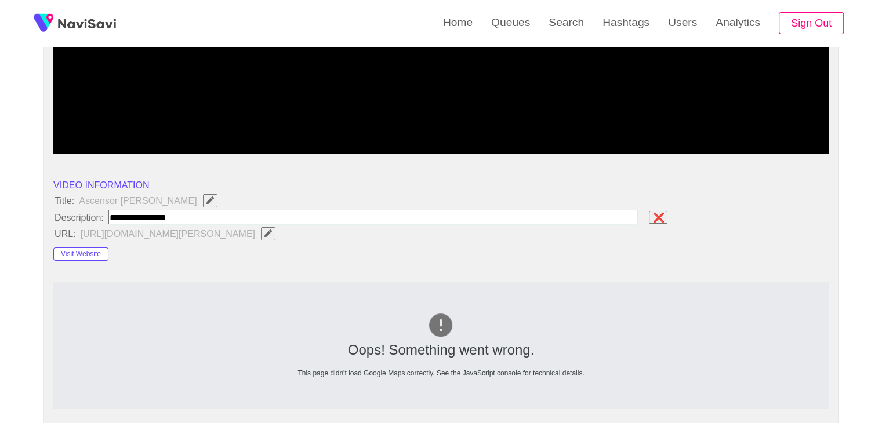
type input "**********"
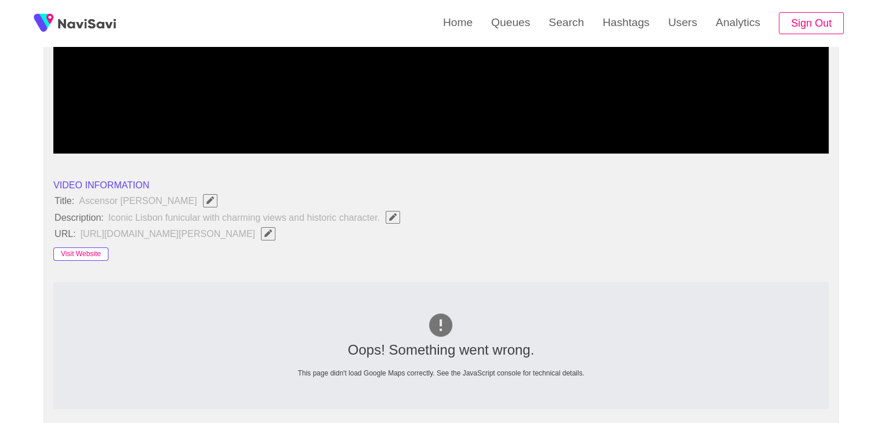
click at [77, 253] on button "Visit Website" at bounding box center [80, 255] width 55 height 14
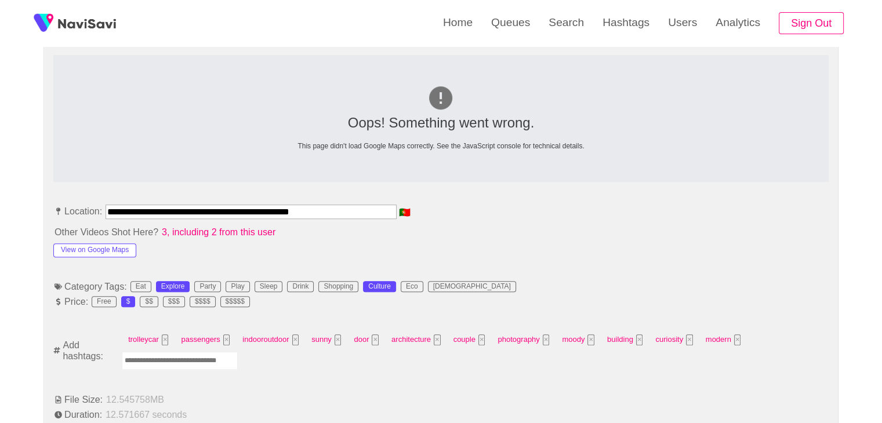
scroll to position [522, 0]
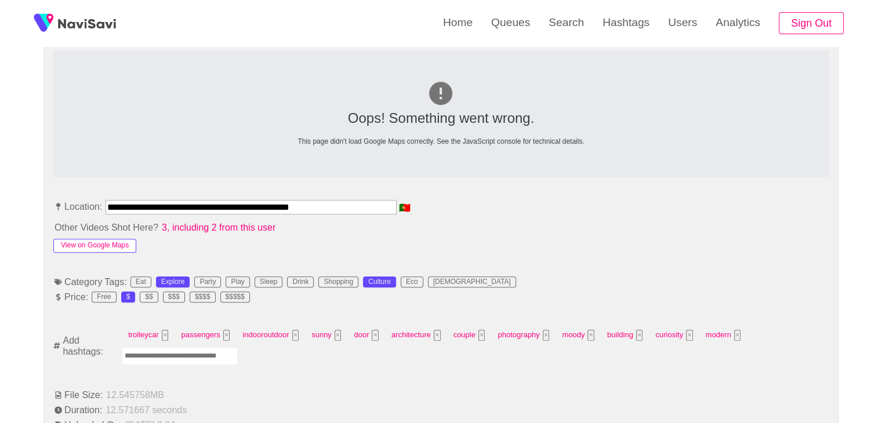
click at [125, 242] on button "View on Google Maps" at bounding box center [94, 246] width 83 height 14
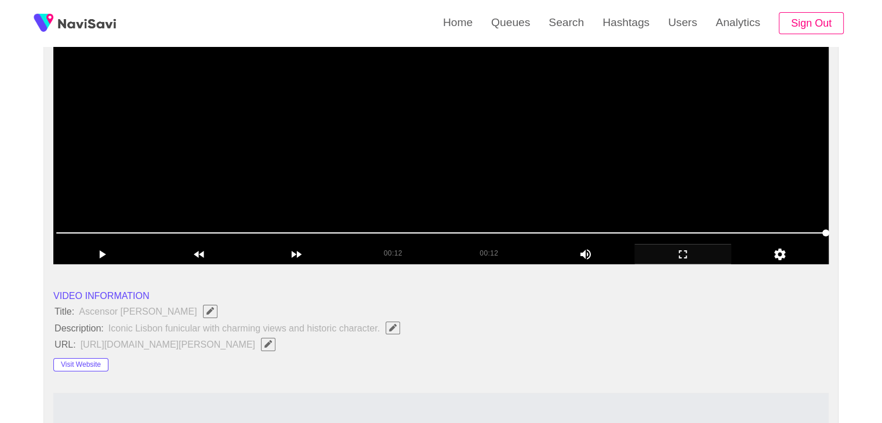
scroll to position [58, 0]
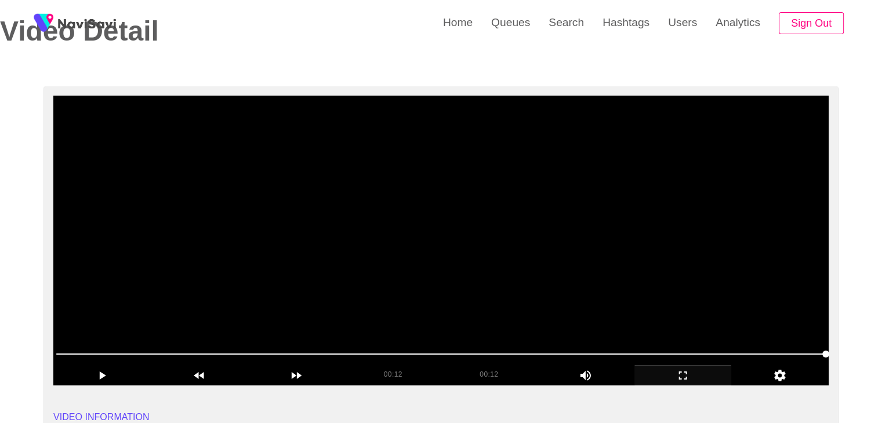
click at [454, 227] on video at bounding box center [440, 241] width 775 height 290
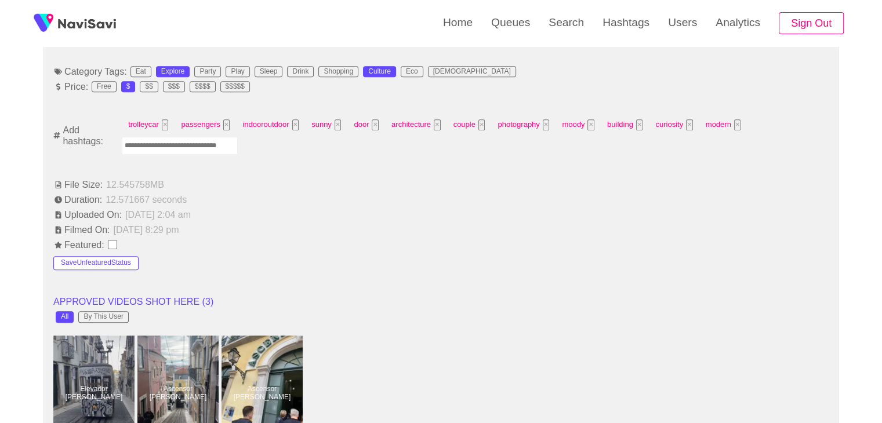
scroll to position [754, 0]
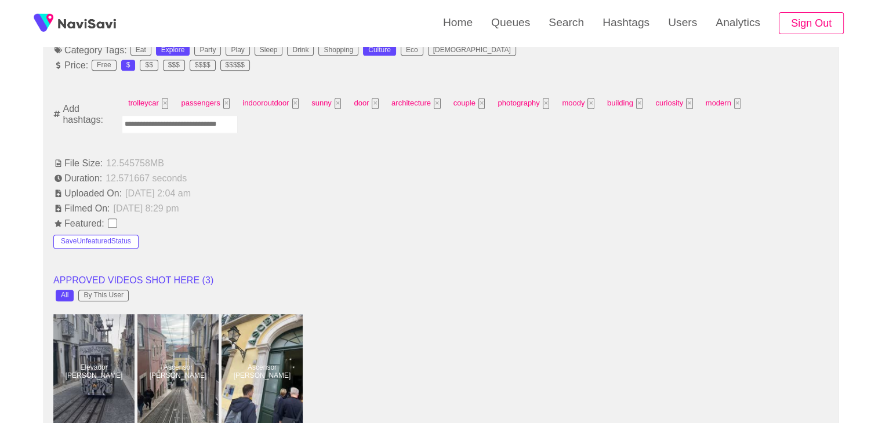
click at [163, 126] on input "Enter tag here and press return" at bounding box center [180, 124] width 116 height 18
type input "****"
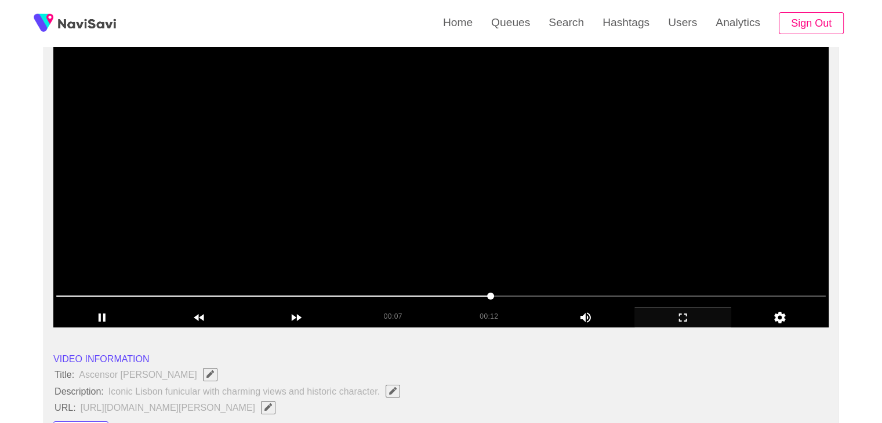
click at [397, 212] on video at bounding box center [440, 183] width 775 height 290
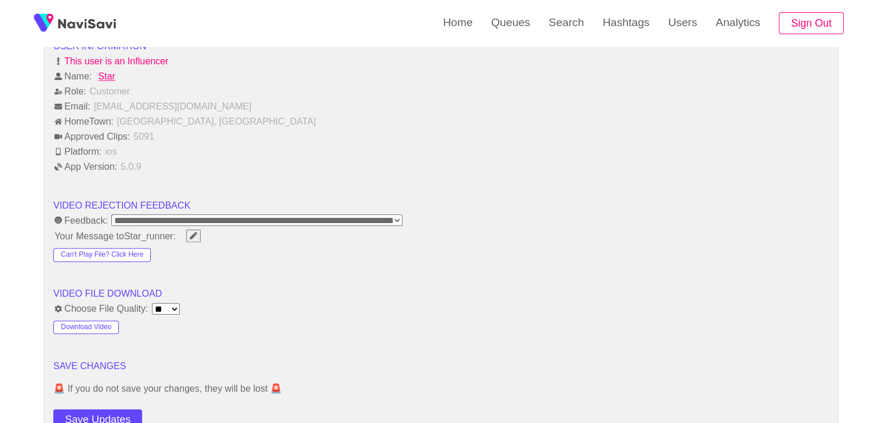
scroll to position [1507, 0]
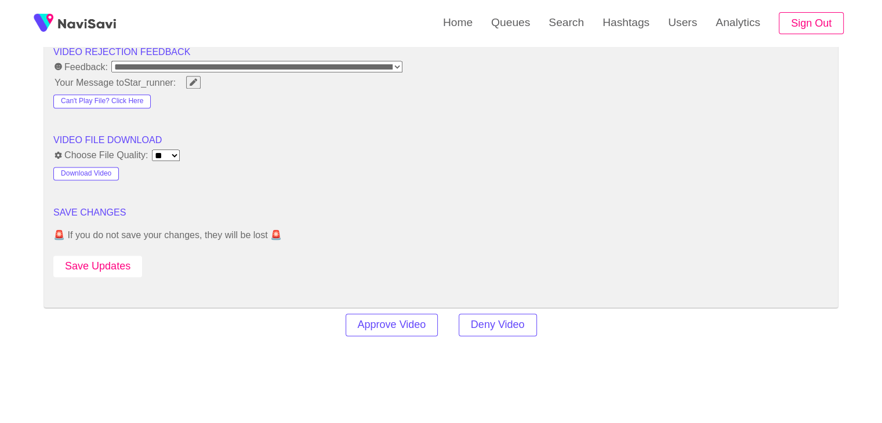
click at [129, 265] on button "Save Updates" at bounding box center [97, 266] width 89 height 21
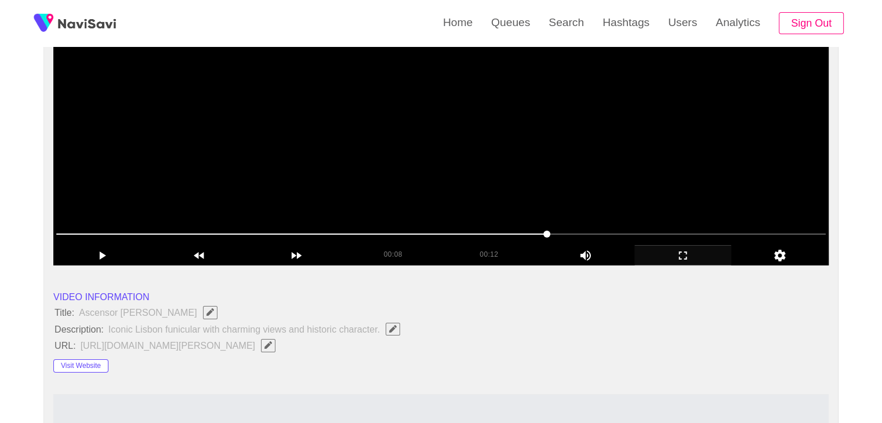
scroll to position [174, 0]
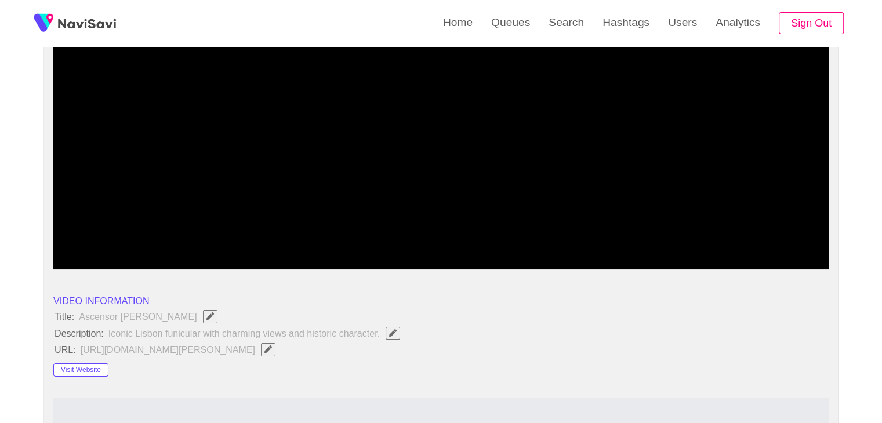
click at [397, 233] on span at bounding box center [440, 238] width 769 height 19
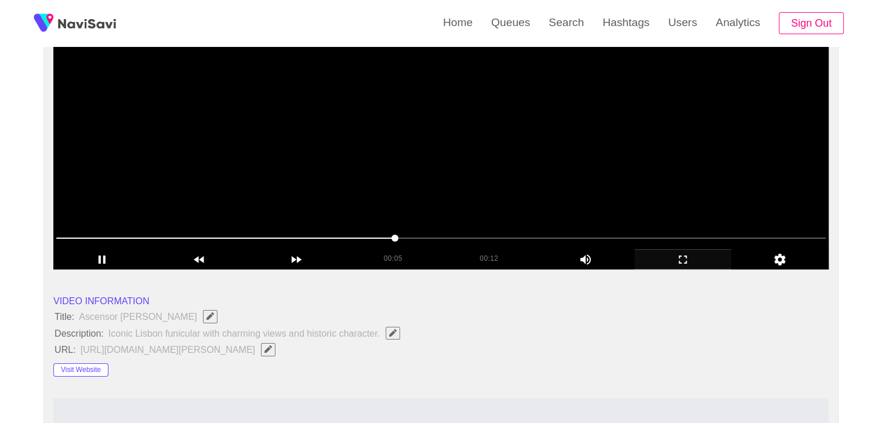
click at [427, 206] on video at bounding box center [440, 125] width 775 height 290
click at [449, 204] on video at bounding box center [440, 125] width 775 height 290
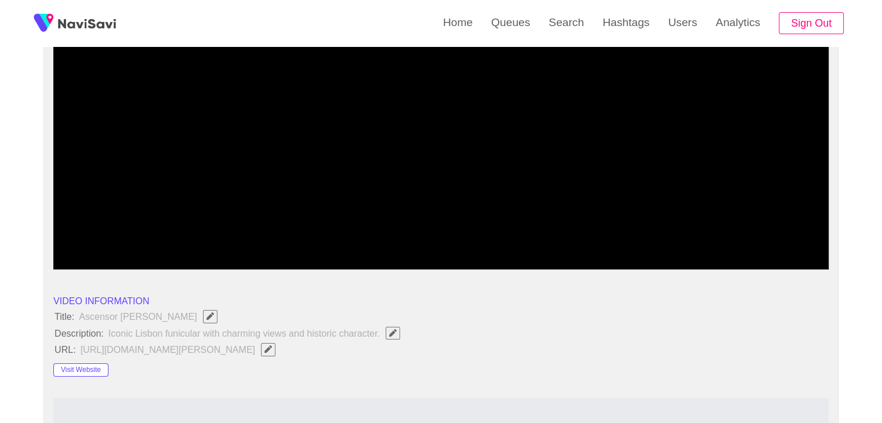
drag, startPoint x: 303, startPoint y: 238, endPoint x: 211, endPoint y: 223, distance: 93.4
click at [212, 232] on span at bounding box center [440, 238] width 769 height 19
click at [459, 206] on video at bounding box center [440, 125] width 775 height 290
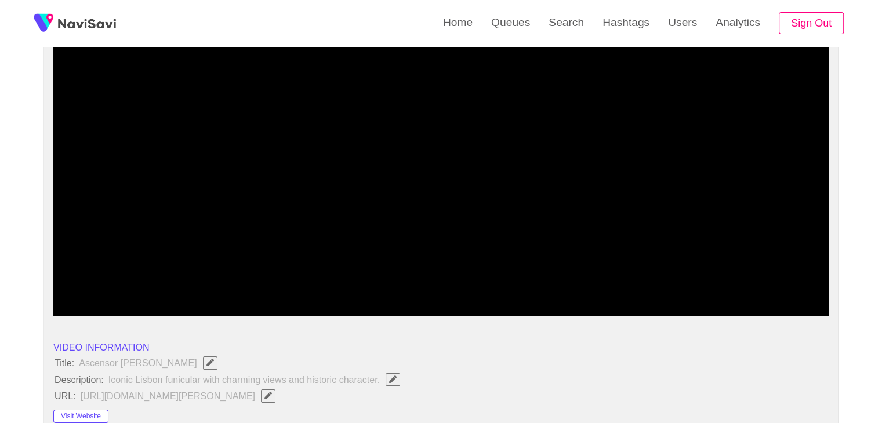
scroll to position [116, 0]
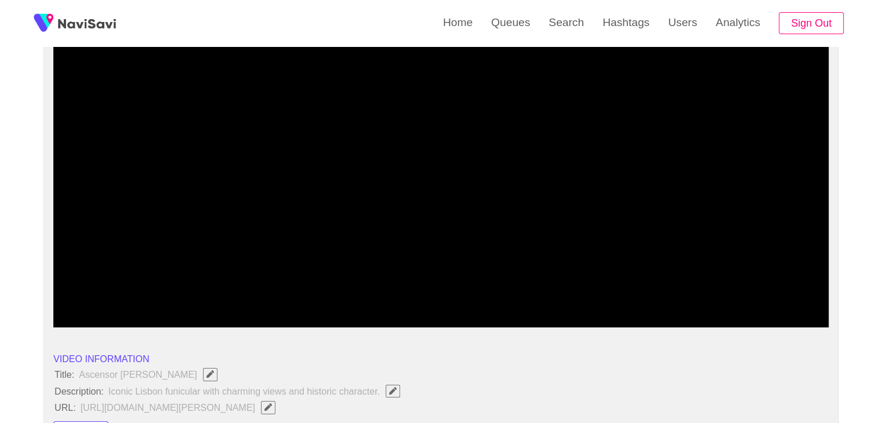
drag, startPoint x: 206, startPoint y: 297, endPoint x: 39, endPoint y: 285, distance: 168.0
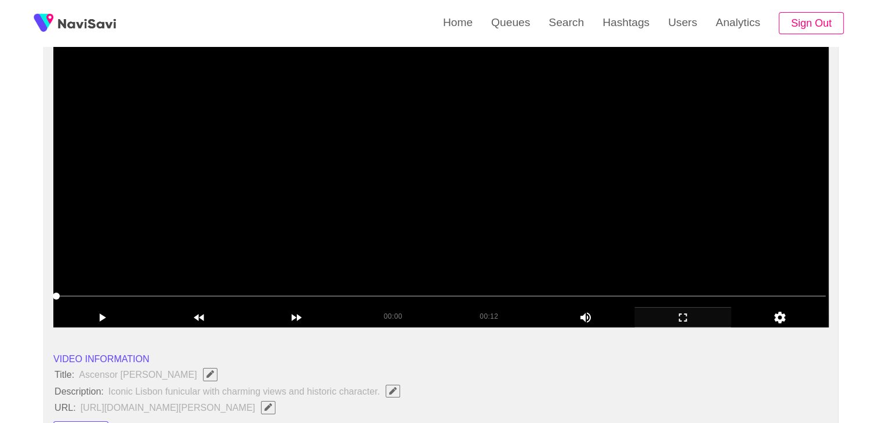
click at [422, 252] on video at bounding box center [440, 183] width 775 height 290
click at [600, 230] on video at bounding box center [440, 183] width 775 height 290
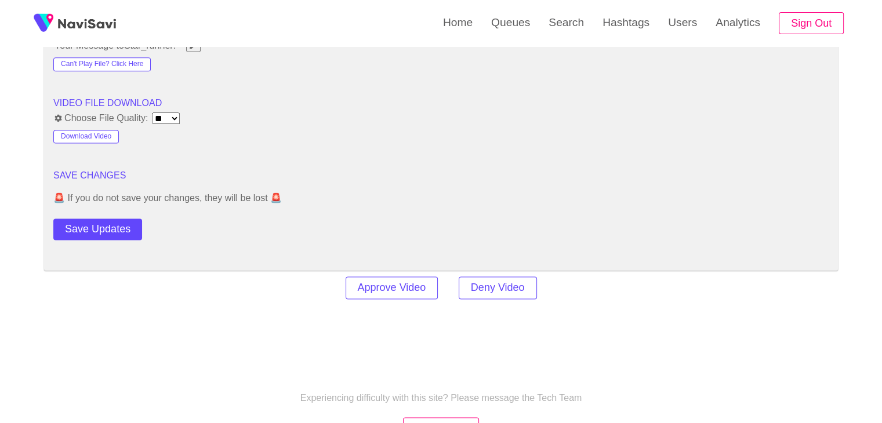
scroll to position [1565, 0]
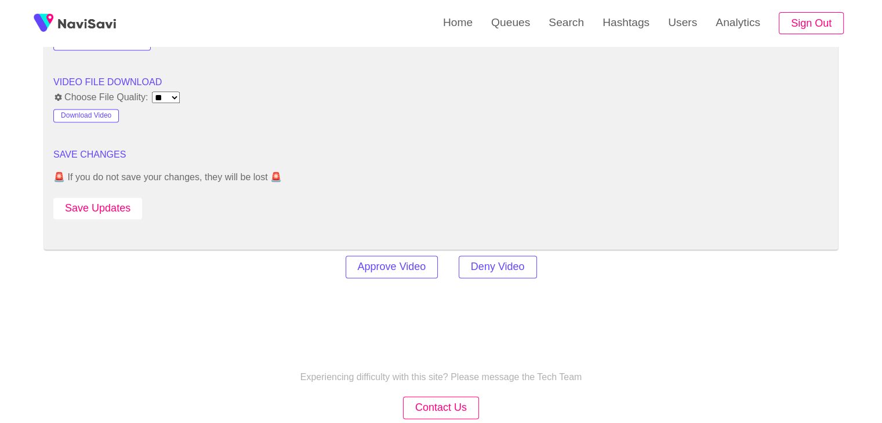
click at [92, 208] on button "Save Updates" at bounding box center [97, 208] width 89 height 21
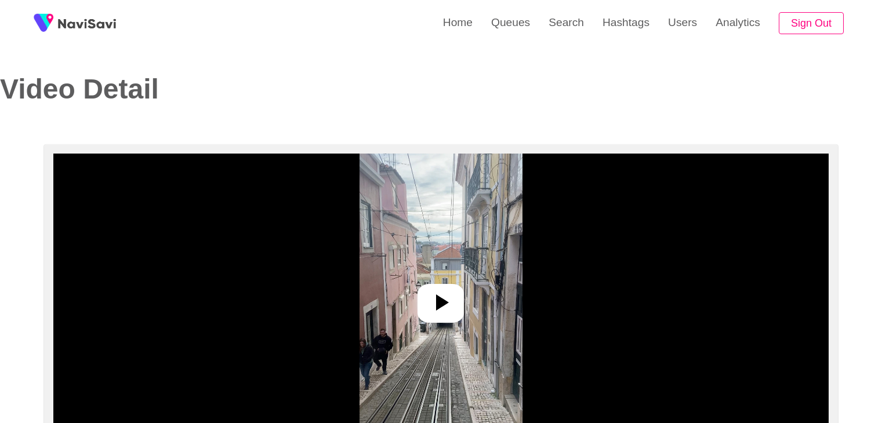
select select "**********"
select select "**"
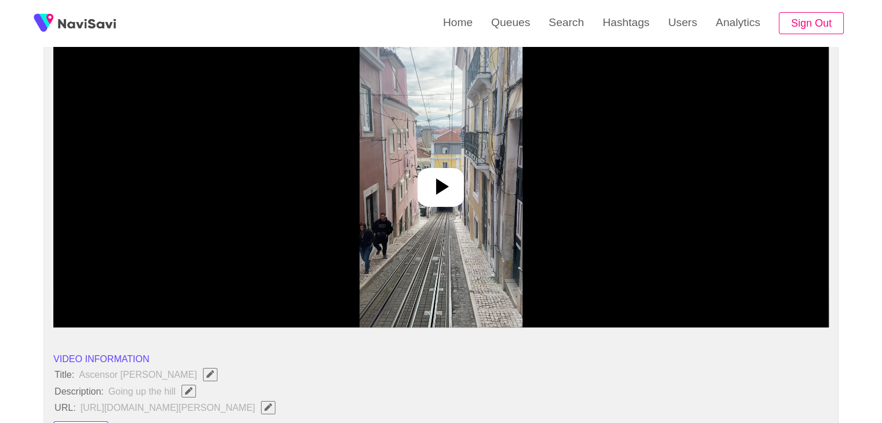
click at [441, 191] on icon at bounding box center [442, 187] width 13 height 16
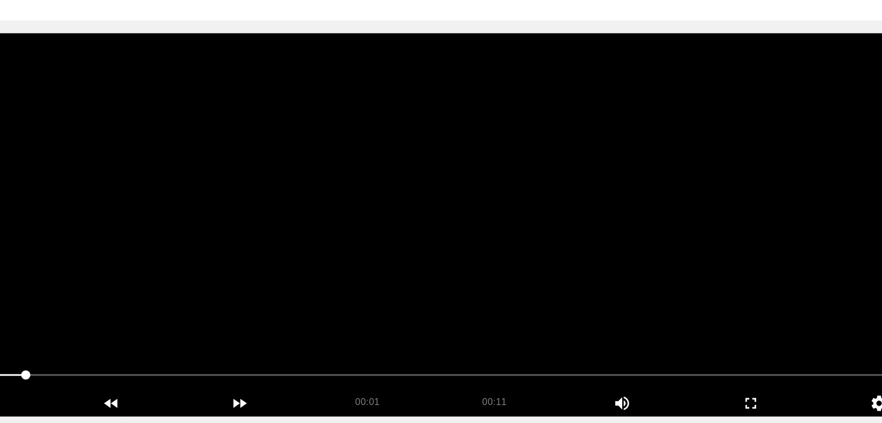
scroll to position [58, 0]
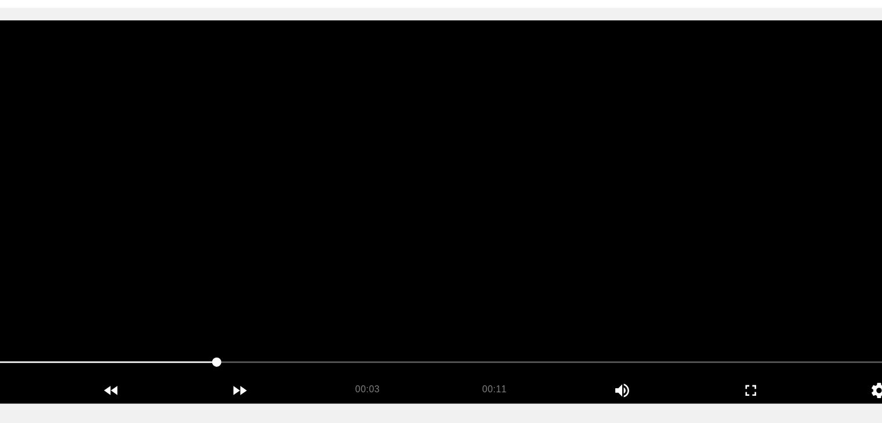
drag, startPoint x: 478, startPoint y: 266, endPoint x: 477, endPoint y: 279, distance: 13.4
click at [478, 268] on video at bounding box center [440, 241] width 775 height 290
click at [441, 321] on video at bounding box center [440, 241] width 775 height 290
drag, startPoint x: 116, startPoint y: 356, endPoint x: 115, endPoint y: 334, distance: 22.1
click at [115, 336] on section "00:03 00:11 Picture In Picture 1 Error: Failed to load Video" at bounding box center [440, 241] width 775 height 290
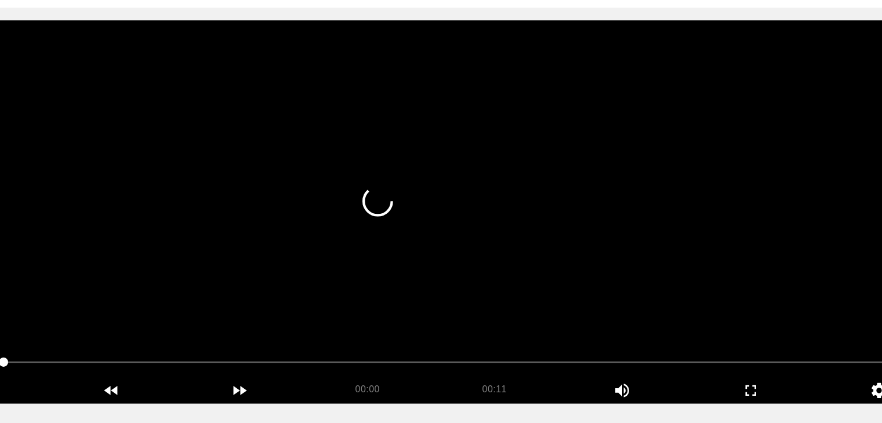
click at [436, 266] on video at bounding box center [440, 241] width 775 height 290
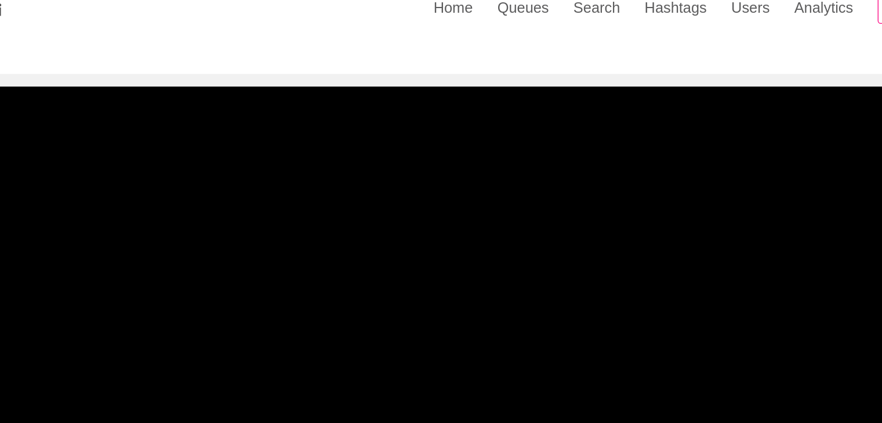
scroll to position [72, 0]
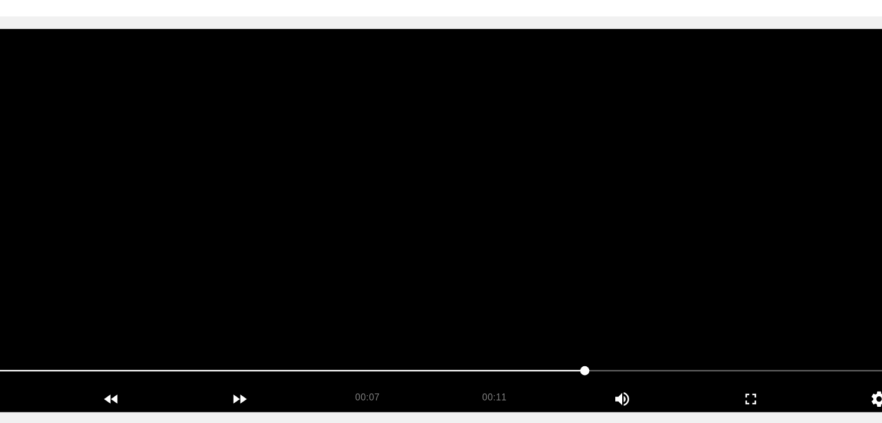
click at [426, 343] on span at bounding box center [440, 340] width 769 height 19
drag, startPoint x: 387, startPoint y: 339, endPoint x: 370, endPoint y: 339, distance: 16.8
click at [370, 340] on span at bounding box center [240, 340] width 369 height 1
click at [419, 282] on video at bounding box center [440, 227] width 775 height 290
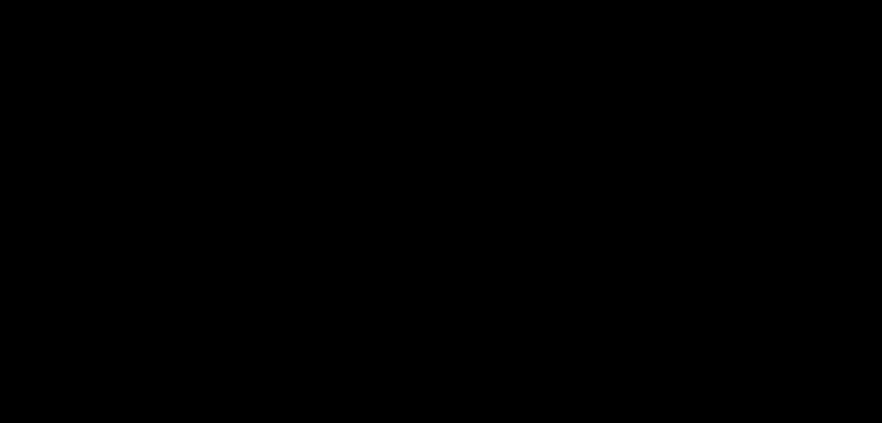
click at [420, 282] on video at bounding box center [440, 227] width 775 height 290
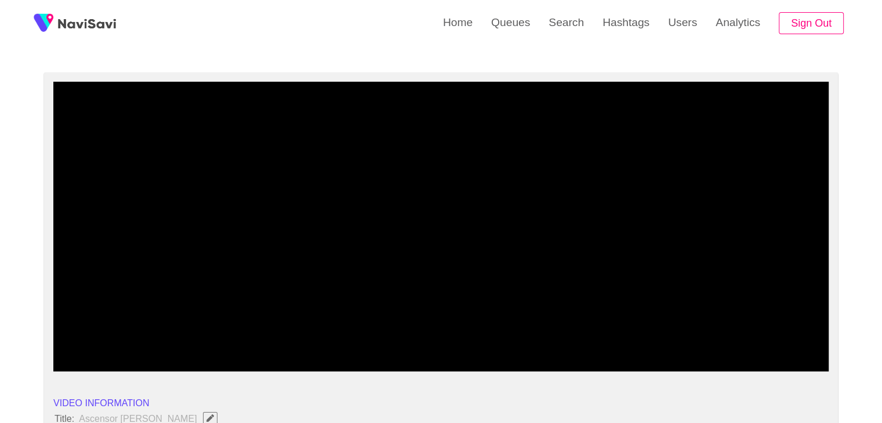
drag, startPoint x: 152, startPoint y: 339, endPoint x: 0, endPoint y: 337, distance: 151.9
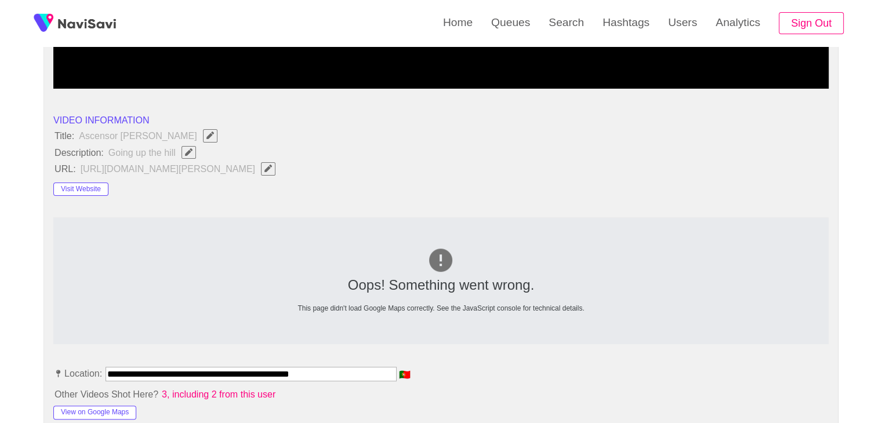
scroll to position [362, 0]
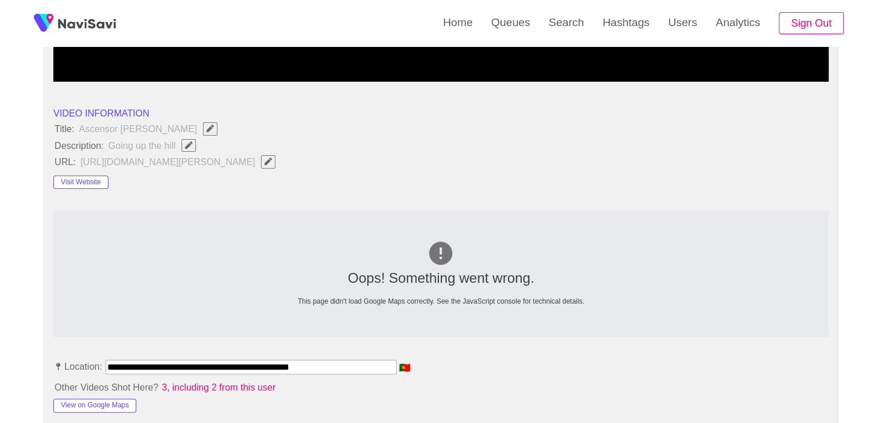
click at [189, 147] on icon "Edit Field" at bounding box center [189, 145] width 8 height 8
type input "**********"
click at [652, 142] on span "❌" at bounding box center [391, 145] width 568 height 15
click at [665, 144] on span "❌" at bounding box center [658, 145] width 14 height 10
drag, startPoint x: 44, startPoint y: 126, endPoint x: 189, endPoint y: 142, distance: 145.8
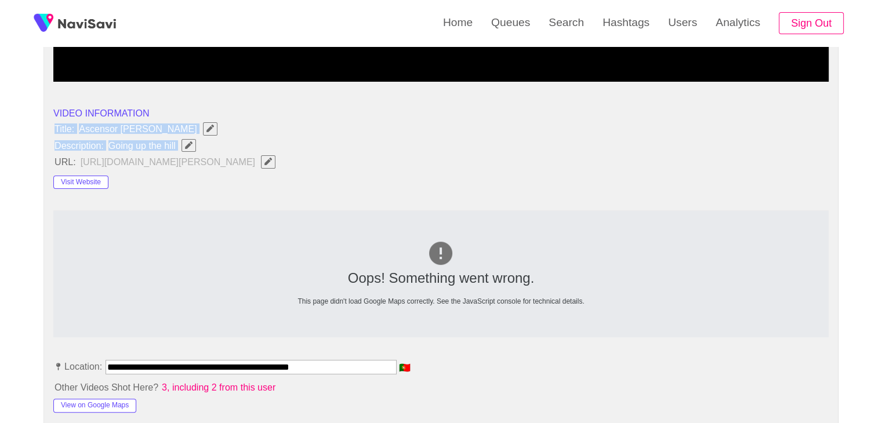
copy ul "Title: Ascensor da Bica Description: Going up the hill"
click at [189, 148] on button "button" at bounding box center [188, 145] width 14 height 13
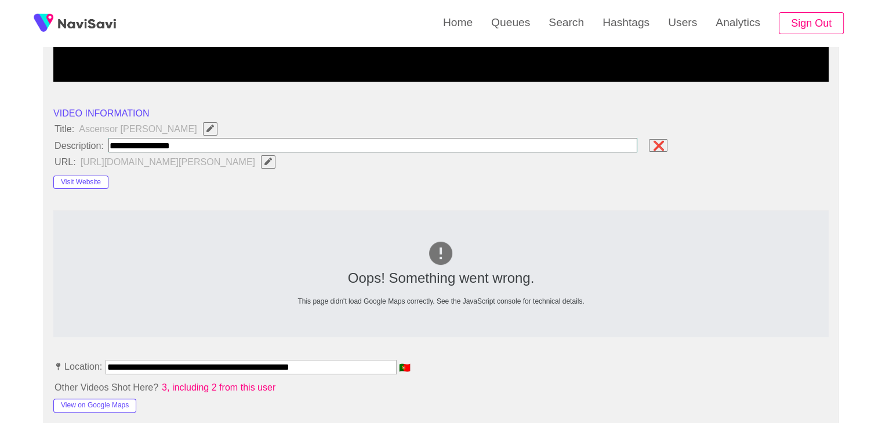
type input "**********"
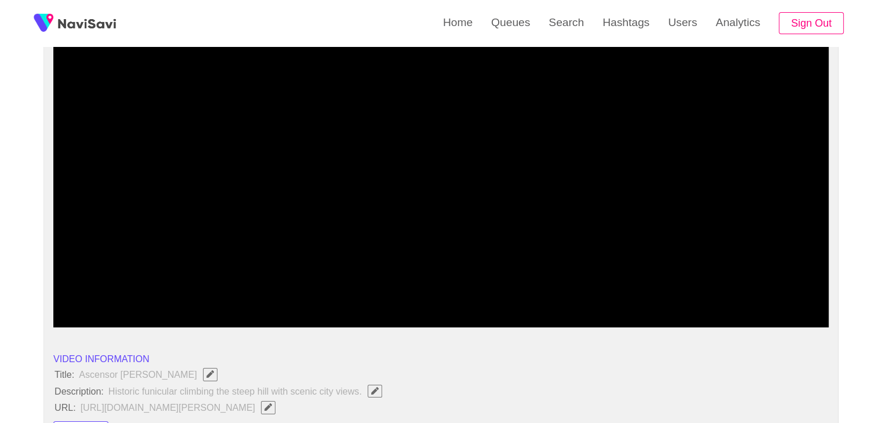
scroll to position [72, 0]
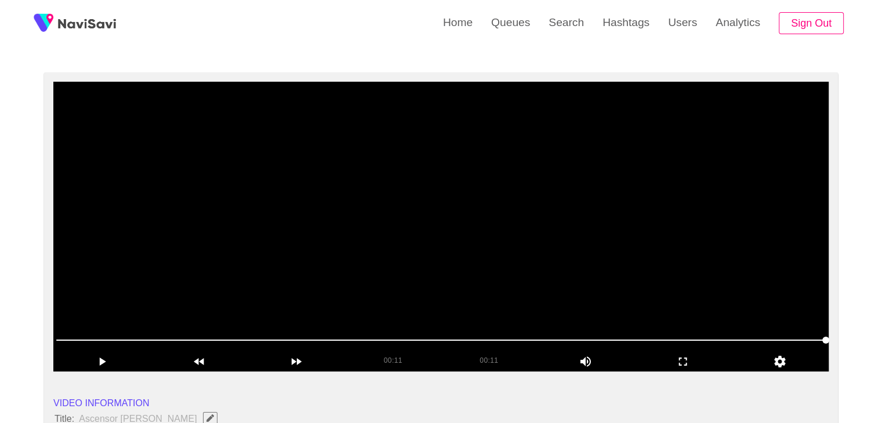
click at [401, 244] on video at bounding box center [440, 227] width 775 height 290
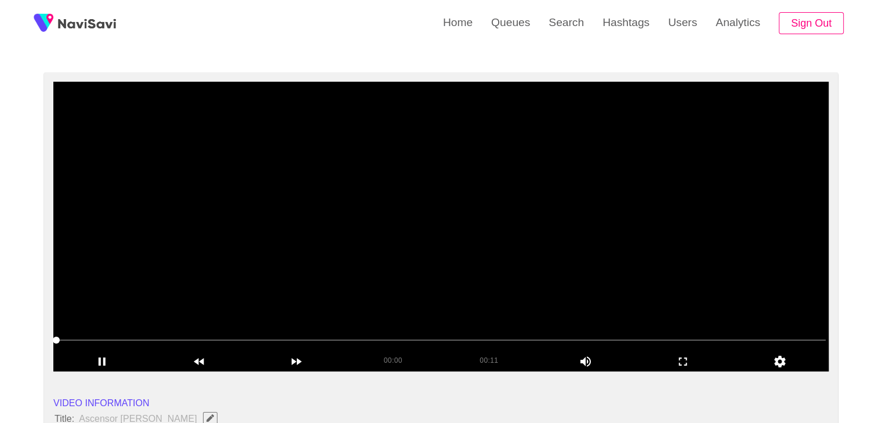
click at [407, 246] on video at bounding box center [440, 227] width 775 height 290
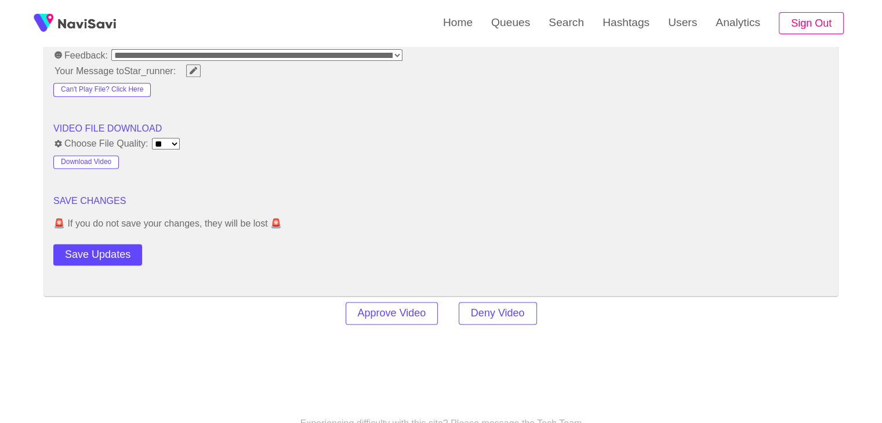
scroll to position [1521, 0]
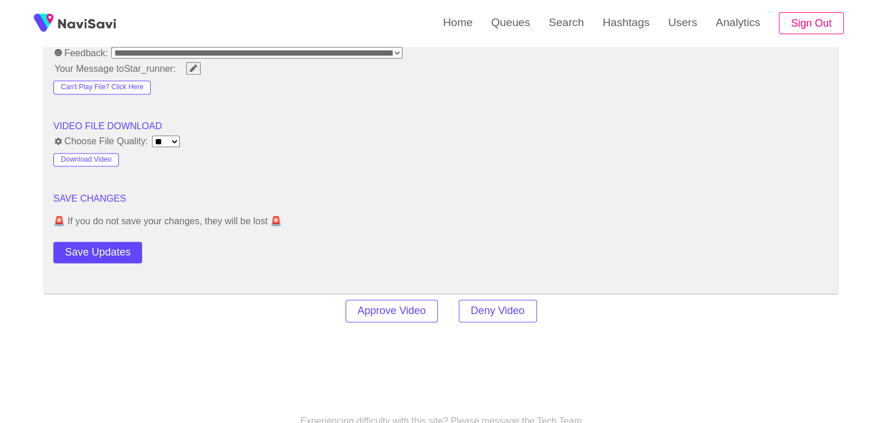
click at [119, 245] on button "Save Updates" at bounding box center [97, 252] width 89 height 21
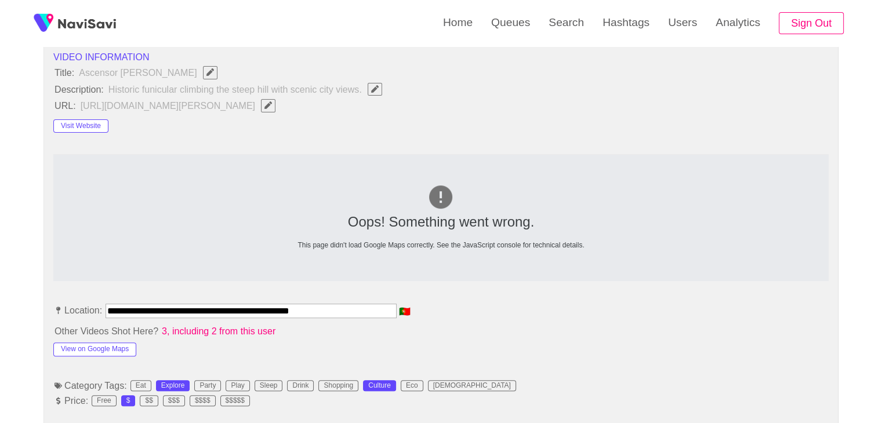
scroll to position [362, 0]
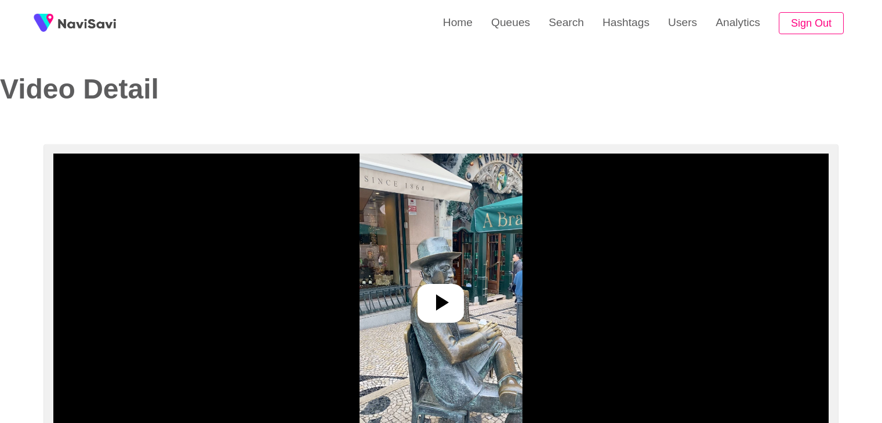
select select "**********"
select select "****"
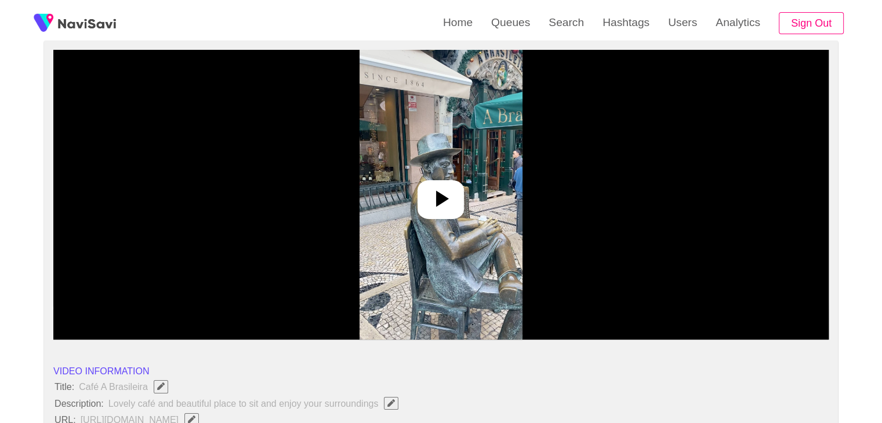
scroll to position [116, 0]
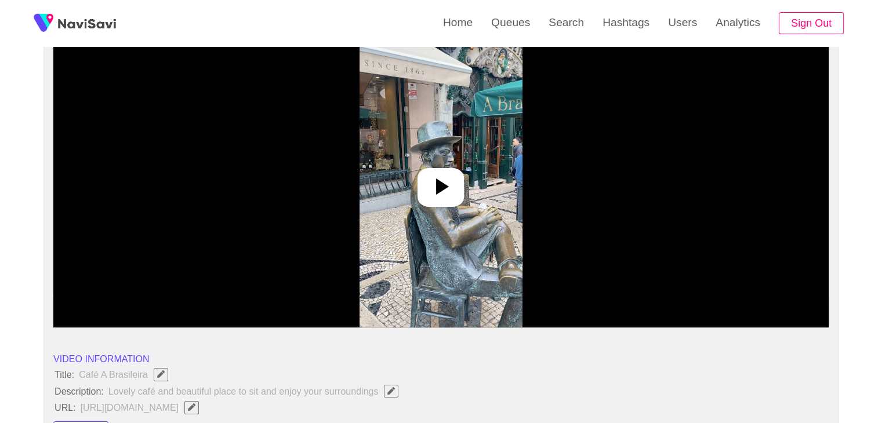
click at [449, 193] on icon at bounding box center [441, 187] width 28 height 28
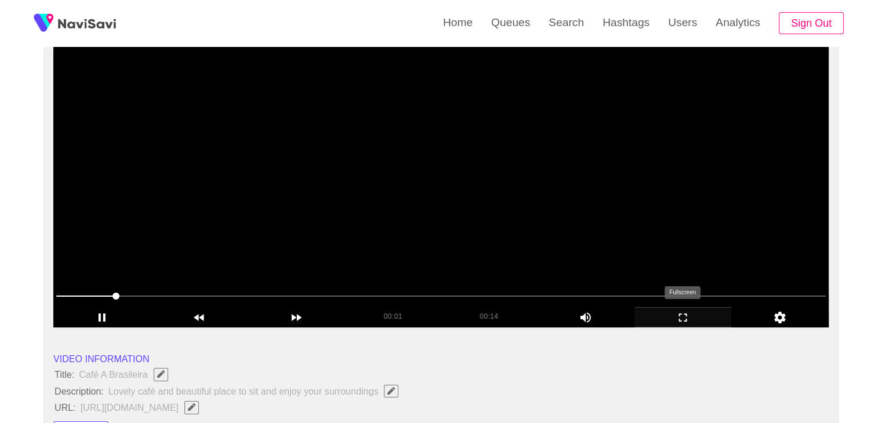
click at [686, 317] on icon "add" at bounding box center [683, 318] width 96 height 14
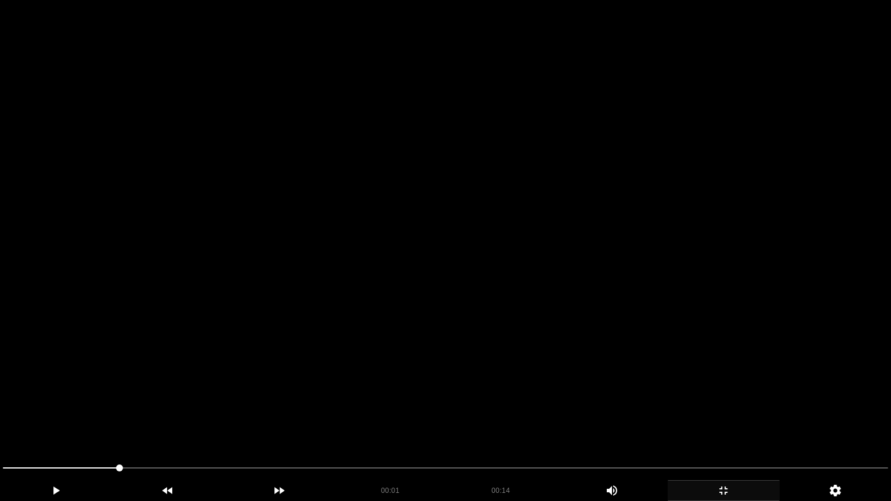
click at [564, 362] on video at bounding box center [445, 250] width 891 height 501
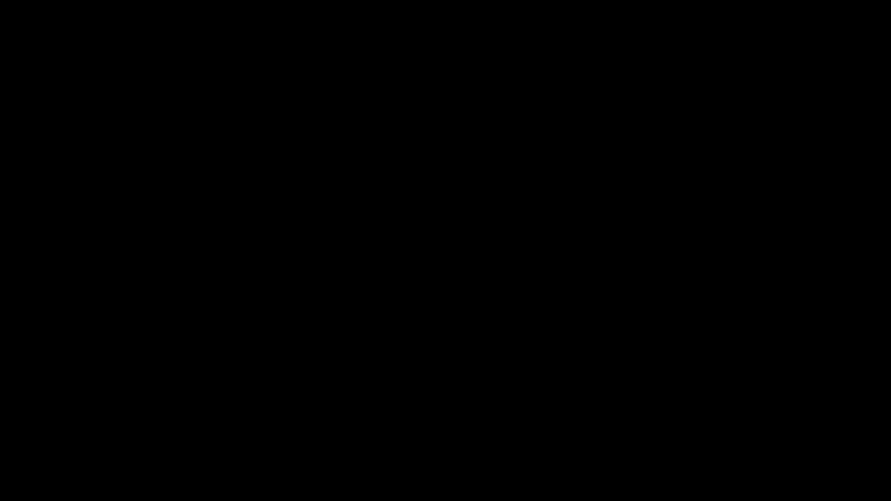
click at [722, 423] on icon "add" at bounding box center [723, 491] width 111 height 14
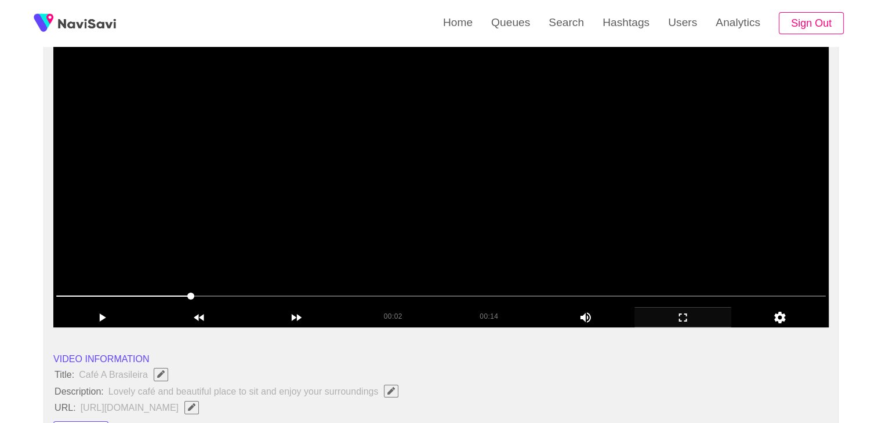
click at [461, 223] on video at bounding box center [440, 183] width 775 height 290
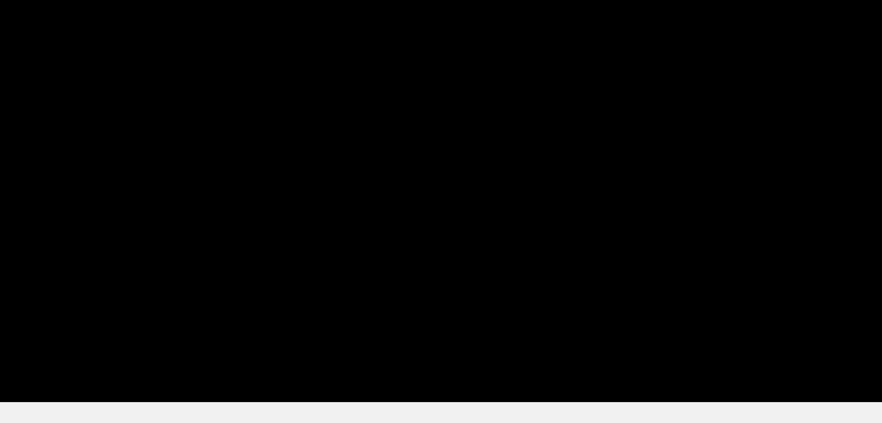
drag, startPoint x: 364, startPoint y: 297, endPoint x: 228, endPoint y: 293, distance: 136.3
click at [228, 293] on span at bounding box center [440, 296] width 769 height 19
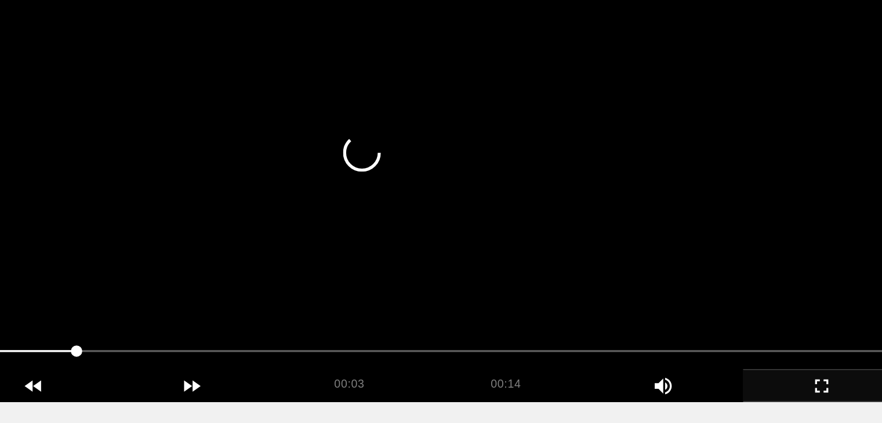
click at [378, 246] on video at bounding box center [440, 183] width 775 height 290
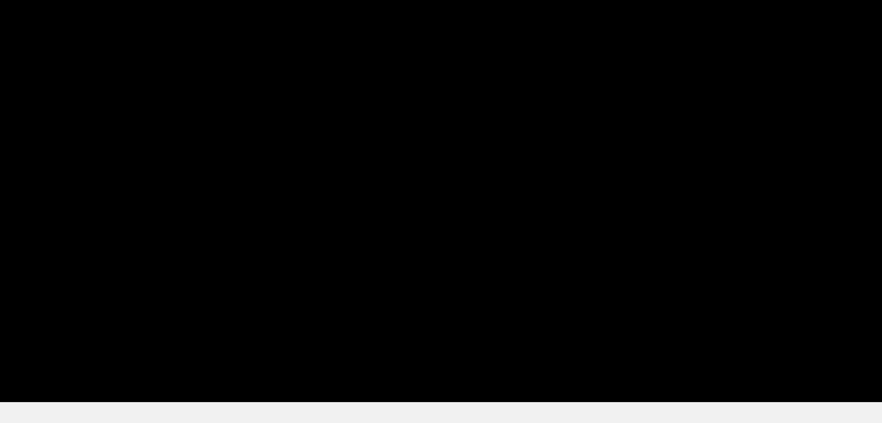
drag, startPoint x: 297, startPoint y: 295, endPoint x: 179, endPoint y: 288, distance: 118.5
click at [179, 288] on span at bounding box center [440, 296] width 769 height 19
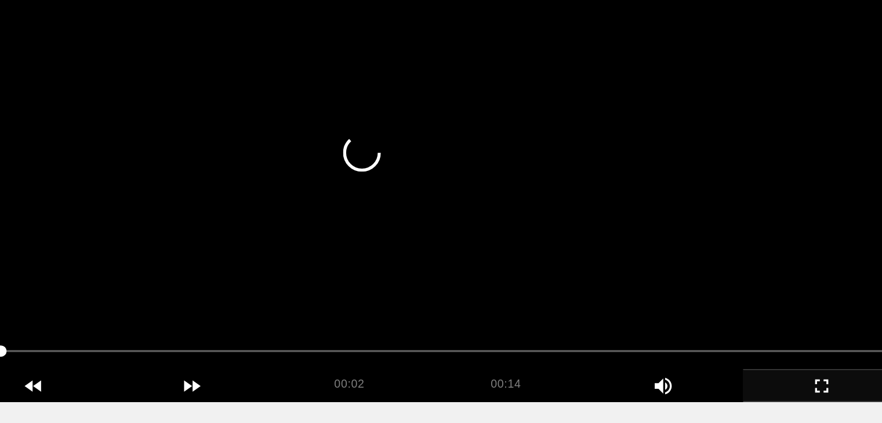
click at [493, 239] on video at bounding box center [440, 183] width 775 height 290
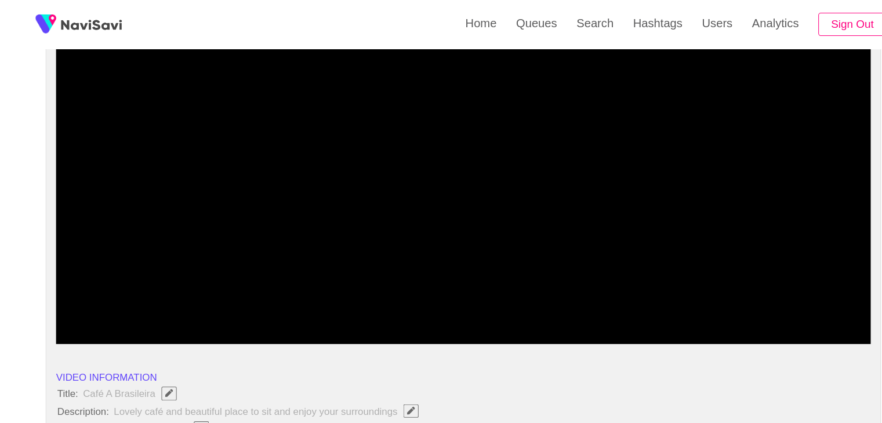
drag, startPoint x: 496, startPoint y: 289, endPoint x: 442, endPoint y: 294, distance: 54.7
click at [442, 294] on span at bounding box center [440, 296] width 769 height 19
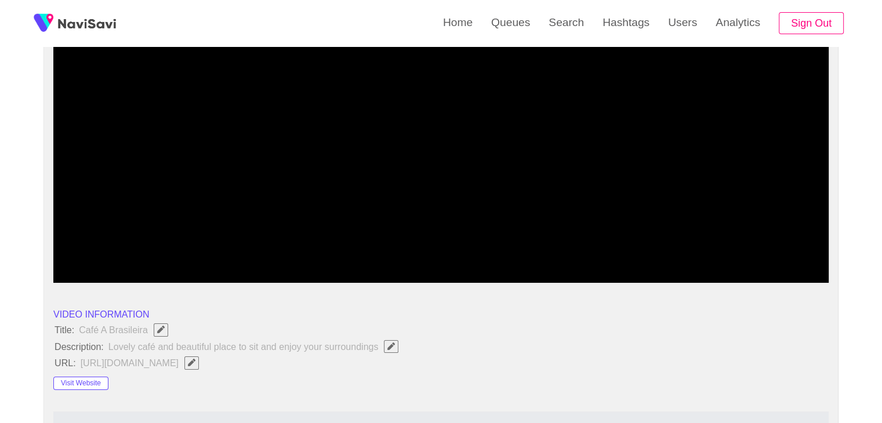
scroll to position [290, 0]
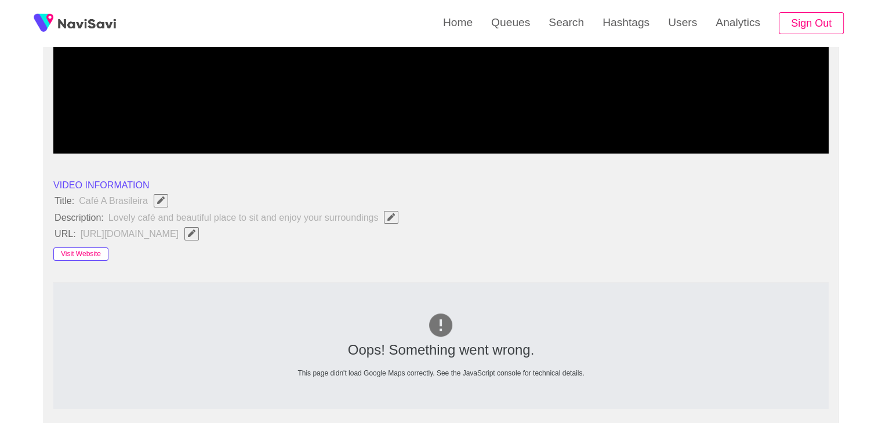
click at [71, 255] on button "Visit Website" at bounding box center [80, 255] width 55 height 14
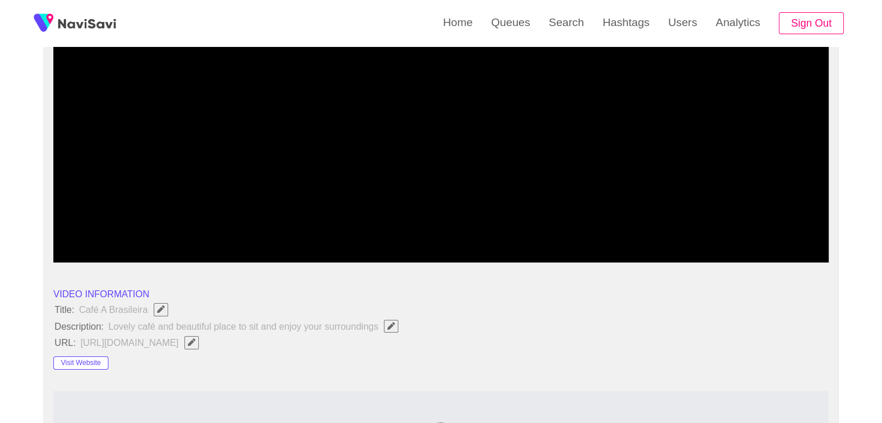
scroll to position [174, 0]
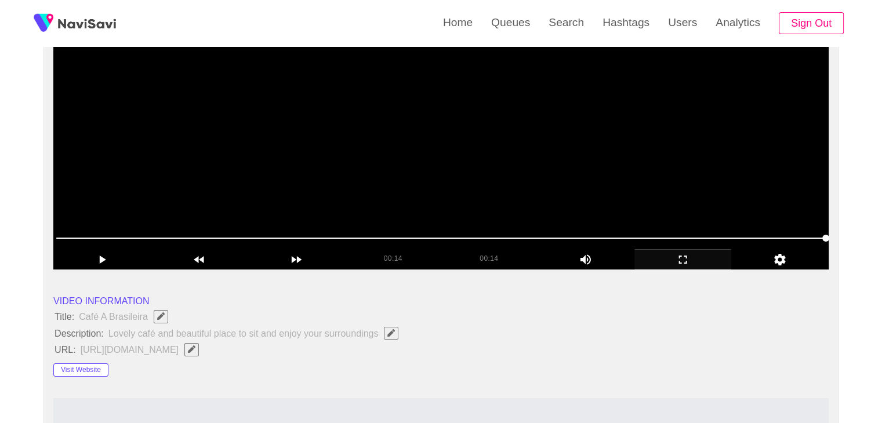
click at [465, 159] on video at bounding box center [440, 125] width 775 height 290
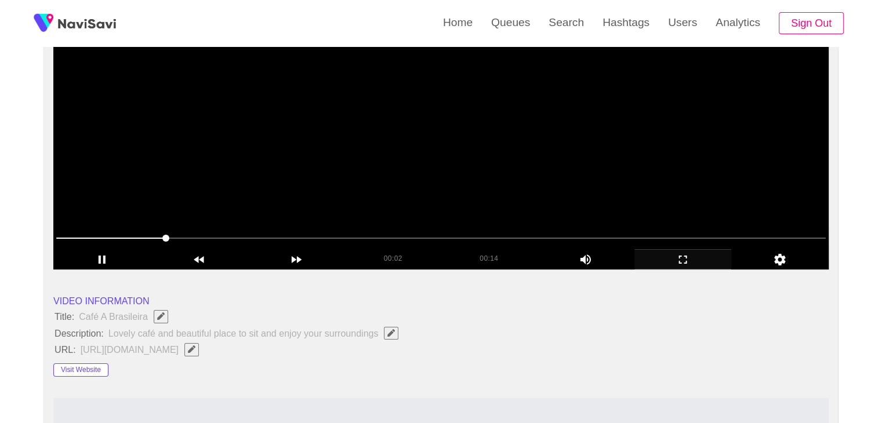
click at [480, 154] on video at bounding box center [440, 125] width 775 height 290
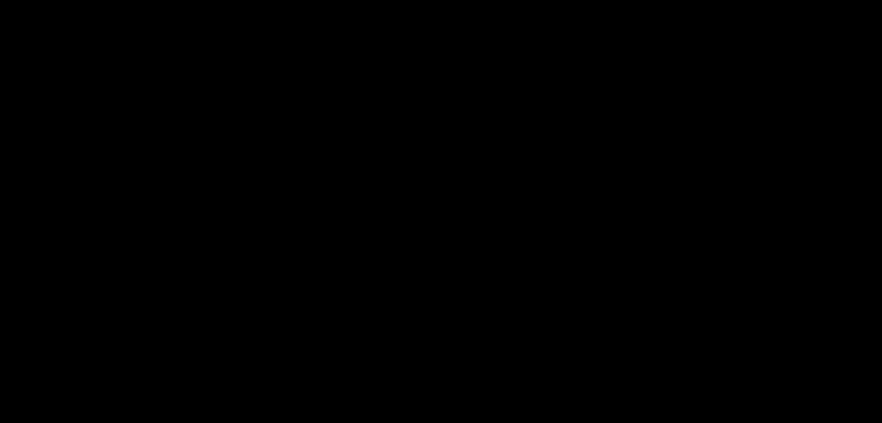
scroll to position [173, 0]
click at [492, 98] on video at bounding box center [440, 125] width 775 height 290
click at [533, 150] on video at bounding box center [440, 125] width 775 height 290
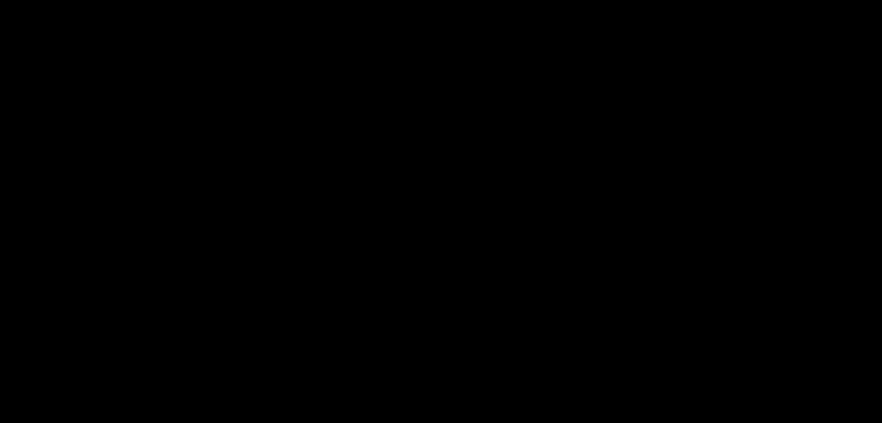
click at [533, 147] on video at bounding box center [440, 125] width 775 height 290
click at [525, 140] on video at bounding box center [440, 125] width 775 height 290
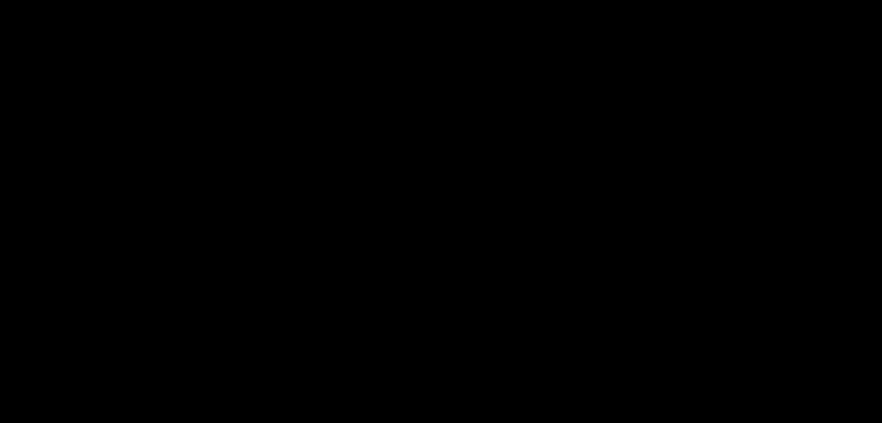
click at [518, 136] on video at bounding box center [440, 125] width 775 height 290
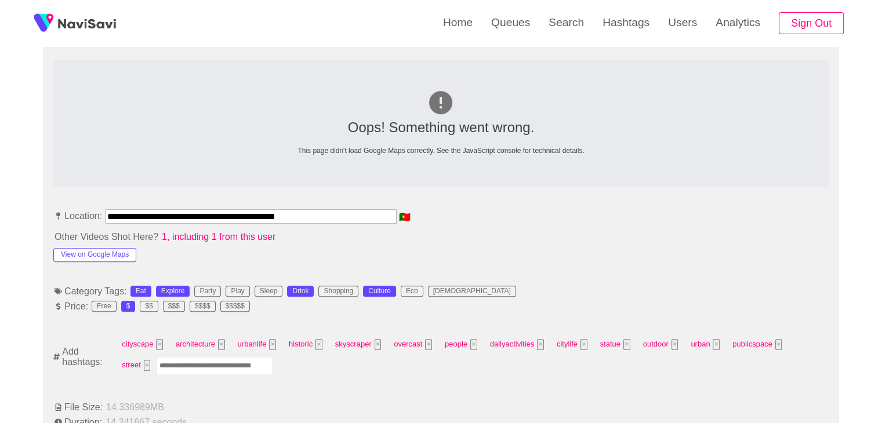
scroll to position [522, 0]
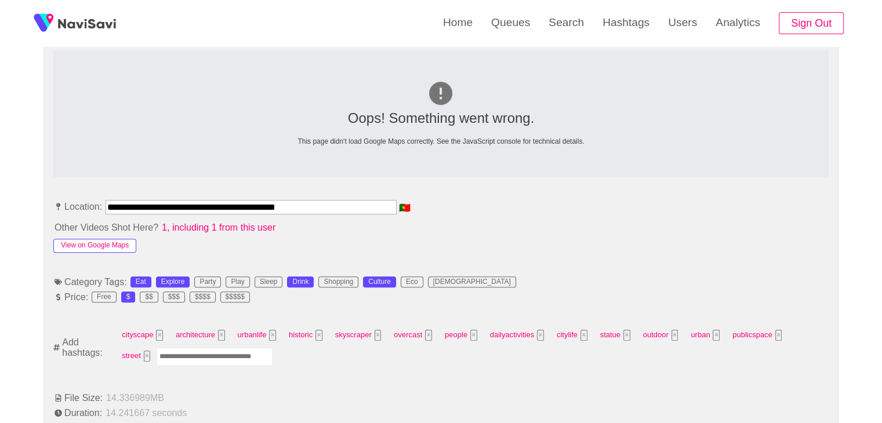
click at [105, 241] on button "View on Google Maps" at bounding box center [94, 246] width 83 height 14
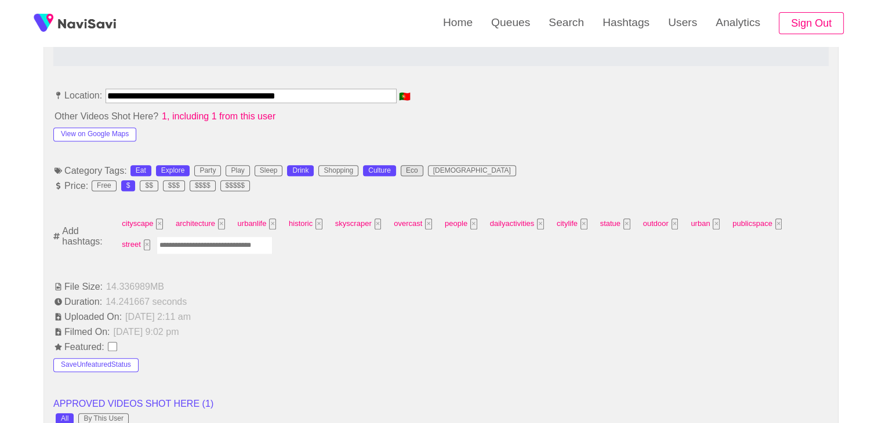
scroll to position [638, 0]
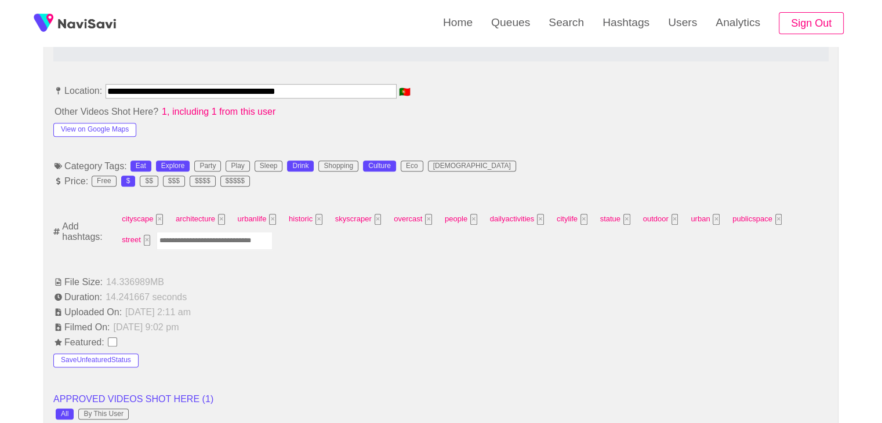
click at [206, 245] on input "Enter tag here and press return" at bounding box center [215, 241] width 116 height 18
type input "****"
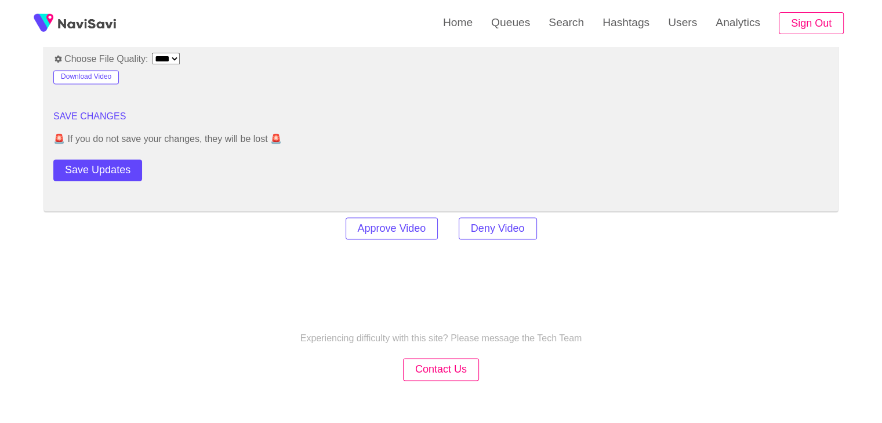
scroll to position [1623, 0]
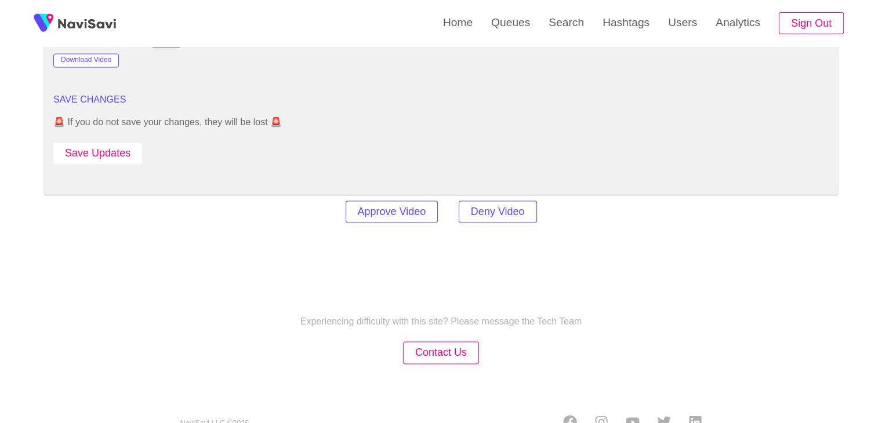
click at [122, 153] on button "Save Updates" at bounding box center [97, 153] width 89 height 21
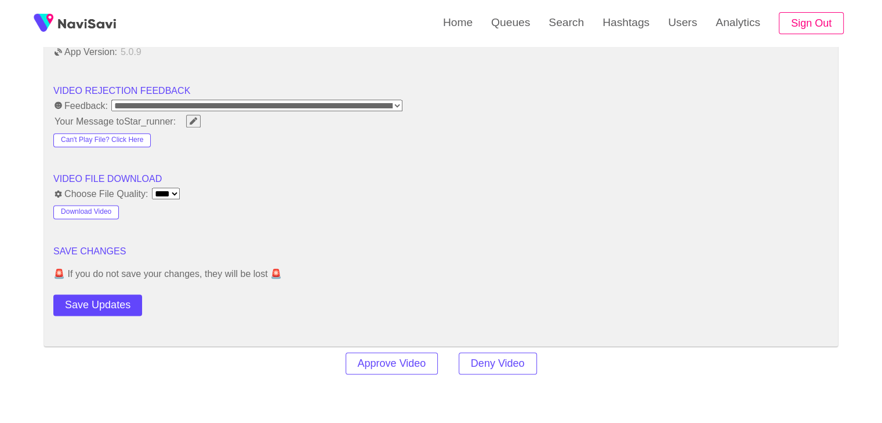
scroll to position [1449, 0]
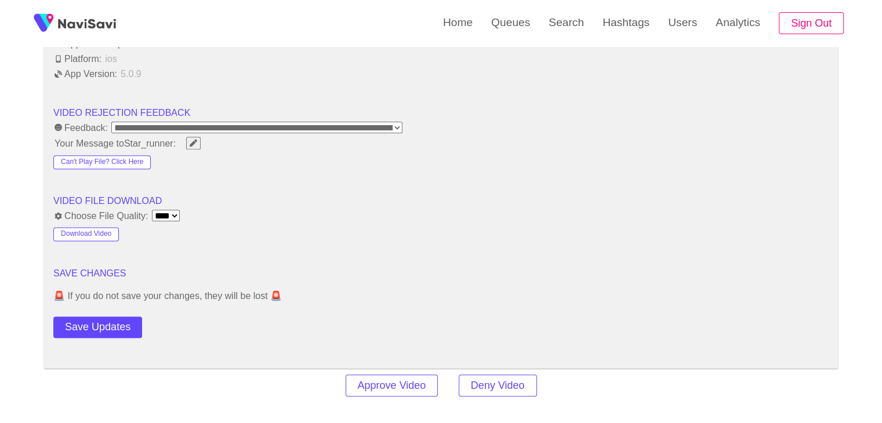
click at [172, 217] on select "**** **** ****" at bounding box center [166, 216] width 28 height 12
click at [172, 215] on select "**** **** ****" at bounding box center [166, 216] width 28 height 12
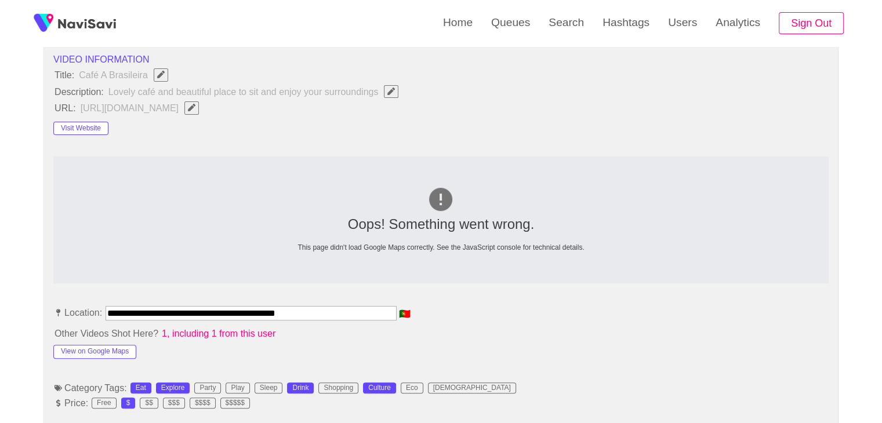
scroll to position [406, 0]
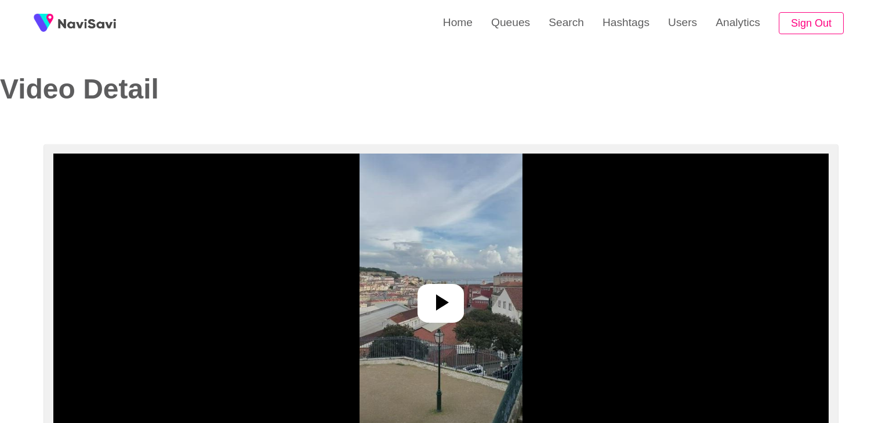
select select "**********"
select select "**"
click at [445, 284] on div at bounding box center [440, 303] width 46 height 39
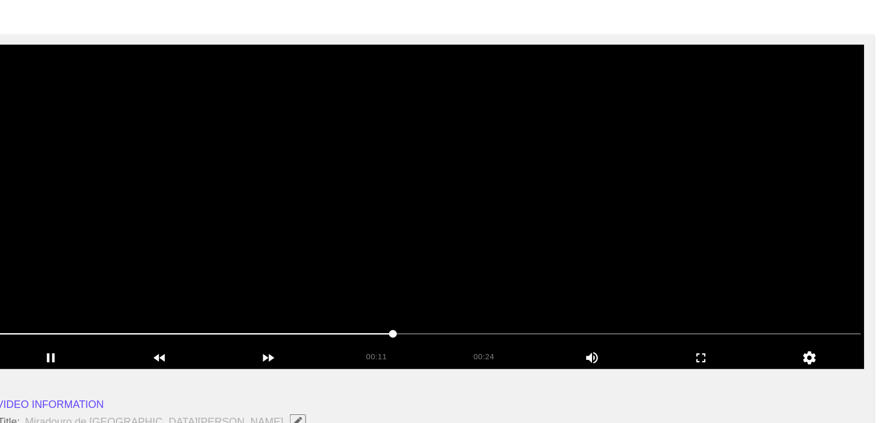
scroll to position [71, 0]
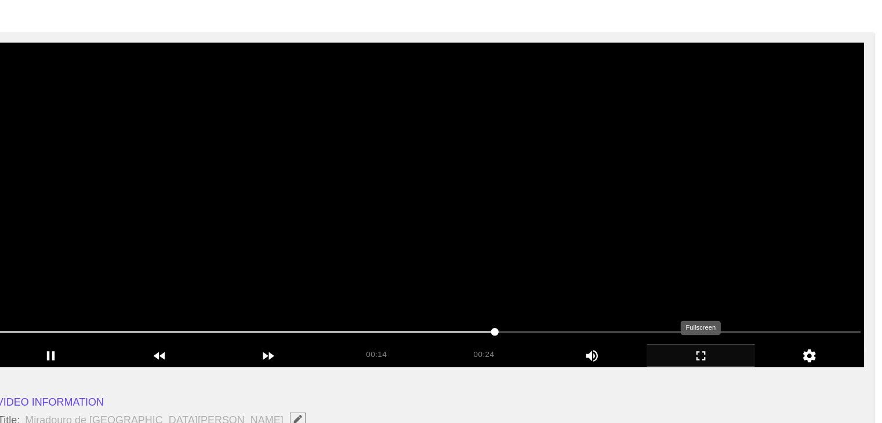
click at [689, 367] on icon "add" at bounding box center [683, 363] width 96 height 14
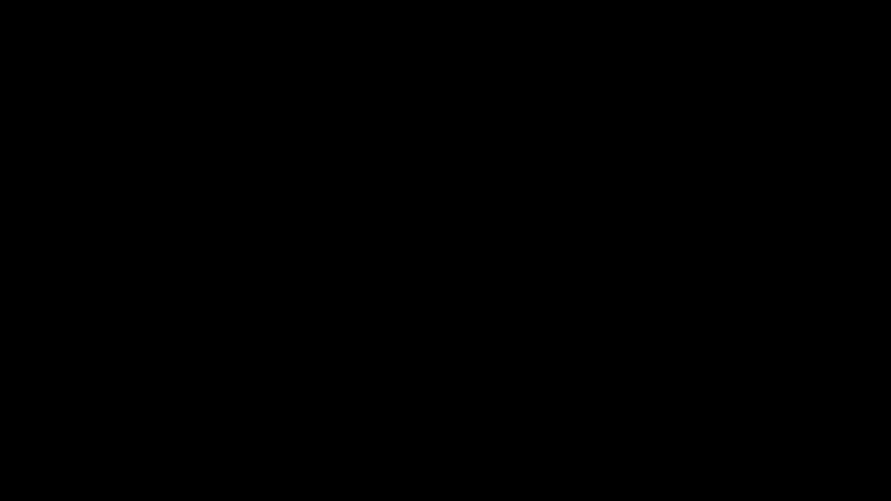
click at [723, 423] on div "add" at bounding box center [723, 490] width 112 height 21
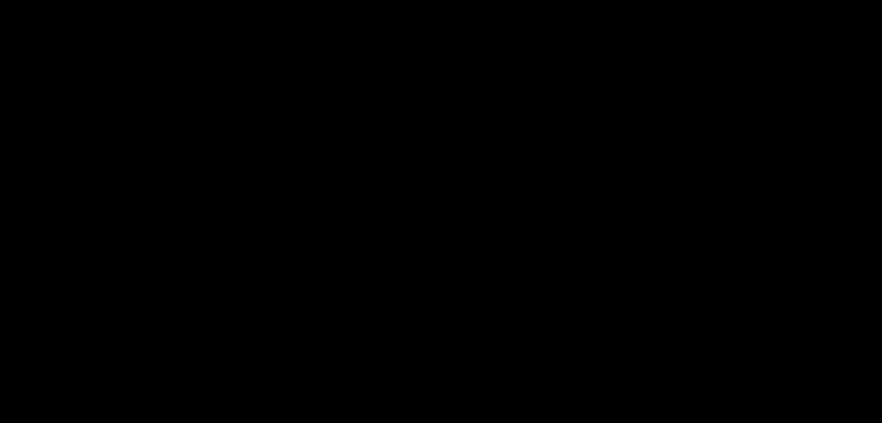
scroll to position [303, 0]
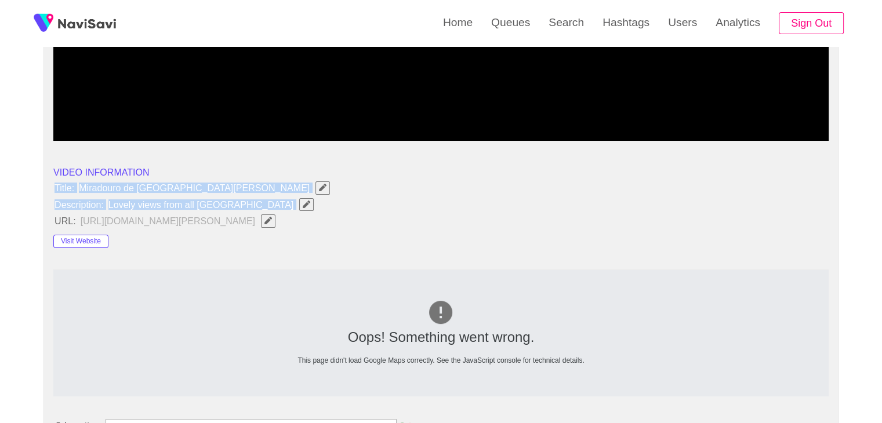
drag, startPoint x: 48, startPoint y: 186, endPoint x: 235, endPoint y: 207, distance: 189.0
copy ul "Title: Miradouro de [GEOGRAPHIC_DATA][PERSON_NAME] Description: Lovely views fr…"
click at [303, 202] on icon "Edit Field" at bounding box center [307, 205] width 8 height 8
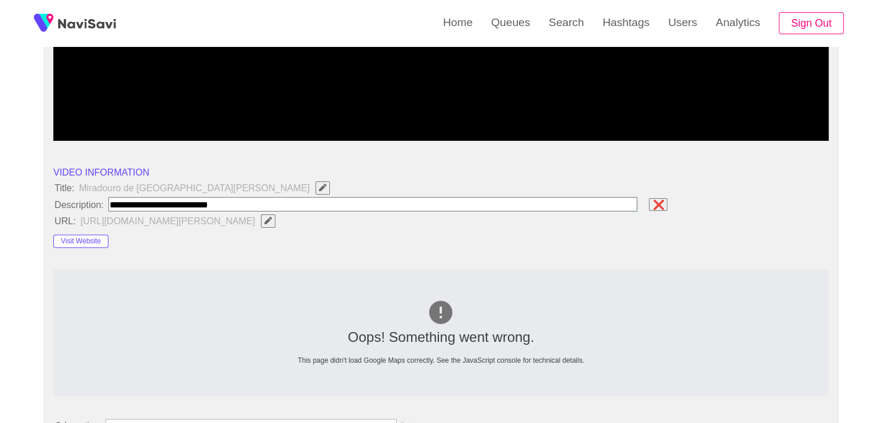
type input "**********"
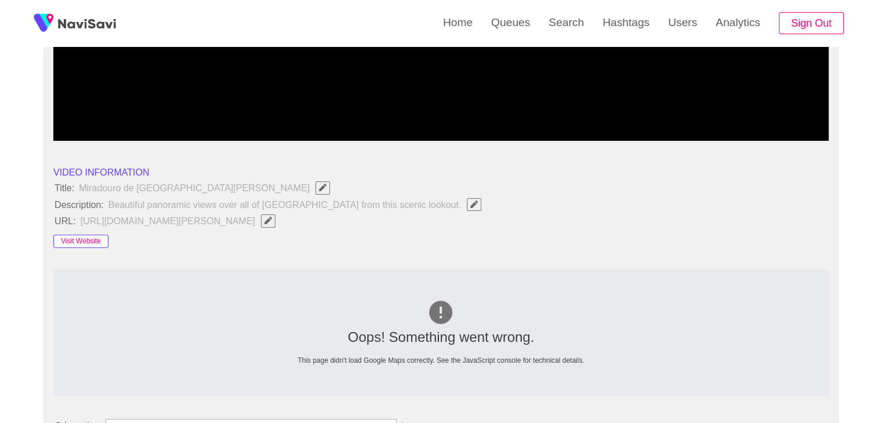
click at [94, 239] on button "Visit Website" at bounding box center [80, 242] width 55 height 14
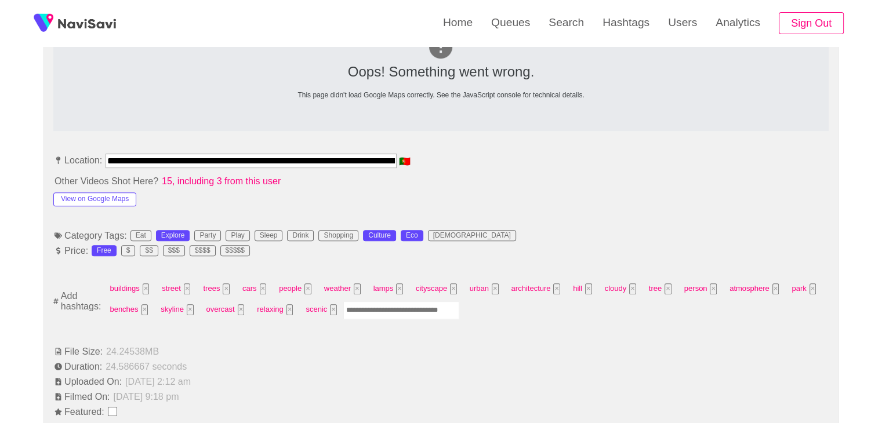
scroll to position [650, 0]
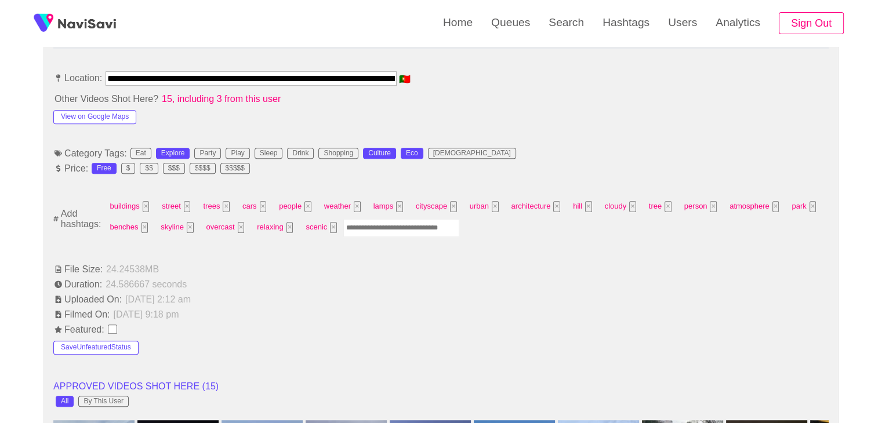
click at [368, 230] on input "Enter tag here and press return" at bounding box center [401, 228] width 116 height 18
type input "*********"
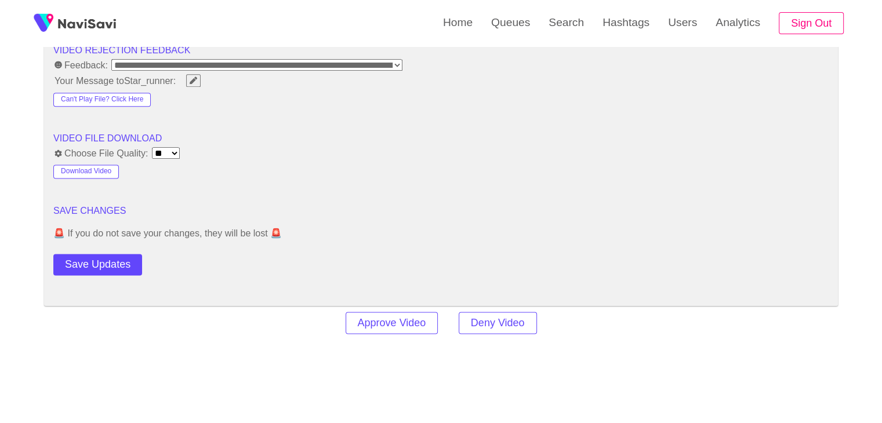
scroll to position [1520, 0]
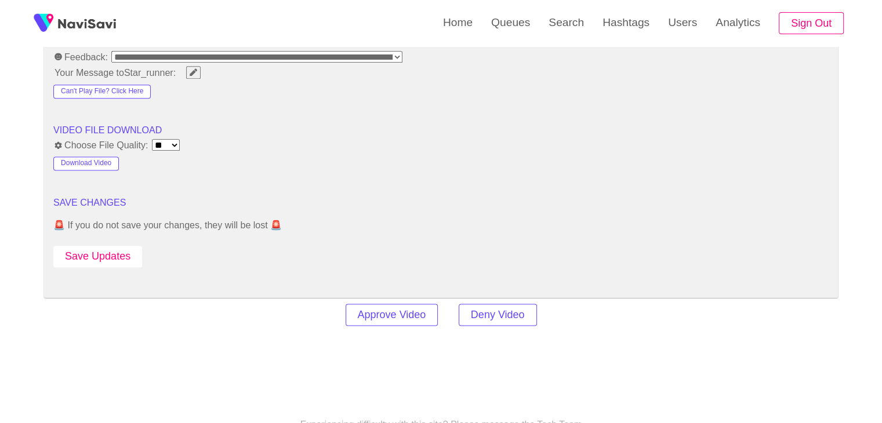
click at [116, 252] on button "Save Updates" at bounding box center [97, 256] width 89 height 21
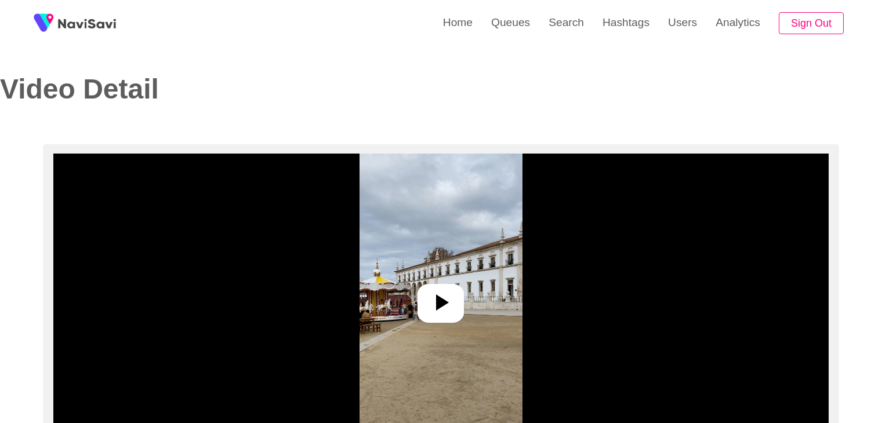
select select "**********"
select select "**"
click at [444, 291] on icon at bounding box center [441, 303] width 28 height 28
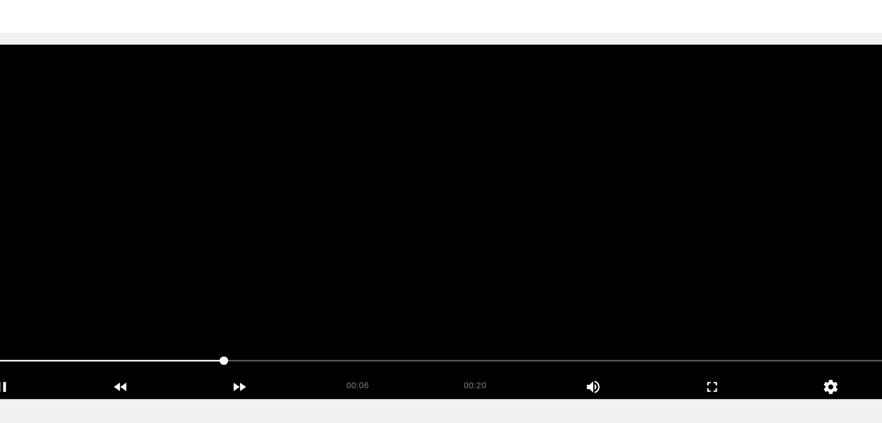
scroll to position [58, 0]
drag, startPoint x: 200, startPoint y: 351, endPoint x: 100, endPoint y: 341, distance: 100.7
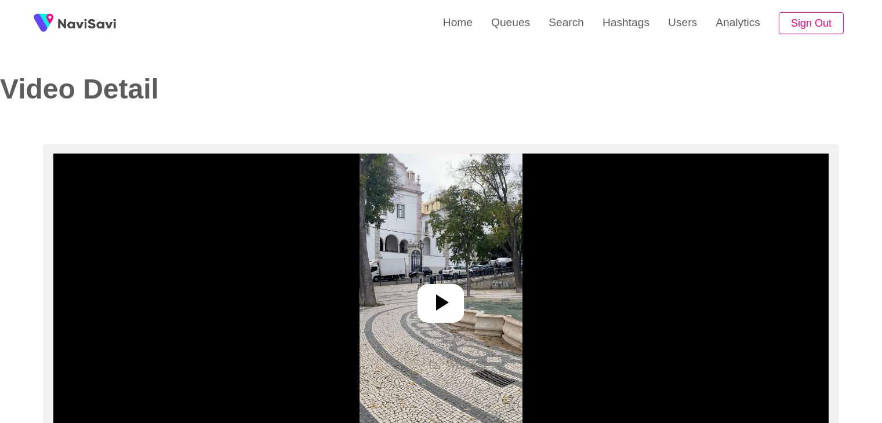
select select "**********"
select select "**"
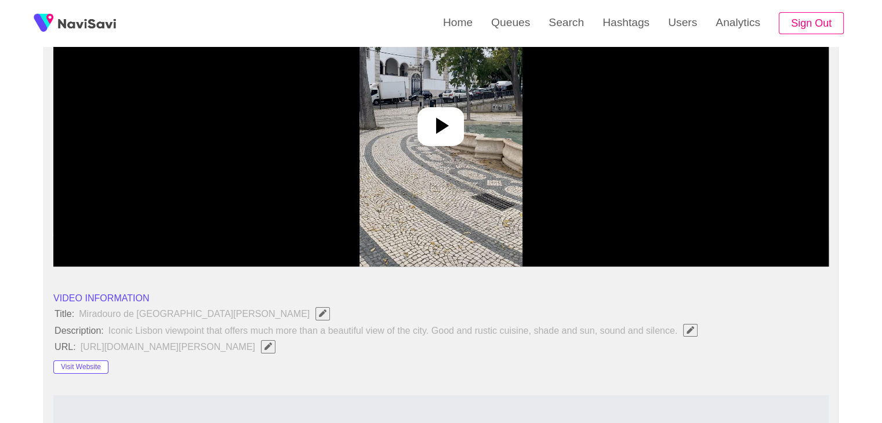
scroll to position [174, 0]
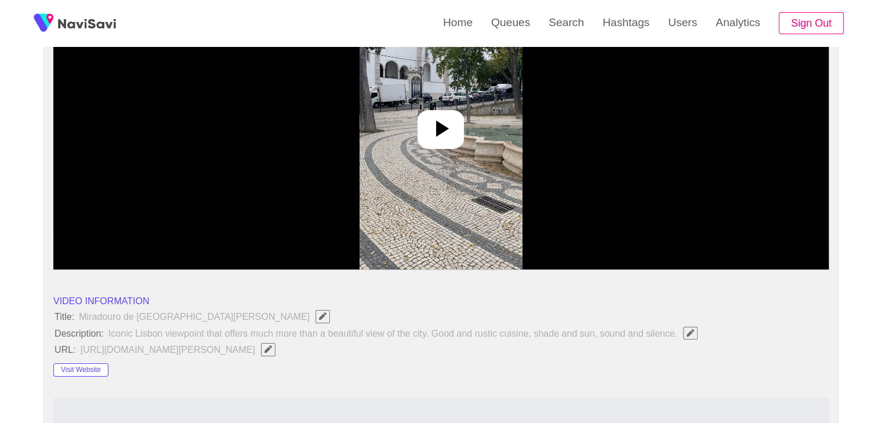
click at [441, 132] on icon at bounding box center [442, 129] width 13 height 16
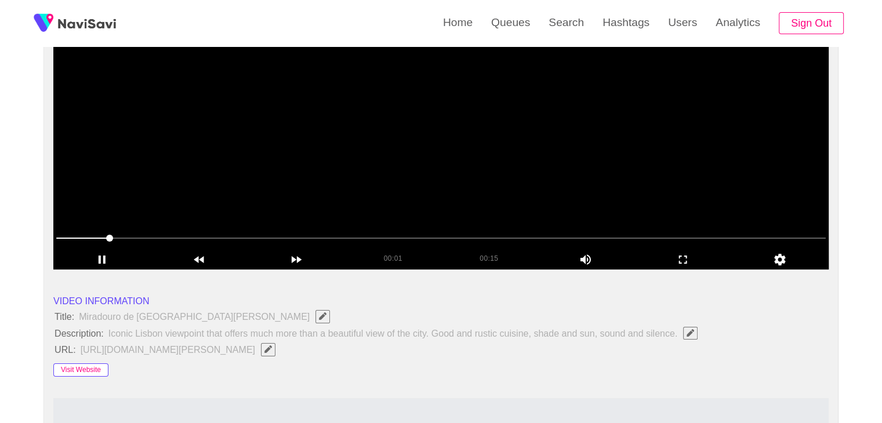
click at [86, 365] on button "Visit Website" at bounding box center [80, 371] width 55 height 14
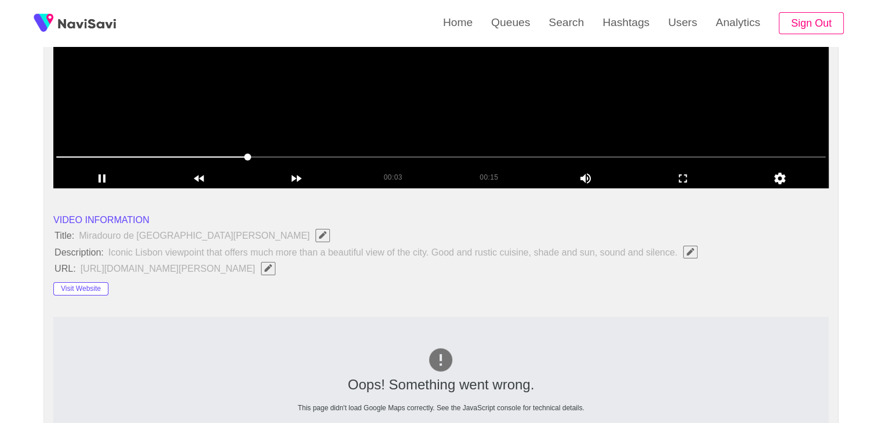
scroll to position [116, 0]
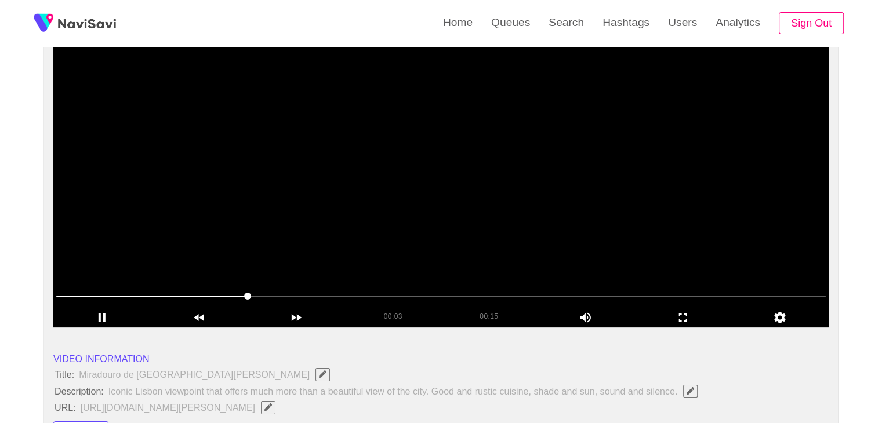
click at [420, 172] on video at bounding box center [440, 183] width 775 height 290
click at [449, 190] on video at bounding box center [440, 183] width 775 height 290
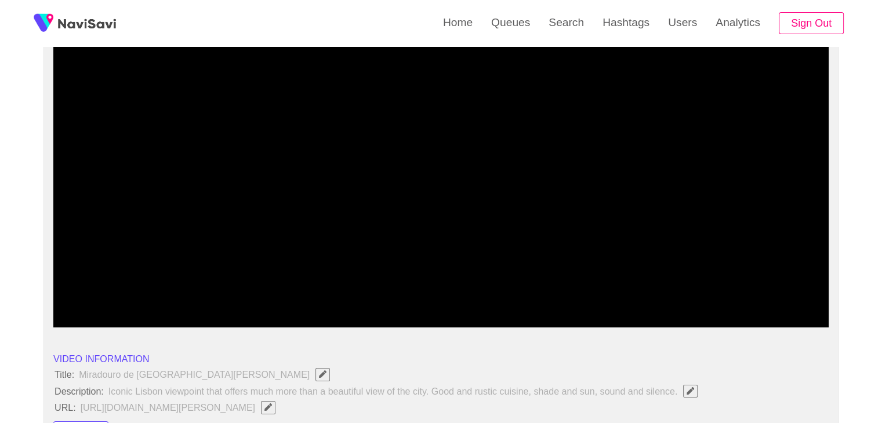
drag, startPoint x: 99, startPoint y: 293, endPoint x: 1, endPoint y: 293, distance: 97.4
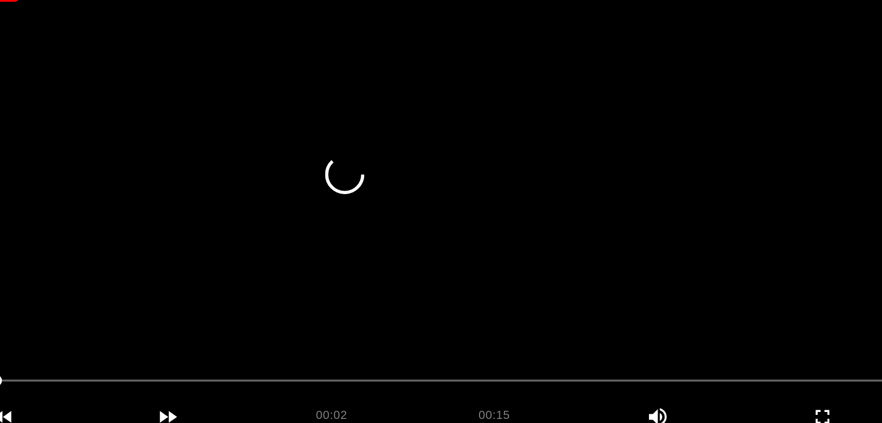
click at [457, 228] on video at bounding box center [440, 183] width 775 height 290
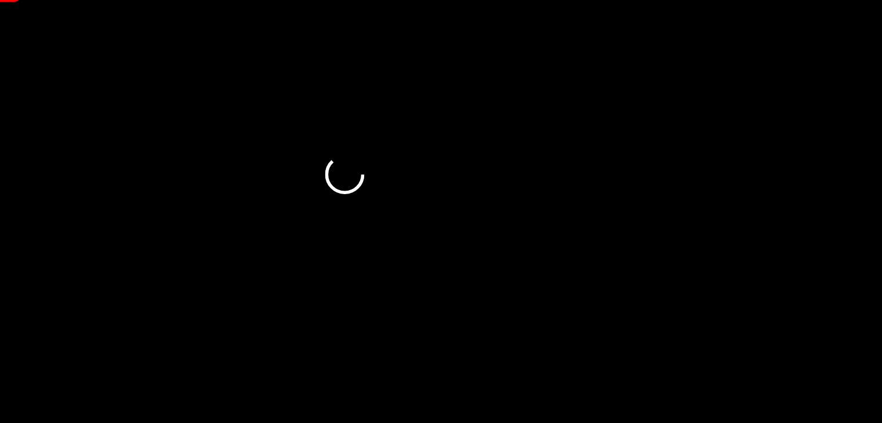
drag, startPoint x: 278, startPoint y: 295, endPoint x: 198, endPoint y: 297, distance: 79.5
click at [198, 297] on span at bounding box center [440, 296] width 769 height 19
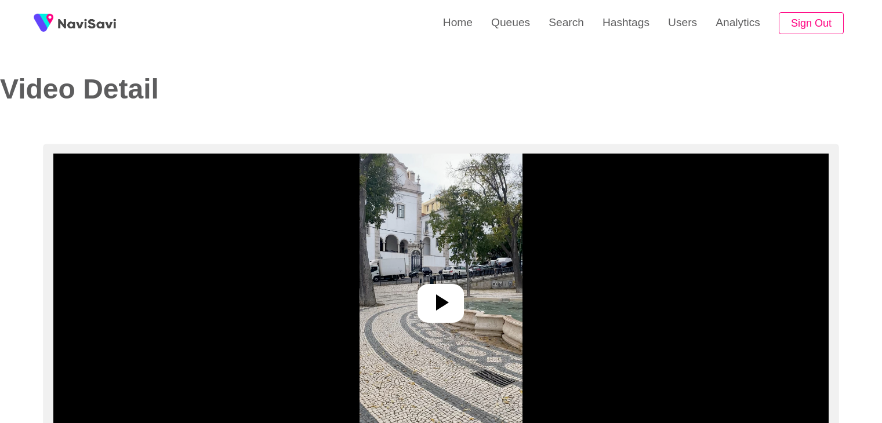
select select "**"
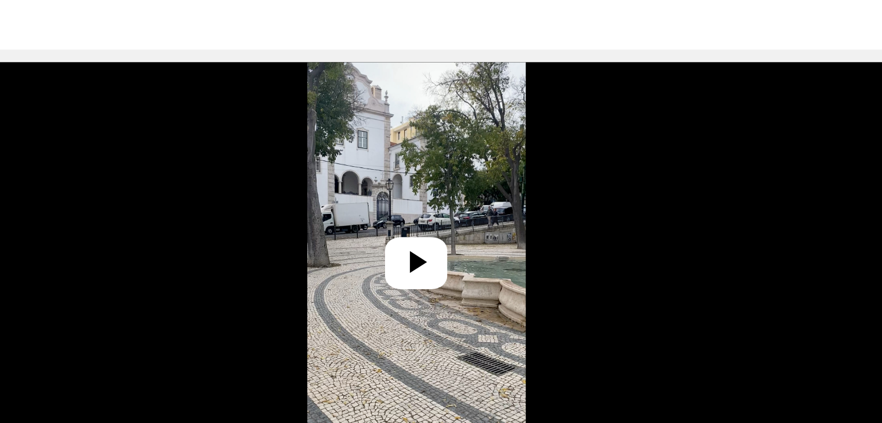
select select "**********"
click at [434, 293] on icon at bounding box center [441, 303] width 28 height 28
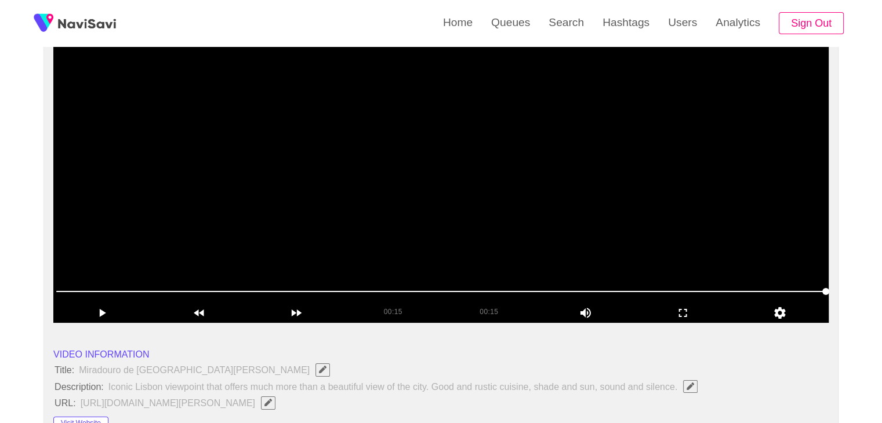
scroll to position [121, 0]
drag, startPoint x: 55, startPoint y: 291, endPoint x: 65, endPoint y: 272, distance: 21.5
click at [82, 314] on icon "add" at bounding box center [102, 313] width 96 height 14
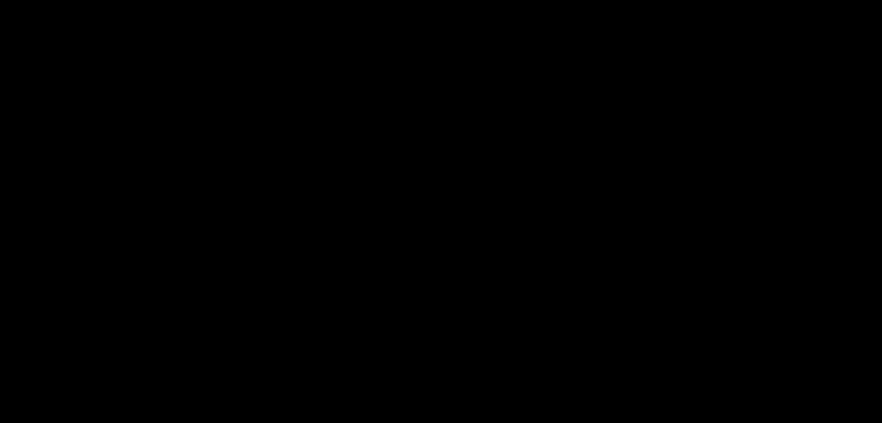
click at [349, 288] on span at bounding box center [440, 291] width 769 height 19
click at [313, 289] on span at bounding box center [440, 291] width 769 height 19
click at [266, 295] on span at bounding box center [440, 291] width 769 height 19
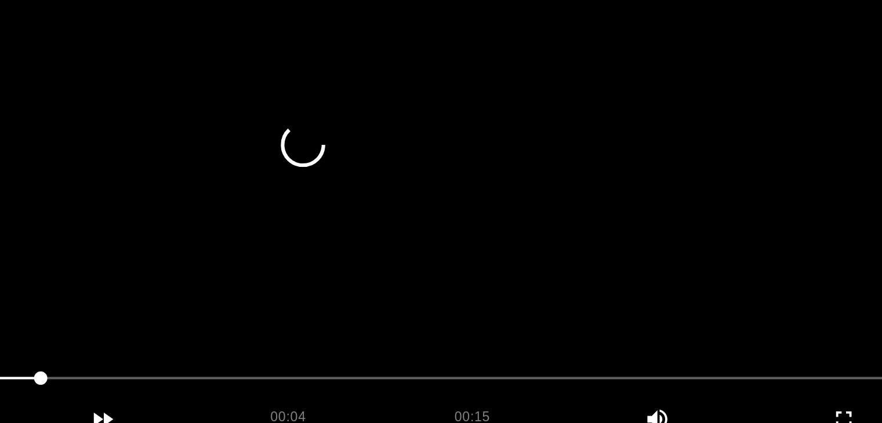
click at [459, 235] on video at bounding box center [440, 177] width 775 height 290
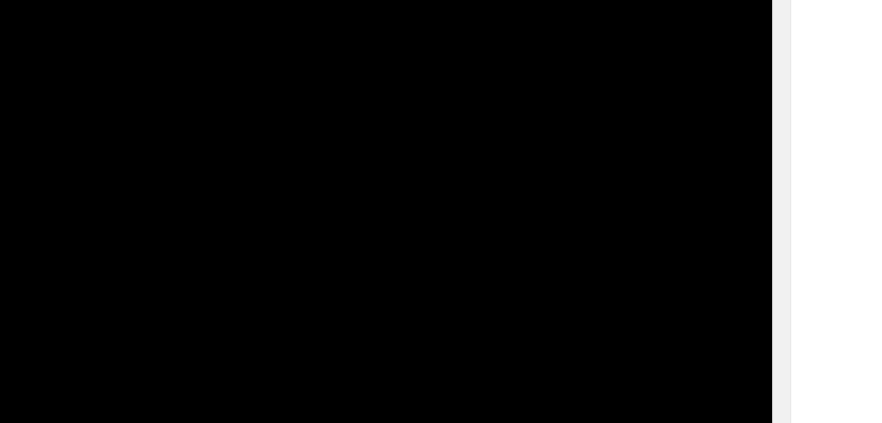
drag, startPoint x: 352, startPoint y: 293, endPoint x: 426, endPoint y: 296, distance: 73.7
click at [426, 296] on span at bounding box center [440, 291] width 769 height 19
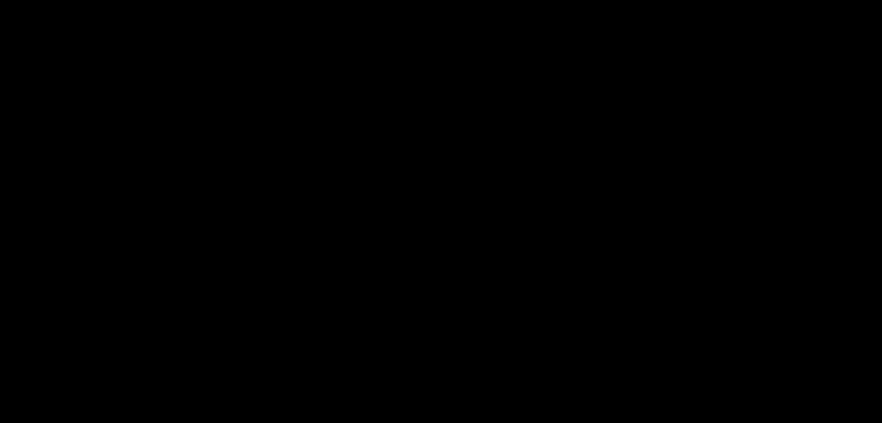
drag, startPoint x: 186, startPoint y: 290, endPoint x: 125, endPoint y: 287, distance: 60.4
click at [125, 287] on span at bounding box center [440, 291] width 769 height 19
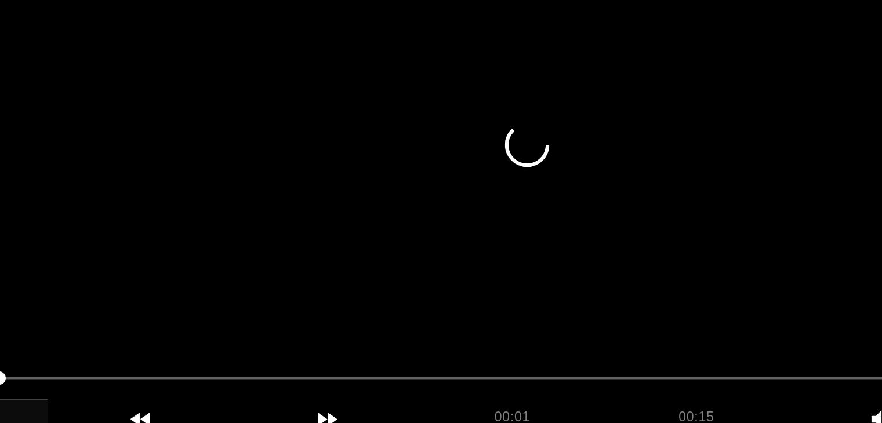
click at [358, 238] on video at bounding box center [440, 177] width 775 height 290
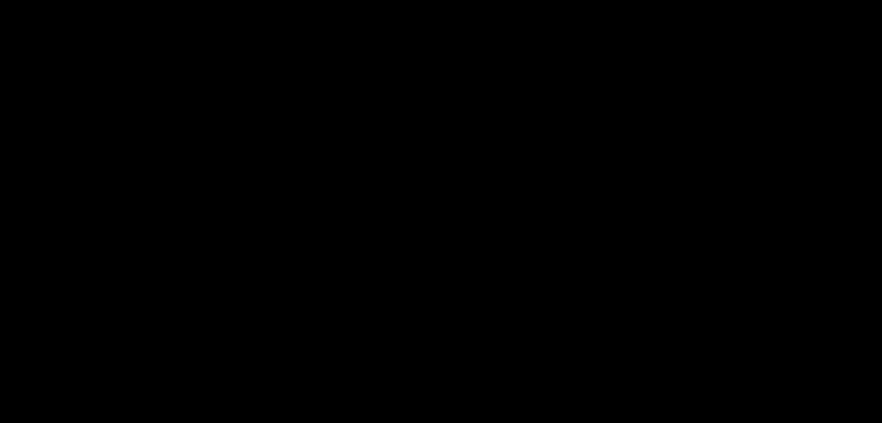
drag, startPoint x: 278, startPoint y: 292, endPoint x: 238, endPoint y: 290, distance: 40.0
click at [238, 290] on span at bounding box center [241, 291] width 7 height 7
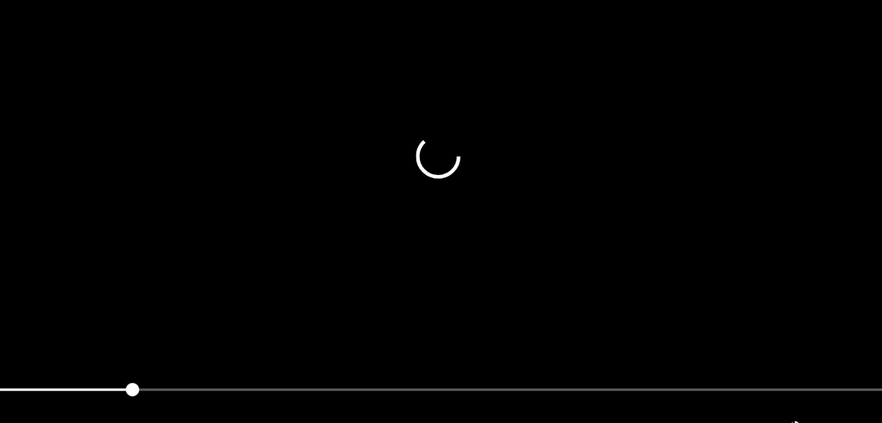
click at [257, 223] on video at bounding box center [440, 177] width 775 height 290
click at [337, 190] on video at bounding box center [440, 177] width 775 height 290
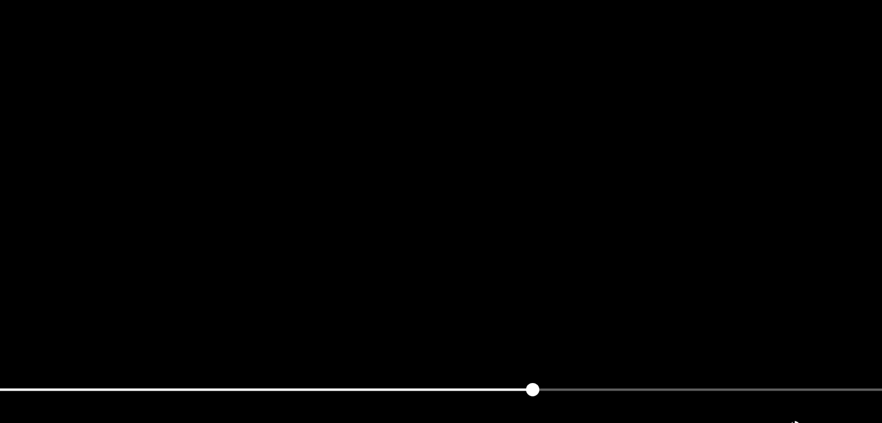
click at [337, 190] on video at bounding box center [440, 177] width 775 height 290
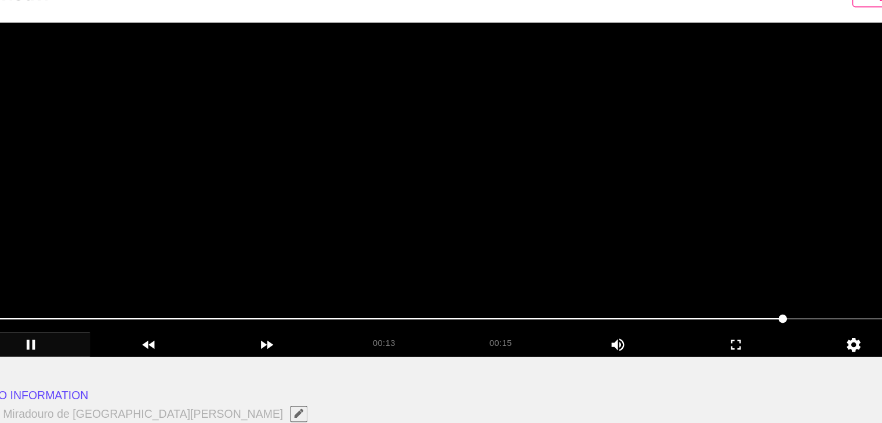
click at [455, 186] on video at bounding box center [440, 177] width 775 height 290
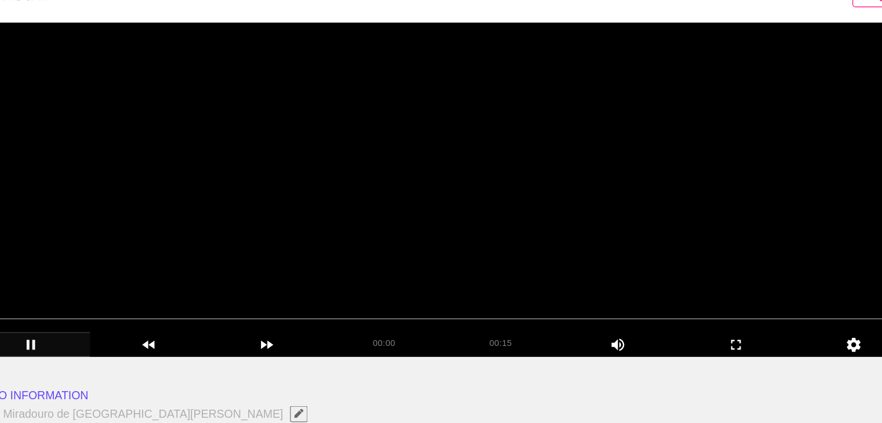
click at [455, 186] on video at bounding box center [440, 177] width 775 height 290
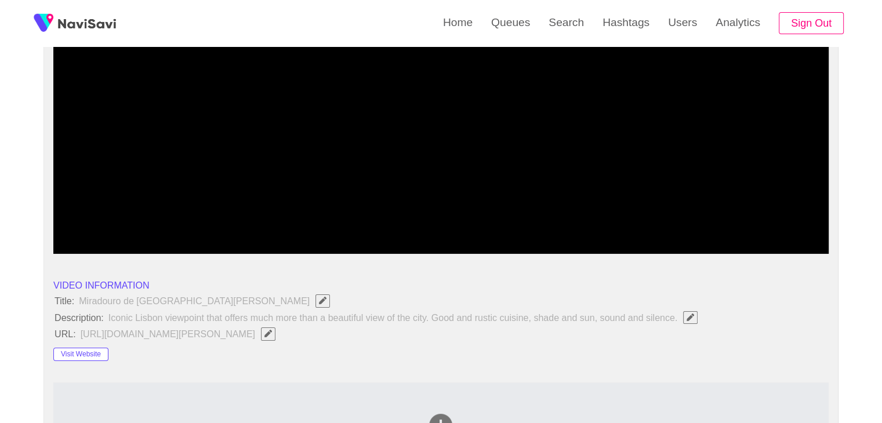
scroll to position [181, 0]
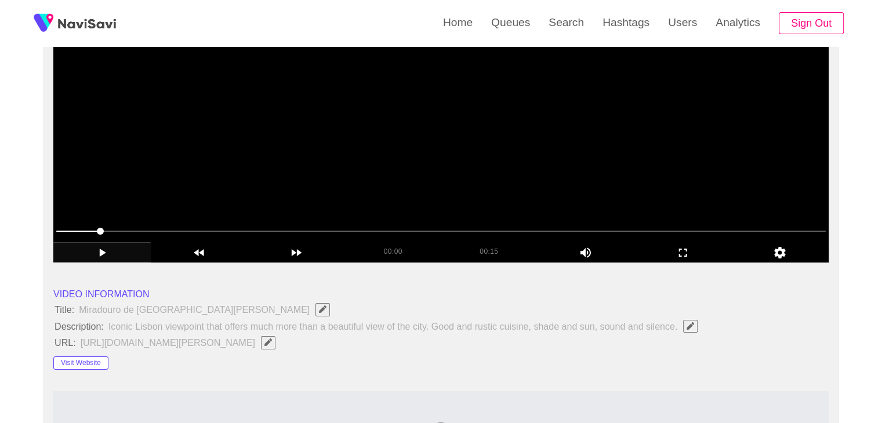
click at [524, 181] on video at bounding box center [440, 118] width 775 height 290
click at [510, 235] on span at bounding box center [440, 231] width 769 height 19
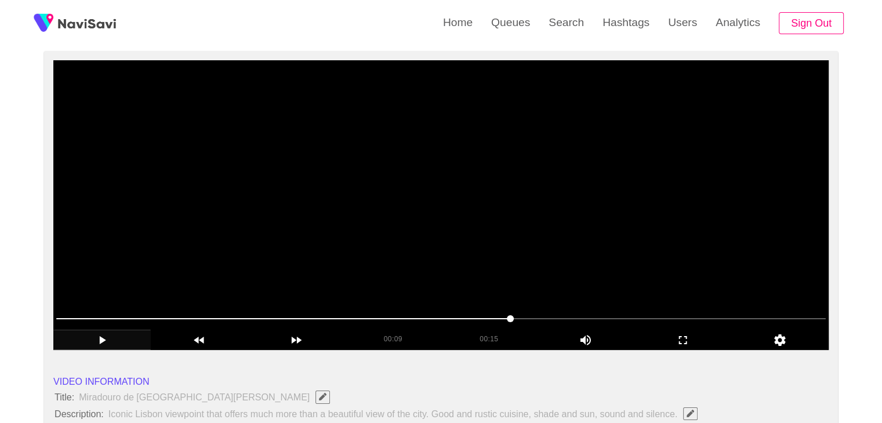
scroll to position [65, 0]
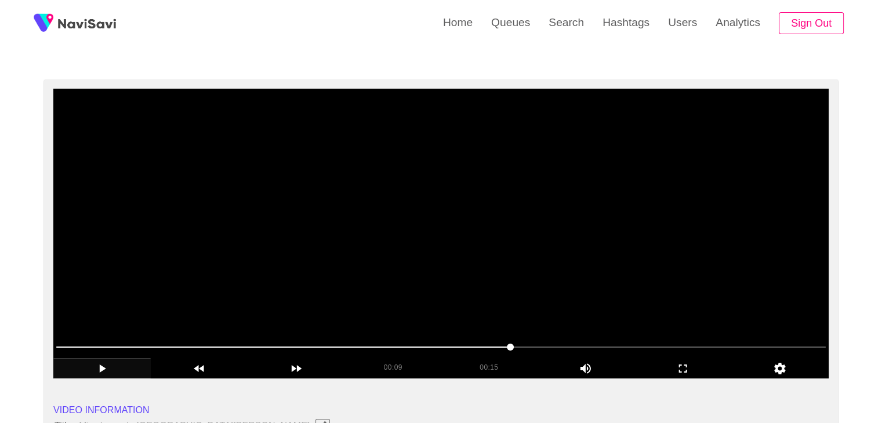
click at [497, 184] on video at bounding box center [440, 234] width 775 height 290
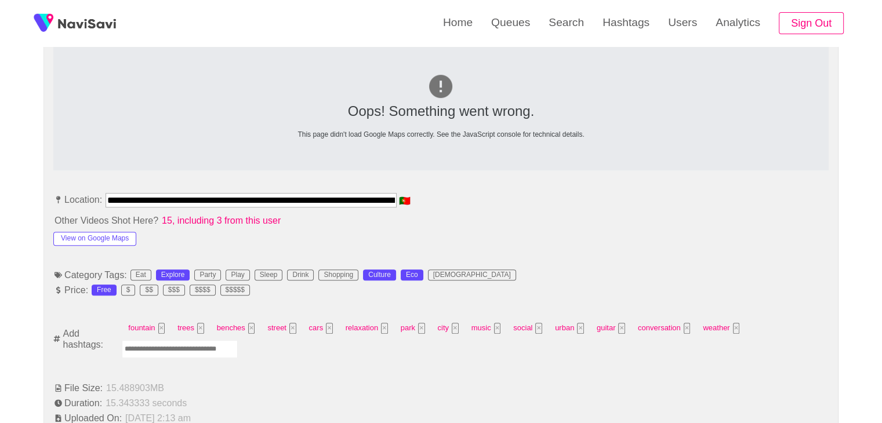
scroll to position [761, 0]
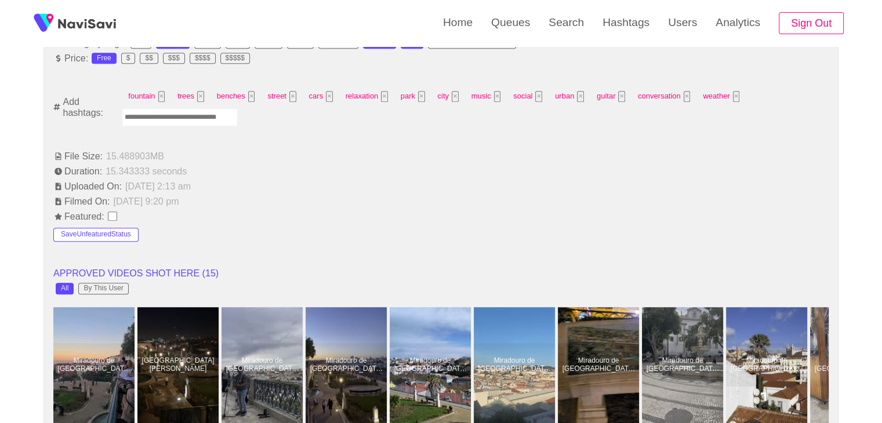
click at [187, 114] on input "Enter tag here and press return" at bounding box center [180, 117] width 116 height 18
type input "*********"
type input "*****"
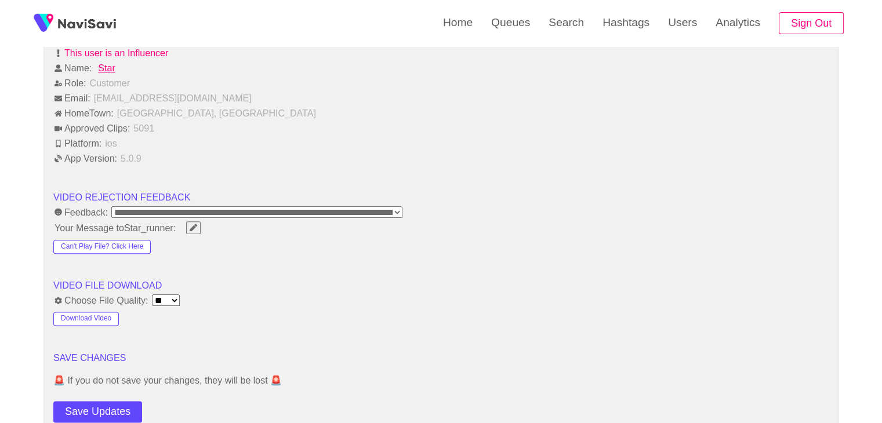
scroll to position [1456, 0]
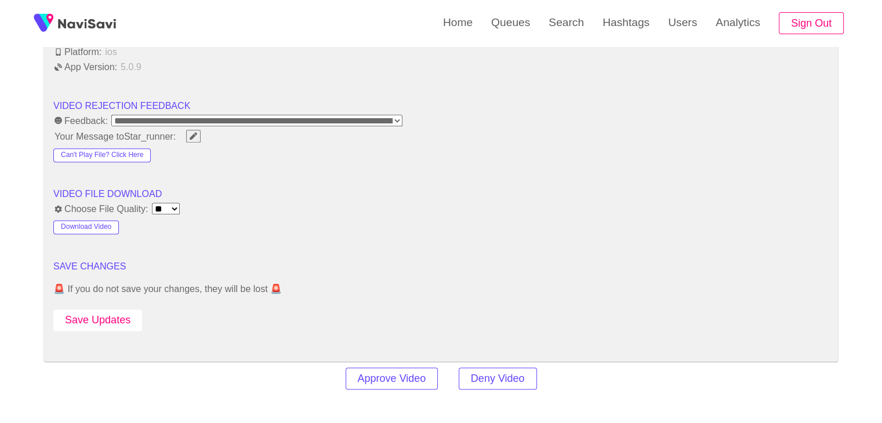
click at [114, 312] on button "Save Updates" at bounding box center [97, 320] width 89 height 21
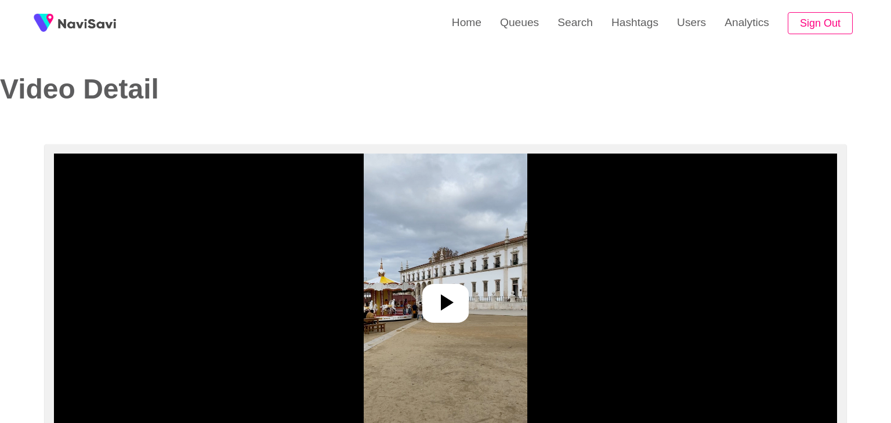
select select "**********"
select select "**"
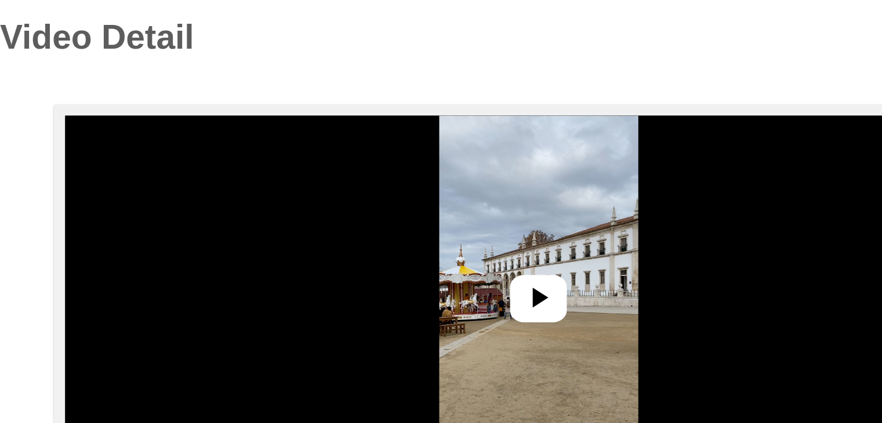
click at [456, 316] on div at bounding box center [440, 303] width 46 height 39
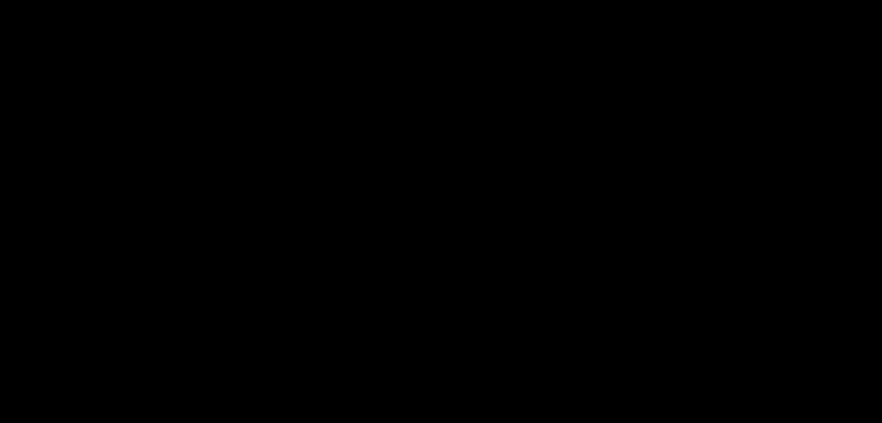
click at [471, 312] on video at bounding box center [440, 299] width 775 height 290
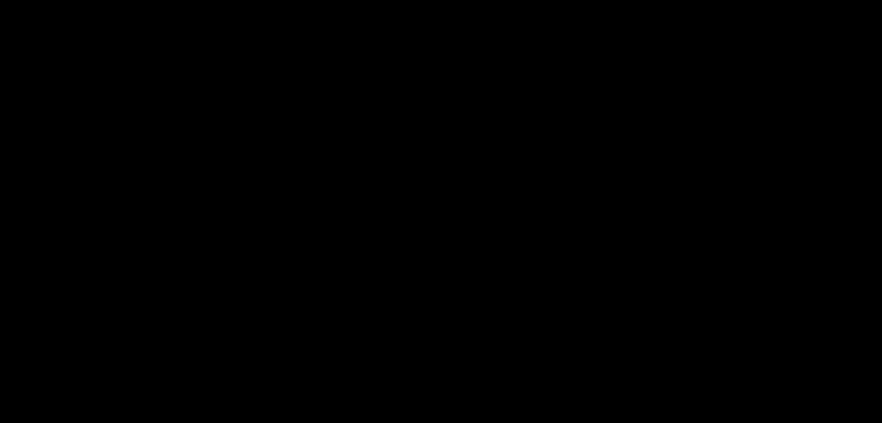
click at [471, 312] on video at bounding box center [440, 299] width 775 height 290
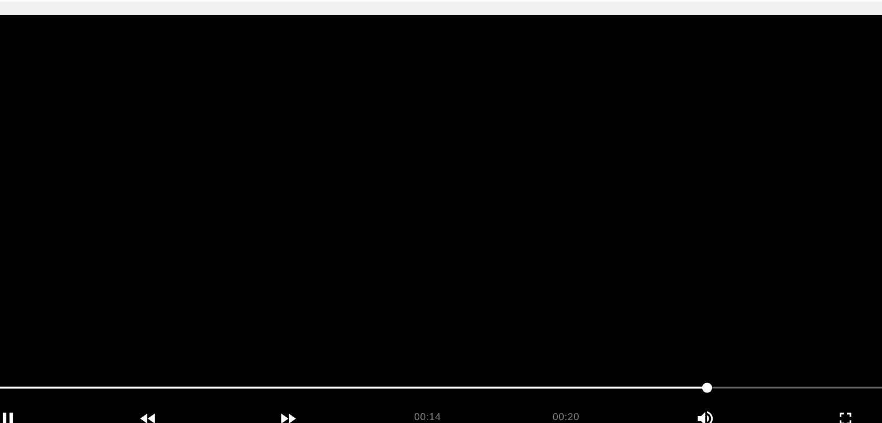
scroll to position [13, 0]
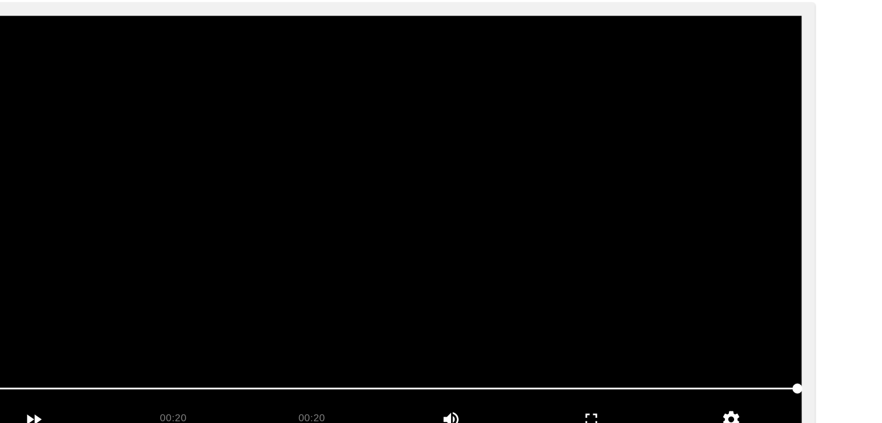
drag, startPoint x: 157, startPoint y: 400, endPoint x: 272, endPoint y: 395, distance: 116.0
click at [272, 395] on span at bounding box center [440, 399] width 769 height 19
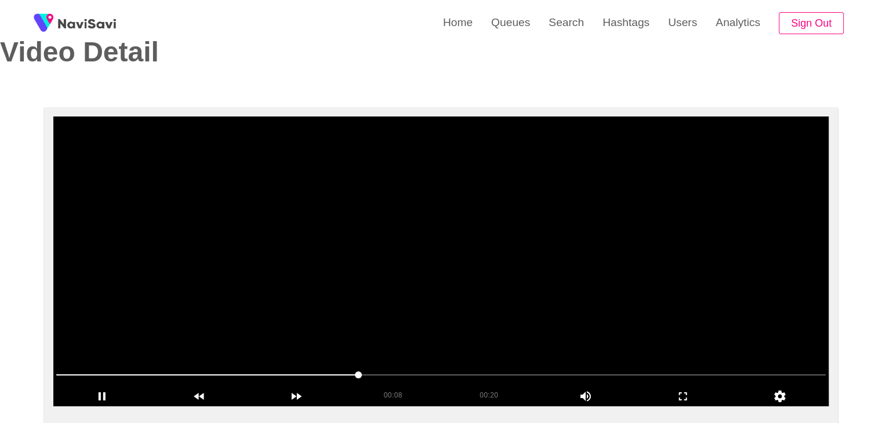
scroll to position [126, 0]
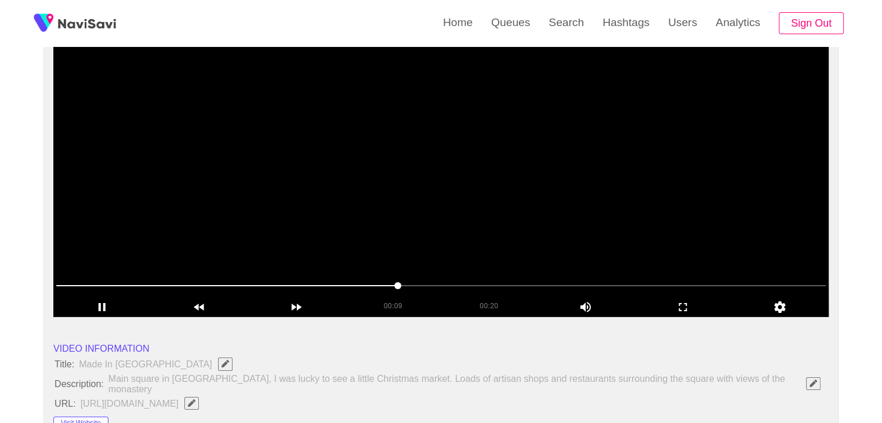
click at [388, 201] on video at bounding box center [440, 172] width 775 height 290
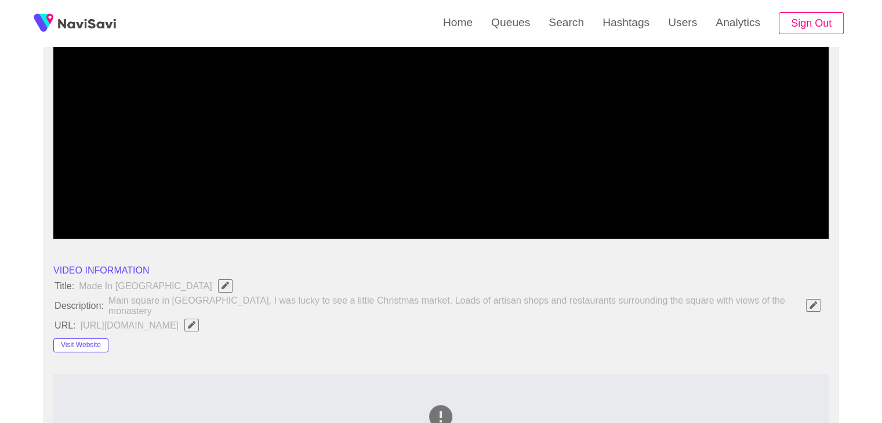
scroll to position [300, 0]
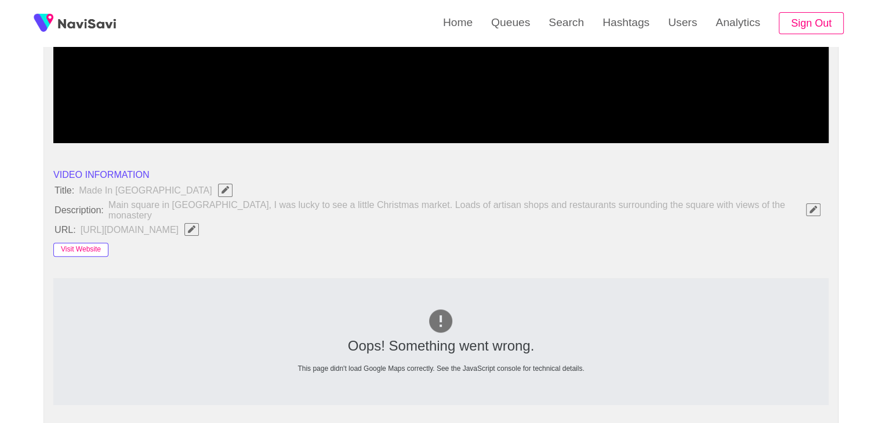
click at [94, 245] on button "Visit Website" at bounding box center [80, 250] width 55 height 14
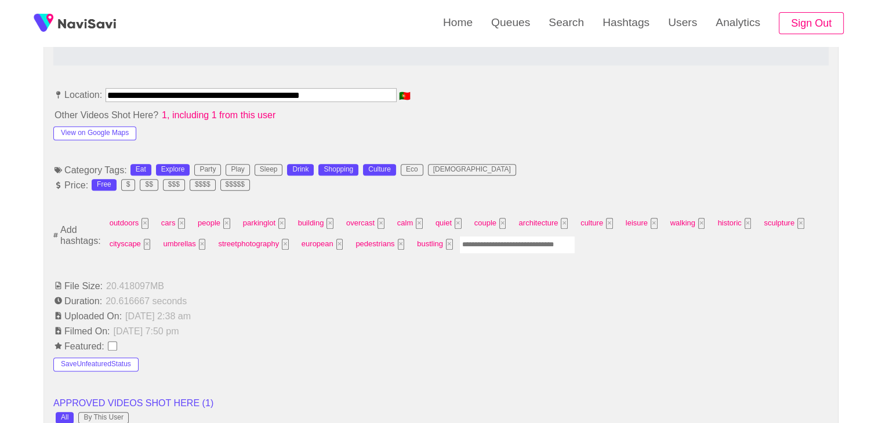
scroll to position [648, 0]
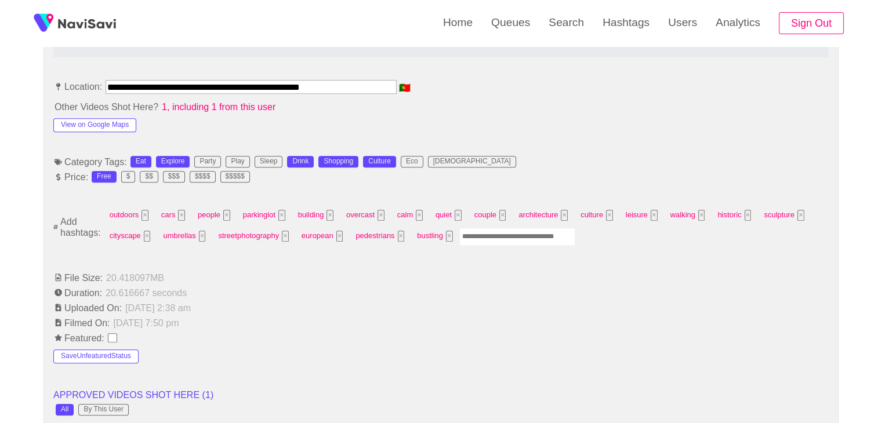
click at [467, 228] on input "Enter tag here and press return" at bounding box center [517, 237] width 116 height 18
type input "*********"
click at [94, 119] on button "View on Google Maps" at bounding box center [94, 125] width 83 height 14
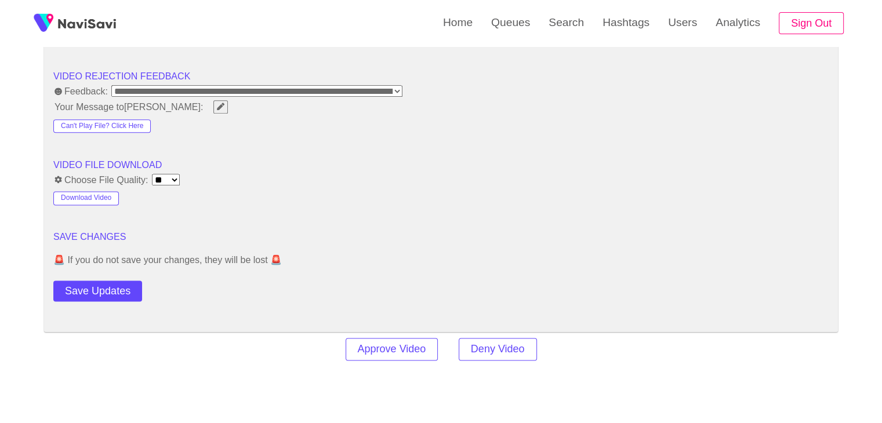
scroll to position [1518, 0]
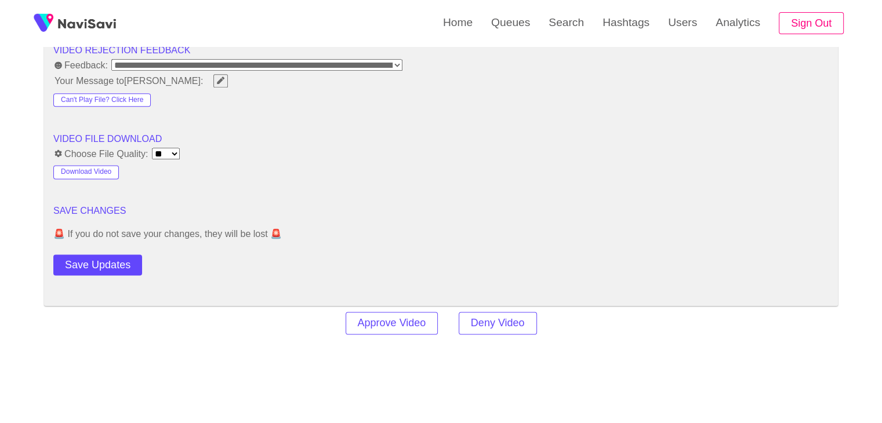
click at [108, 255] on button "Save Updates" at bounding box center [97, 265] width 89 height 21
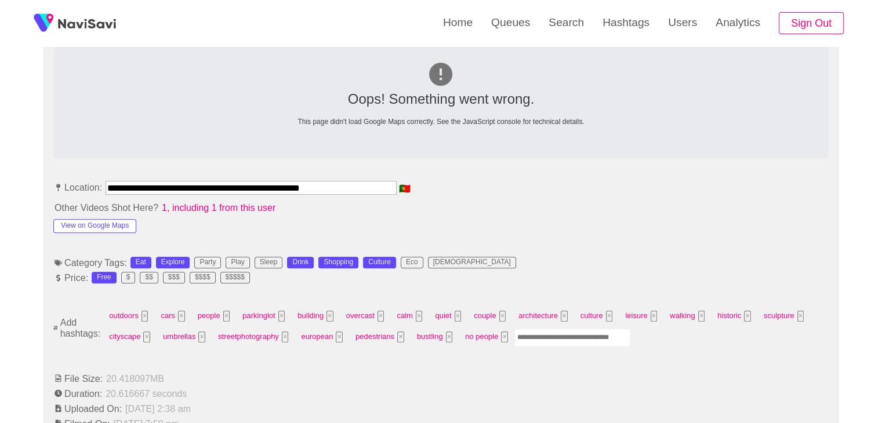
scroll to position [532, 0]
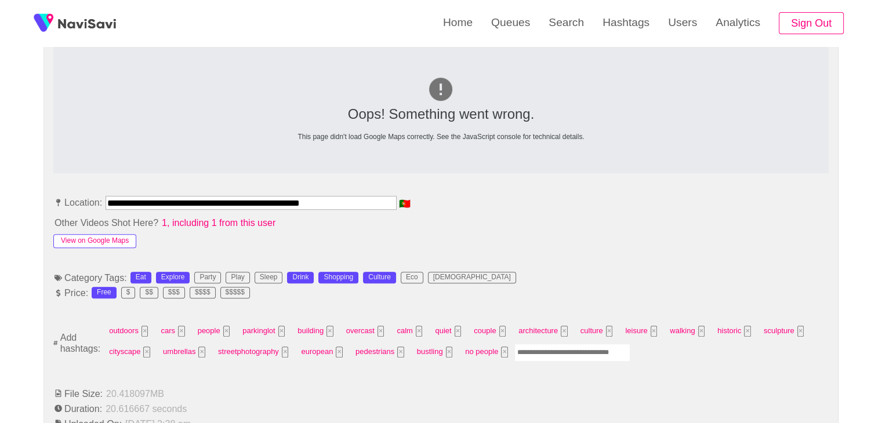
click at [94, 234] on button "View on Google Maps" at bounding box center [94, 241] width 83 height 14
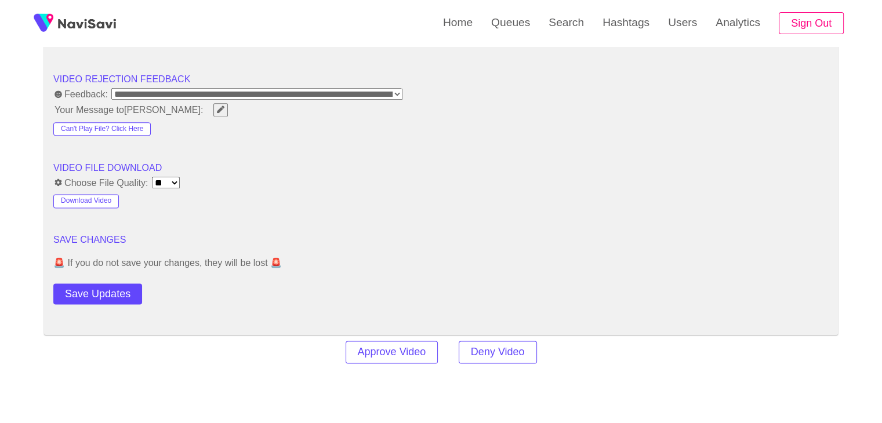
scroll to position [1634, 0]
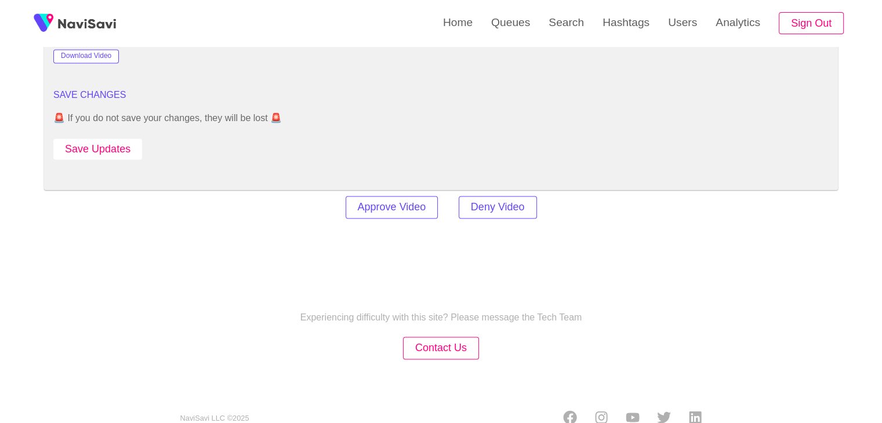
click at [115, 139] on button "Save Updates" at bounding box center [97, 149] width 89 height 21
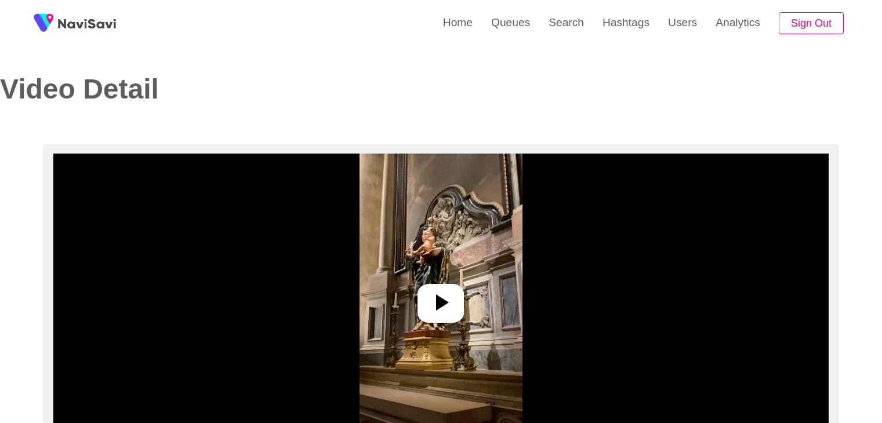
select select "**********"
select select "**"
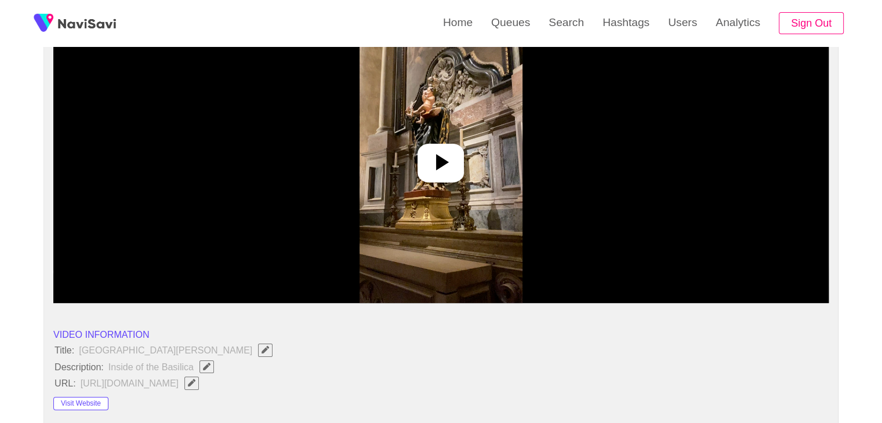
scroll to position [232, 0]
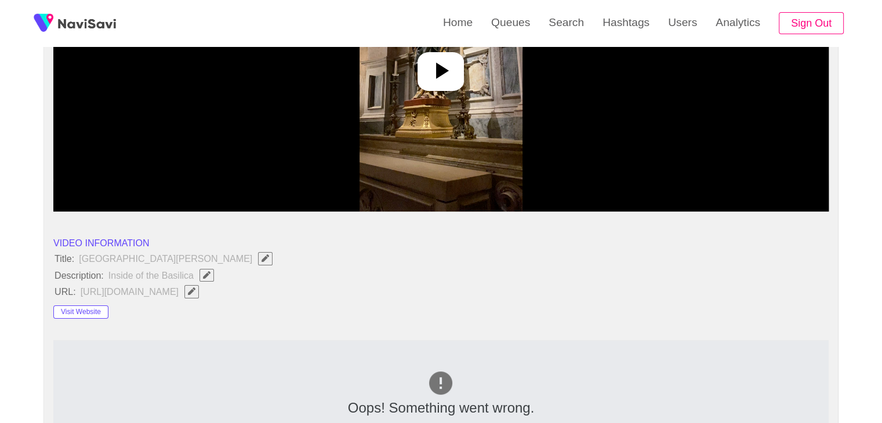
click at [439, 79] on icon at bounding box center [441, 71] width 28 height 28
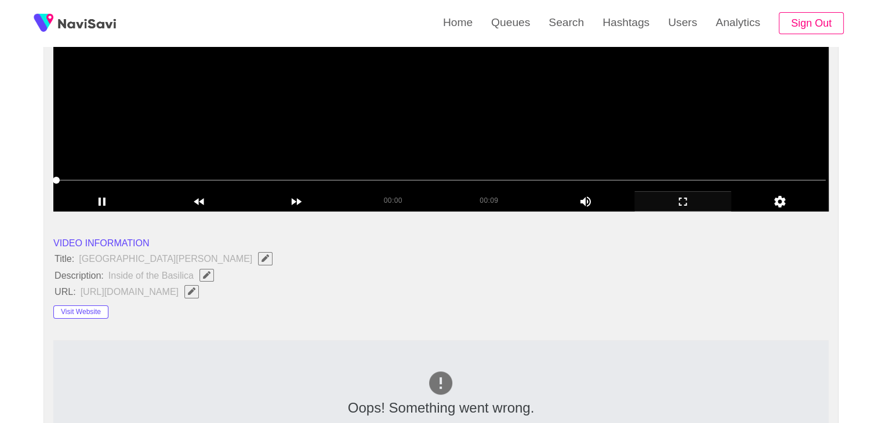
click at [696, 210] on div "add" at bounding box center [682, 201] width 97 height 20
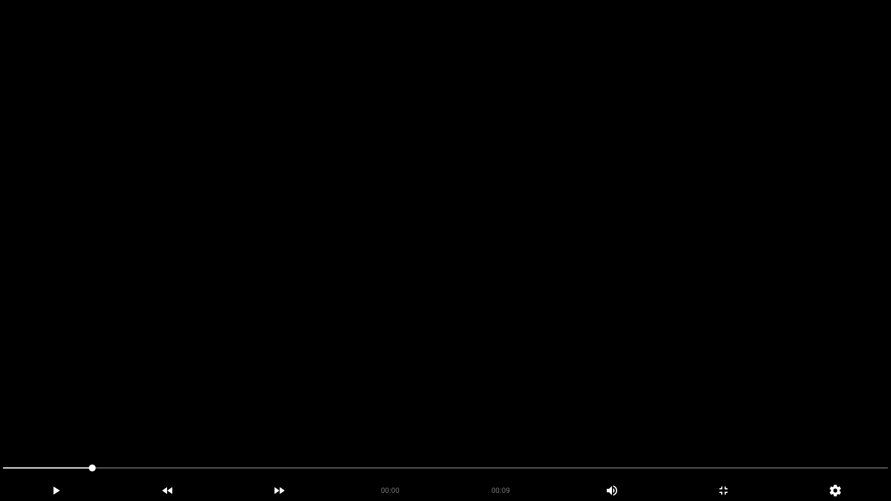
click at [813, 332] on video at bounding box center [445, 250] width 891 height 501
click at [729, 423] on icon "add" at bounding box center [723, 491] width 111 height 14
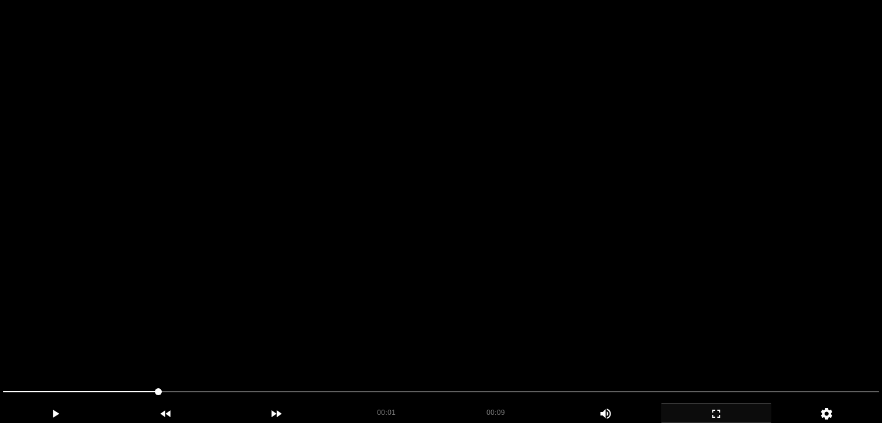
scroll to position [0, 0]
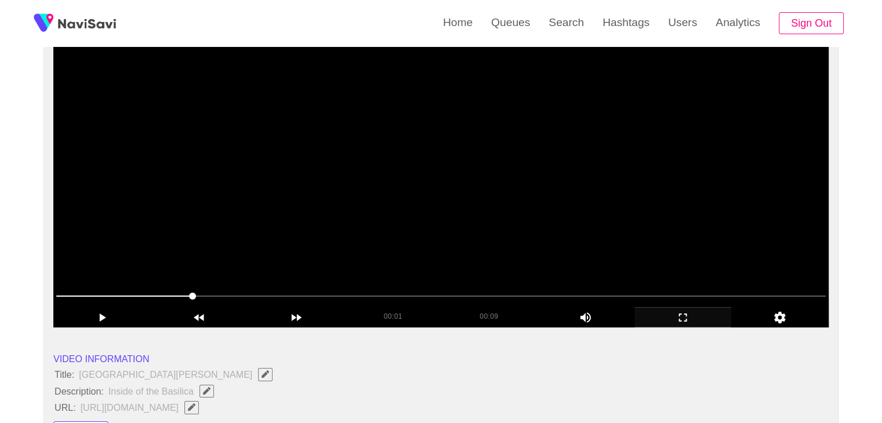
click at [514, 224] on video at bounding box center [440, 183] width 775 height 290
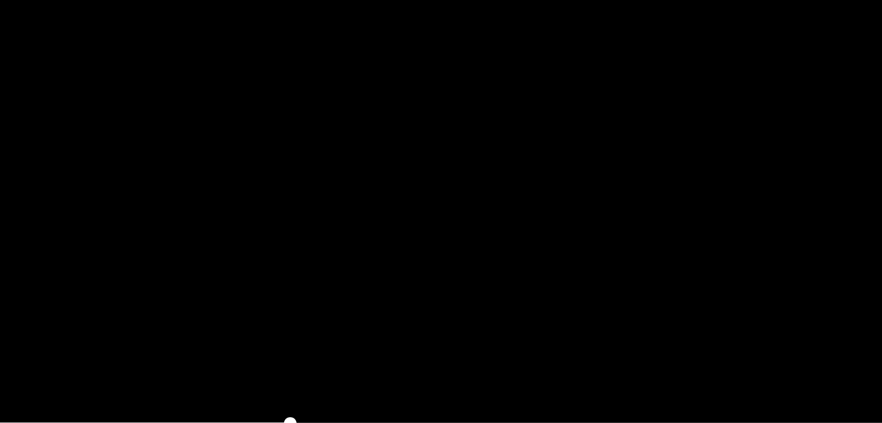
scroll to position [116, 0]
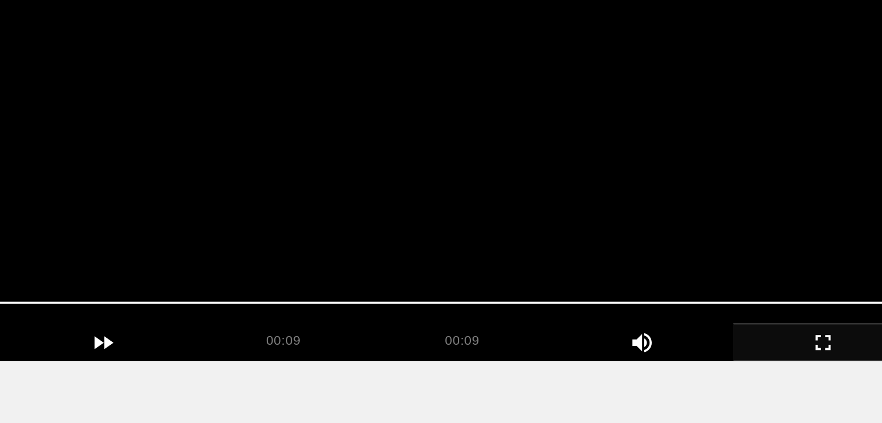
click at [463, 263] on video at bounding box center [440, 183] width 775 height 290
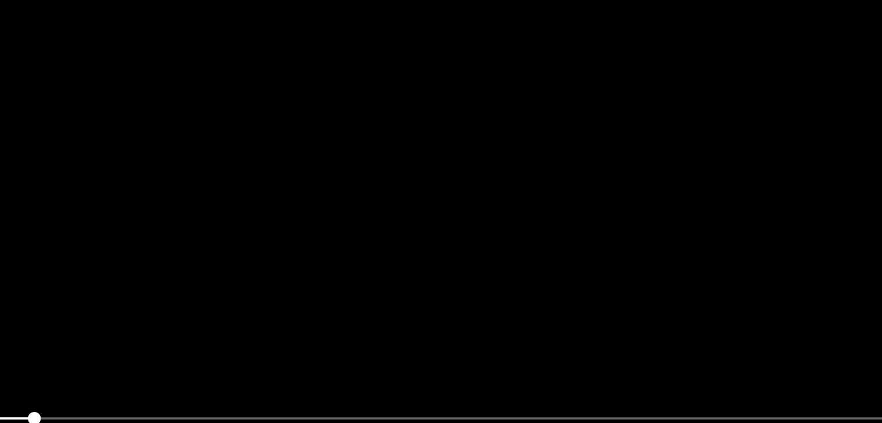
click at [482, 184] on video at bounding box center [440, 183] width 775 height 290
click at [482, 181] on video at bounding box center [440, 183] width 775 height 290
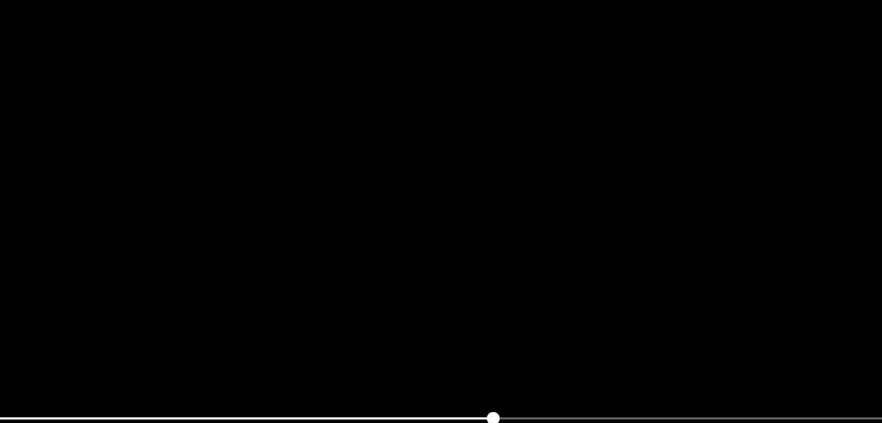
click at [482, 181] on video at bounding box center [440, 183] width 775 height 290
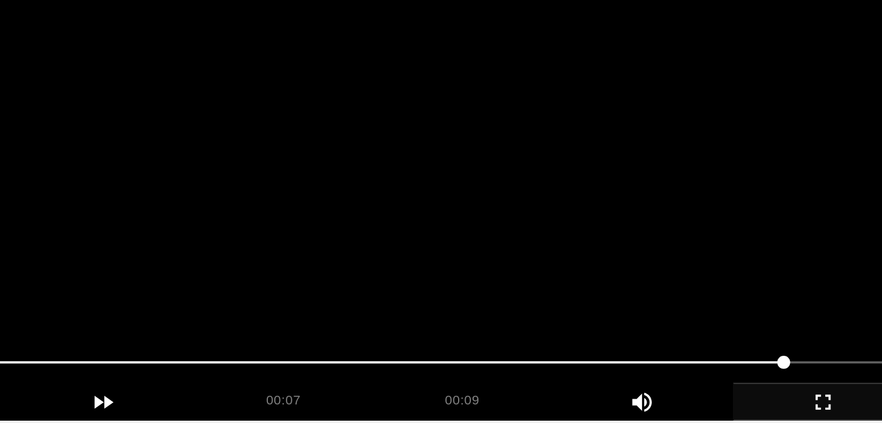
scroll to position [115, 0]
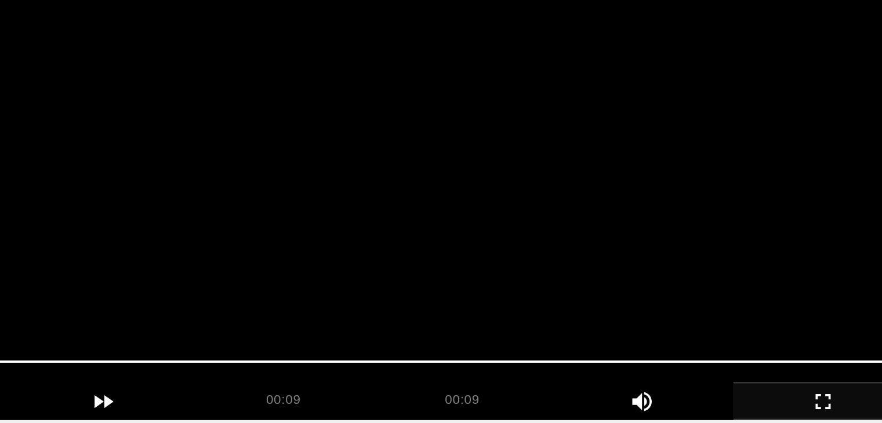
click at [461, 250] on video at bounding box center [440, 183] width 775 height 290
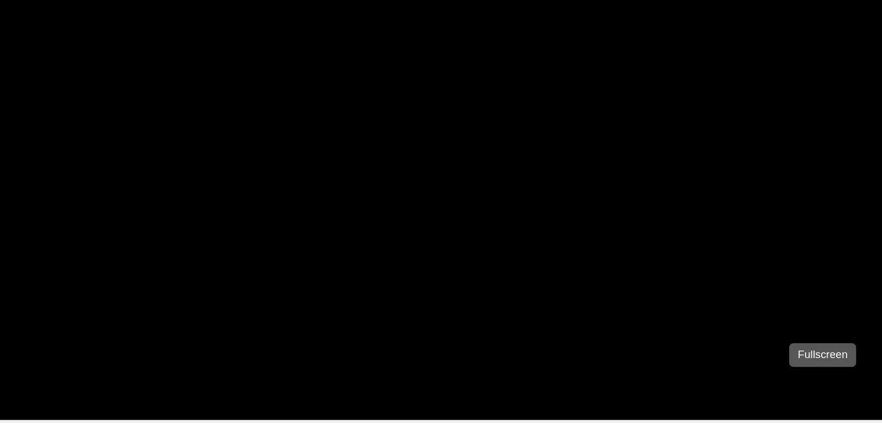
click at [674, 315] on icon "add" at bounding box center [683, 318] width 96 height 14
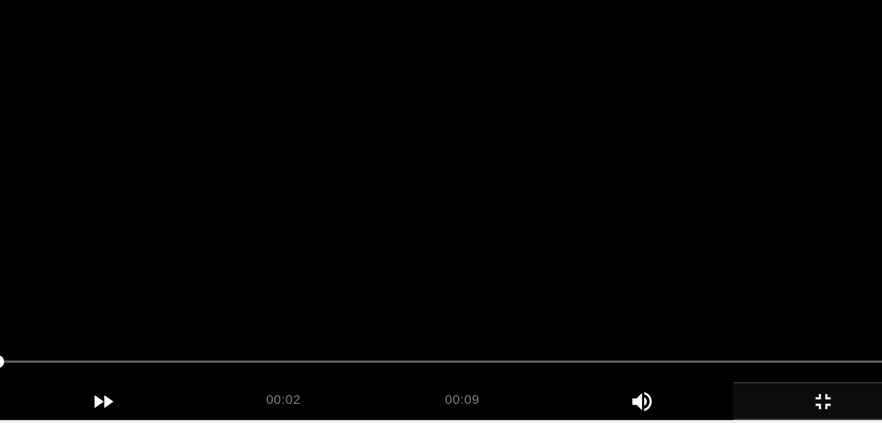
scroll to position [116, 0]
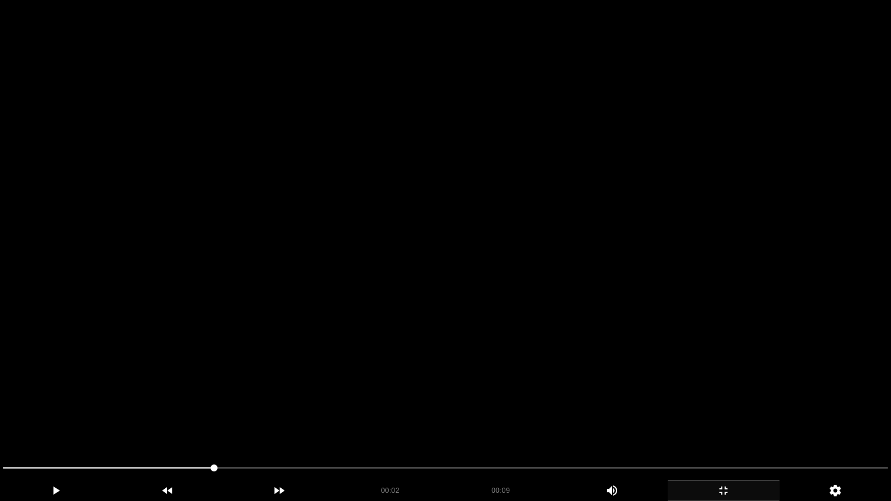
click at [611, 381] on video at bounding box center [445, 250] width 891 height 501
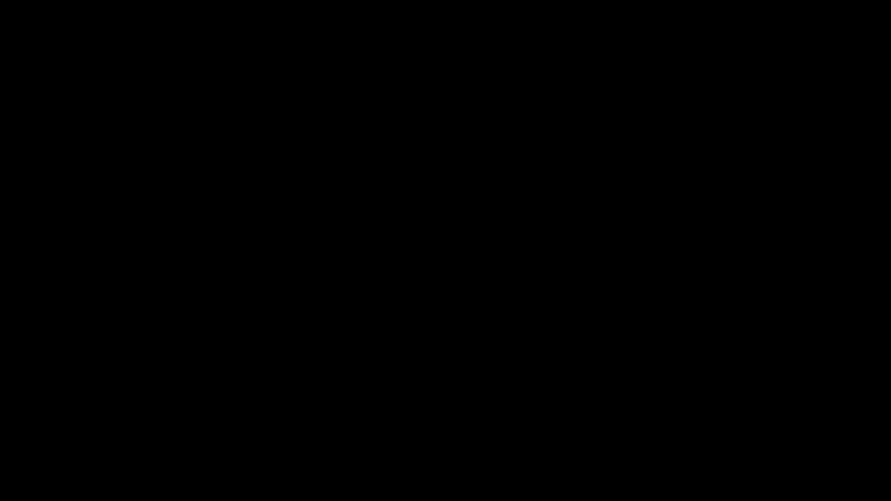
click at [713, 423] on icon "add" at bounding box center [723, 491] width 111 height 14
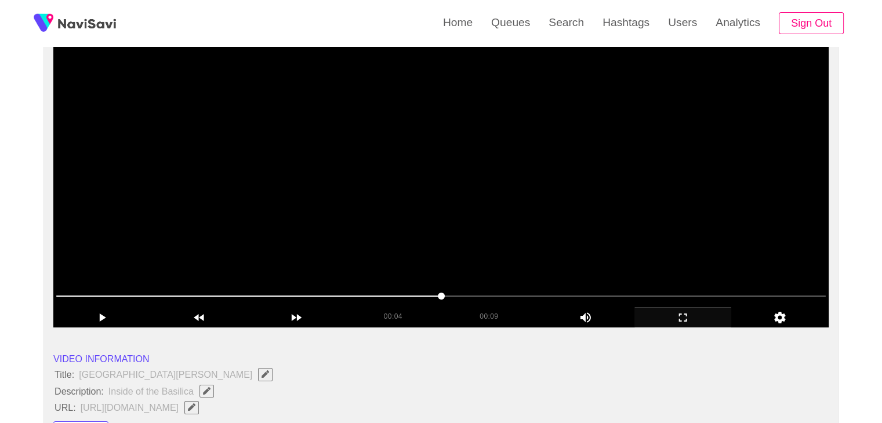
click at [515, 230] on video at bounding box center [440, 183] width 775 height 290
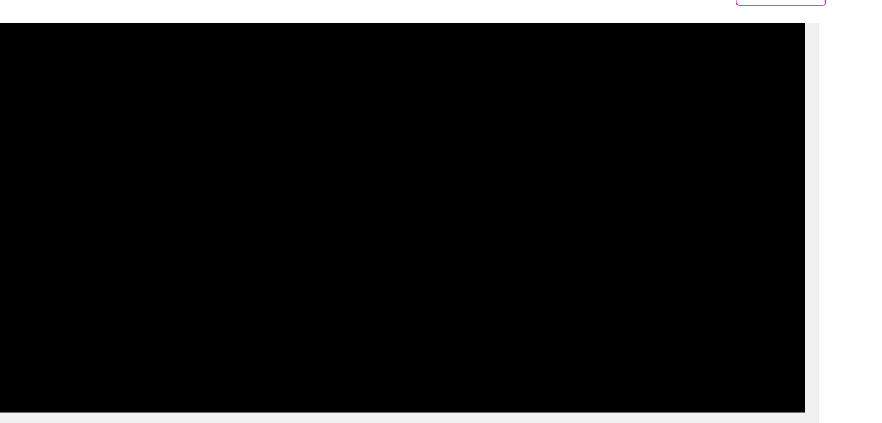
click at [510, 296] on span at bounding box center [440, 296] width 769 height 1
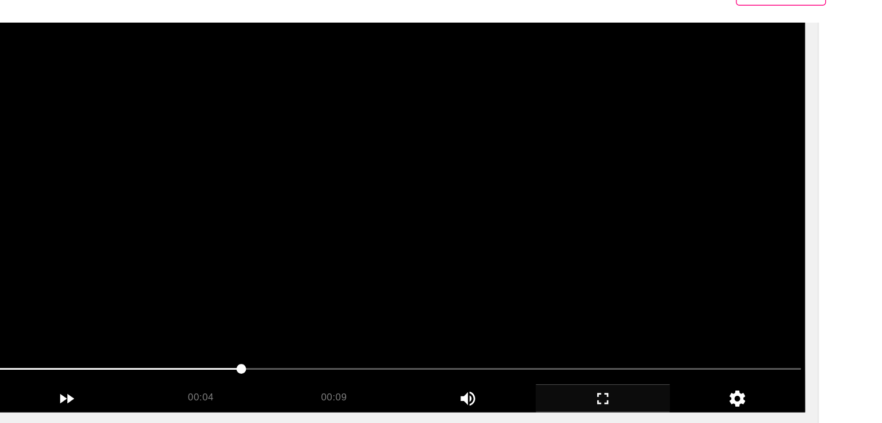
click at [578, 223] on video at bounding box center [440, 183] width 775 height 290
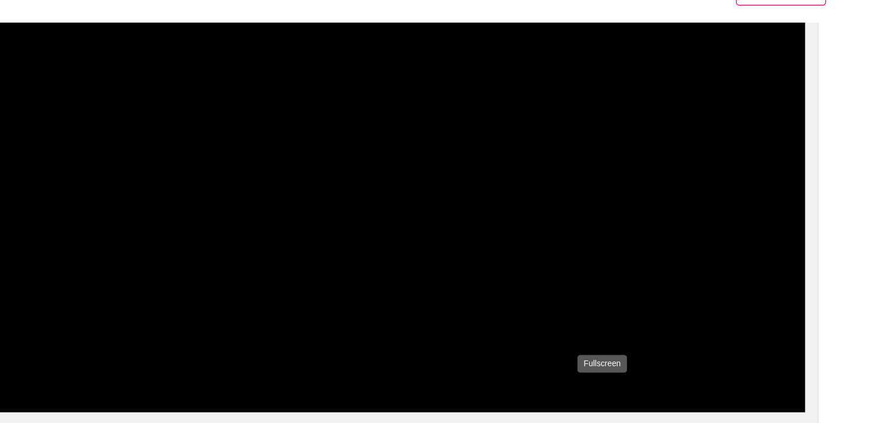
click at [674, 314] on icon "add" at bounding box center [683, 318] width 96 height 14
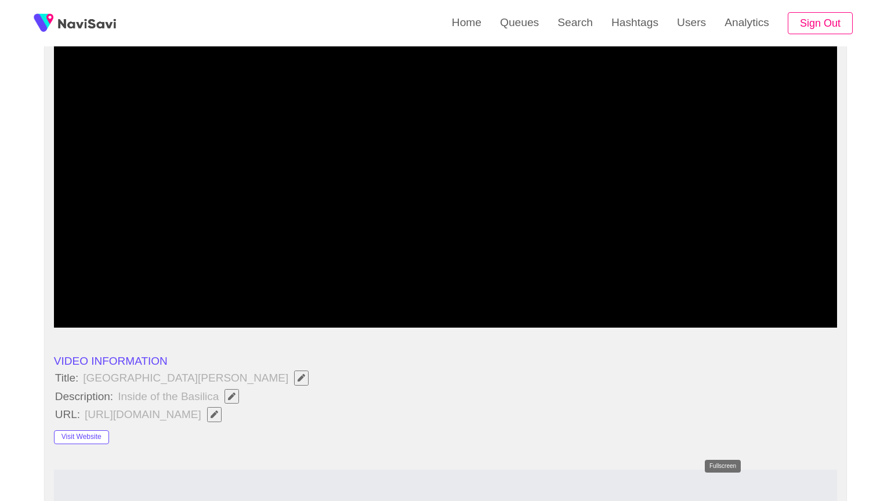
click at [710, 324] on icon "add" at bounding box center [689, 317] width 97 height 14
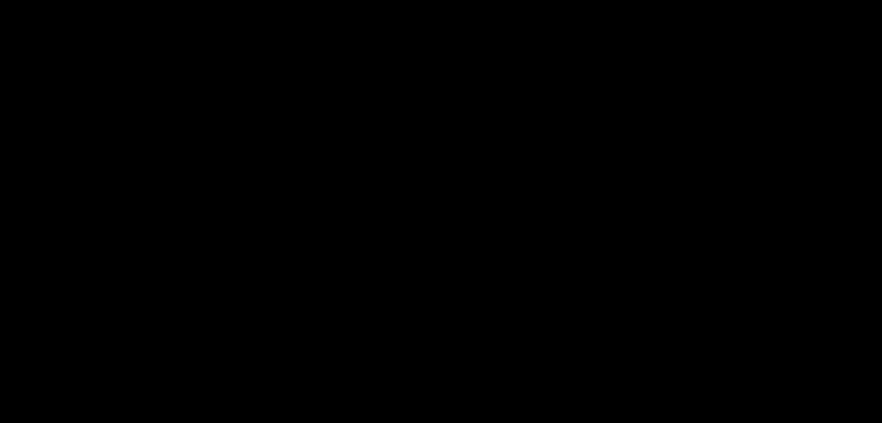
scroll to position [174, 0]
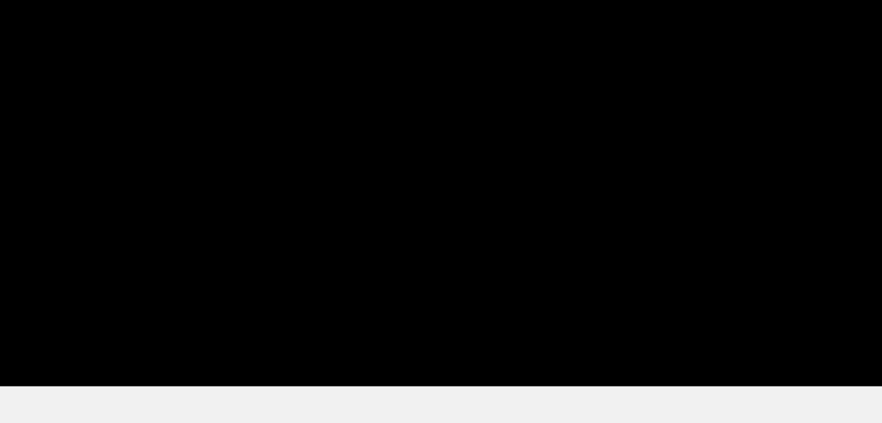
click at [349, 224] on div at bounding box center [441, 239] width 779 height 30
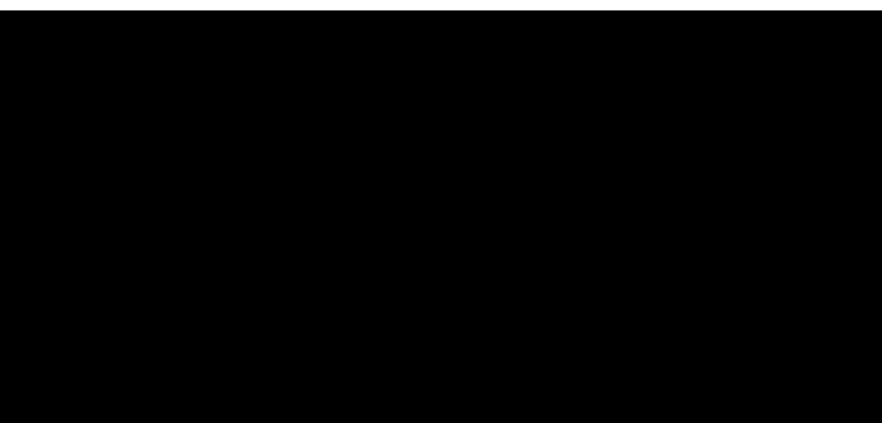
click at [431, 154] on video at bounding box center [440, 125] width 775 height 290
click at [432, 154] on video at bounding box center [440, 125] width 775 height 290
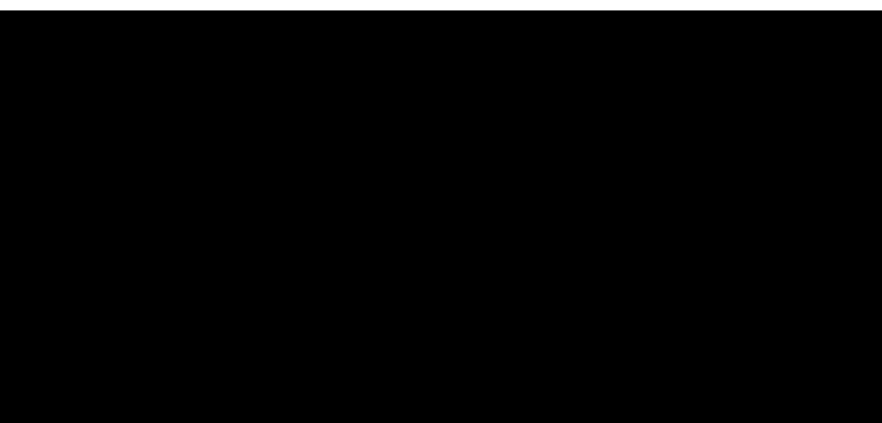
click at [432, 154] on video at bounding box center [440, 125] width 775 height 290
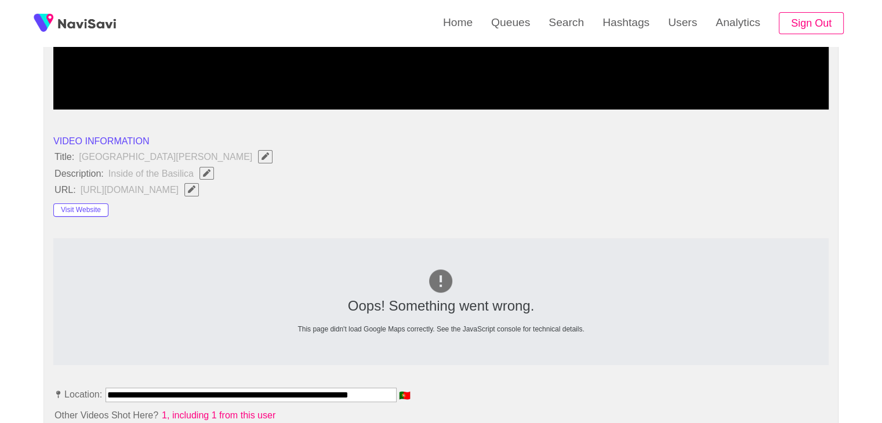
scroll to position [348, 0]
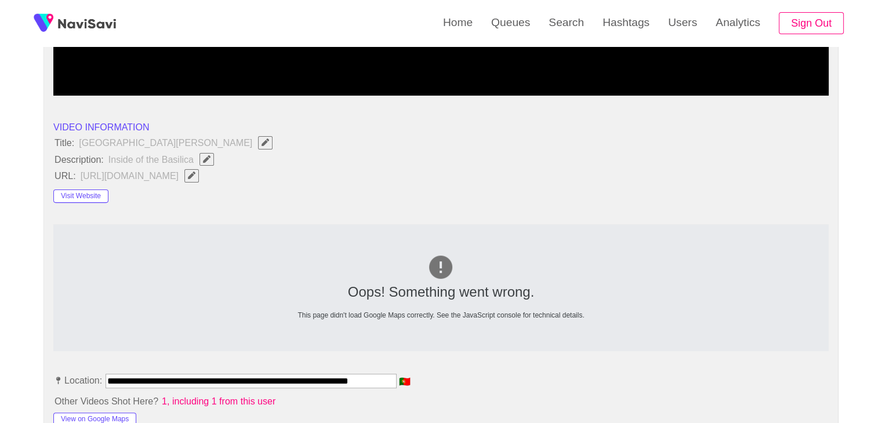
click at [114, 192] on div "Visit Website" at bounding box center [130, 194] width 155 height 19
click at [94, 196] on button "Visit Website" at bounding box center [80, 197] width 55 height 14
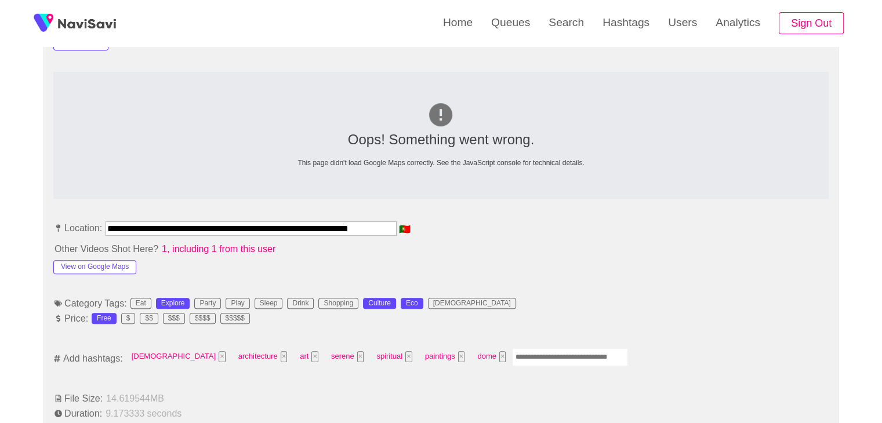
scroll to position [522, 0]
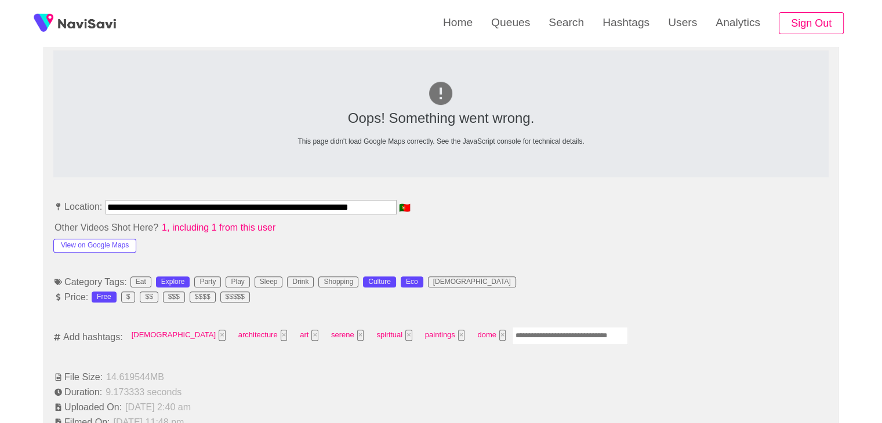
drag, startPoint x: 384, startPoint y: 203, endPoint x: 0, endPoint y: 184, distance: 384.2
click at [408, 204] on span "🇵🇹" at bounding box center [405, 207] width 14 height 9
drag, startPoint x: 388, startPoint y: 206, endPoint x: 0, endPoint y: 173, distance: 389.8
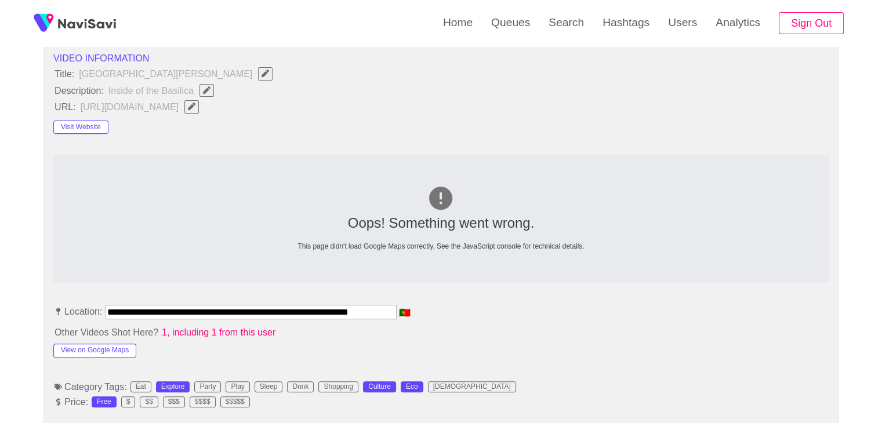
scroll to position [406, 0]
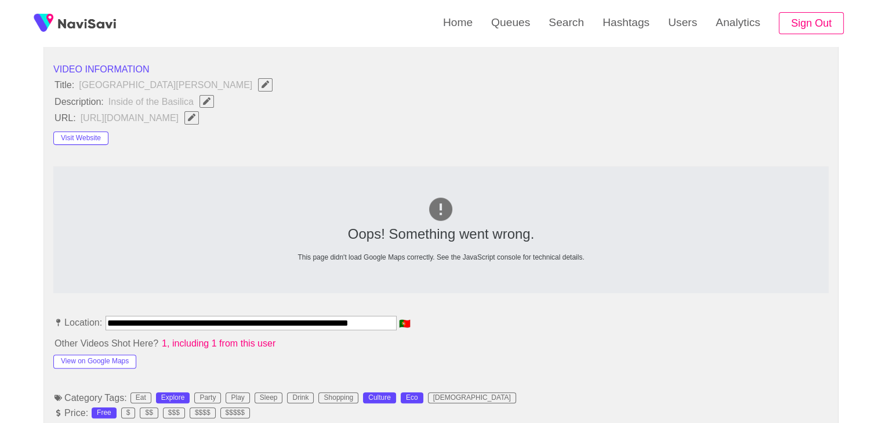
click at [195, 118] on icon "Edit Field" at bounding box center [192, 118] width 8 height 8
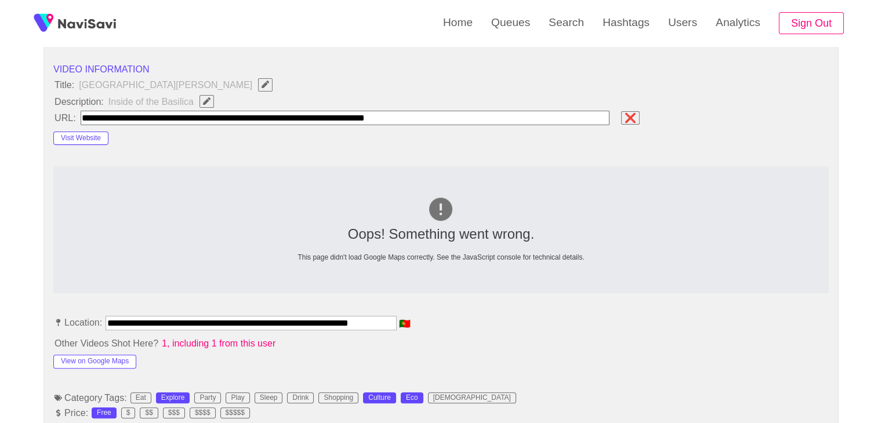
type input "**********"
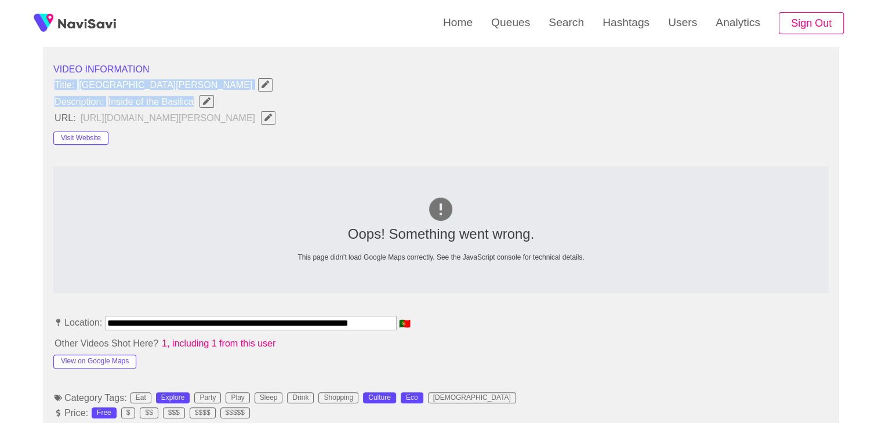
drag, startPoint x: 48, startPoint y: 78, endPoint x: 221, endPoint y: 104, distance: 176.0
copy ul "Title: Basilica de la Estrella de Lisboa Description: Inside of the Basilica"
click at [204, 101] on icon "Edit Field" at bounding box center [207, 101] width 8 height 8
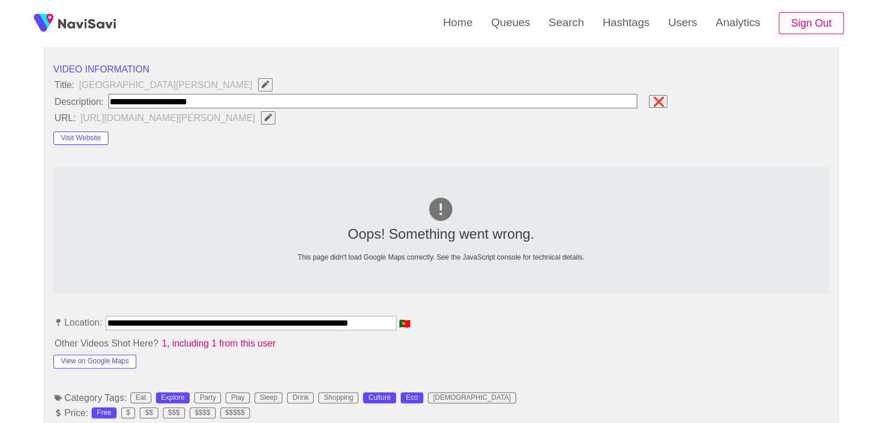
type input "**********"
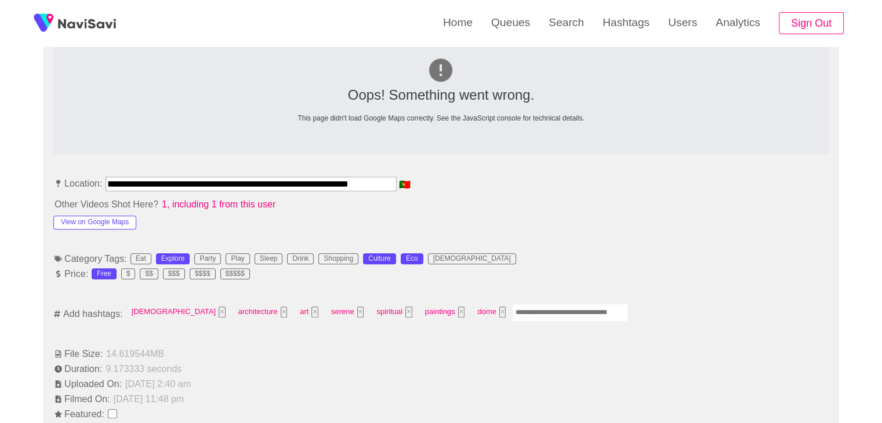
scroll to position [580, 0]
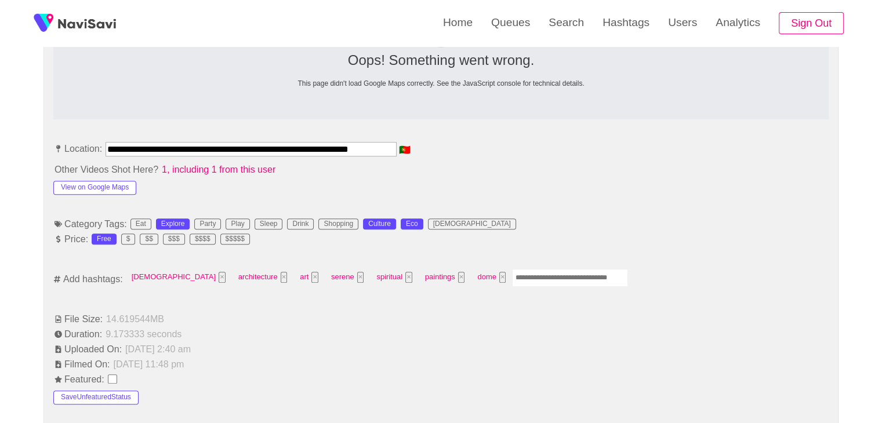
click at [514, 272] on input "Enter tag here and press return" at bounding box center [570, 278] width 116 height 18
type input "*********"
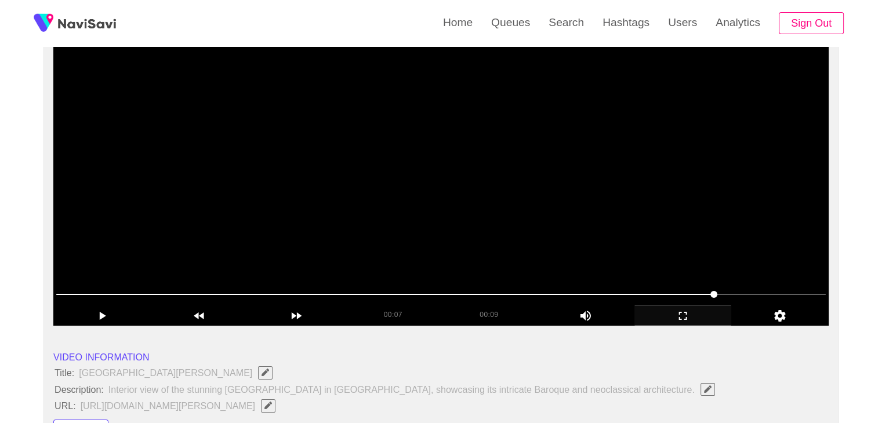
scroll to position [116, 0]
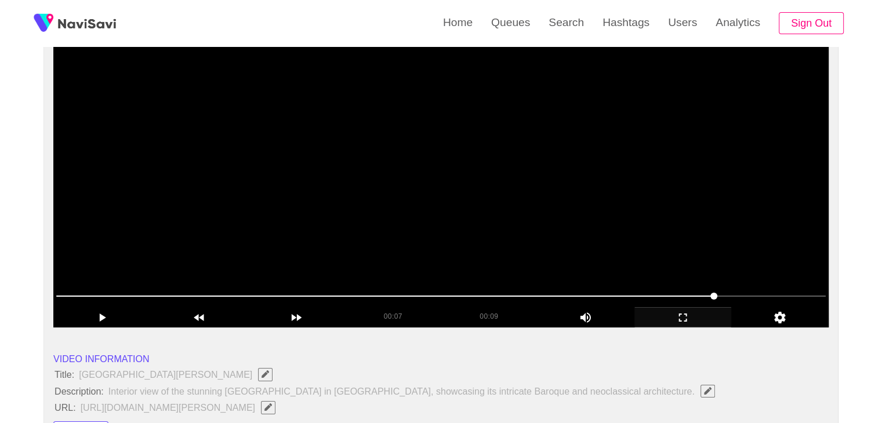
click at [541, 220] on video at bounding box center [440, 183] width 775 height 290
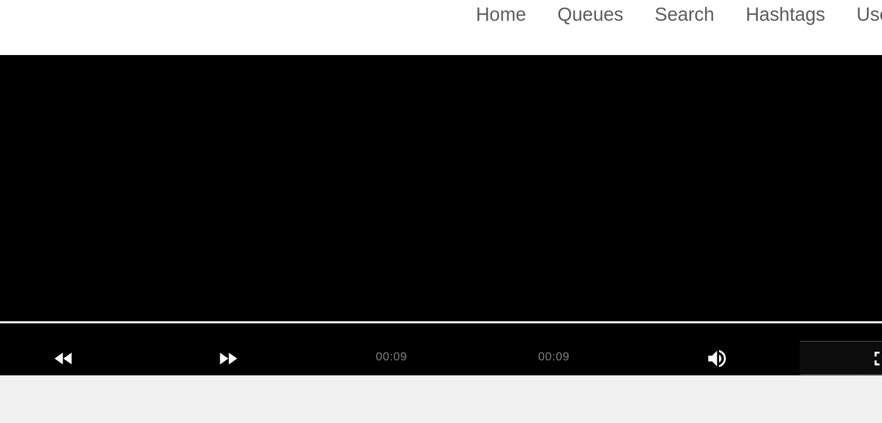
scroll to position [208, 0]
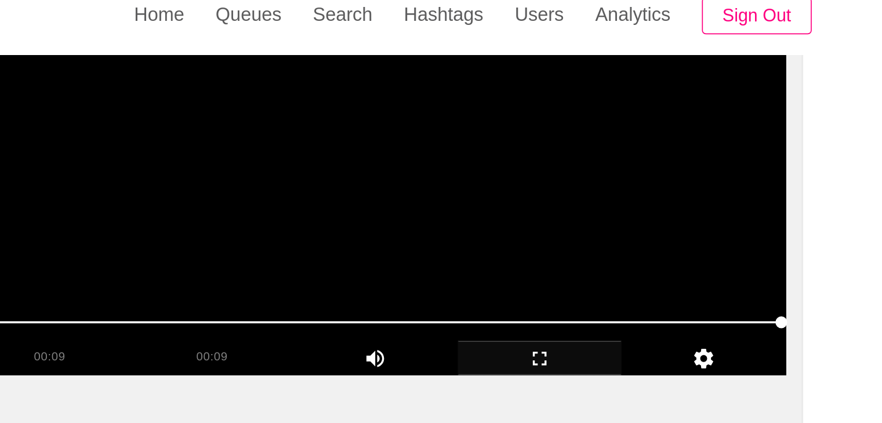
drag, startPoint x: 216, startPoint y: 201, endPoint x: 363, endPoint y: 206, distance: 146.8
click at [363, 206] on span at bounding box center [440, 204] width 769 height 19
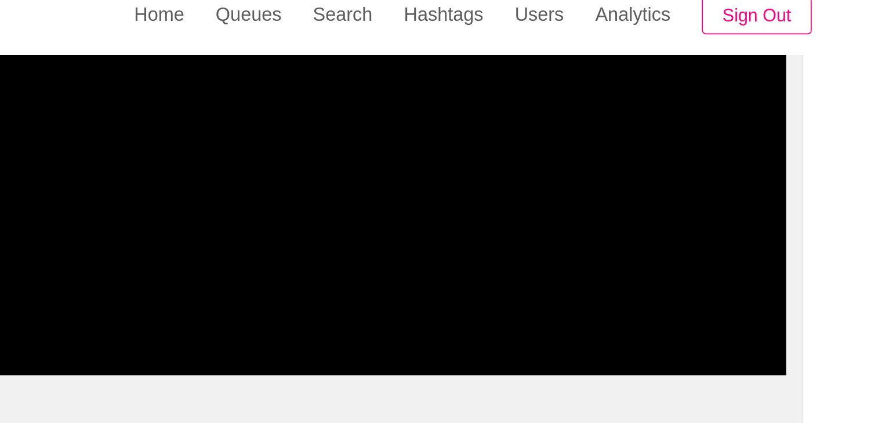
drag, startPoint x: 315, startPoint y: 200, endPoint x: 363, endPoint y: 207, distance: 48.6
click at [363, 207] on span at bounding box center [440, 204] width 769 height 19
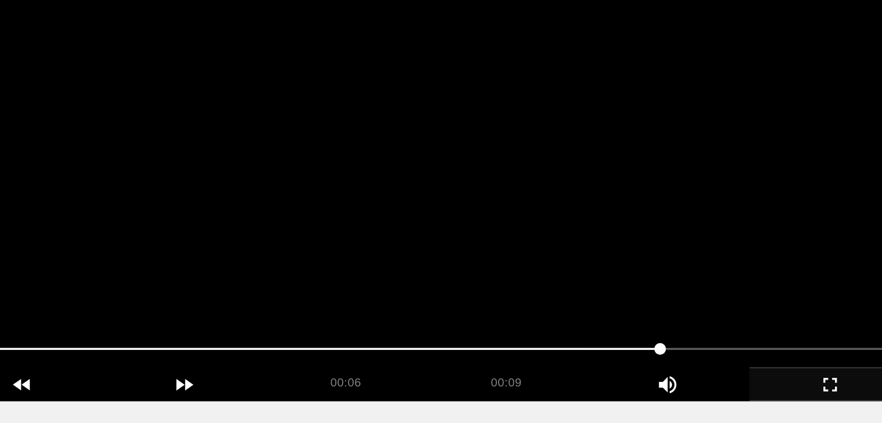
scroll to position [129, 0]
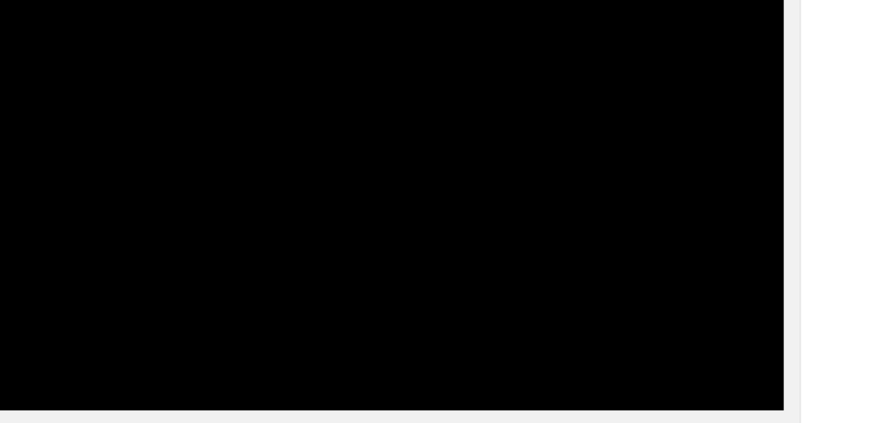
drag, startPoint x: 266, startPoint y: 284, endPoint x: 377, endPoint y: 296, distance: 112.0
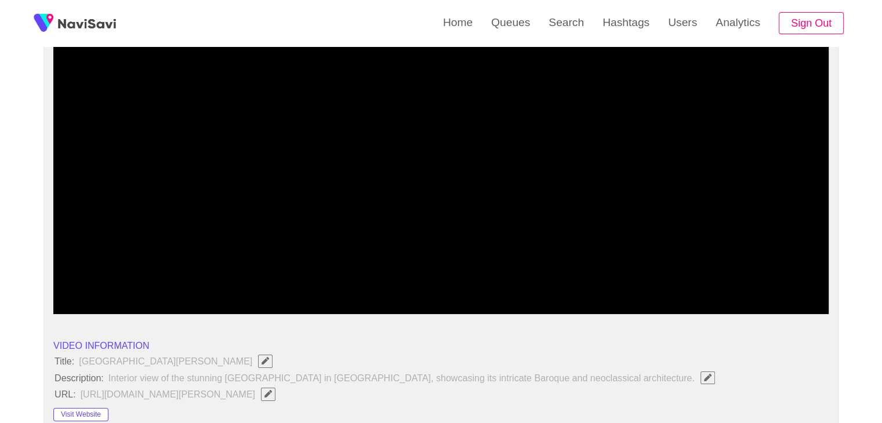
scroll to position [97, 0]
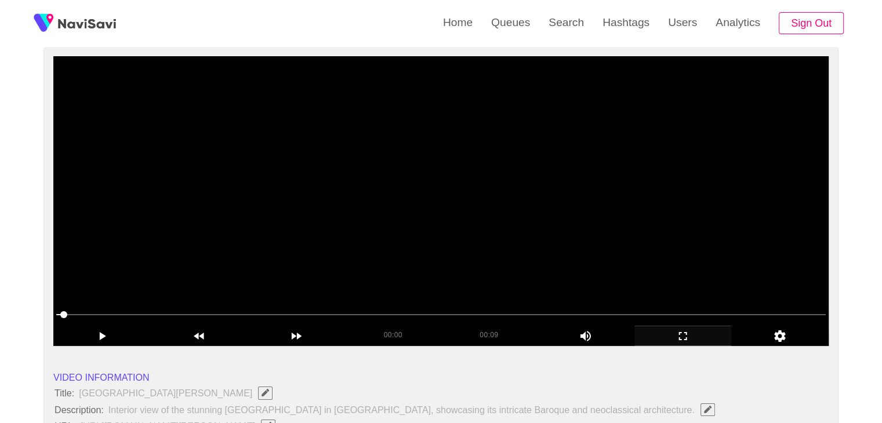
click at [470, 146] on video at bounding box center [440, 201] width 775 height 290
click at [503, 210] on video at bounding box center [440, 201] width 775 height 290
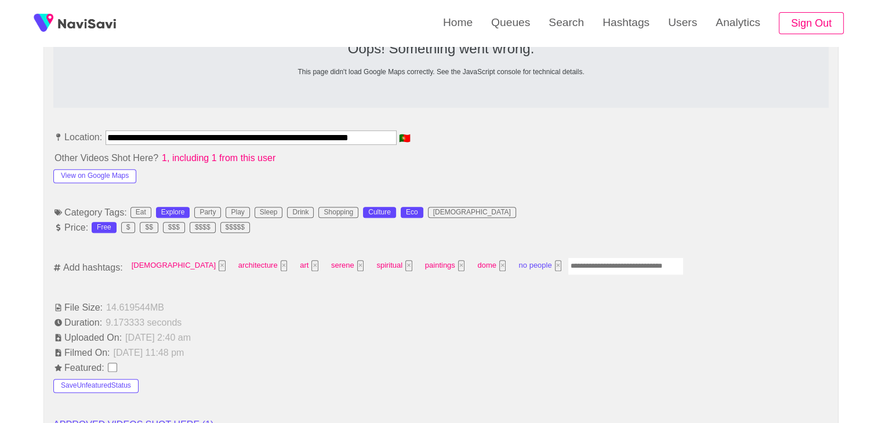
scroll to position [619, 0]
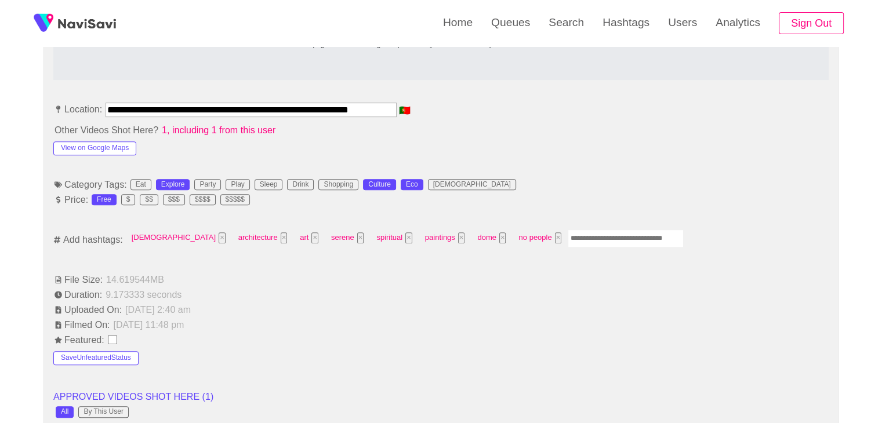
click at [568, 232] on input "Enter tag here and press return" at bounding box center [626, 239] width 116 height 18
type input "*********"
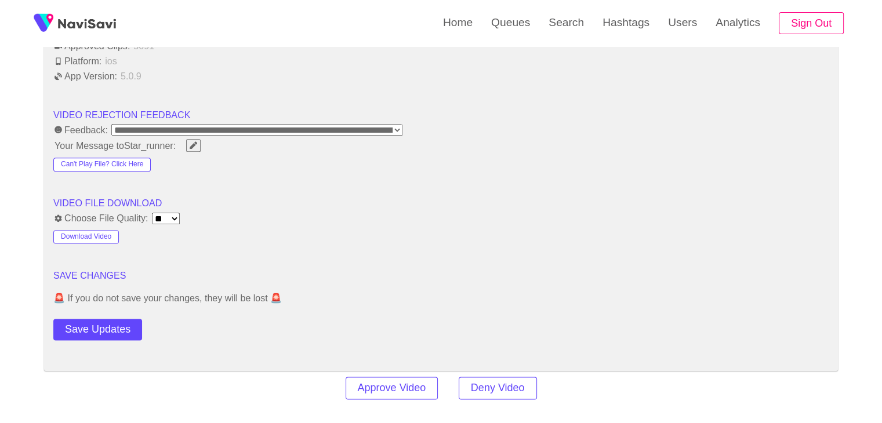
scroll to position [1431, 0]
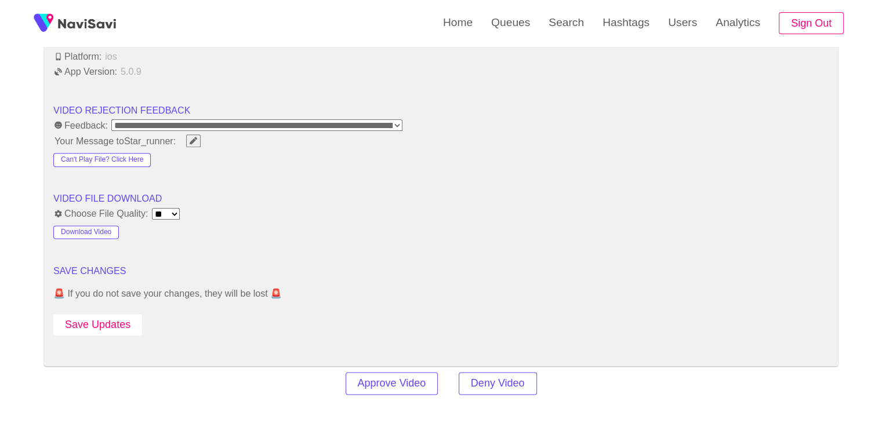
click at [90, 330] on button "Save Updates" at bounding box center [97, 324] width 89 height 21
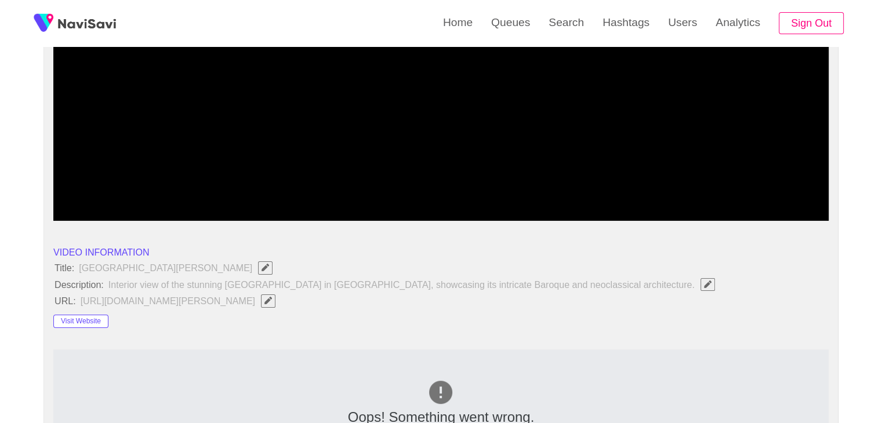
scroll to position [97, 0]
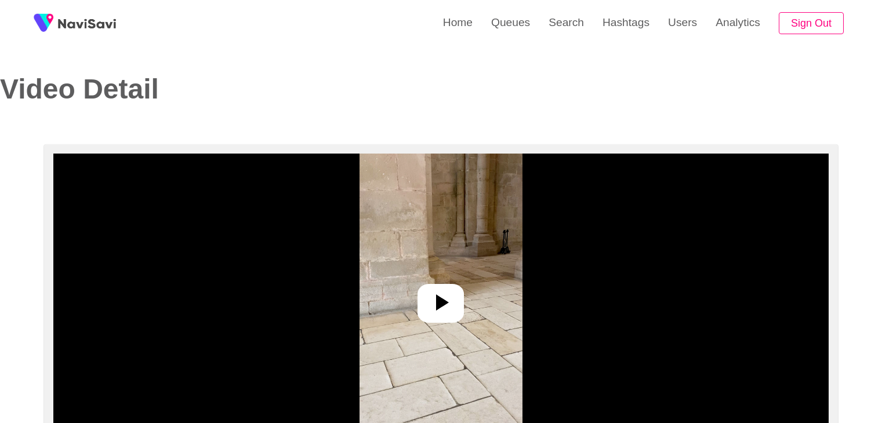
select select "**********"
select select "**"
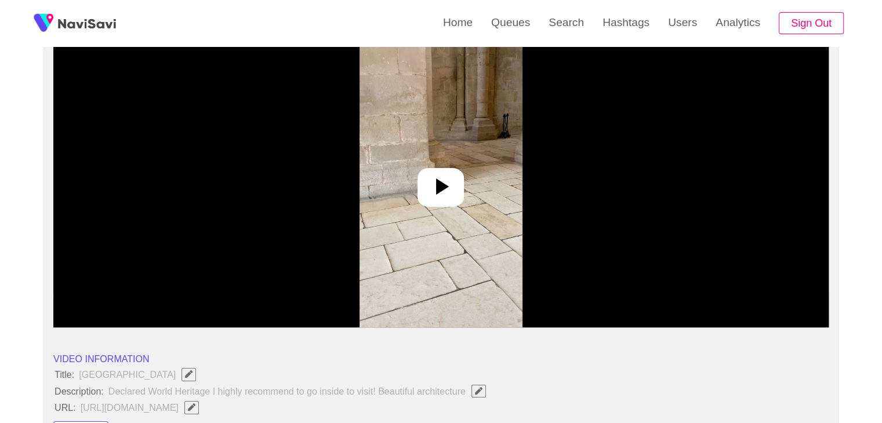
click at [445, 182] on icon at bounding box center [441, 187] width 28 height 28
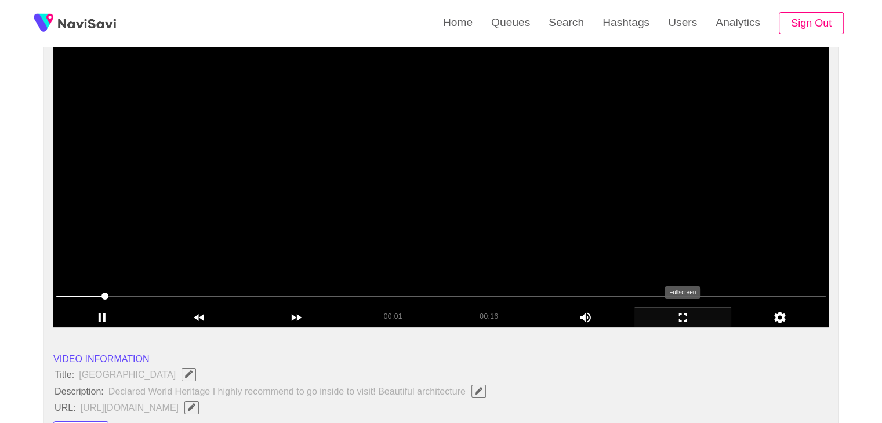
click at [670, 316] on icon "add" at bounding box center [683, 318] width 96 height 14
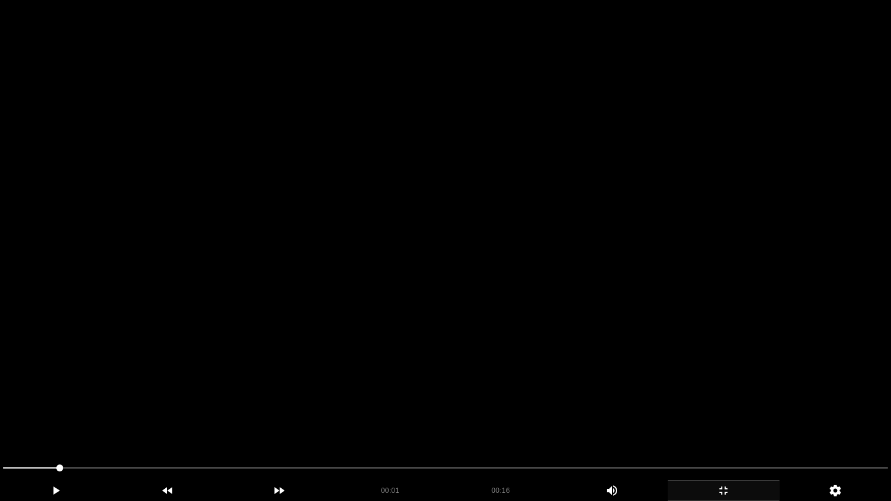
click at [584, 324] on video at bounding box center [445, 250] width 891 height 501
click at [570, 341] on video at bounding box center [445, 250] width 891 height 501
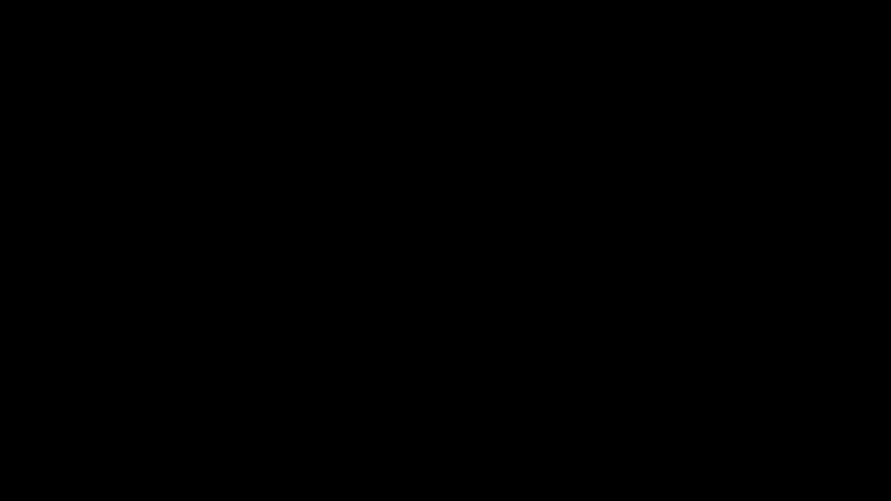
click at [720, 423] on icon "add" at bounding box center [723, 491] width 111 height 14
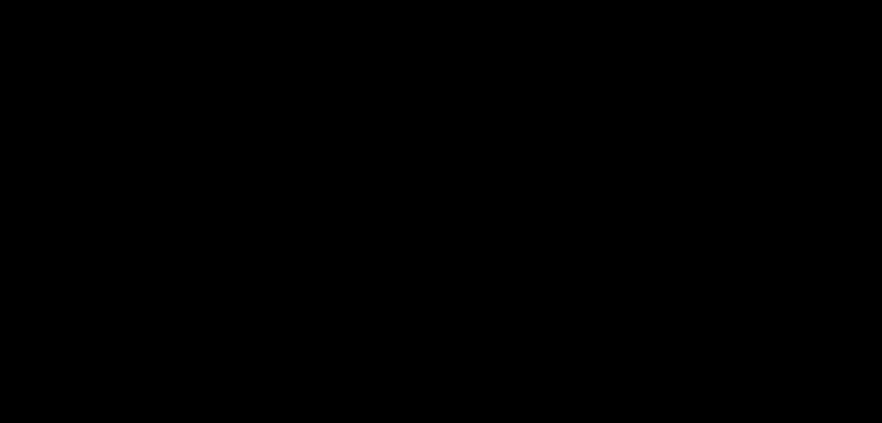
scroll to position [196, 0]
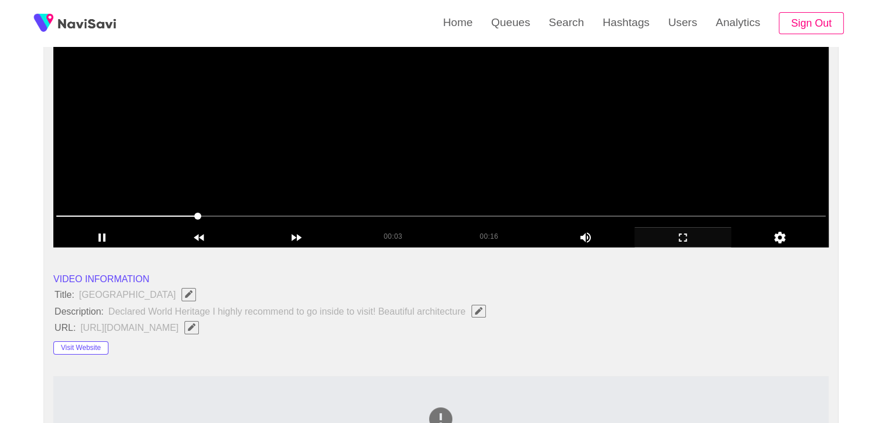
click at [482, 150] on video at bounding box center [440, 103] width 775 height 290
click at [482, 160] on video at bounding box center [440, 103] width 775 height 290
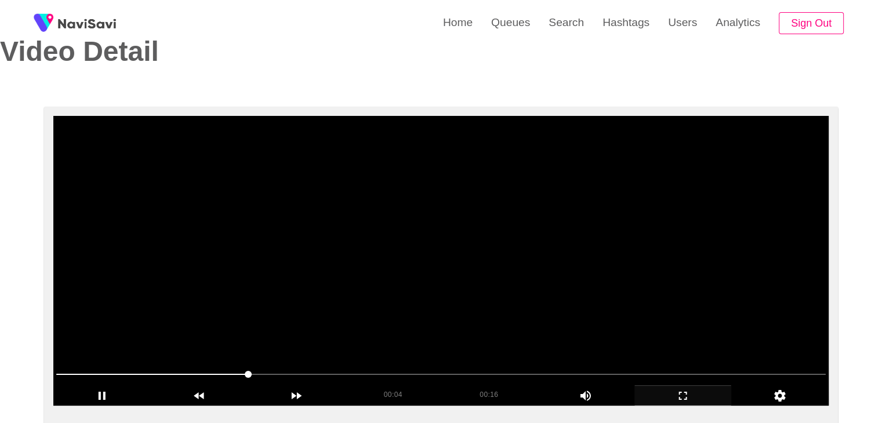
scroll to position [22, 0]
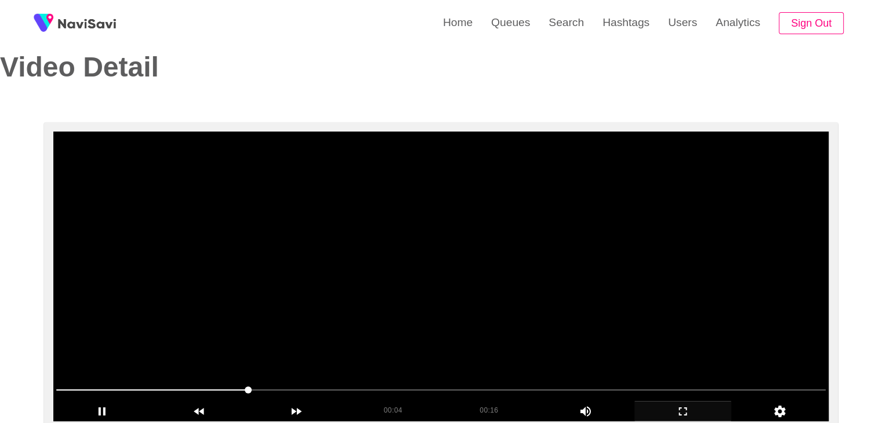
click at [426, 279] on video at bounding box center [440, 277] width 775 height 290
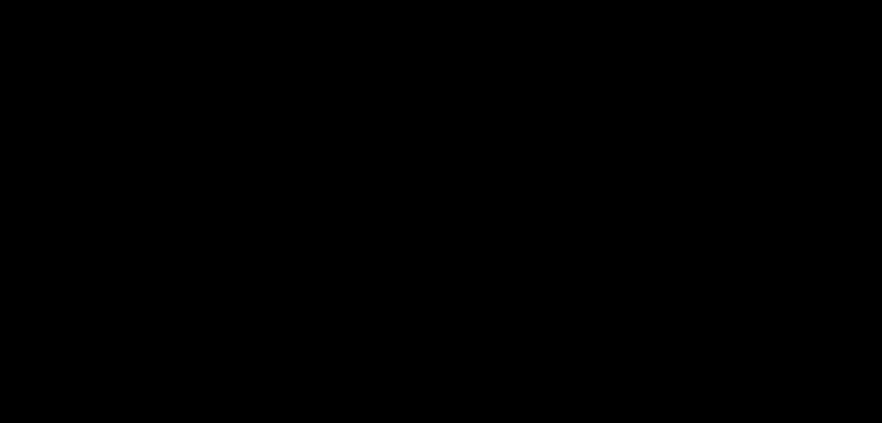
drag, startPoint x: 203, startPoint y: 387, endPoint x: 234, endPoint y: 368, distance: 36.2
click at [203, 378] on div at bounding box center [441, 391] width 779 height 30
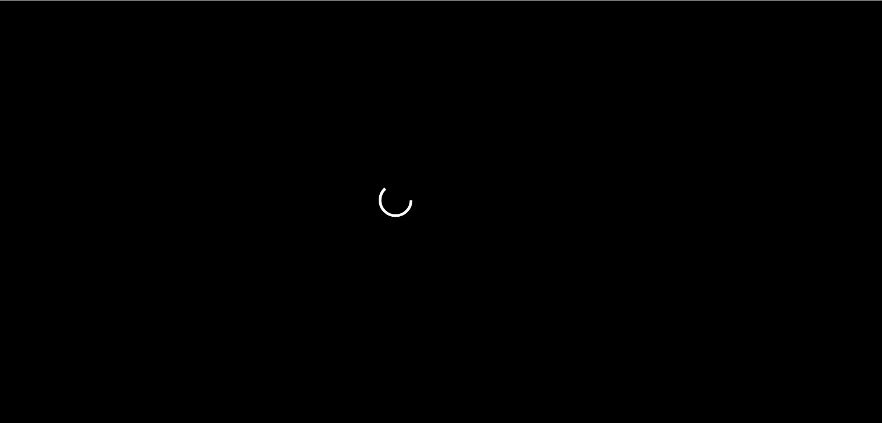
click at [440, 328] on video at bounding box center [440, 278] width 775 height 290
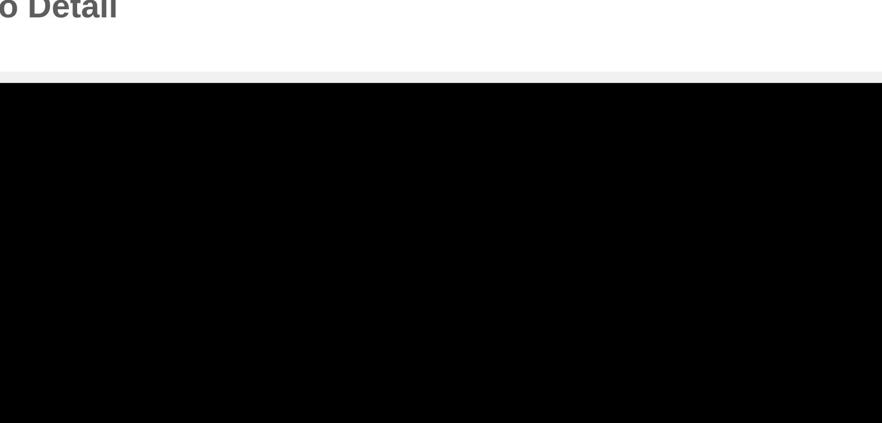
scroll to position [16, 0]
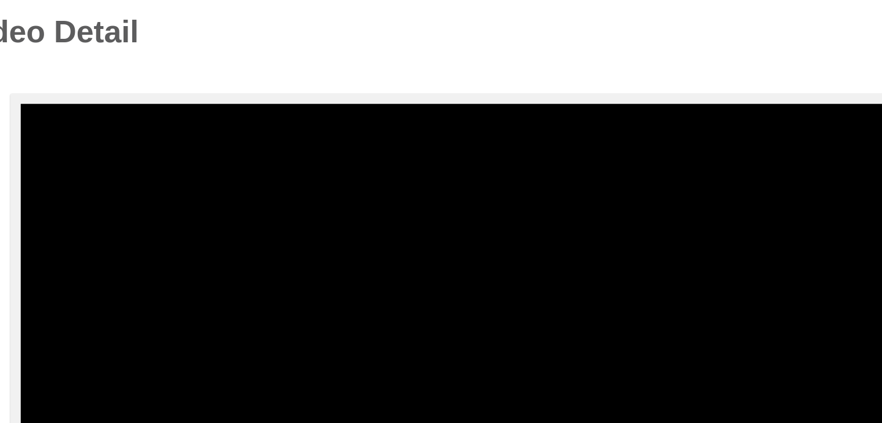
drag, startPoint x: 179, startPoint y: 398, endPoint x: 35, endPoint y: 408, distance: 144.2
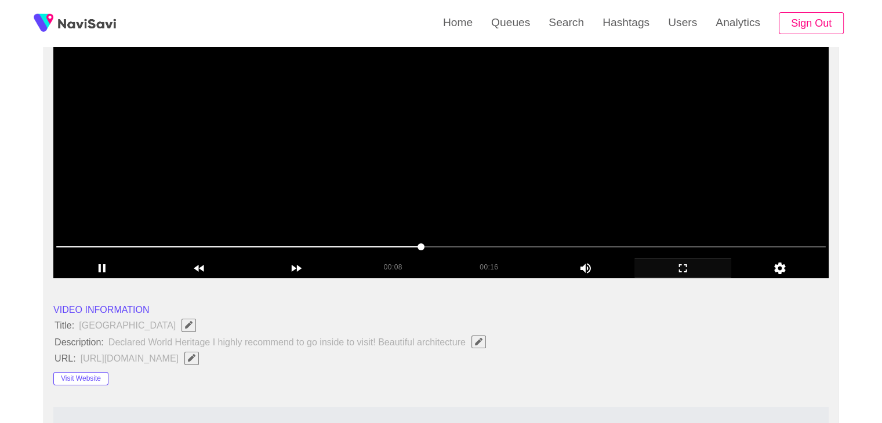
scroll to position [167, 0]
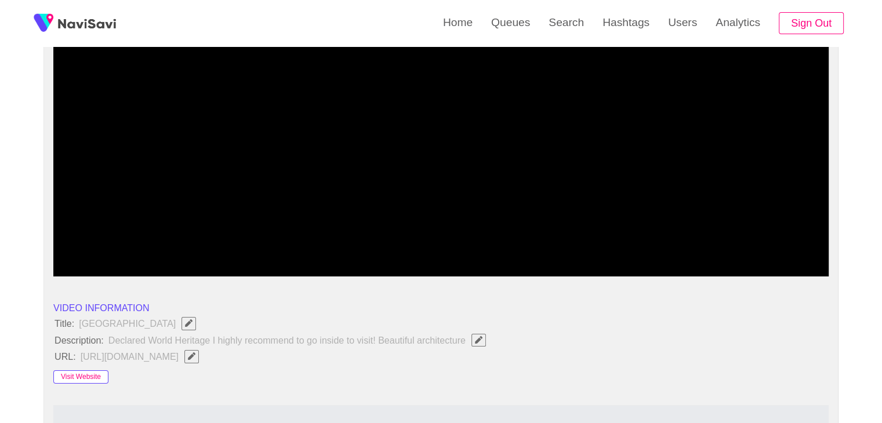
click at [89, 373] on button "Visit Website" at bounding box center [80, 377] width 55 height 14
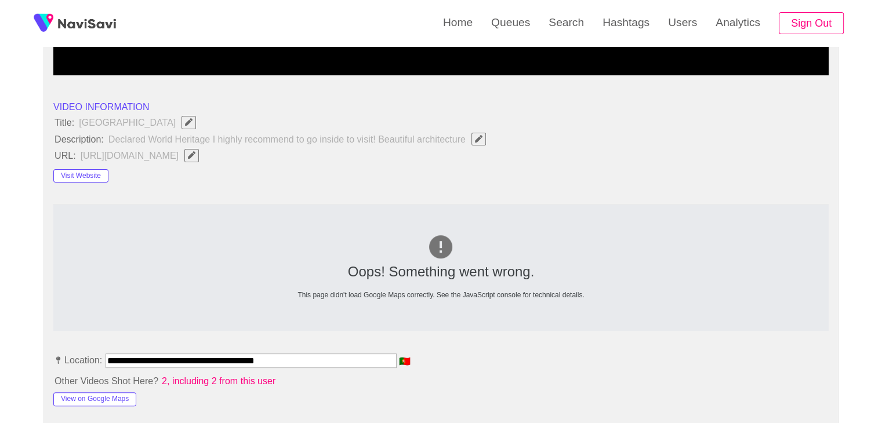
scroll to position [573, 0]
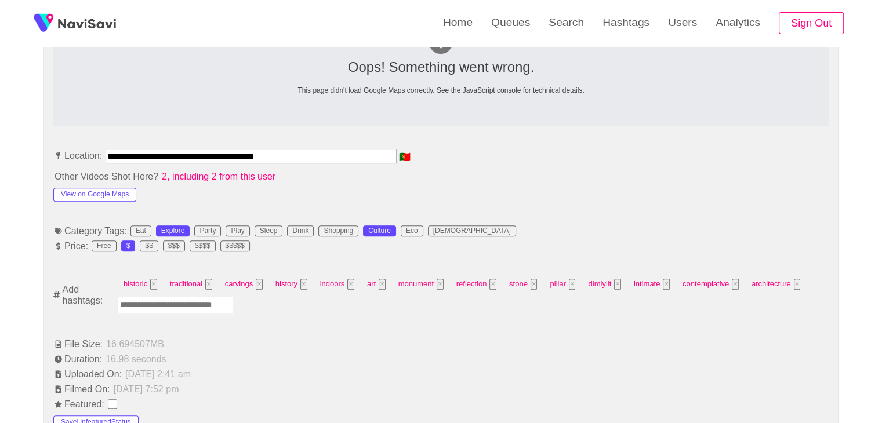
drag, startPoint x: 298, startPoint y: 156, endPoint x: 0, endPoint y: 133, distance: 298.9
click at [0, 133] on div "**********" at bounding box center [441, 424] width 882 height 1705
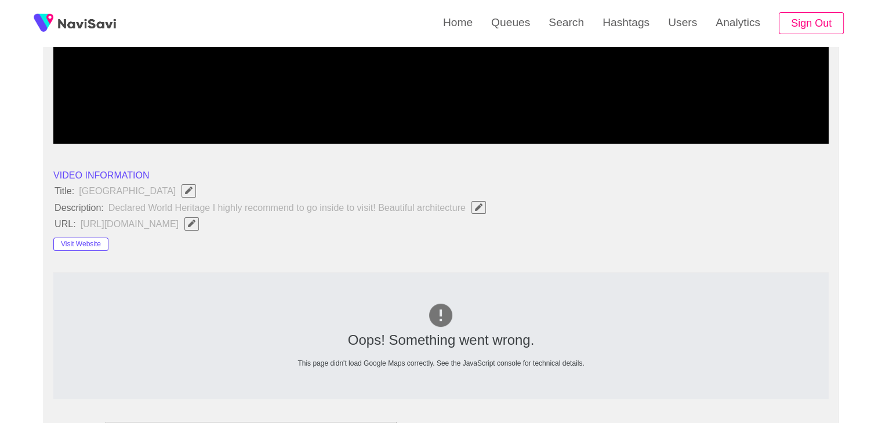
scroll to position [109, 0]
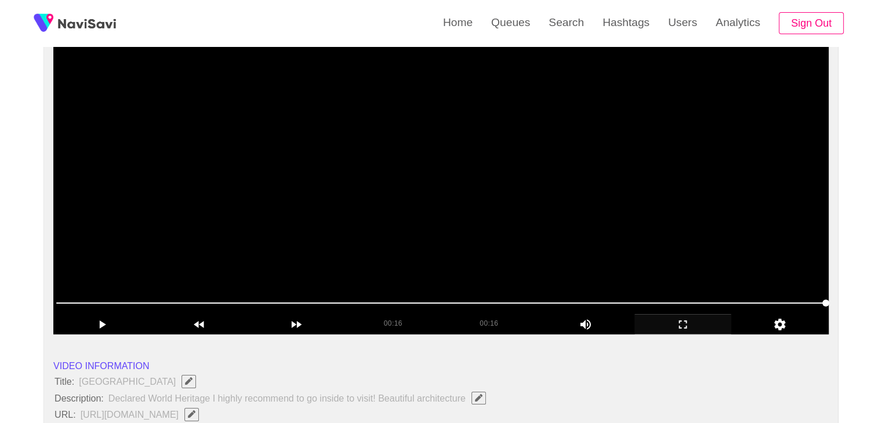
click at [370, 215] on video at bounding box center [440, 190] width 775 height 290
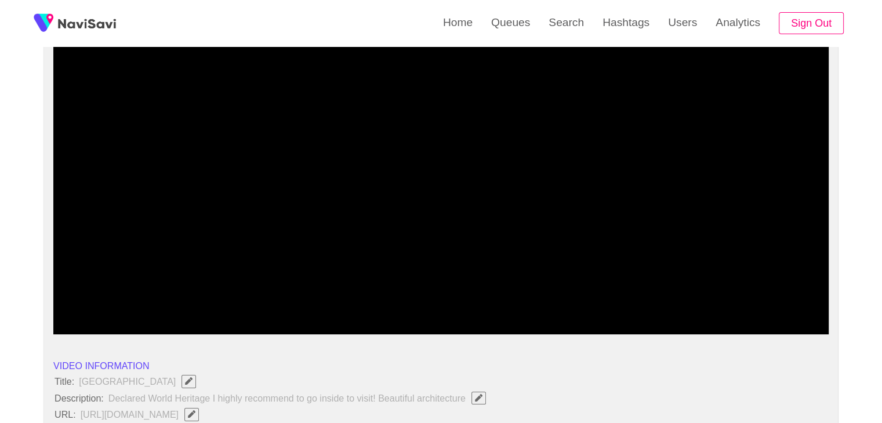
click at [663, 291] on div at bounding box center [441, 304] width 779 height 30
click at [677, 300] on span at bounding box center [440, 303] width 769 height 19
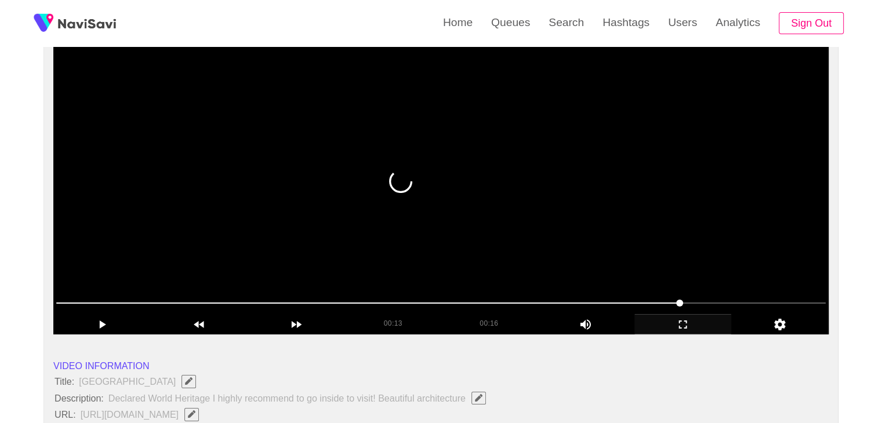
click at [687, 279] on video at bounding box center [440, 190] width 775 height 290
click at [695, 259] on video at bounding box center [440, 190] width 775 height 290
click at [694, 259] on video at bounding box center [440, 190] width 775 height 290
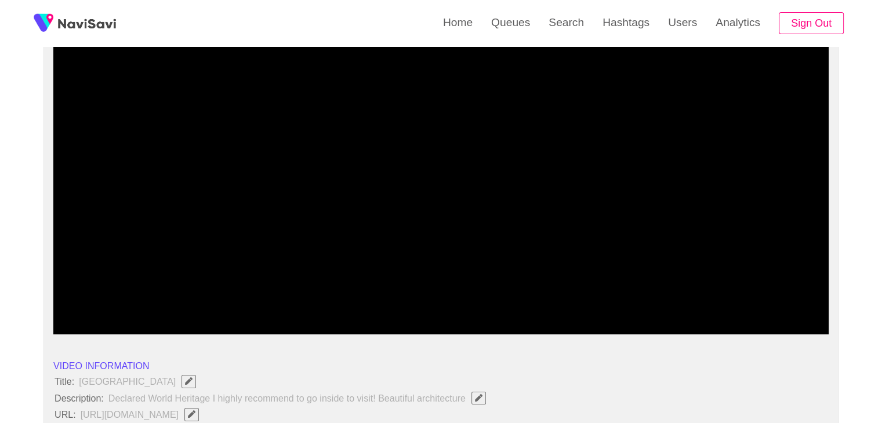
click at [653, 309] on span at bounding box center [440, 303] width 769 height 19
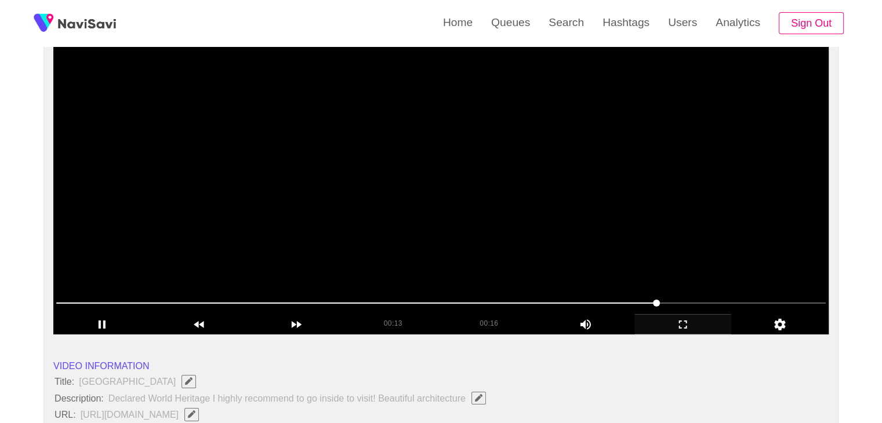
click at [584, 255] on video at bounding box center [440, 190] width 775 height 290
click at [603, 260] on video at bounding box center [440, 190] width 775 height 290
click at [604, 263] on video at bounding box center [440, 190] width 775 height 290
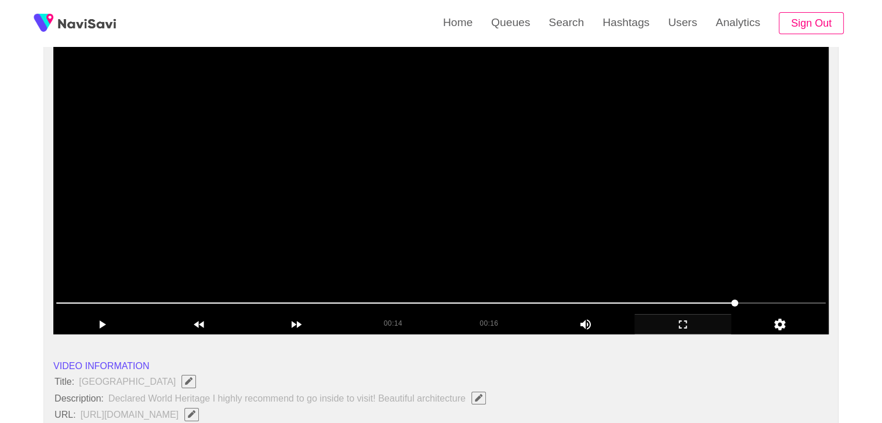
click at [604, 263] on video at bounding box center [440, 190] width 775 height 290
click at [608, 255] on video at bounding box center [440, 190] width 775 height 290
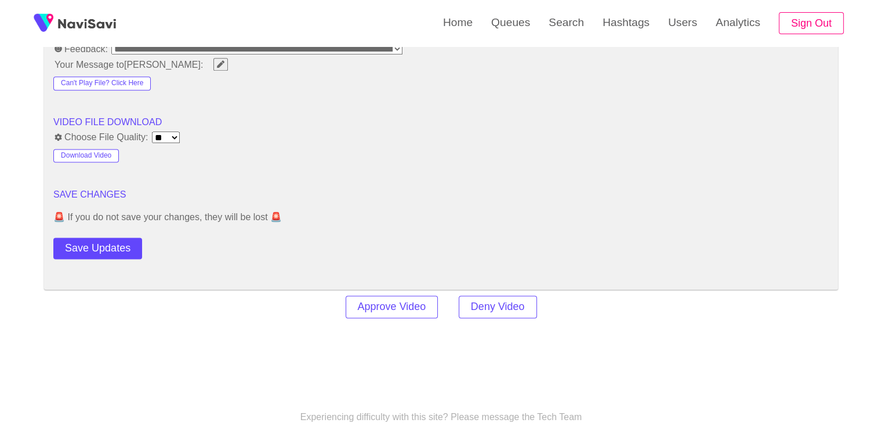
scroll to position [1558, 0]
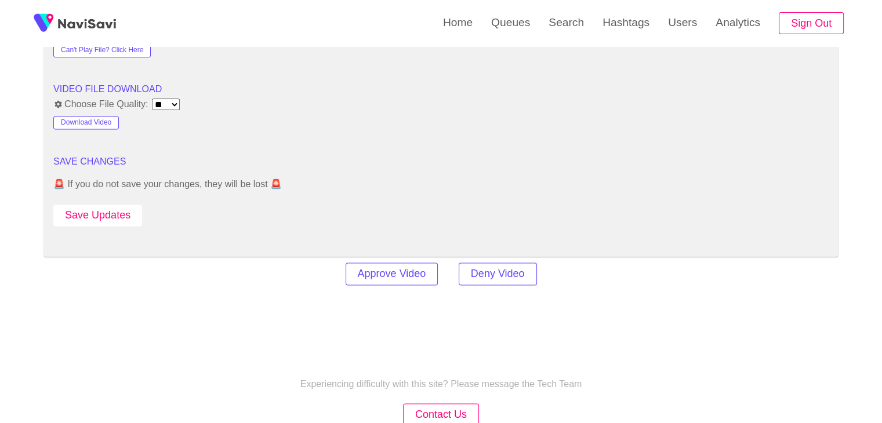
click at [114, 212] on button "Save Updates" at bounding box center [97, 215] width 89 height 21
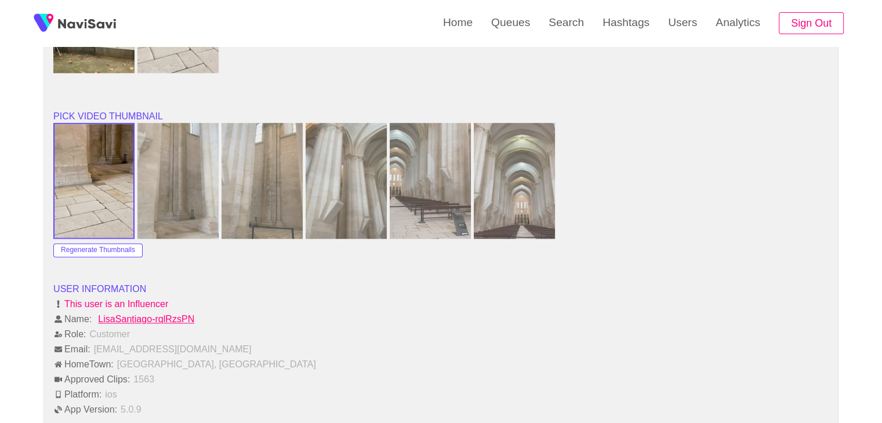
scroll to position [1095, 0]
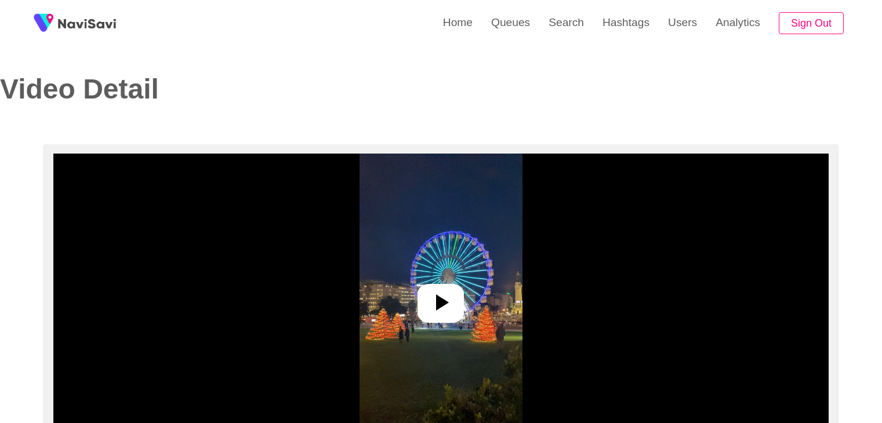
select select "**********"
select select "**"
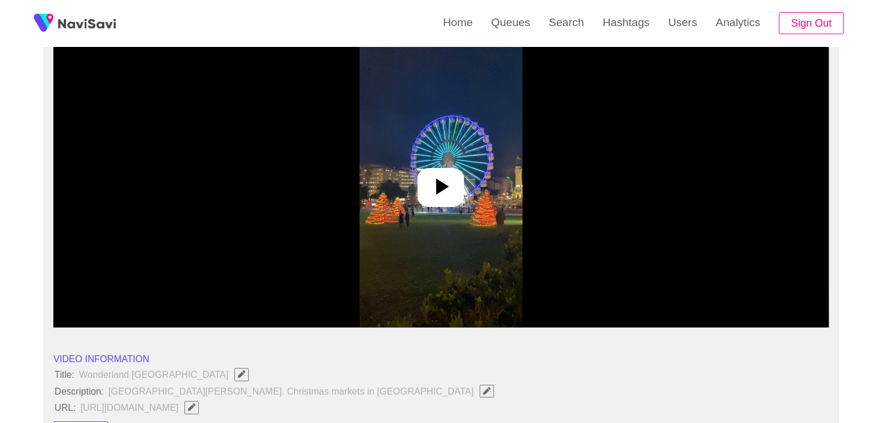
click at [459, 181] on div at bounding box center [440, 187] width 46 height 39
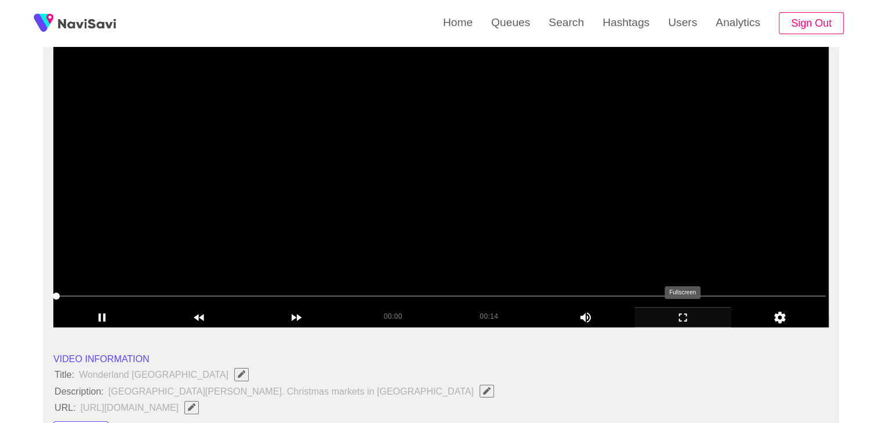
click at [681, 313] on icon "add" at bounding box center [683, 318] width 96 height 14
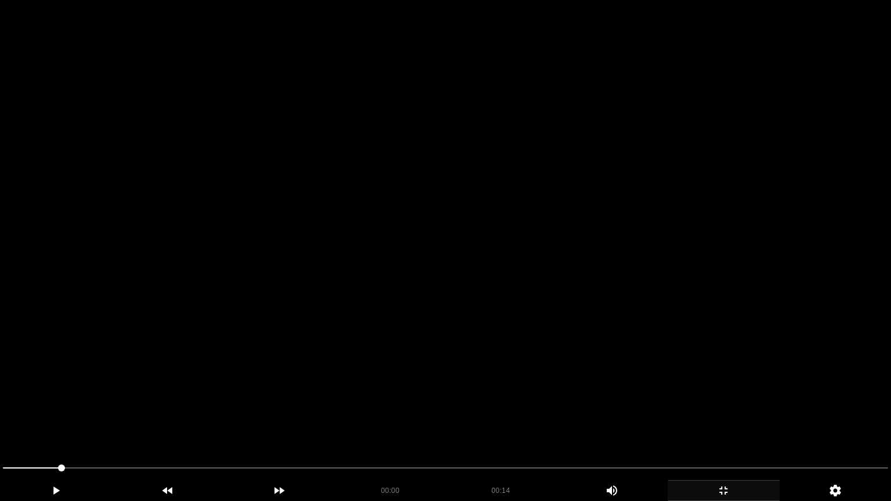
click at [601, 344] on video at bounding box center [445, 250] width 891 height 501
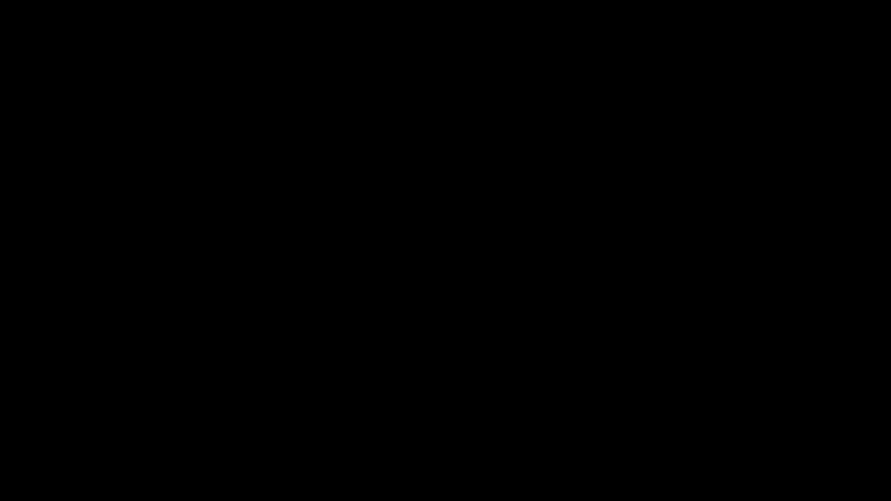
click at [722, 423] on div "add" at bounding box center [723, 490] width 112 height 21
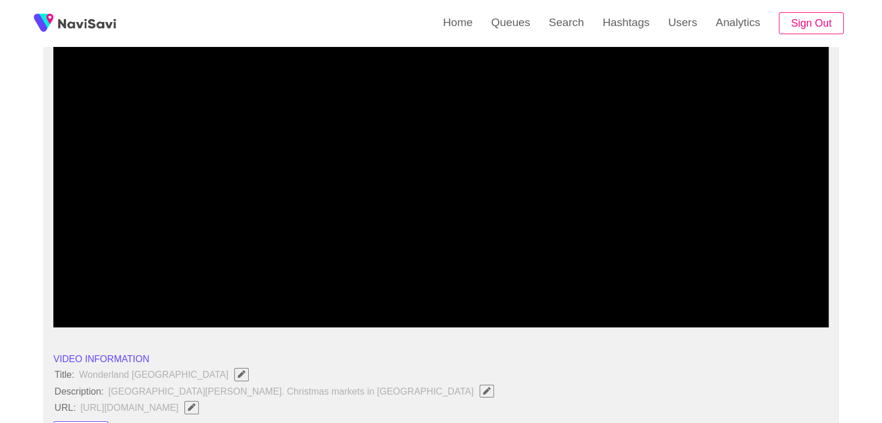
click at [495, 221] on video at bounding box center [440, 183] width 775 height 290
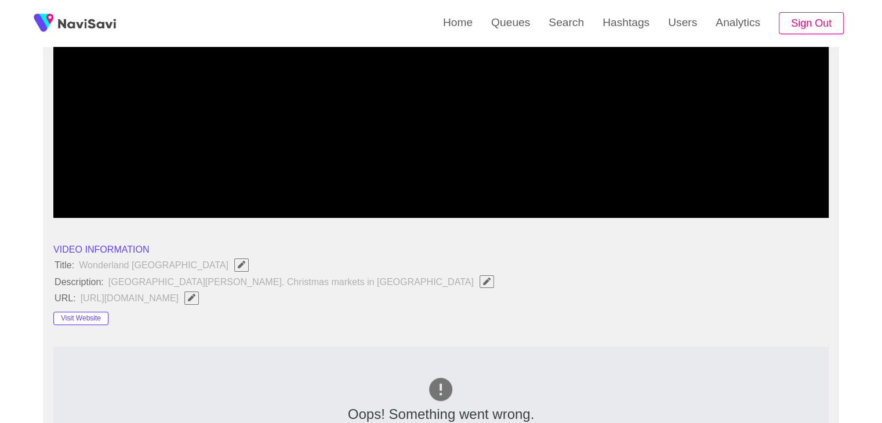
scroll to position [232, 0]
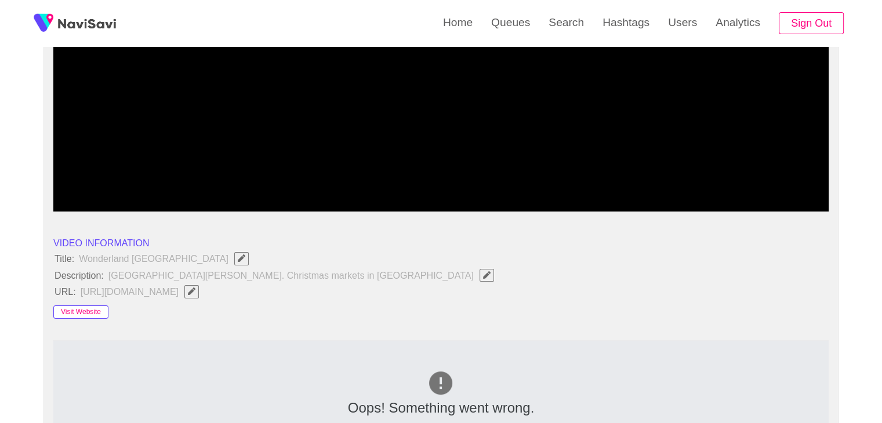
click at [87, 312] on button "Visit Website" at bounding box center [80, 313] width 55 height 14
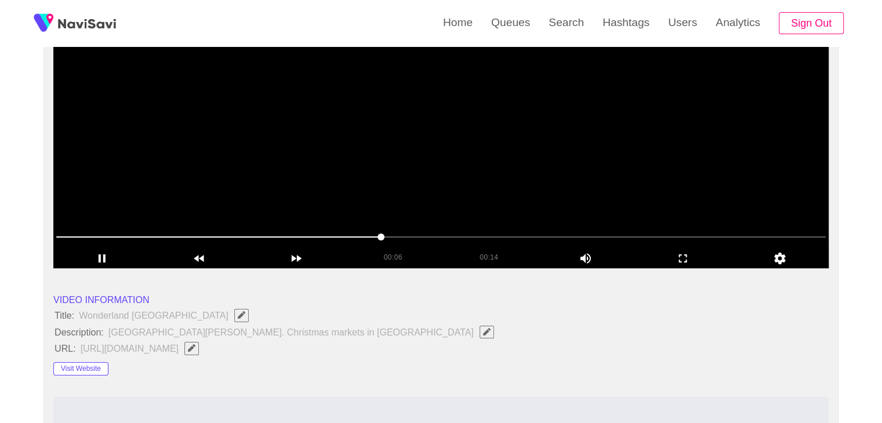
scroll to position [174, 0]
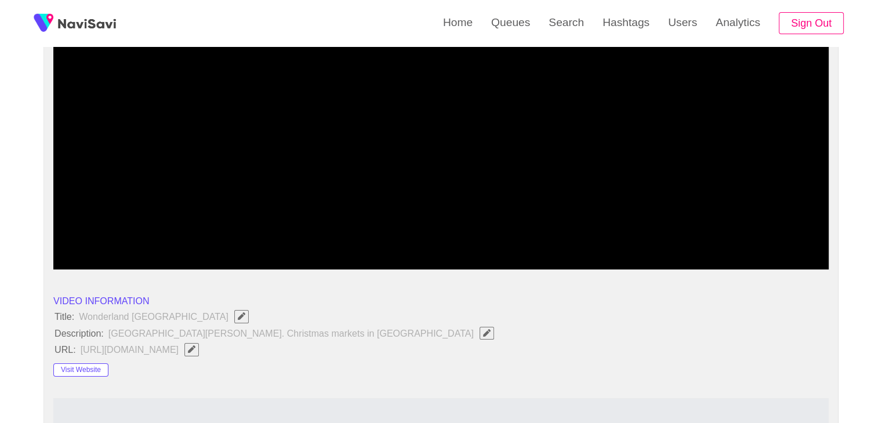
drag, startPoint x: 96, startPoint y: 244, endPoint x: 0, endPoint y: 241, distance: 95.7
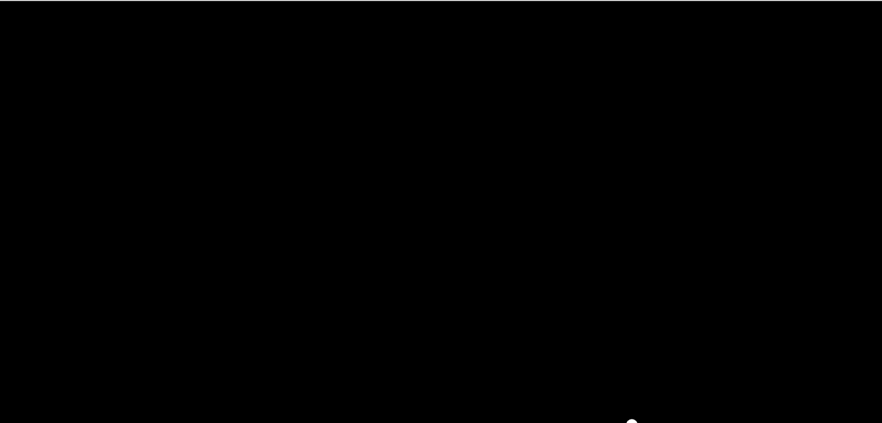
scroll to position [51, 0]
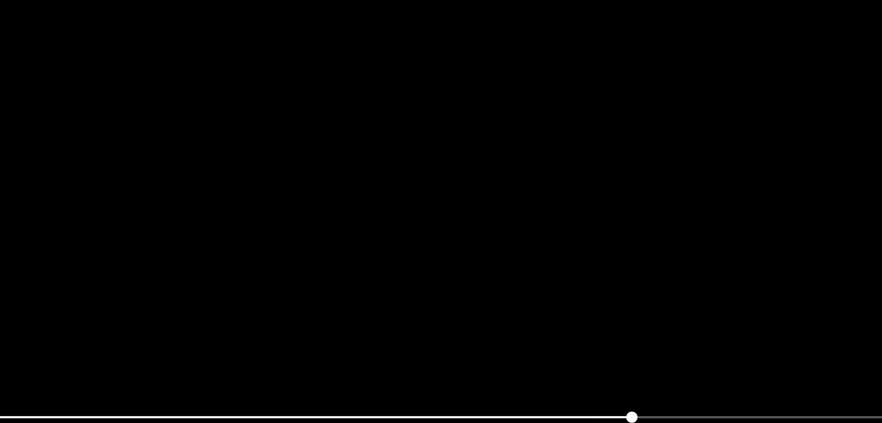
click at [419, 217] on video at bounding box center [440, 248] width 775 height 290
click at [398, 228] on video at bounding box center [440, 248] width 775 height 290
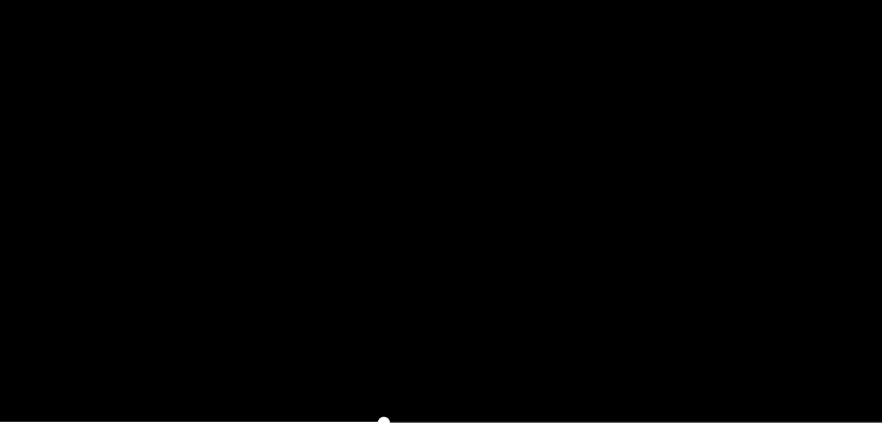
click at [481, 279] on video at bounding box center [440, 248] width 775 height 290
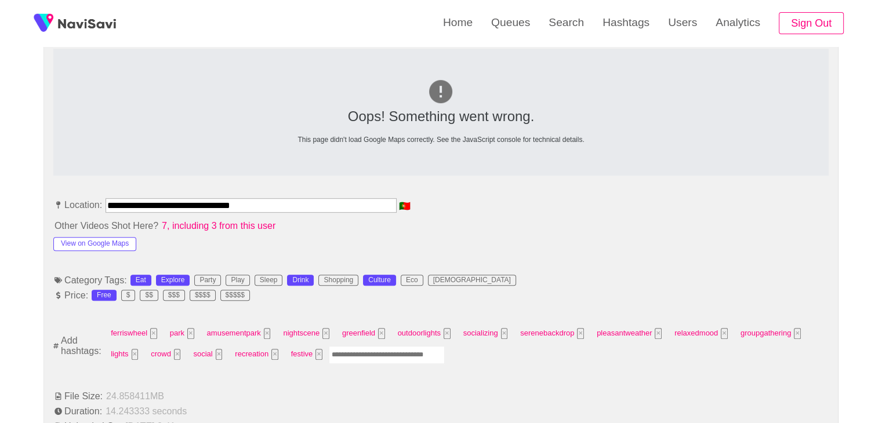
scroll to position [524, 0]
click at [355, 353] on input "Enter tag here and press return" at bounding box center [387, 355] width 116 height 18
type input "*********"
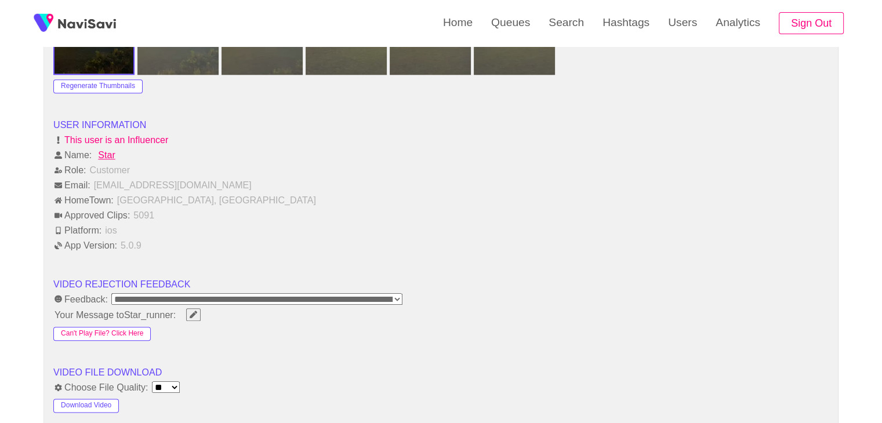
scroll to position [1394, 0]
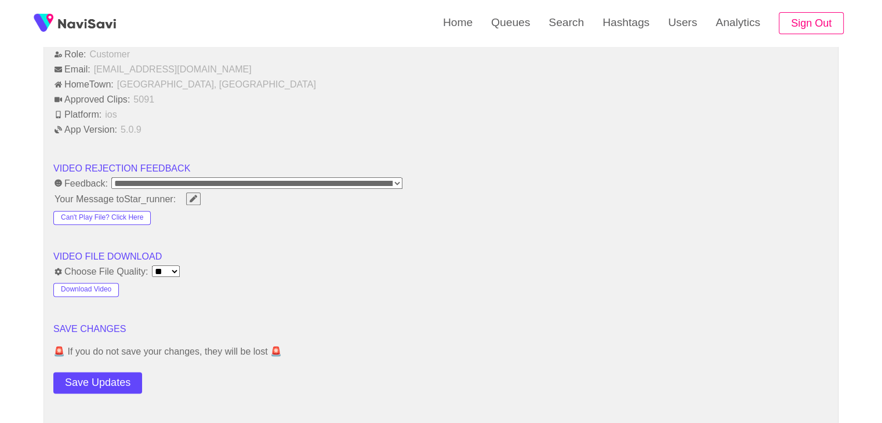
drag, startPoint x: 107, startPoint y: 372, endPoint x: 144, endPoint y: 340, distance: 49.4
click at [107, 372] on button "Save Updates" at bounding box center [97, 382] width 89 height 21
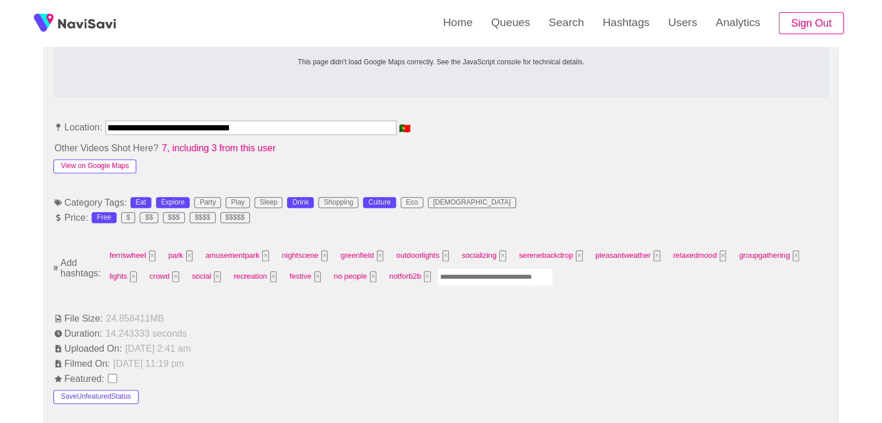
scroll to position [582, 0]
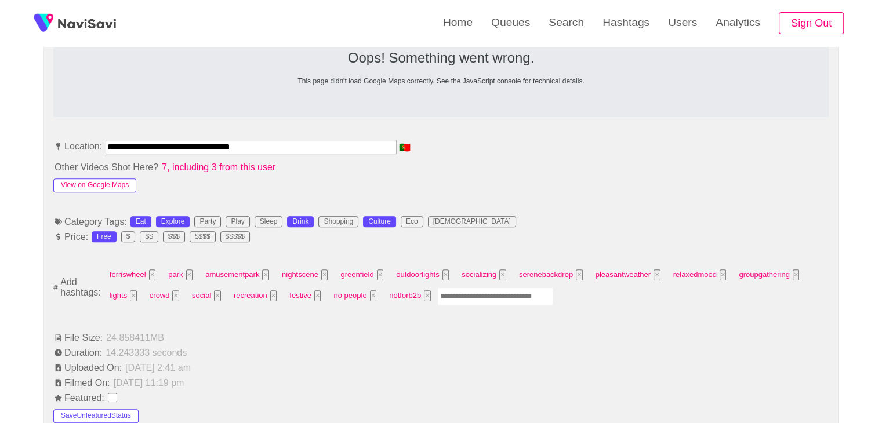
click at [93, 179] on button "View on Google Maps" at bounding box center [94, 186] width 83 height 14
click at [450, 296] on input "Enter tag here and press return" at bounding box center [495, 297] width 116 height 18
type input "**********"
click at [503, 295] on button "×" at bounding box center [505, 295] width 7 height 11
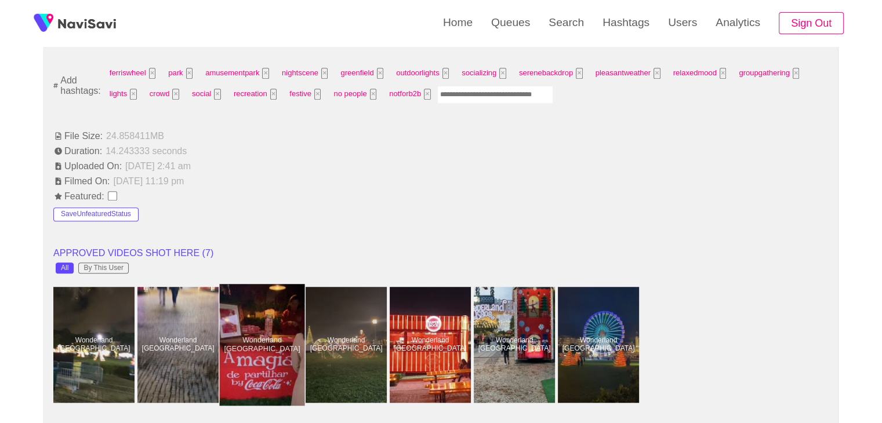
scroll to position [814, 0]
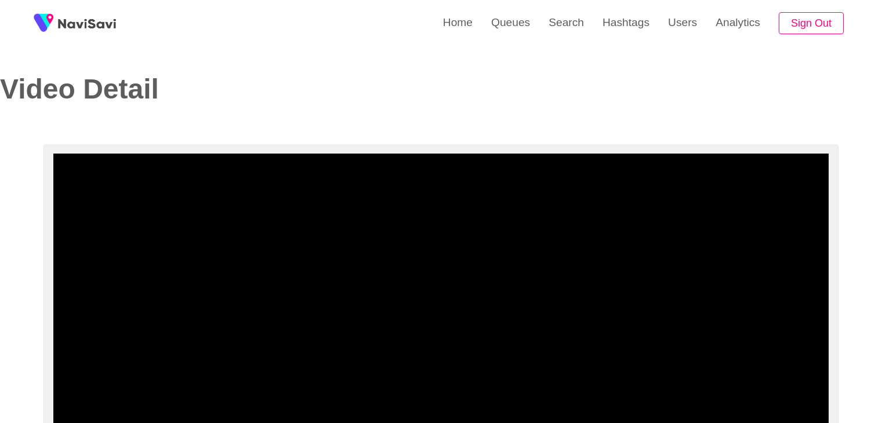
select select "**********"
select select "**"
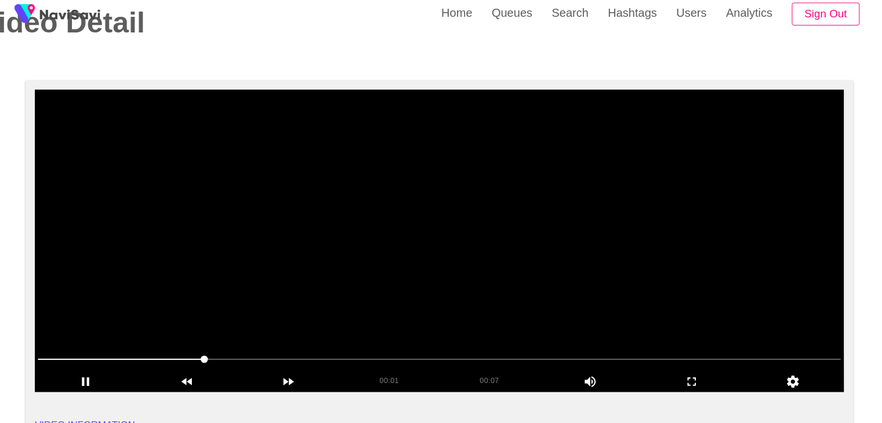
scroll to position [58, 0]
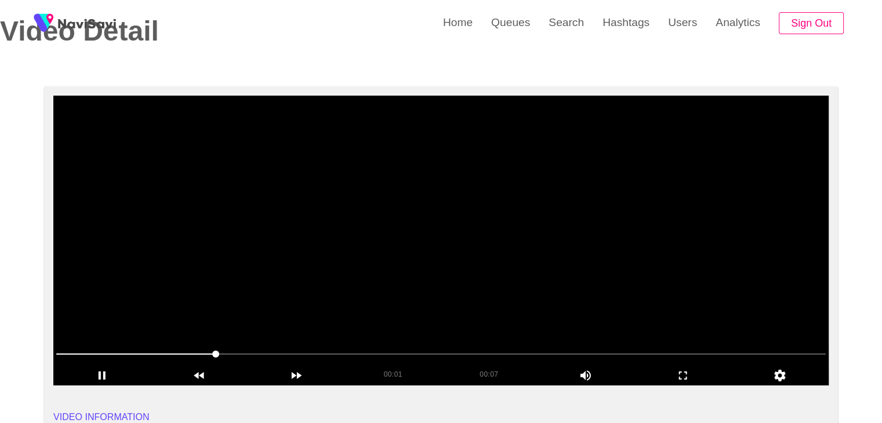
click at [475, 239] on video at bounding box center [440, 241] width 775 height 290
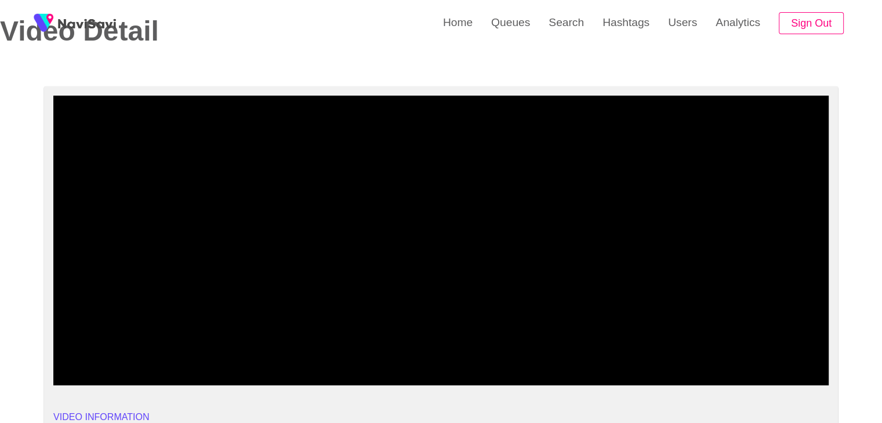
drag, startPoint x: 128, startPoint y: 355, endPoint x: 0, endPoint y: 354, distance: 128.1
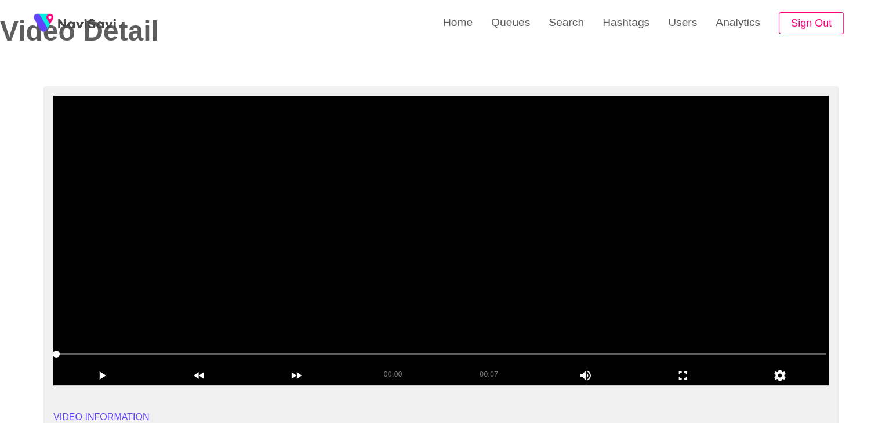
click at [266, 315] on video at bounding box center [440, 241] width 775 height 290
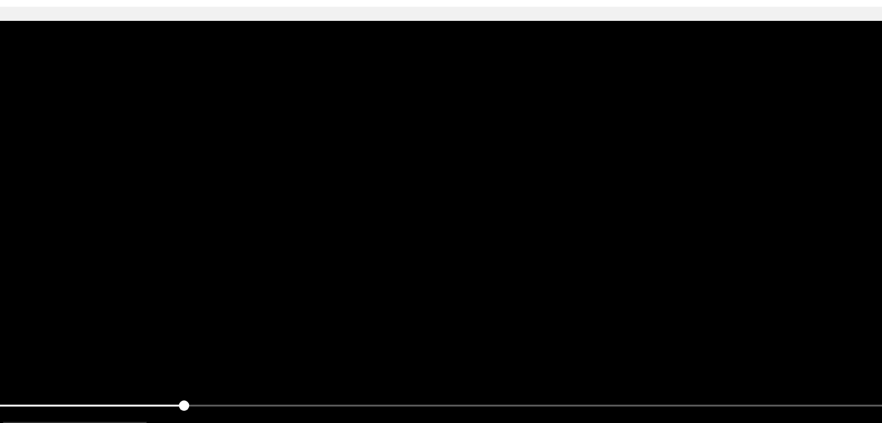
drag, startPoint x: 260, startPoint y: 354, endPoint x: 165, endPoint y: 370, distance: 97.1
click at [165, 370] on div "00:02 00:07 Picture In Picture 1" at bounding box center [440, 365] width 775 height 41
click at [349, 246] on video at bounding box center [440, 241] width 775 height 290
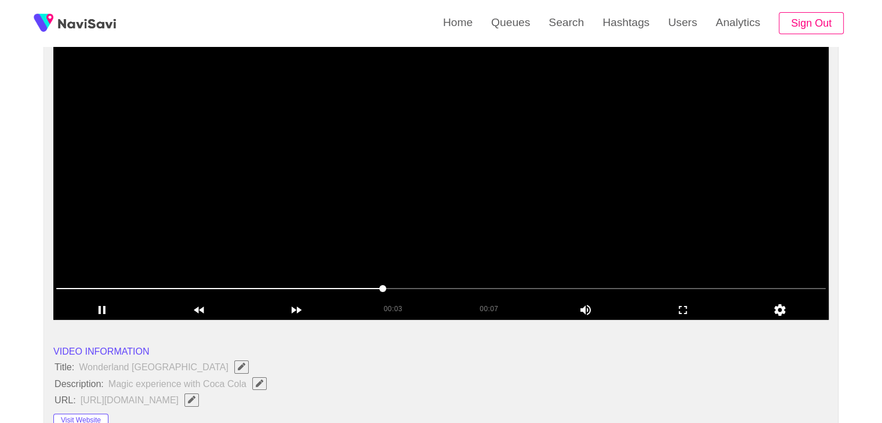
scroll to position [111, 0]
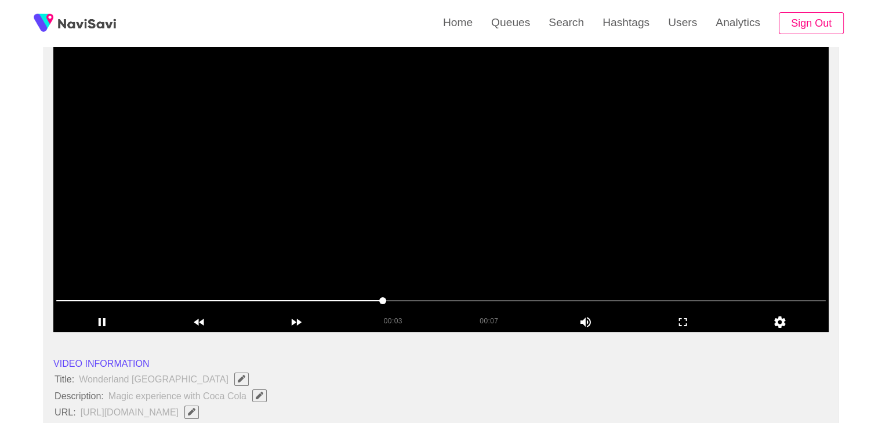
click at [455, 238] on video at bounding box center [440, 187] width 775 height 290
click at [318, 259] on video at bounding box center [440, 187] width 775 height 290
click at [102, 298] on span at bounding box center [440, 301] width 769 height 19
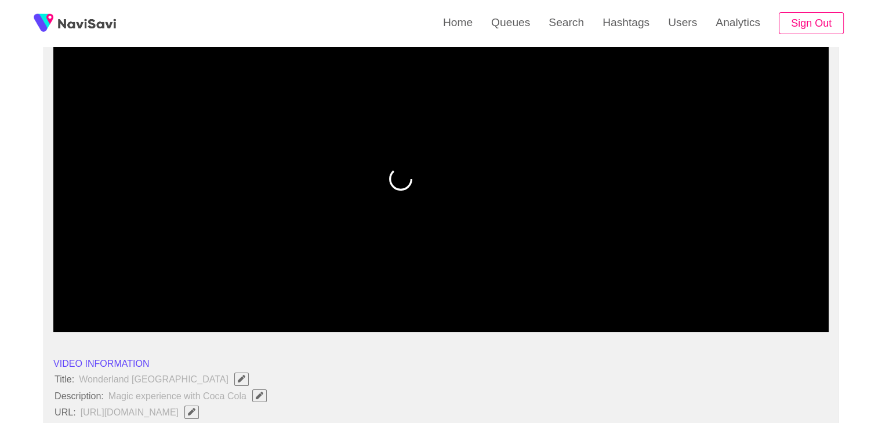
drag, startPoint x: 97, startPoint y: 297, endPoint x: 44, endPoint y: 288, distance: 54.2
click at [52, 293] on div at bounding box center [441, 302] width 779 height 30
drag, startPoint x: 388, startPoint y: 246, endPoint x: 397, endPoint y: 249, distance: 9.6
click at [389, 246] on video at bounding box center [440, 187] width 775 height 290
click at [496, 249] on video at bounding box center [440, 187] width 775 height 290
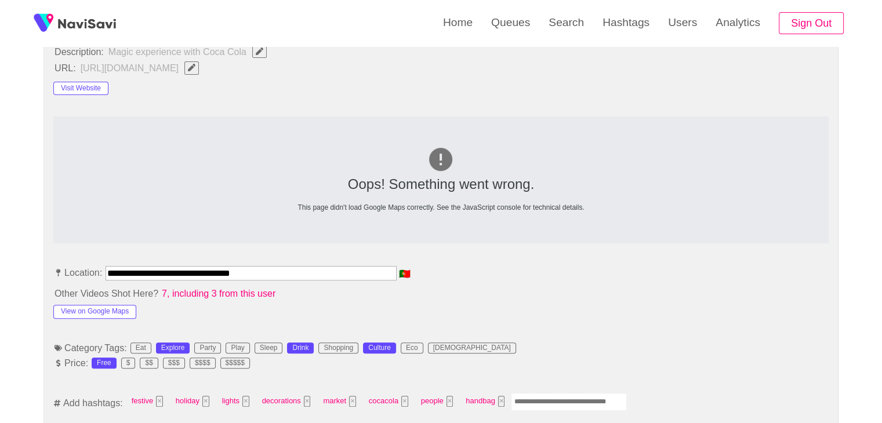
scroll to position [459, 0]
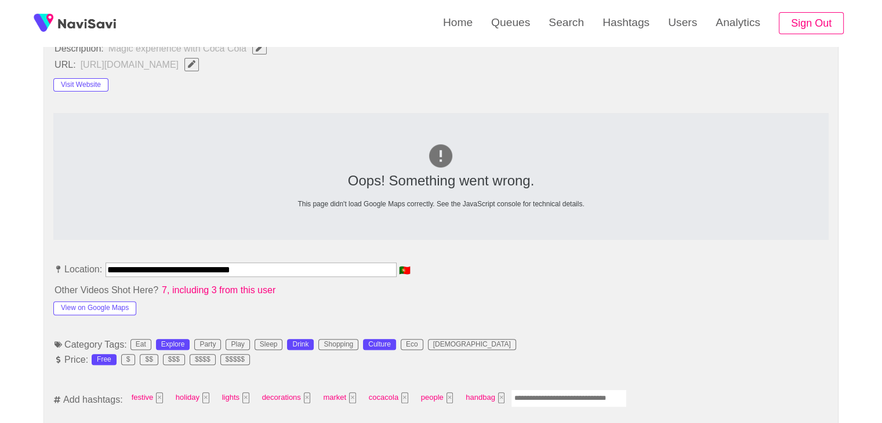
click at [529, 399] on input "Enter tag here and press return" at bounding box center [569, 399] width 116 height 18
type input "*********"
type input "****"
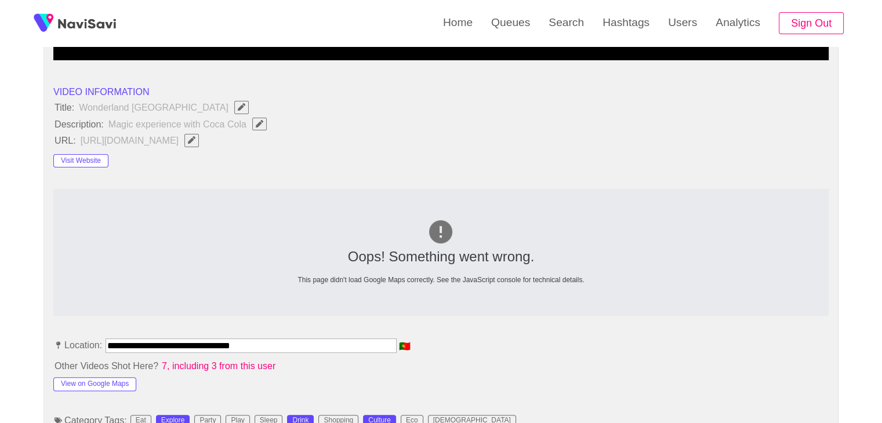
scroll to position [575, 0]
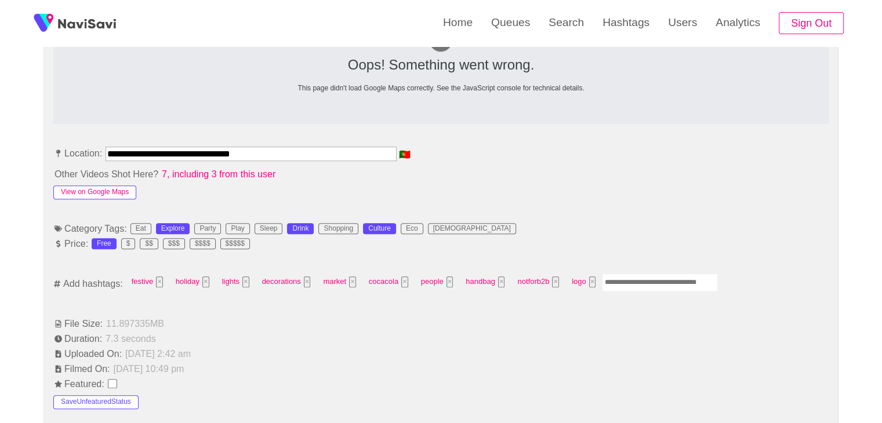
click at [119, 188] on button "View on Google Maps" at bounding box center [94, 193] width 83 height 14
click at [632, 278] on input "Enter tag here and press return" at bounding box center [660, 283] width 116 height 18
type input "**********"
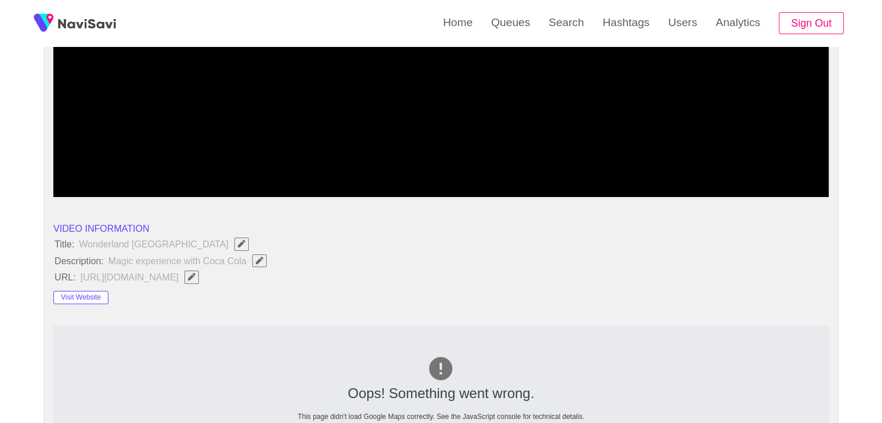
scroll to position [227, 0]
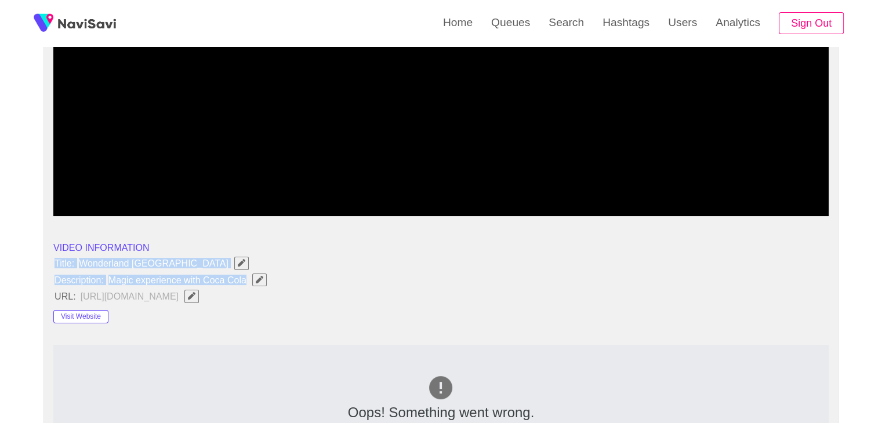
drag, startPoint x: 52, startPoint y: 264, endPoint x: 266, endPoint y: 281, distance: 214.6
copy ul "Title: Wonderland Lisboa Description: Magic experience with Coca Cola"
click at [250, 280] on span "Magic experience with Coca Cola" at bounding box center [190, 279] width 166 height 15
click at [256, 279] on icon "Edit Field" at bounding box center [260, 280] width 8 height 8
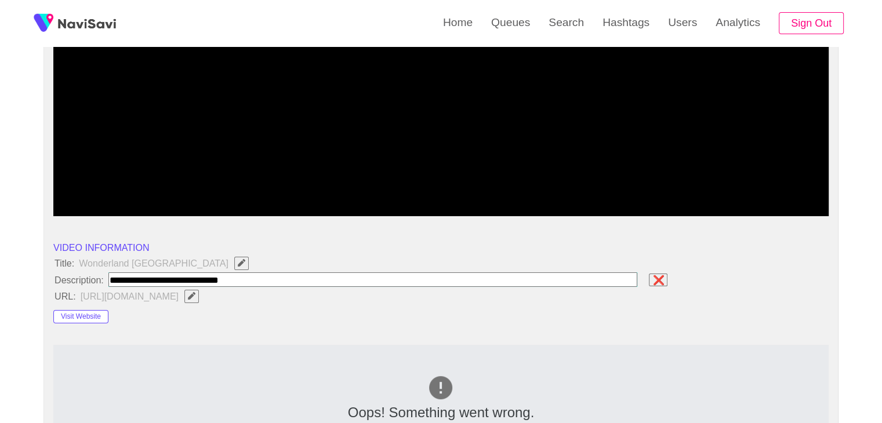
type input "**********"
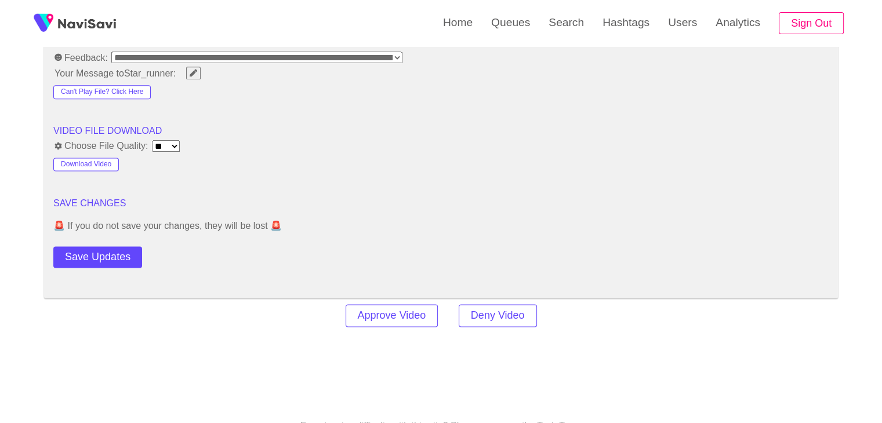
scroll to position [1503, 0]
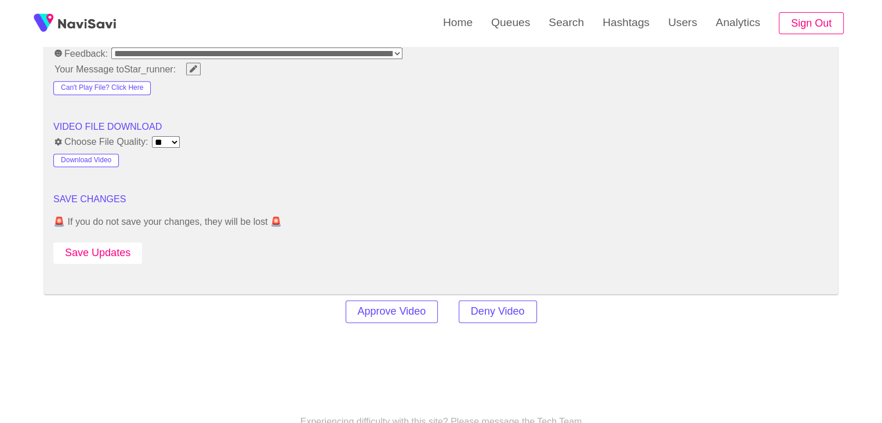
click at [110, 252] on button "Save Updates" at bounding box center [97, 252] width 89 height 21
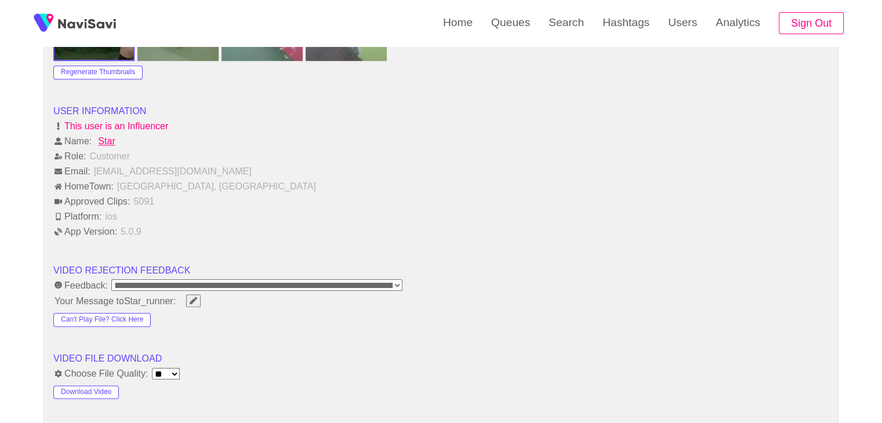
scroll to position [1445, 0]
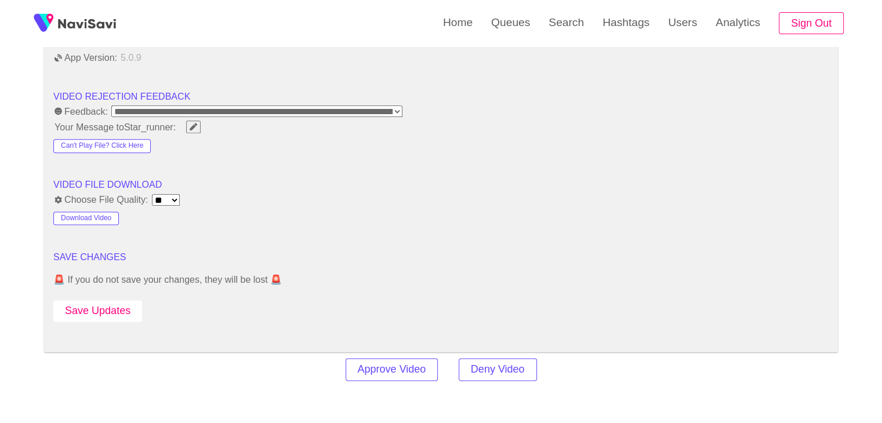
click at [109, 310] on button "Save Updates" at bounding box center [97, 310] width 89 height 21
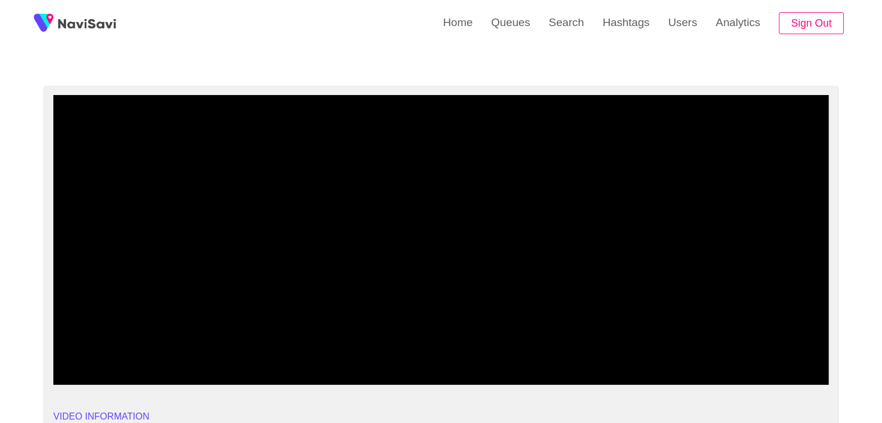
scroll to position [53, 0]
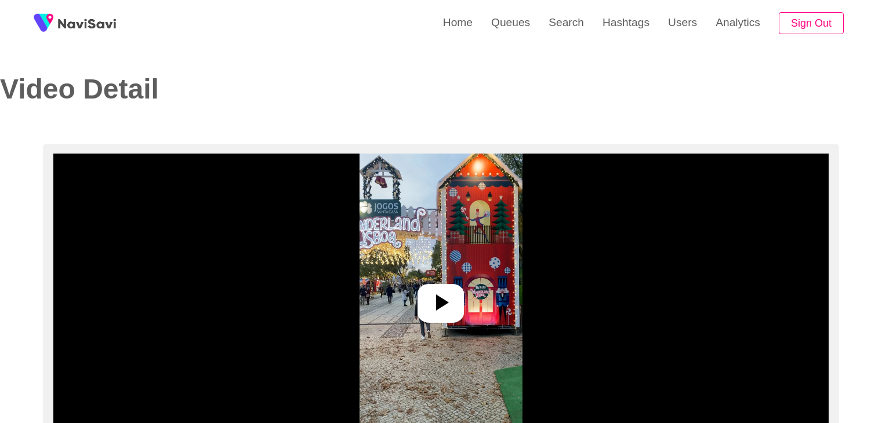
select select "**********"
select select "**"
click at [434, 289] on icon at bounding box center [441, 303] width 28 height 28
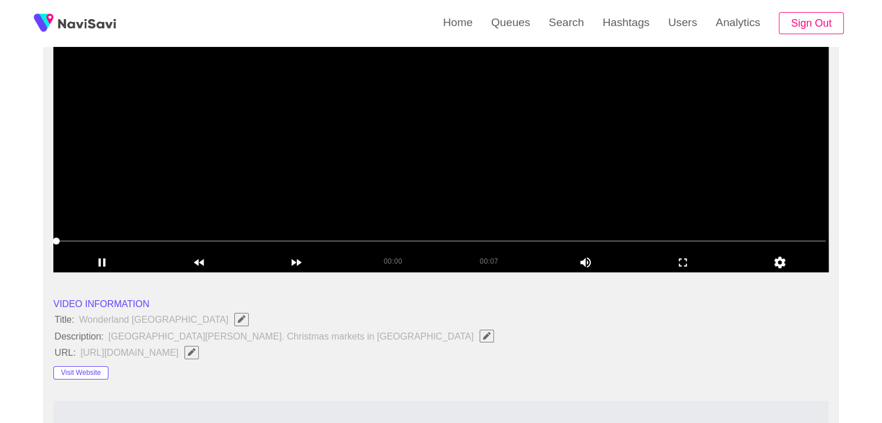
scroll to position [174, 0]
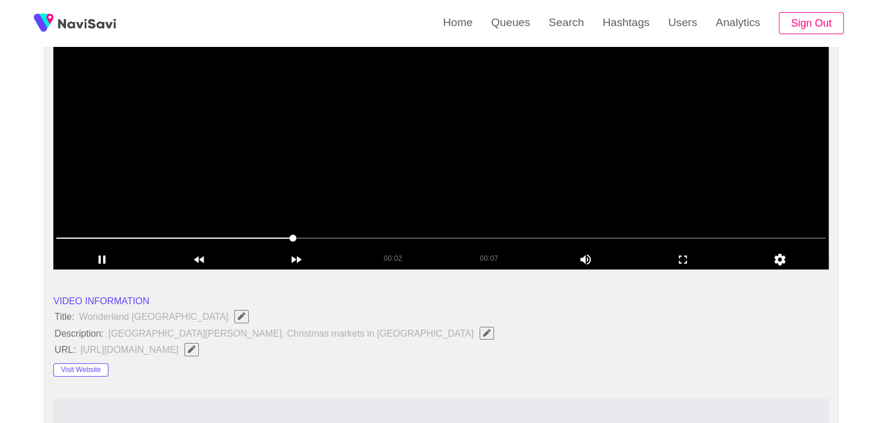
click at [388, 180] on video at bounding box center [440, 125] width 775 height 290
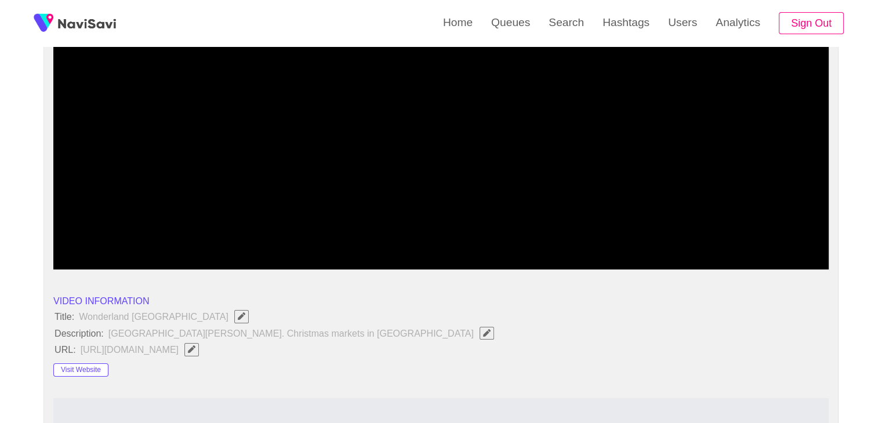
drag, startPoint x: 268, startPoint y: 232, endPoint x: 40, endPoint y: 231, distance: 228.4
click at [421, 192] on video at bounding box center [440, 125] width 775 height 290
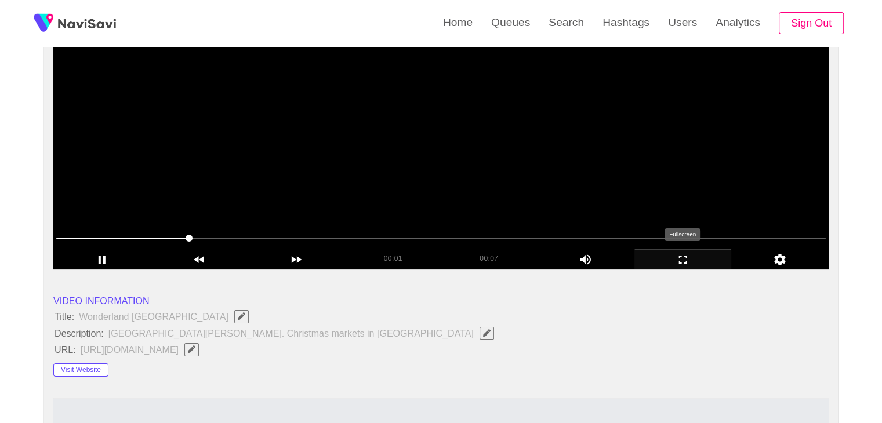
click at [679, 263] on icon "add" at bounding box center [683, 260] width 8 height 8
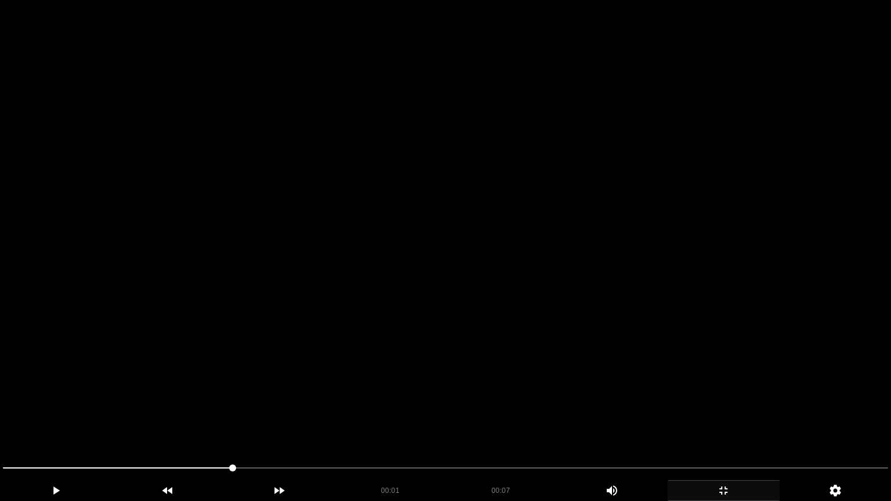
click at [586, 298] on video at bounding box center [445, 250] width 891 height 501
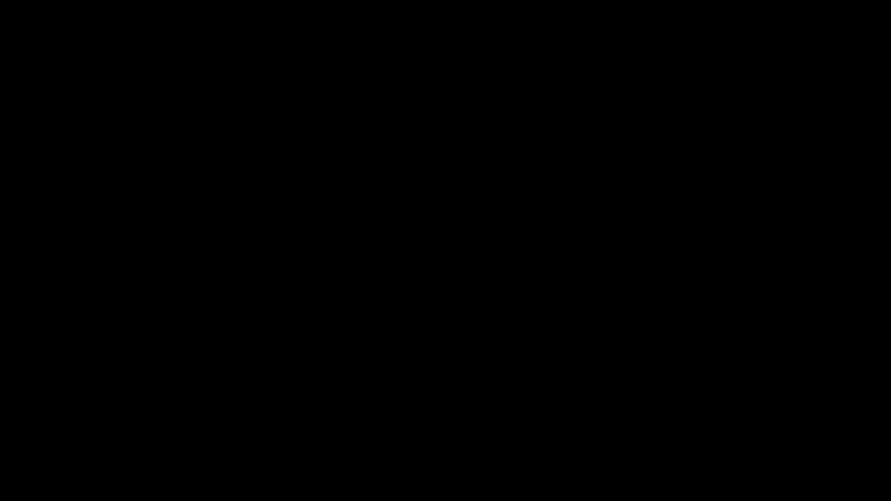
drag, startPoint x: 717, startPoint y: 495, endPoint x: 677, endPoint y: 382, distance: 119.4
click at [719, 423] on icon "add" at bounding box center [723, 491] width 111 height 14
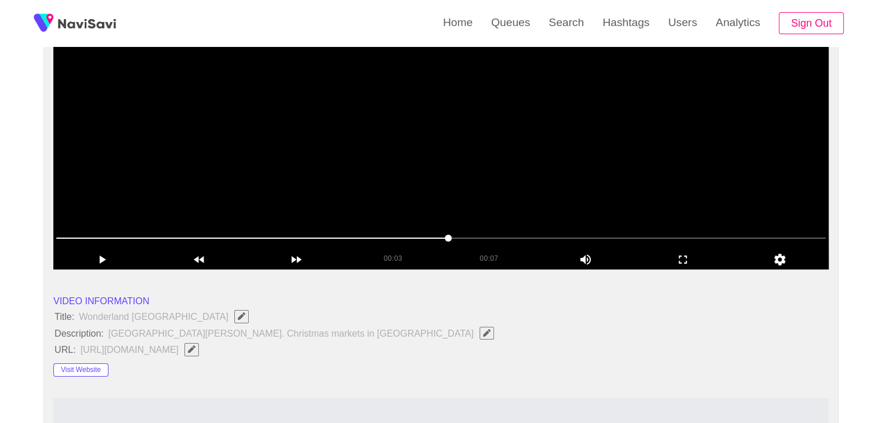
click at [514, 197] on video at bounding box center [440, 125] width 775 height 290
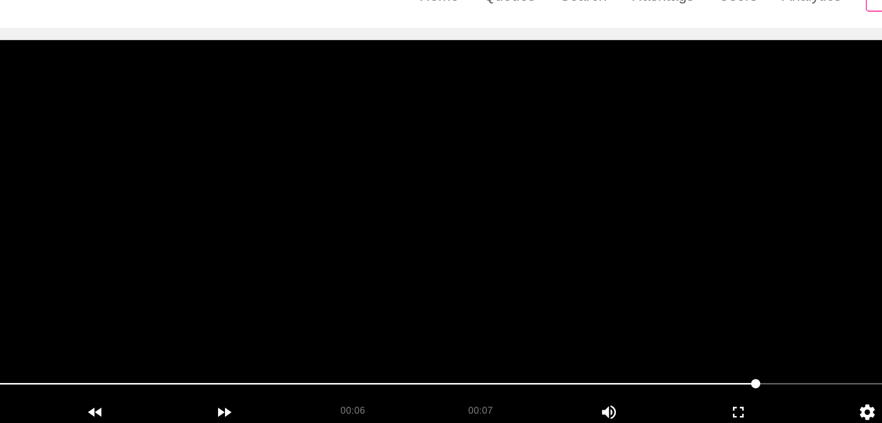
scroll to position [98, 0]
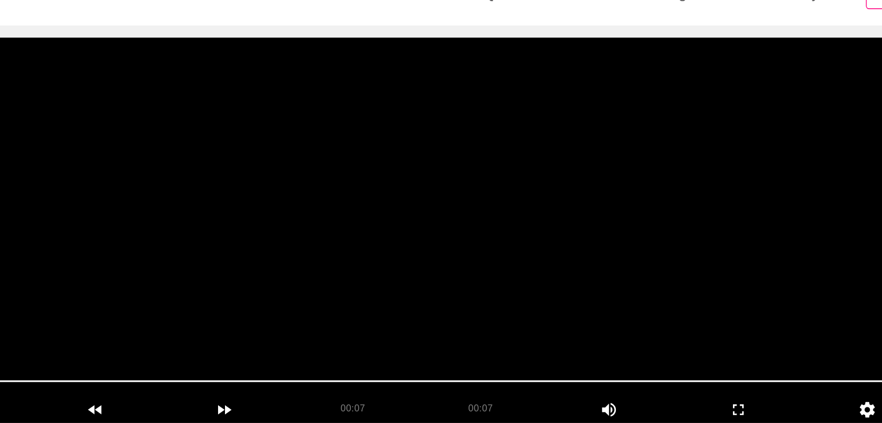
click at [419, 227] on video at bounding box center [440, 201] width 775 height 290
click at [456, 205] on video at bounding box center [440, 201] width 775 height 290
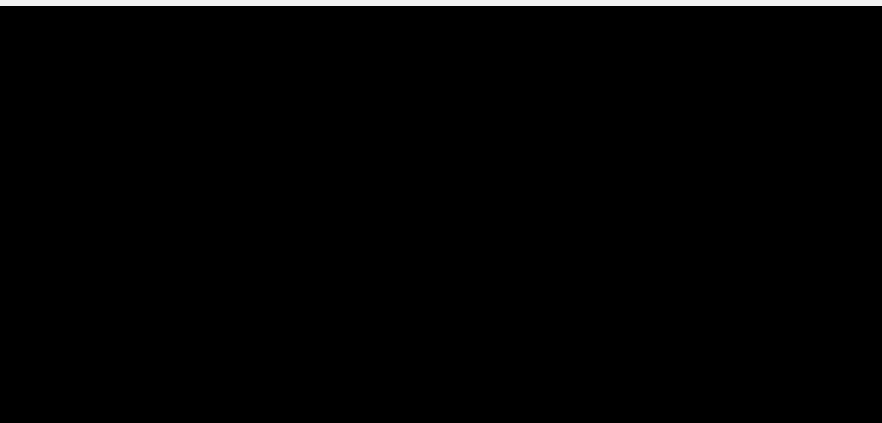
click at [436, 194] on video at bounding box center [440, 201] width 775 height 290
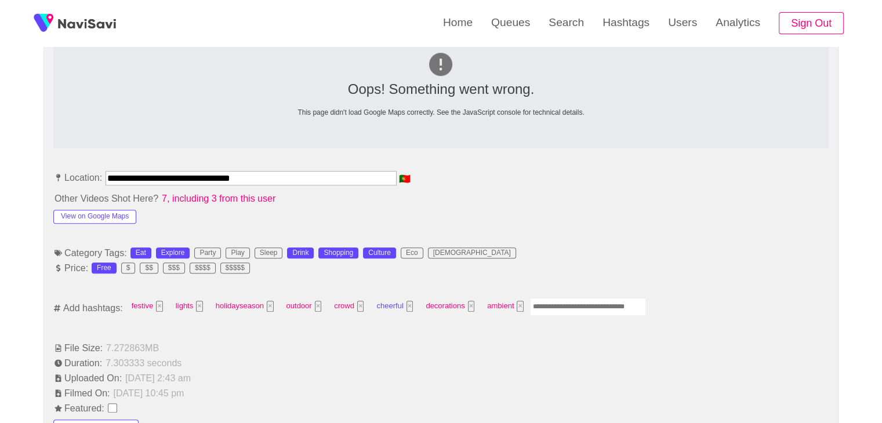
scroll to position [562, 0]
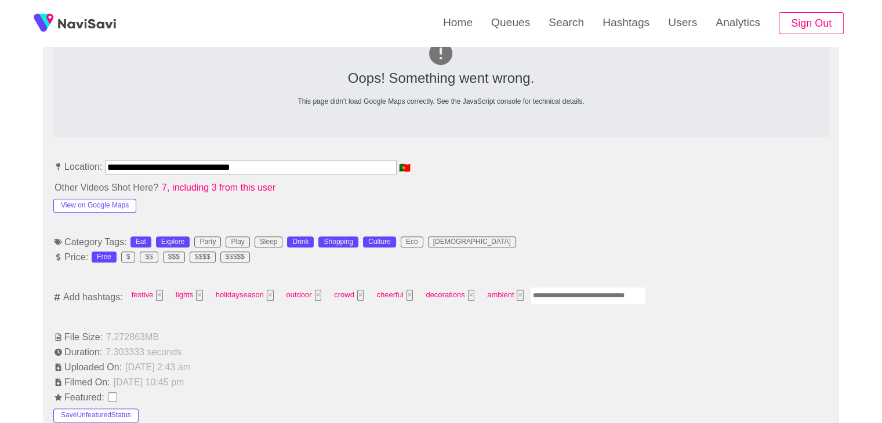
click at [577, 288] on input "Enter tag here and press return" at bounding box center [588, 296] width 116 height 18
type input "**********"
type input "****"
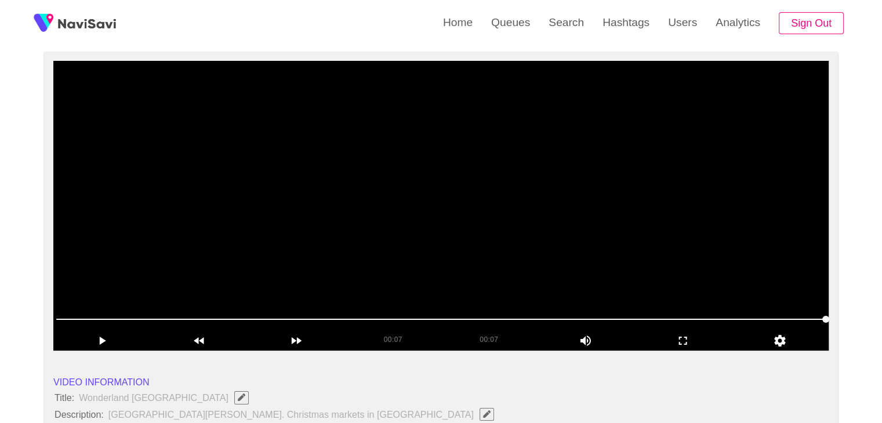
scroll to position [40, 0]
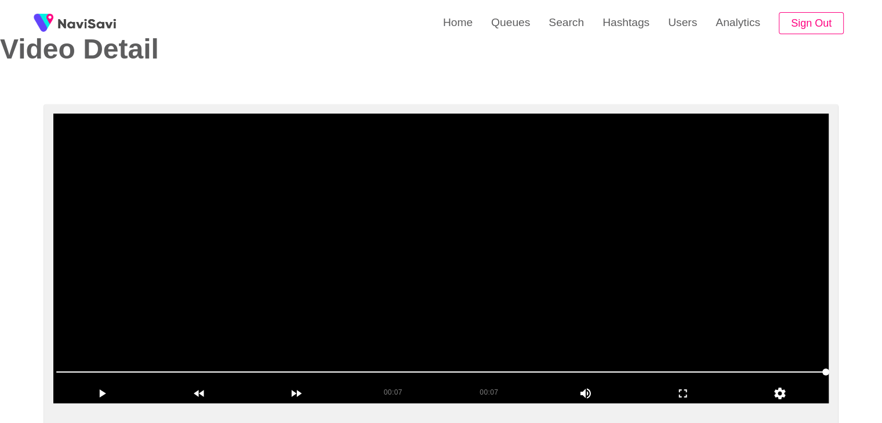
click at [449, 303] on video at bounding box center [440, 259] width 775 height 290
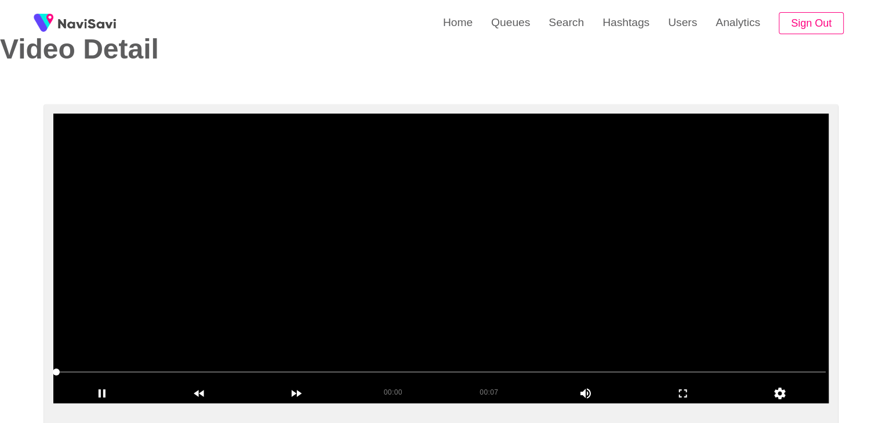
click at [457, 298] on video at bounding box center [440, 259] width 775 height 290
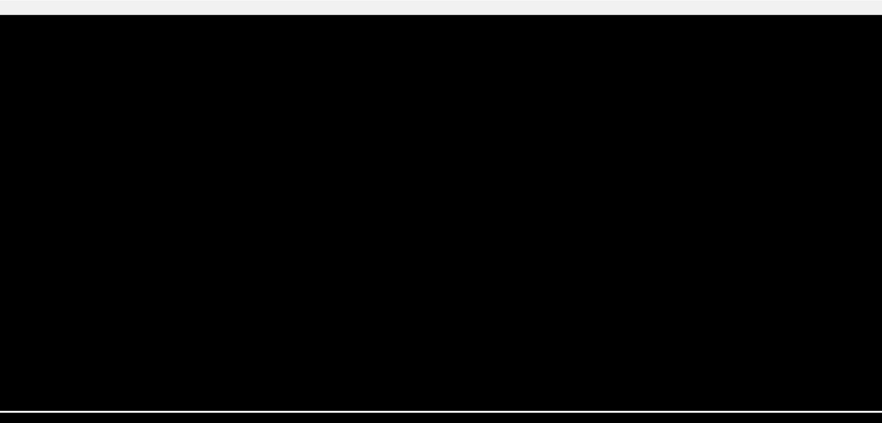
click at [434, 298] on video at bounding box center [440, 259] width 775 height 290
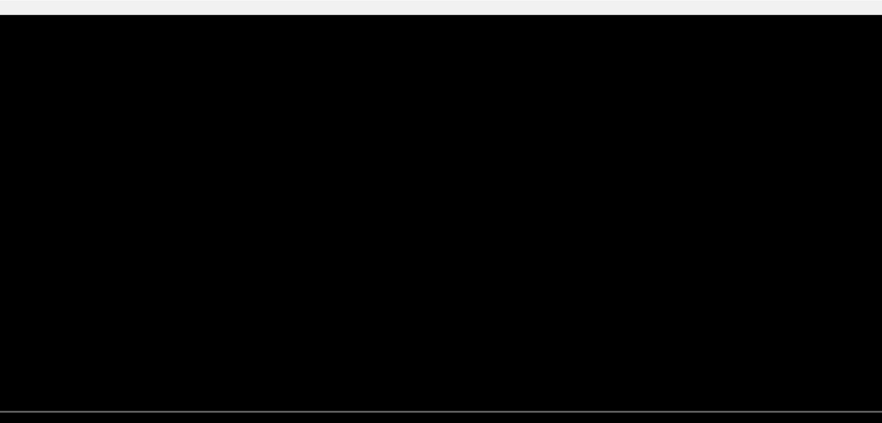
click at [434, 298] on video at bounding box center [440, 259] width 775 height 290
click at [433, 298] on video at bounding box center [440, 259] width 775 height 290
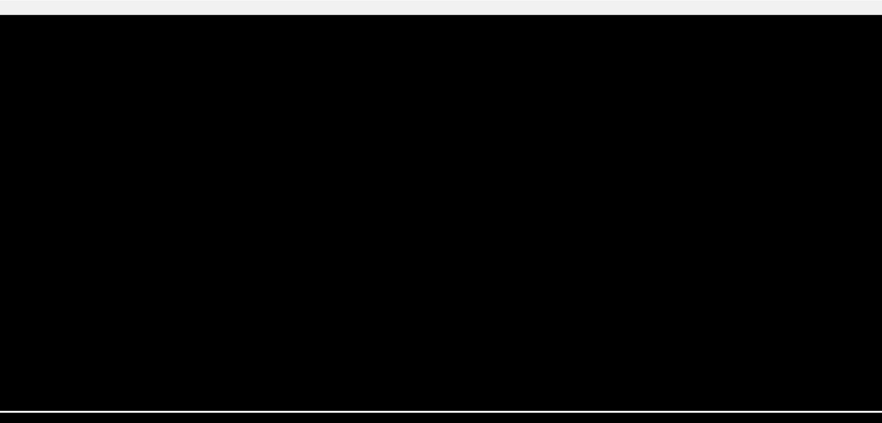
click at [390, 303] on video at bounding box center [440, 259] width 775 height 290
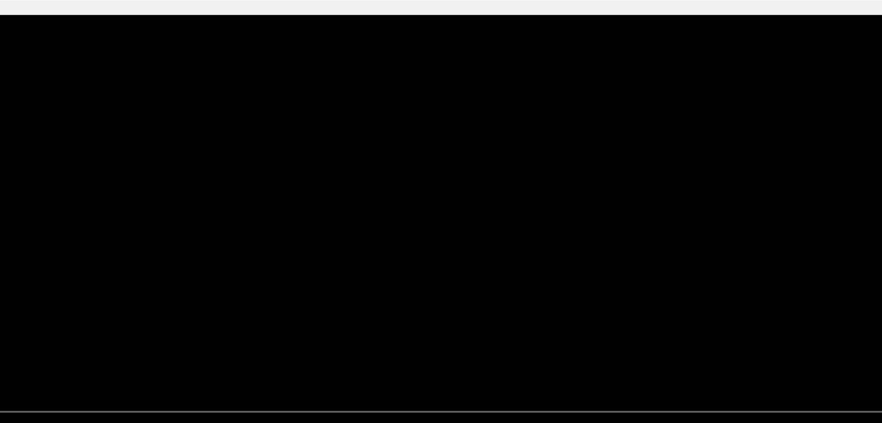
click at [390, 303] on video at bounding box center [440, 259] width 775 height 290
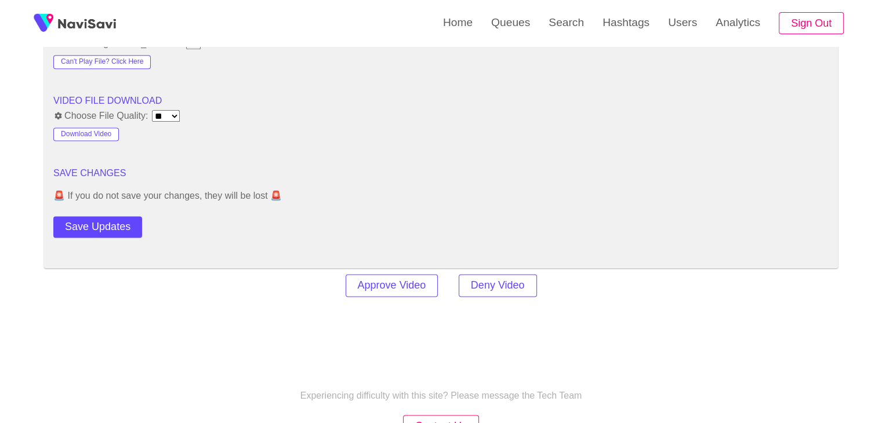
scroll to position [1547, 0]
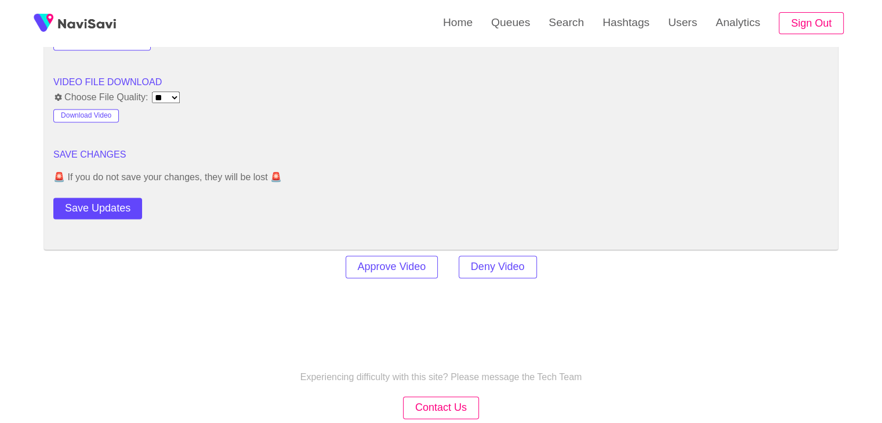
click at [98, 198] on button "Save Updates" at bounding box center [97, 208] width 89 height 21
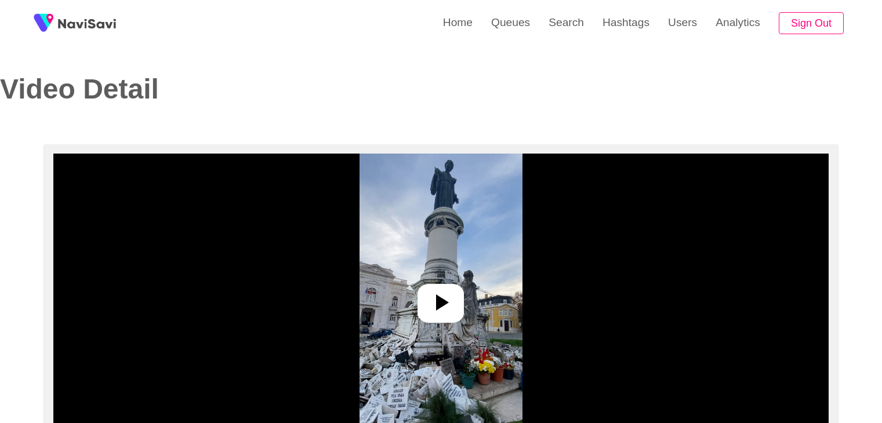
select select "**********"
select select "**"
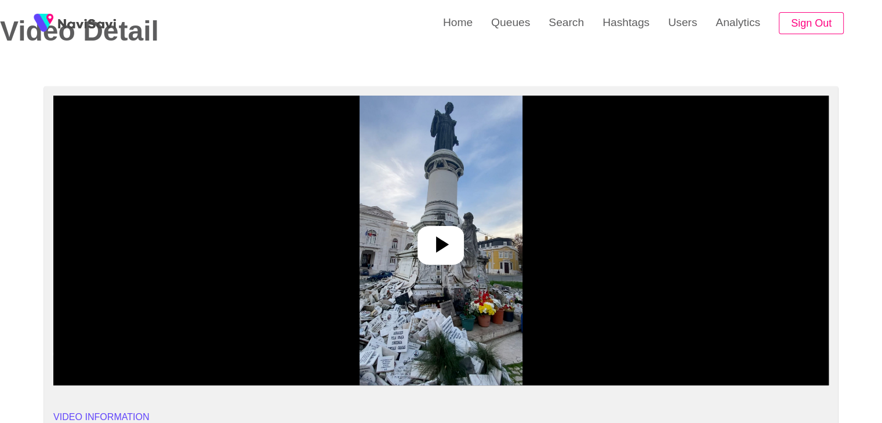
click at [438, 244] on icon at bounding box center [442, 245] width 13 height 16
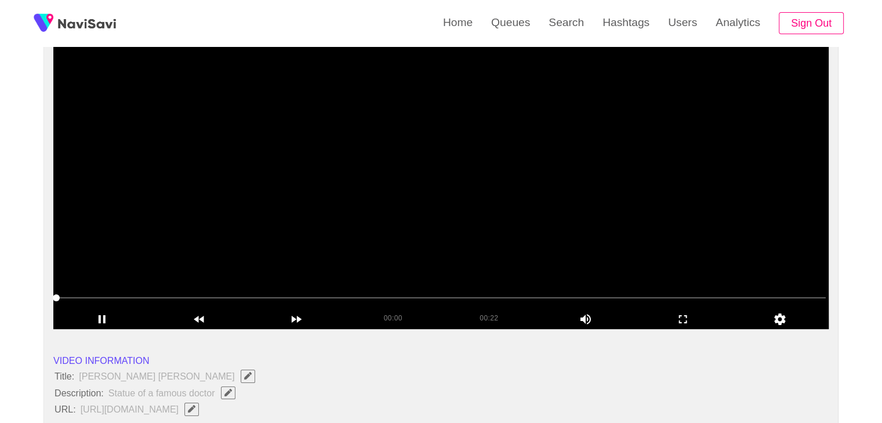
scroll to position [116, 0]
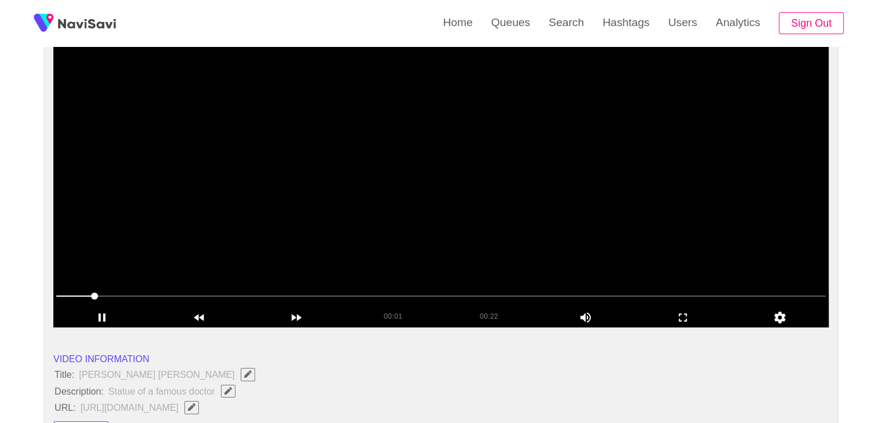
click at [565, 247] on video at bounding box center [440, 183] width 775 height 290
click at [564, 246] on video at bounding box center [440, 183] width 775 height 290
click at [690, 312] on icon "add" at bounding box center [683, 318] width 96 height 14
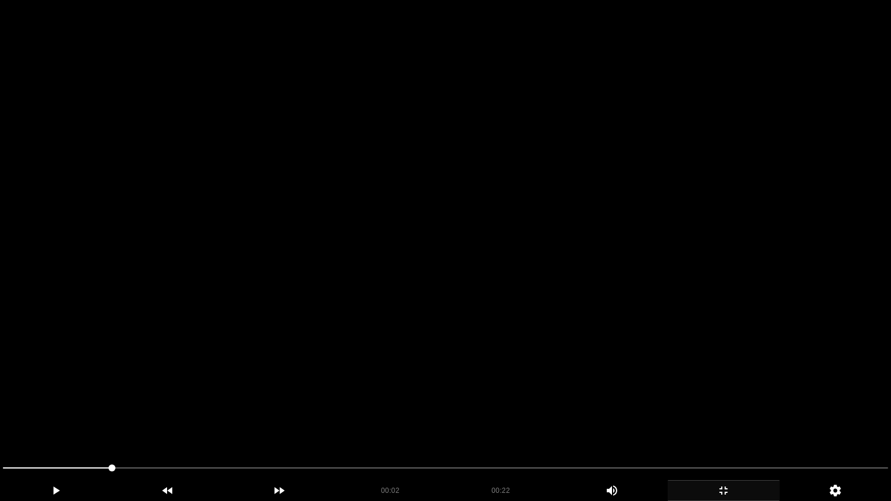
click at [498, 329] on video at bounding box center [445, 250] width 891 height 501
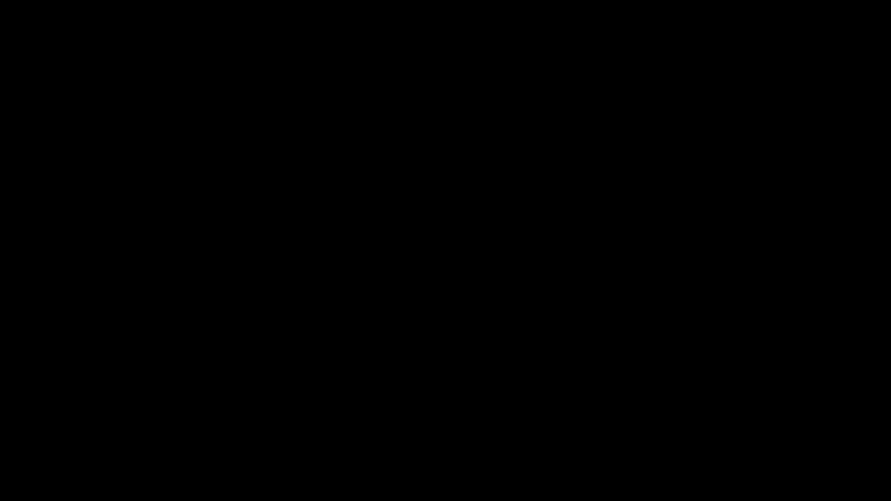
click at [738, 423] on div "add" at bounding box center [723, 490] width 112 height 21
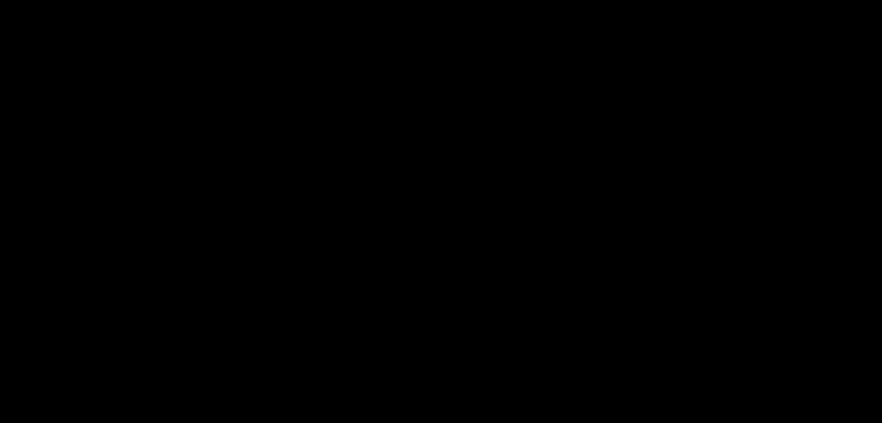
click at [442, 183] on video at bounding box center [440, 183] width 775 height 290
click at [442, 201] on video at bounding box center [440, 183] width 775 height 290
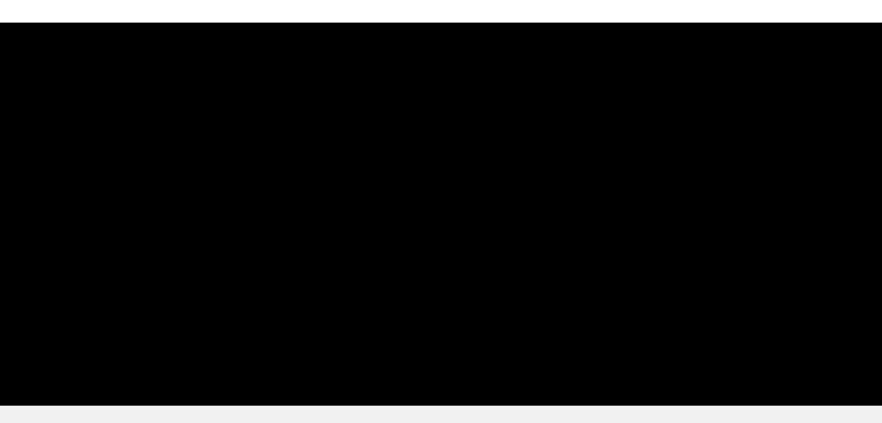
click at [197, 296] on span at bounding box center [440, 296] width 769 height 19
drag, startPoint x: 176, startPoint y: 299, endPoint x: 118, endPoint y: 294, distance: 57.6
click at [118, 294] on span at bounding box center [440, 296] width 769 height 19
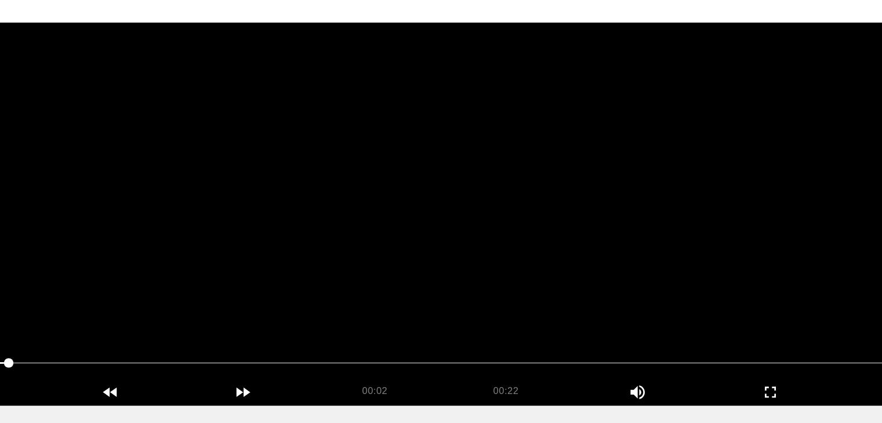
click at [309, 235] on video at bounding box center [440, 183] width 775 height 290
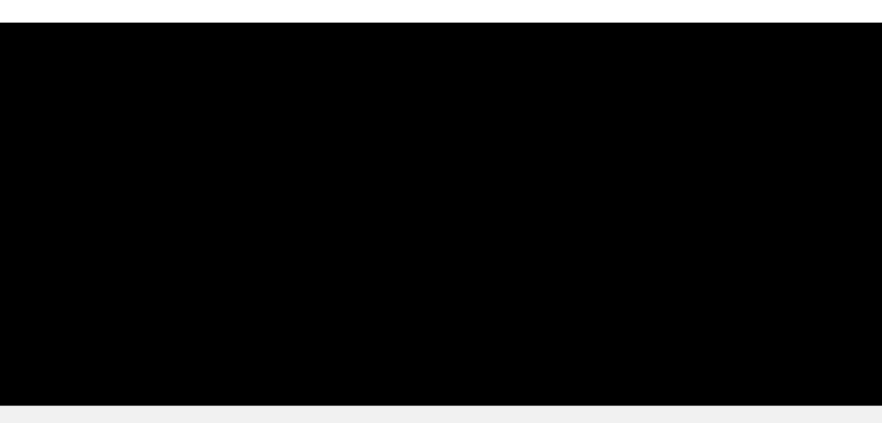
drag, startPoint x: 221, startPoint y: 296, endPoint x: 118, endPoint y: 284, distance: 103.9
click at [148, 297] on span at bounding box center [440, 296] width 769 height 19
drag, startPoint x: 126, startPoint y: 294, endPoint x: 118, endPoint y: 297, distance: 8.6
click at [118, 297] on span at bounding box center [440, 296] width 769 height 19
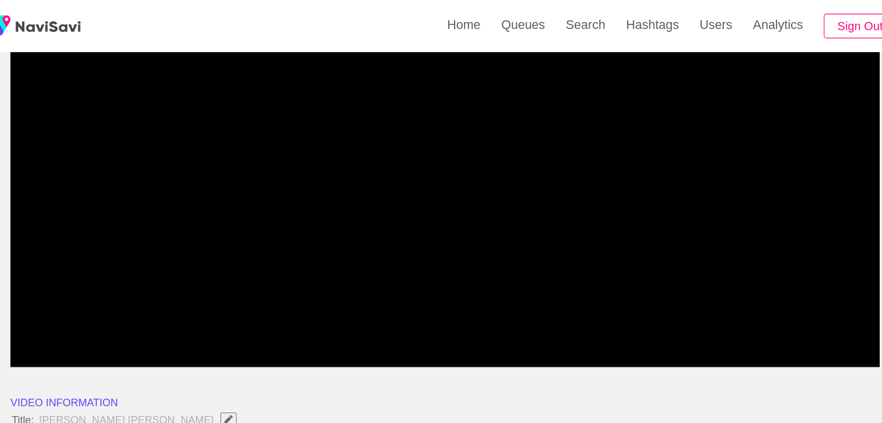
drag, startPoint x: 140, startPoint y: 300, endPoint x: 44, endPoint y: 321, distance: 98.5
drag, startPoint x: 71, startPoint y: 300, endPoint x: 49, endPoint y: 296, distance: 23.1
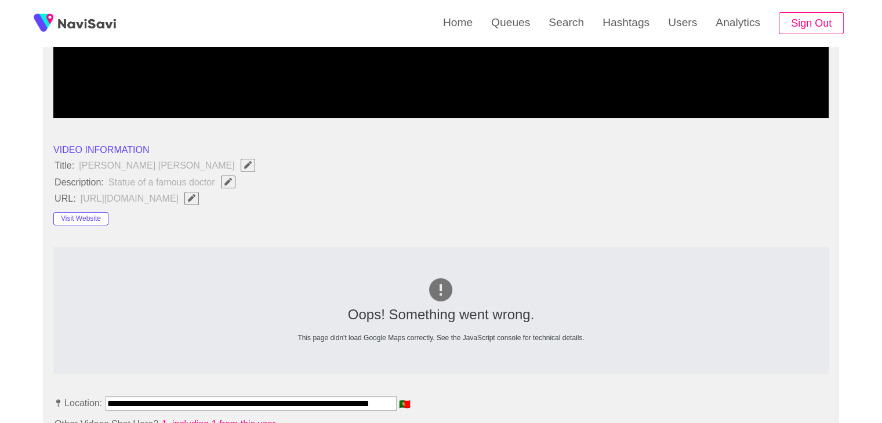
scroll to position [348, 0]
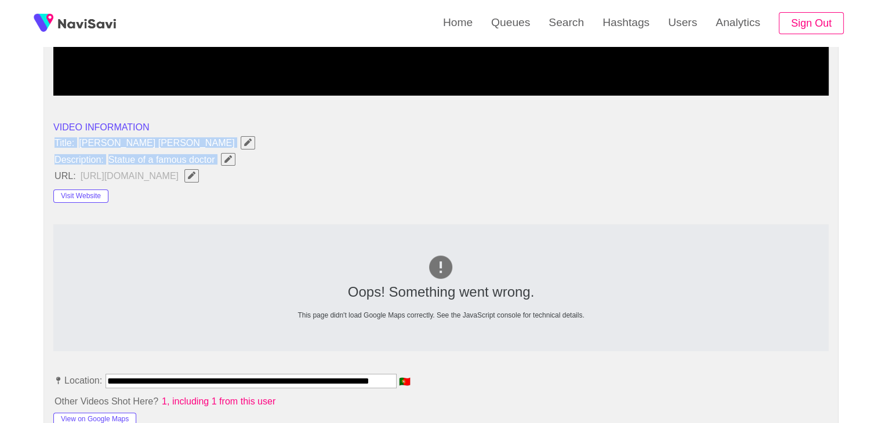
drag, startPoint x: 52, startPoint y: 138, endPoint x: 223, endPoint y: 161, distance: 172.5
copy ul "Title: José Tomás de Sousa Martins Description: Statue of a famous doctor"
click at [225, 159] on icon "Edit Field" at bounding box center [228, 159] width 8 height 8
type input "**********"
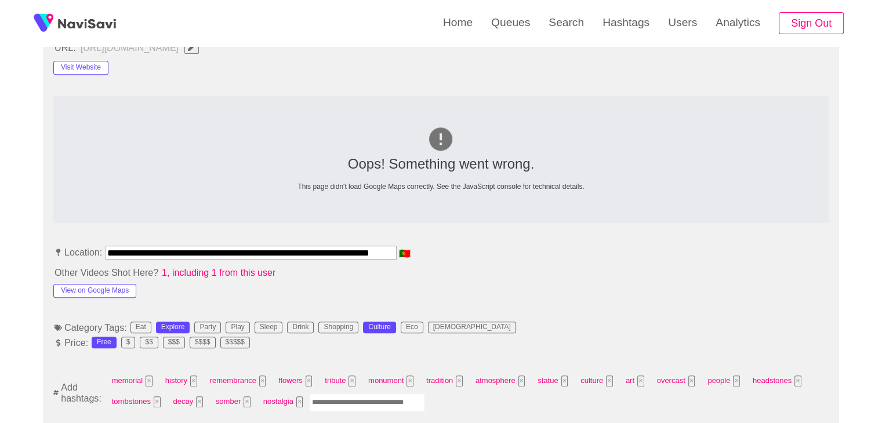
scroll to position [522, 0]
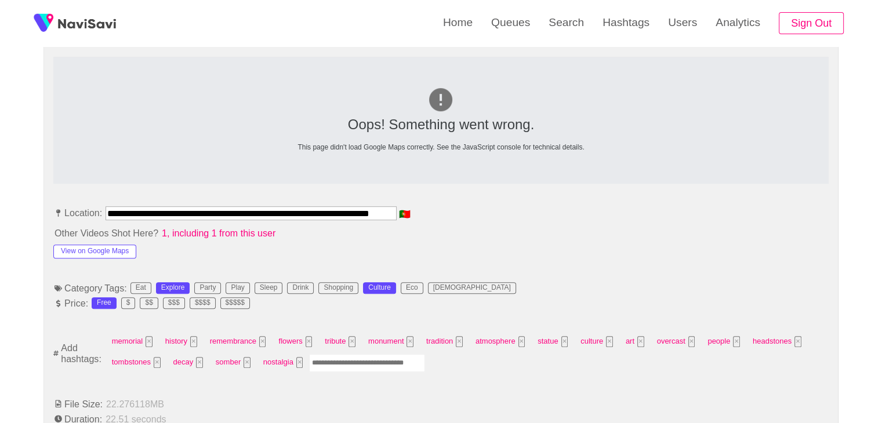
drag, startPoint x: 111, startPoint y: 203, endPoint x: 366, endPoint y: 197, distance: 255.2
click at [108, 206] on input "**********" at bounding box center [251, 213] width 291 height 14
drag, startPoint x: 108, startPoint y: 206, endPoint x: 513, endPoint y: 201, distance: 404.1
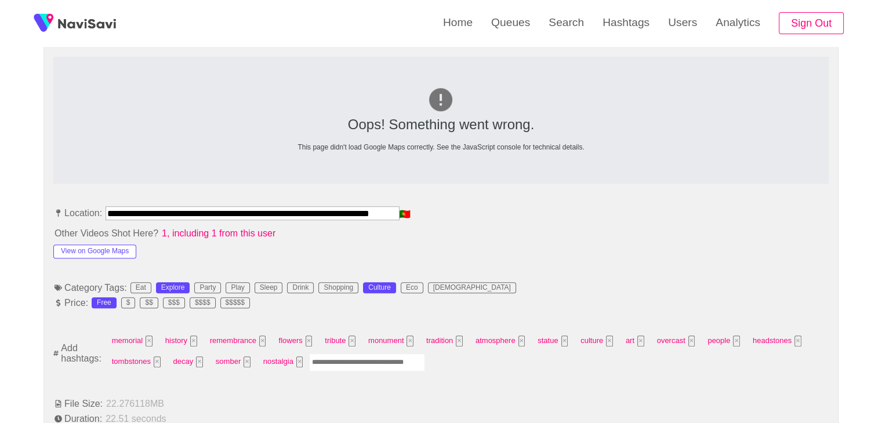
click at [510, 206] on li "**********" at bounding box center [440, 215] width 775 height 19
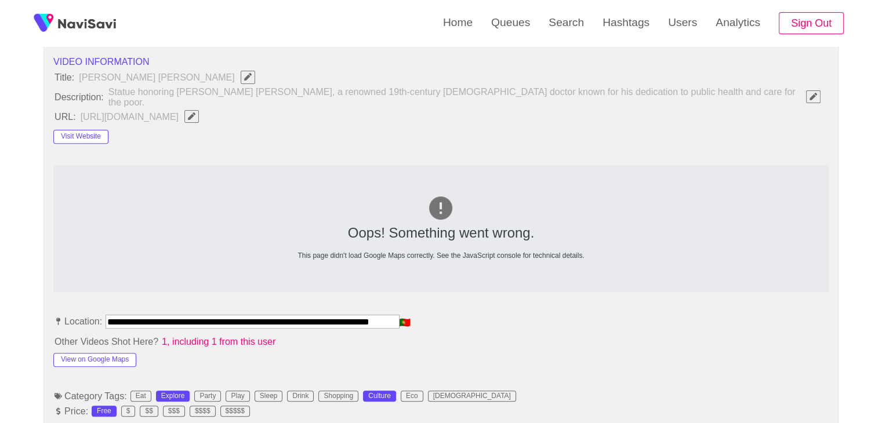
scroll to position [406, 0]
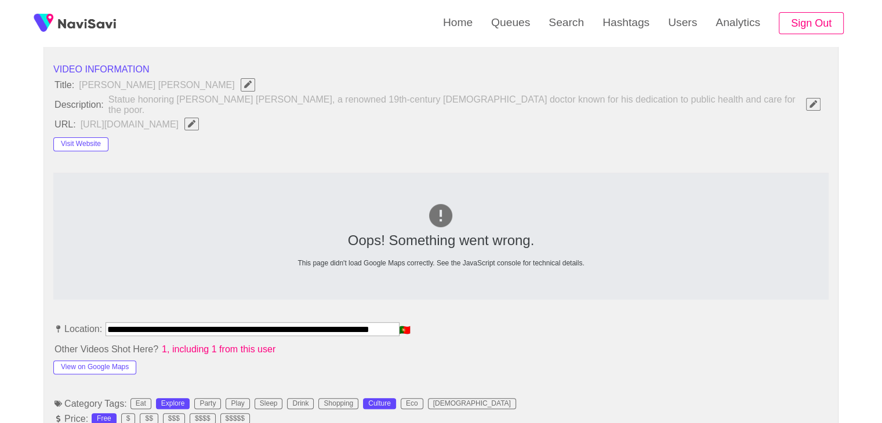
click at [195, 120] on icon "Edit Field" at bounding box center [192, 124] width 8 height 8
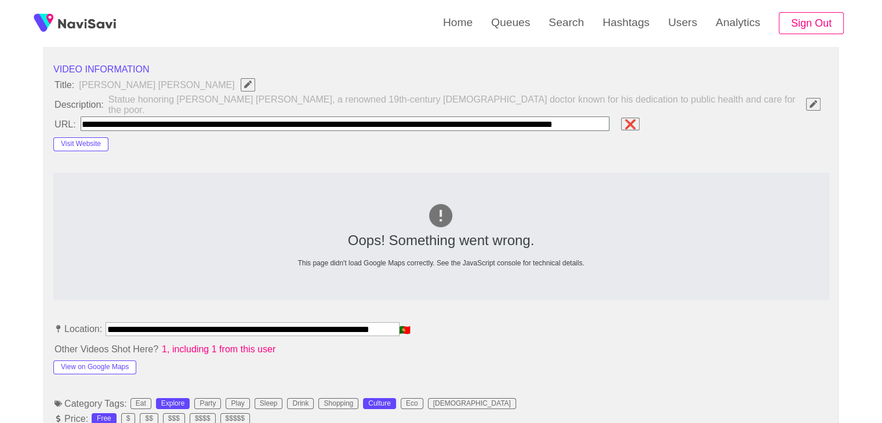
scroll to position [0, 64]
type input "**********"
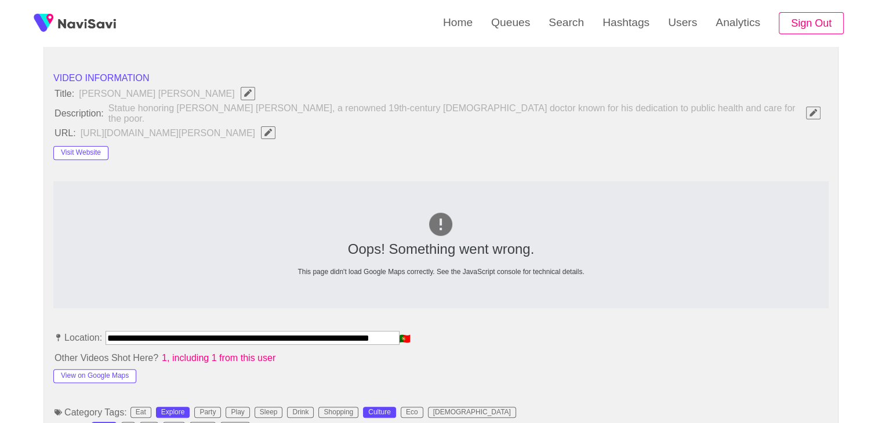
scroll to position [580, 0]
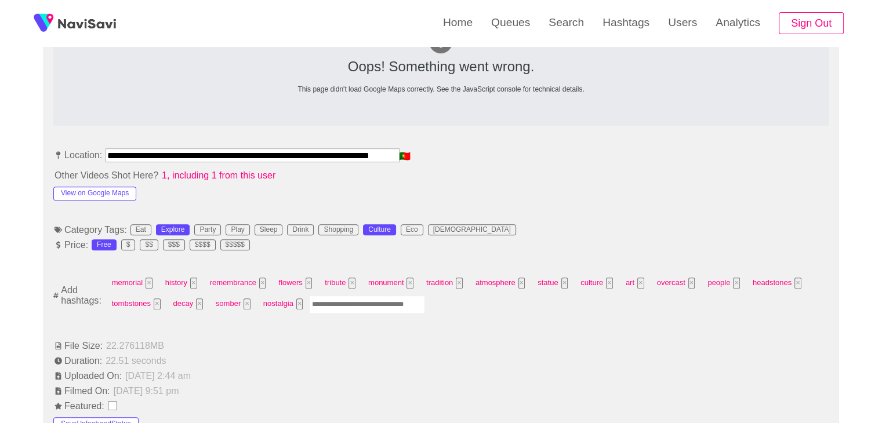
click at [340, 299] on input "Enter tag here and press return" at bounding box center [367, 305] width 116 height 18
type input "*********"
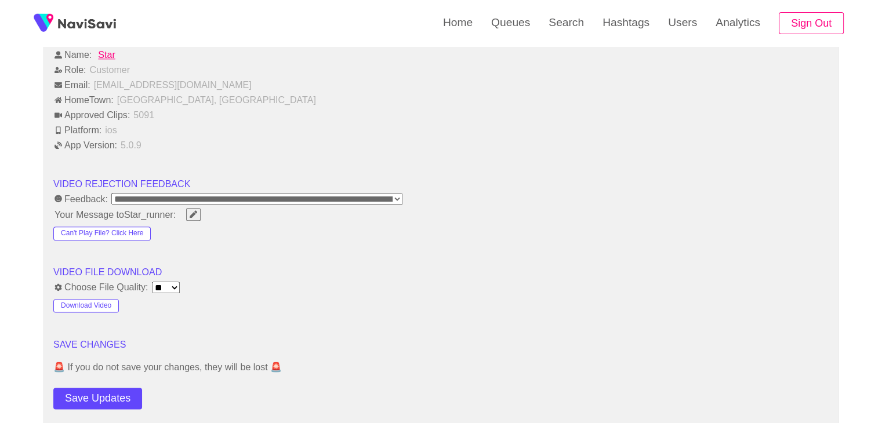
scroll to position [1391, 0]
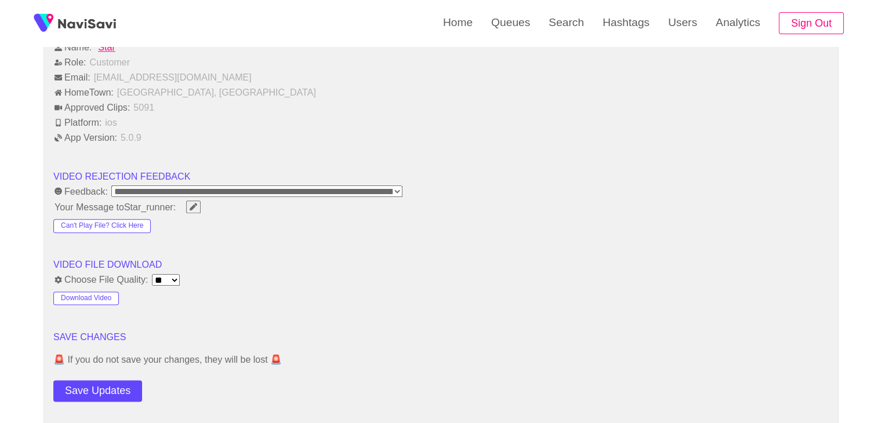
click at [100, 380] on button "Save Updates" at bounding box center [97, 390] width 89 height 21
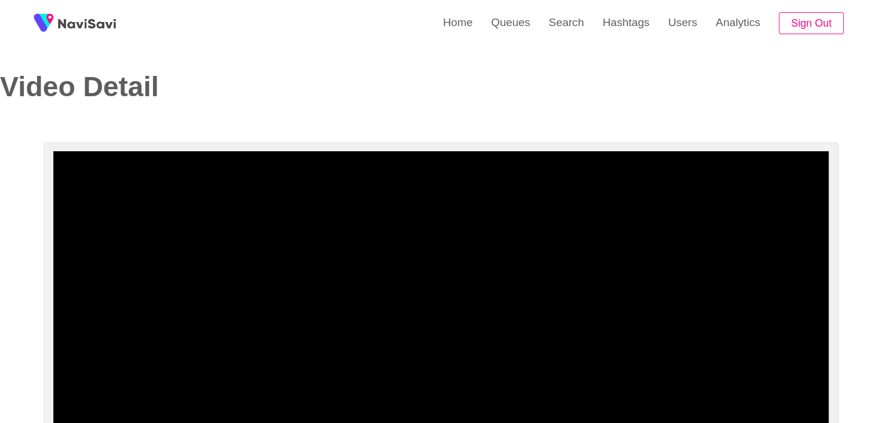
scroll to position [0, 0]
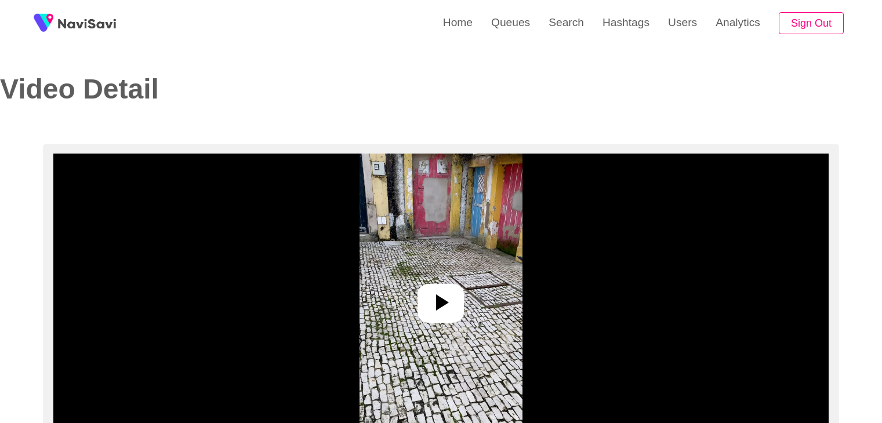
select select "**********"
select select "**"
click at [438, 304] on icon at bounding box center [442, 303] width 13 height 16
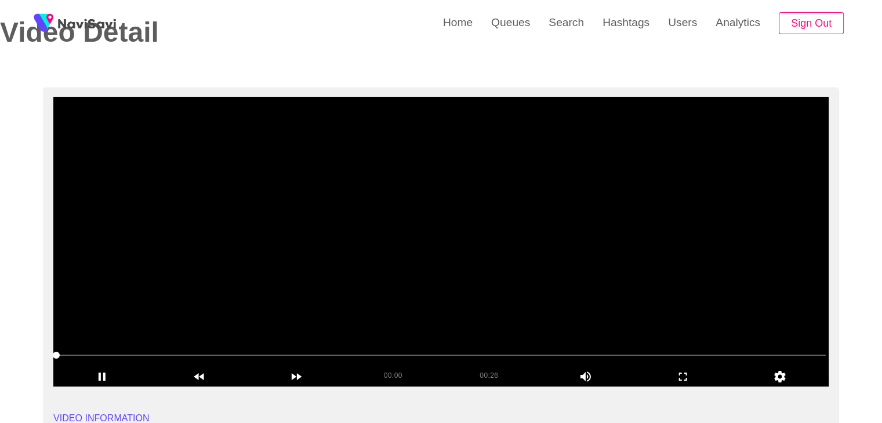
scroll to position [58, 0]
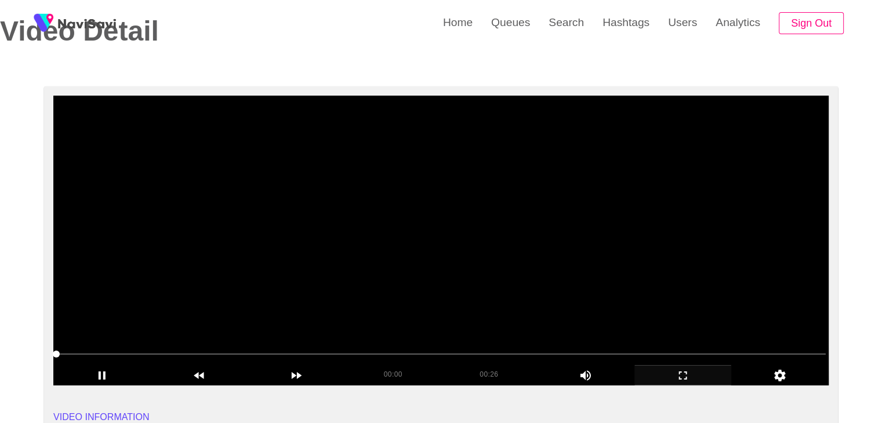
click at [690, 372] on icon "add" at bounding box center [683, 376] width 96 height 14
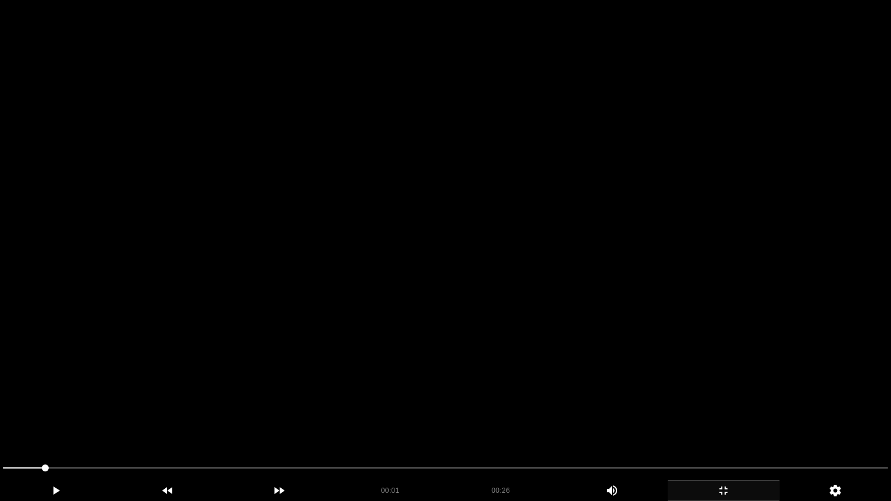
click at [584, 366] on video at bounding box center [445, 250] width 891 height 501
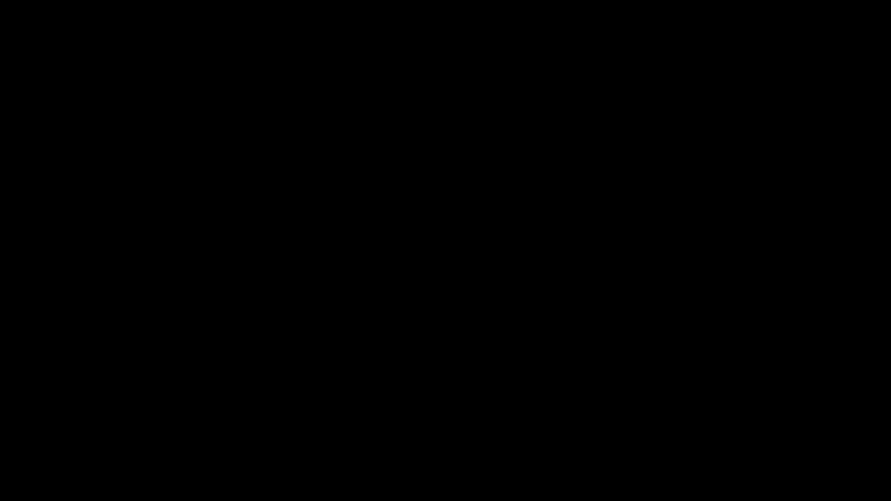
click at [724, 423] on div "add" at bounding box center [723, 490] width 112 height 21
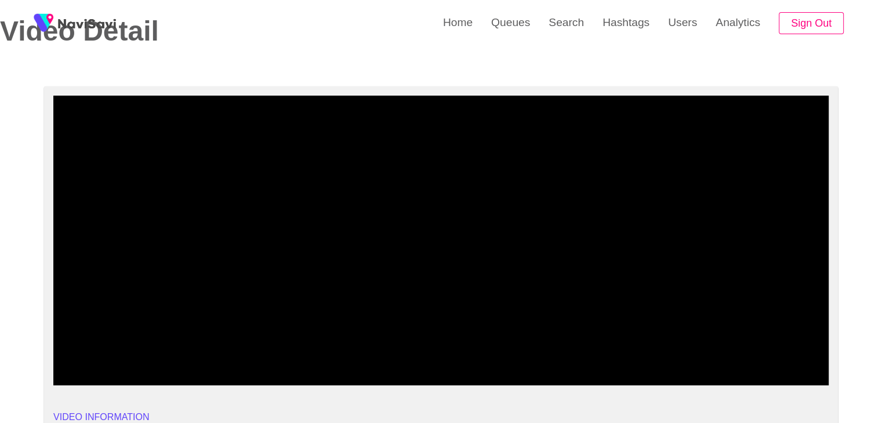
drag, startPoint x: 112, startPoint y: 354, endPoint x: 0, endPoint y: 360, distance: 112.1
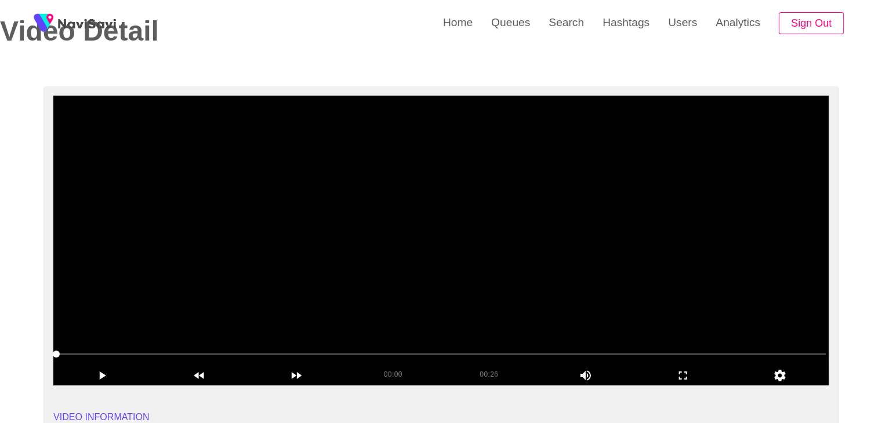
click at [290, 303] on video at bounding box center [440, 241] width 775 height 290
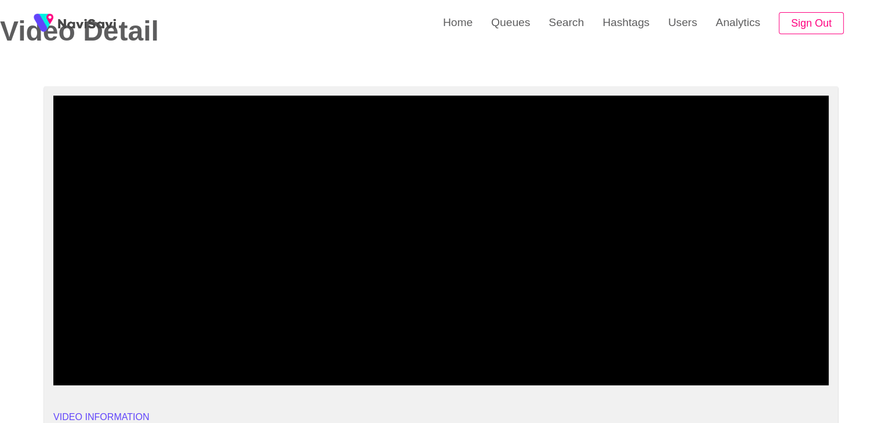
drag, startPoint x: 181, startPoint y: 353, endPoint x: 41, endPoint y: 339, distance: 140.5
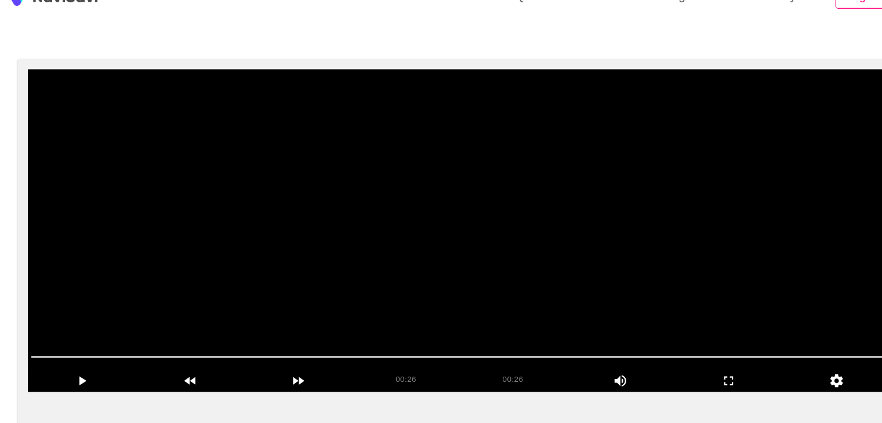
scroll to position [65, 0]
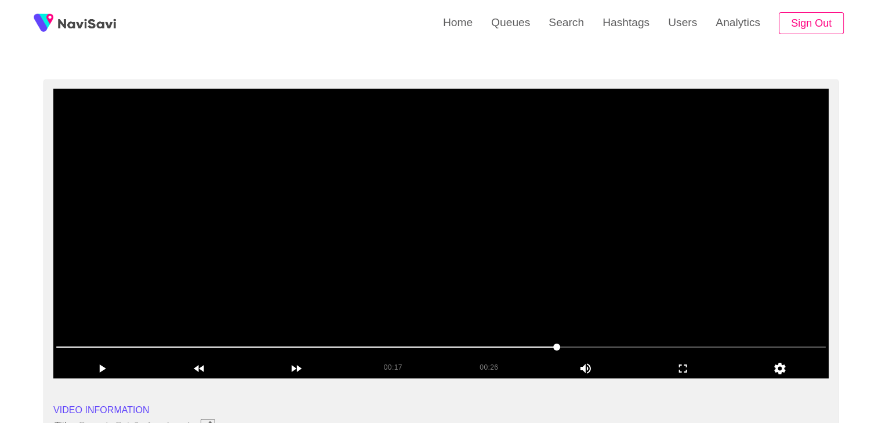
click at [511, 265] on video at bounding box center [440, 234] width 775 height 290
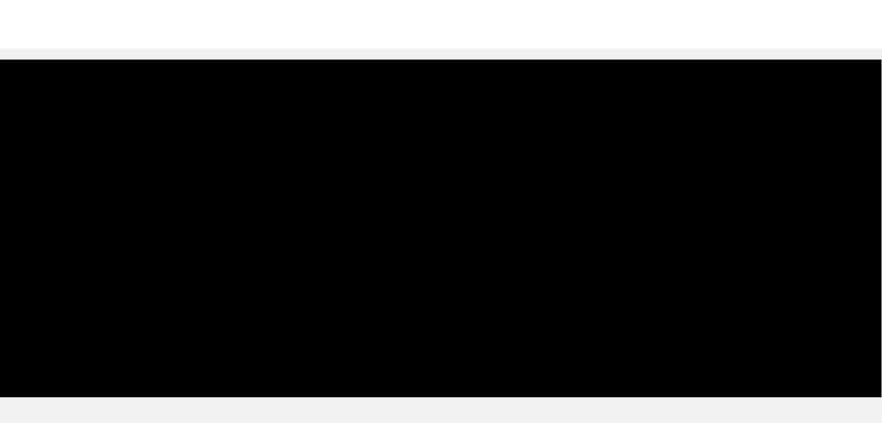
click at [736, 347] on span at bounding box center [440, 347] width 769 height 1
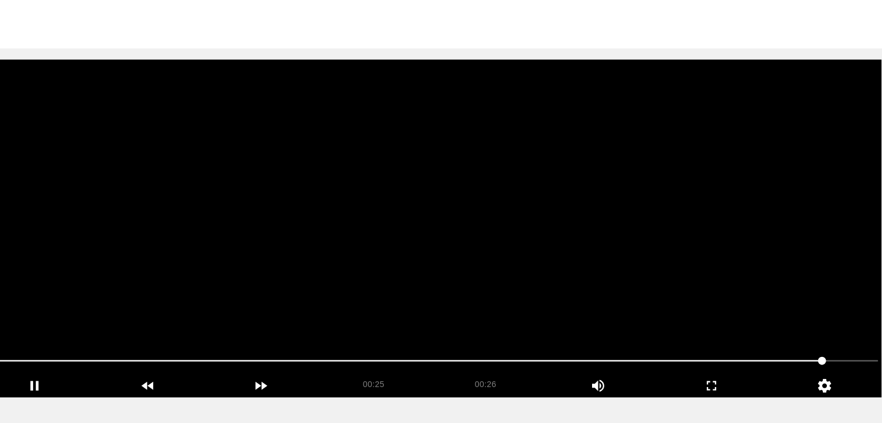
click at [801, 309] on video at bounding box center [440, 234] width 775 height 290
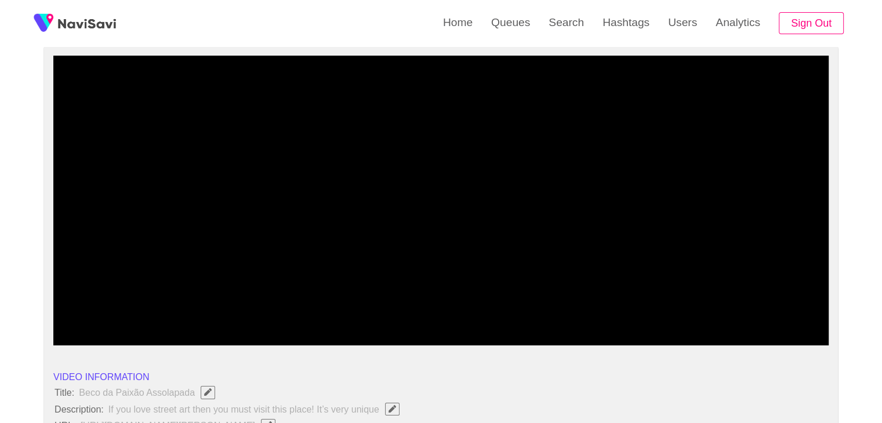
scroll to position [297, 0]
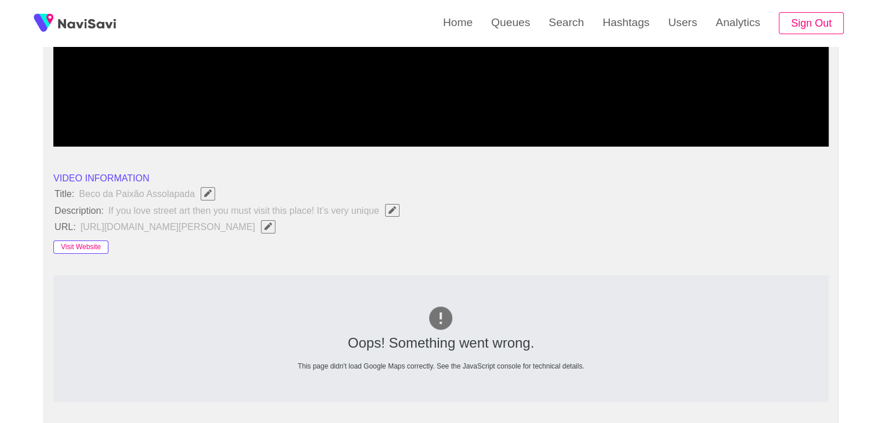
click at [87, 246] on button "Visit Website" at bounding box center [80, 248] width 55 height 14
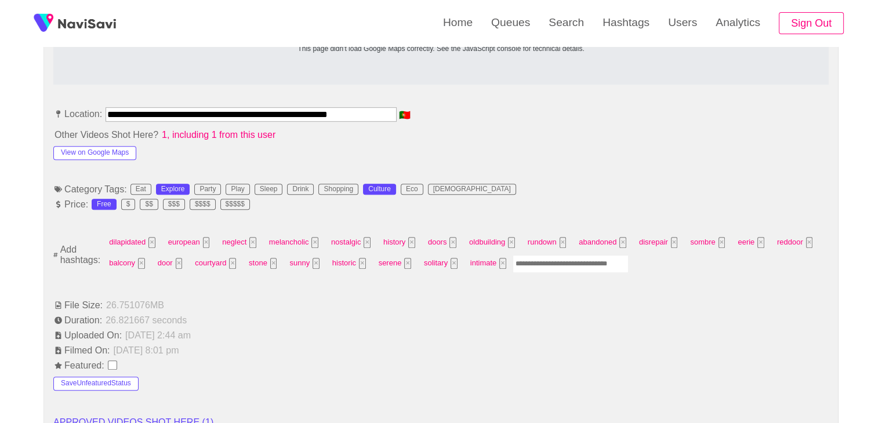
scroll to position [645, 0]
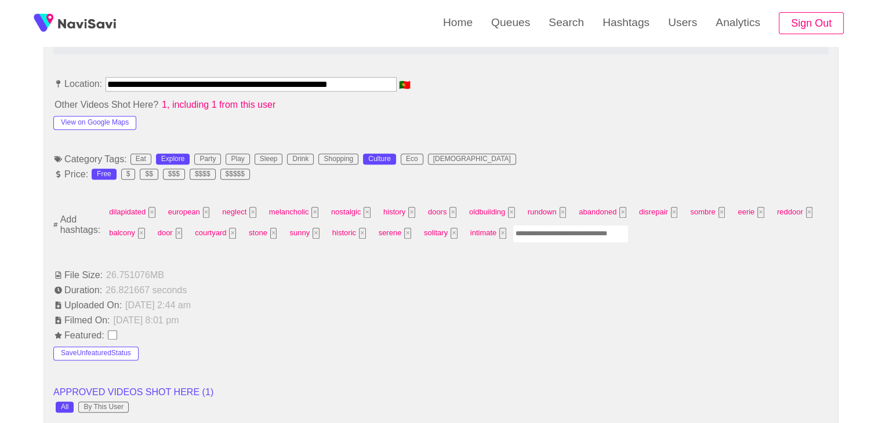
click at [545, 229] on input "Enter tag here and press return" at bounding box center [571, 234] width 116 height 18
type input "*********"
click at [117, 116] on button "View on Google Maps" at bounding box center [94, 123] width 83 height 14
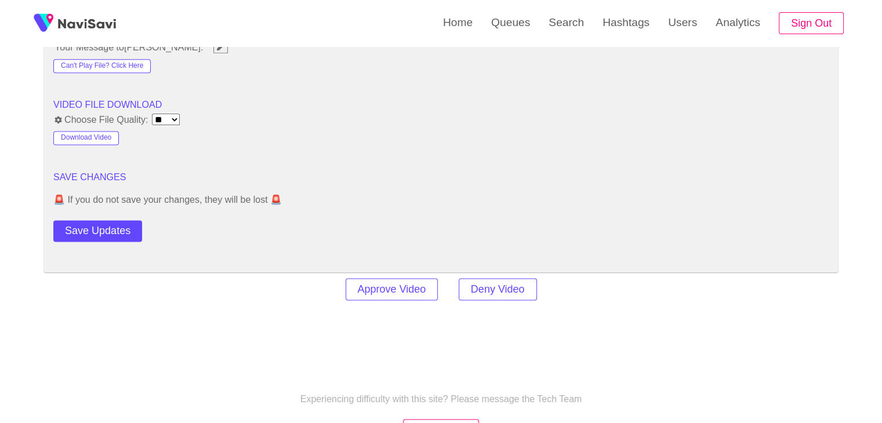
scroll to position [1630, 0]
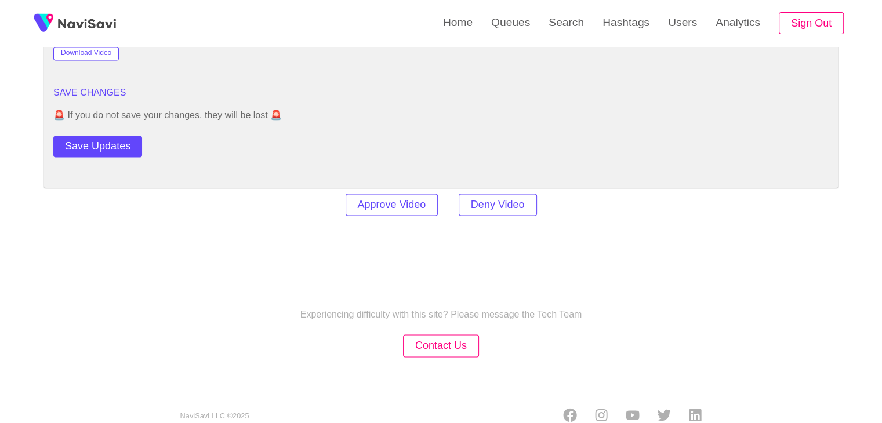
click at [113, 145] on button "Save Updates" at bounding box center [97, 146] width 89 height 21
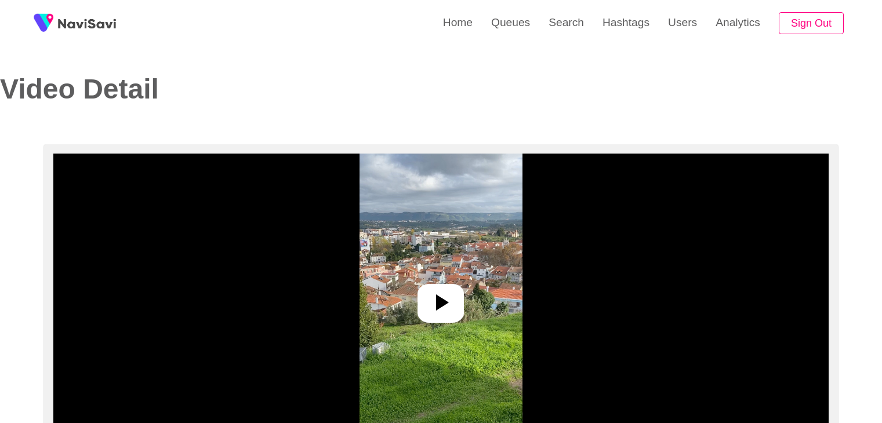
select select "**********"
select select "**"
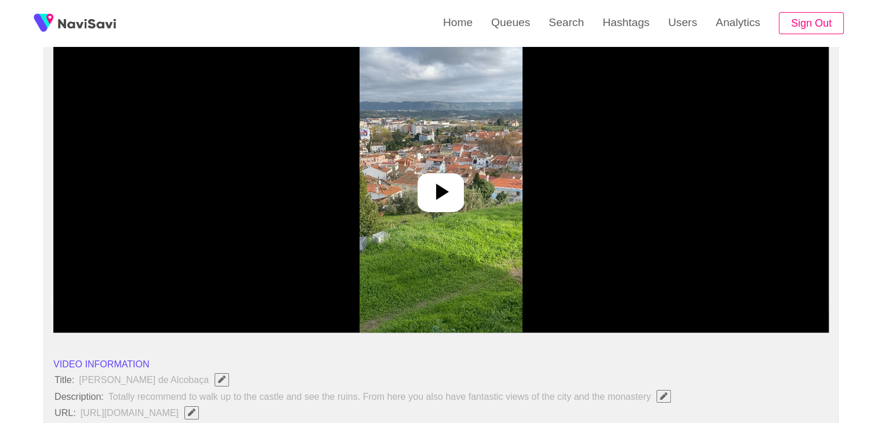
scroll to position [116, 0]
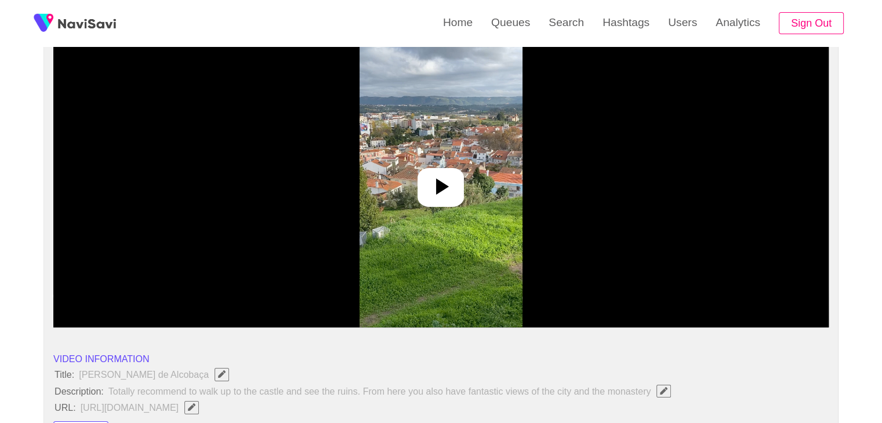
click at [441, 177] on icon at bounding box center [441, 187] width 28 height 28
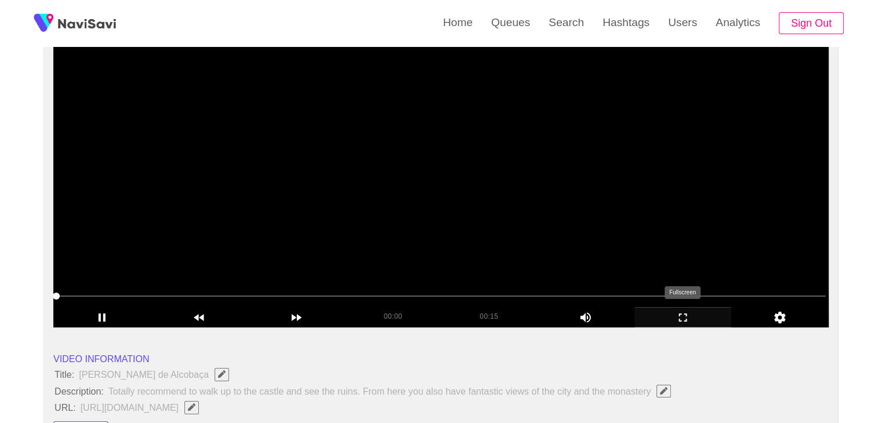
click at [671, 317] on icon "add" at bounding box center [683, 318] width 96 height 14
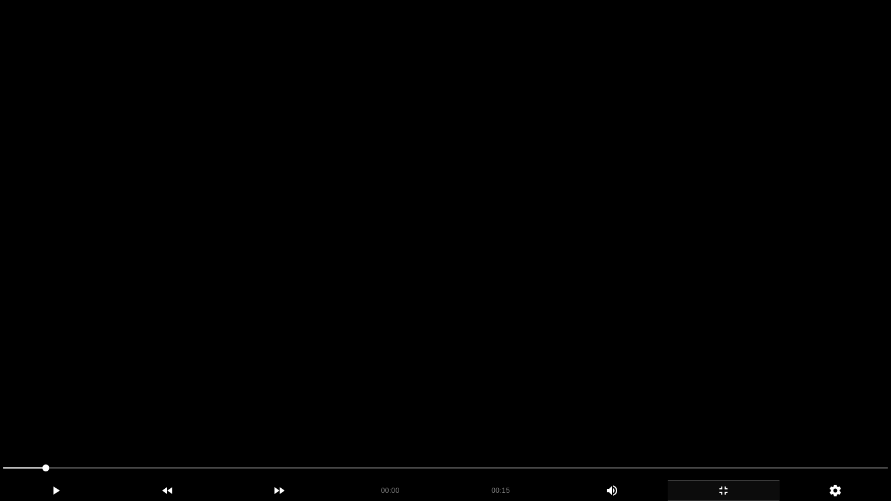
click at [455, 299] on video at bounding box center [445, 250] width 891 height 501
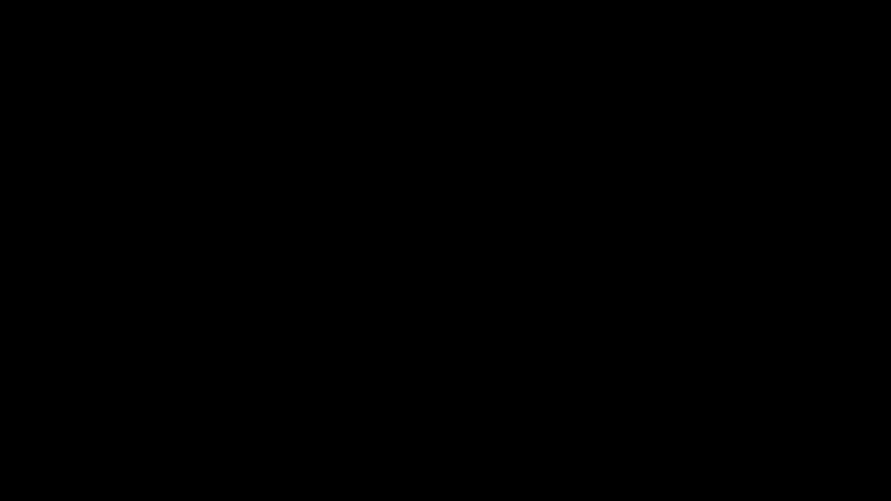
click at [740, 423] on icon "add" at bounding box center [723, 491] width 111 height 14
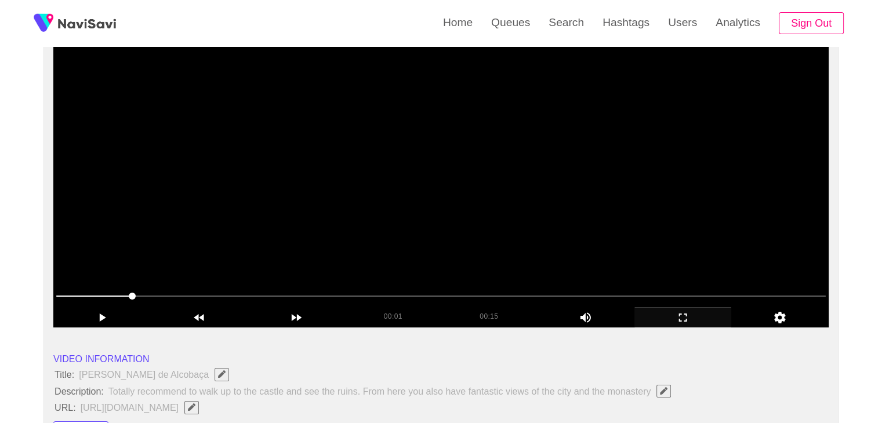
click at [487, 228] on video at bounding box center [440, 183] width 775 height 290
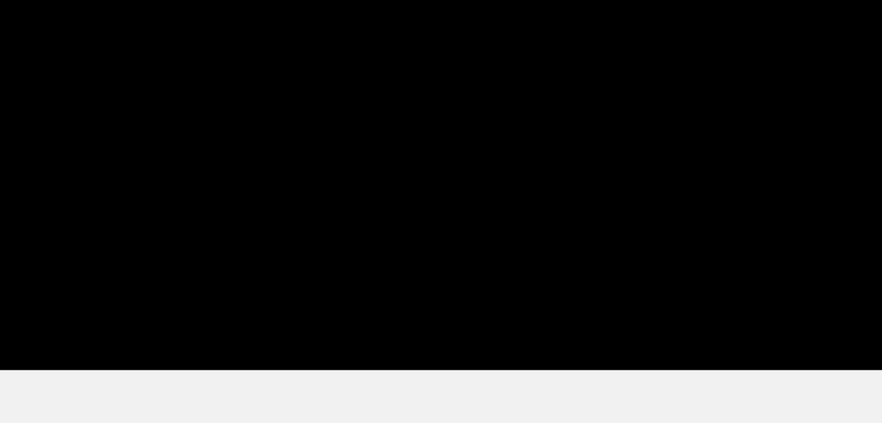
drag, startPoint x: 307, startPoint y: 298, endPoint x: 228, endPoint y: 296, distance: 79.5
click at [228, 296] on span at bounding box center [440, 296] width 769 height 19
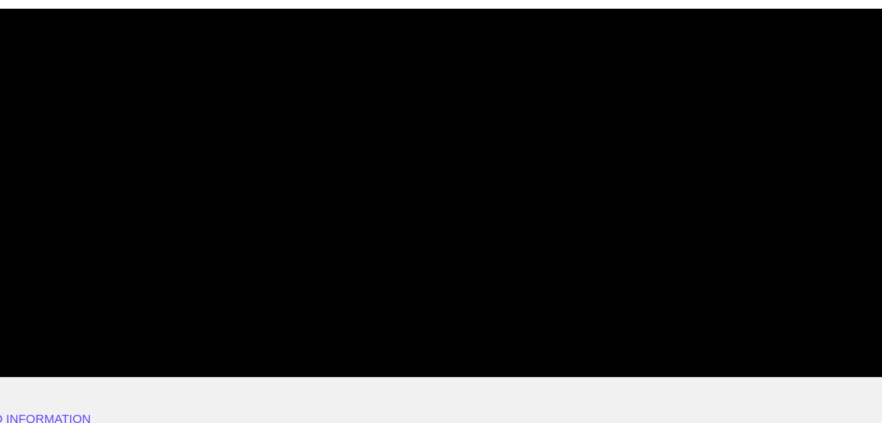
drag, startPoint x: 179, startPoint y: 296, endPoint x: 80, endPoint y: 301, distance: 98.7
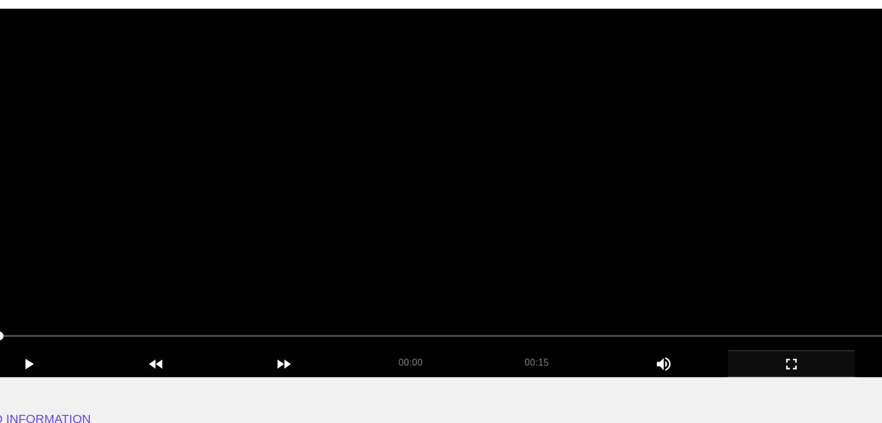
click at [419, 192] on video at bounding box center [440, 183] width 775 height 290
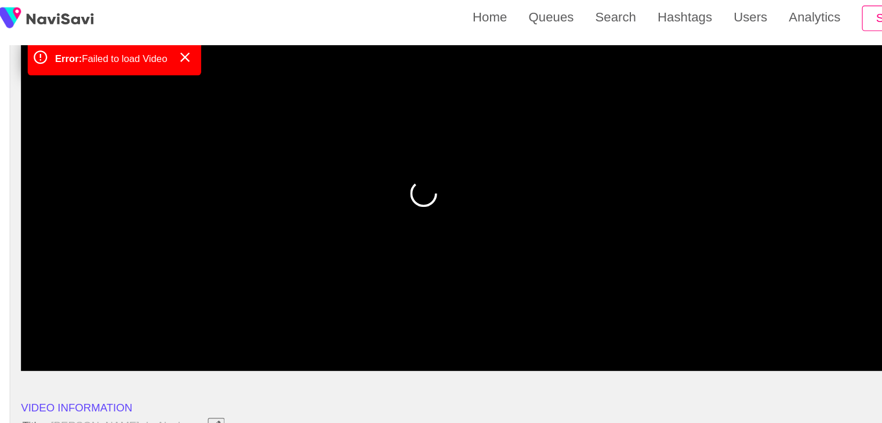
drag, startPoint x: 186, startPoint y: 297, endPoint x: 35, endPoint y: 322, distance: 152.9
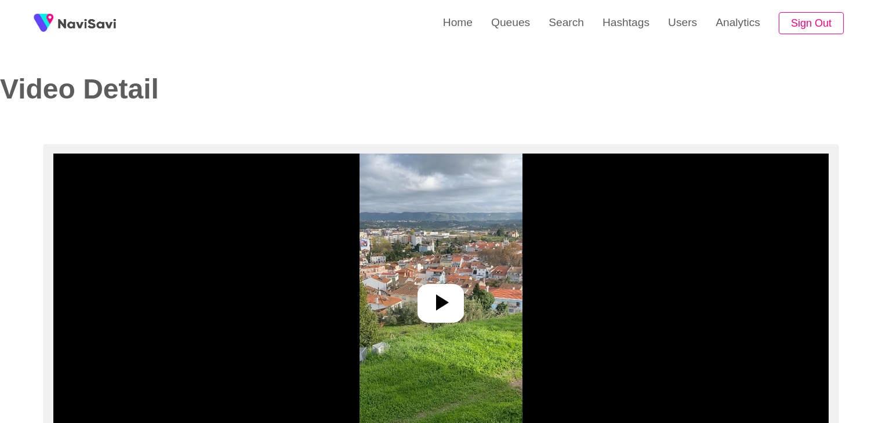
select select "**********"
select select "**"
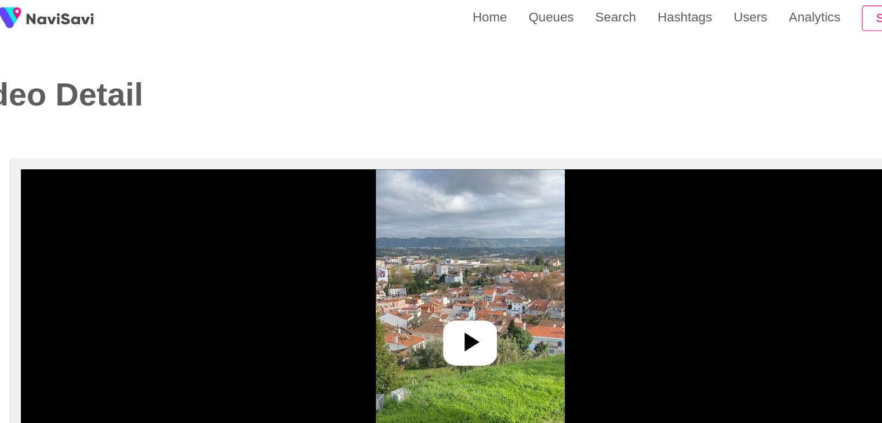
click at [456, 322] on div at bounding box center [440, 303] width 46 height 39
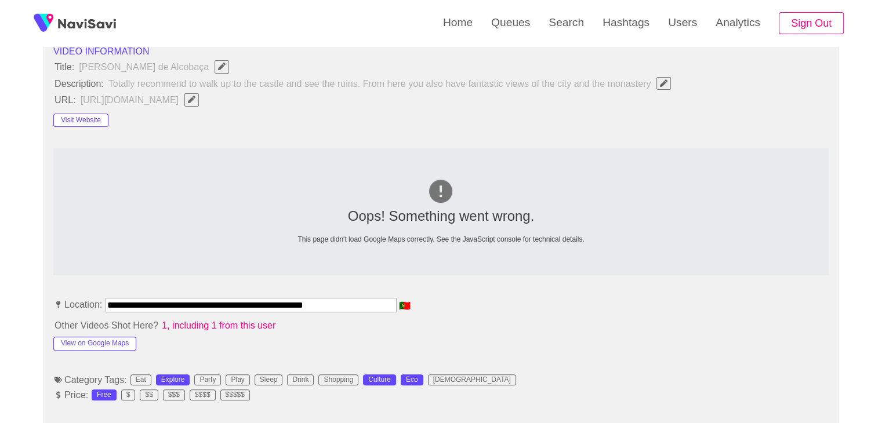
scroll to position [446, 0]
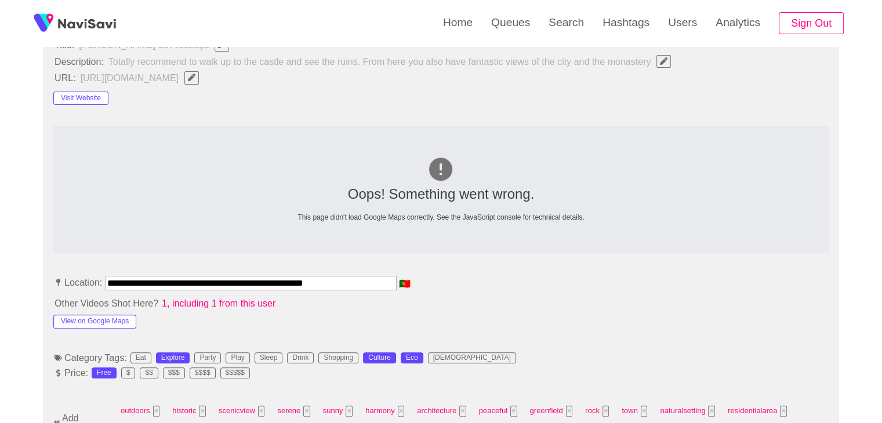
drag, startPoint x: 355, startPoint y: 279, endPoint x: 54, endPoint y: 286, distance: 301.0
click at [54, 286] on li "**********" at bounding box center [440, 285] width 775 height 19
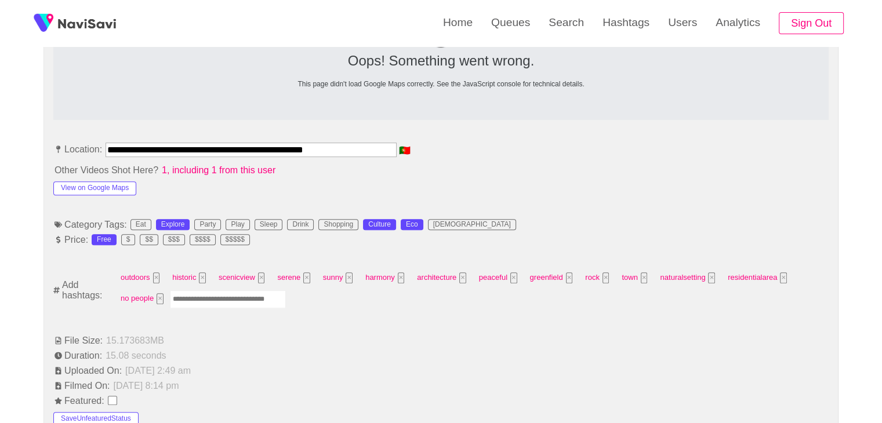
scroll to position [580, 0]
click at [238, 296] on input "Enter tag here and press return" at bounding box center [228, 299] width 116 height 18
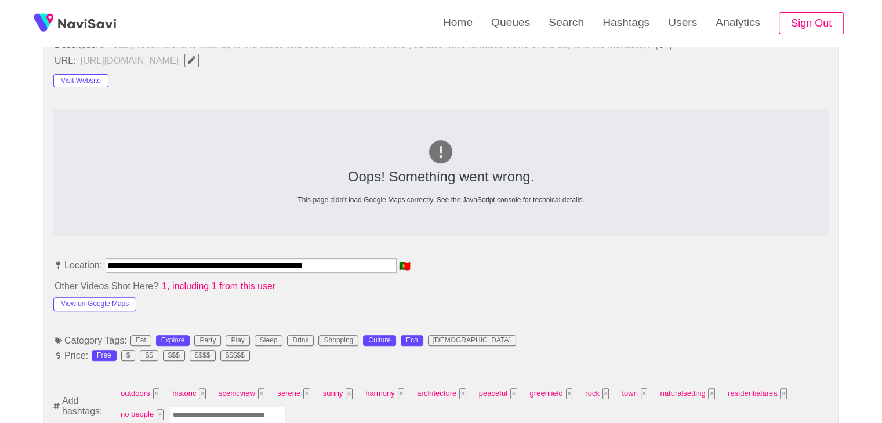
scroll to position [464, 0]
drag, startPoint x: 222, startPoint y: 264, endPoint x: 0, endPoint y: 251, distance: 222.4
click at [105, 306] on button "View on Google Maps" at bounding box center [94, 304] width 83 height 14
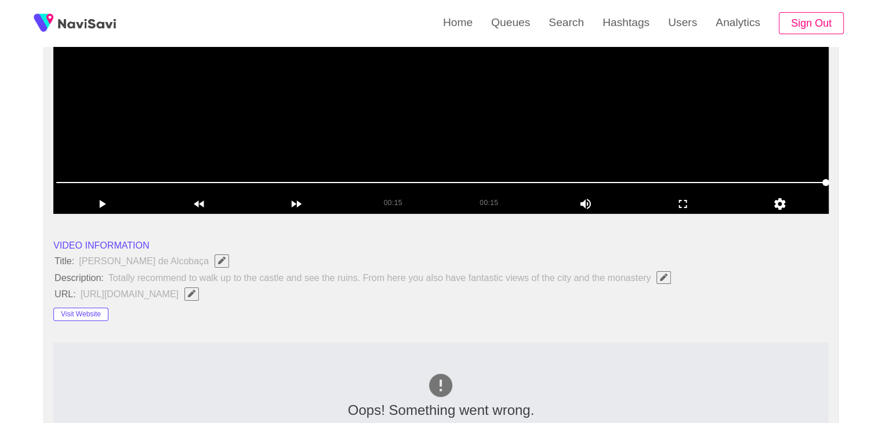
scroll to position [232, 0]
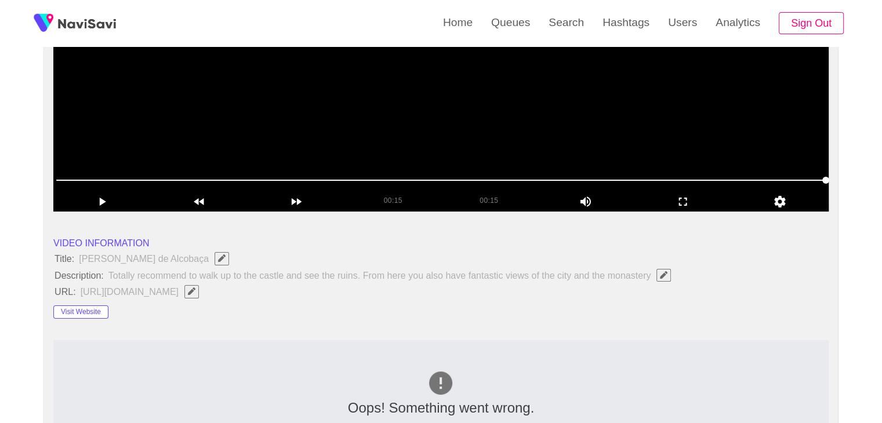
click at [199, 293] on button "button" at bounding box center [191, 291] width 14 height 13
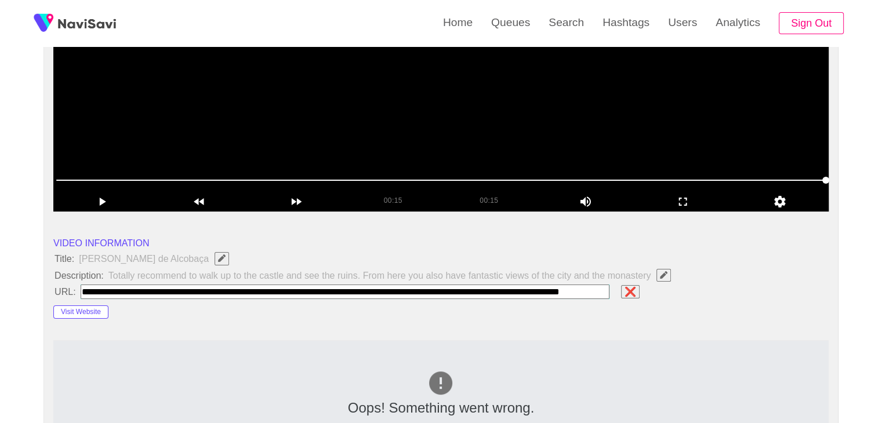
scroll to position [0, 69]
type input "**********"
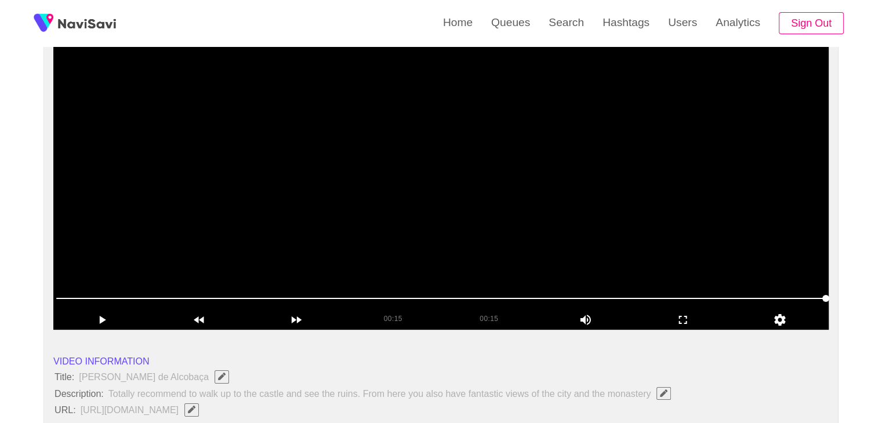
scroll to position [116, 0]
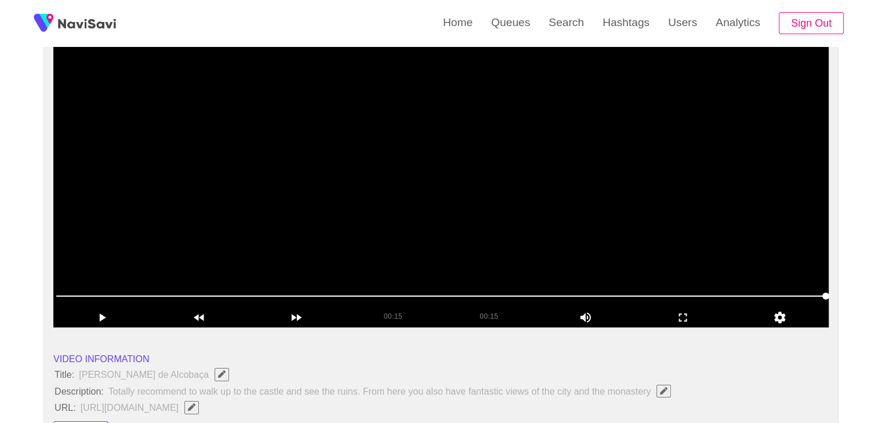
click at [476, 291] on span at bounding box center [440, 296] width 769 height 19
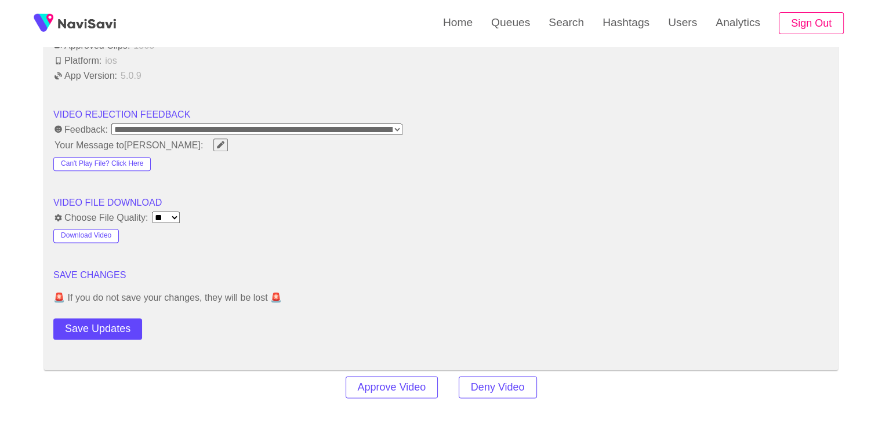
scroll to position [1449, 0]
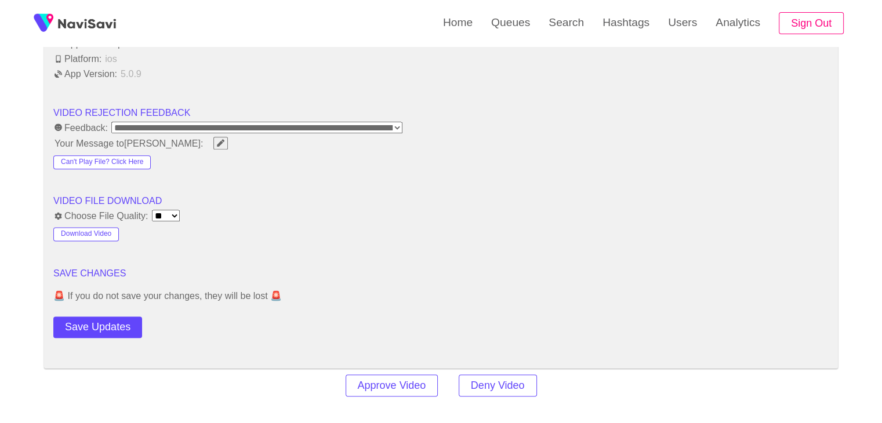
click at [105, 323] on button "Save Updates" at bounding box center [97, 327] width 89 height 21
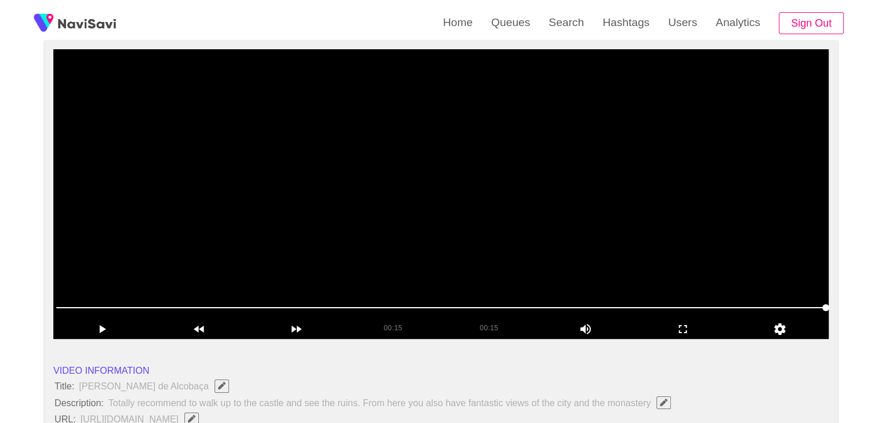
scroll to position [116, 0]
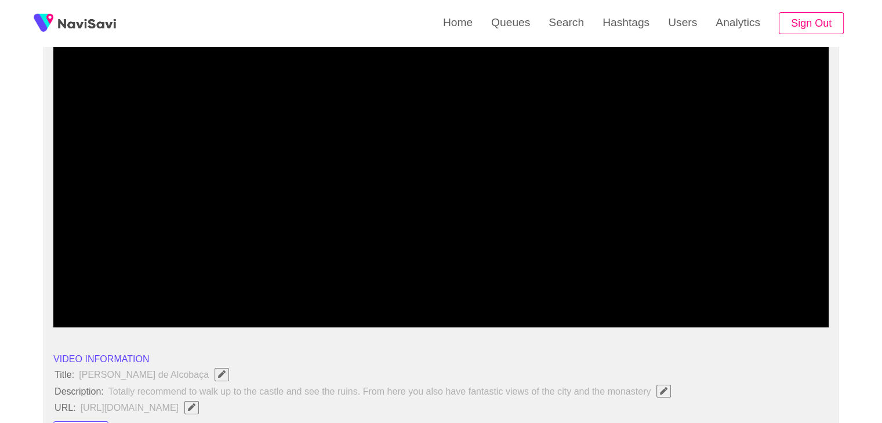
drag, startPoint x: 17, startPoint y: 300, endPoint x: 34, endPoint y: 284, distance: 23.8
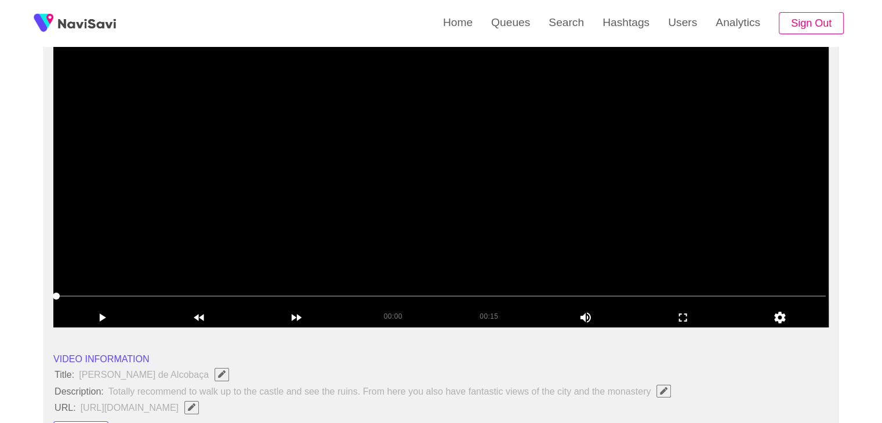
click at [290, 224] on video at bounding box center [440, 183] width 775 height 290
click at [394, 226] on video at bounding box center [440, 183] width 775 height 290
click at [347, 135] on video at bounding box center [440, 183] width 775 height 290
click at [341, 148] on video at bounding box center [440, 183] width 775 height 290
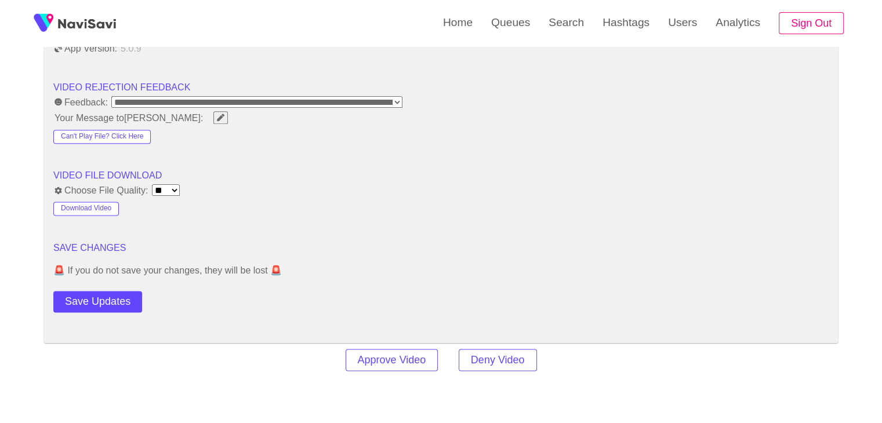
scroll to position [1507, 0]
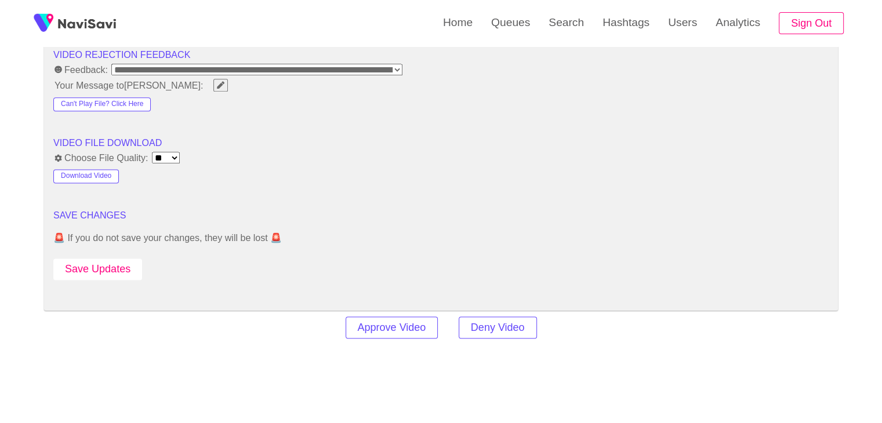
click at [107, 263] on button "Save Updates" at bounding box center [97, 269] width 89 height 21
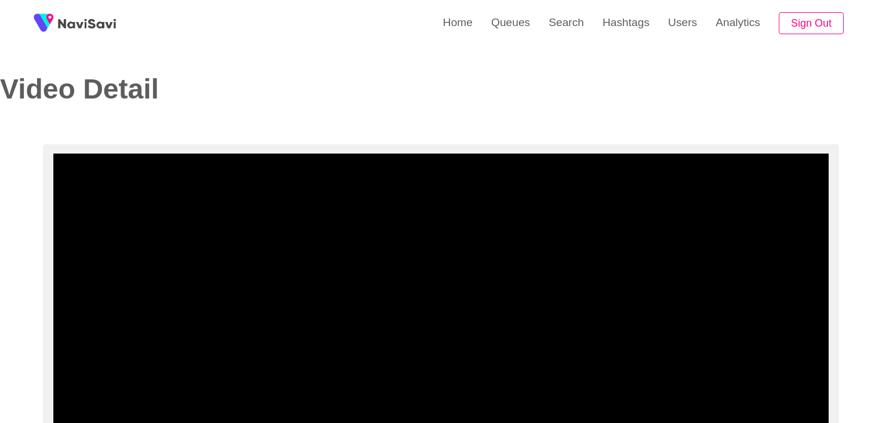
select select "**********"
select select "**"
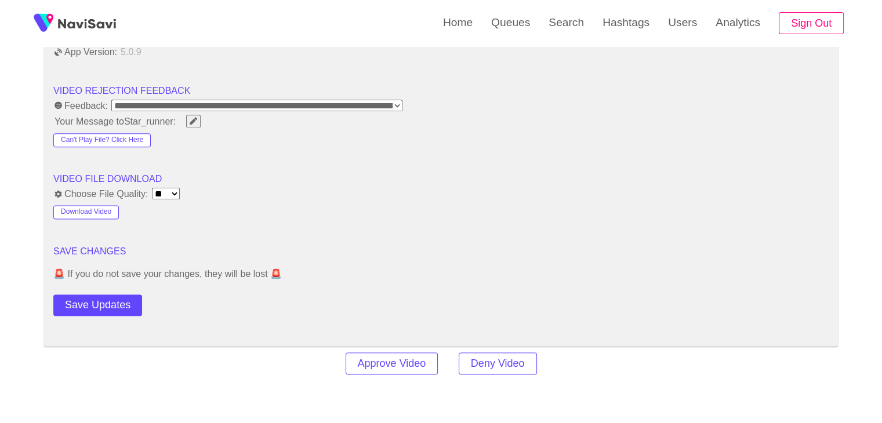
click at [114, 303] on button "Save Updates" at bounding box center [97, 305] width 89 height 21
